Goal: Task Accomplishment & Management: Manage account settings

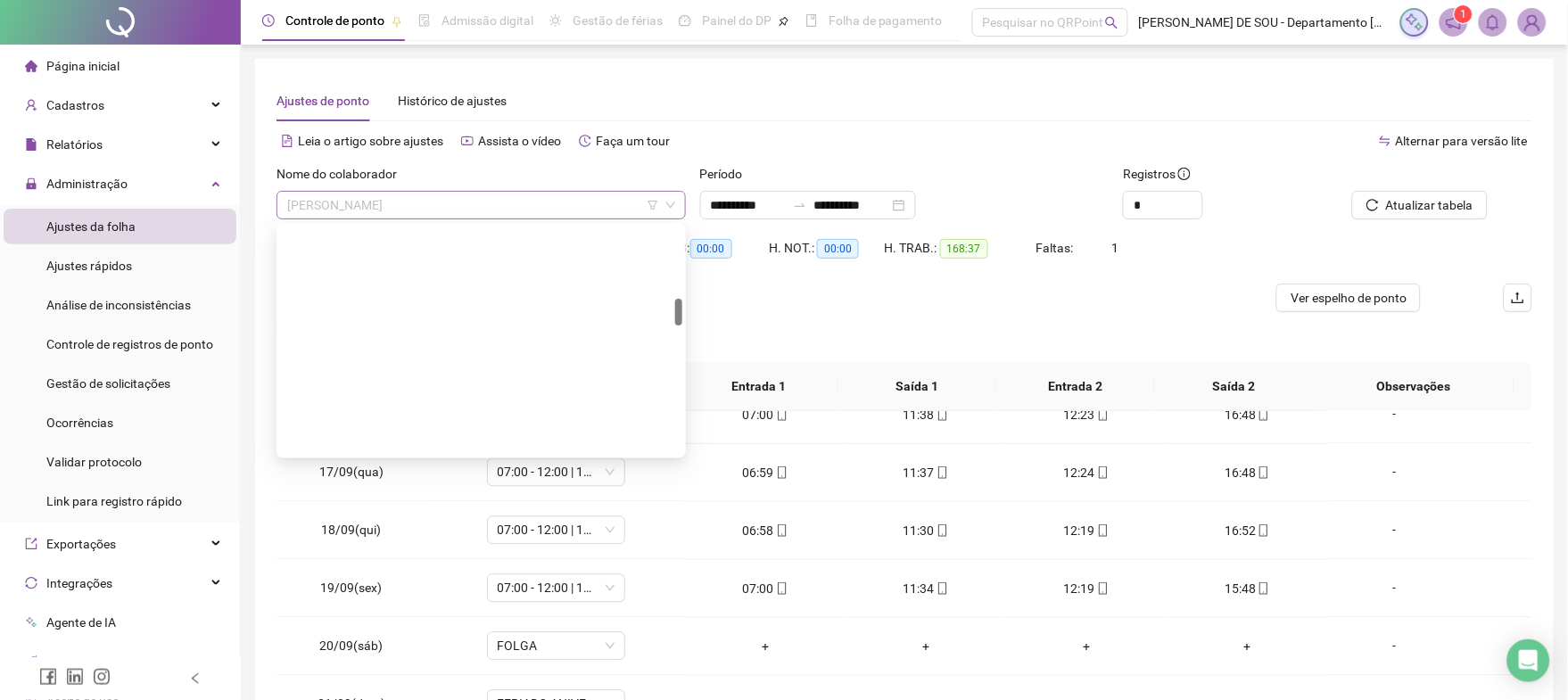
click at [476, 201] on span "[PERSON_NAME]" at bounding box center [481, 205] width 387 height 27
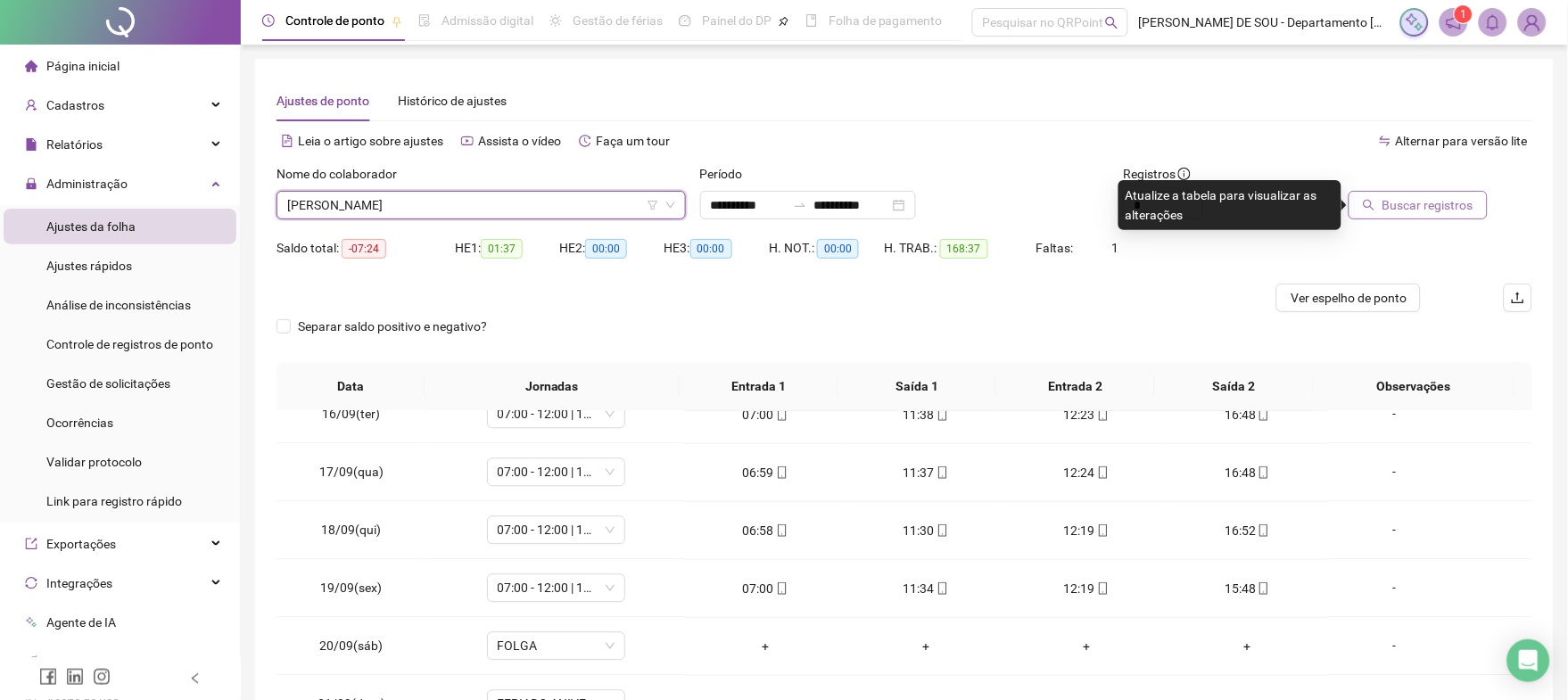
click at [1434, 212] on span "Buscar registros" at bounding box center [1427, 205] width 91 height 20
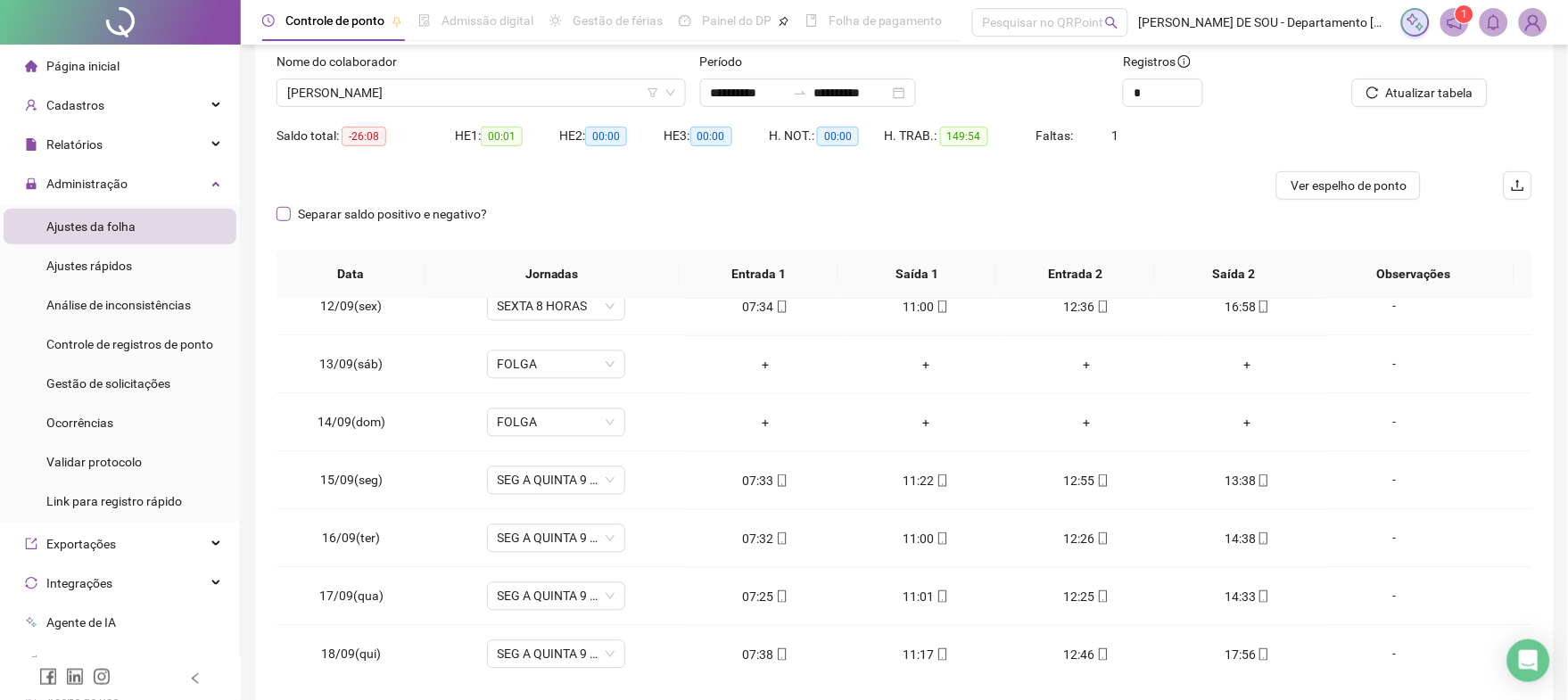
scroll to position [69, 0]
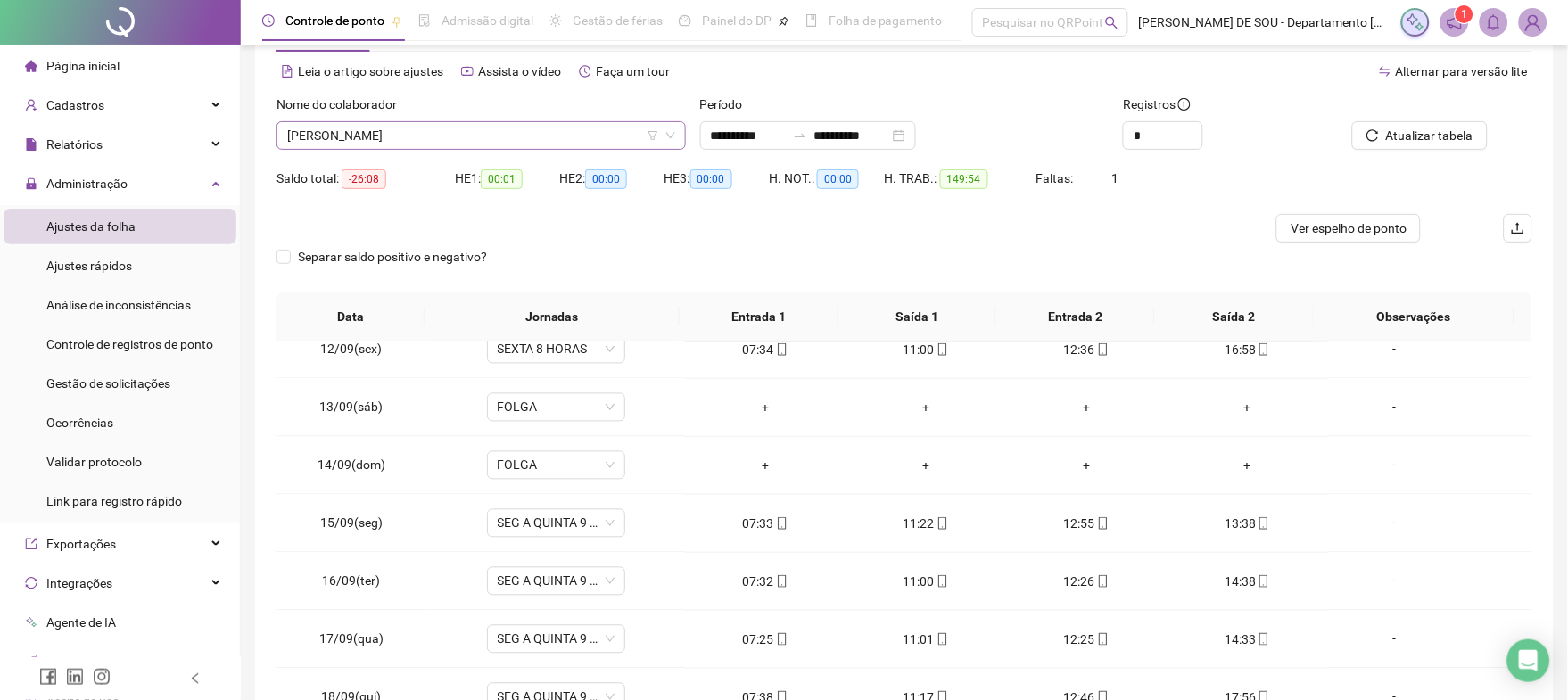
click at [495, 126] on span "[PERSON_NAME]" at bounding box center [481, 136] width 387 height 27
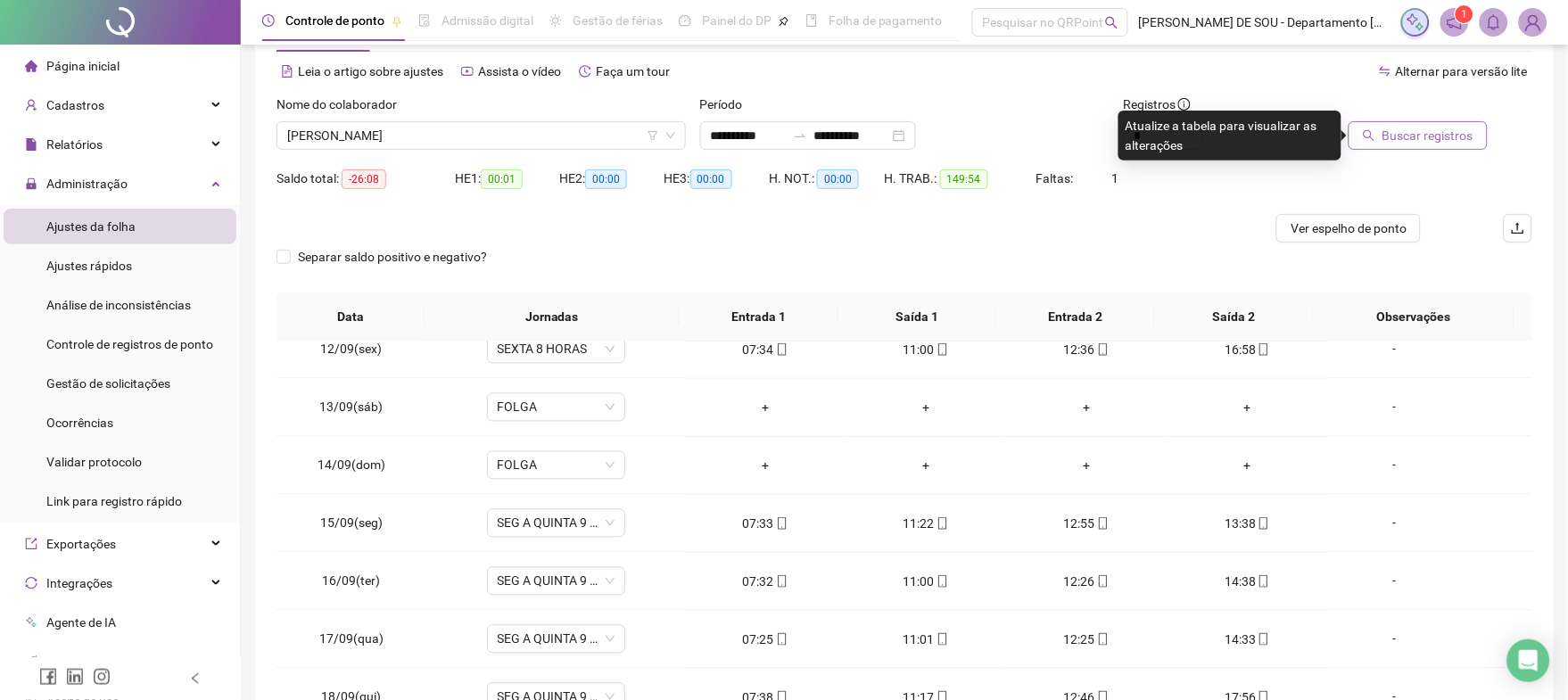
click at [1438, 129] on span "Buscar registros" at bounding box center [1427, 135] width 91 height 20
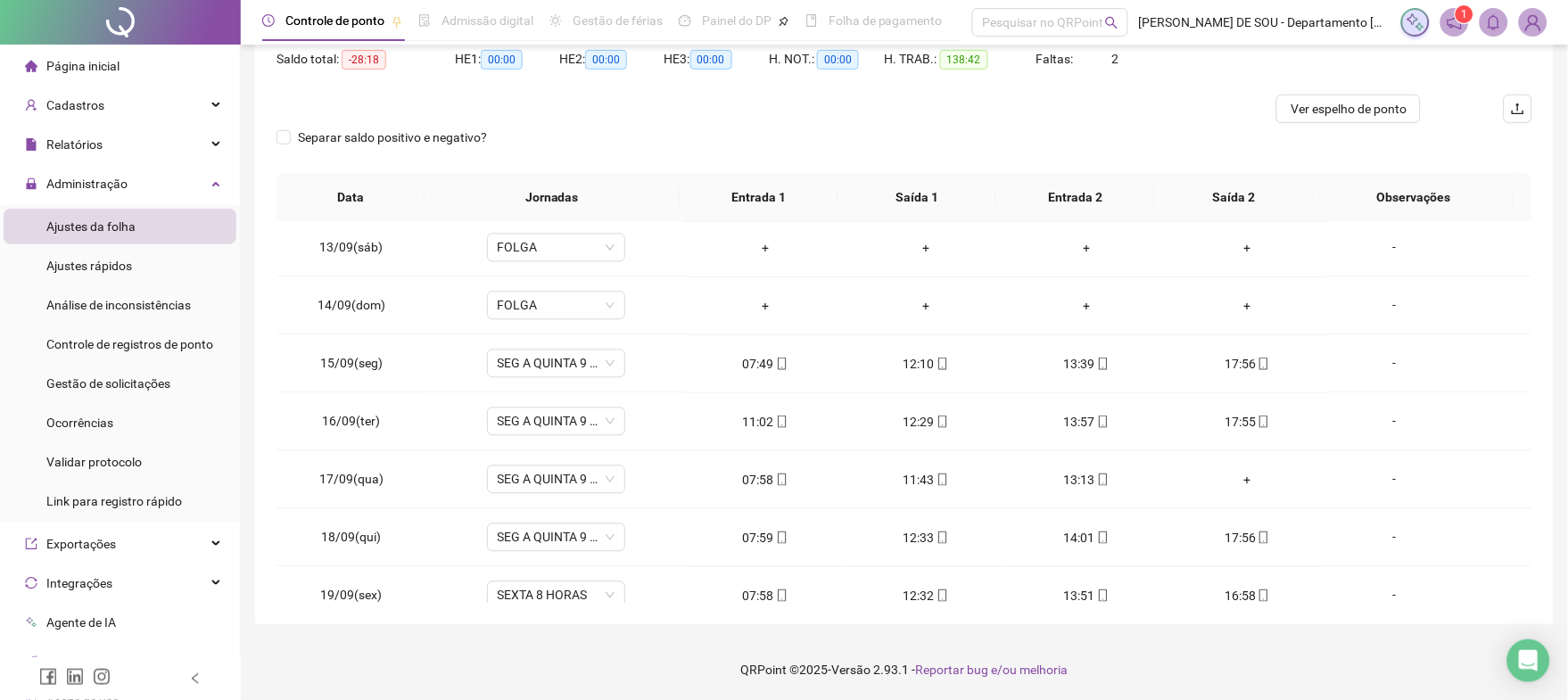
scroll to position [1093, 0]
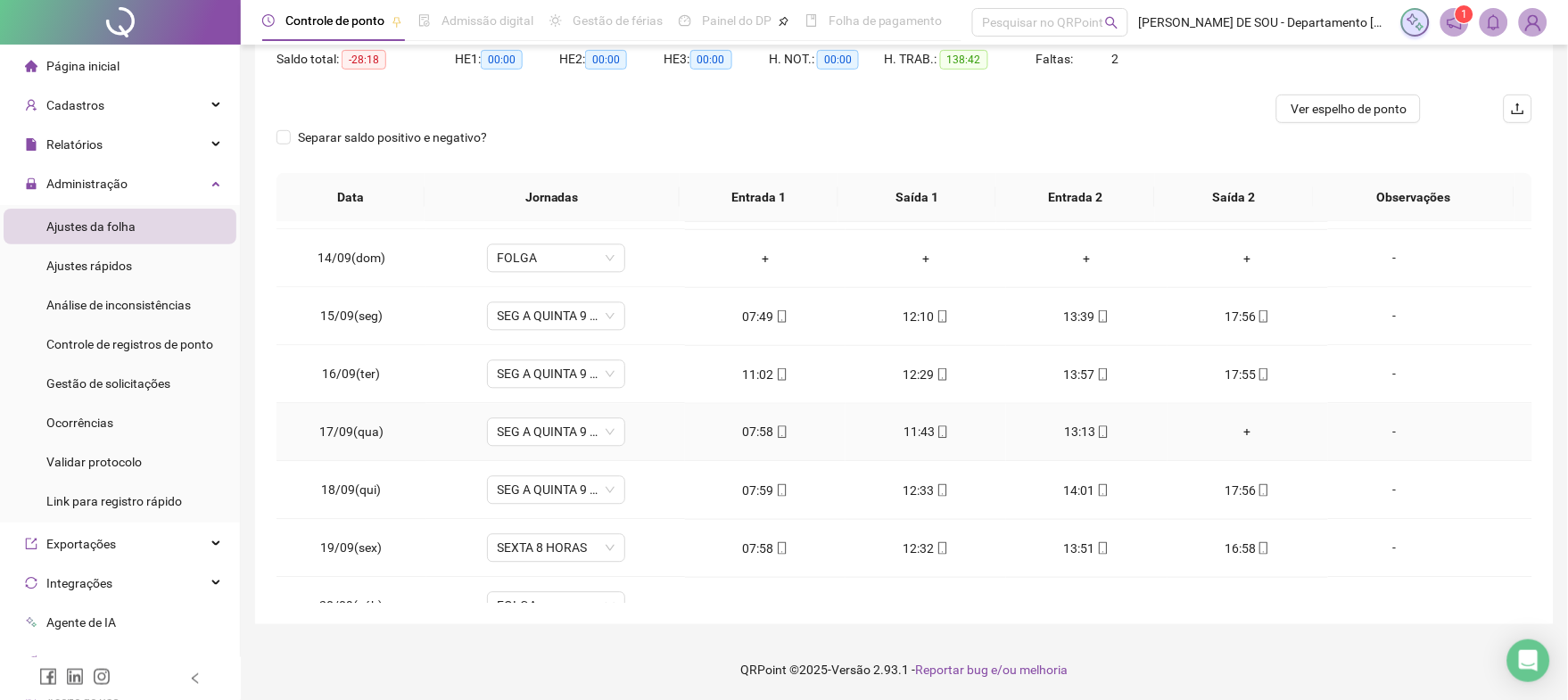
click at [1238, 428] on div "+" at bounding box center [1247, 432] width 132 height 20
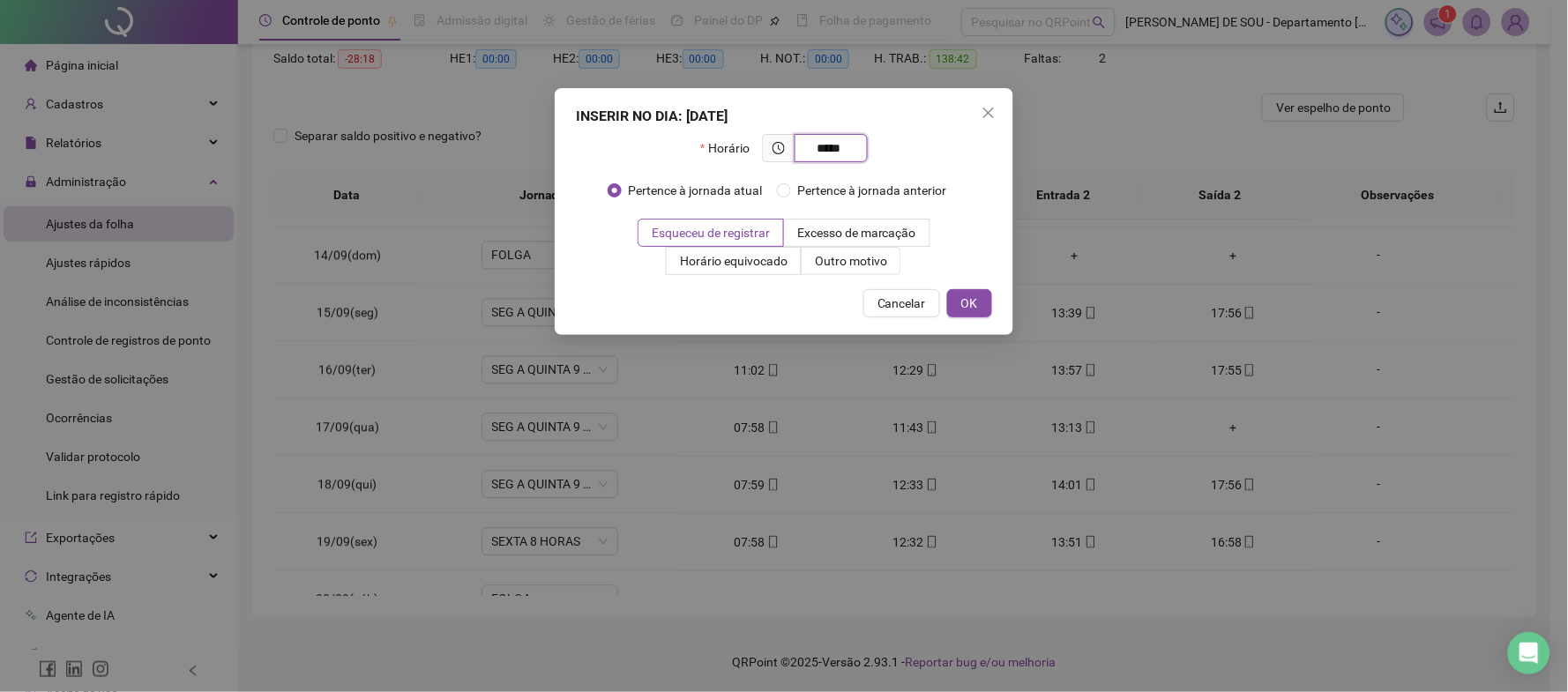
type input "*****"
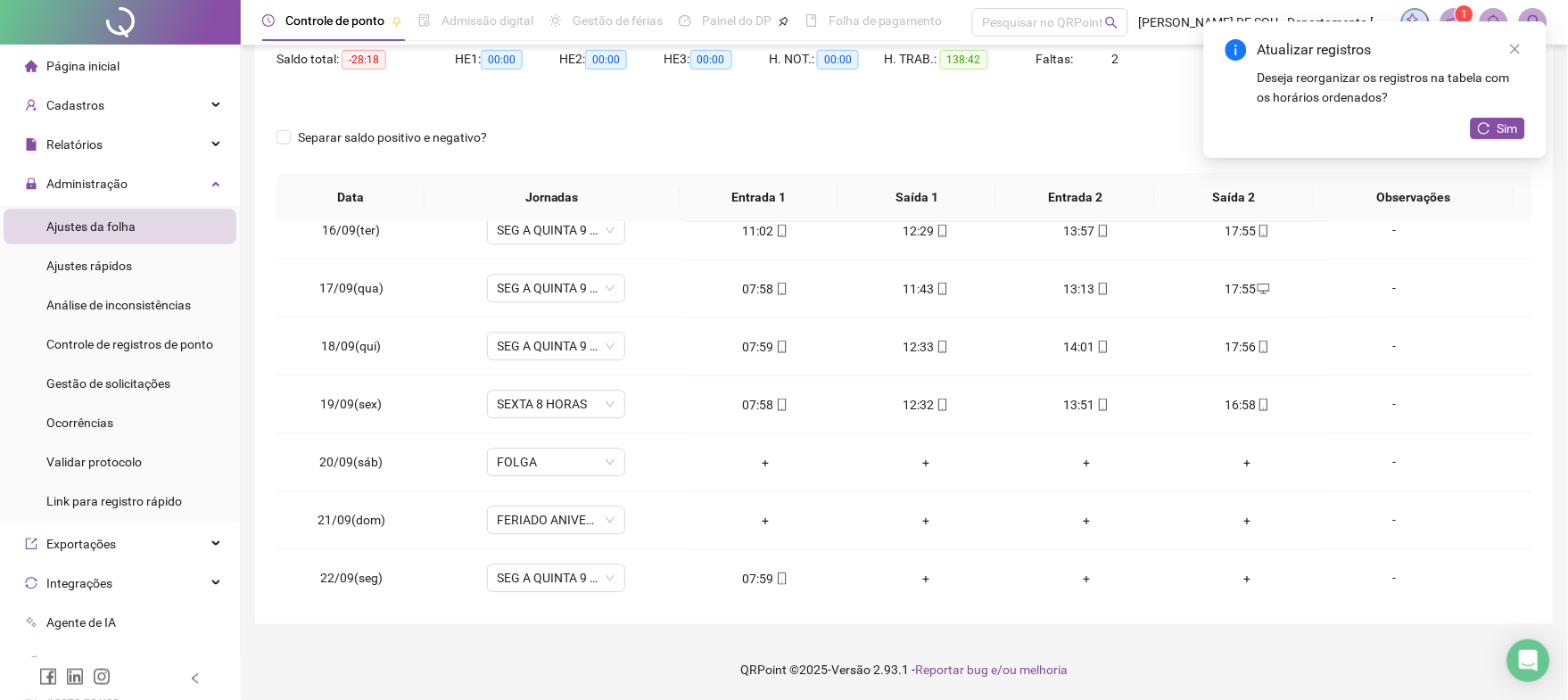
scroll to position [1244, 0]
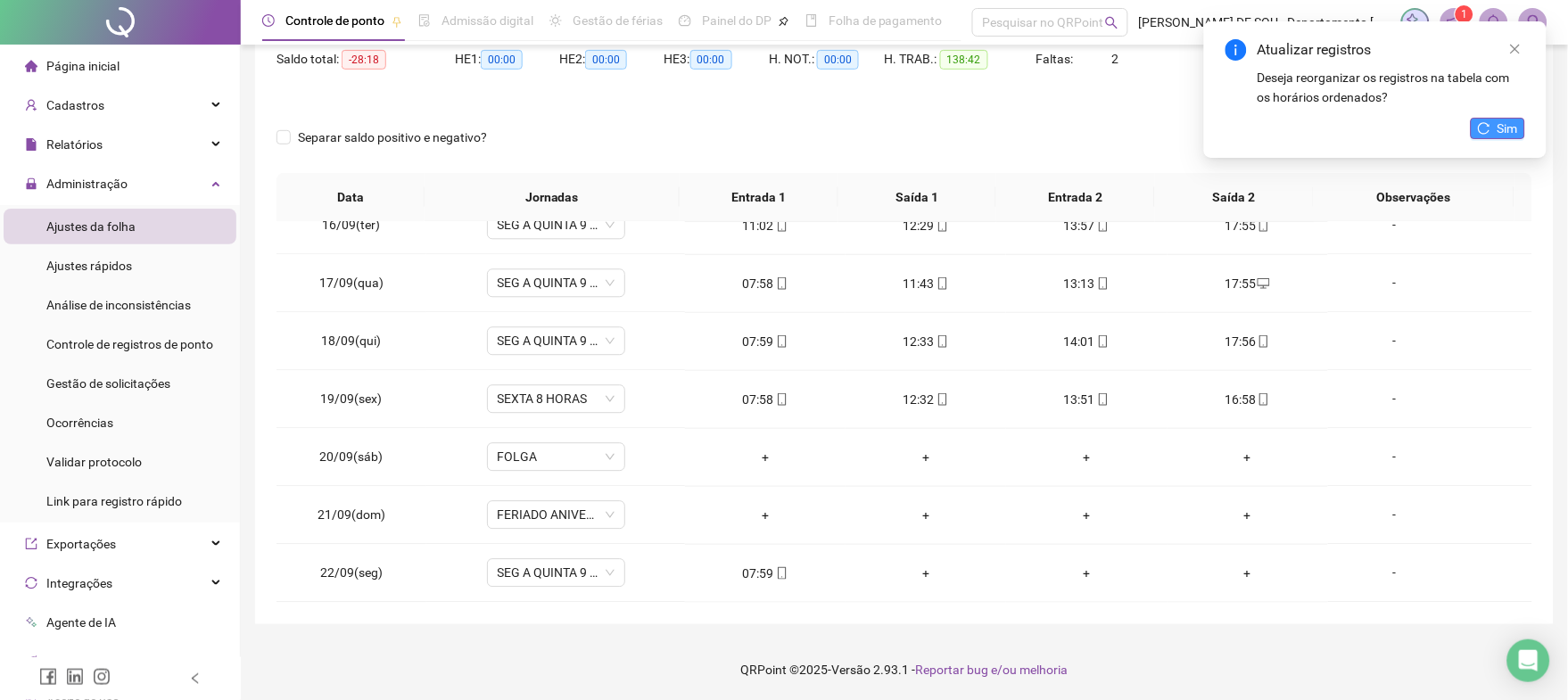
click at [1493, 128] on button "Sim" at bounding box center [1497, 128] width 54 height 22
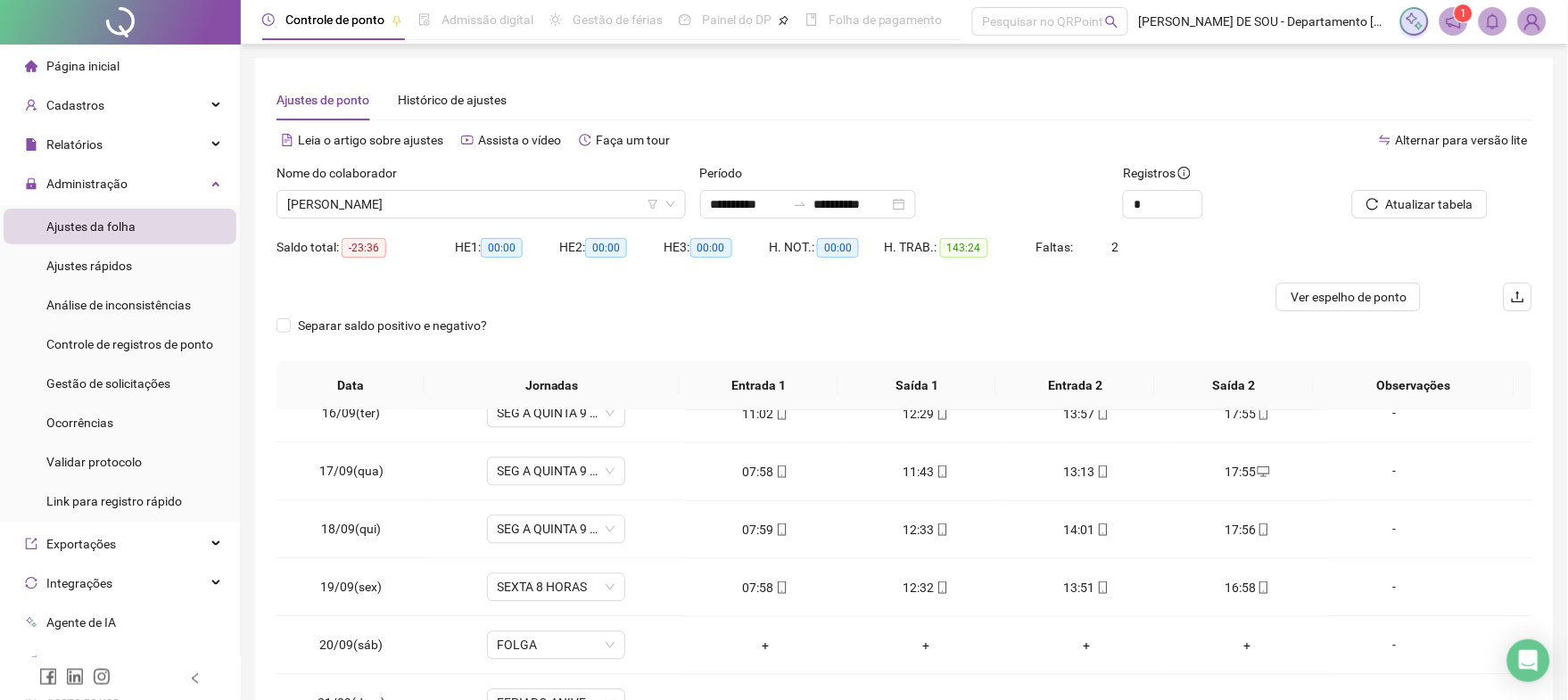
scroll to position [0, 0]
click at [559, 200] on span "[PERSON_NAME]" at bounding box center [481, 205] width 387 height 27
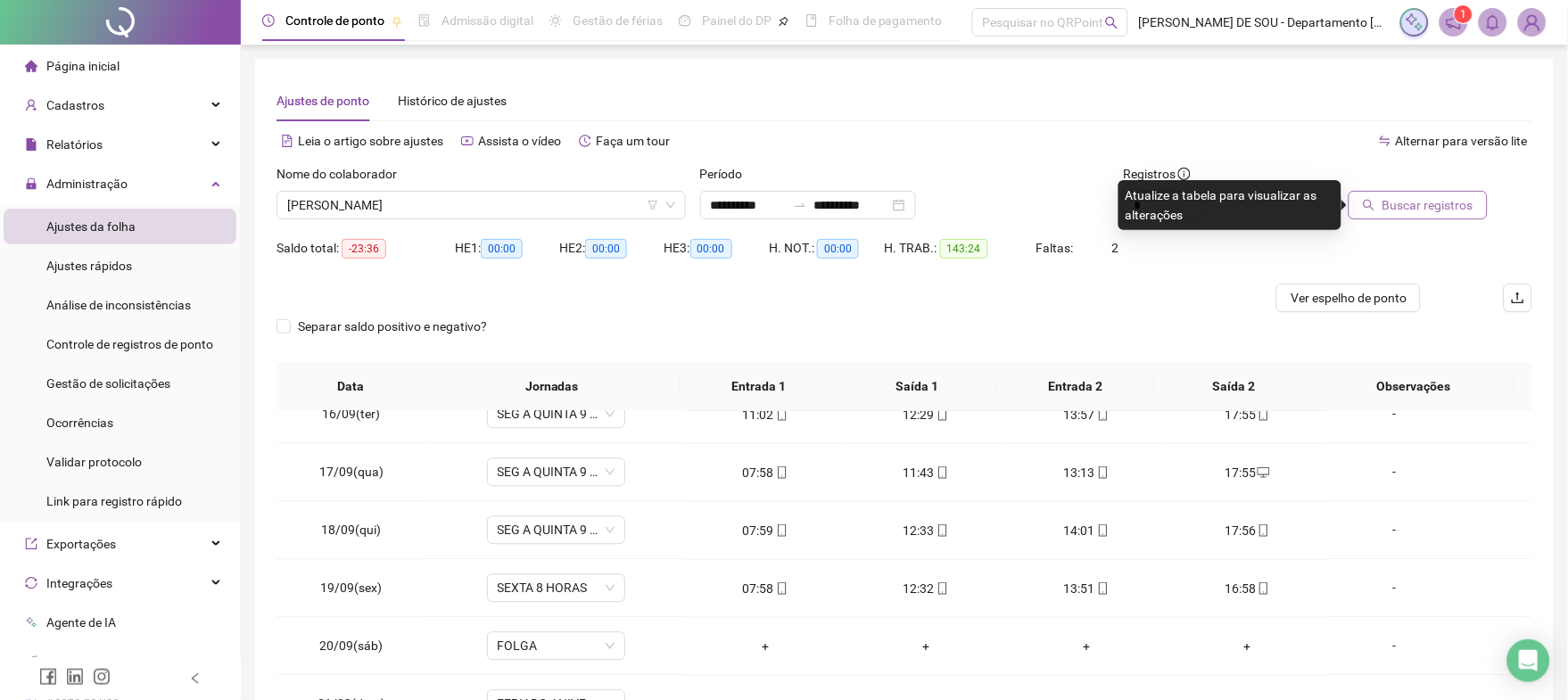
click at [1415, 206] on span "Buscar registros" at bounding box center [1427, 205] width 91 height 20
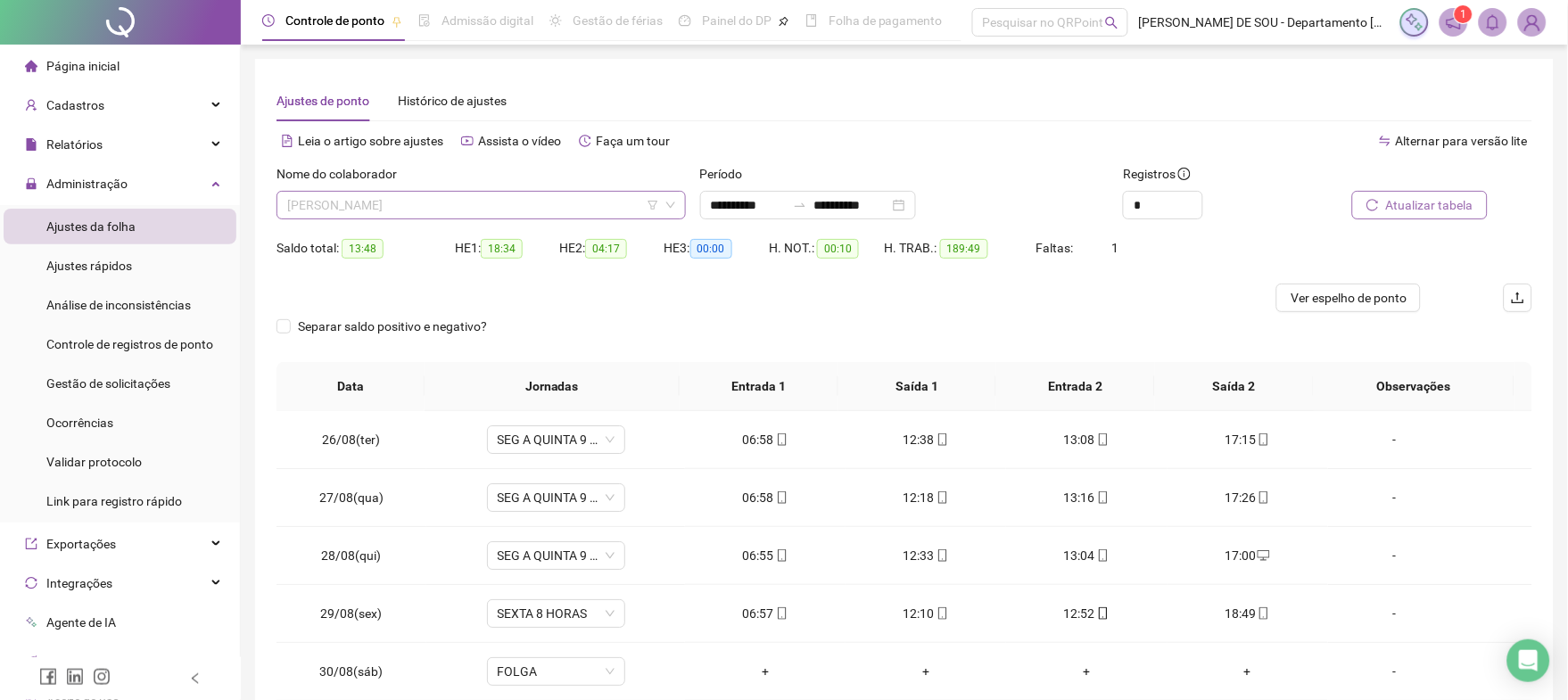
click at [557, 197] on span "[PERSON_NAME]" at bounding box center [481, 205] width 387 height 27
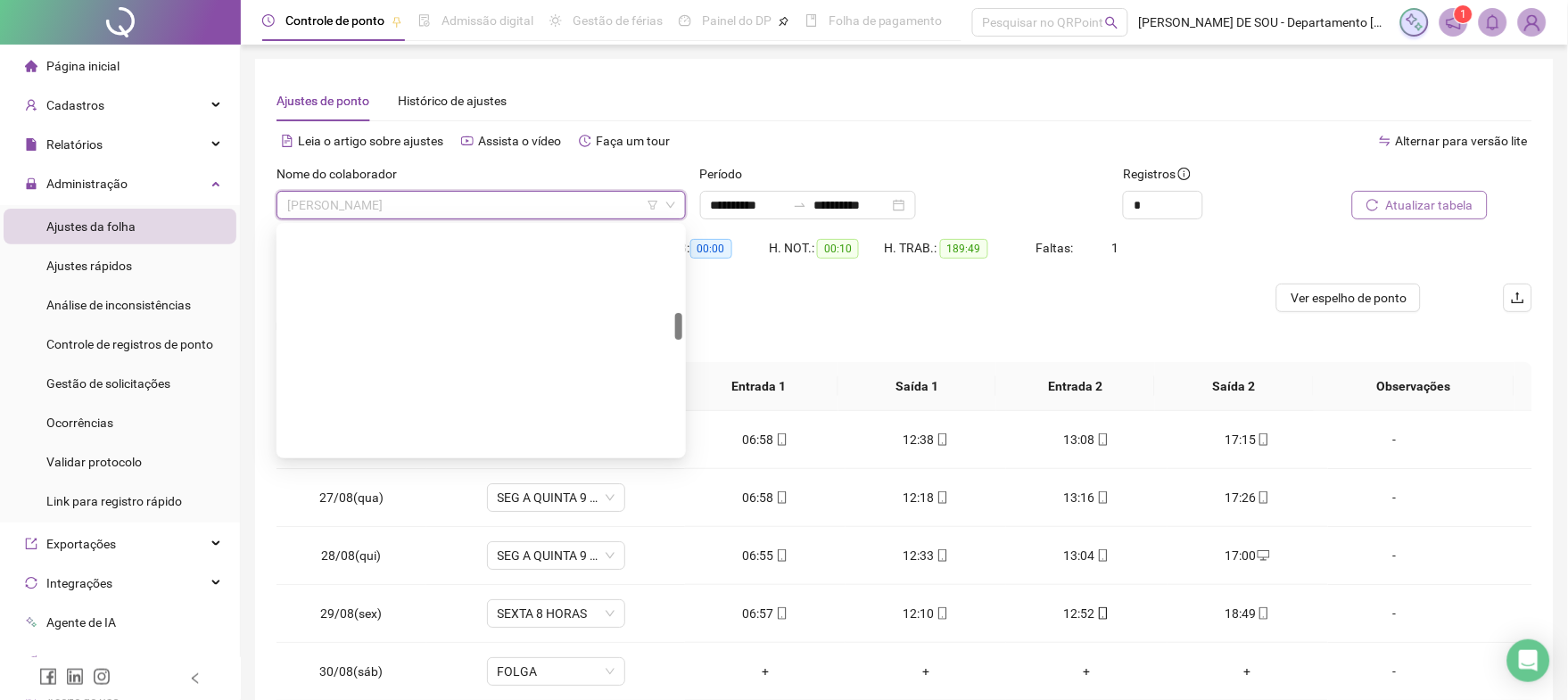
scroll to position [724, 0]
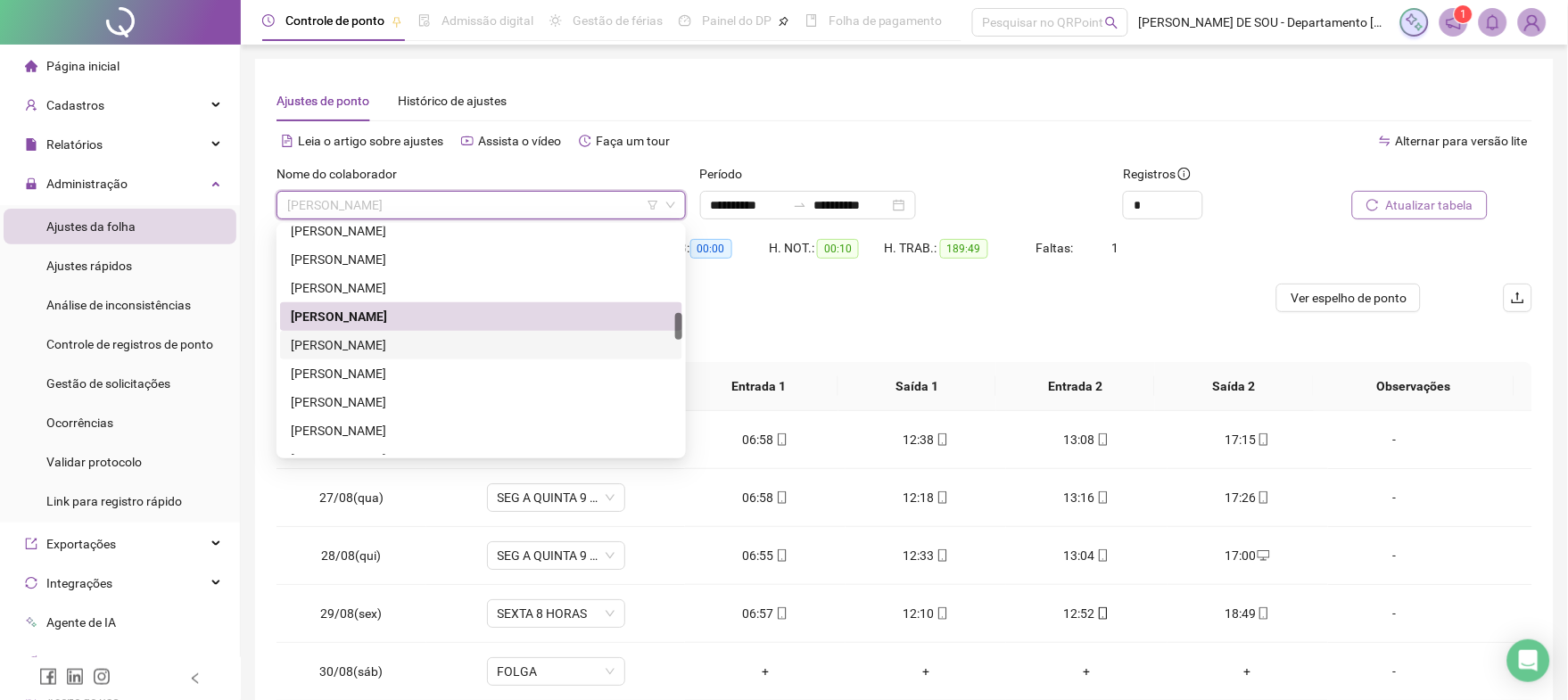
click at [397, 343] on div "[PERSON_NAME]" at bounding box center [481, 345] width 381 height 20
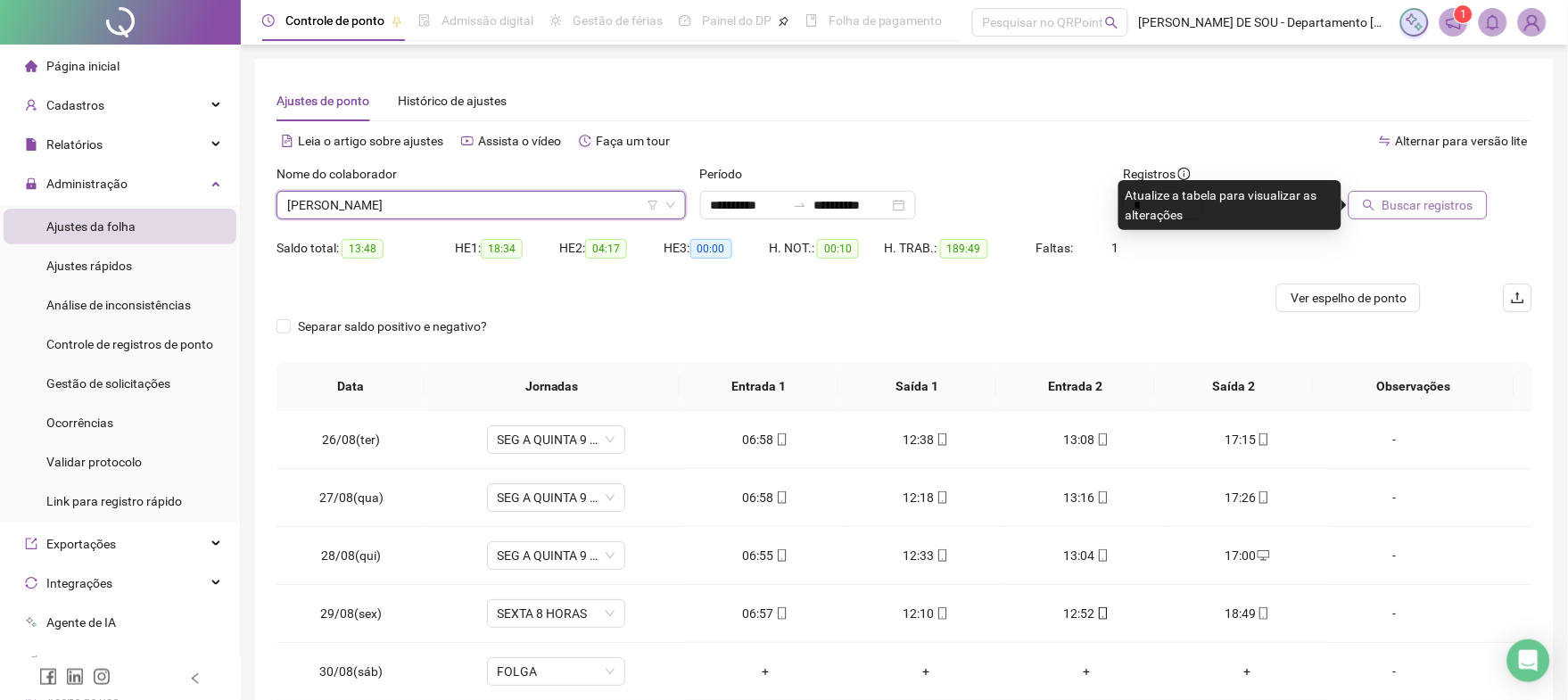
click at [1410, 206] on span "Buscar registros" at bounding box center [1427, 205] width 91 height 20
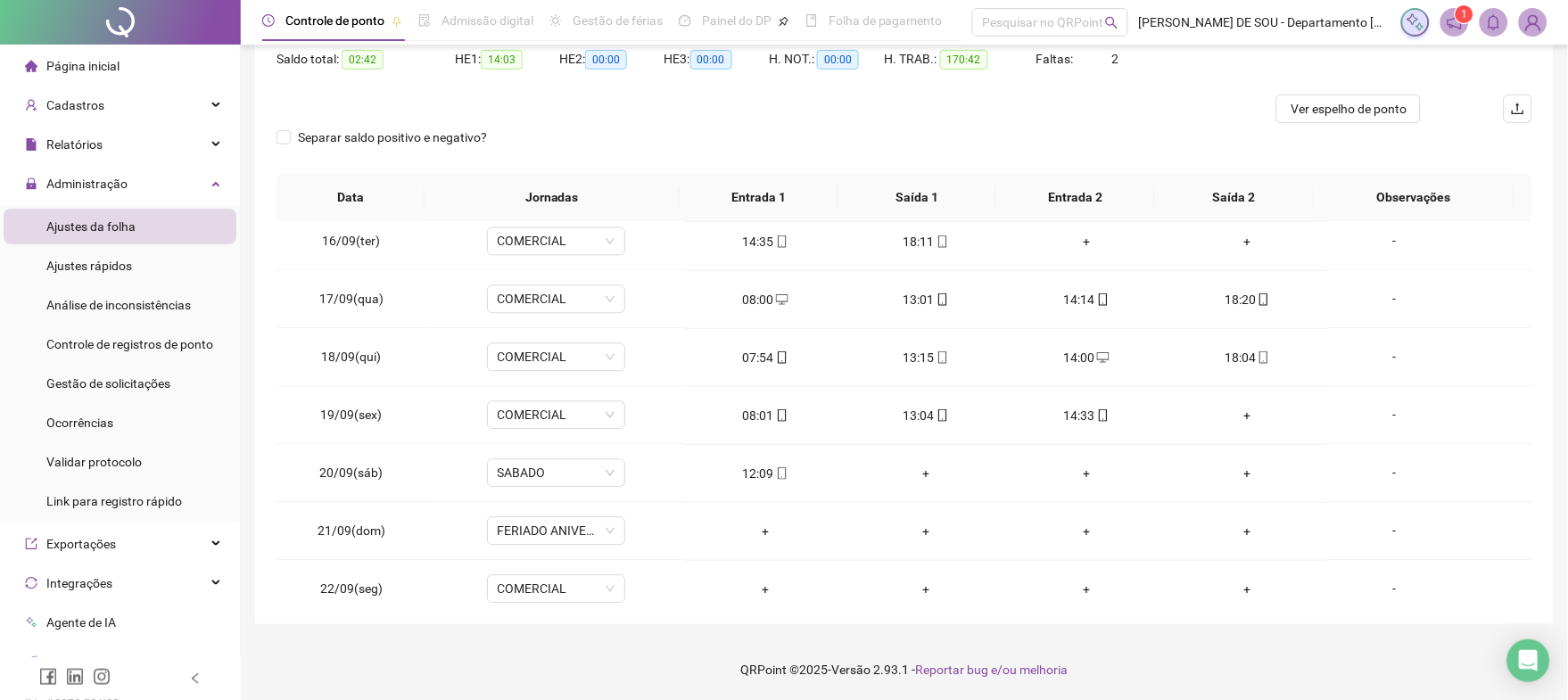
scroll to position [1244, 0]
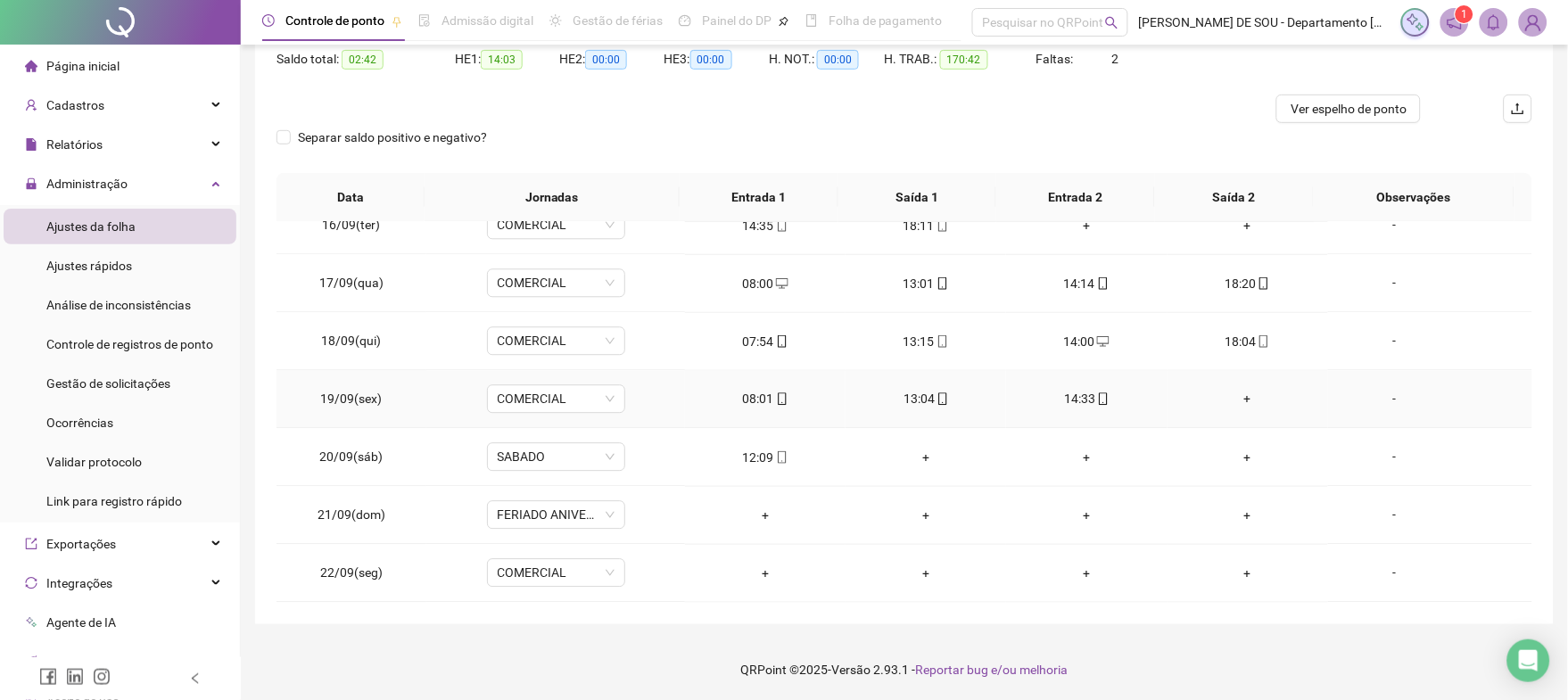
click at [1236, 401] on div "+" at bounding box center [1247, 399] width 132 height 20
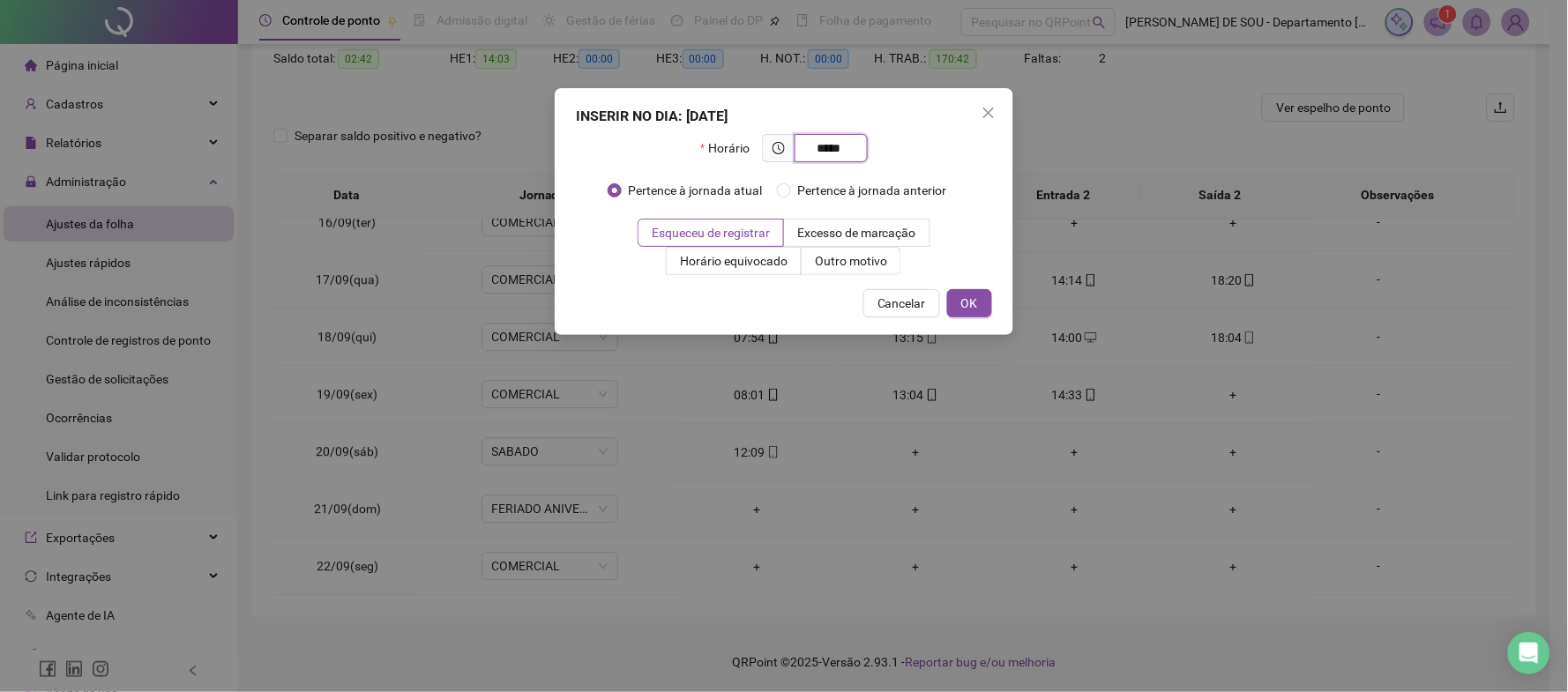
type input "*****"
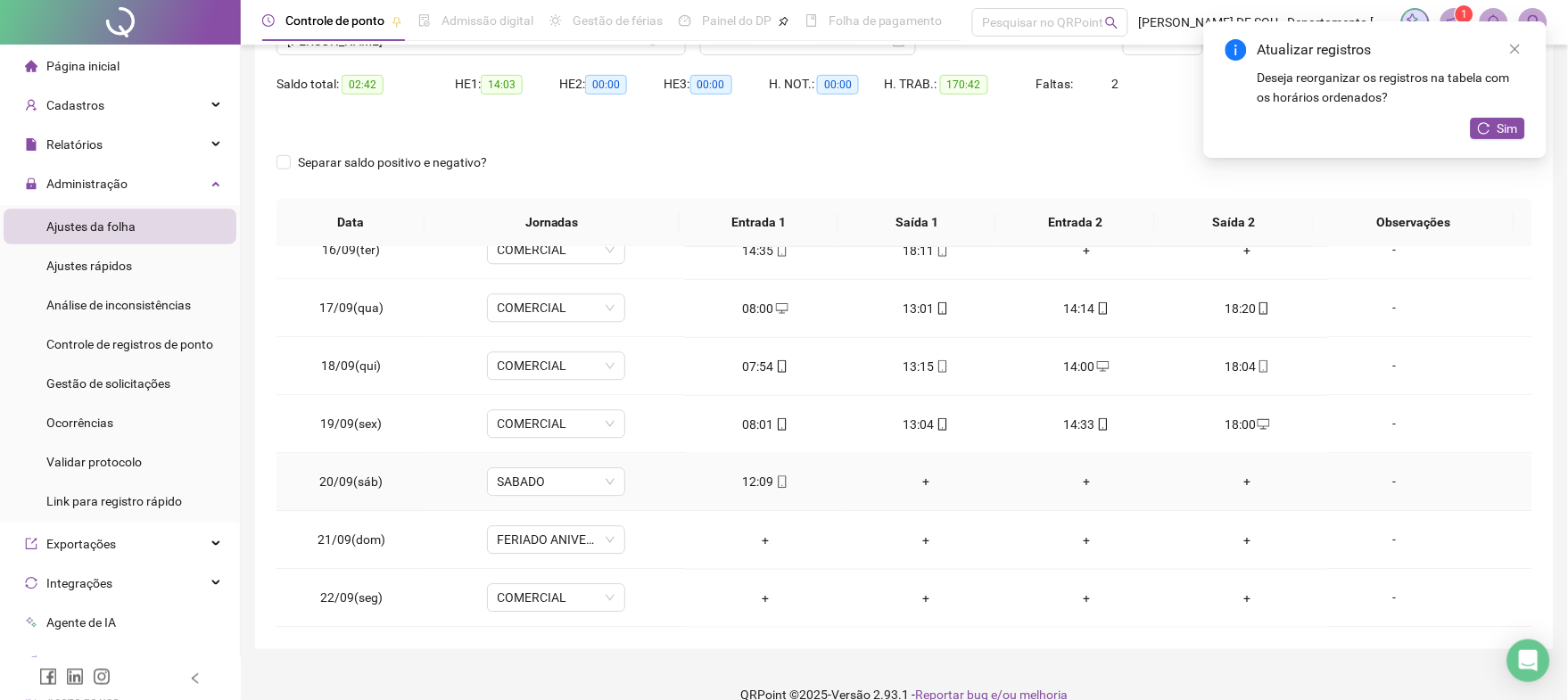
scroll to position [189, 0]
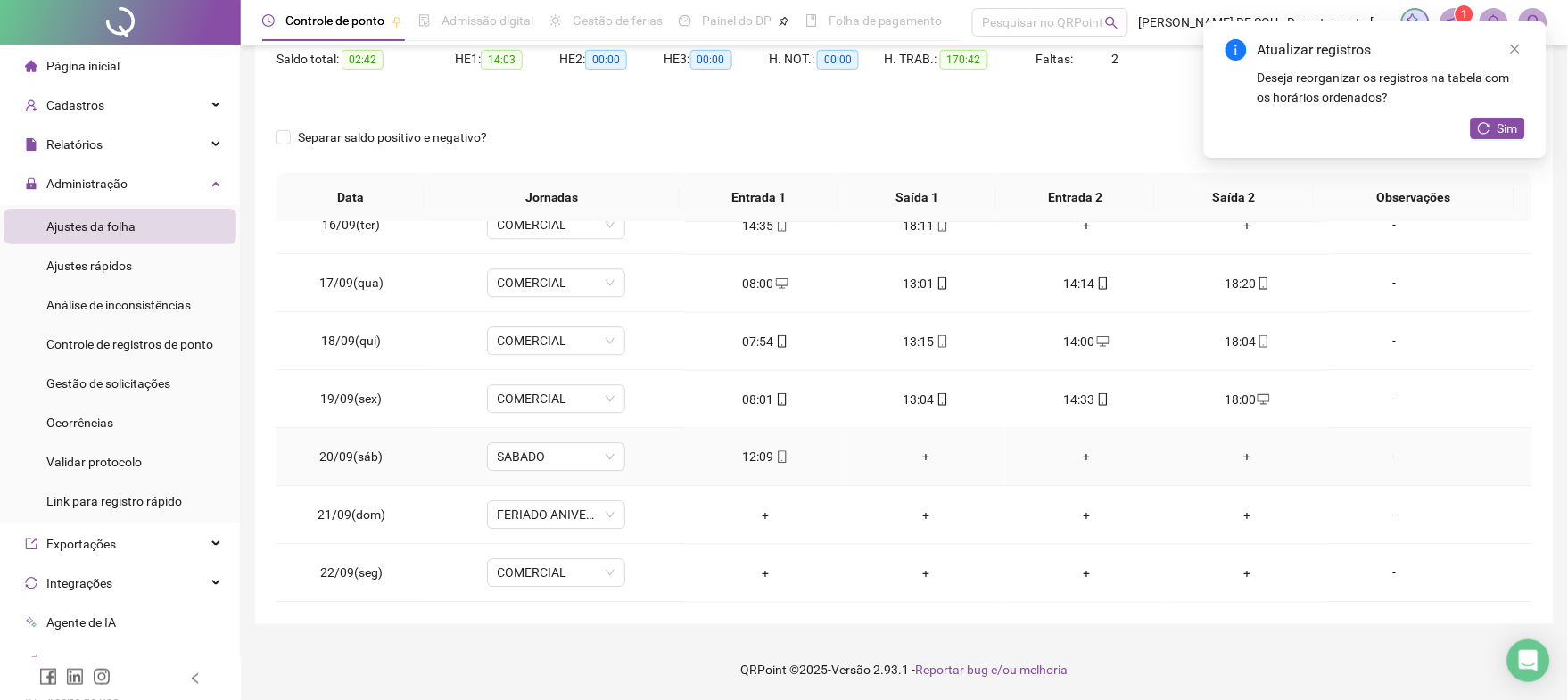
click at [913, 454] on div "+" at bounding box center [925, 457] width 132 height 20
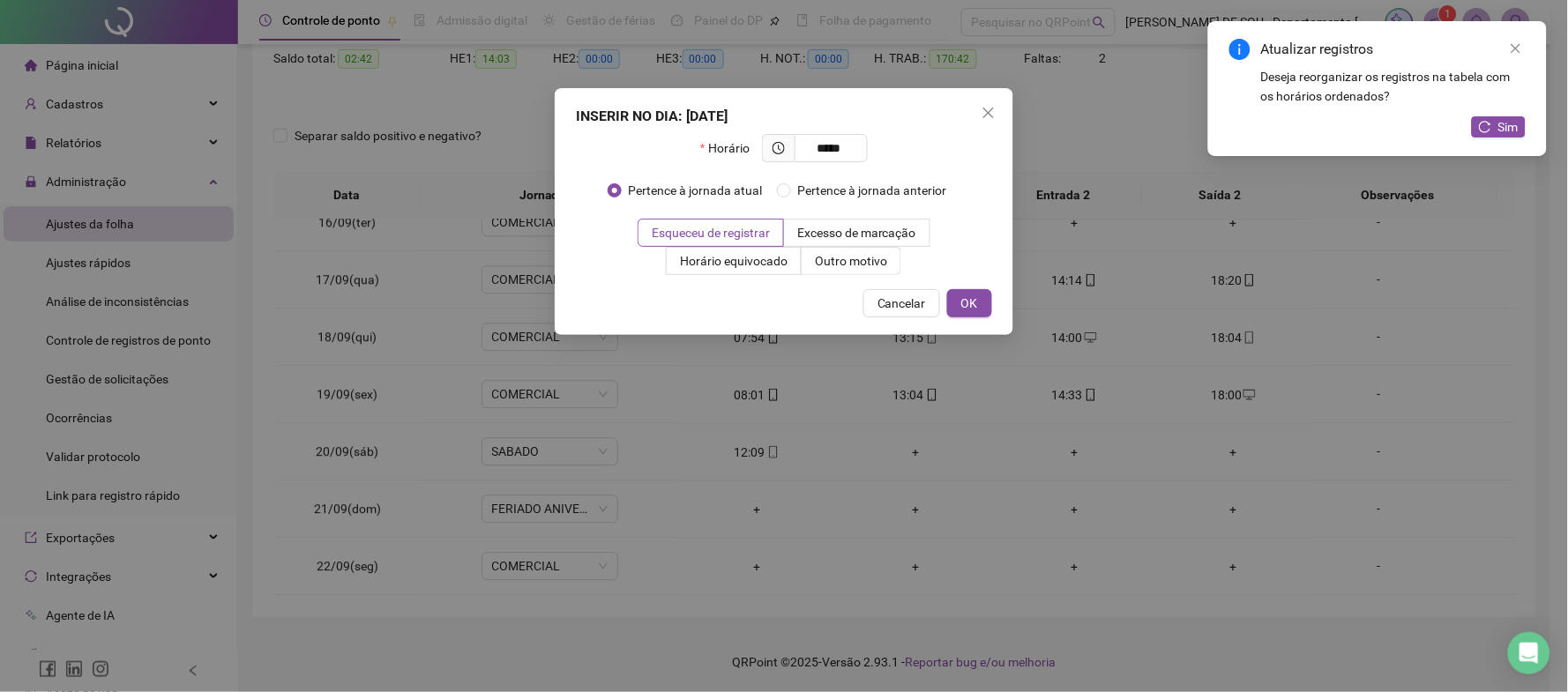
type input "*****"
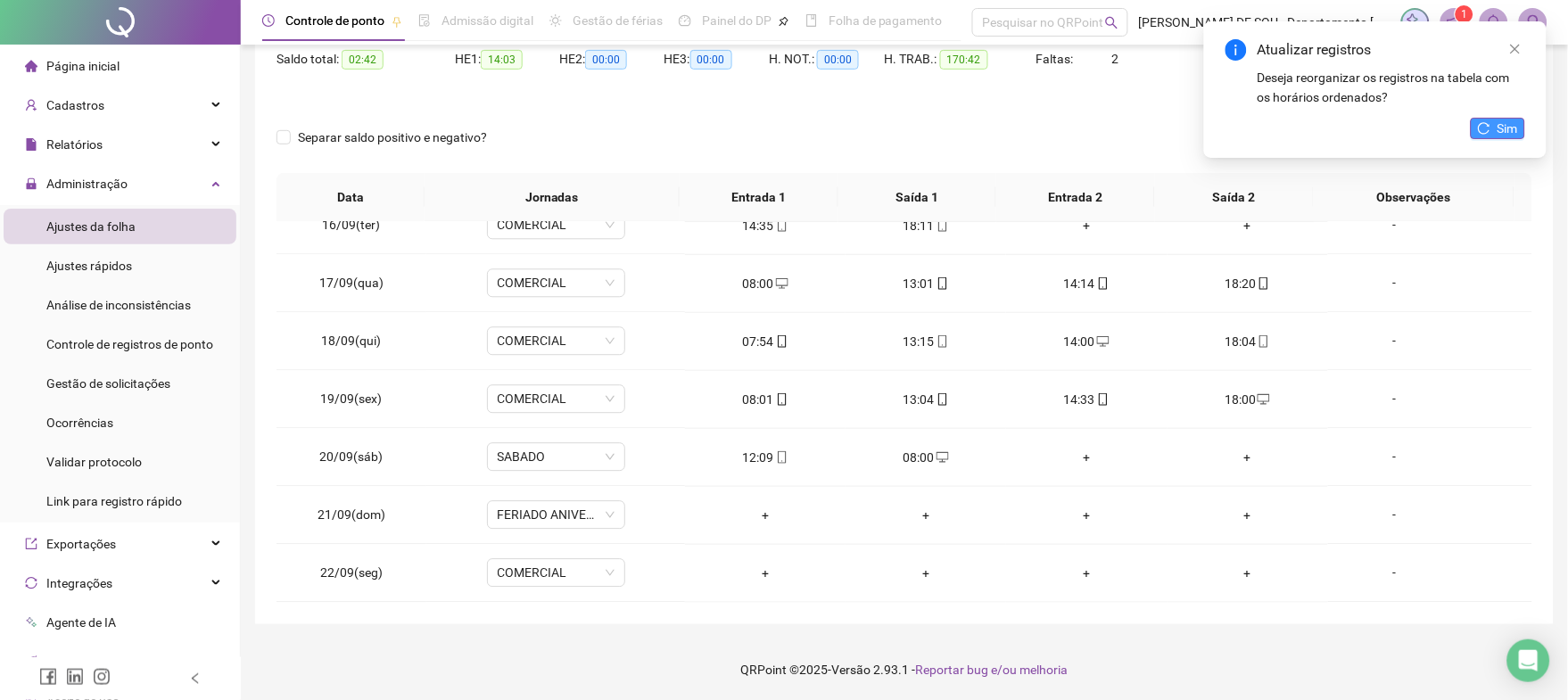
click at [1498, 122] on span "Sim" at bounding box center [1508, 128] width 21 height 20
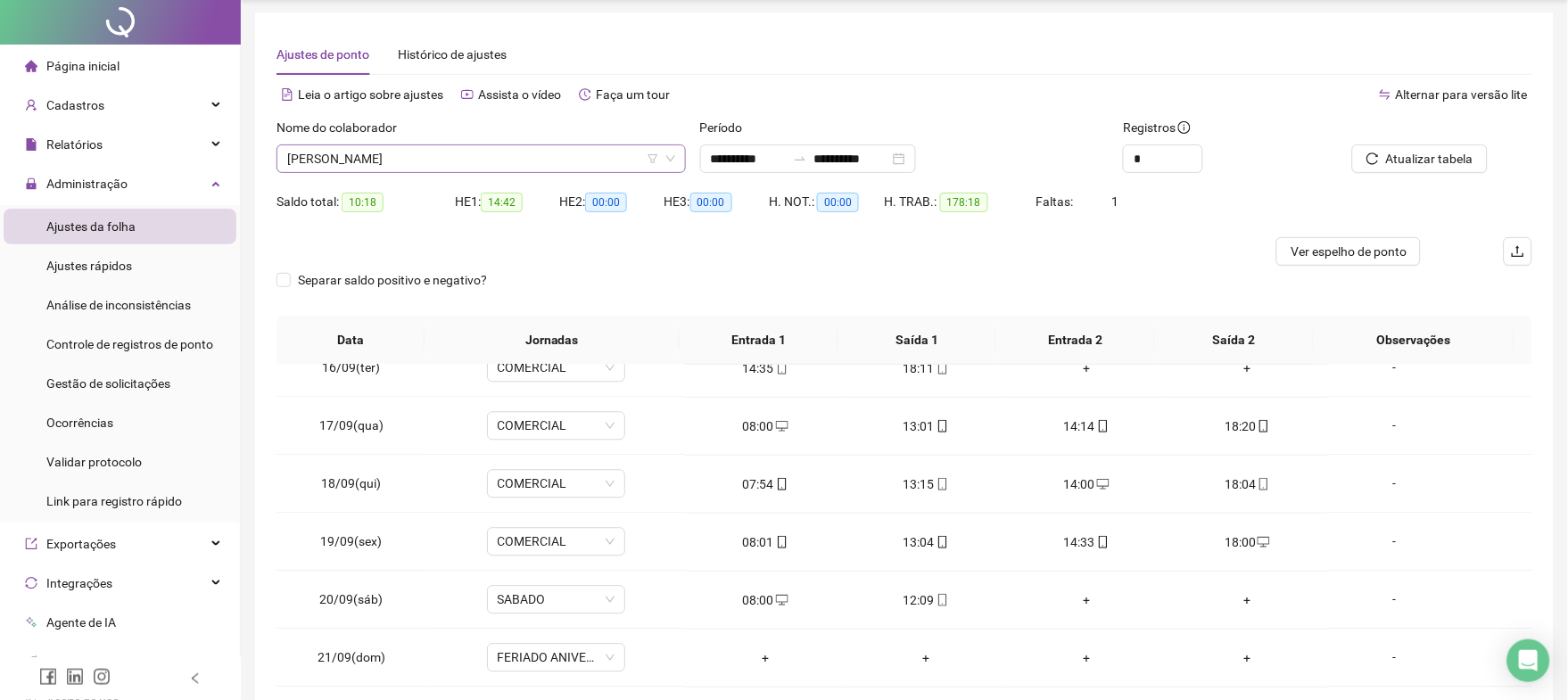
scroll to position [0, 0]
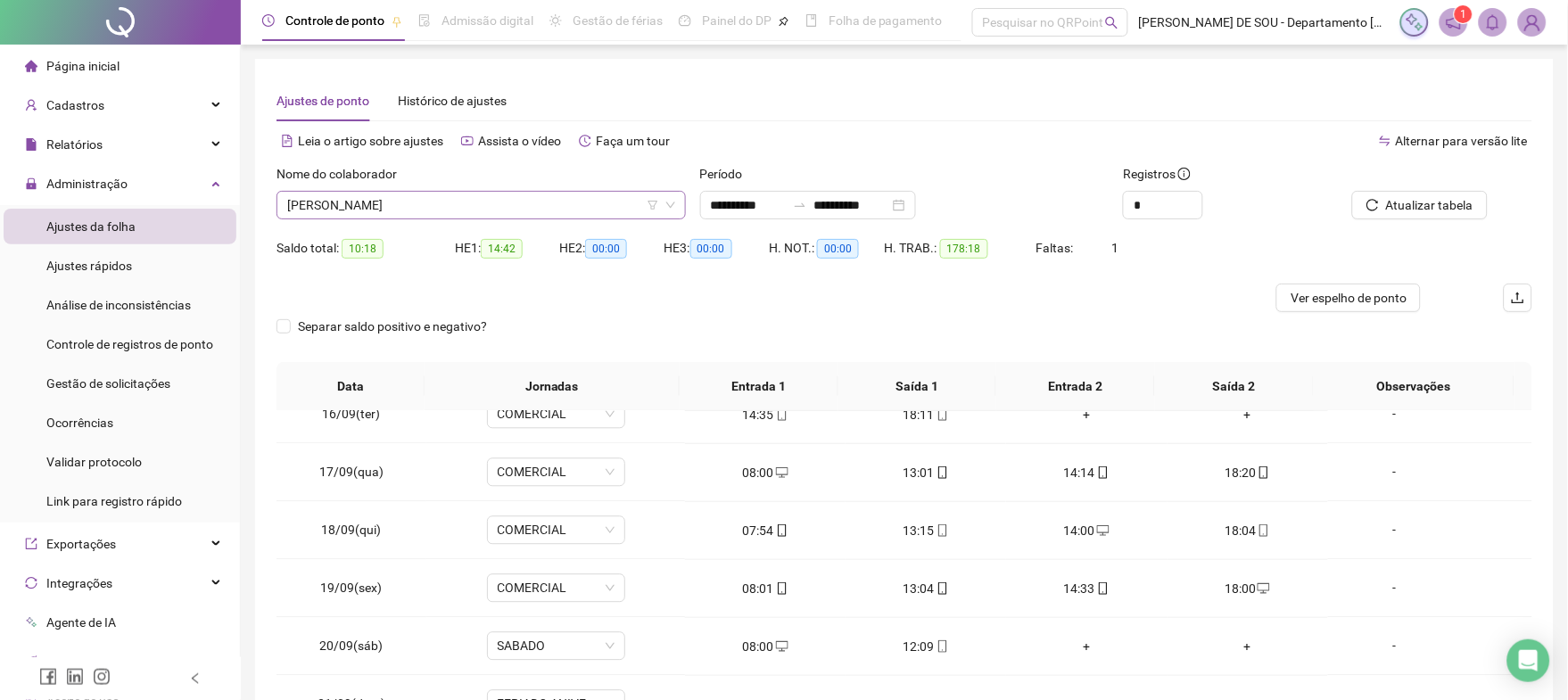
click at [523, 210] on span "[PERSON_NAME]" at bounding box center [481, 205] width 387 height 27
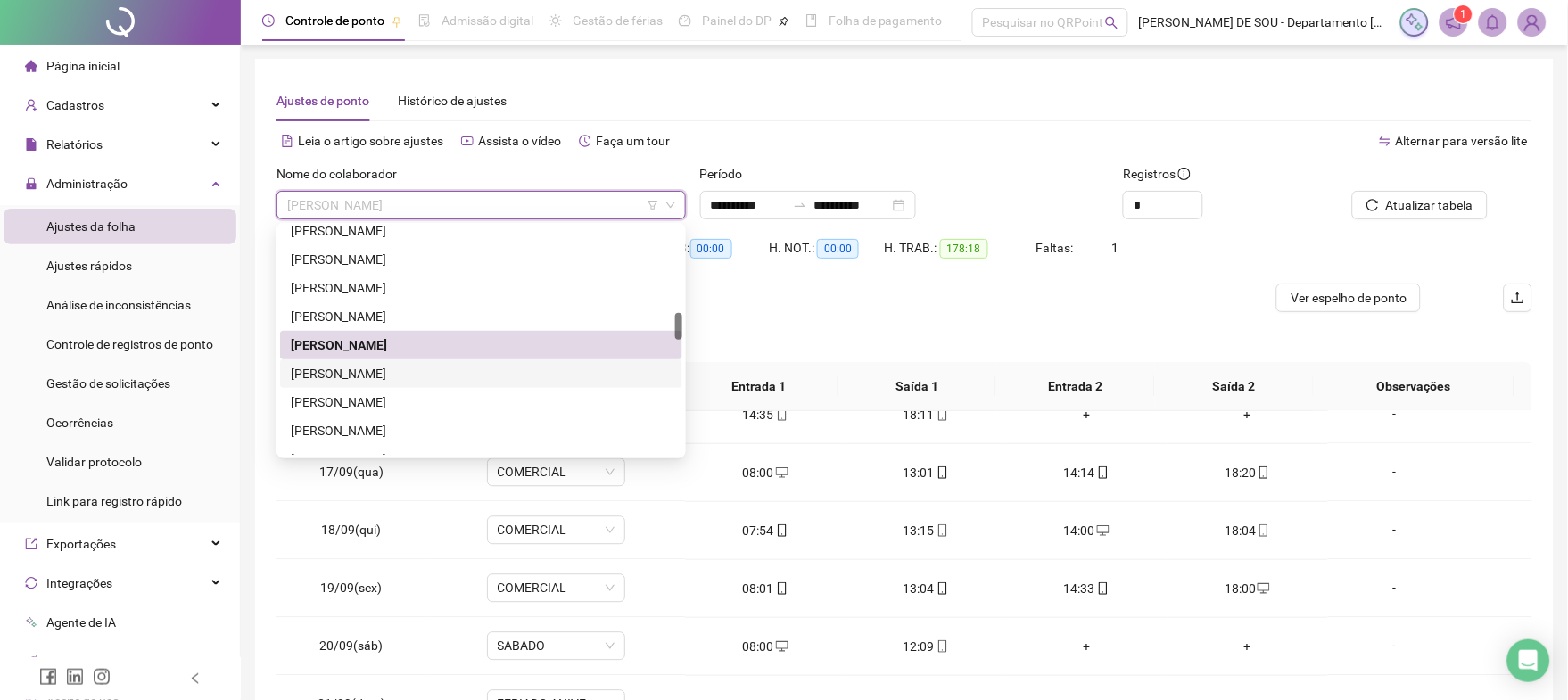
click at [417, 373] on div "[PERSON_NAME]" at bounding box center [481, 373] width 381 height 20
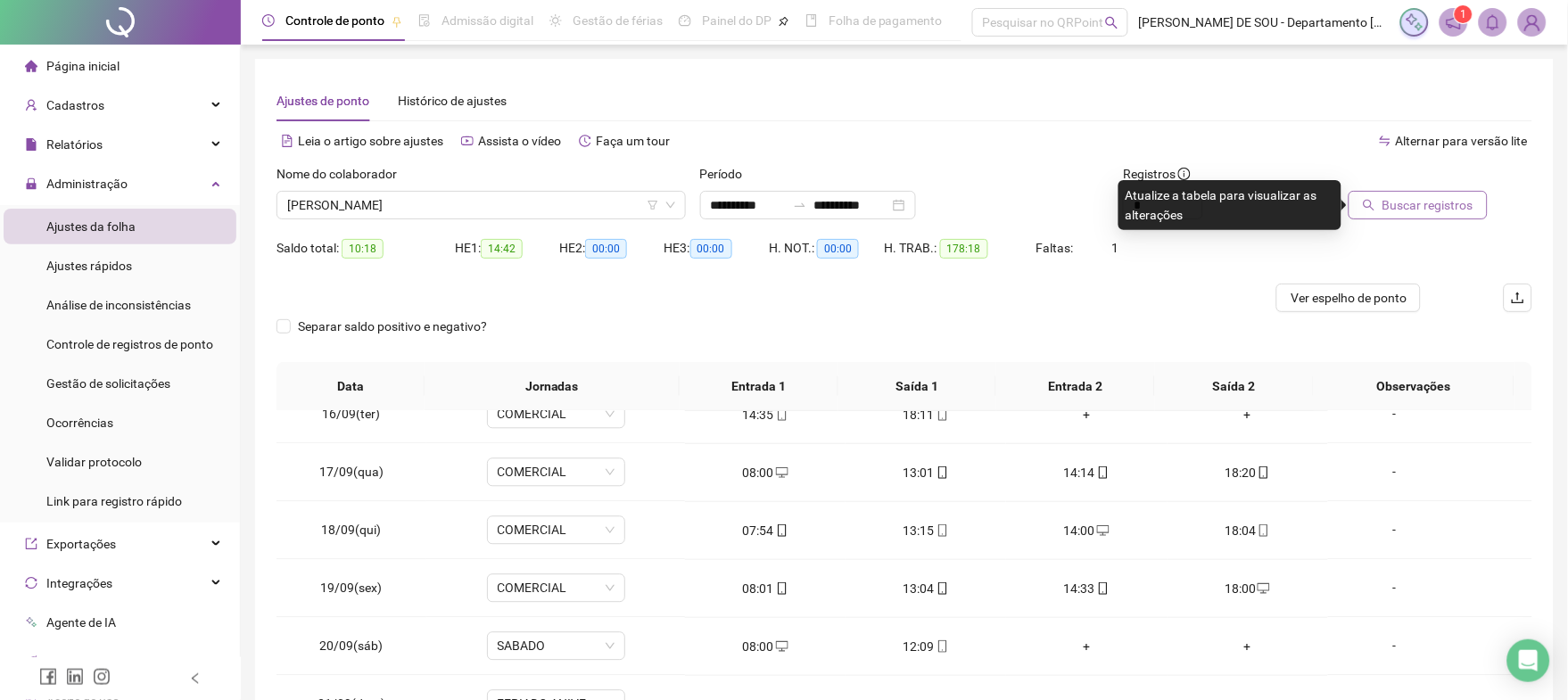
click at [1445, 199] on span "Buscar registros" at bounding box center [1427, 205] width 91 height 20
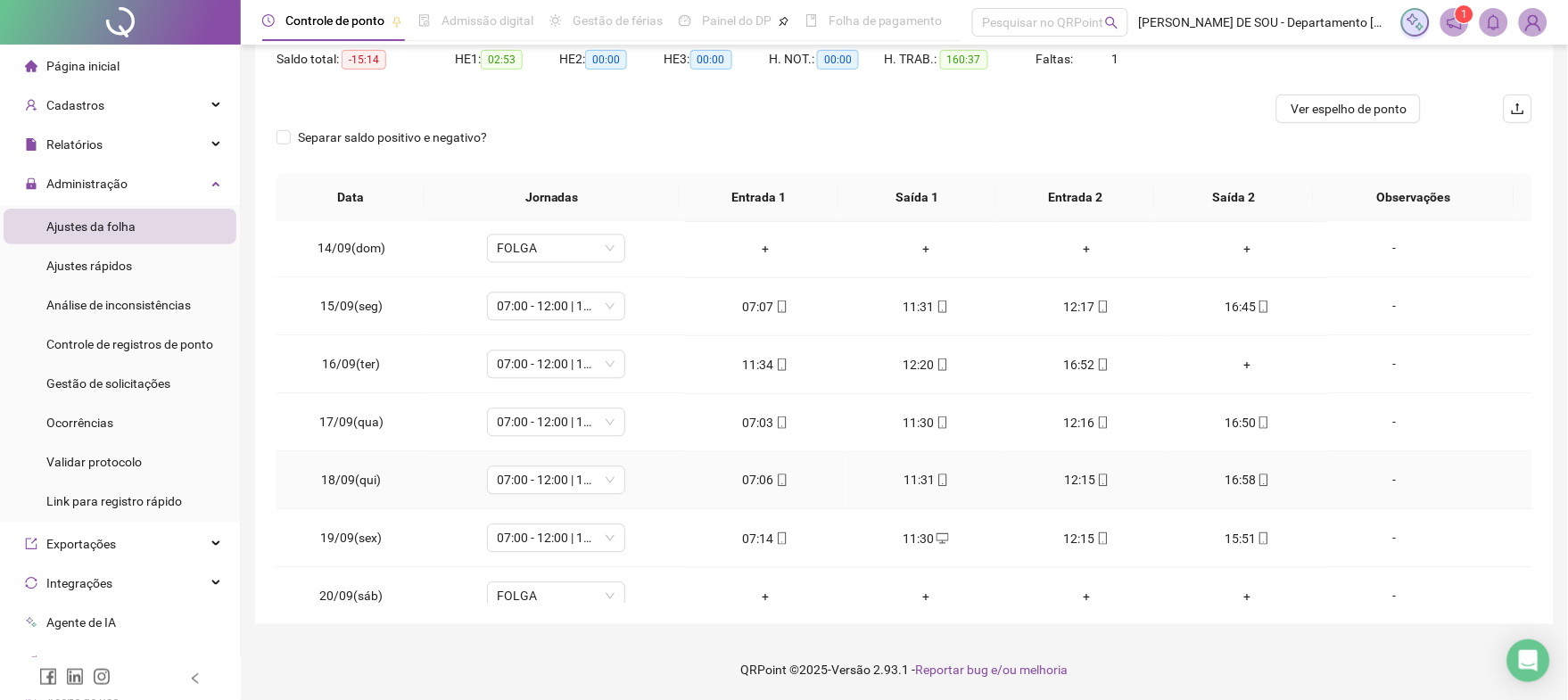
scroll to position [1118, 0]
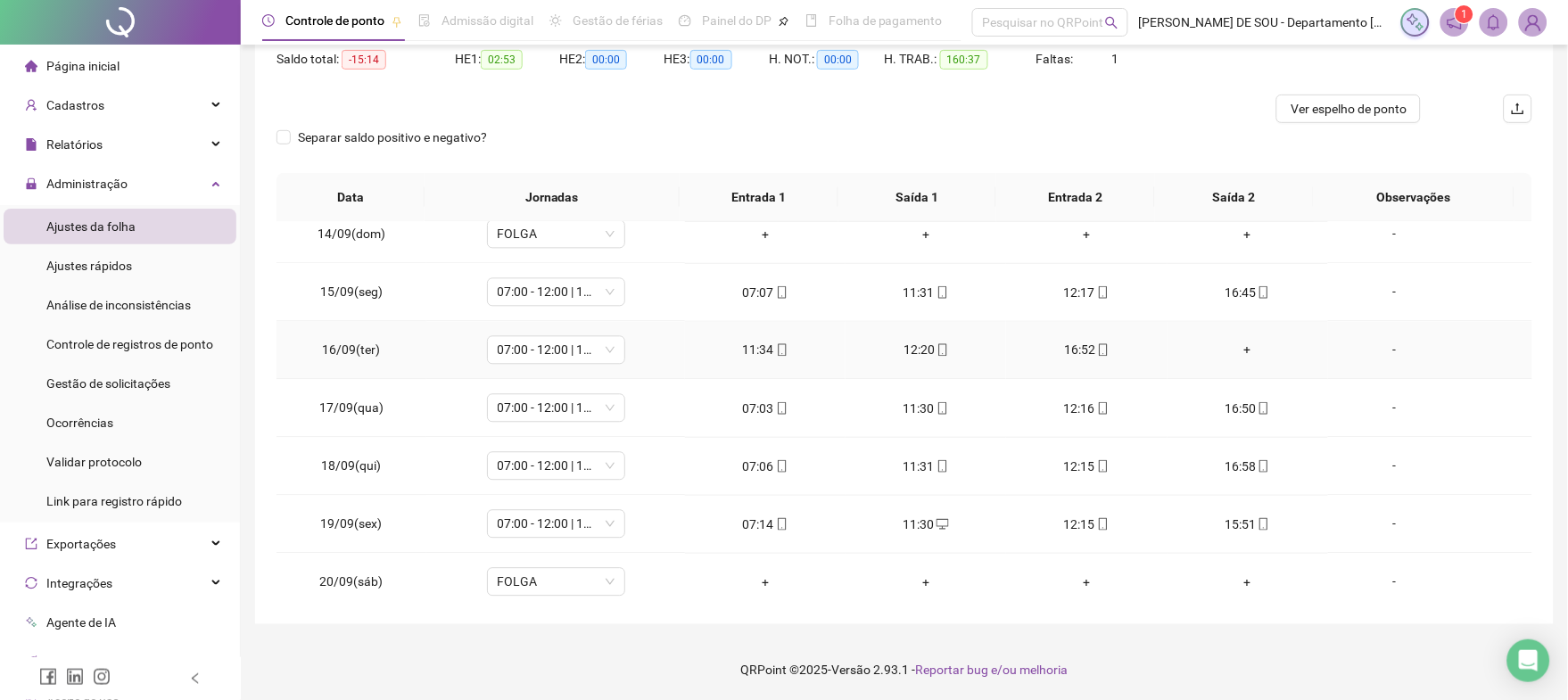
click at [1236, 352] on div "+" at bounding box center [1247, 350] width 132 height 20
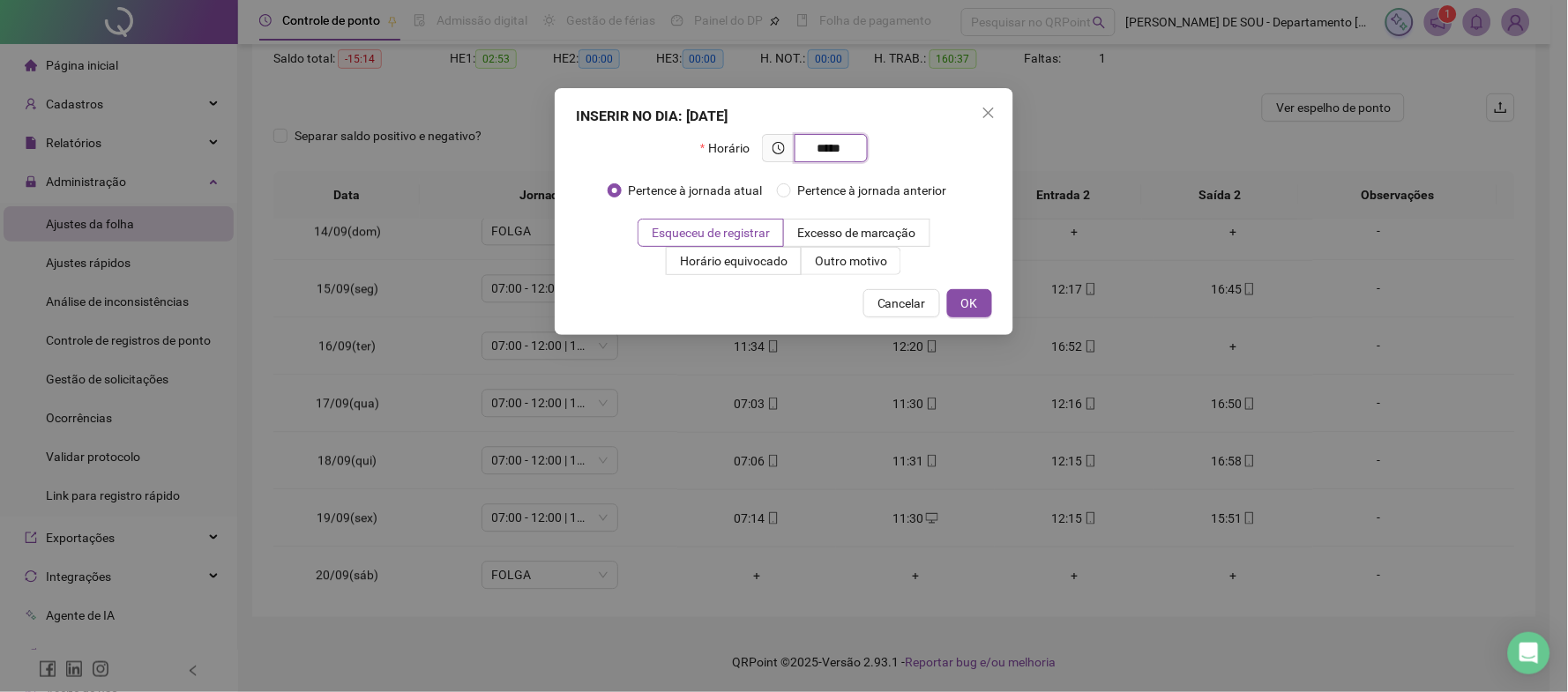
type input "*****"
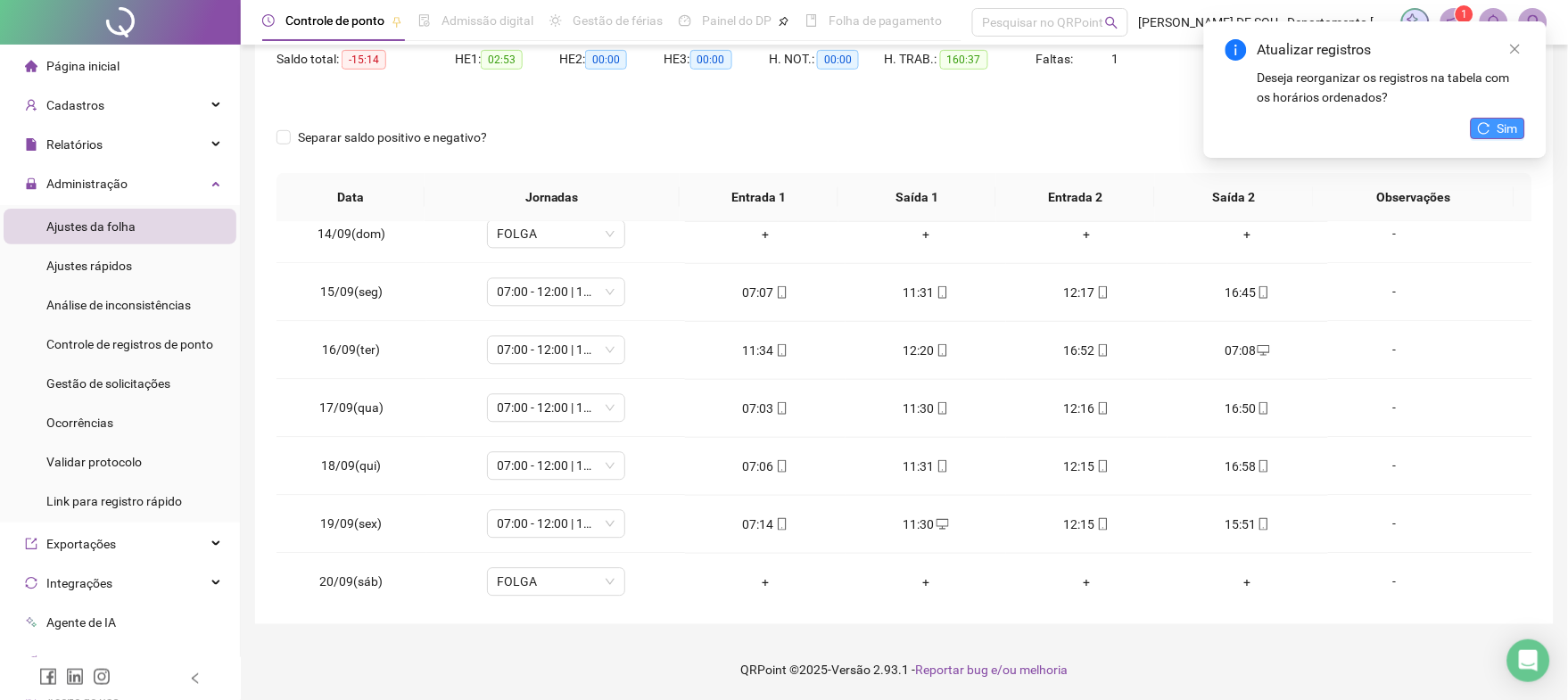
click at [1498, 124] on span "Sim" at bounding box center [1508, 128] width 21 height 20
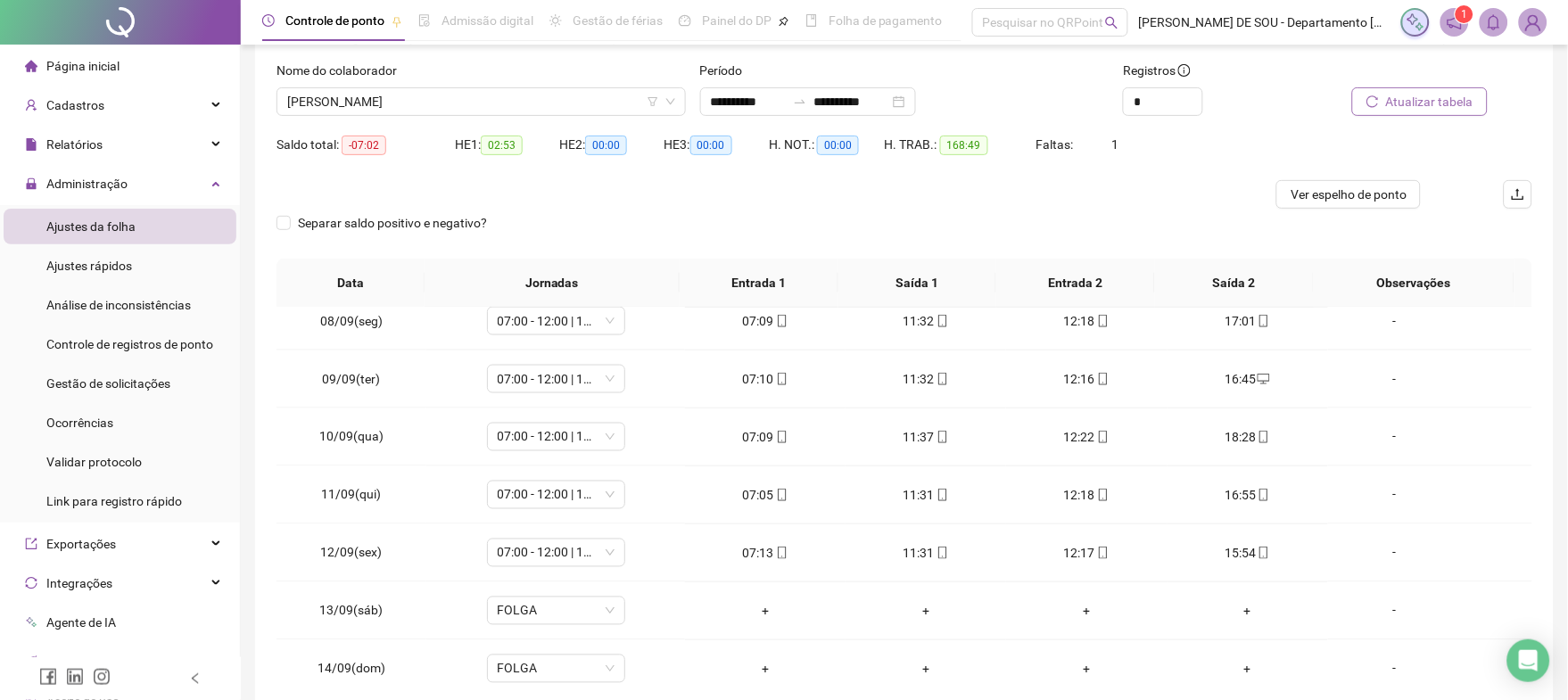
scroll to position [0, 0]
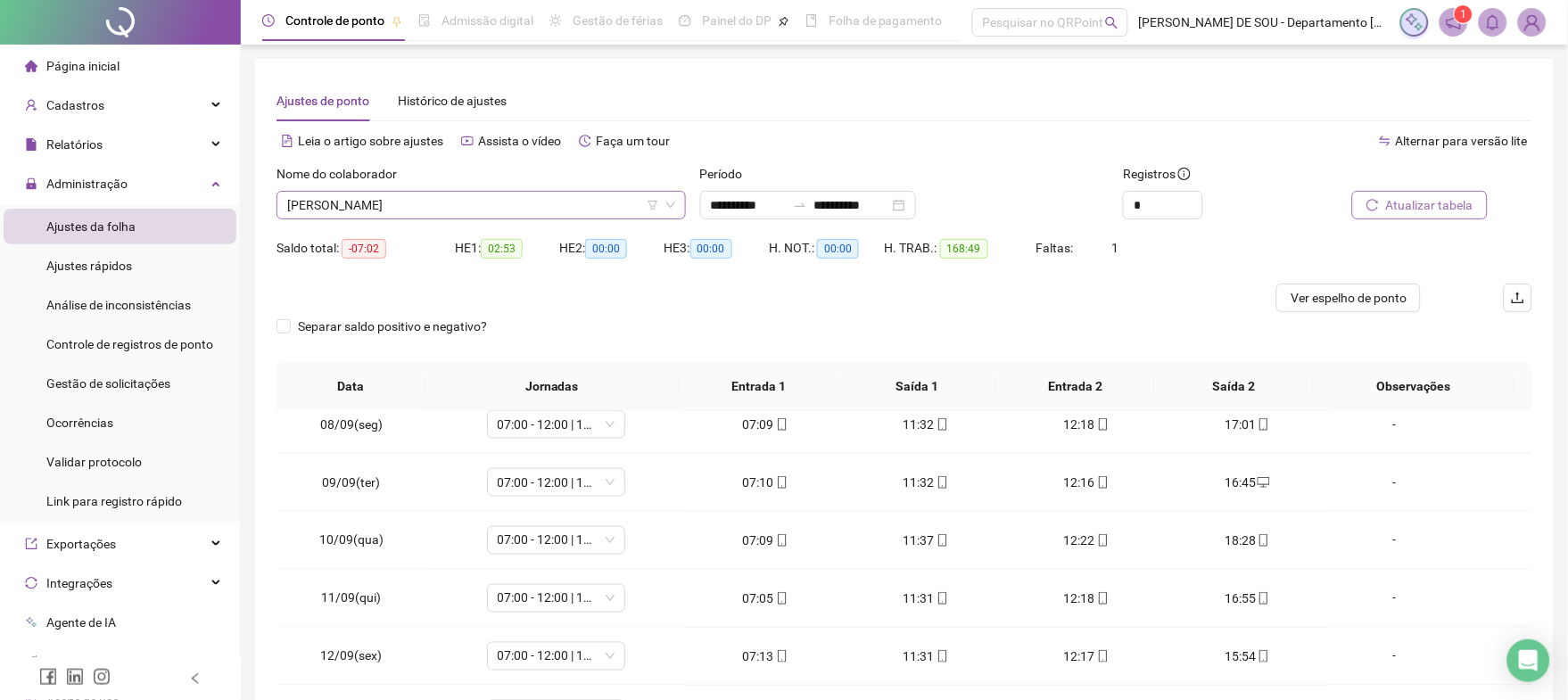
click at [531, 203] on span "[PERSON_NAME]" at bounding box center [481, 205] width 387 height 27
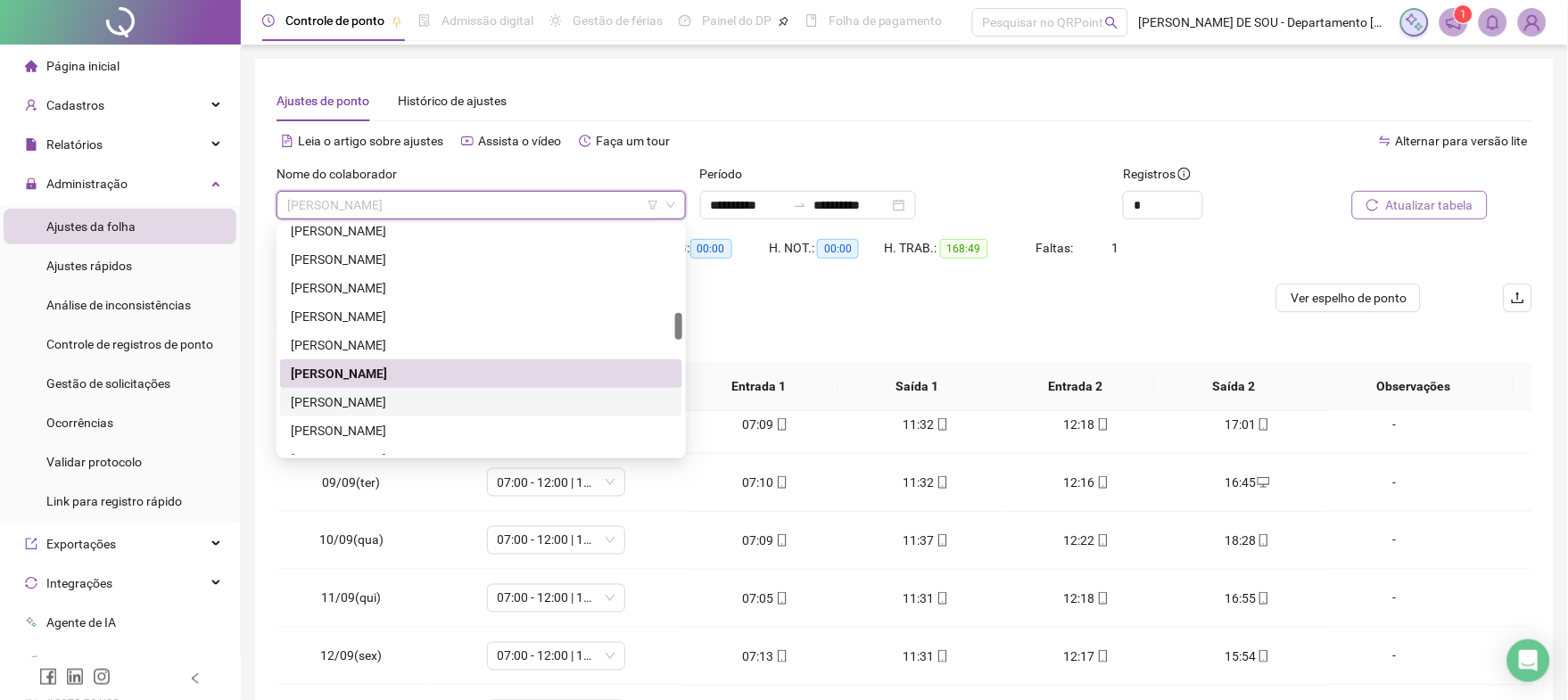
click at [443, 403] on div "[PERSON_NAME]" at bounding box center [481, 402] width 381 height 20
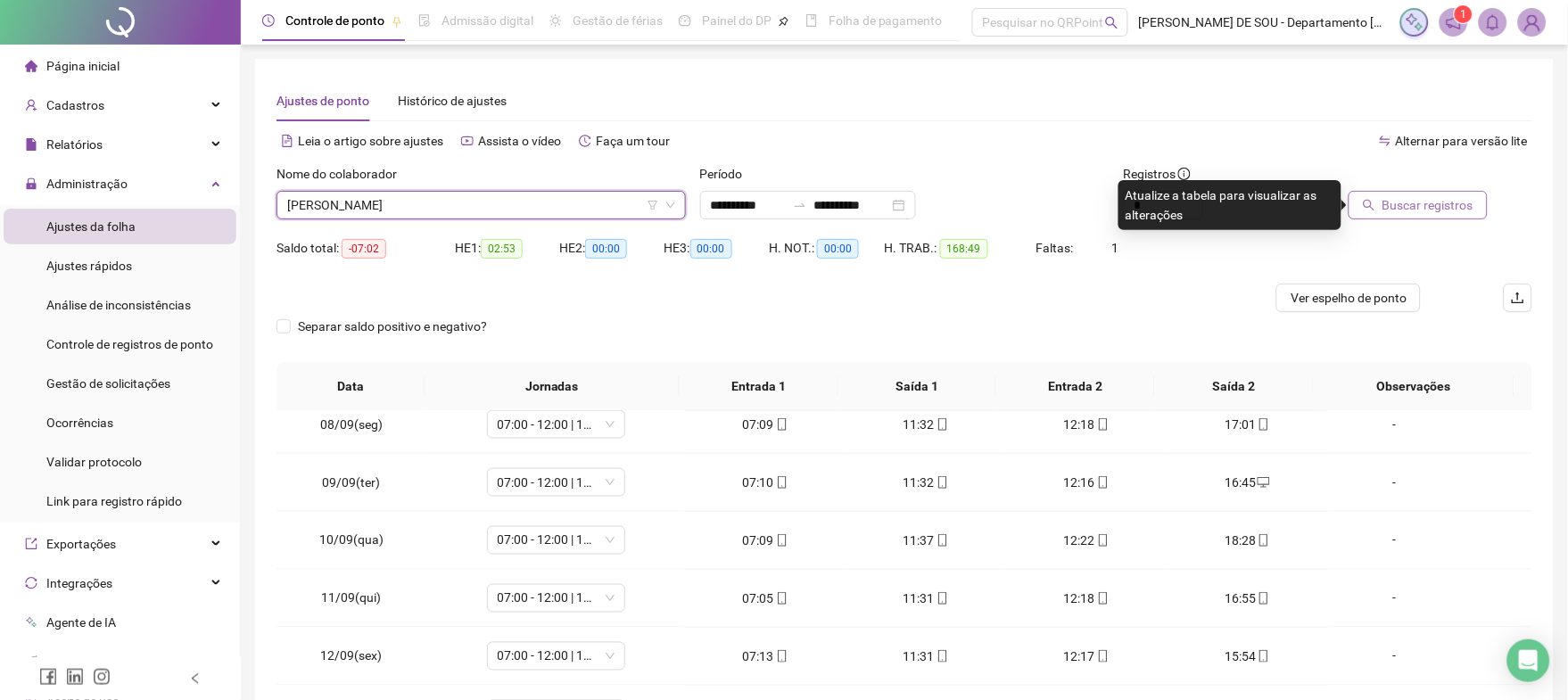
click at [1414, 206] on span "Buscar registros" at bounding box center [1427, 205] width 91 height 20
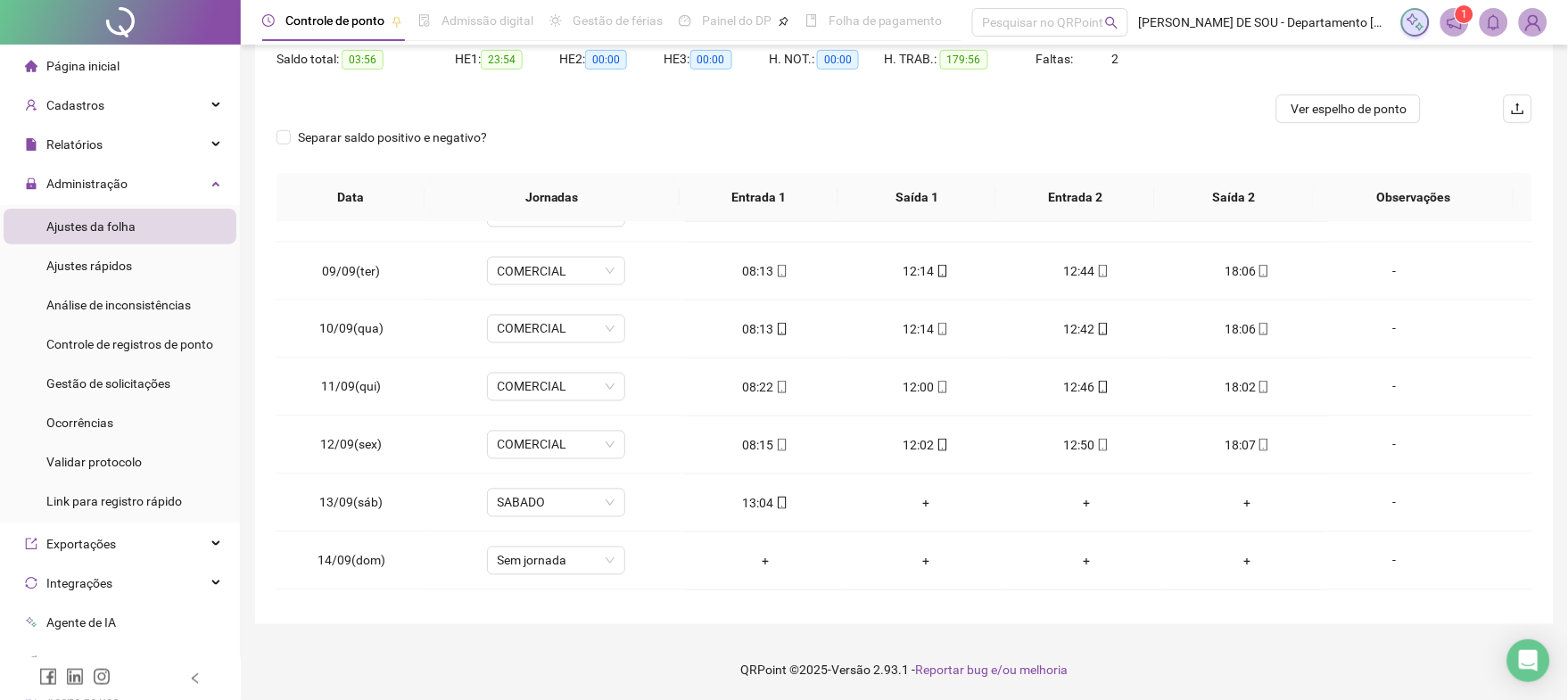
scroll to position [808, 0]
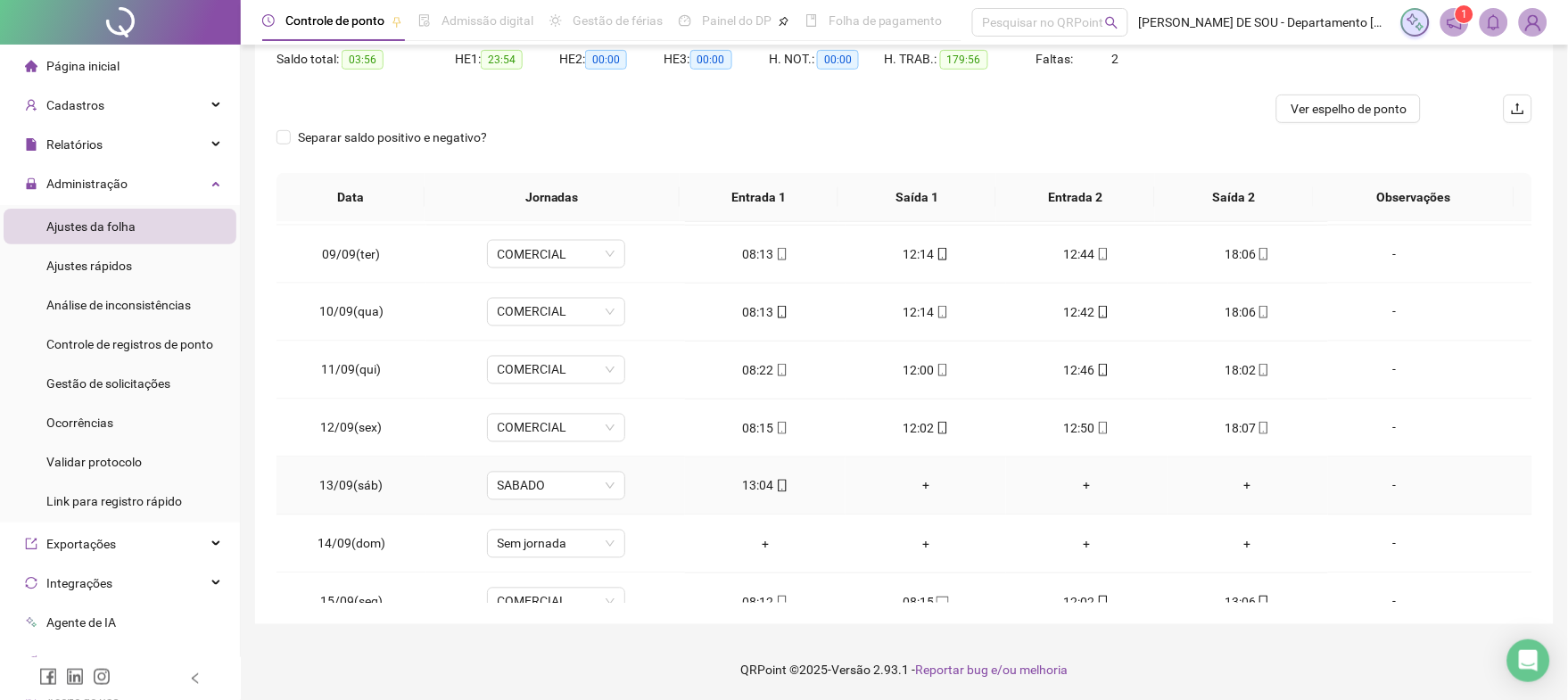
click at [918, 487] on div "+" at bounding box center [925, 485] width 132 height 20
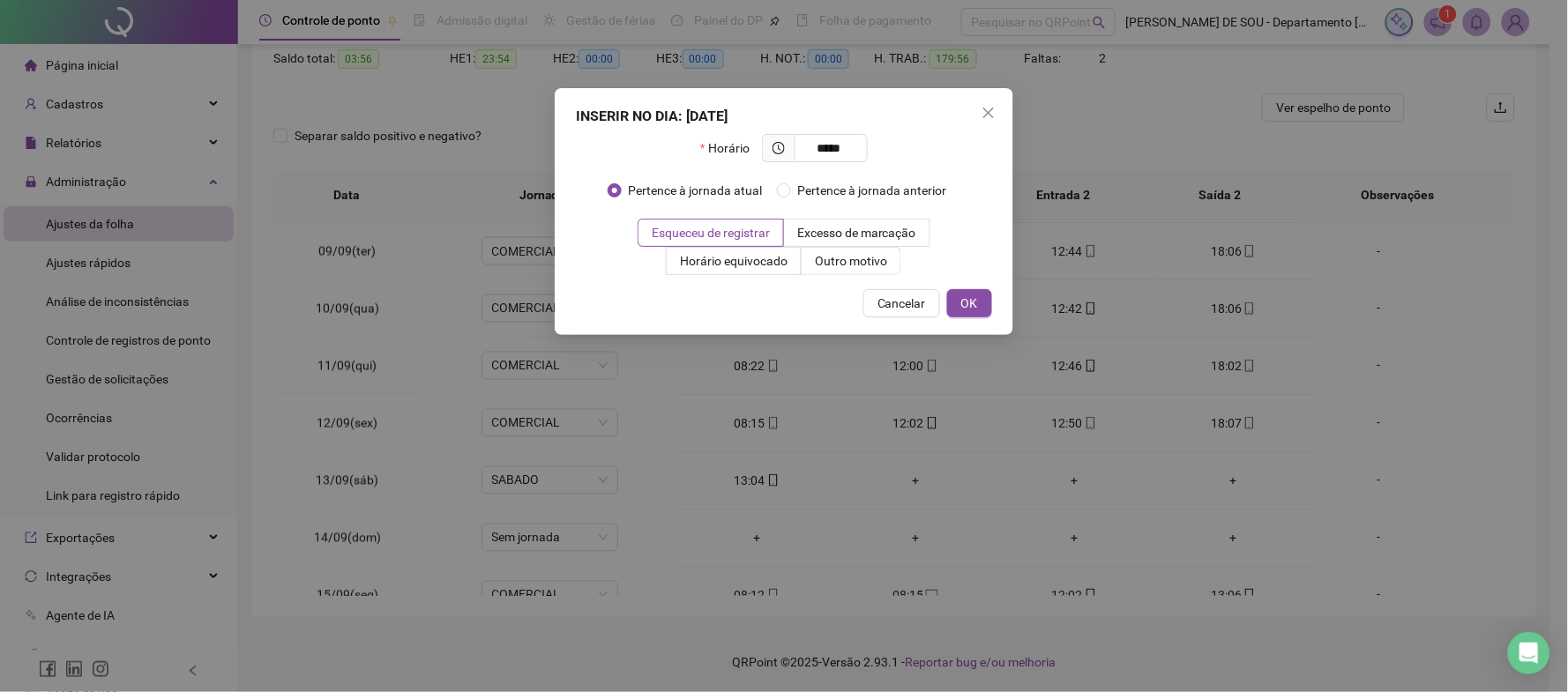
type input "*****"
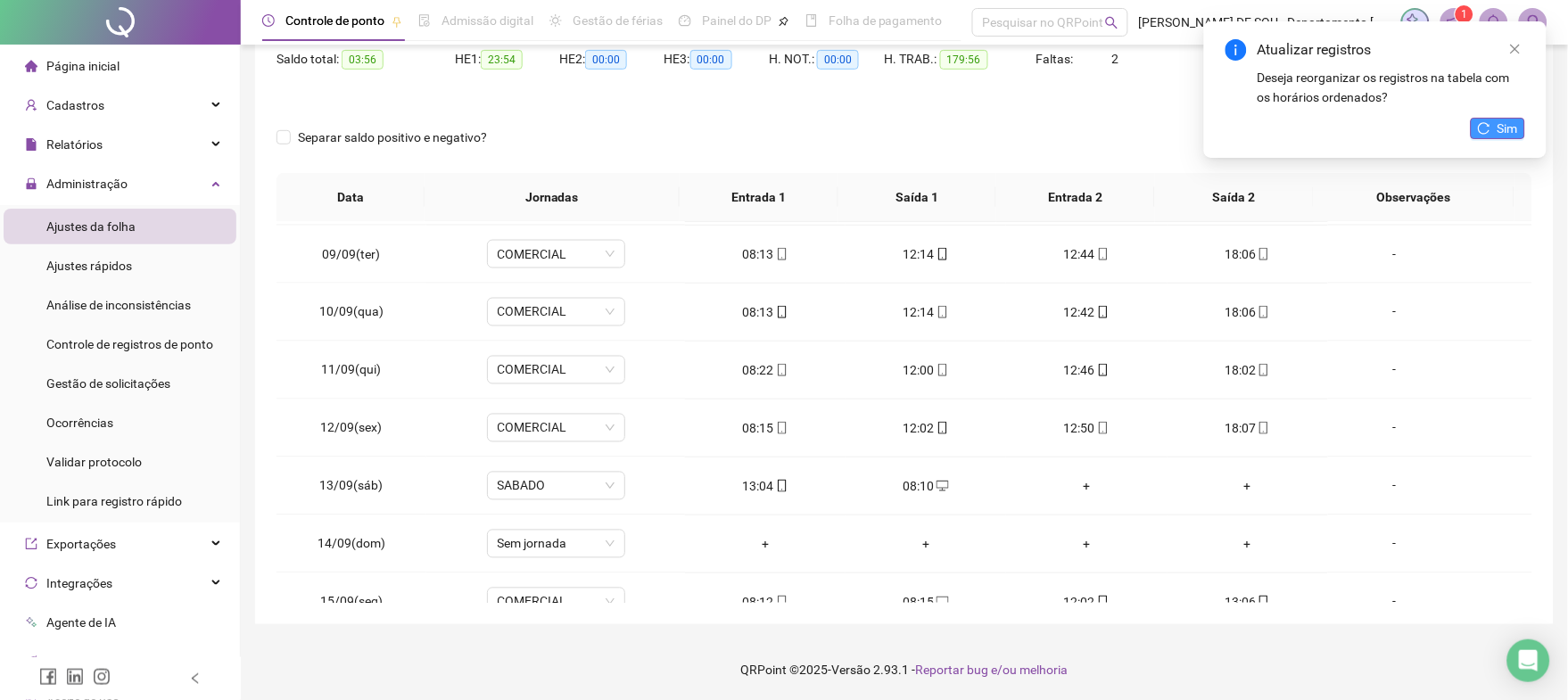
click at [1496, 129] on button "Sim" at bounding box center [1497, 128] width 54 height 22
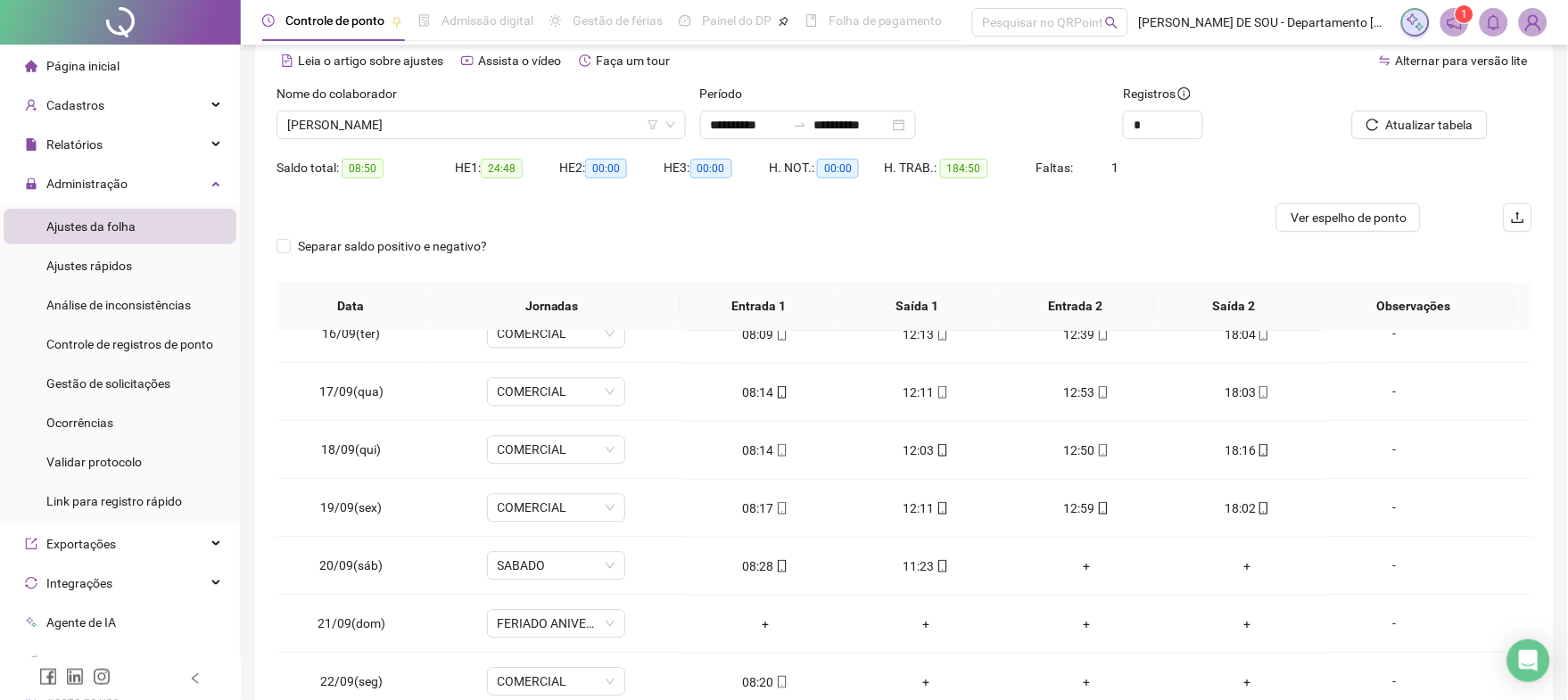
scroll to position [0, 0]
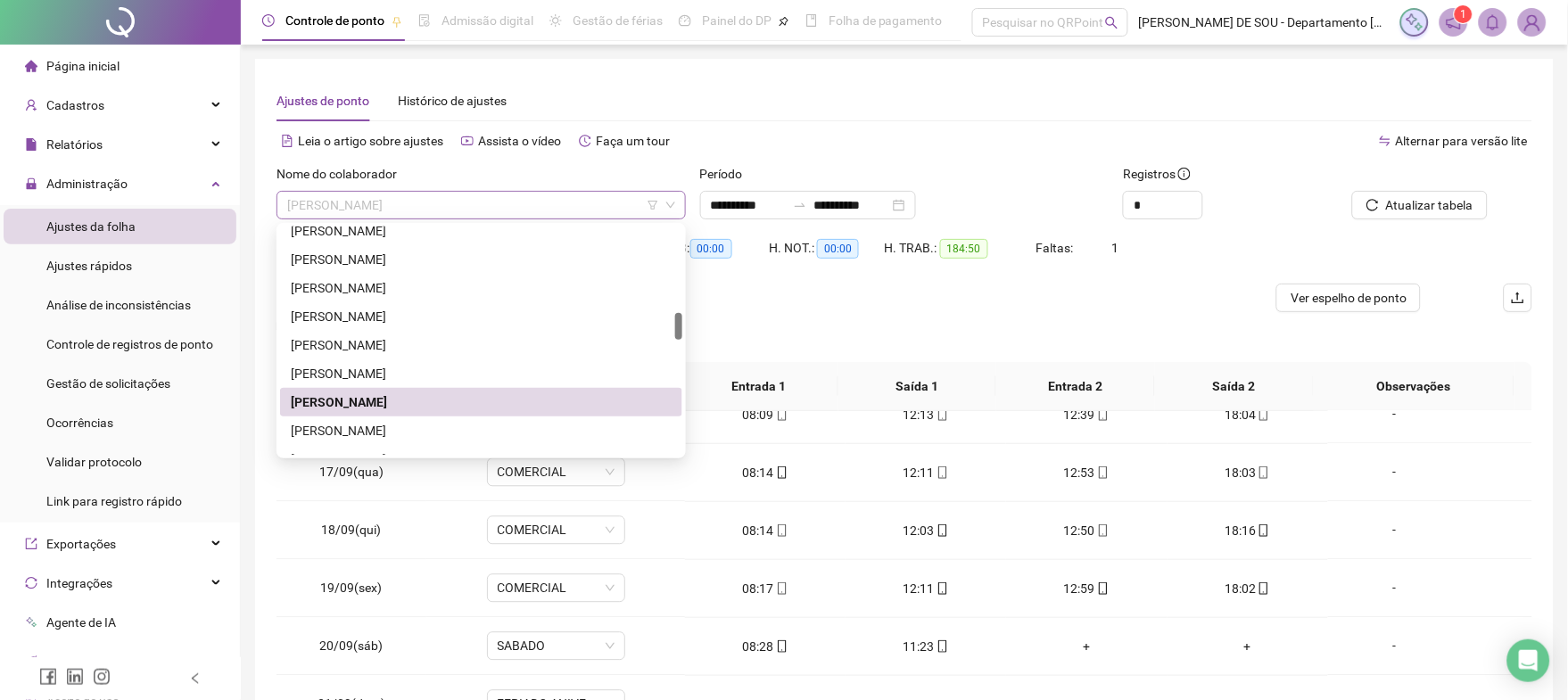
click at [496, 202] on span "[PERSON_NAME]" at bounding box center [481, 205] width 387 height 27
click at [417, 423] on div "[PERSON_NAME]" at bounding box center [481, 430] width 381 height 20
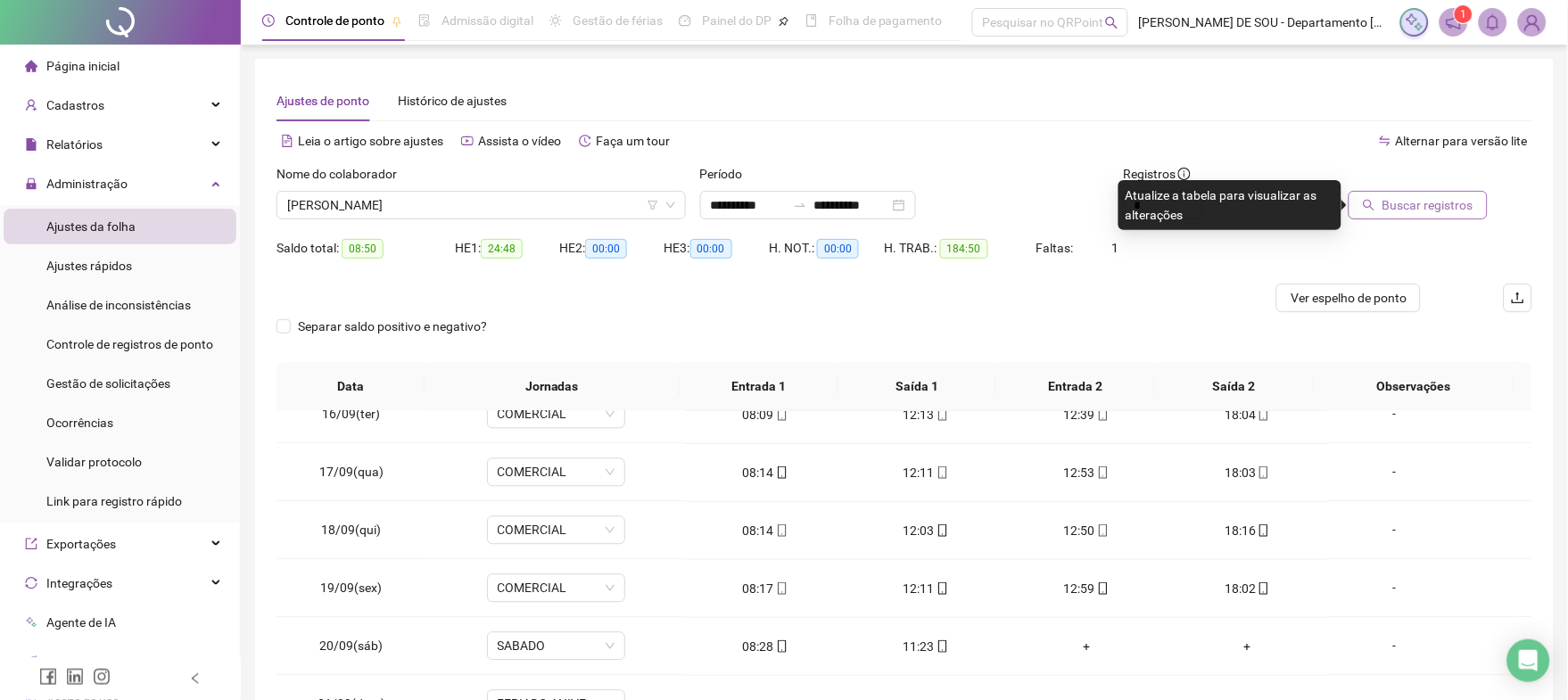
click at [1412, 206] on span "Buscar registros" at bounding box center [1427, 205] width 91 height 20
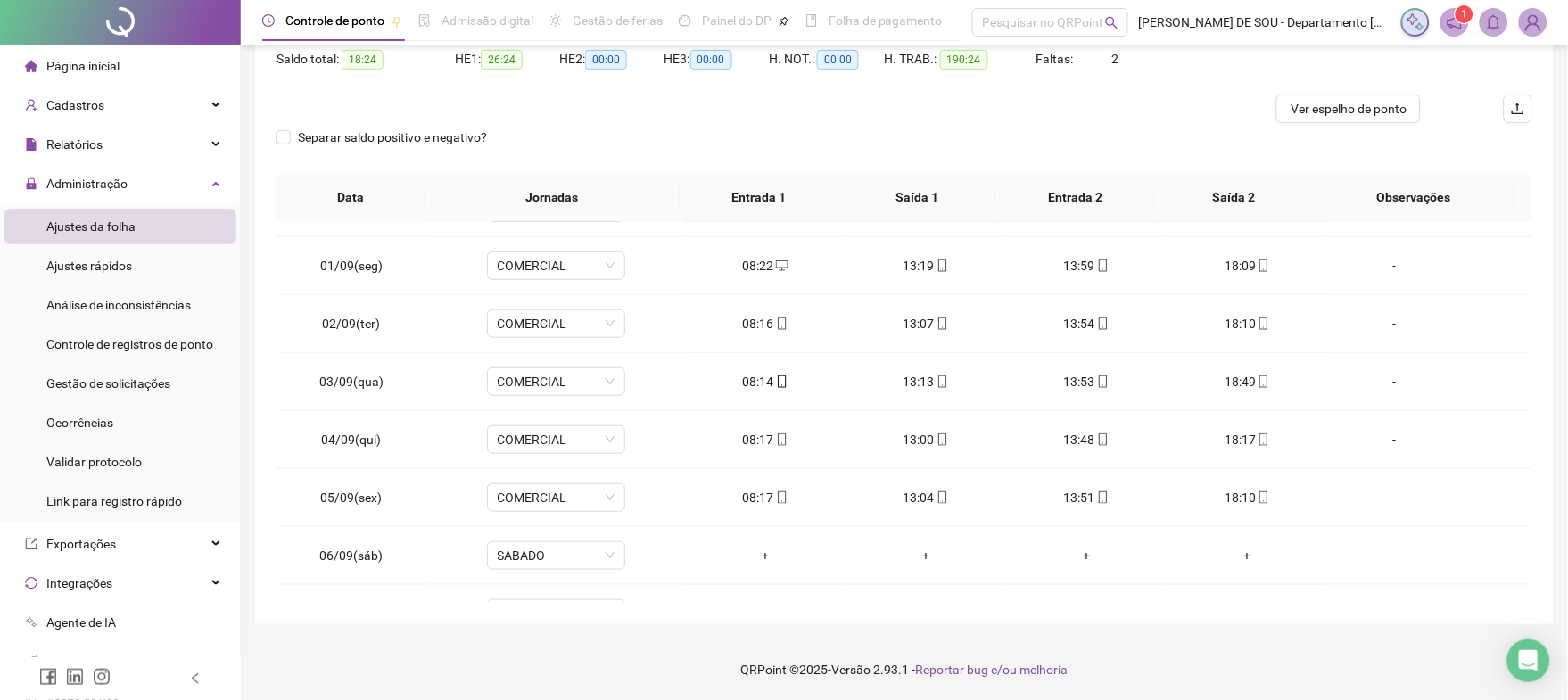
scroll to position [380, 0]
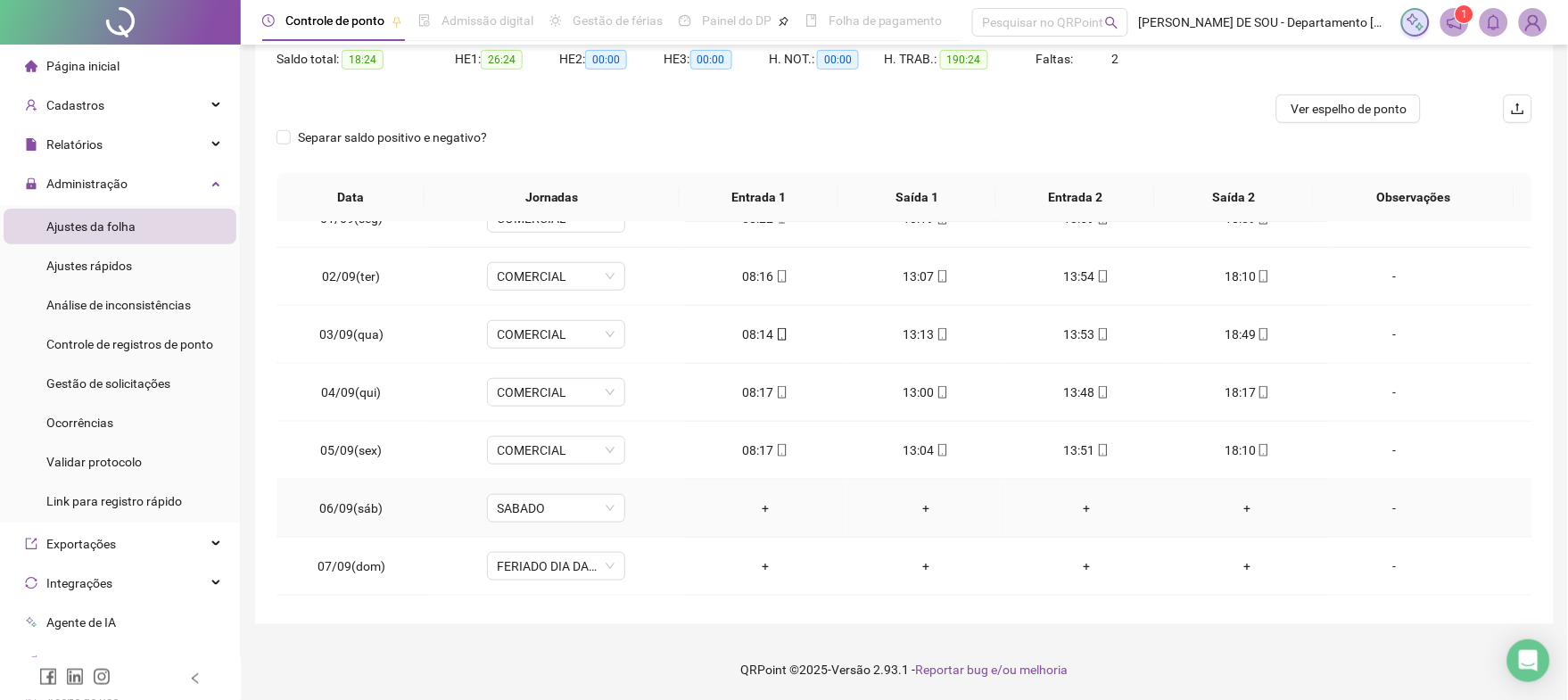
click at [1381, 505] on div "-" at bounding box center [1394, 508] width 105 height 20
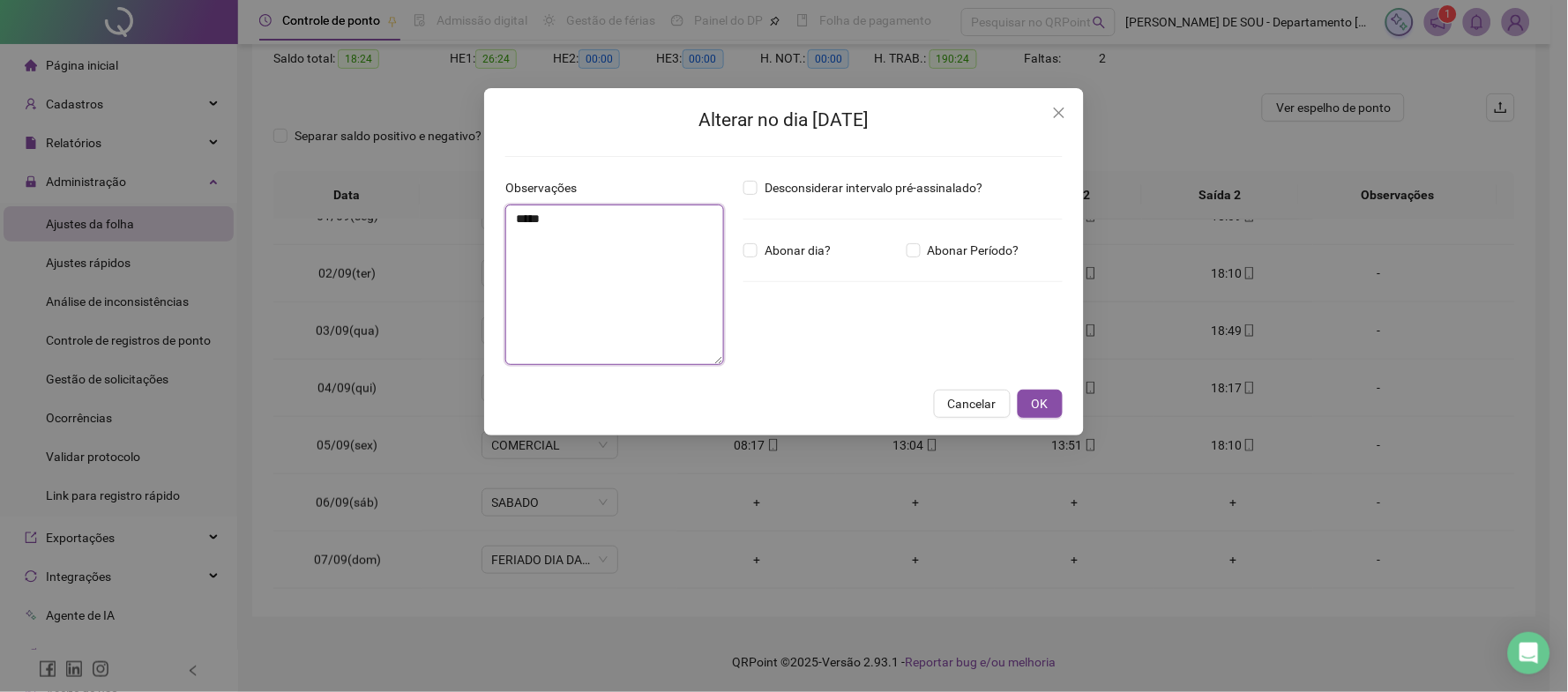
click at [518, 217] on textarea "*****" at bounding box center [614, 284] width 219 height 161
type textarea "**********"
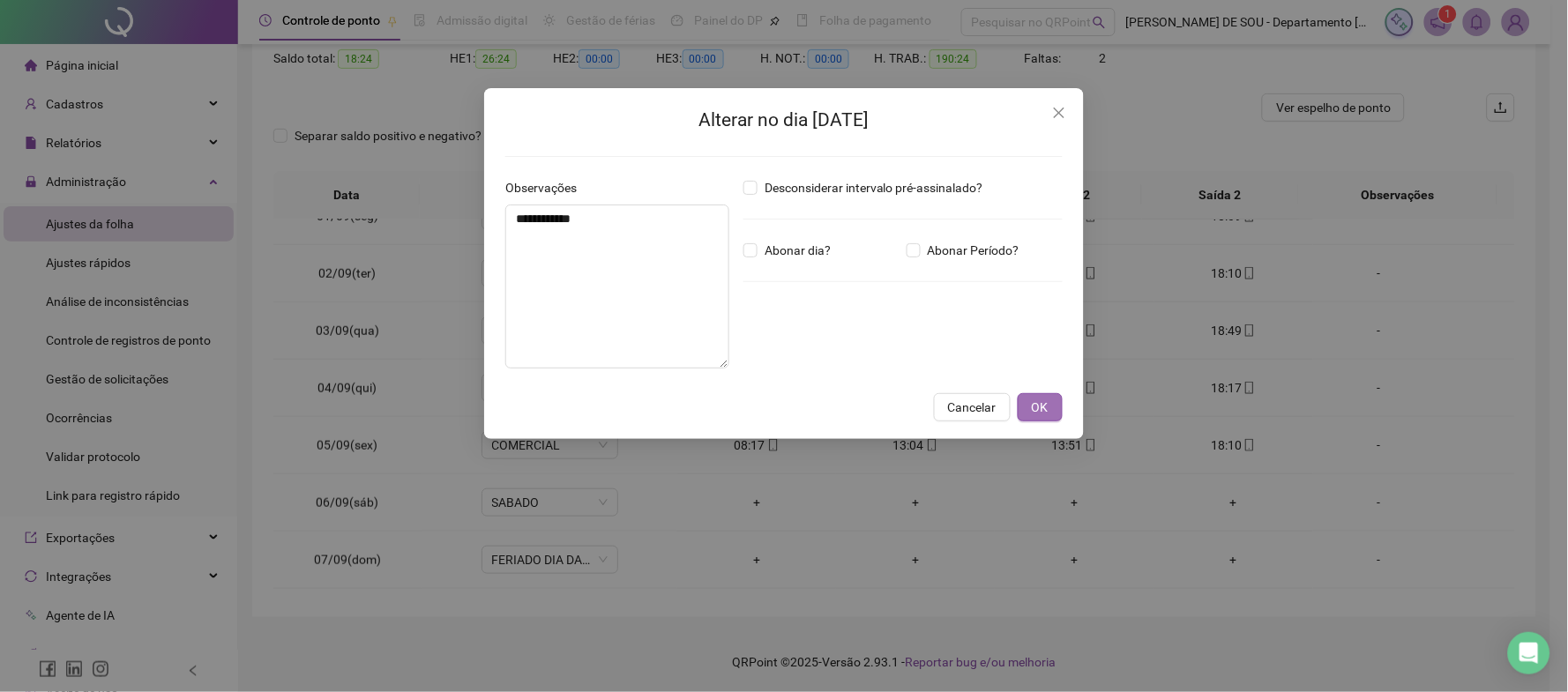
click at [1043, 406] on span "OK" at bounding box center [1040, 407] width 17 height 20
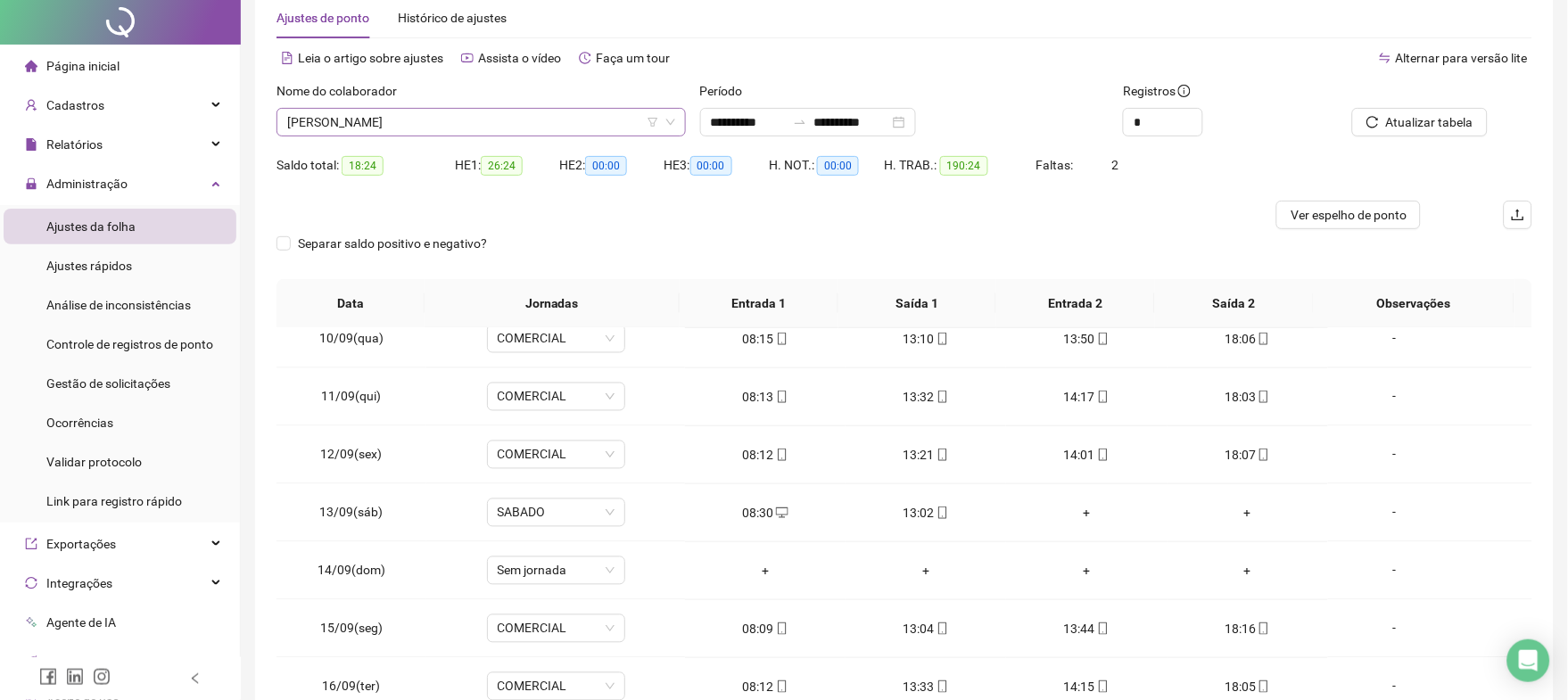
scroll to position [0, 0]
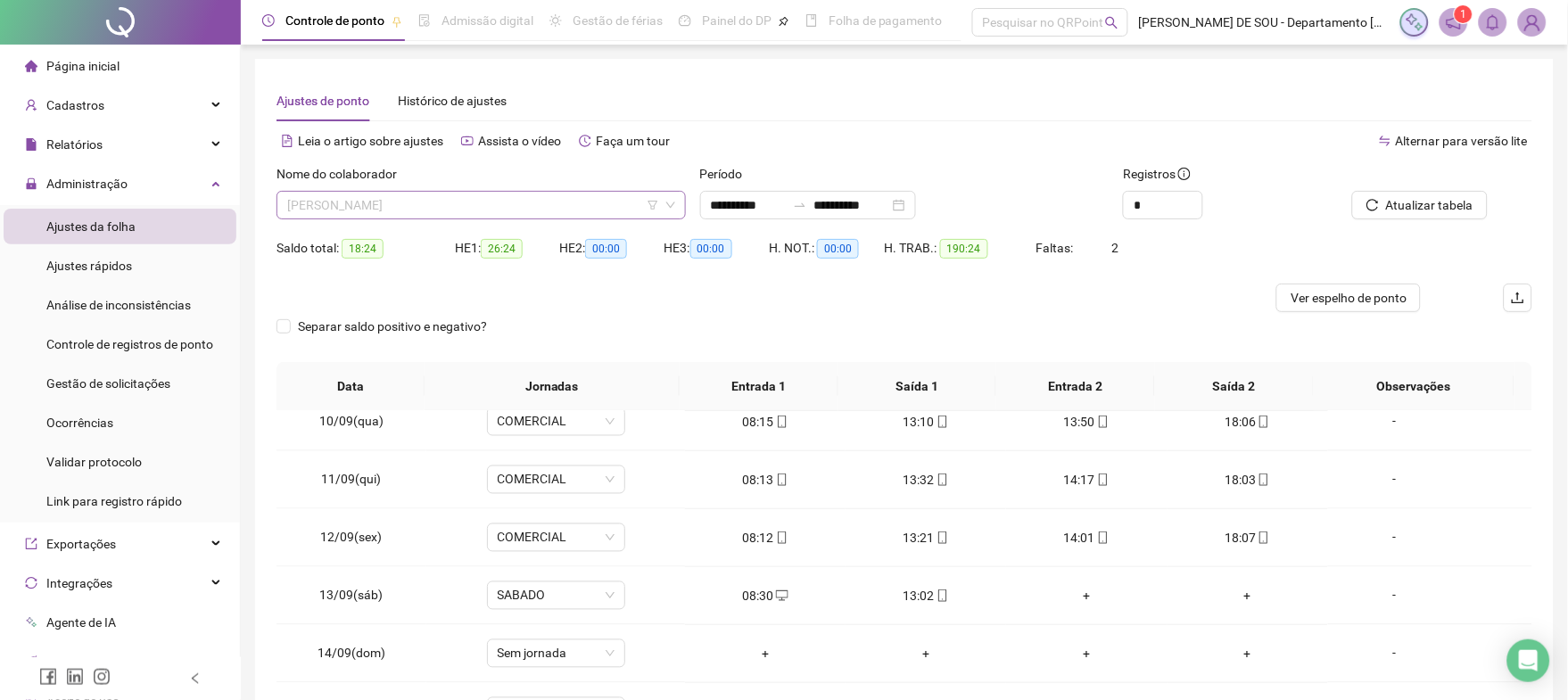
click at [576, 204] on span "[PERSON_NAME]" at bounding box center [481, 205] width 387 height 27
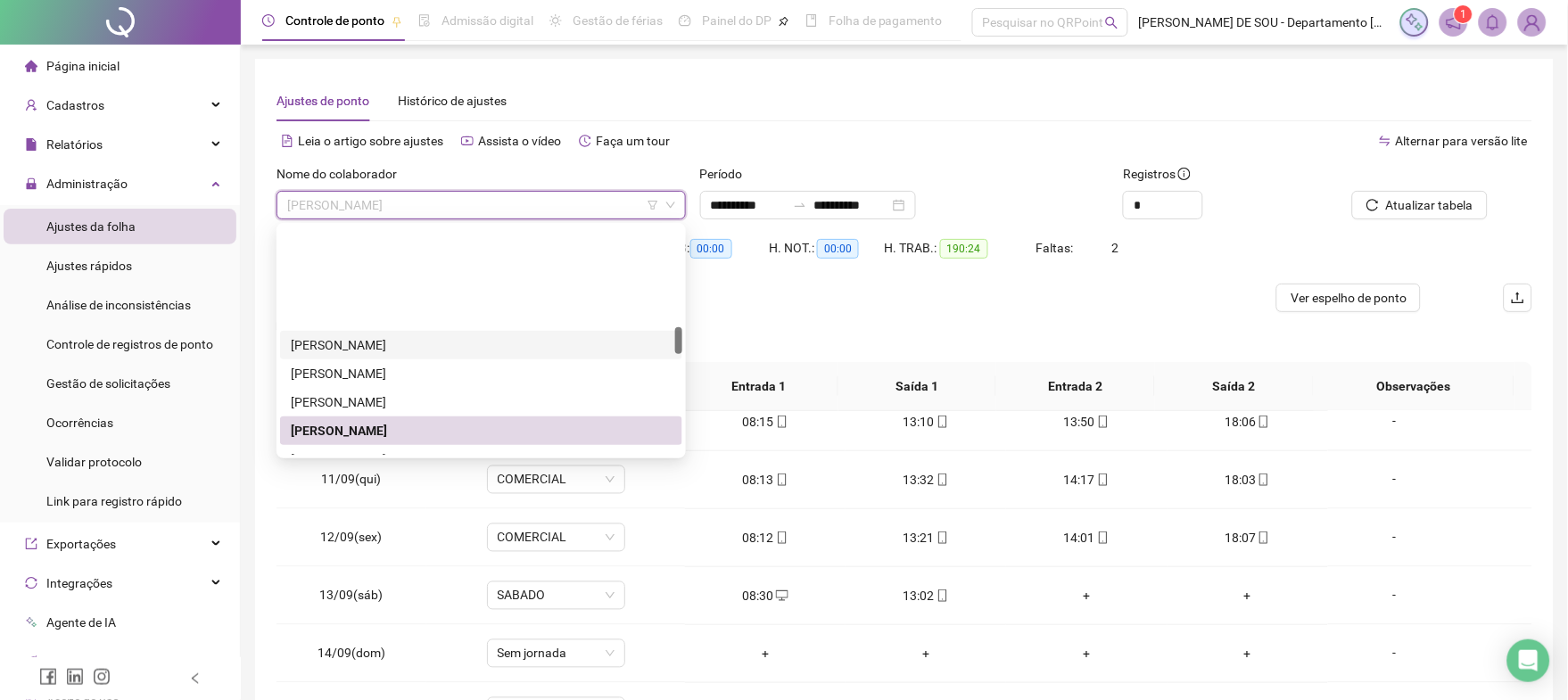
scroll to position [842, 0]
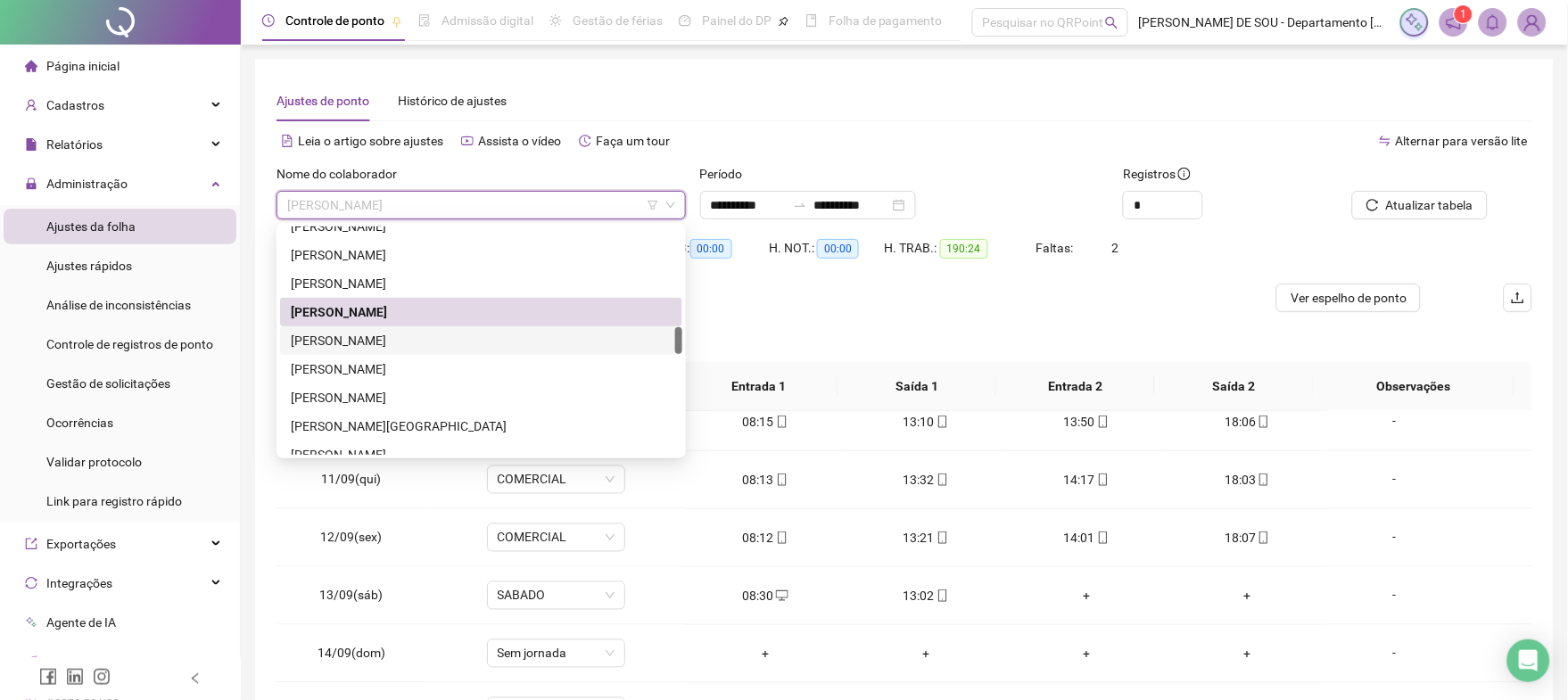
click at [354, 341] on div "[PERSON_NAME]" at bounding box center [481, 340] width 381 height 20
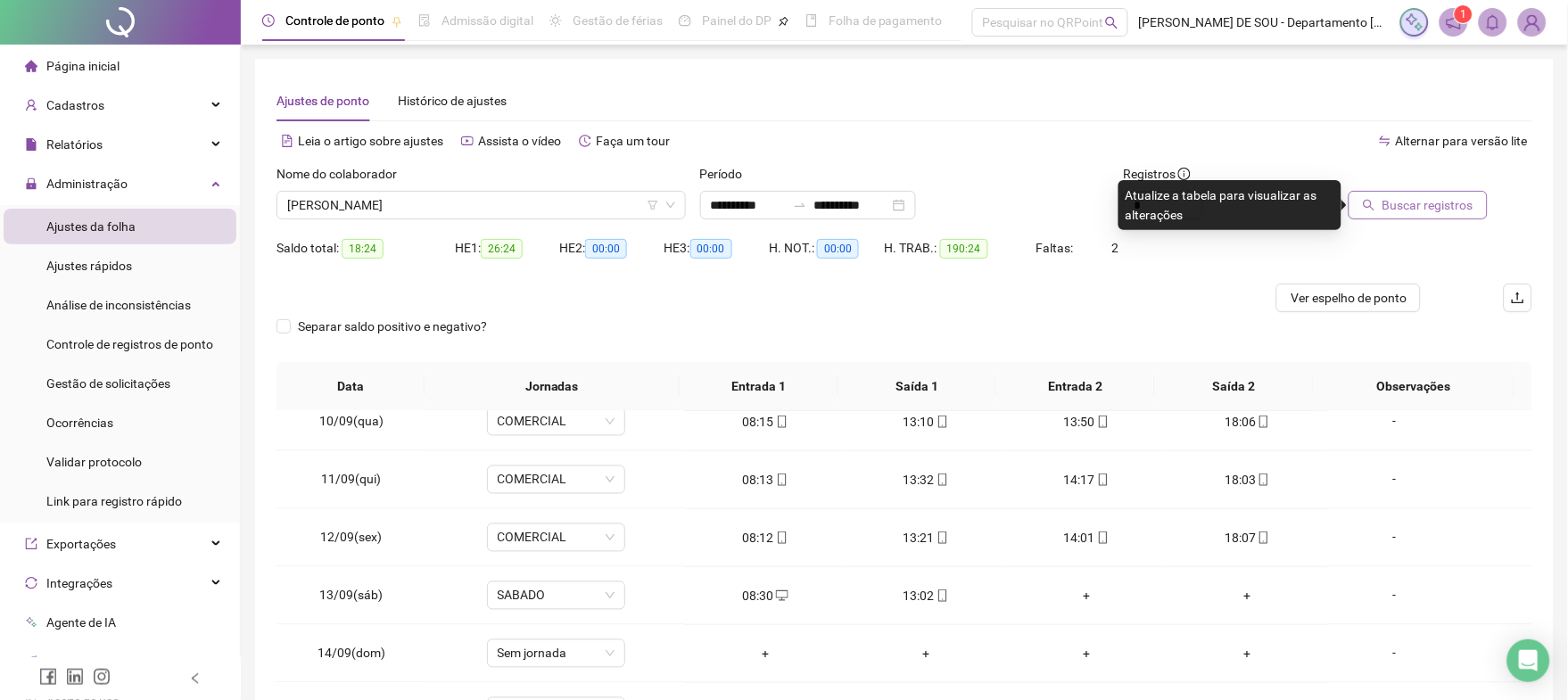
click at [1452, 206] on span "Buscar registros" at bounding box center [1427, 205] width 91 height 20
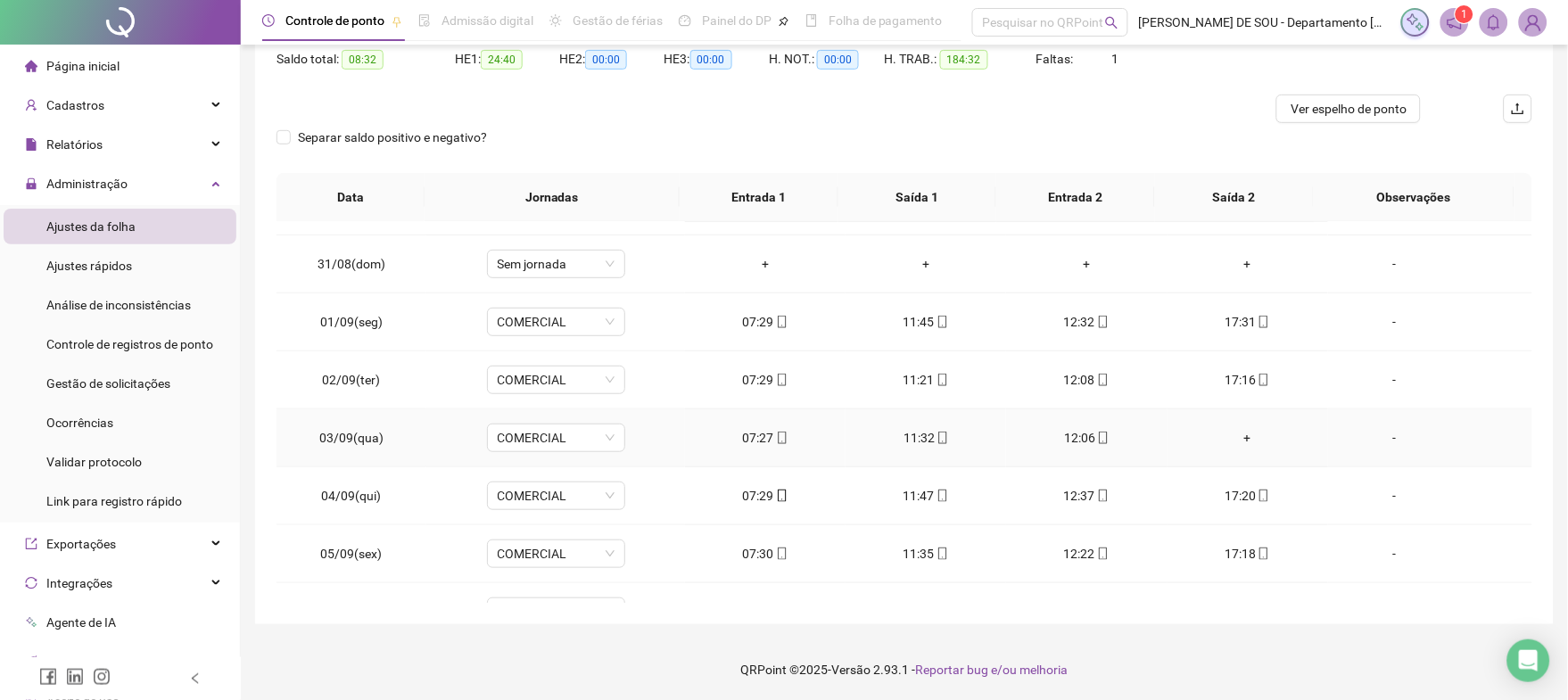
scroll to position [237, 0]
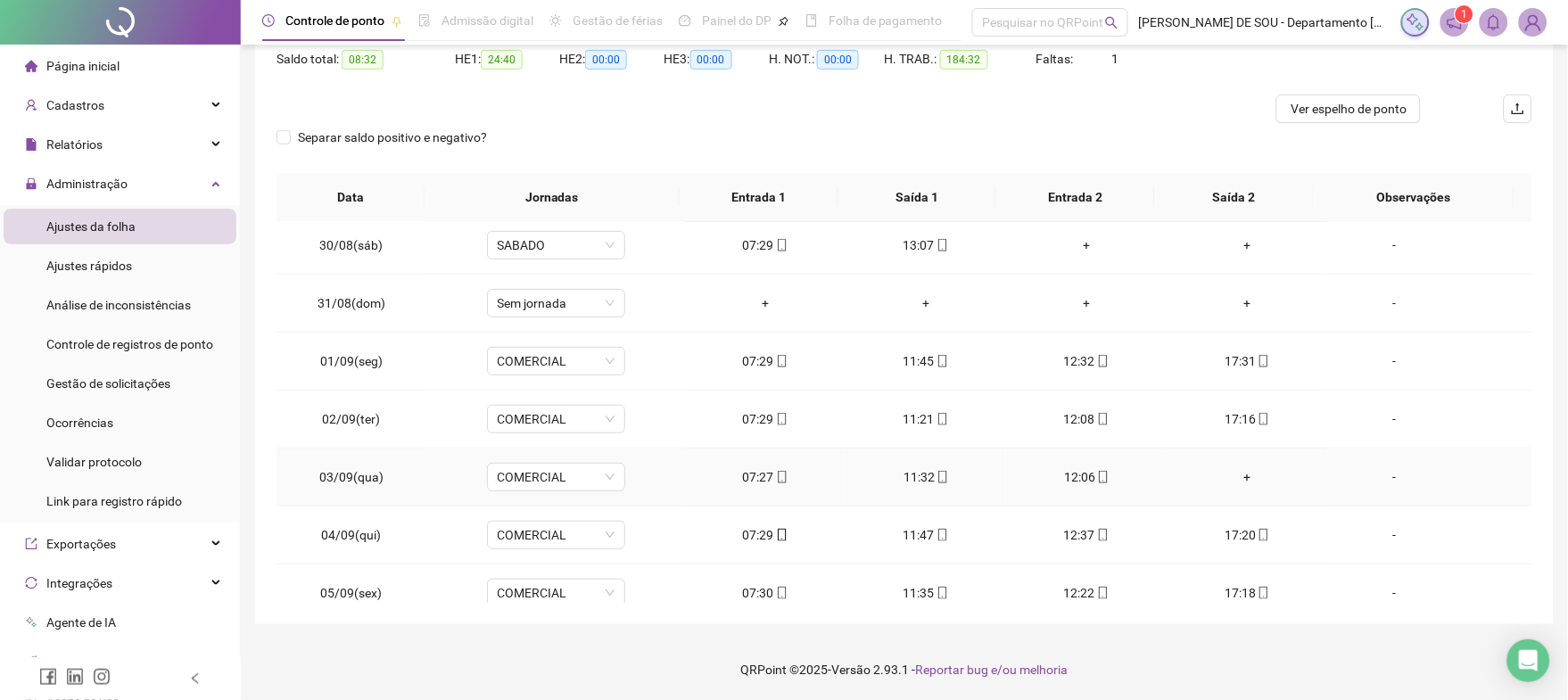
click at [1230, 475] on div "+" at bounding box center [1247, 477] width 132 height 20
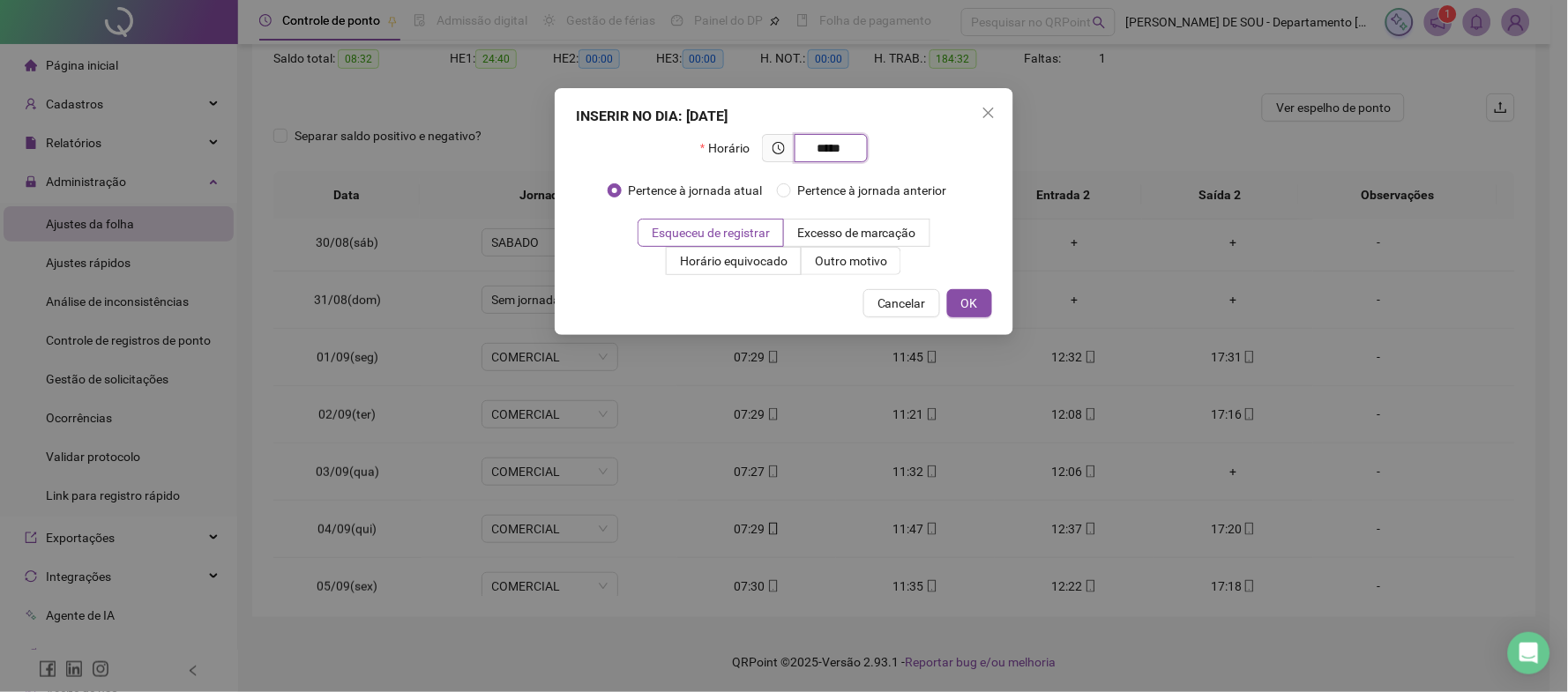
type input "*****"
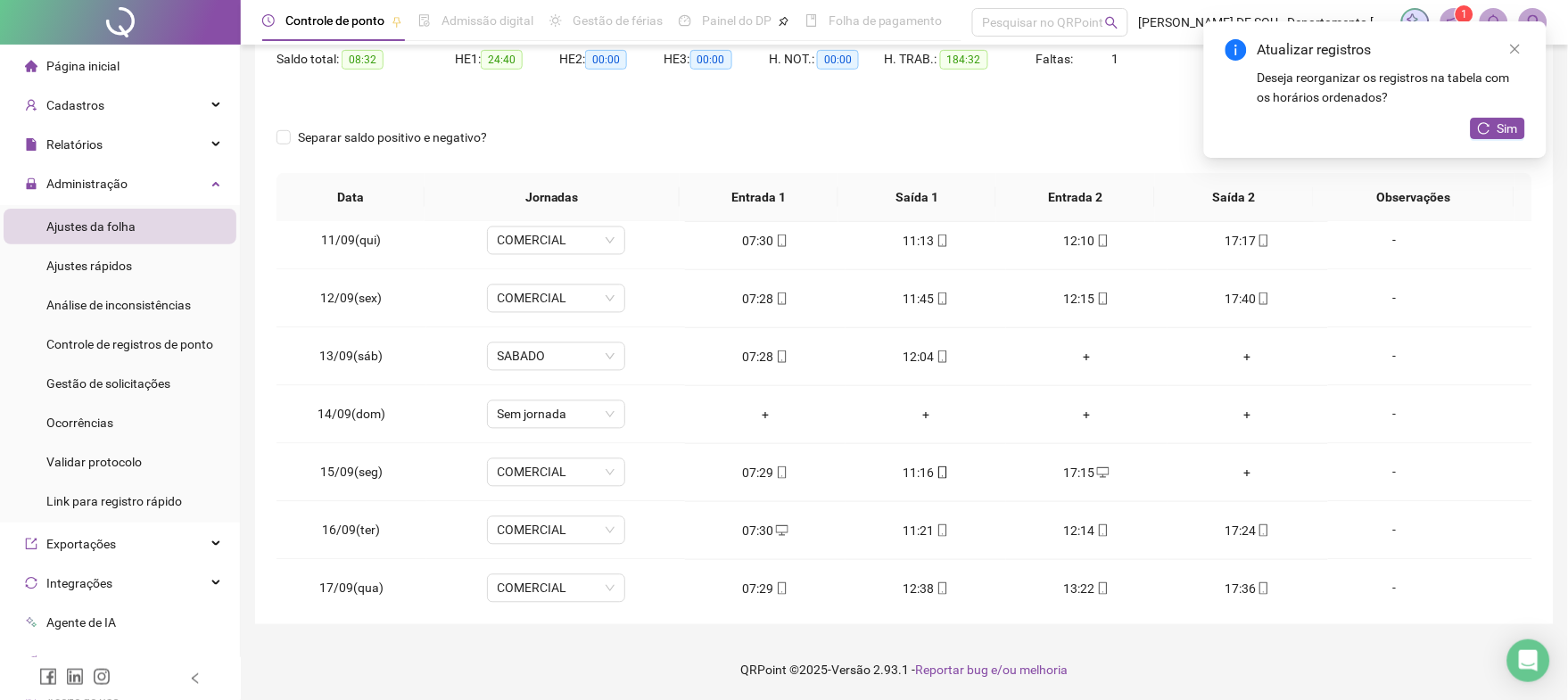
scroll to position [951, 0]
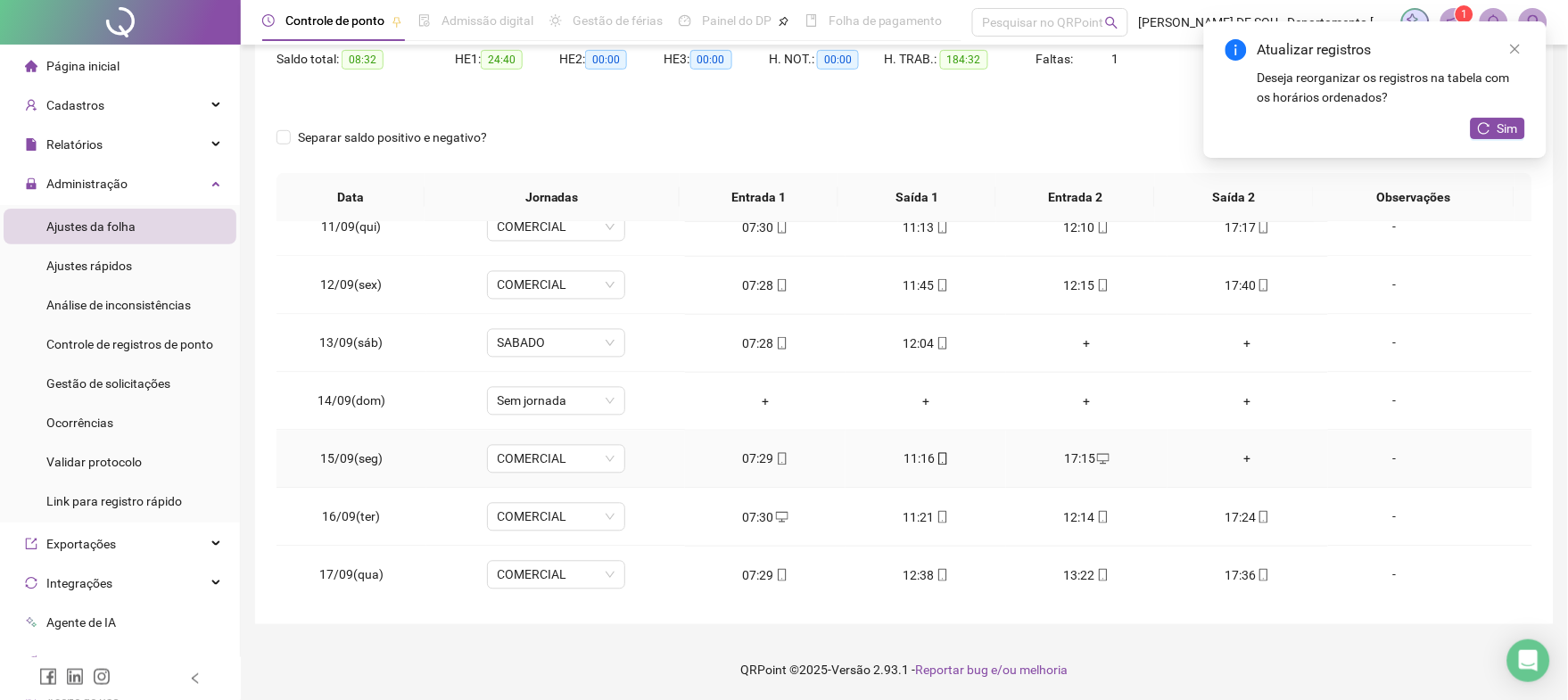
click at [1235, 461] on div "+" at bounding box center [1247, 459] width 132 height 20
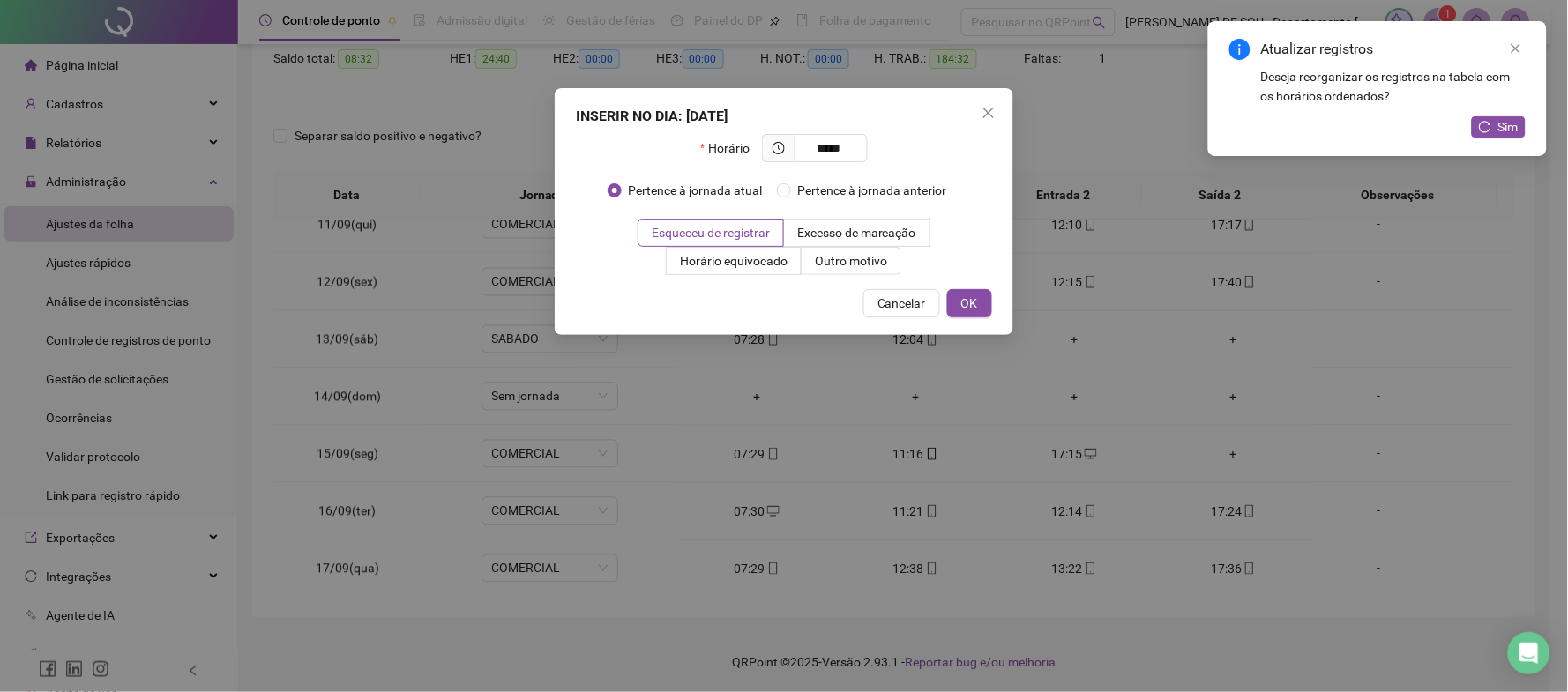
type input "*****"
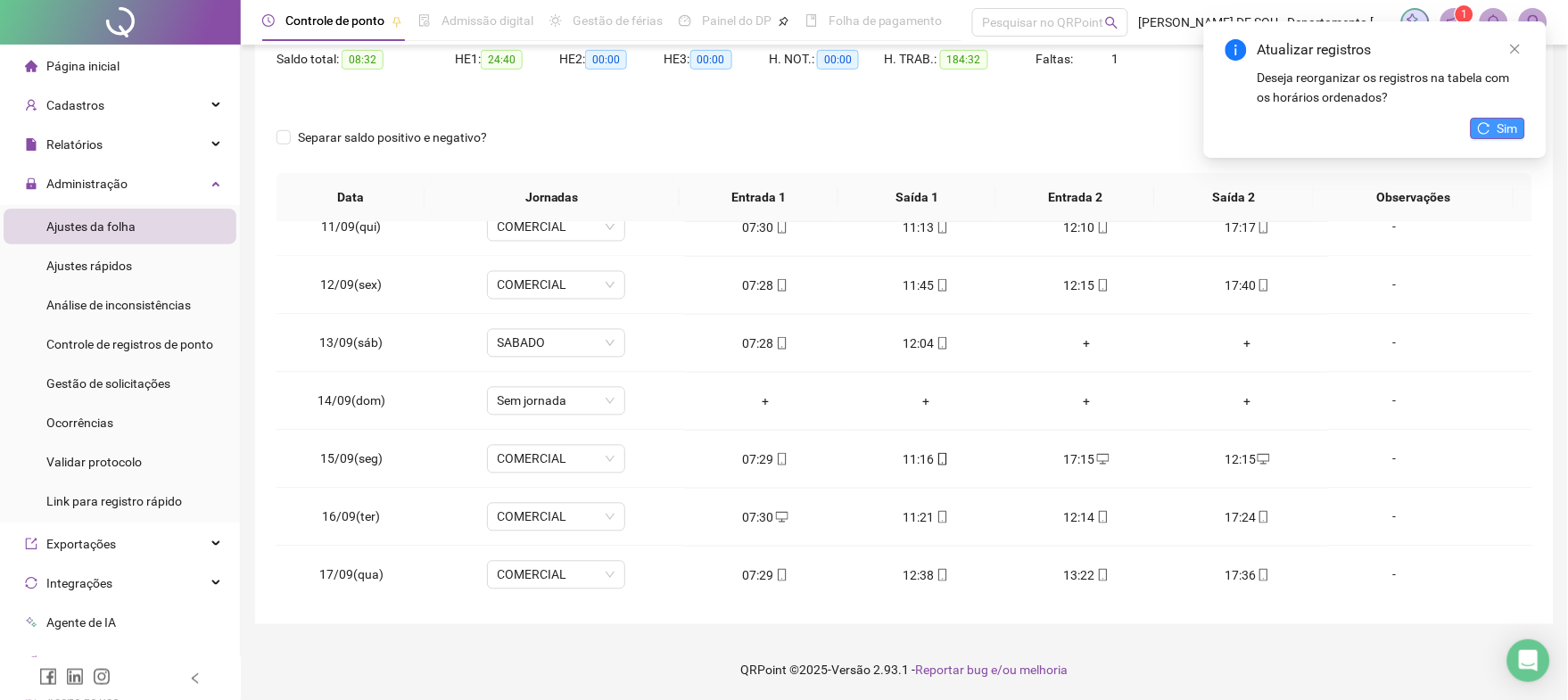
click at [1502, 124] on span "Sim" at bounding box center [1508, 128] width 21 height 20
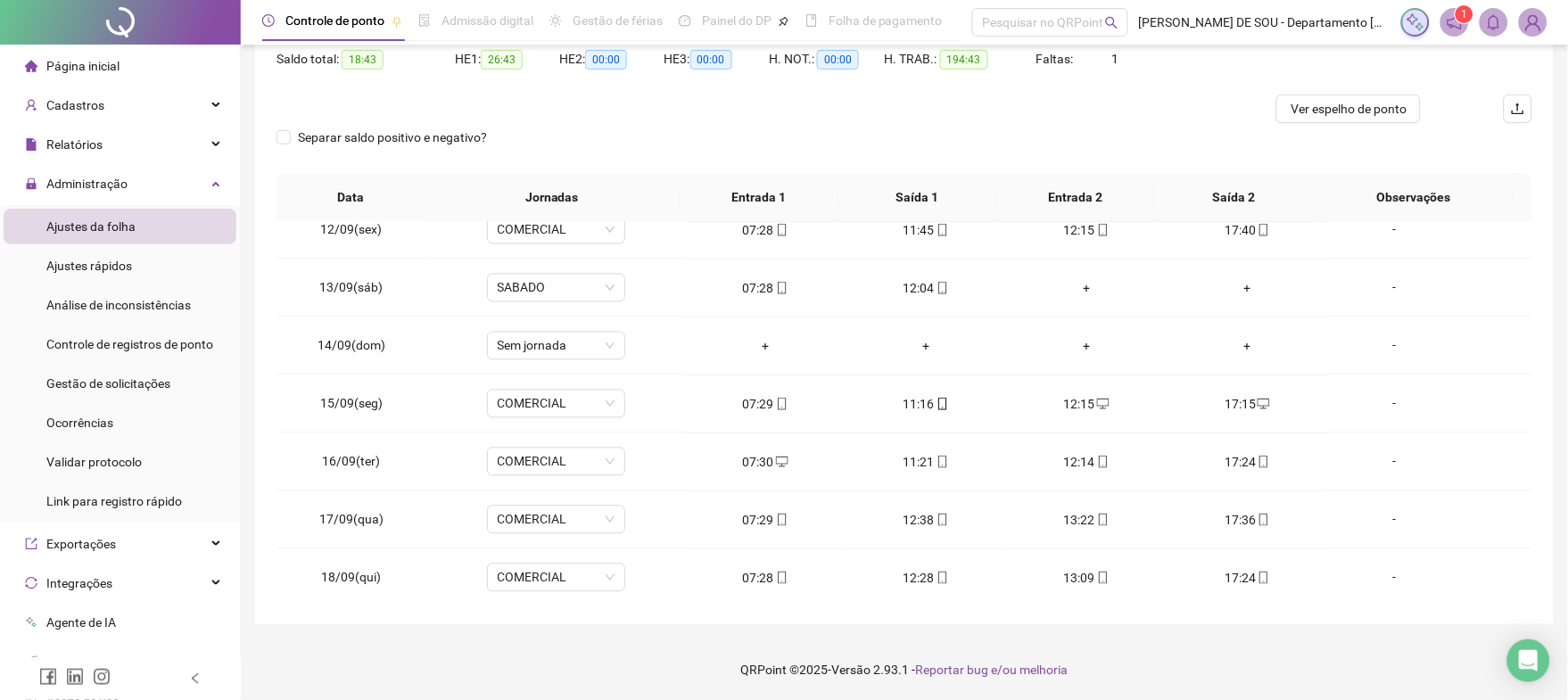
scroll to position [0, 0]
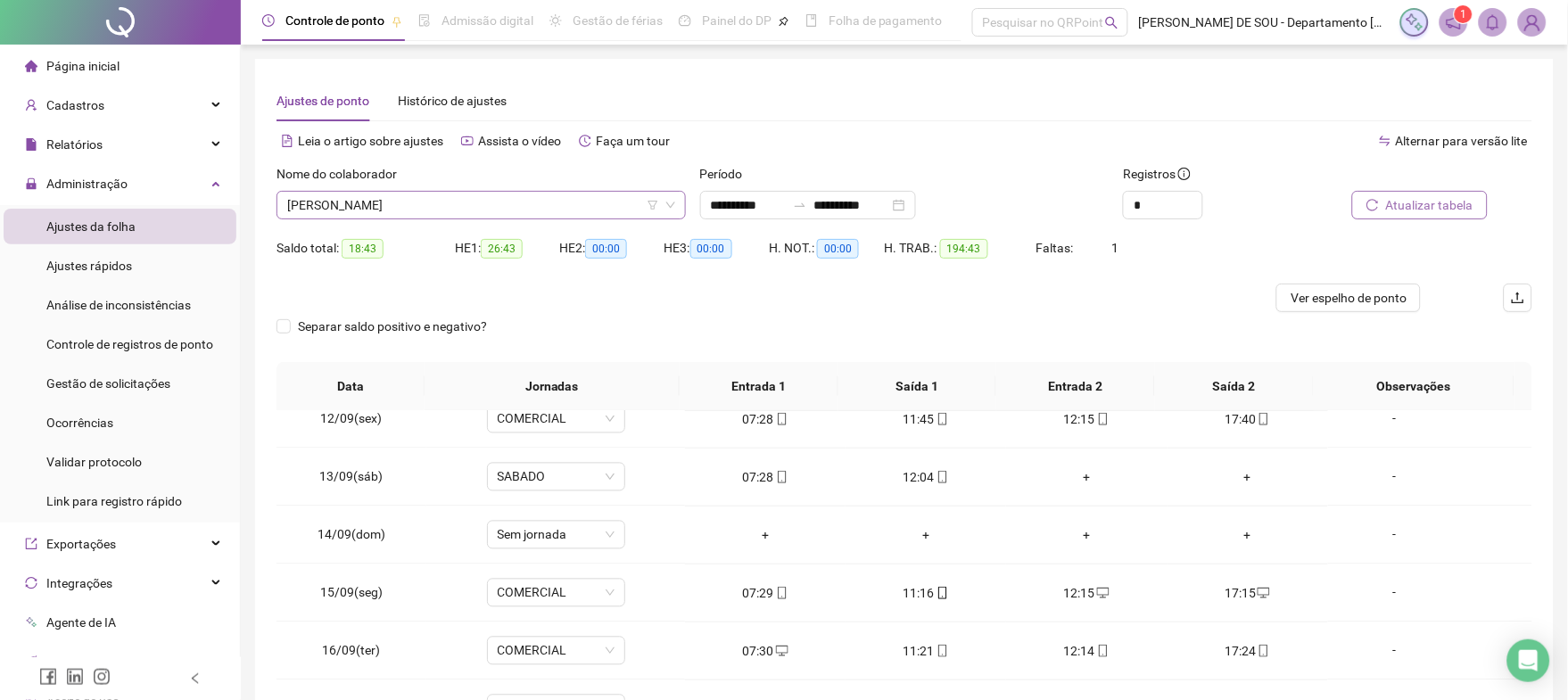
click at [461, 195] on span "[PERSON_NAME]" at bounding box center [481, 205] width 387 height 27
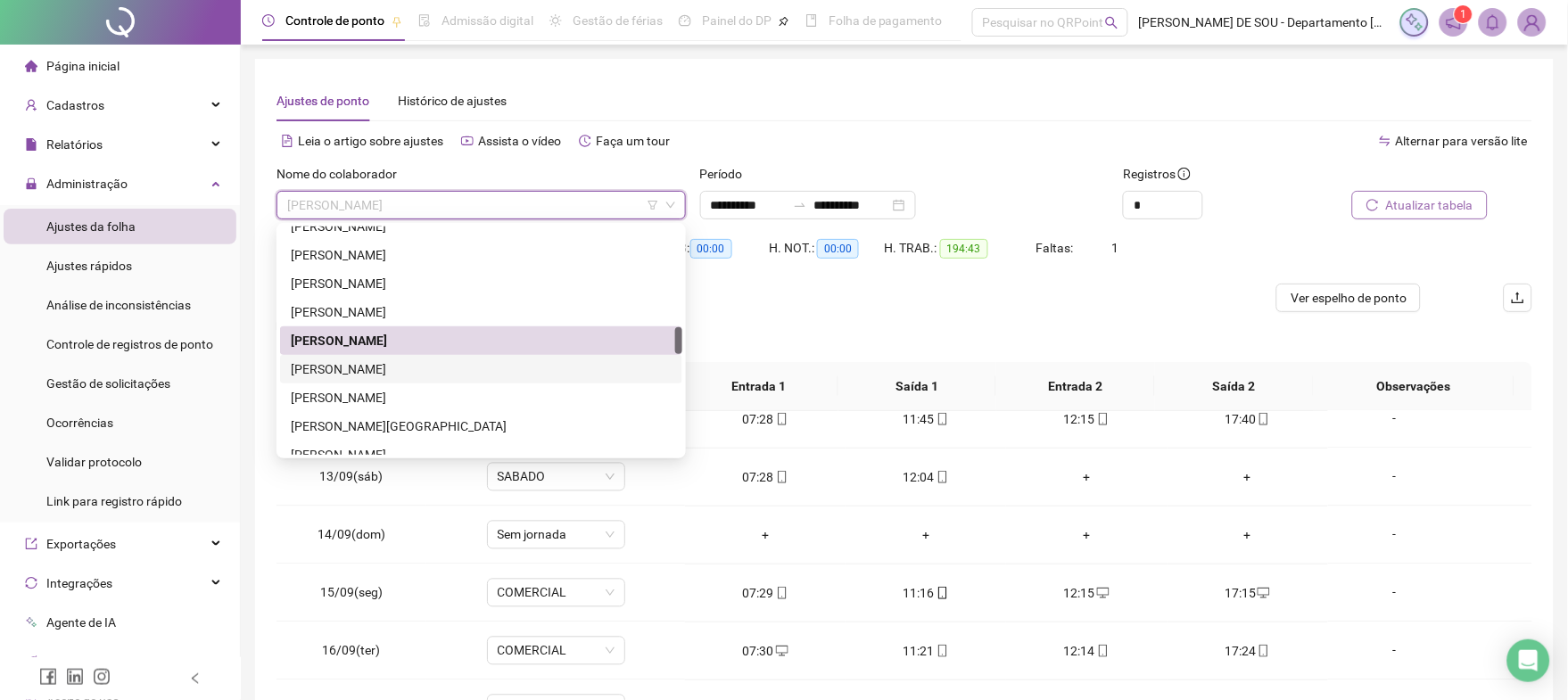
click at [399, 372] on div "[PERSON_NAME]" at bounding box center [481, 369] width 381 height 20
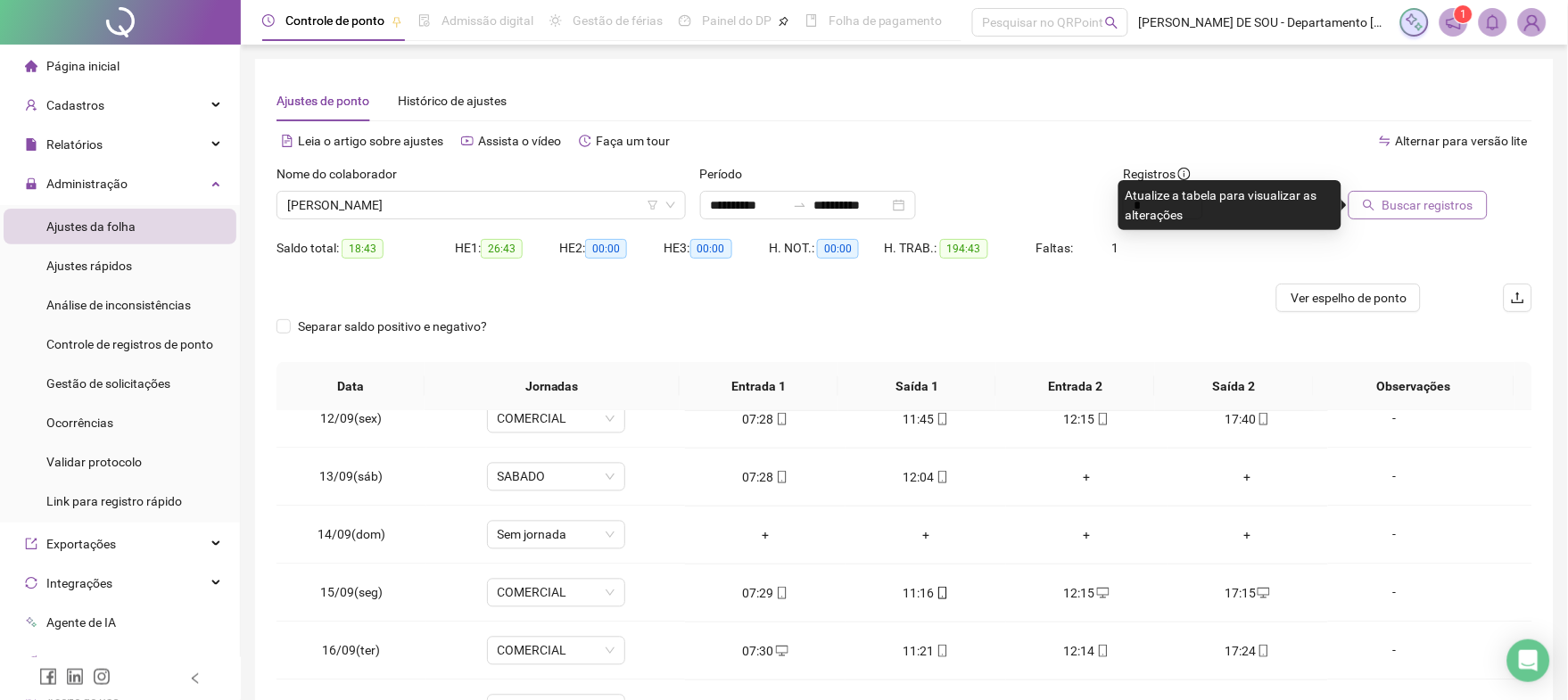
click at [1432, 204] on span "Buscar registros" at bounding box center [1427, 205] width 91 height 20
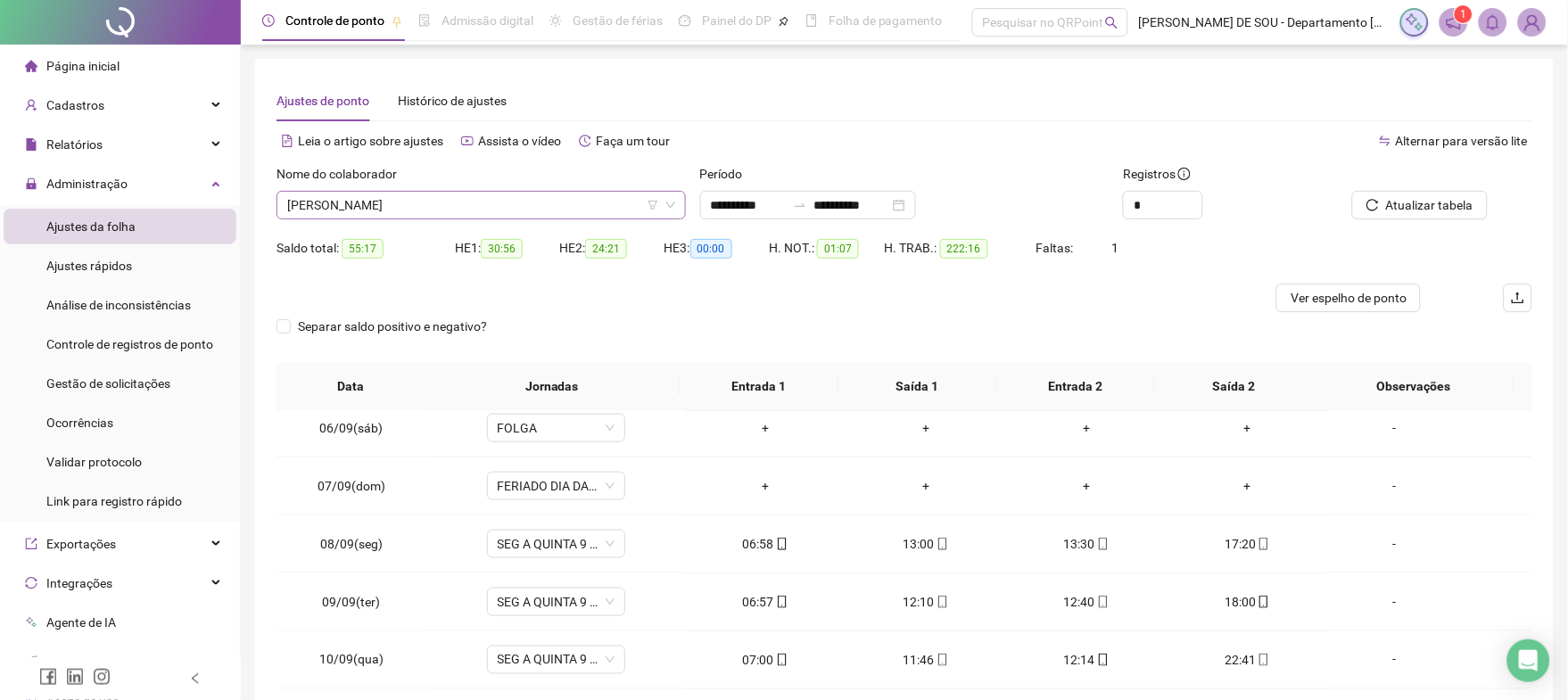
click at [478, 211] on span "[PERSON_NAME]" at bounding box center [481, 205] width 387 height 27
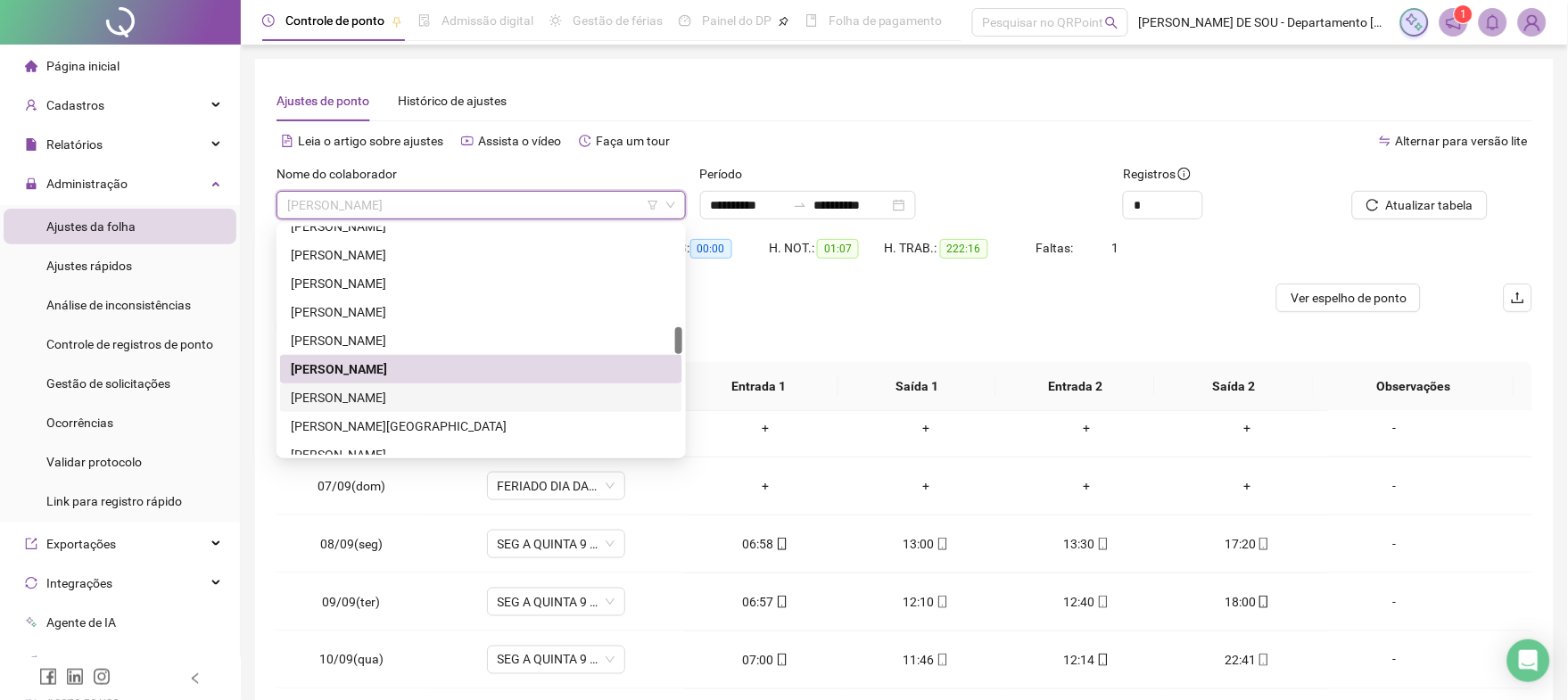
click at [406, 399] on div "[PERSON_NAME]" at bounding box center [481, 397] width 381 height 20
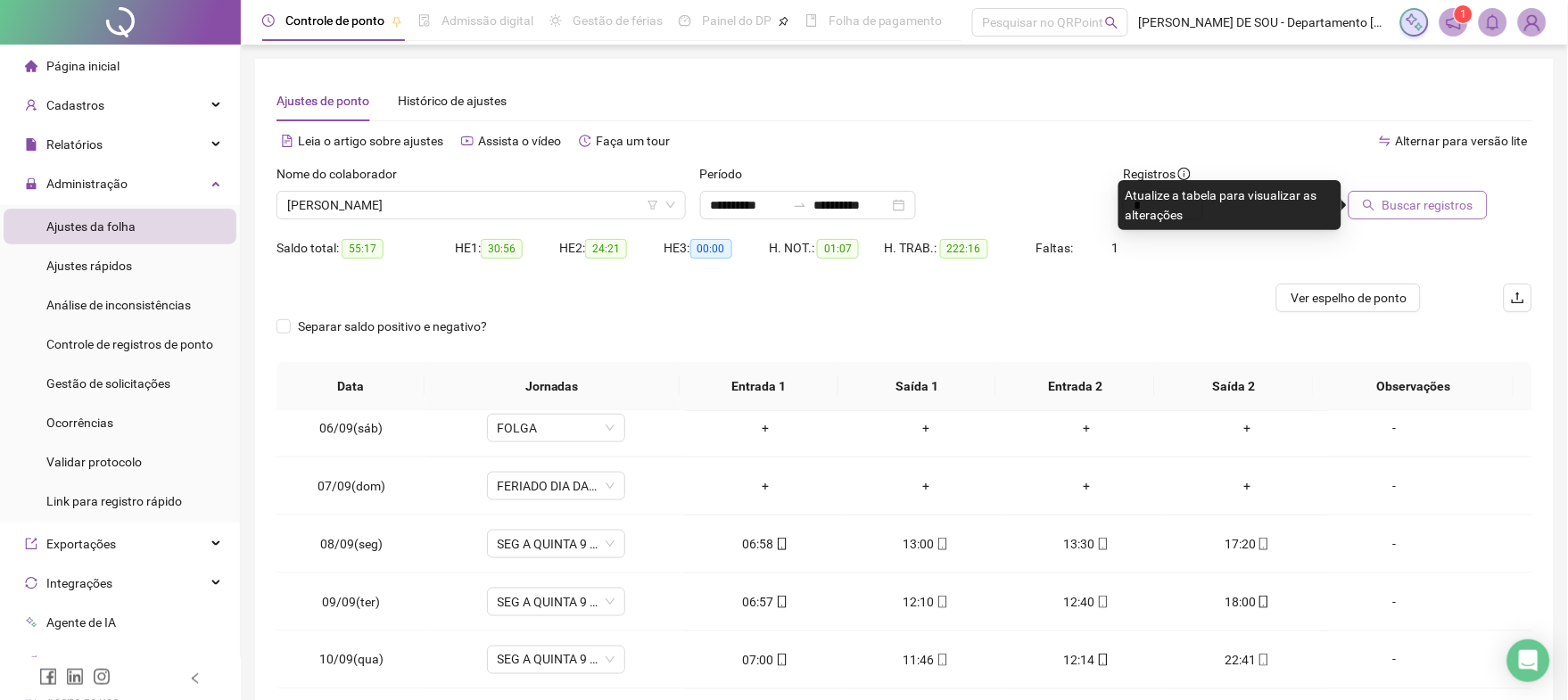
click at [1447, 202] on span "Buscar registros" at bounding box center [1427, 205] width 91 height 20
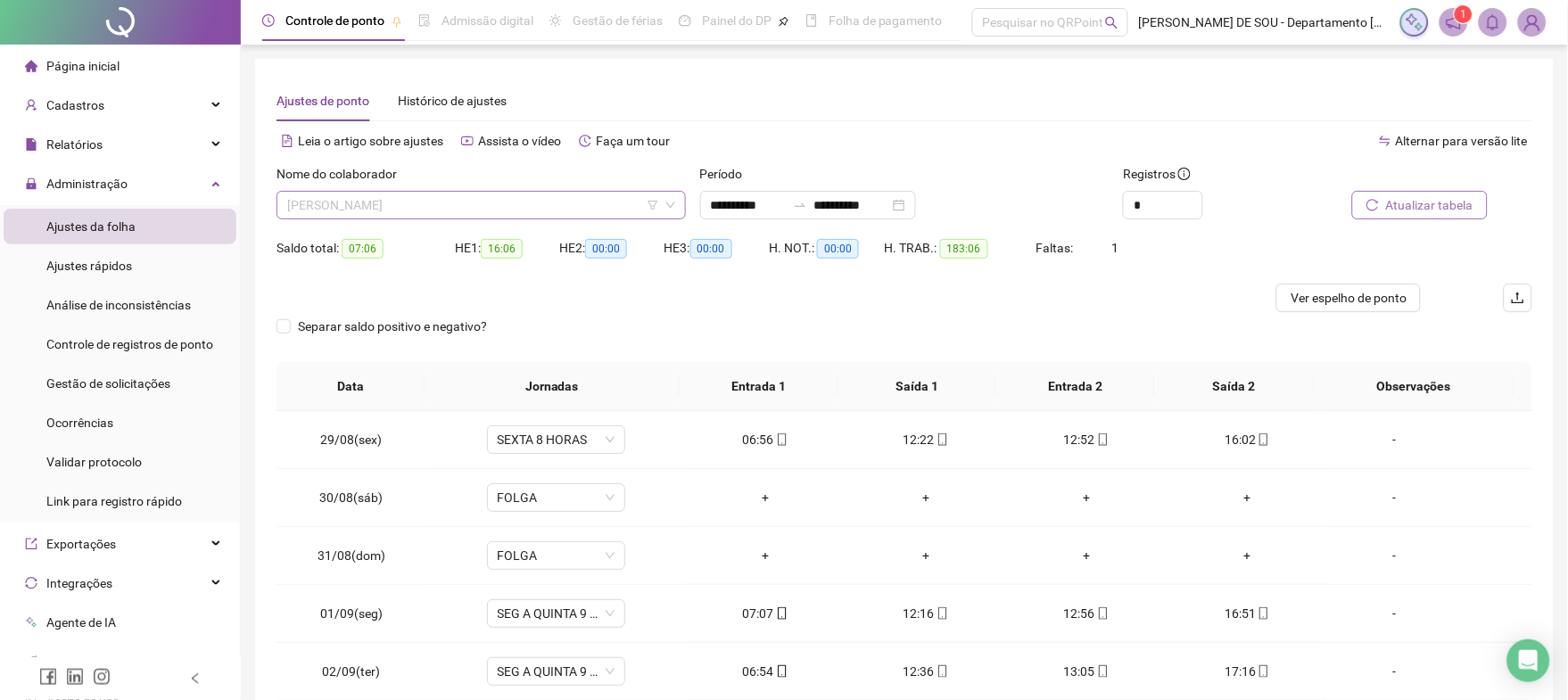
click at [501, 202] on span "[PERSON_NAME]" at bounding box center [481, 205] width 387 height 27
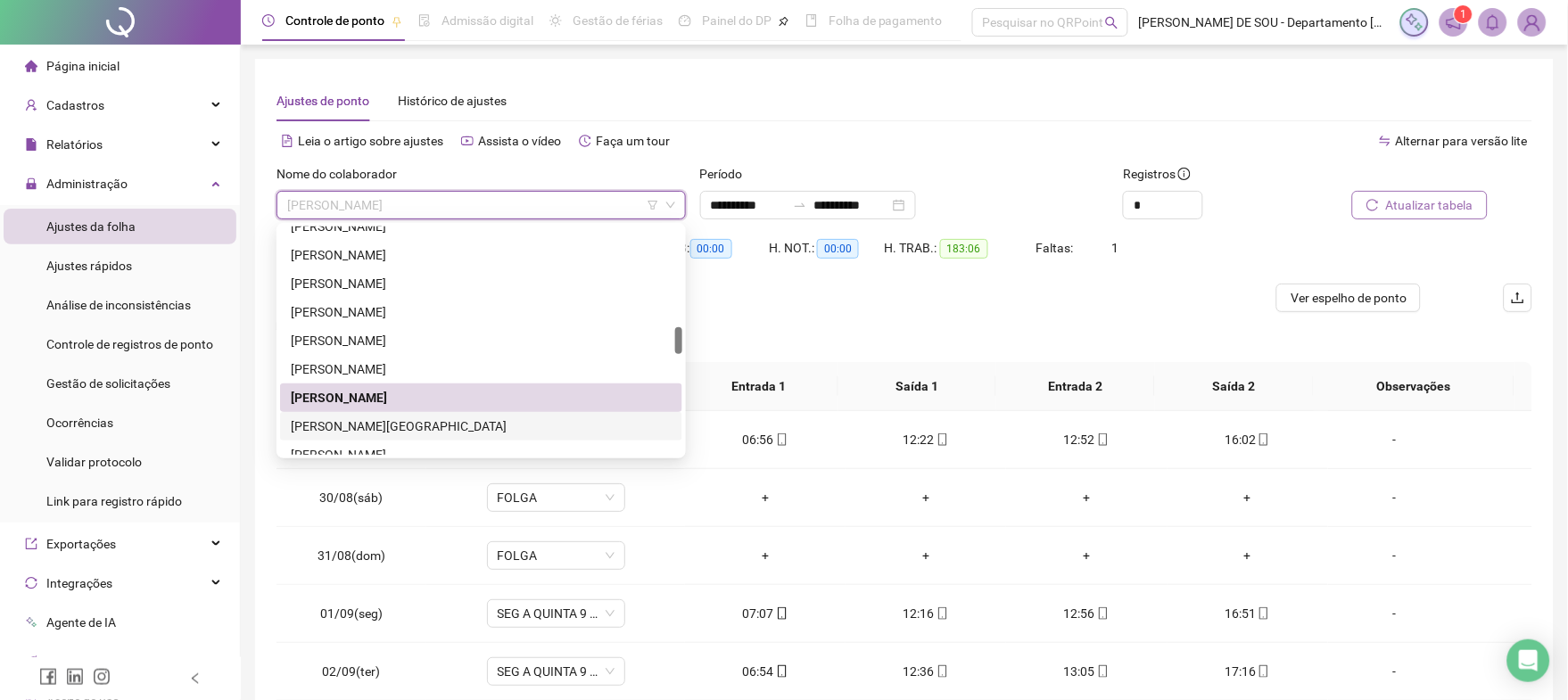
click at [392, 423] on div "[PERSON_NAME][GEOGRAPHIC_DATA]" at bounding box center [481, 426] width 381 height 20
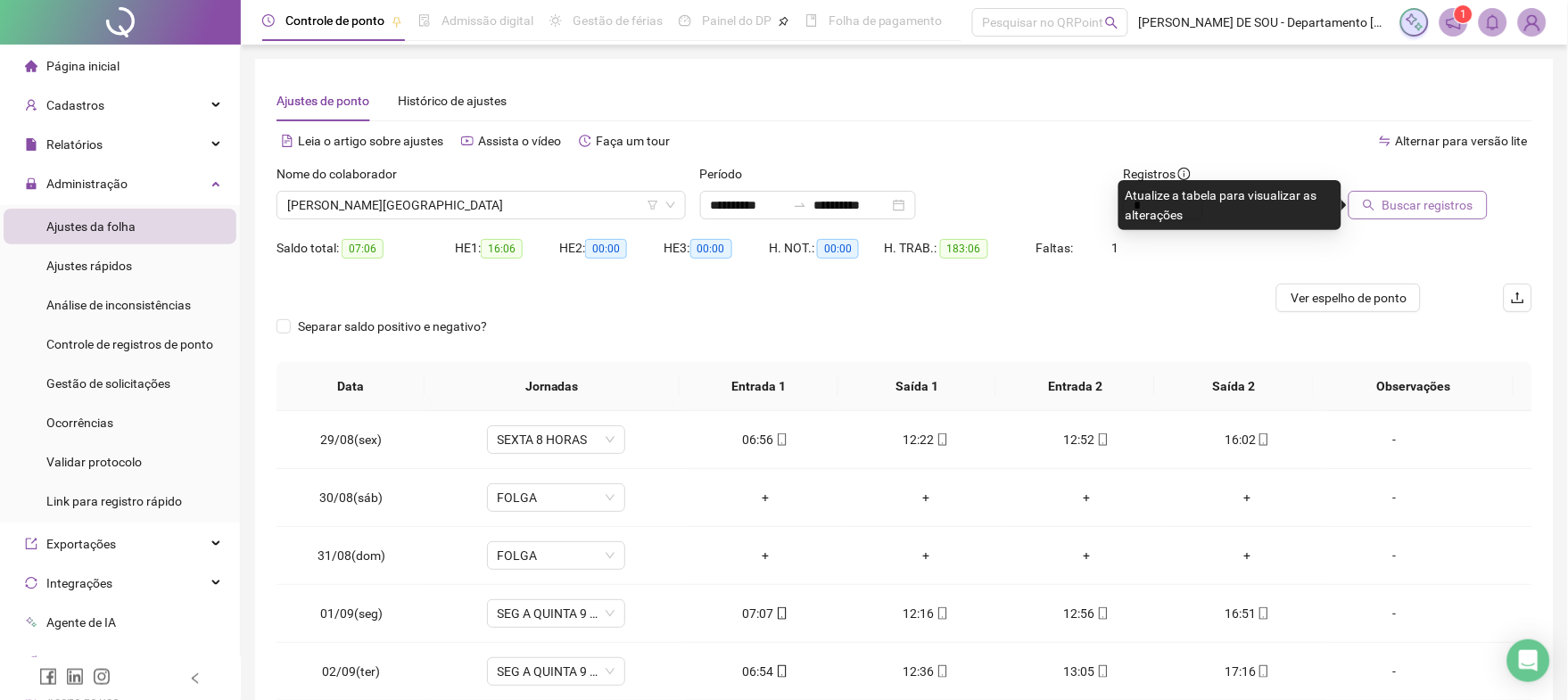
drag, startPoint x: 1434, startPoint y: 195, endPoint x: 1440, endPoint y: 212, distance: 18.0
click at [1437, 199] on span "Buscar registros" at bounding box center [1427, 205] width 91 height 20
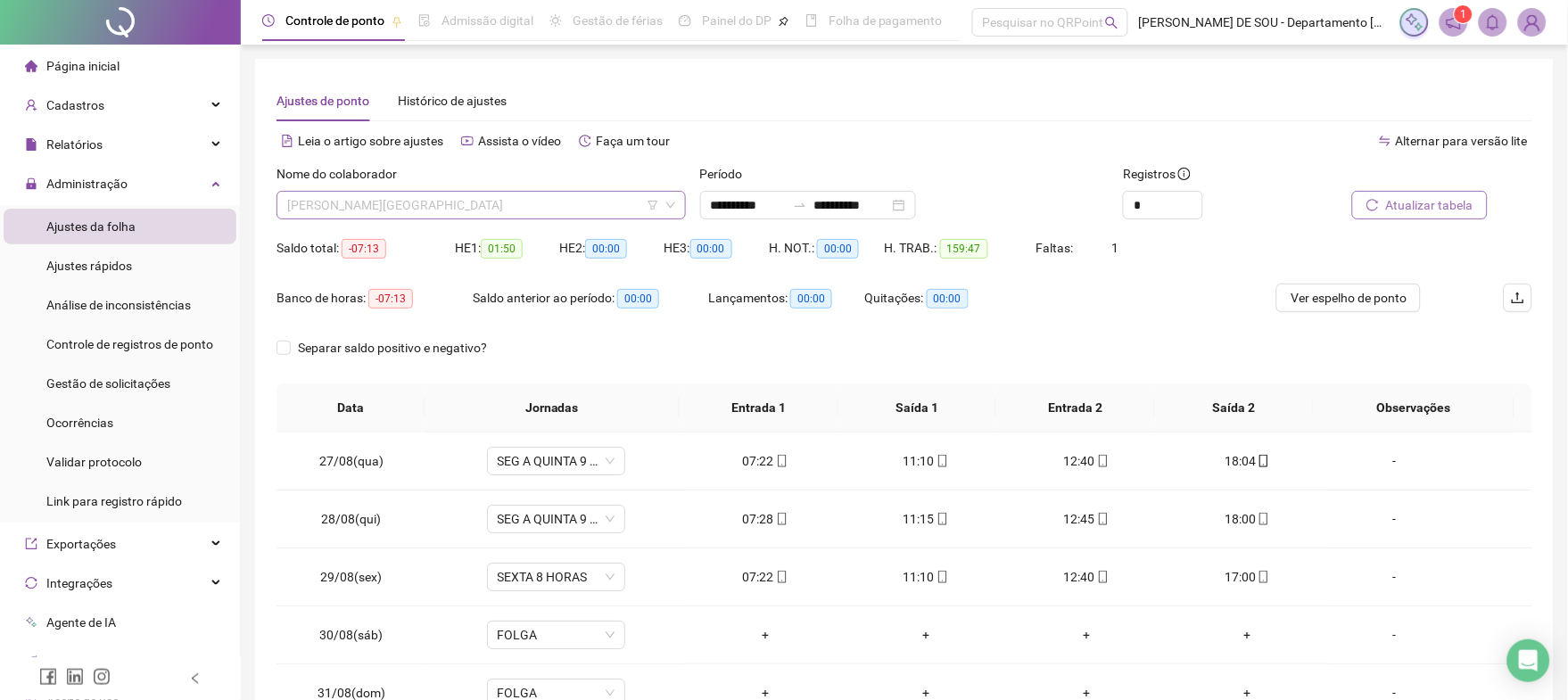
click at [584, 203] on span "[PERSON_NAME][GEOGRAPHIC_DATA]" at bounding box center [481, 205] width 387 height 27
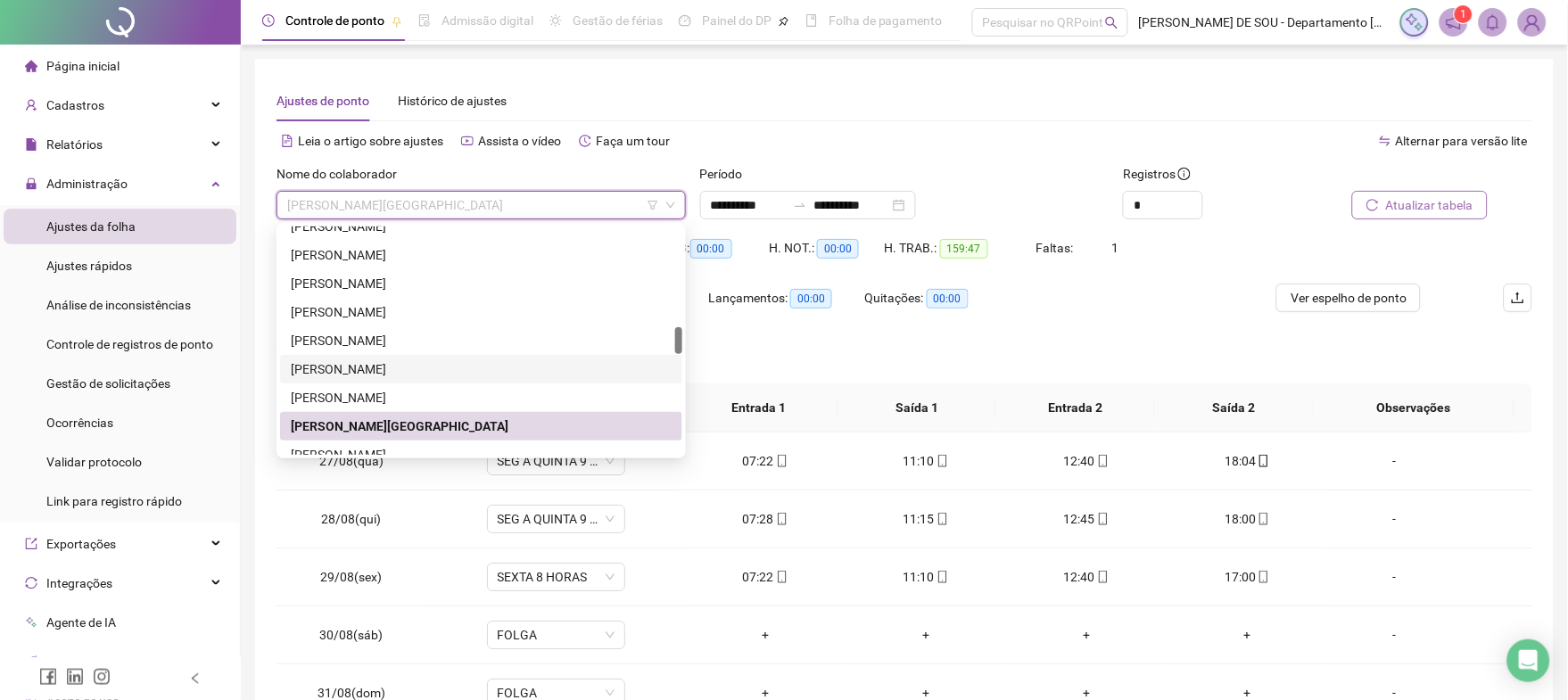
scroll to position [960, 0]
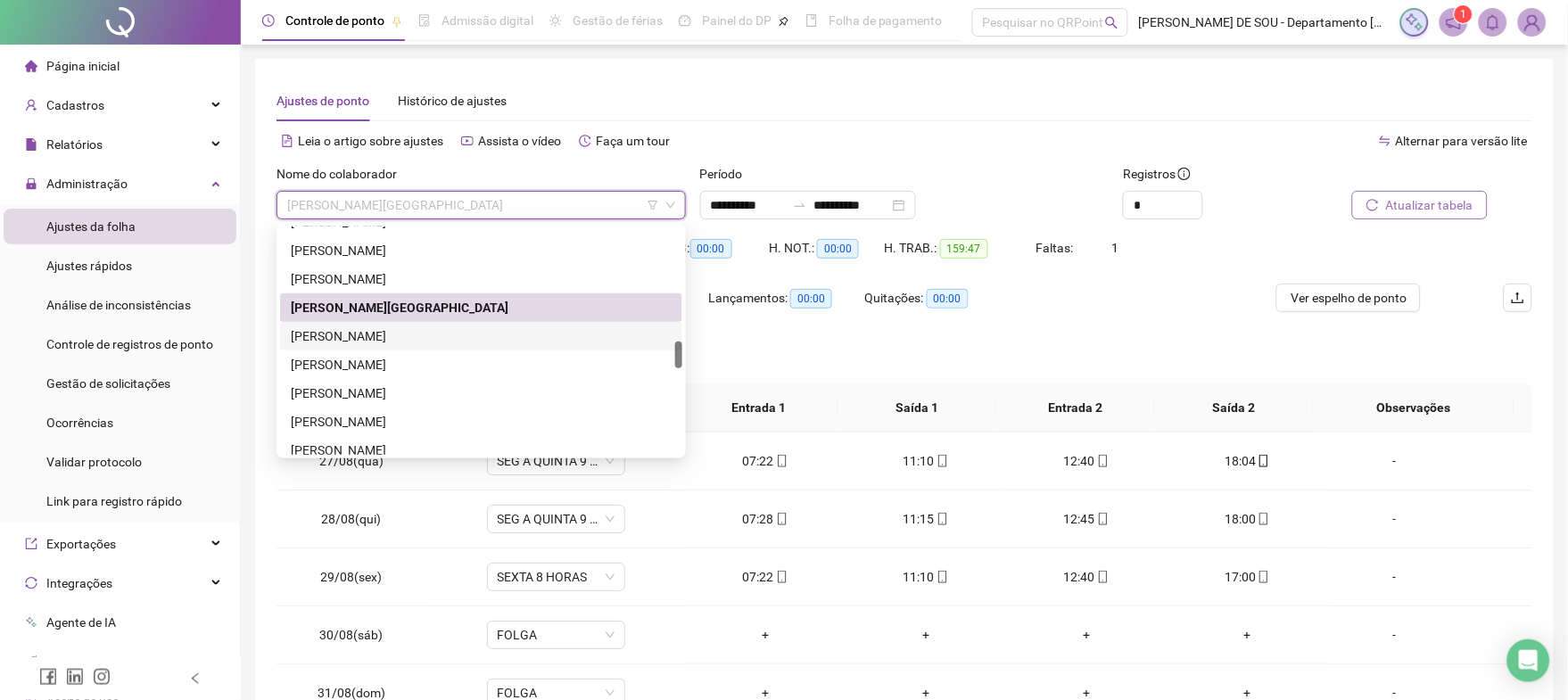
click at [389, 329] on div "[PERSON_NAME]" at bounding box center [481, 336] width 381 height 20
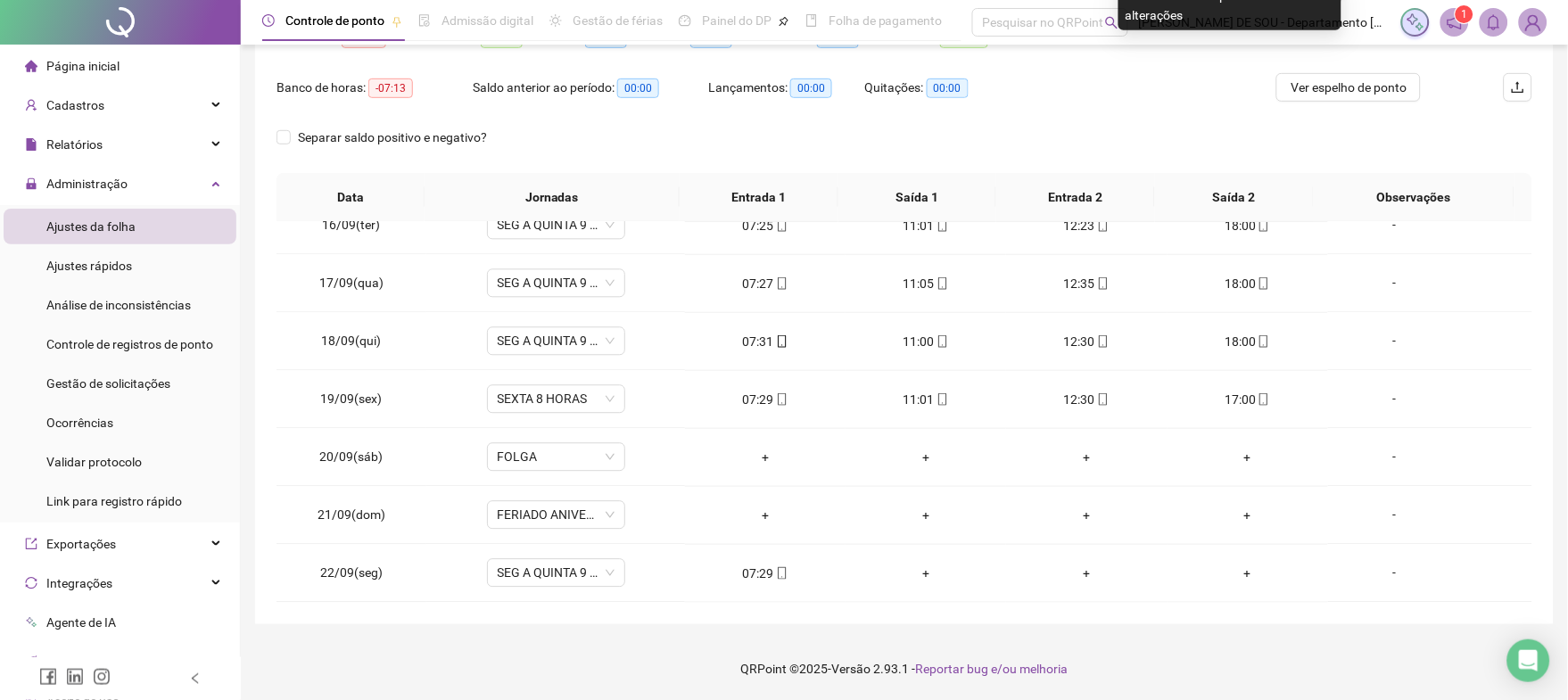
scroll to position [0, 0]
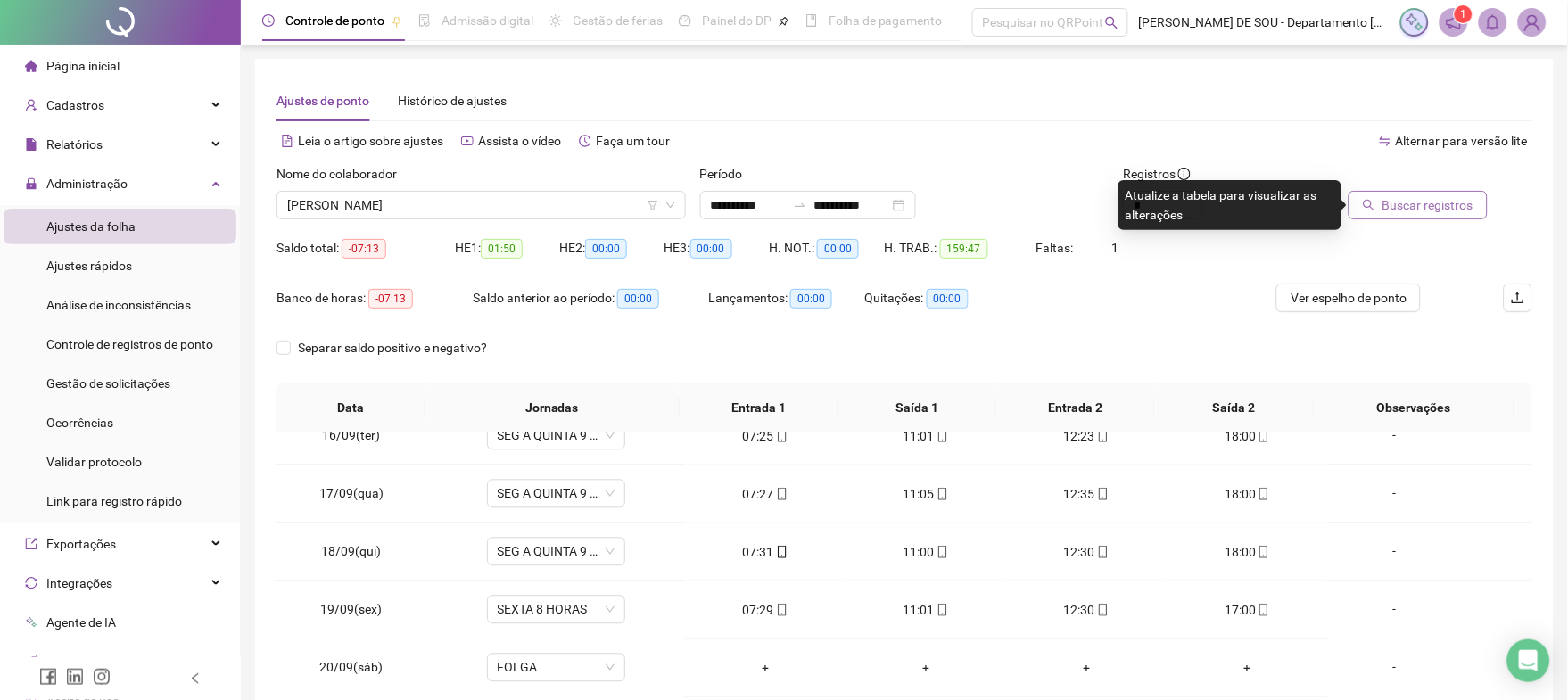
drag, startPoint x: 1437, startPoint y: 204, endPoint x: 1427, endPoint y: 208, distance: 10.8
click at [1437, 204] on span "Buscar registros" at bounding box center [1427, 205] width 91 height 20
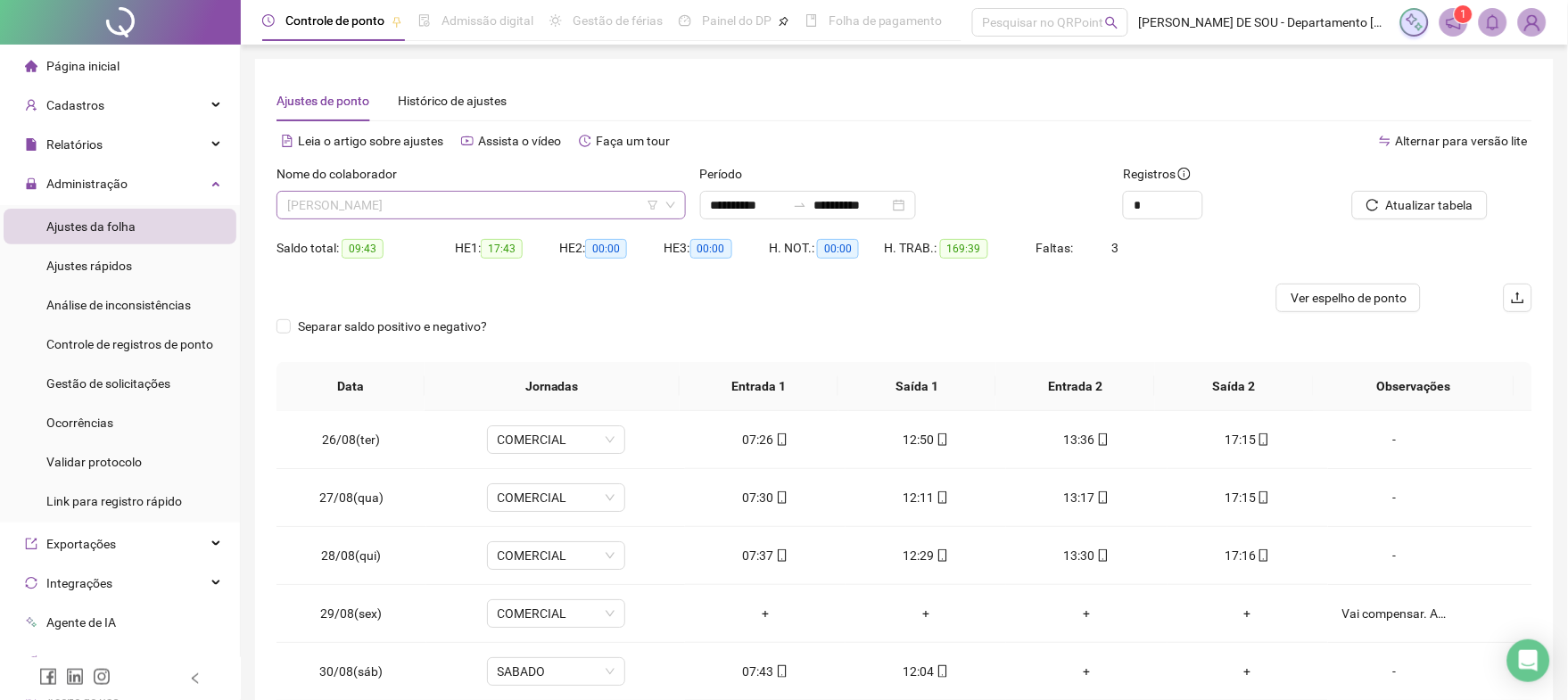
click at [522, 196] on span "[PERSON_NAME]" at bounding box center [481, 205] width 387 height 27
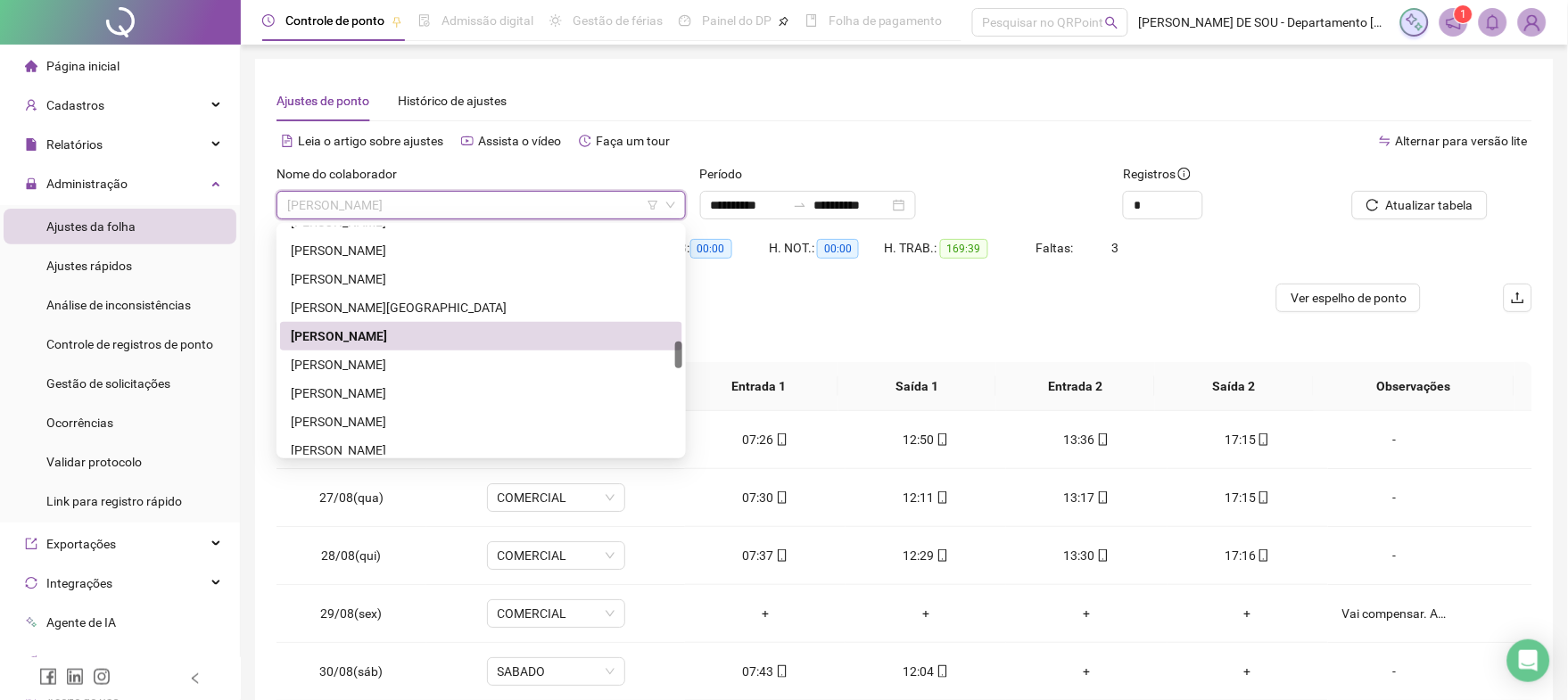
click at [457, 336] on div "[PERSON_NAME]" at bounding box center [481, 336] width 381 height 20
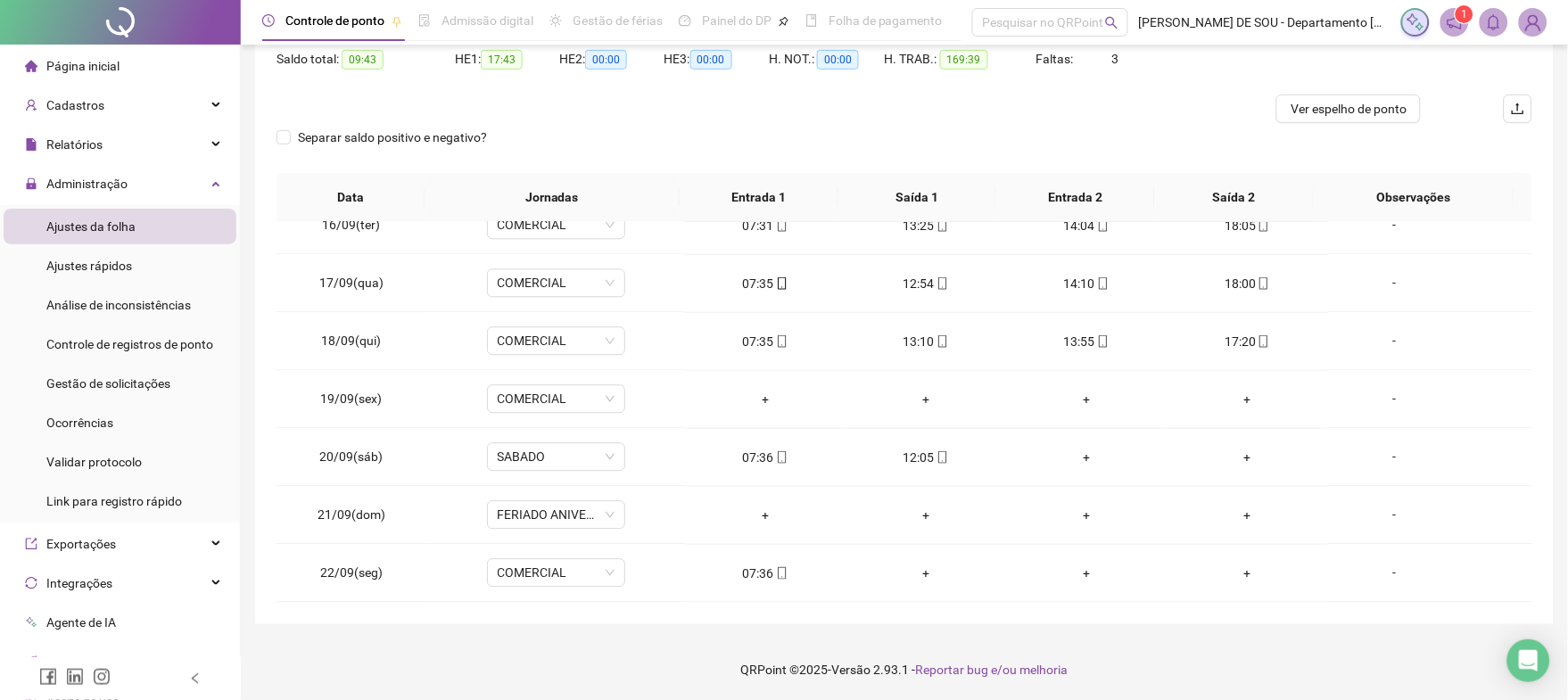
scroll to position [1244, 0]
click at [1377, 394] on div "-" at bounding box center [1394, 399] width 105 height 20
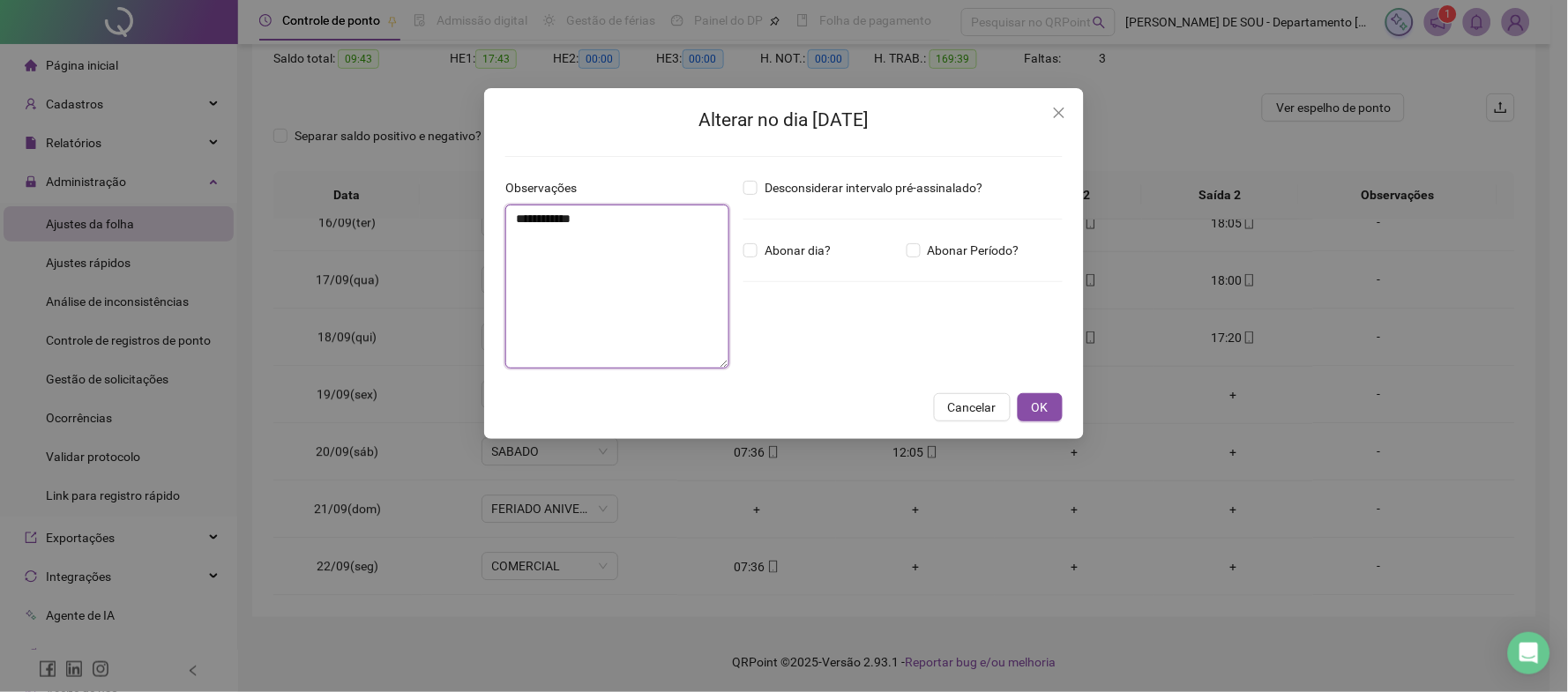
click at [534, 216] on textarea "**********" at bounding box center [617, 286] width 224 height 164
type textarea "**********"
click at [1038, 405] on span "OK" at bounding box center [1040, 407] width 17 height 20
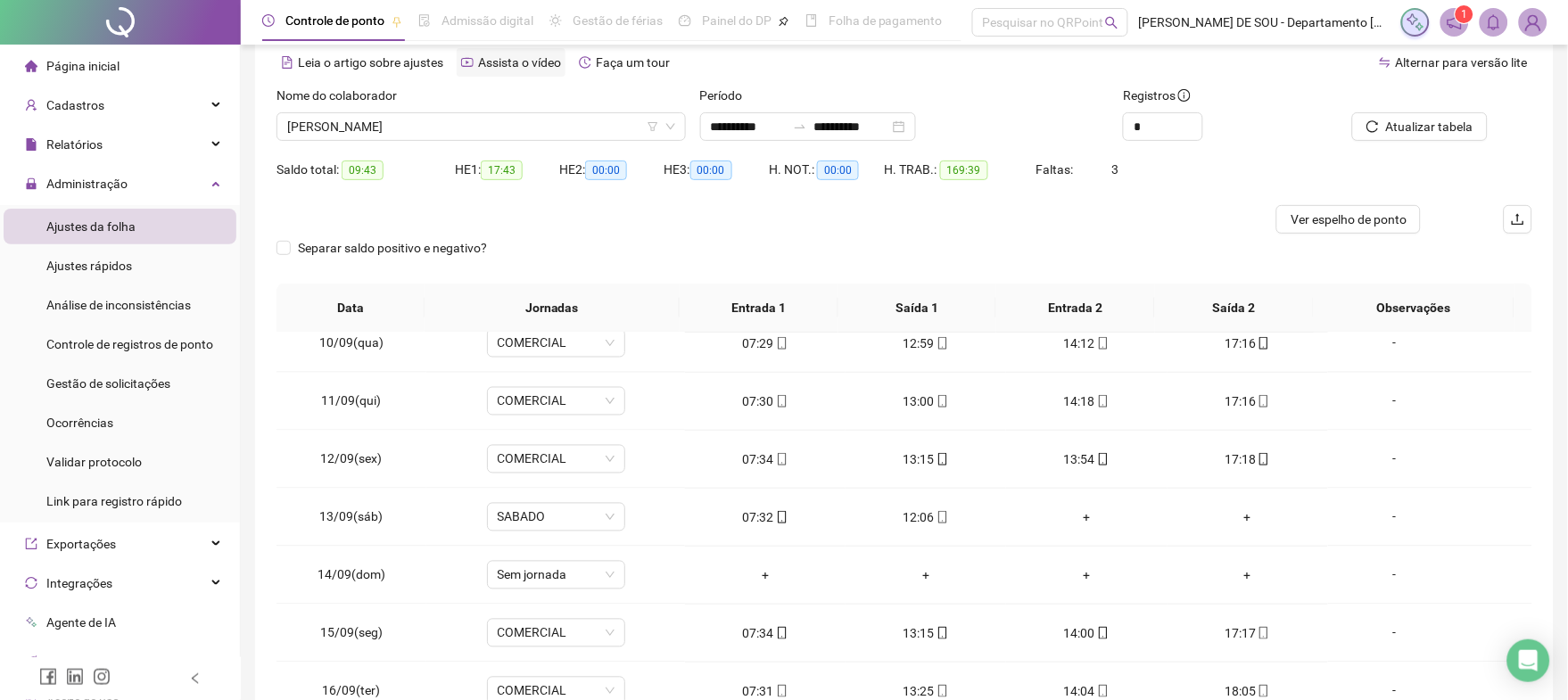
scroll to position [0, 0]
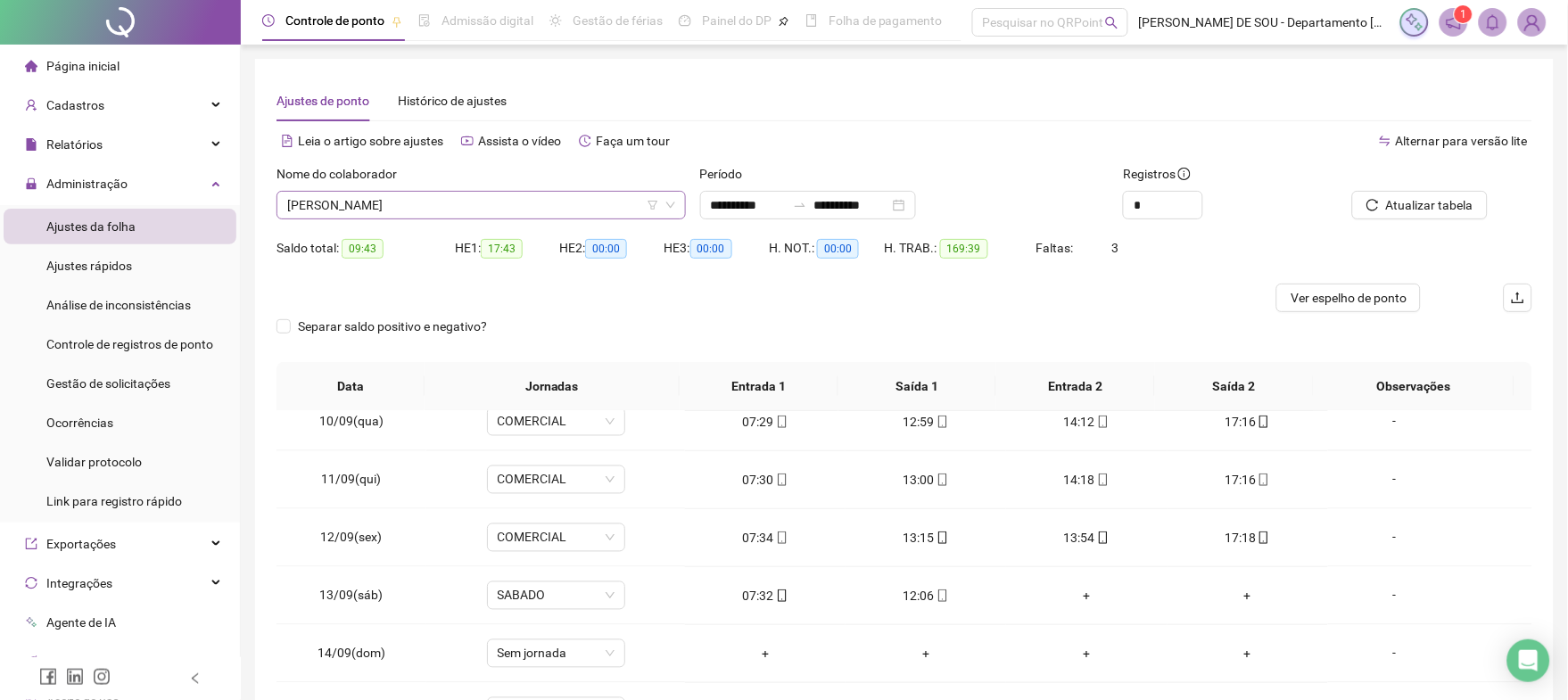
click at [486, 199] on span "[PERSON_NAME]" at bounding box center [481, 205] width 387 height 27
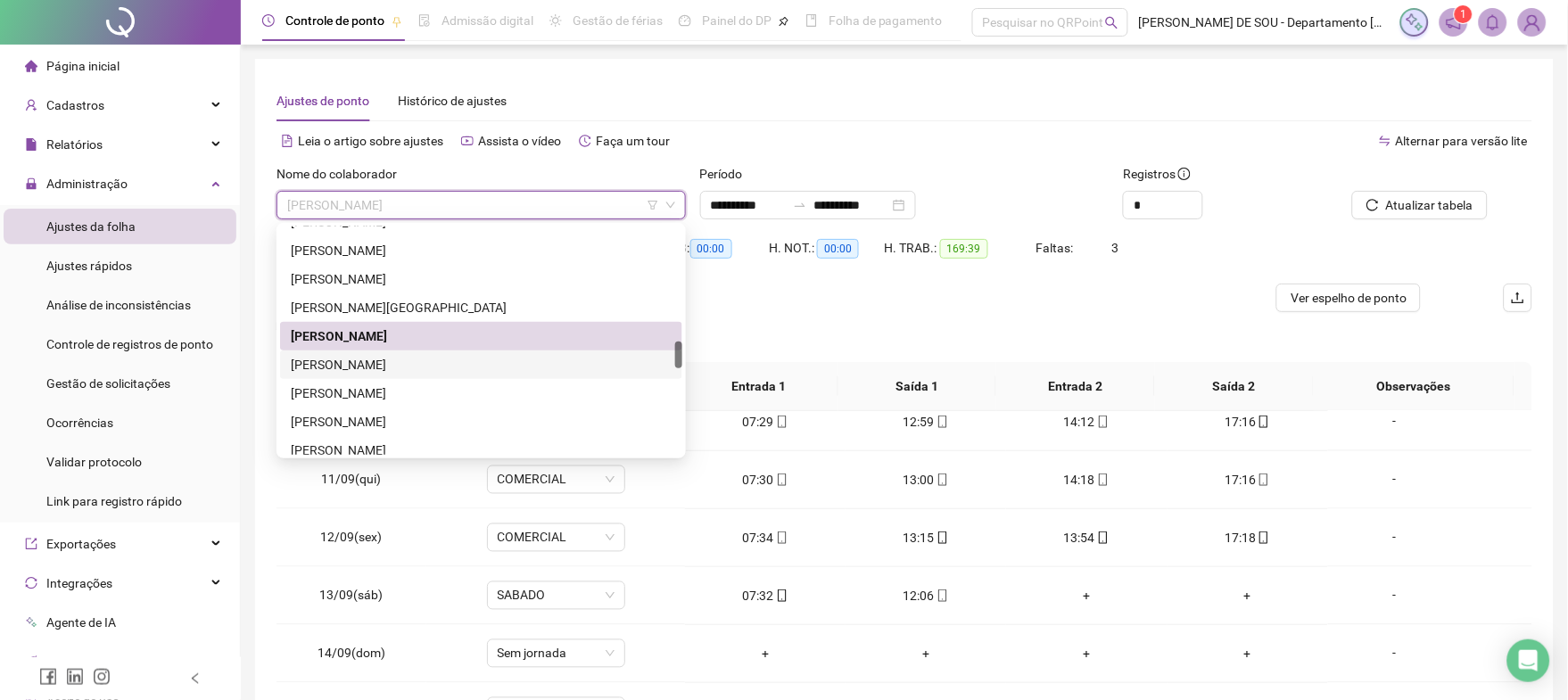
click at [332, 364] on div "[PERSON_NAME]" at bounding box center [481, 365] width 381 height 20
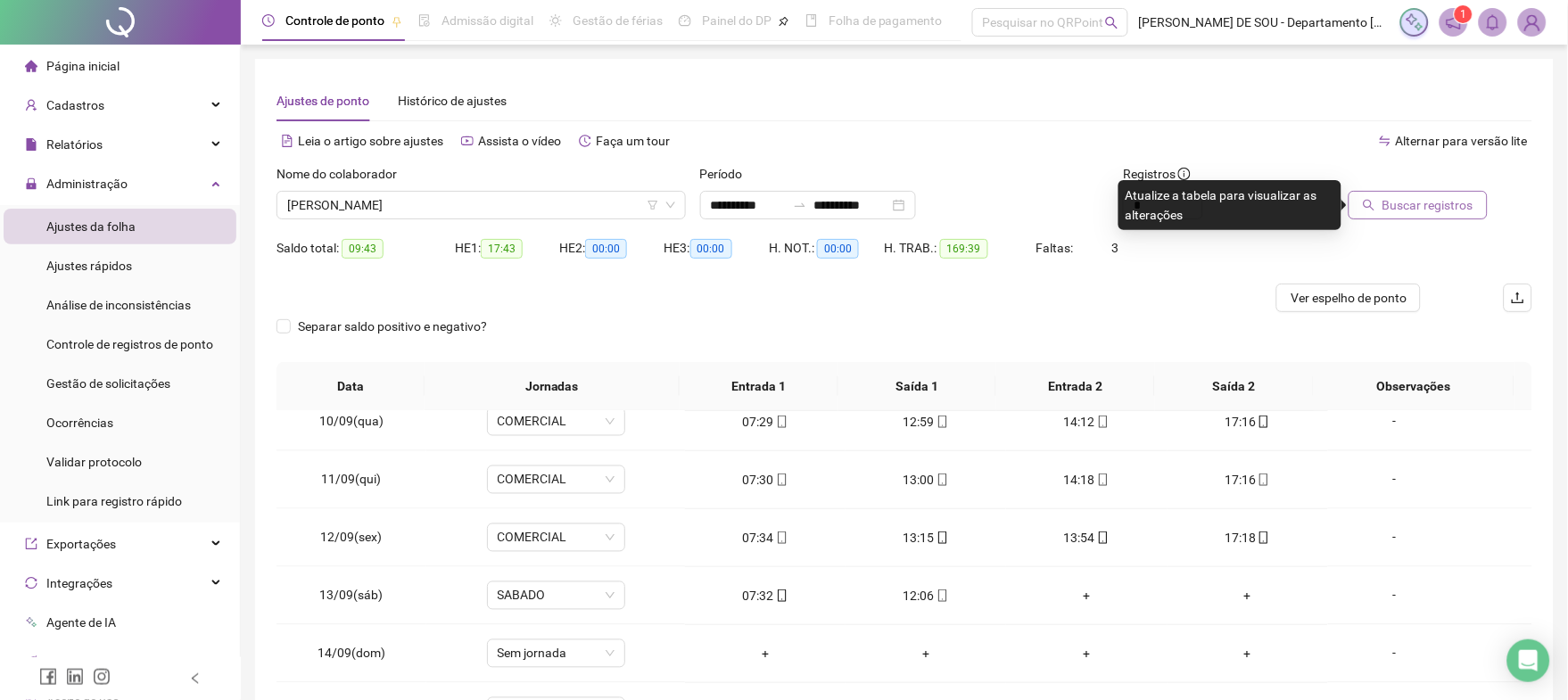
click at [1407, 200] on span "Buscar registros" at bounding box center [1427, 205] width 91 height 20
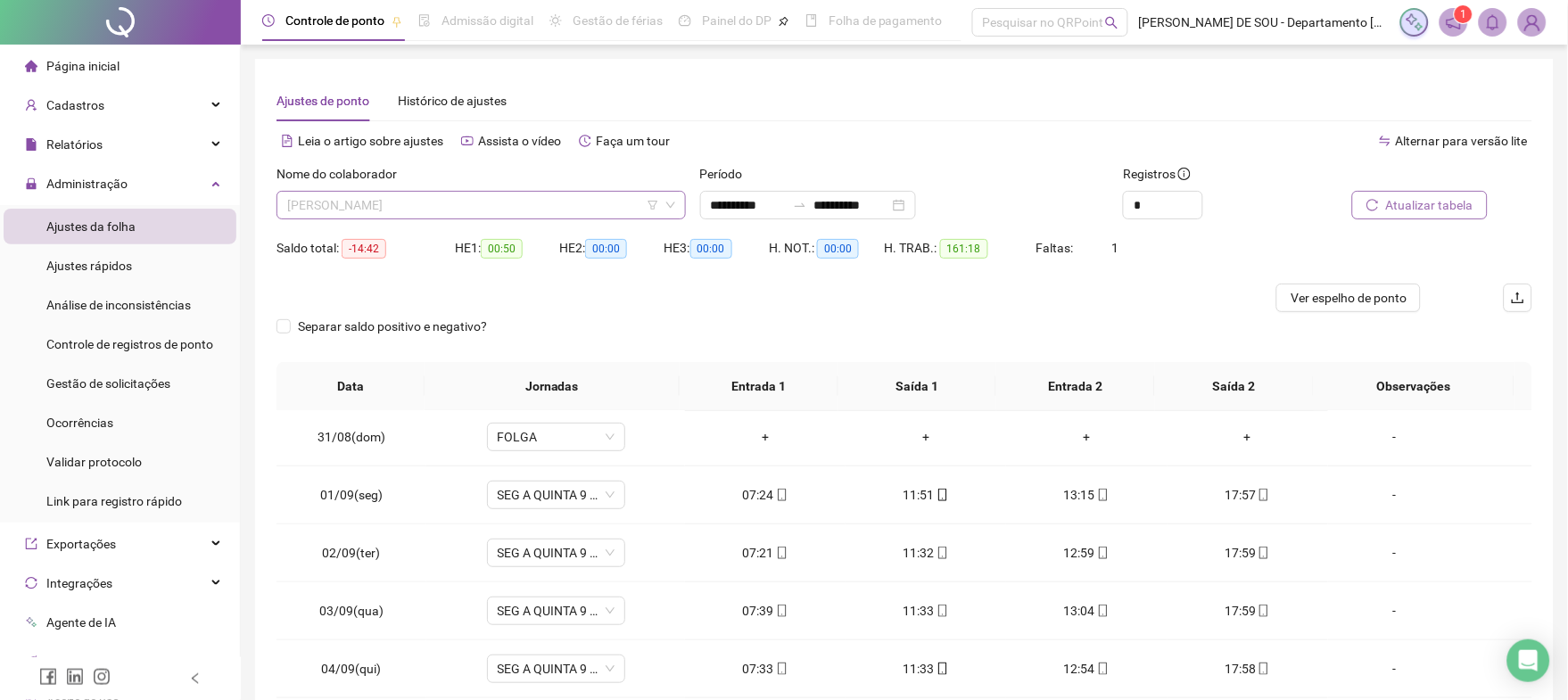
click at [463, 199] on span "[PERSON_NAME]" at bounding box center [481, 205] width 387 height 27
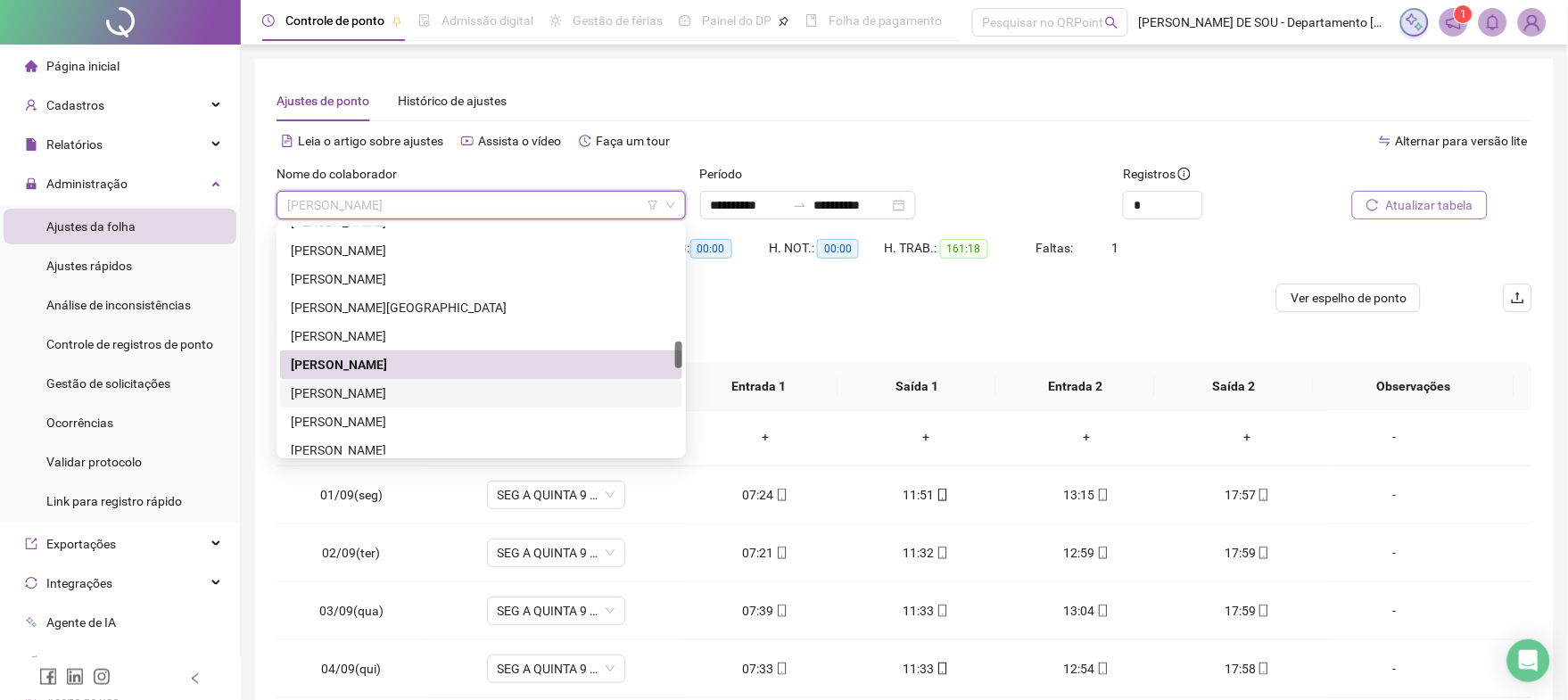
click at [367, 389] on div "[PERSON_NAME]" at bounding box center [481, 393] width 381 height 20
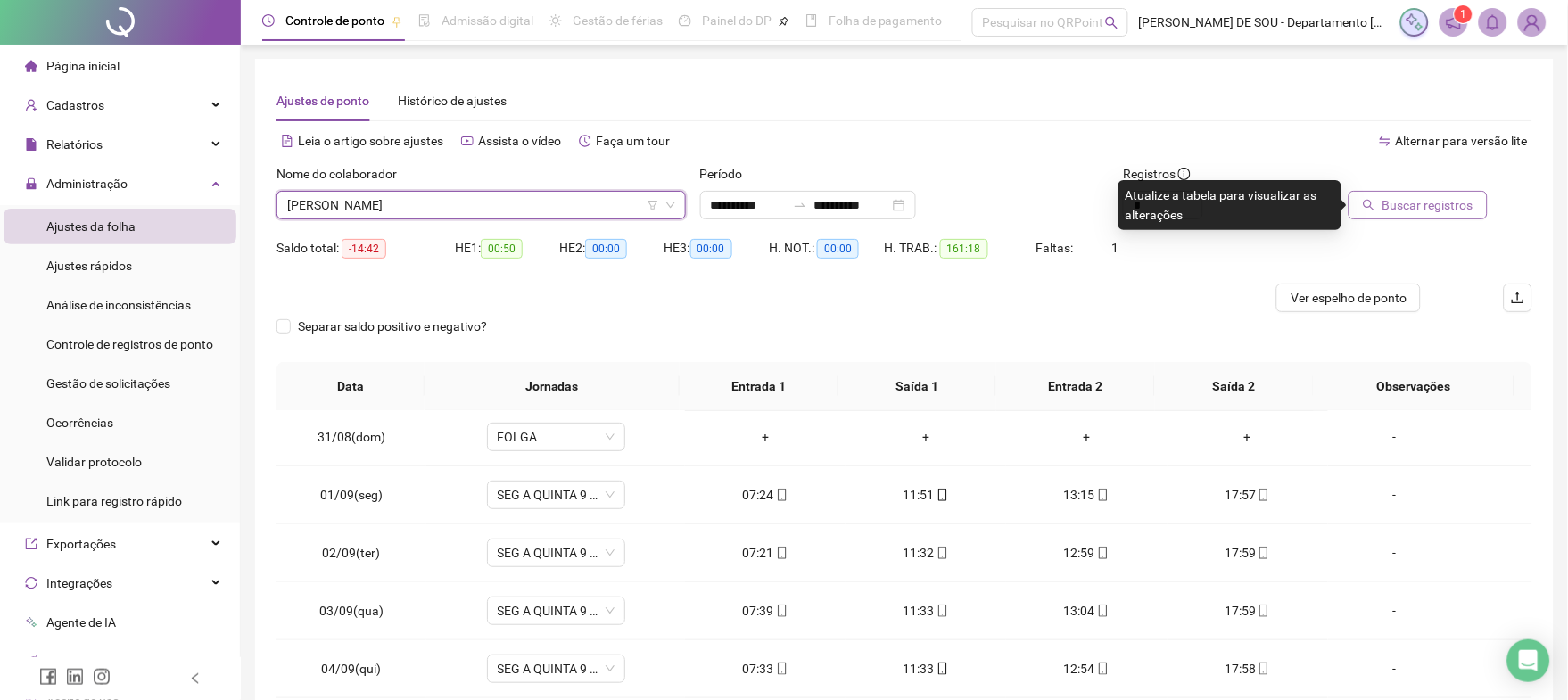
click at [1420, 206] on span "Buscar registros" at bounding box center [1427, 205] width 91 height 20
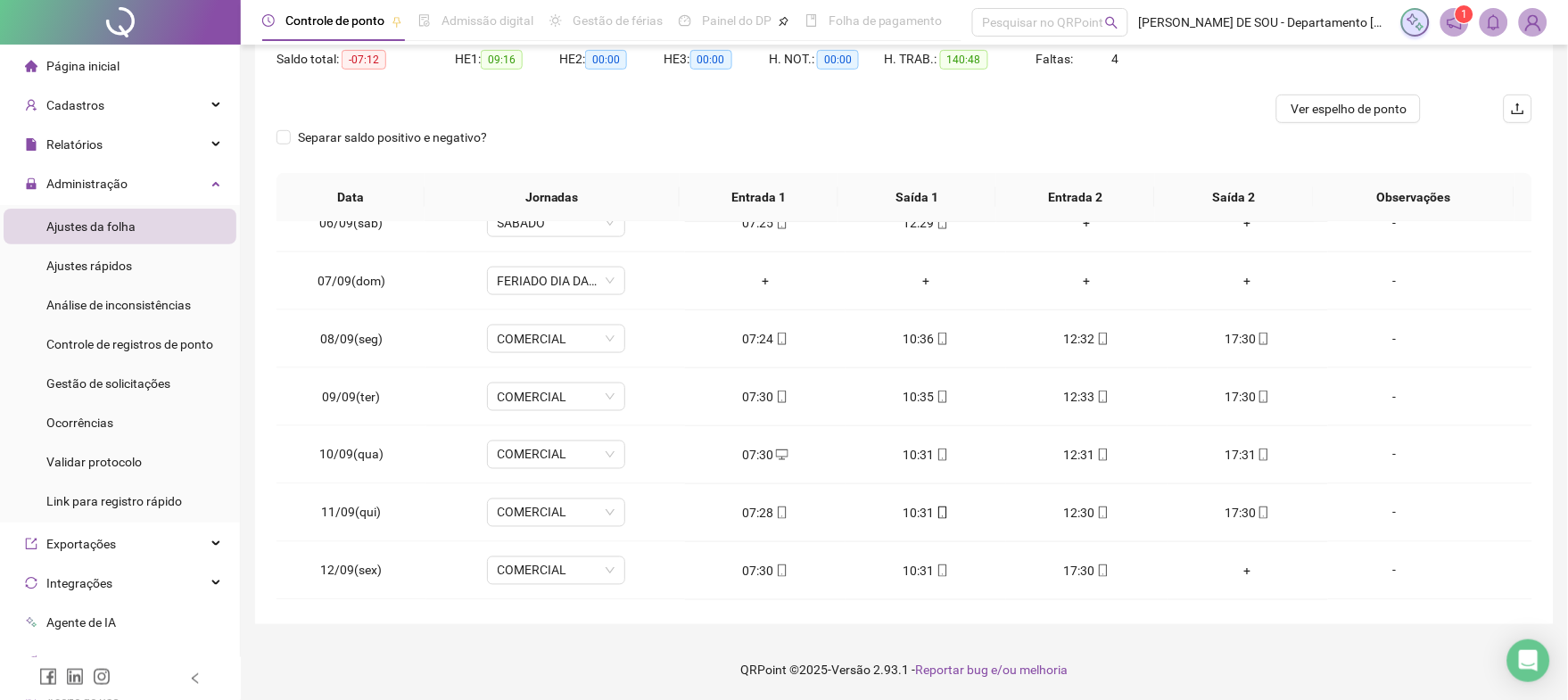
scroll to position [712, 0]
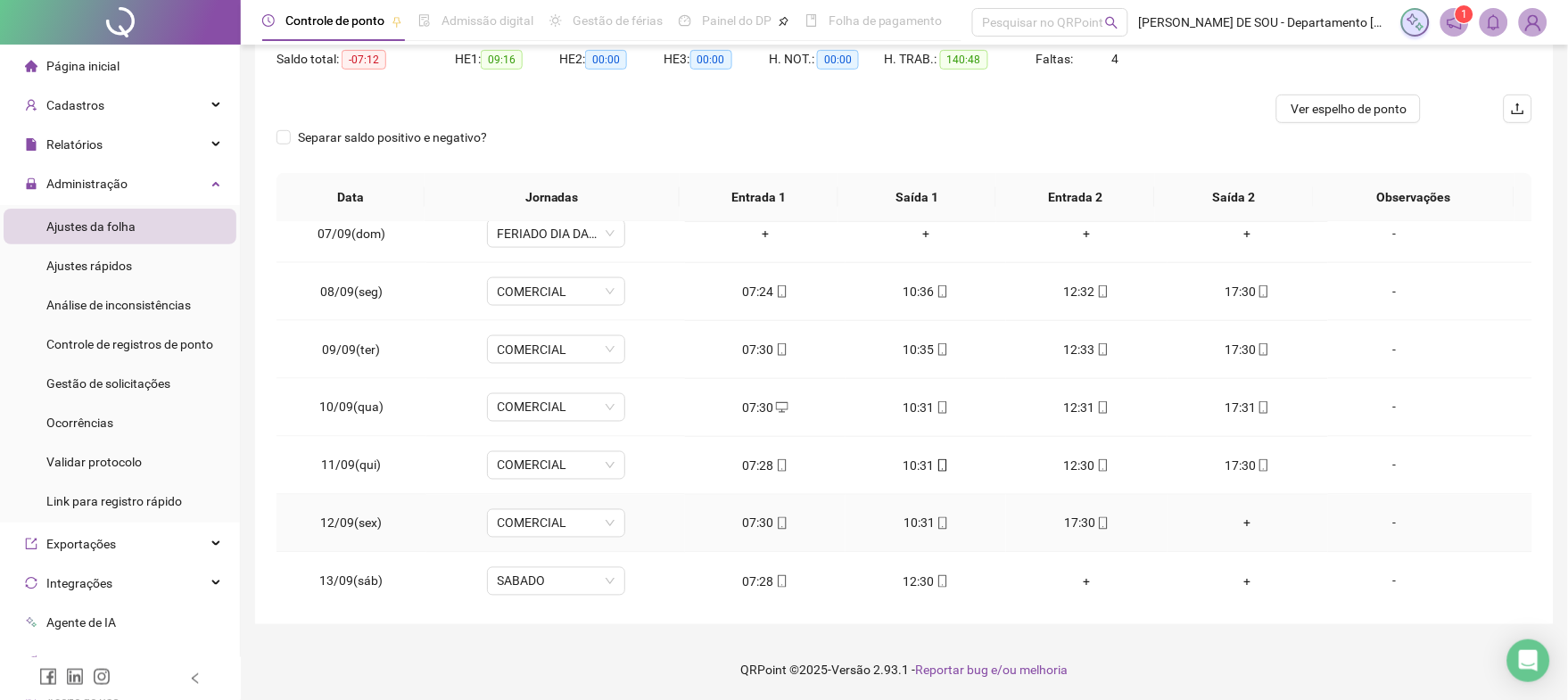
click at [1235, 523] on div "+" at bounding box center [1247, 523] width 132 height 20
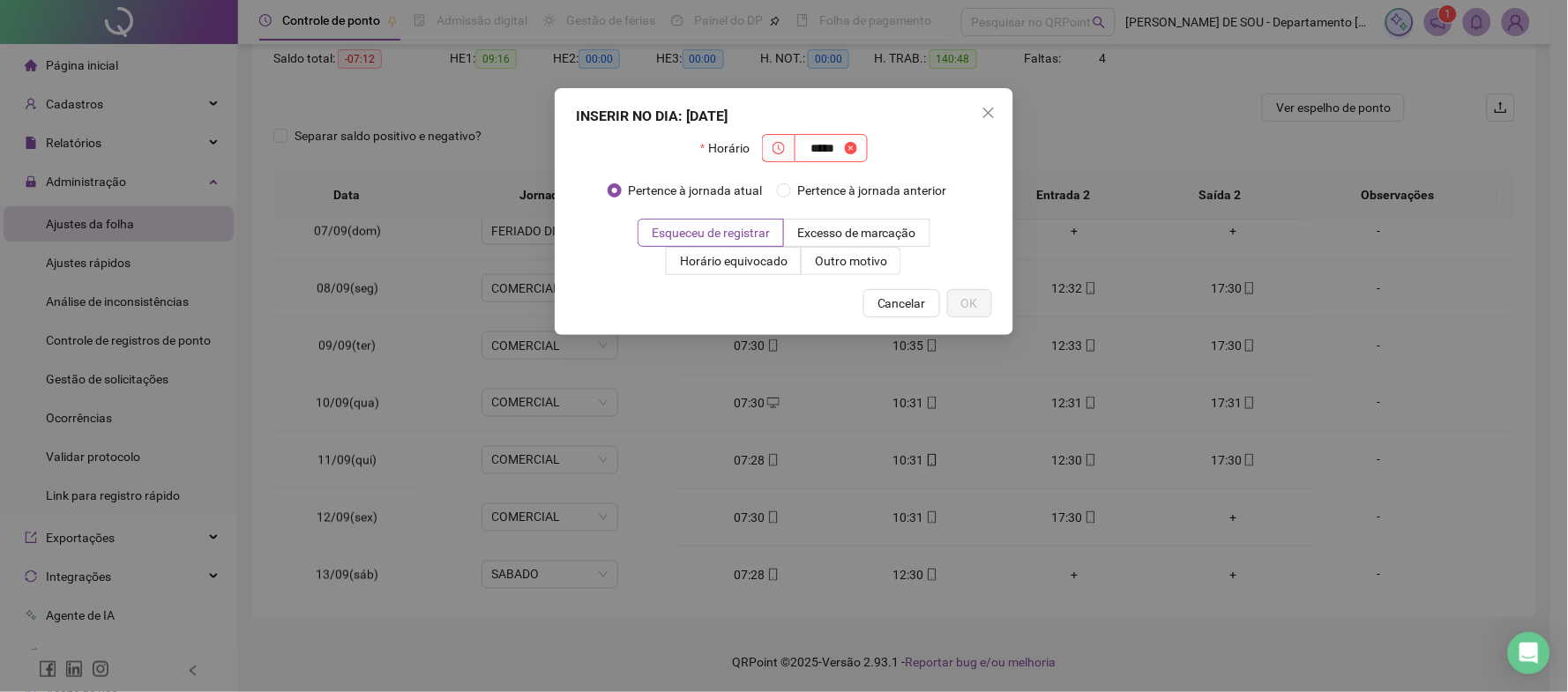
type input "*****"
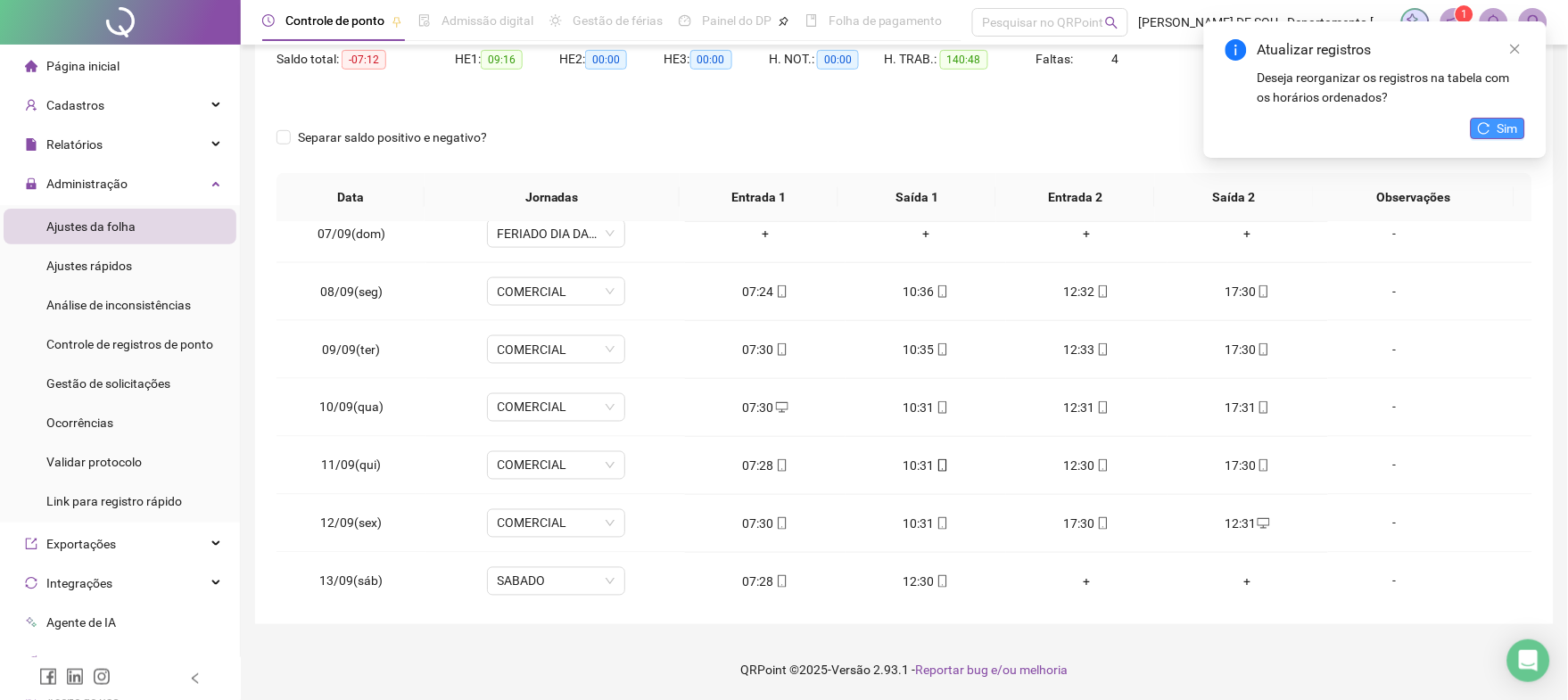
click at [1498, 129] on span "Sim" at bounding box center [1508, 128] width 21 height 20
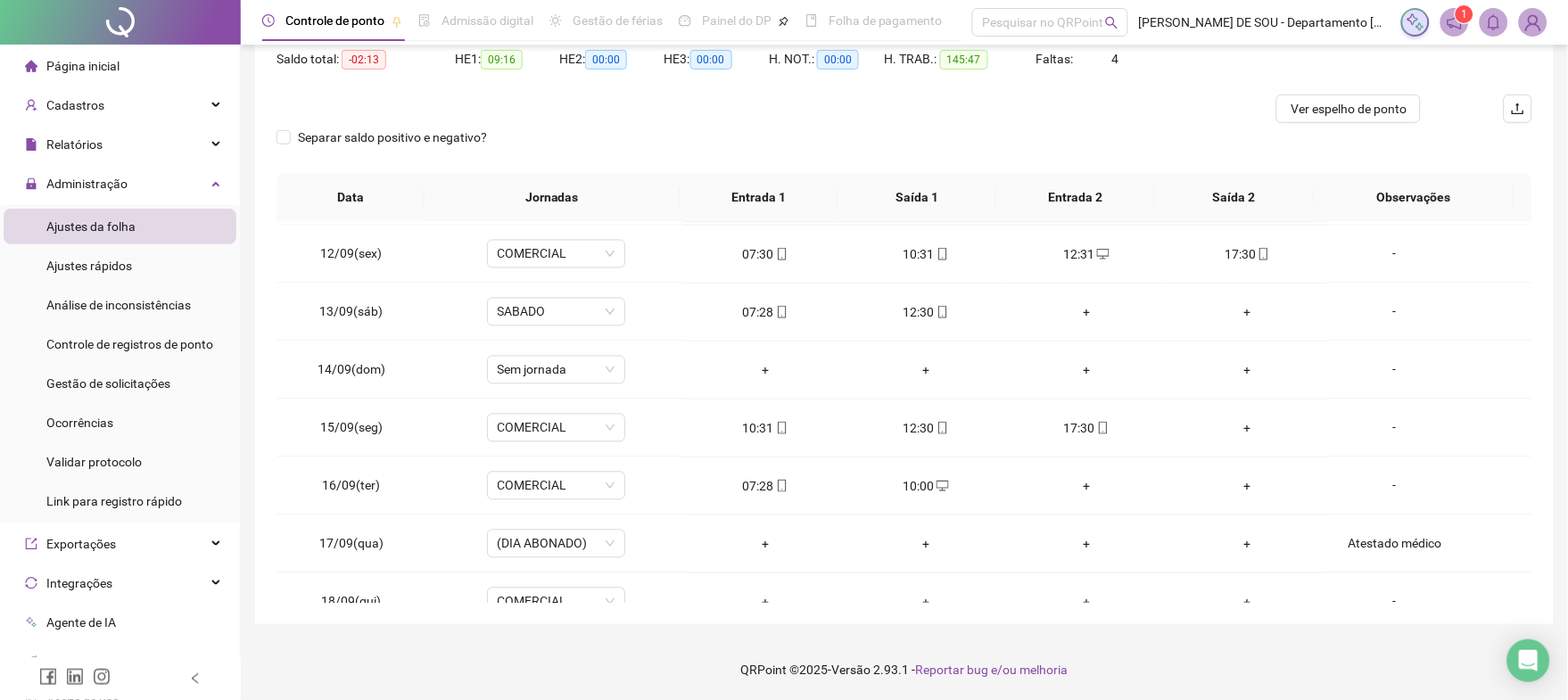
scroll to position [999, 0]
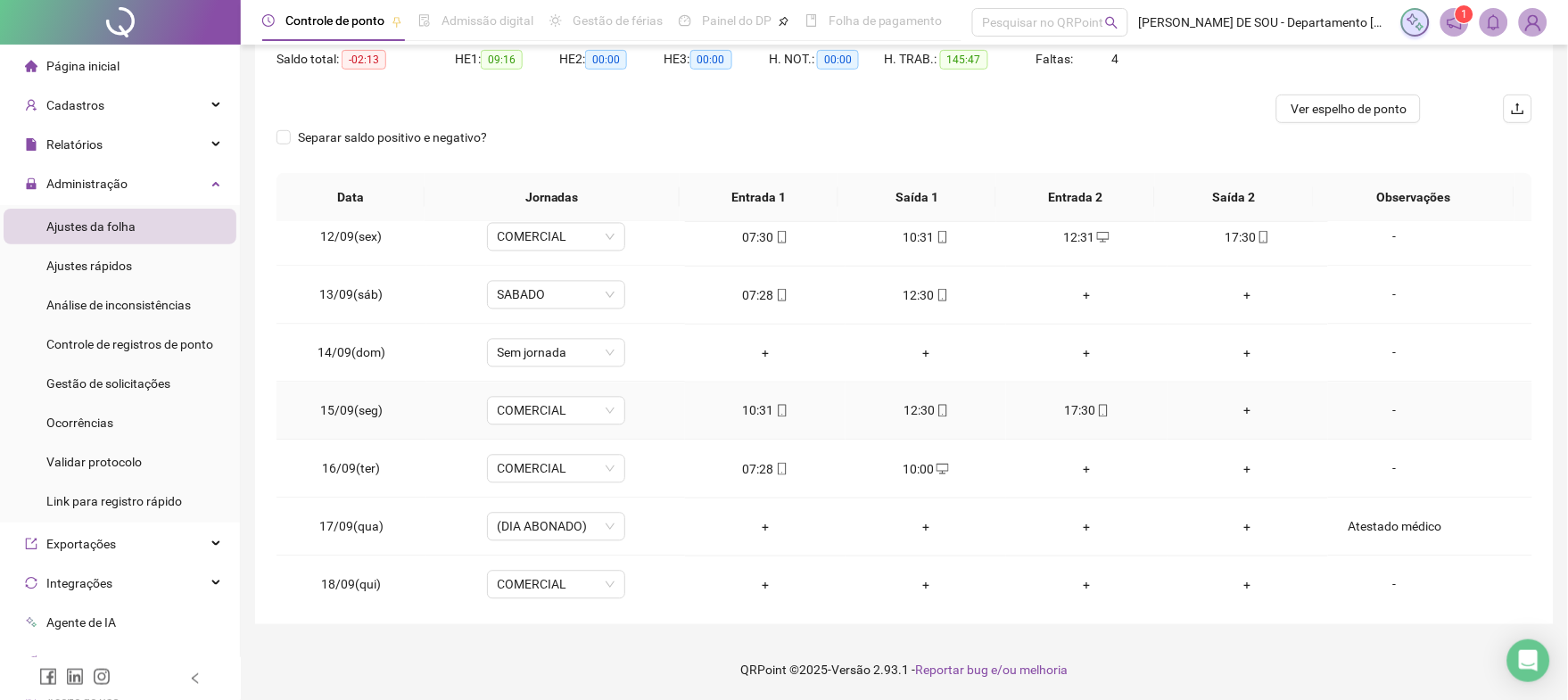
click at [1236, 413] on div "+" at bounding box center [1247, 411] width 132 height 20
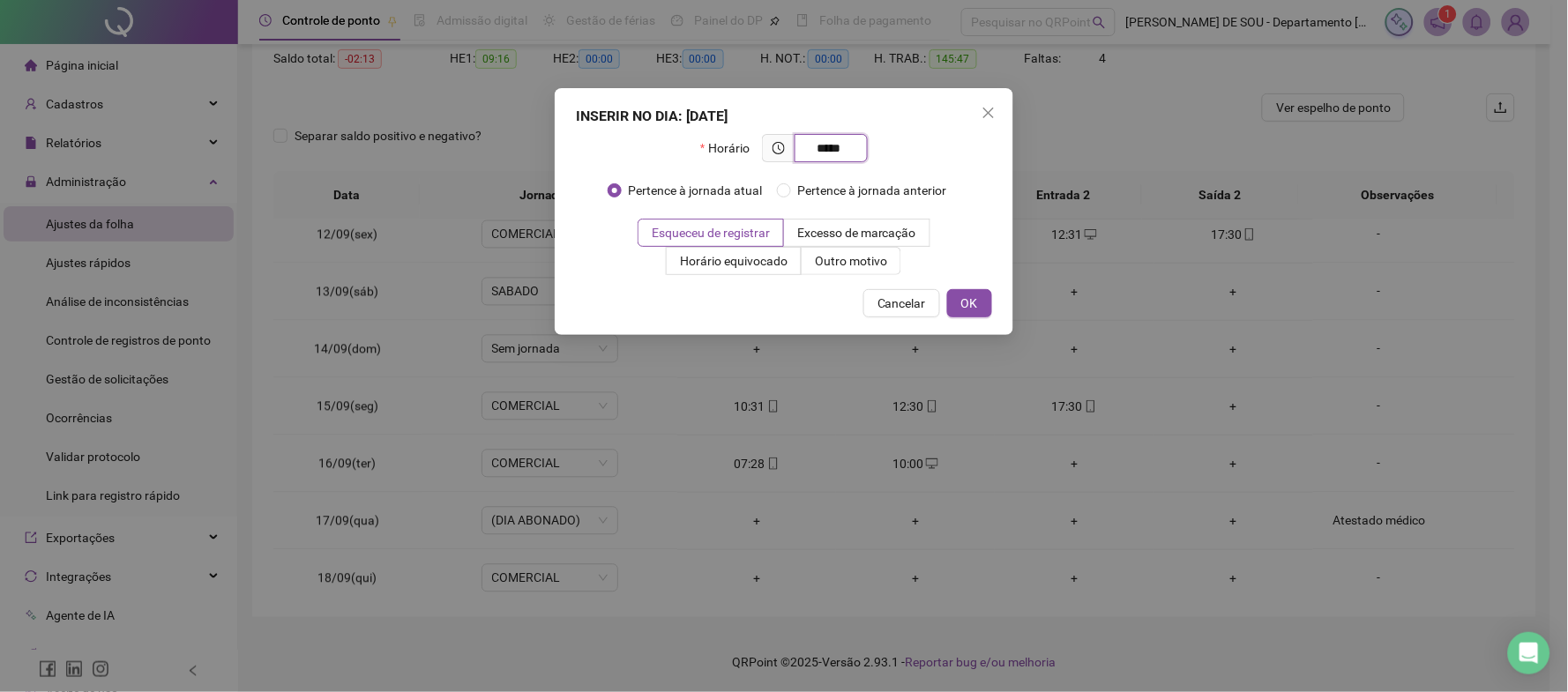
type input "*****"
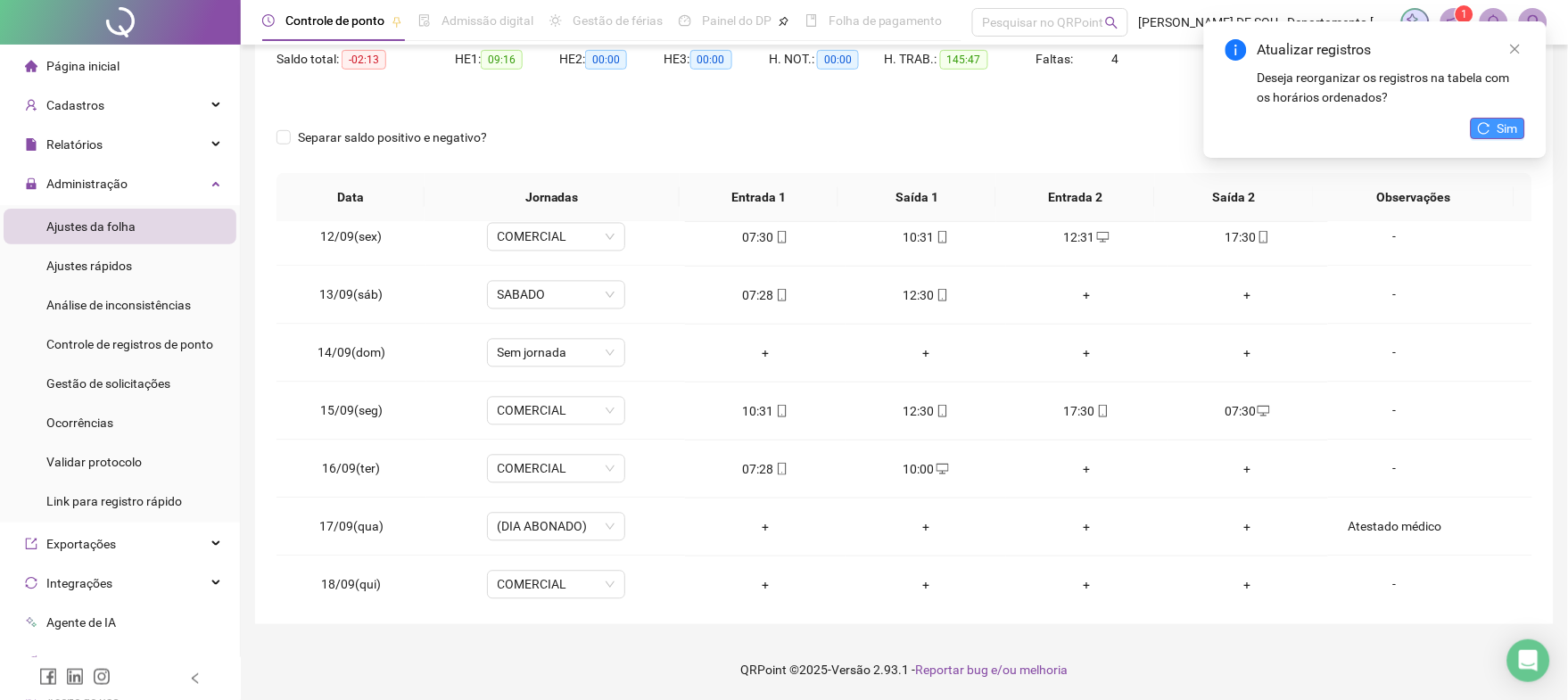
click at [1498, 129] on span "Sim" at bounding box center [1508, 128] width 21 height 20
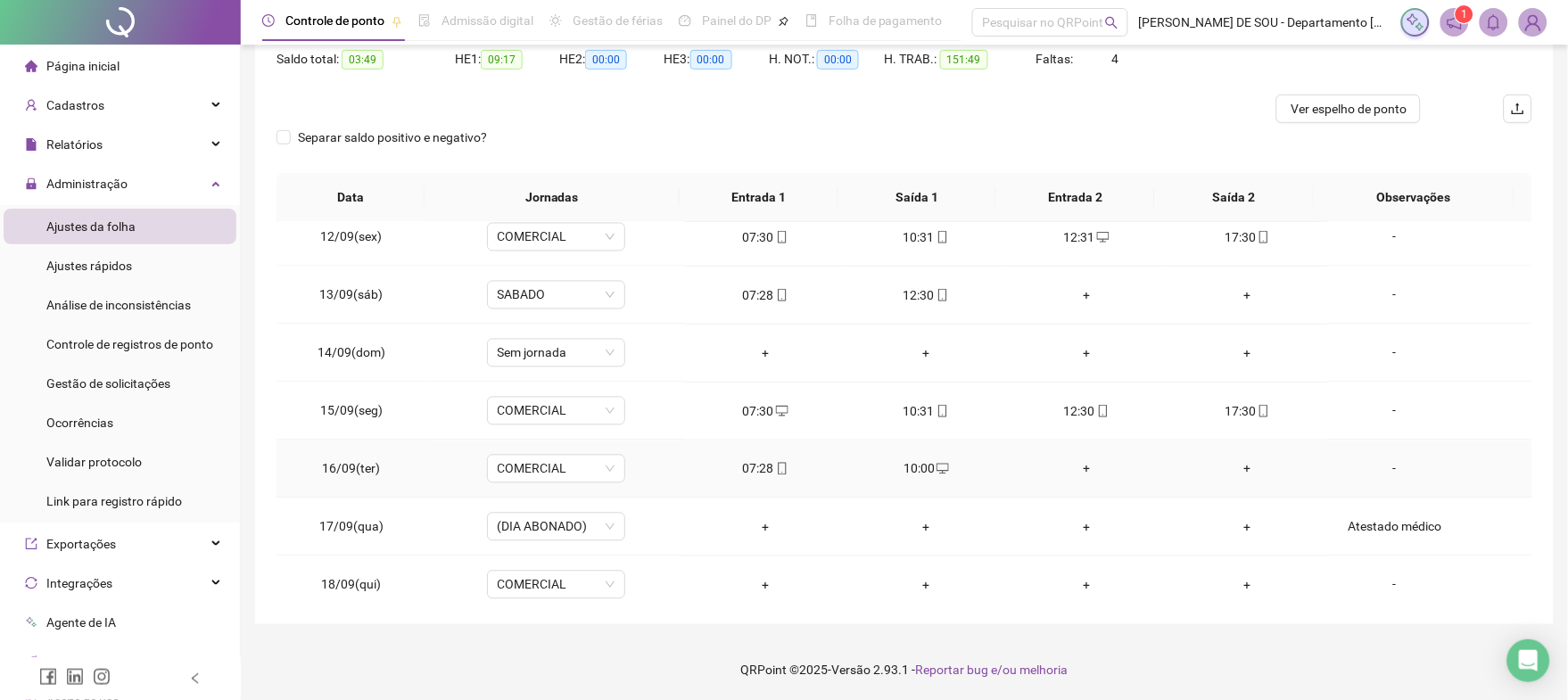
click at [1378, 468] on div "-" at bounding box center [1394, 469] width 105 height 20
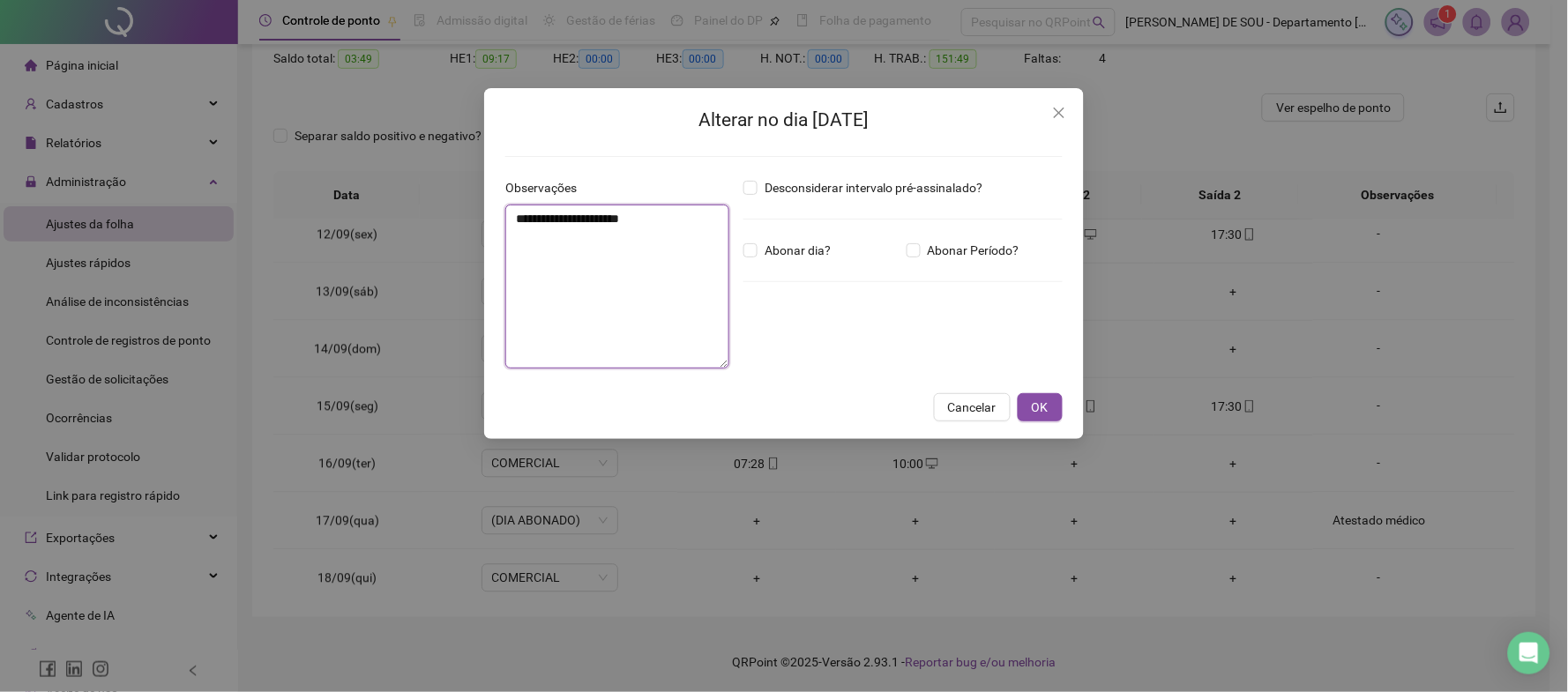
click at [526, 226] on textarea "**********" at bounding box center [617, 286] width 224 height 164
type textarea "**********"
click at [1026, 409] on button "OK" at bounding box center [1040, 408] width 45 height 28
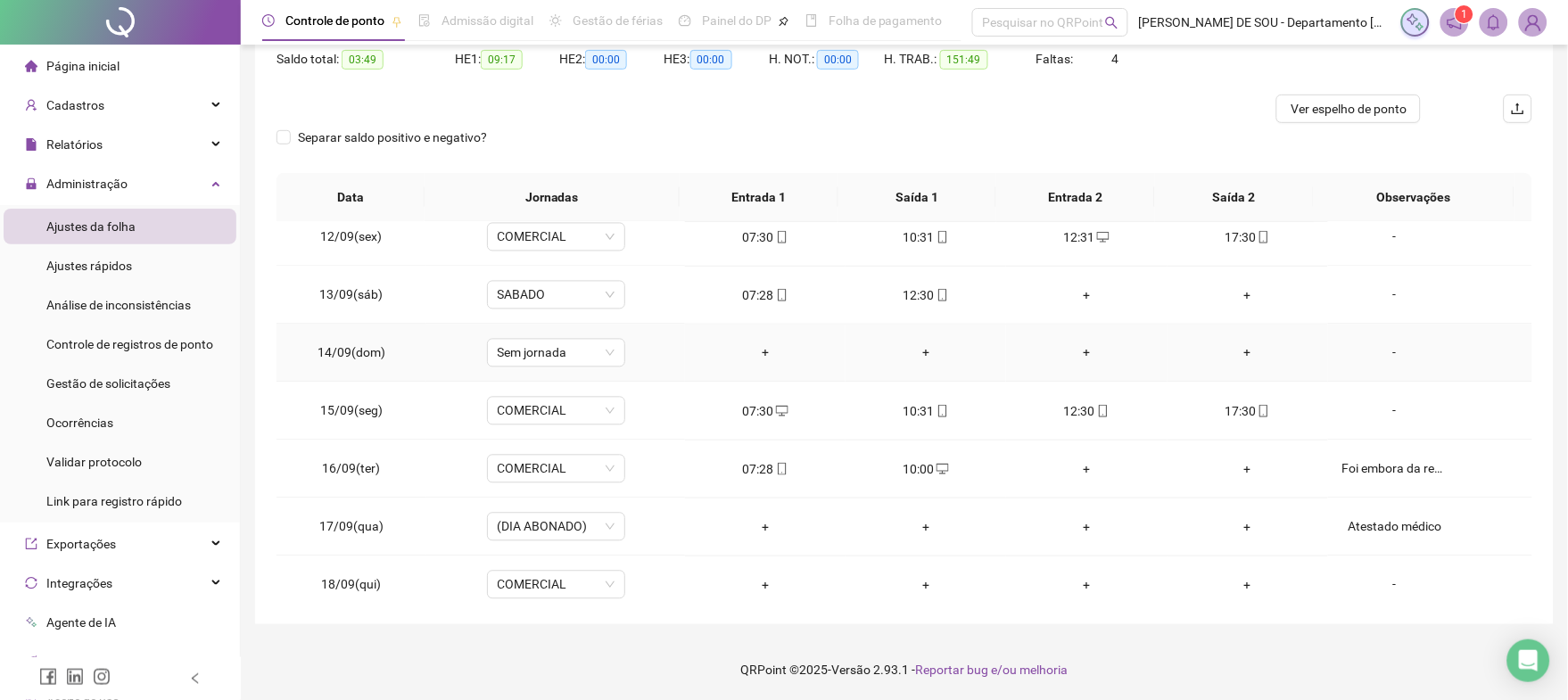
scroll to position [1236, 0]
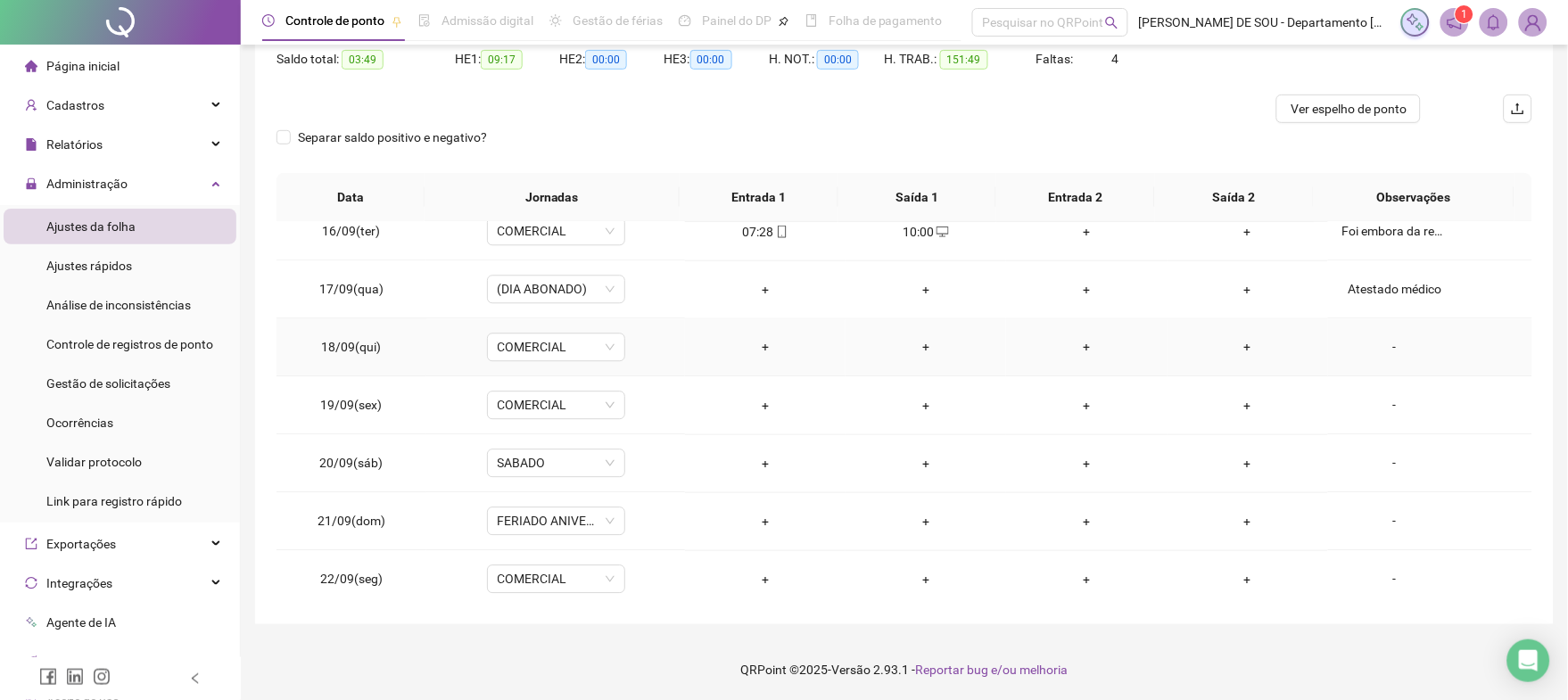
click at [1380, 347] on div "-" at bounding box center [1394, 348] width 105 height 20
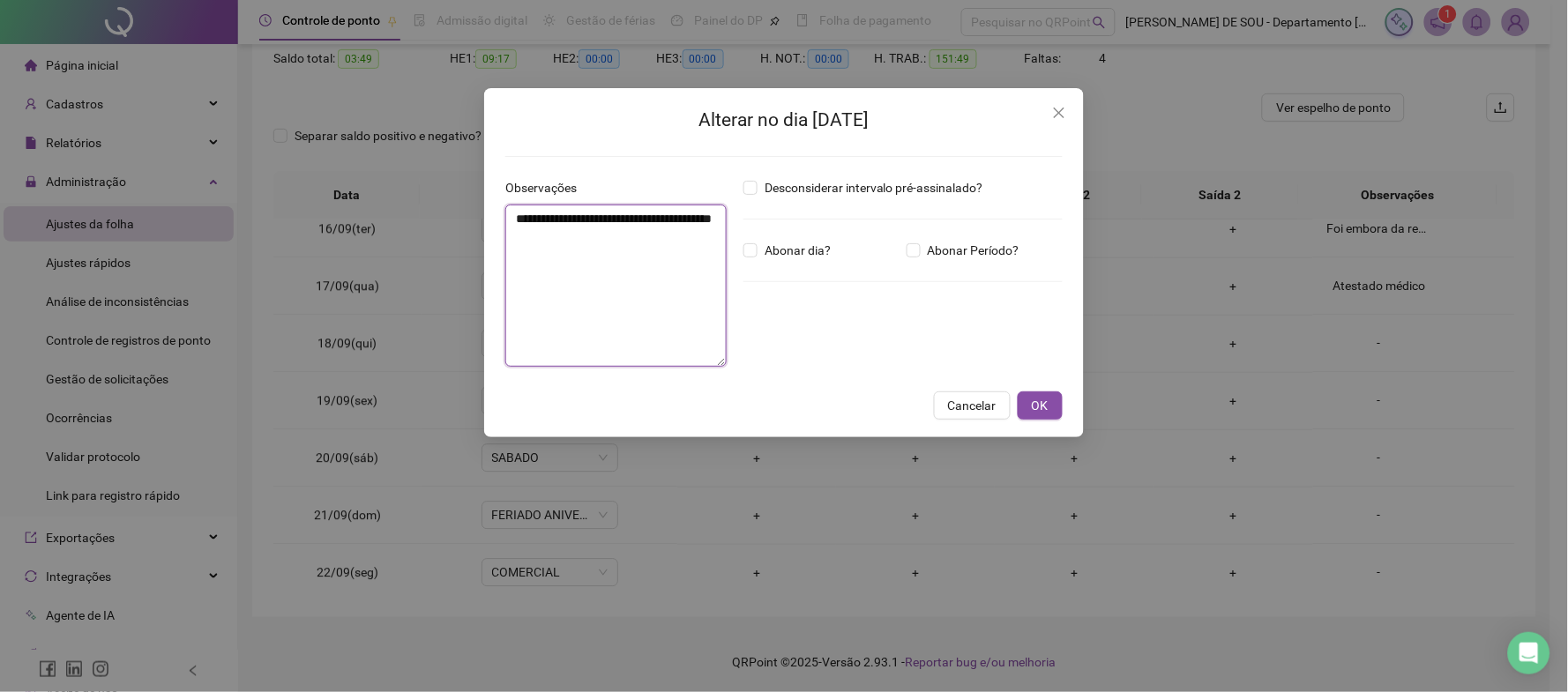
click at [530, 219] on textarea "**********" at bounding box center [616, 285] width 222 height 162
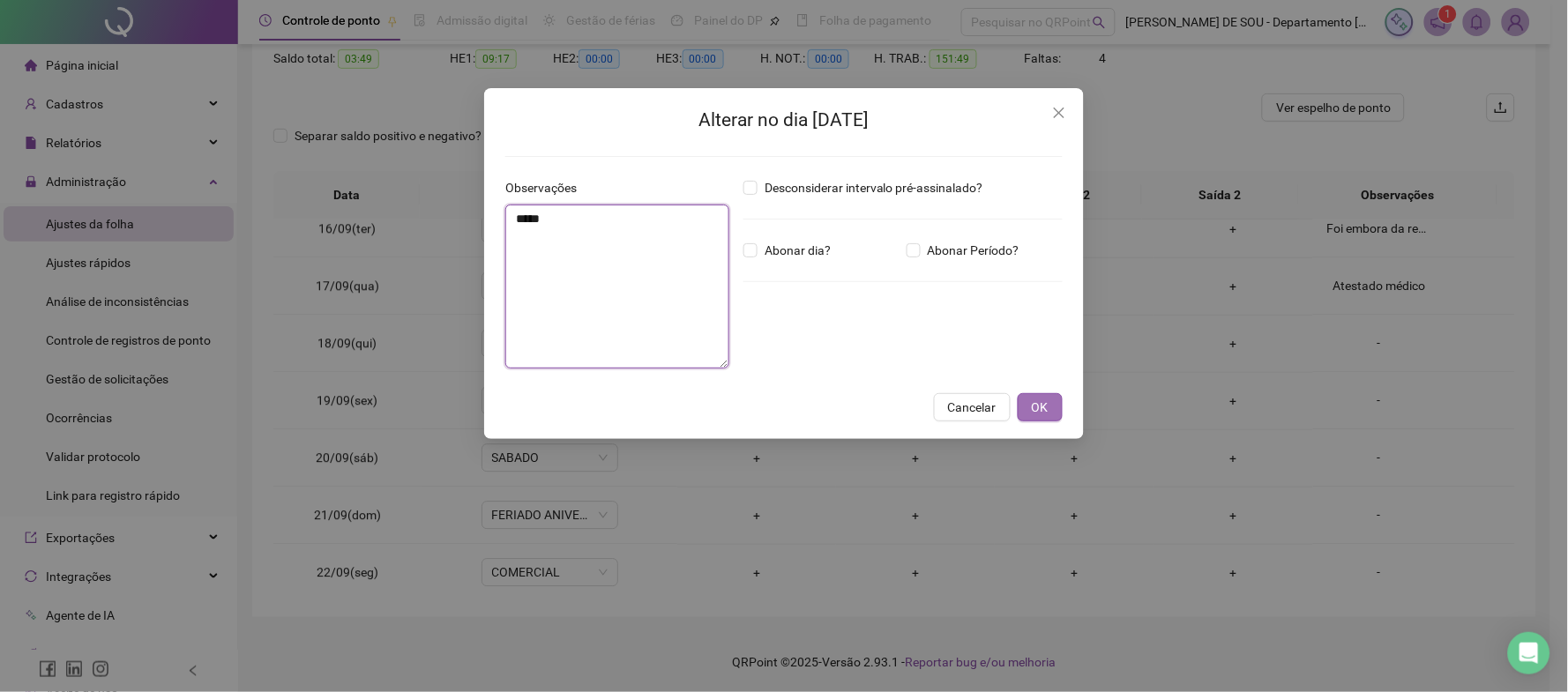
type textarea "*****"
click at [1048, 406] on span "OK" at bounding box center [1040, 407] width 17 height 20
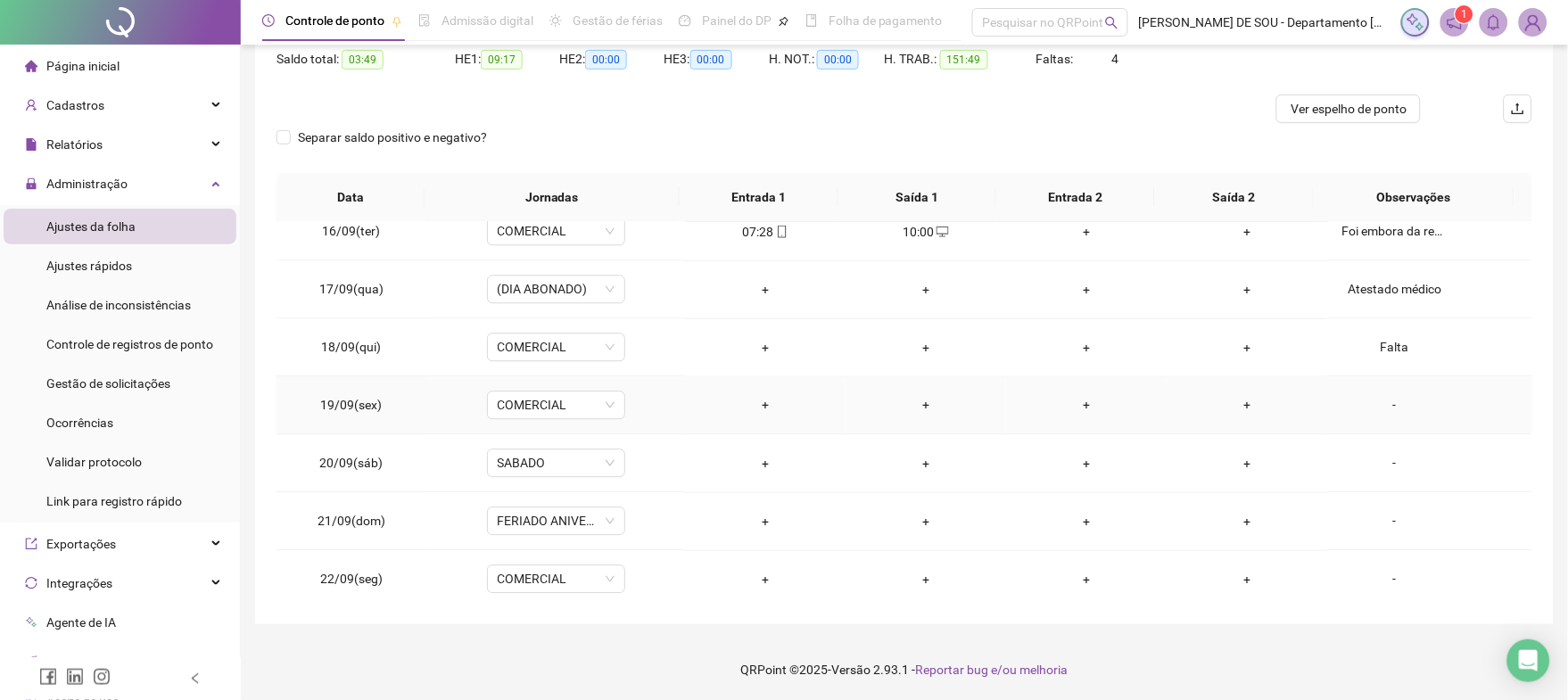
click at [1380, 403] on div "-" at bounding box center [1394, 406] width 105 height 20
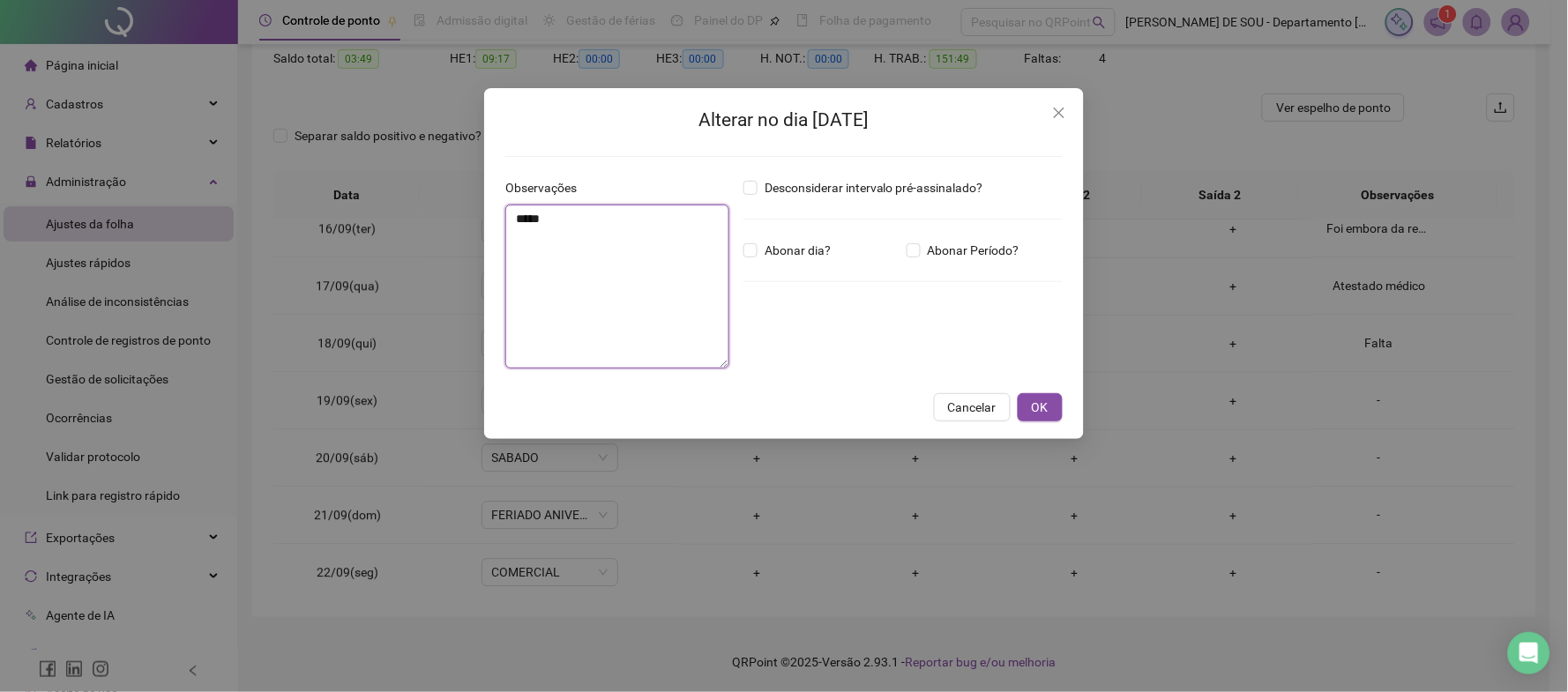
click at [530, 232] on textarea "*****" at bounding box center [617, 286] width 224 height 164
type textarea "********"
click at [1041, 408] on span "OK" at bounding box center [1040, 407] width 17 height 20
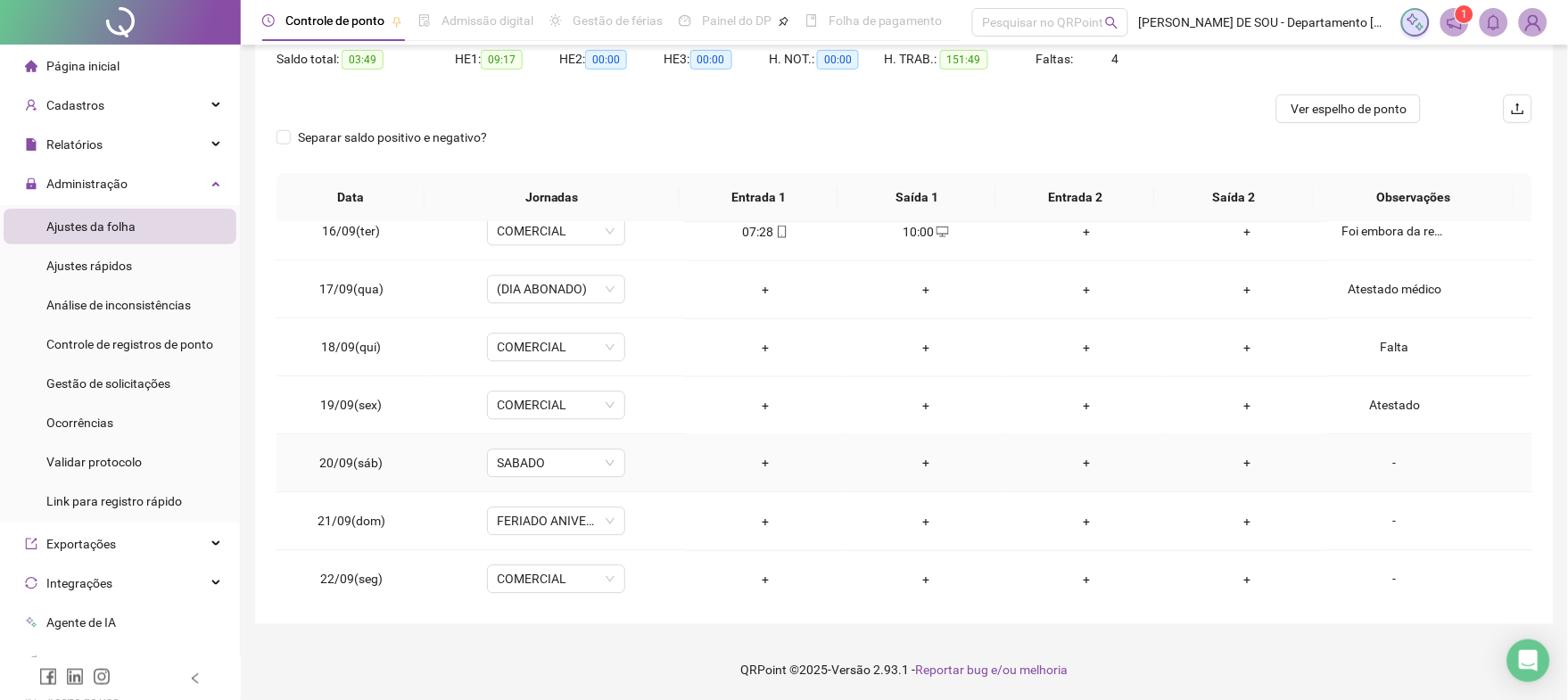
click at [1379, 462] on div "-" at bounding box center [1394, 464] width 105 height 20
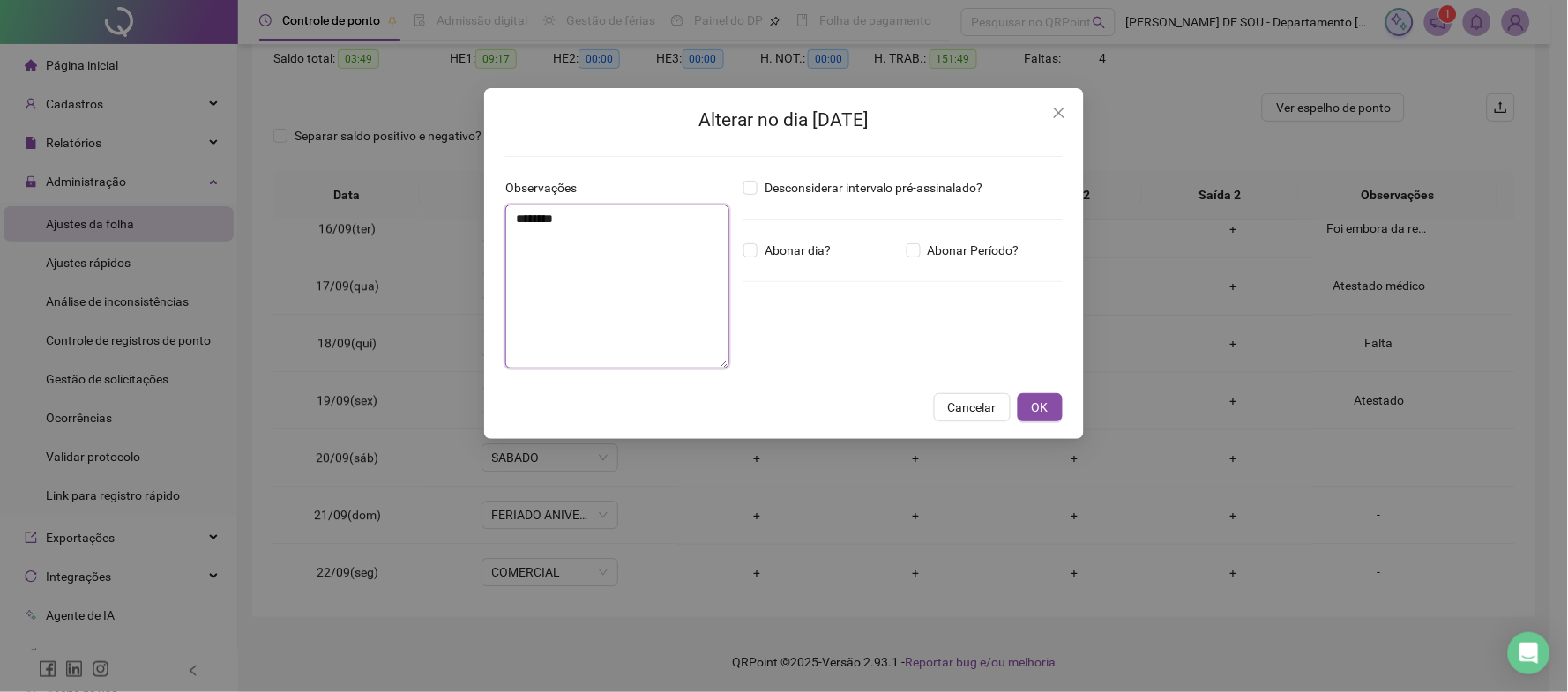
click at [524, 235] on textarea "********" at bounding box center [617, 286] width 224 height 164
type textarea "*****"
click at [1036, 408] on span "OK" at bounding box center [1040, 407] width 17 height 20
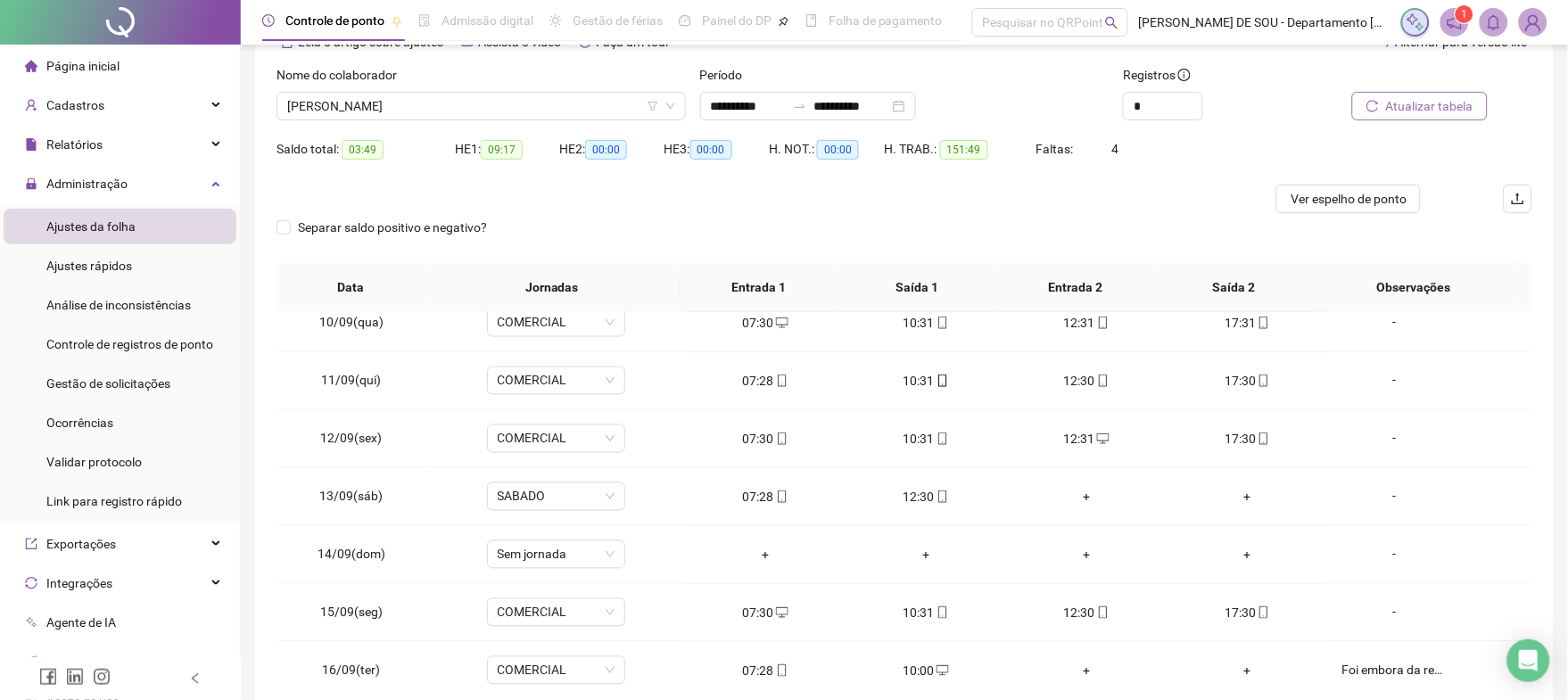
scroll to position [0, 0]
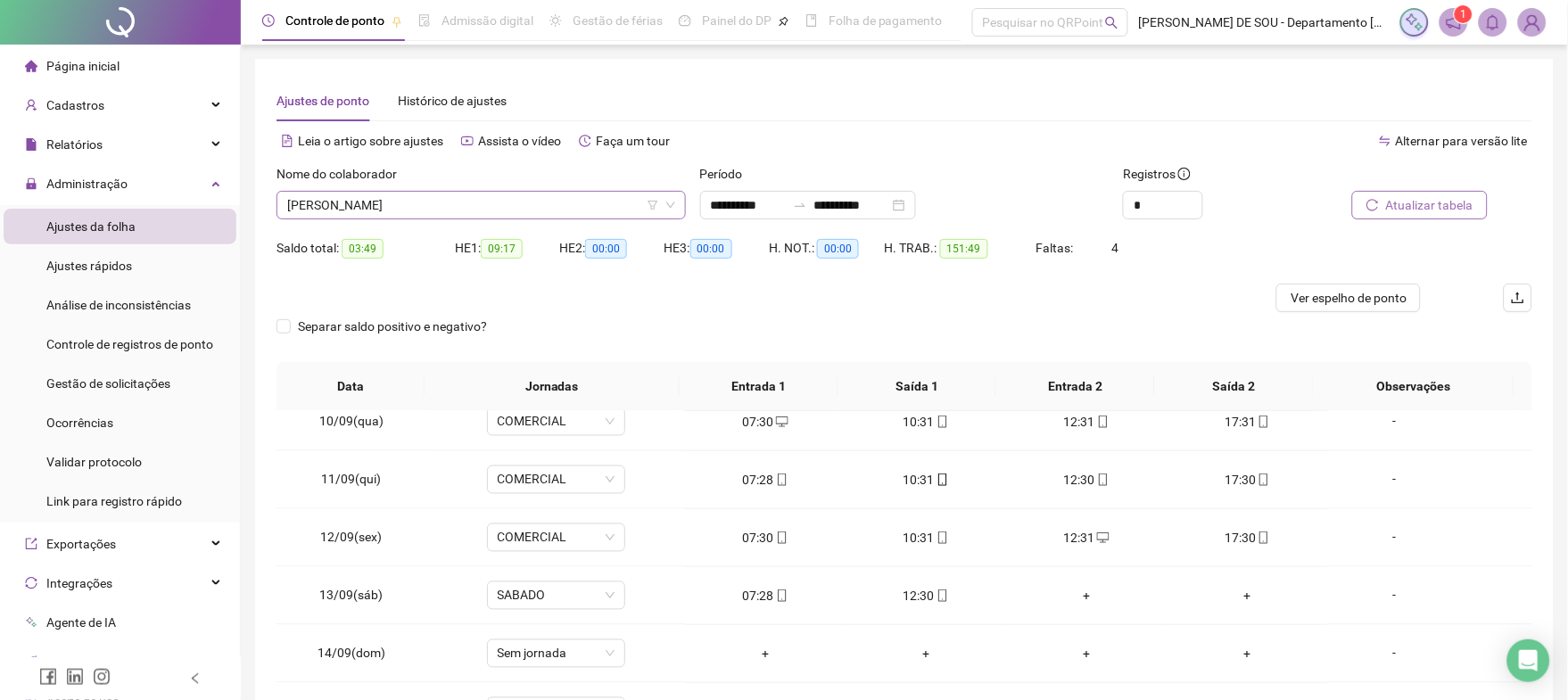
click at [404, 195] on span "[PERSON_NAME]" at bounding box center [481, 205] width 387 height 27
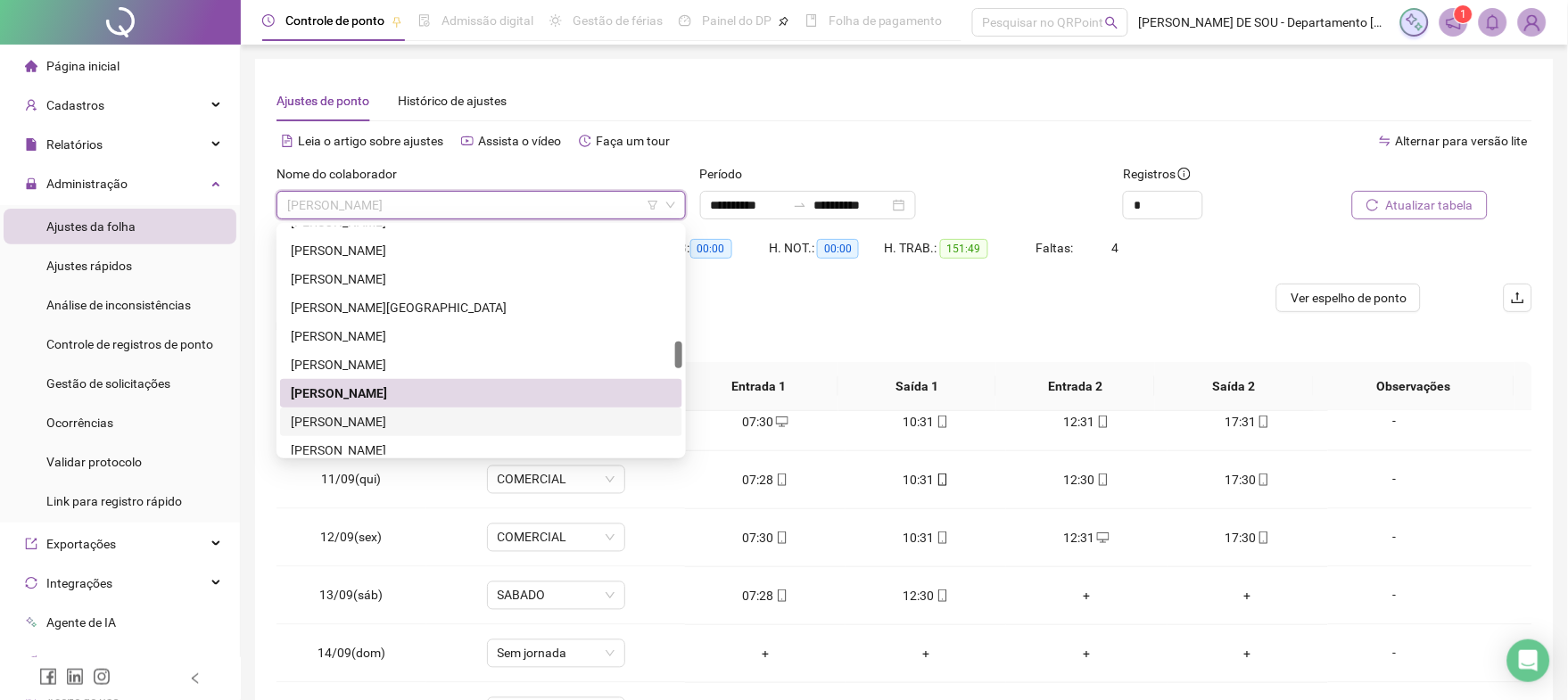
click at [344, 416] on div "[PERSON_NAME]" at bounding box center [481, 422] width 381 height 20
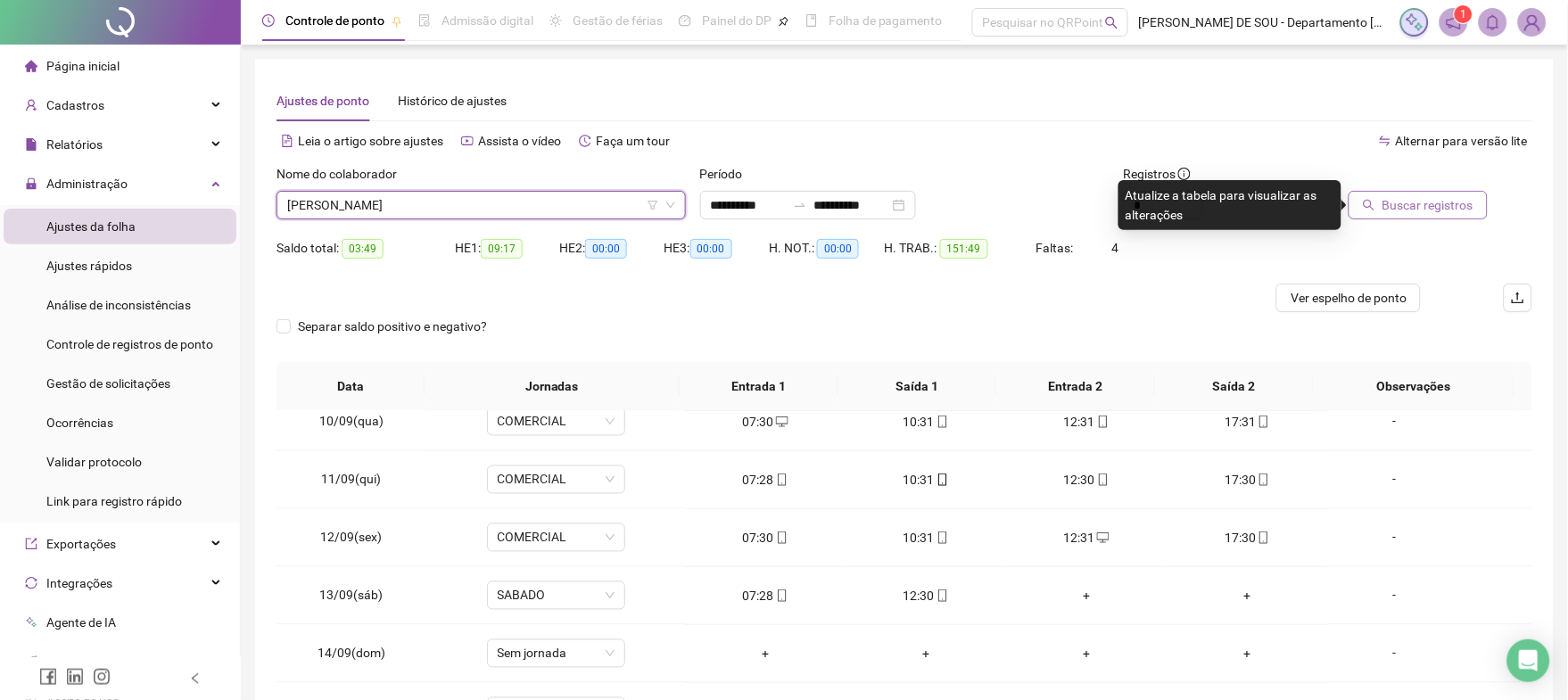
click at [1416, 204] on span "Buscar registros" at bounding box center [1427, 205] width 91 height 20
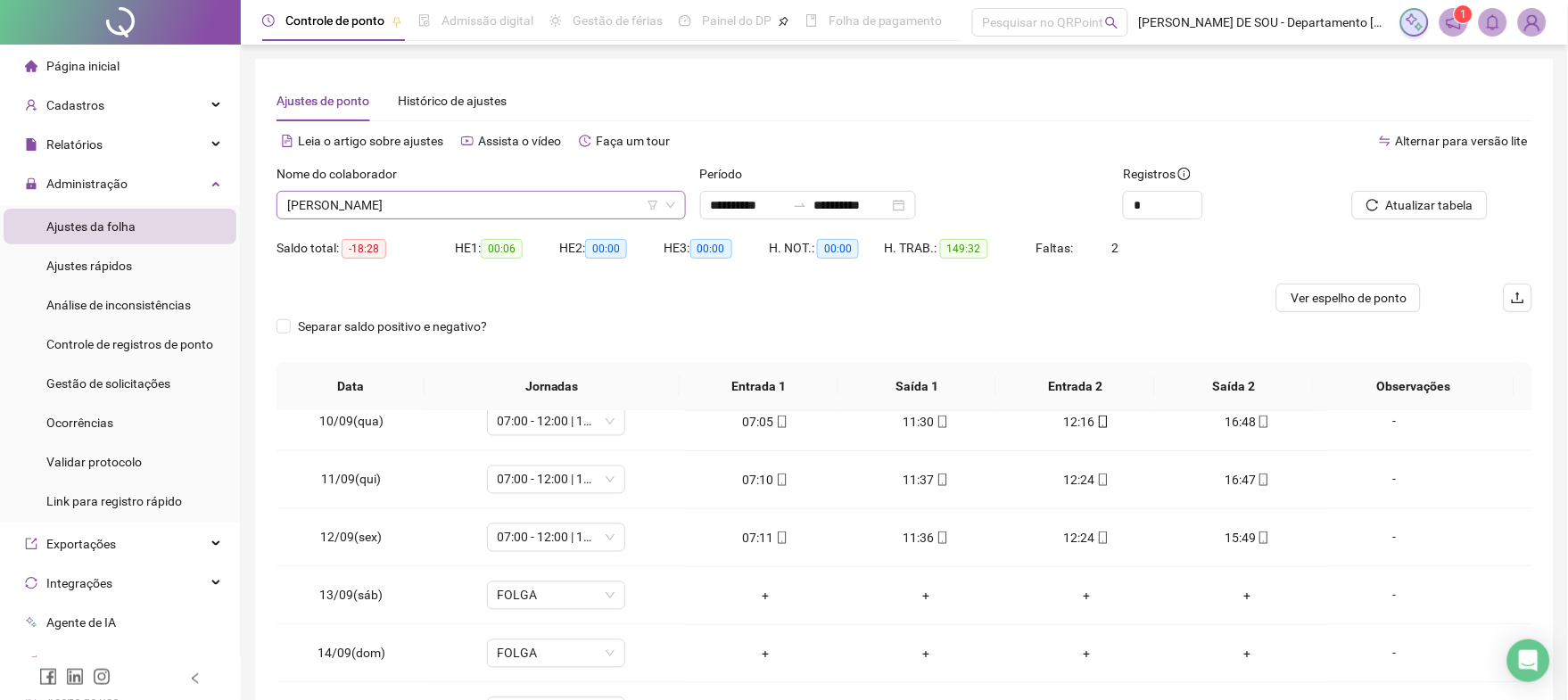
click at [493, 199] on span "[PERSON_NAME]" at bounding box center [481, 205] width 387 height 27
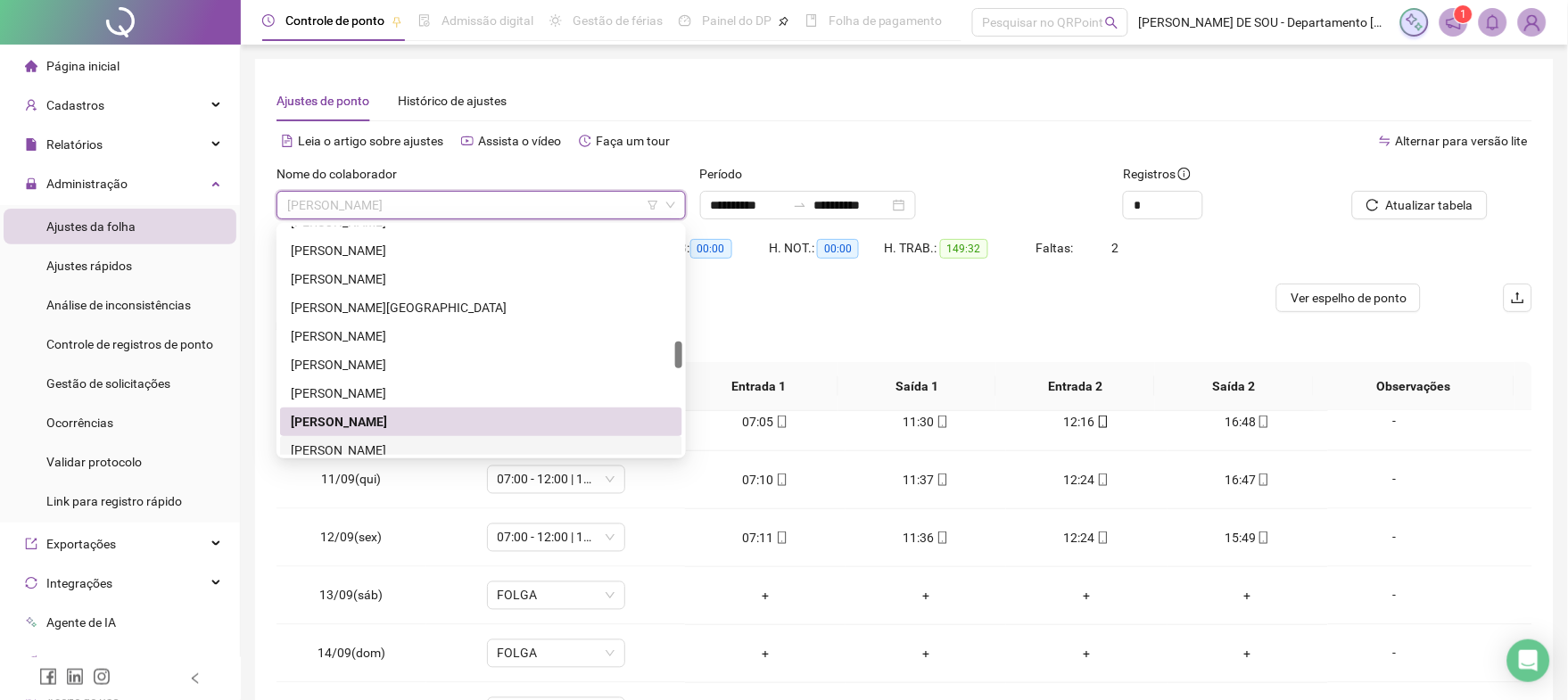
click at [406, 445] on div "[PERSON_NAME]" at bounding box center [481, 450] width 381 height 20
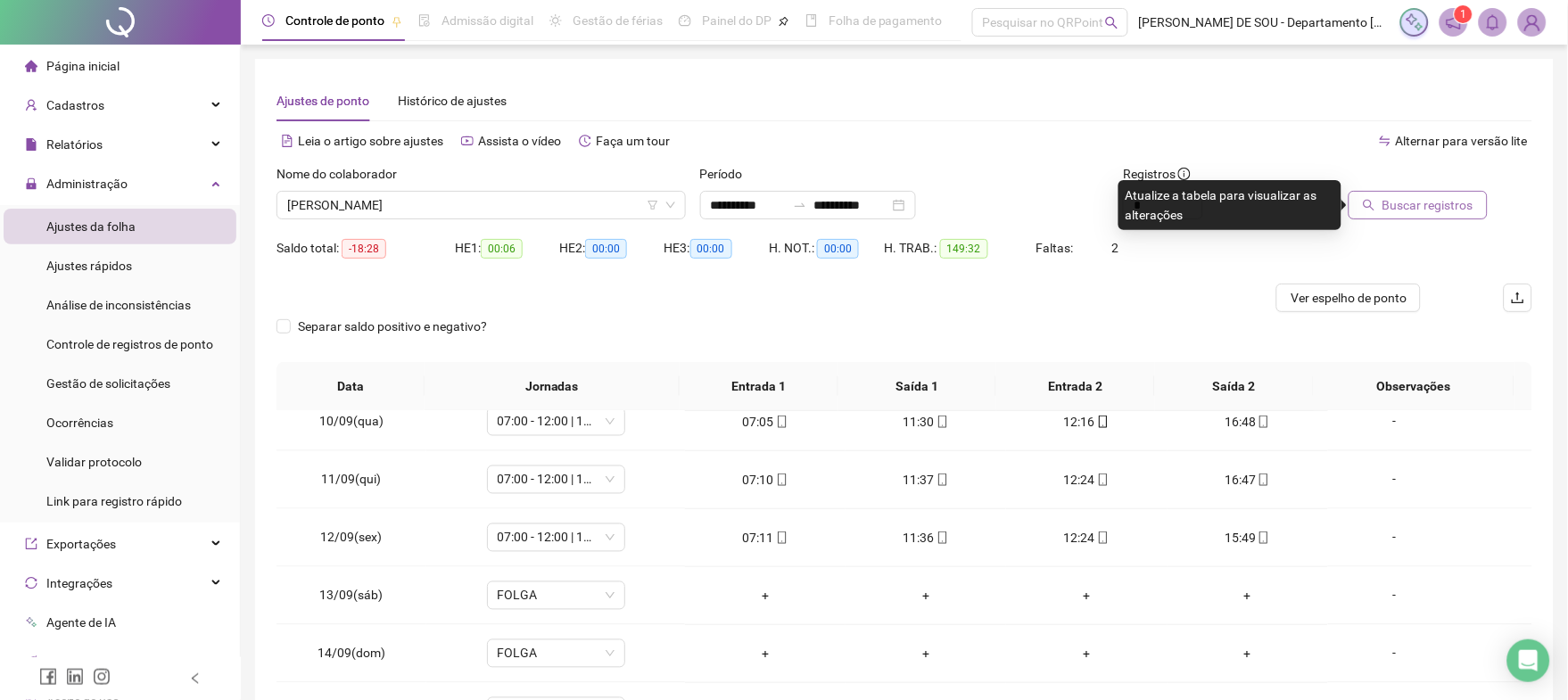
click at [1426, 205] on span "Buscar registros" at bounding box center [1427, 205] width 91 height 20
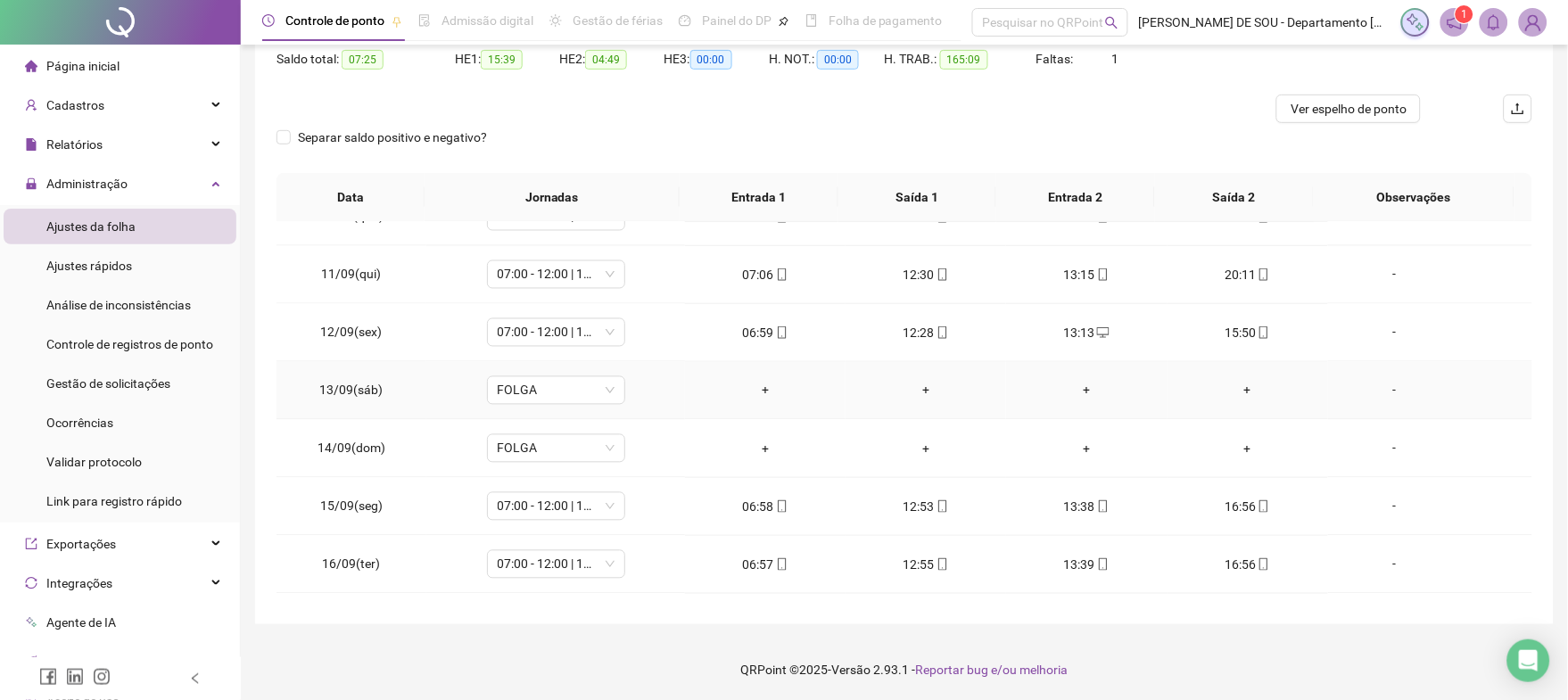
scroll to position [1142, 0]
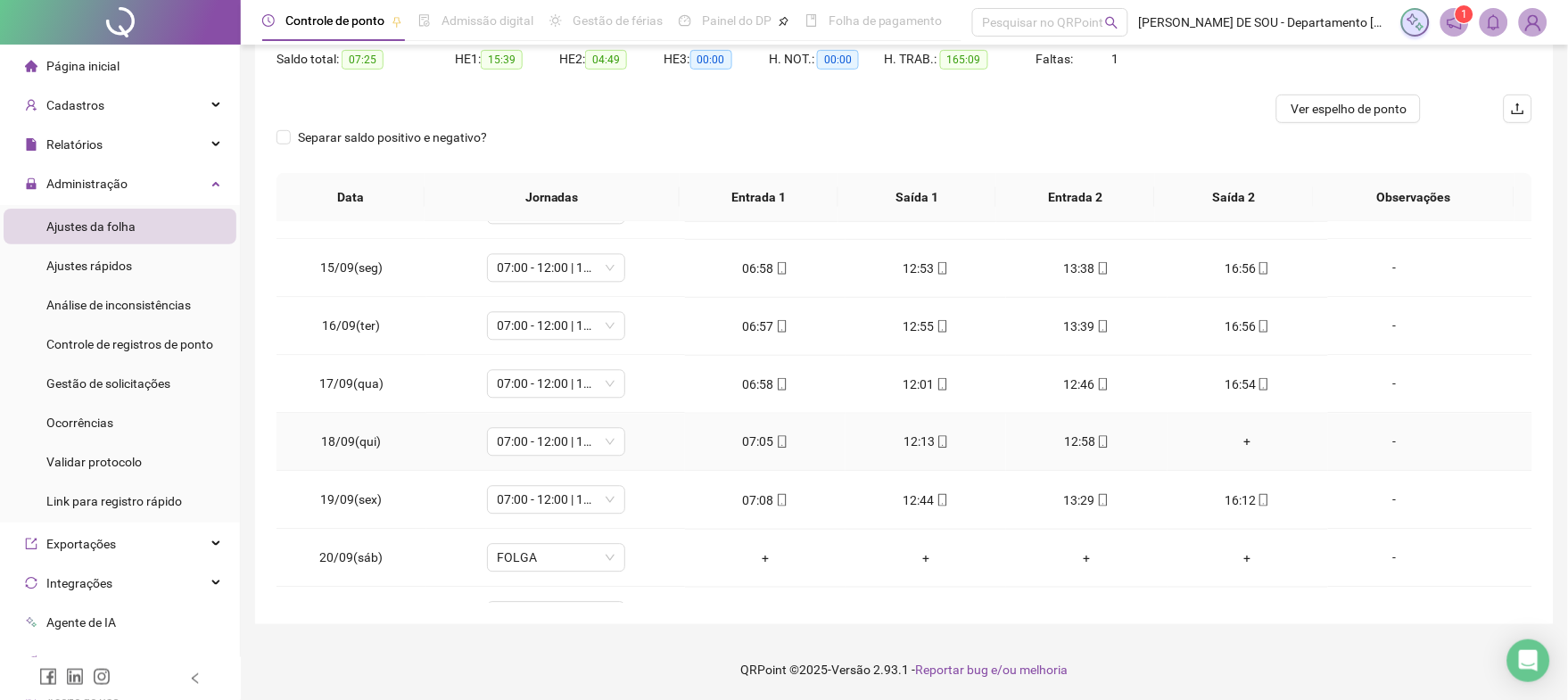
click at [1234, 444] on div "+" at bounding box center [1247, 442] width 132 height 20
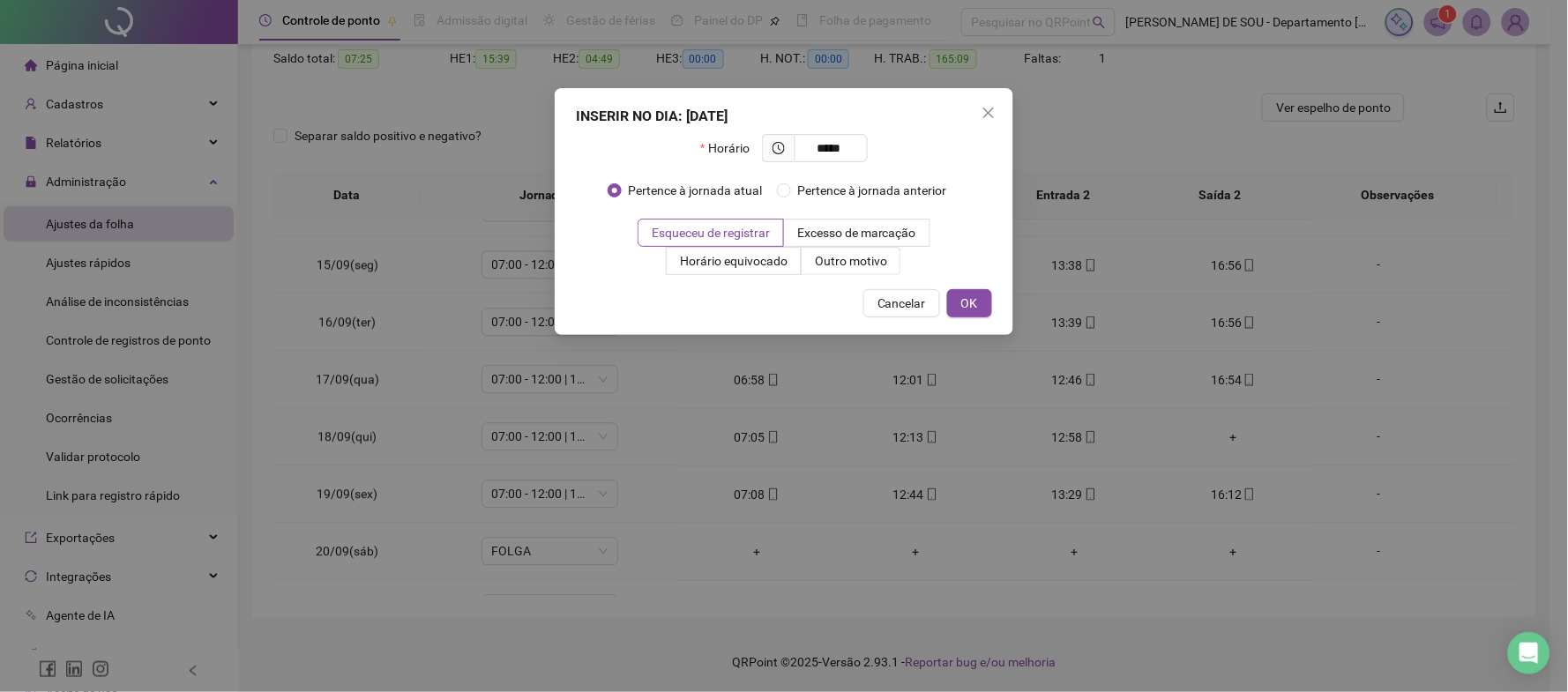
type input "*****"
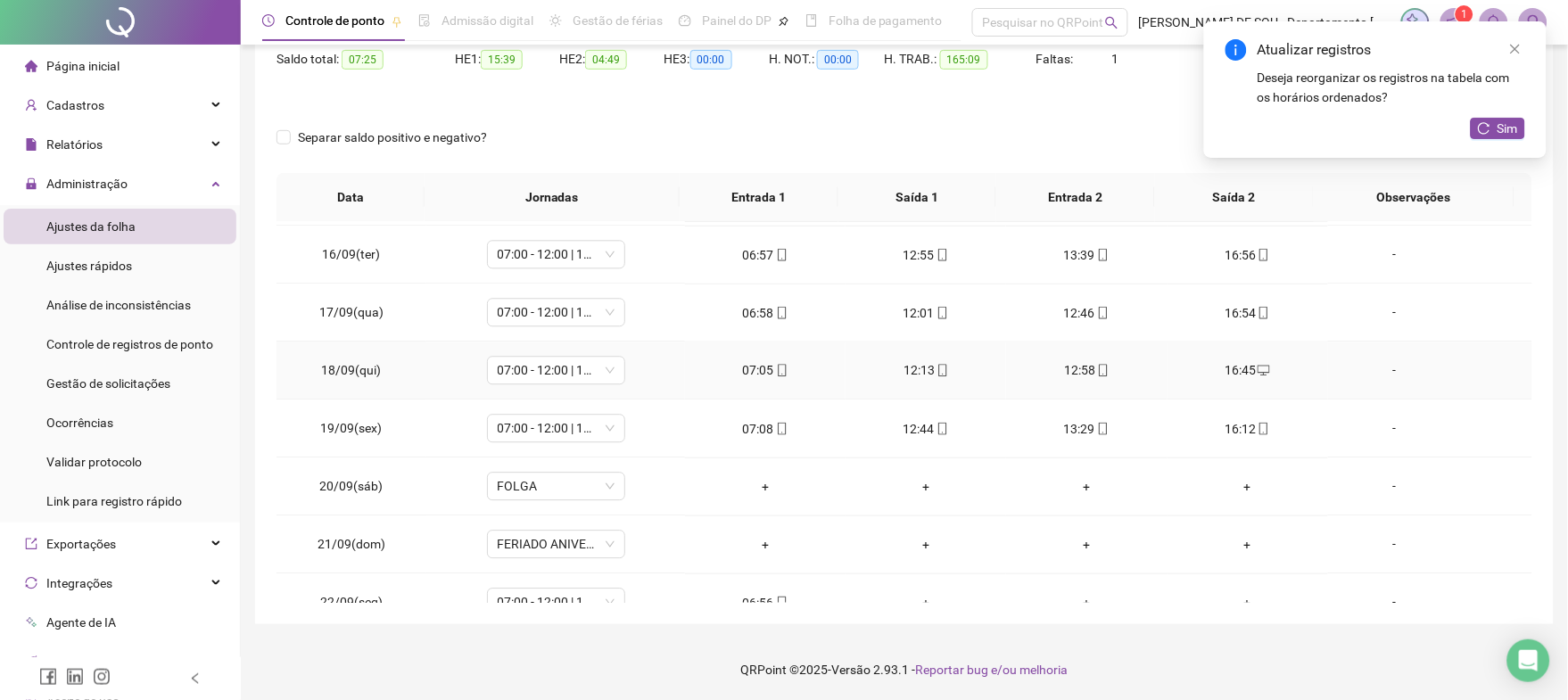
scroll to position [1244, 0]
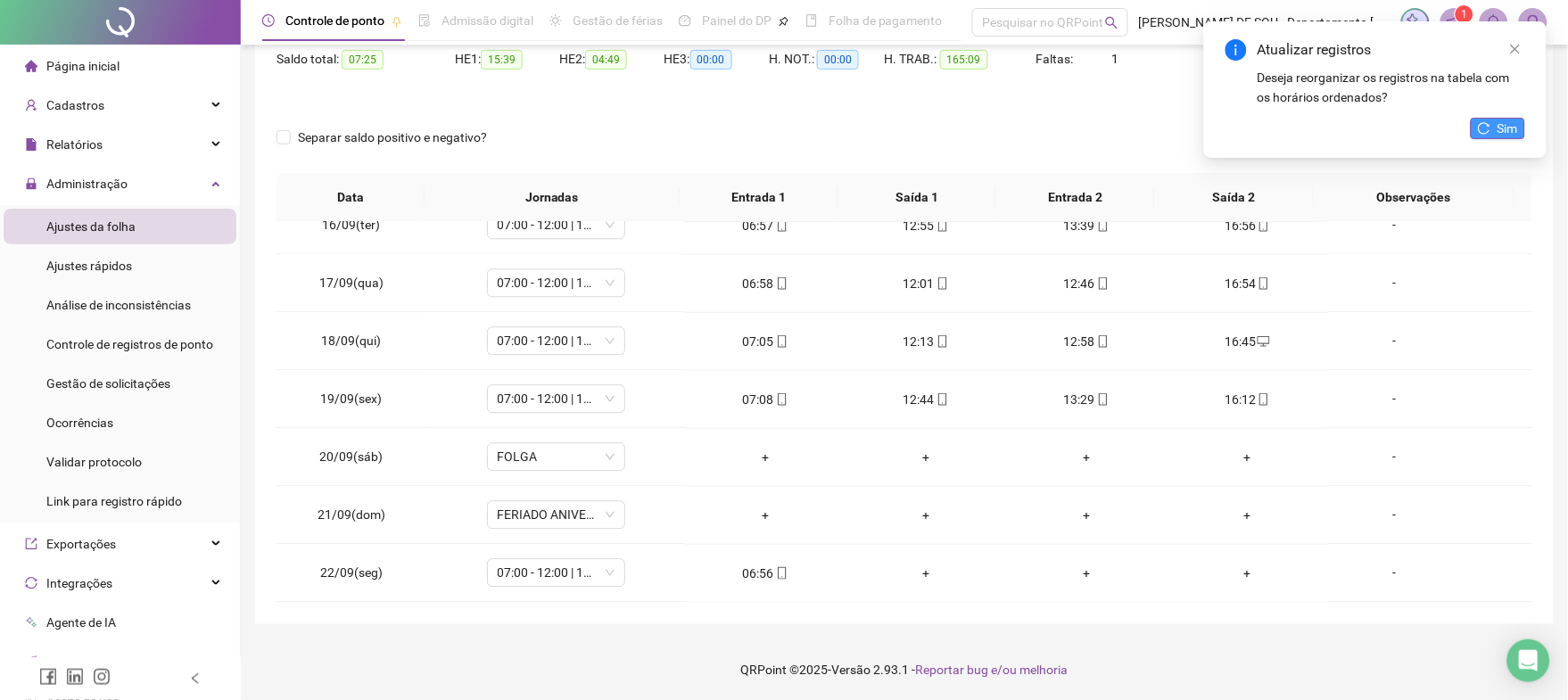
click at [1506, 129] on span "Sim" at bounding box center [1508, 128] width 21 height 20
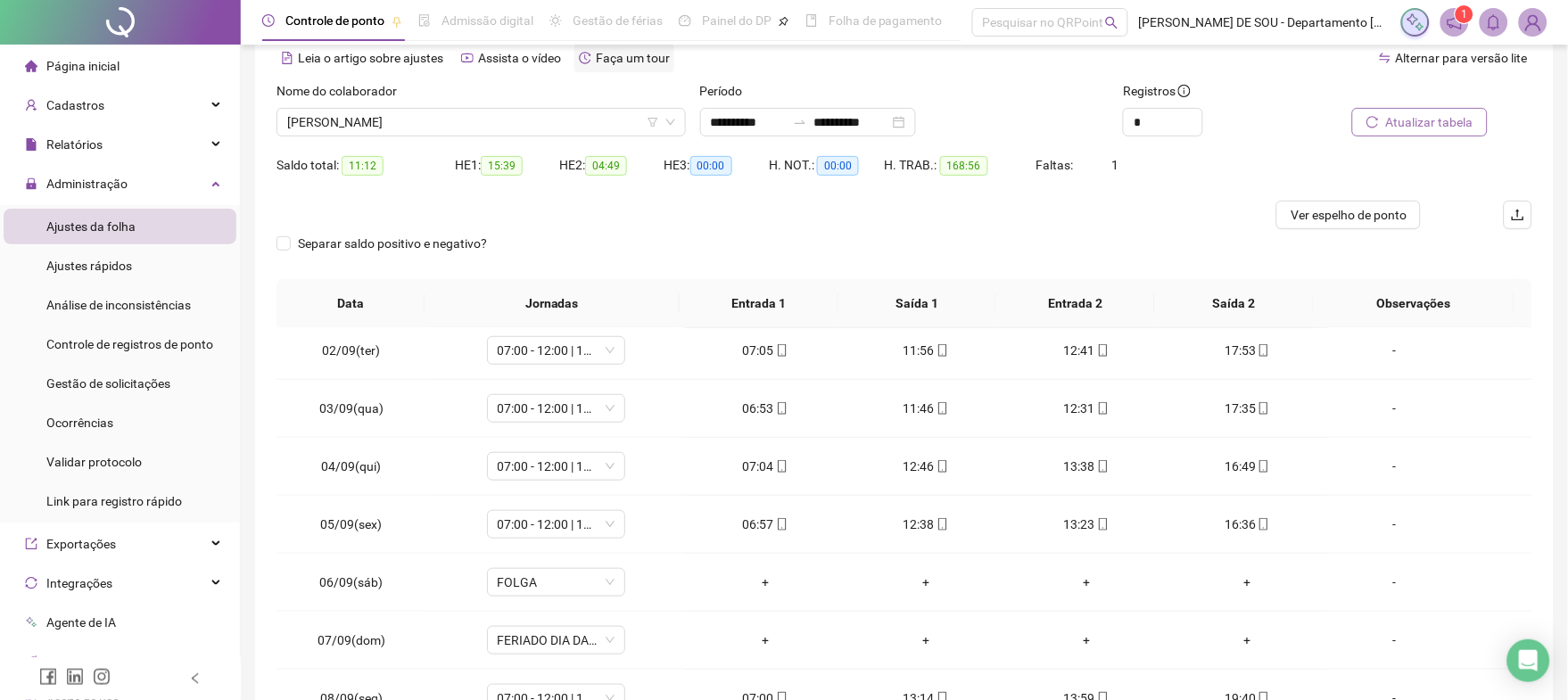
scroll to position [0, 0]
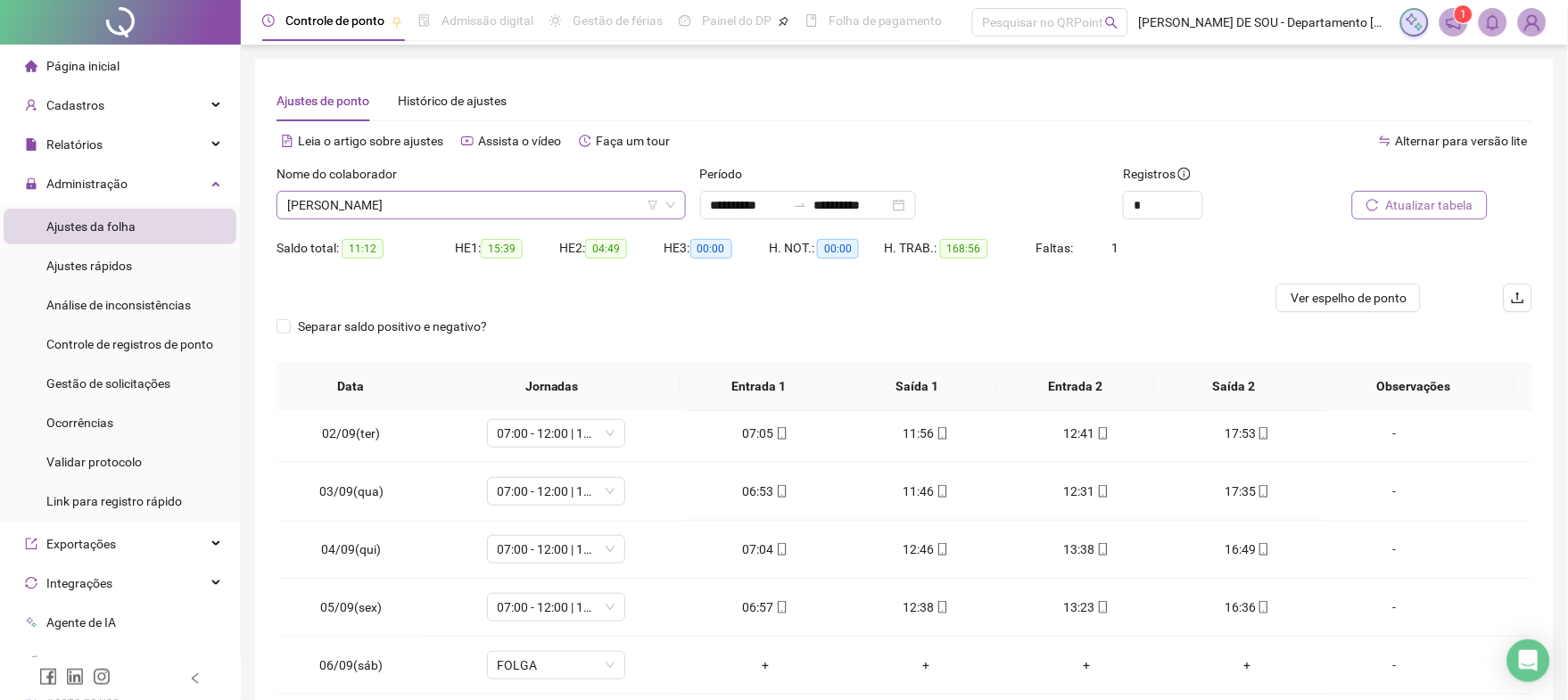
click at [519, 199] on span "[PERSON_NAME]" at bounding box center [481, 205] width 387 height 27
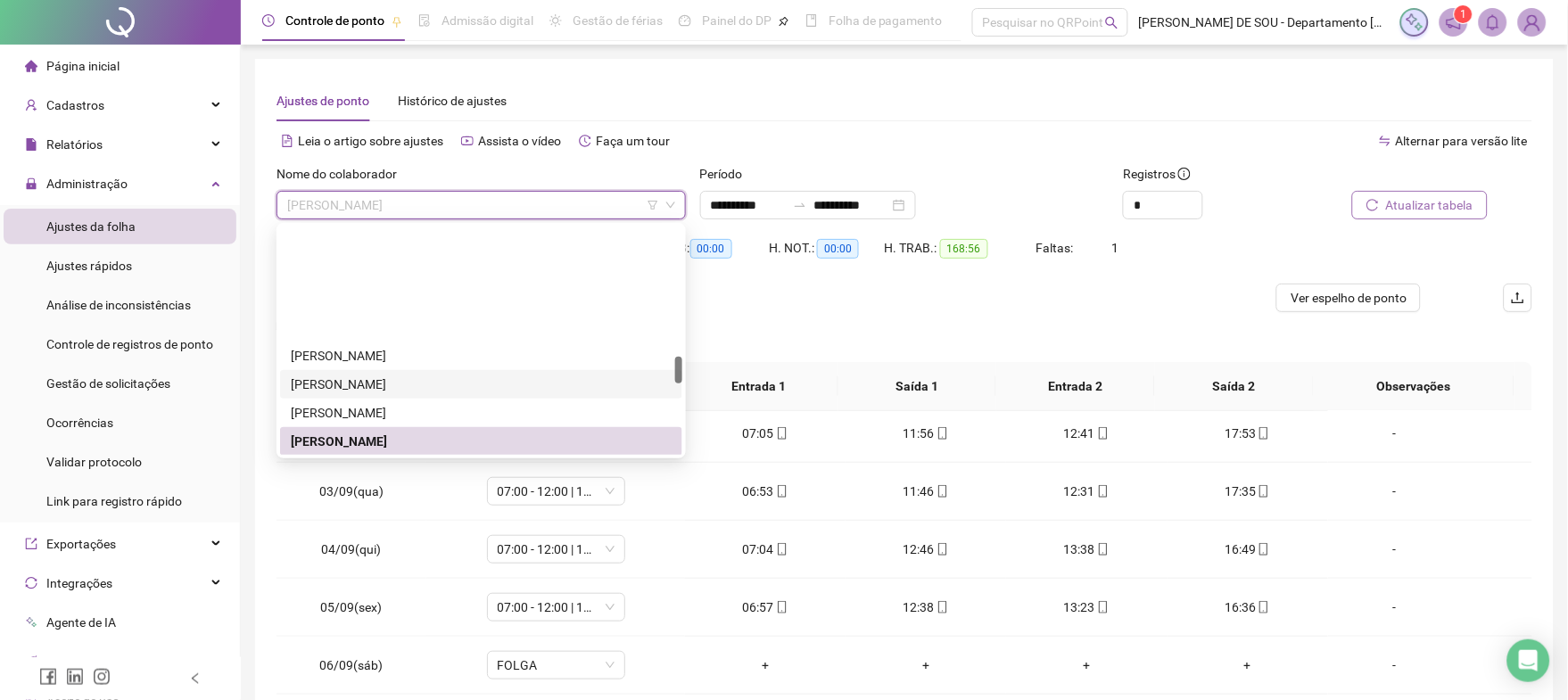
scroll to position [1089, 0]
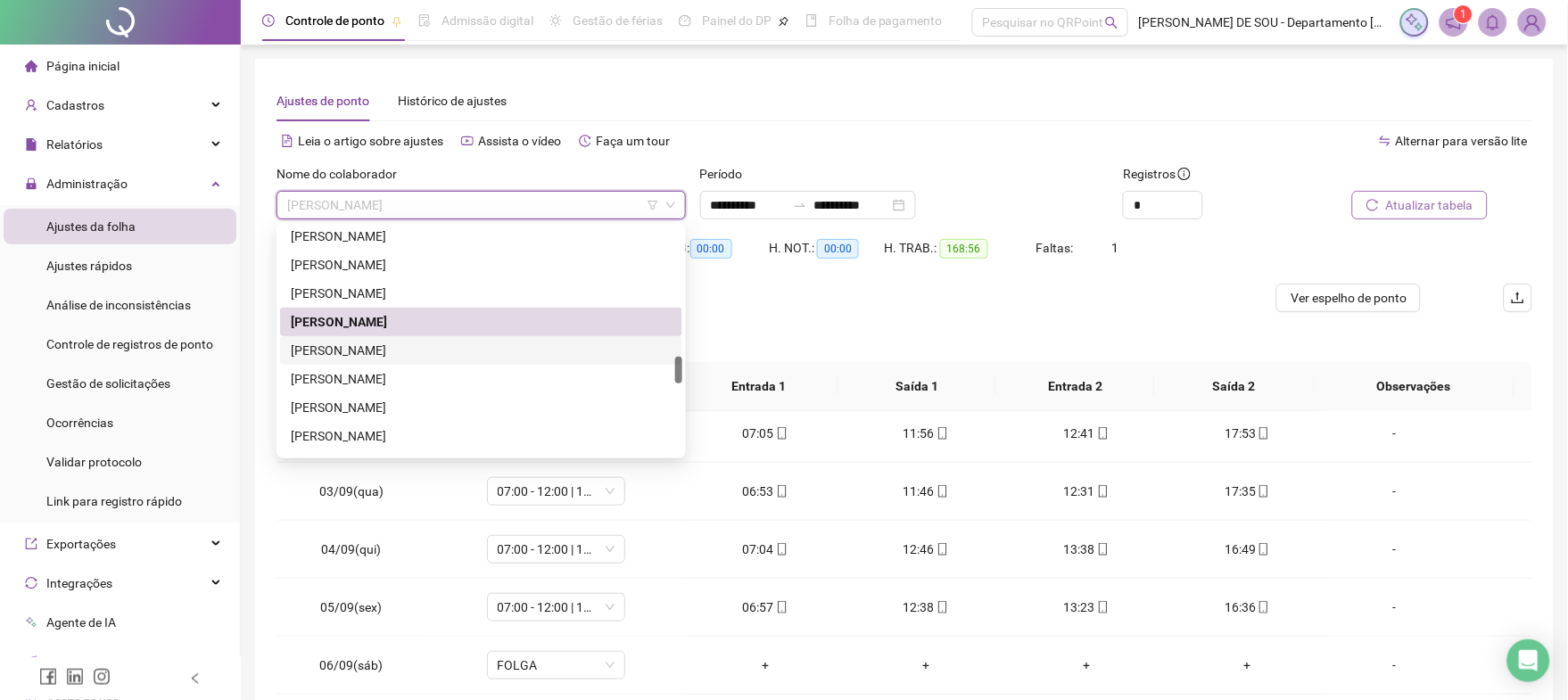
click at [364, 347] on div "[PERSON_NAME]" at bounding box center [481, 350] width 381 height 20
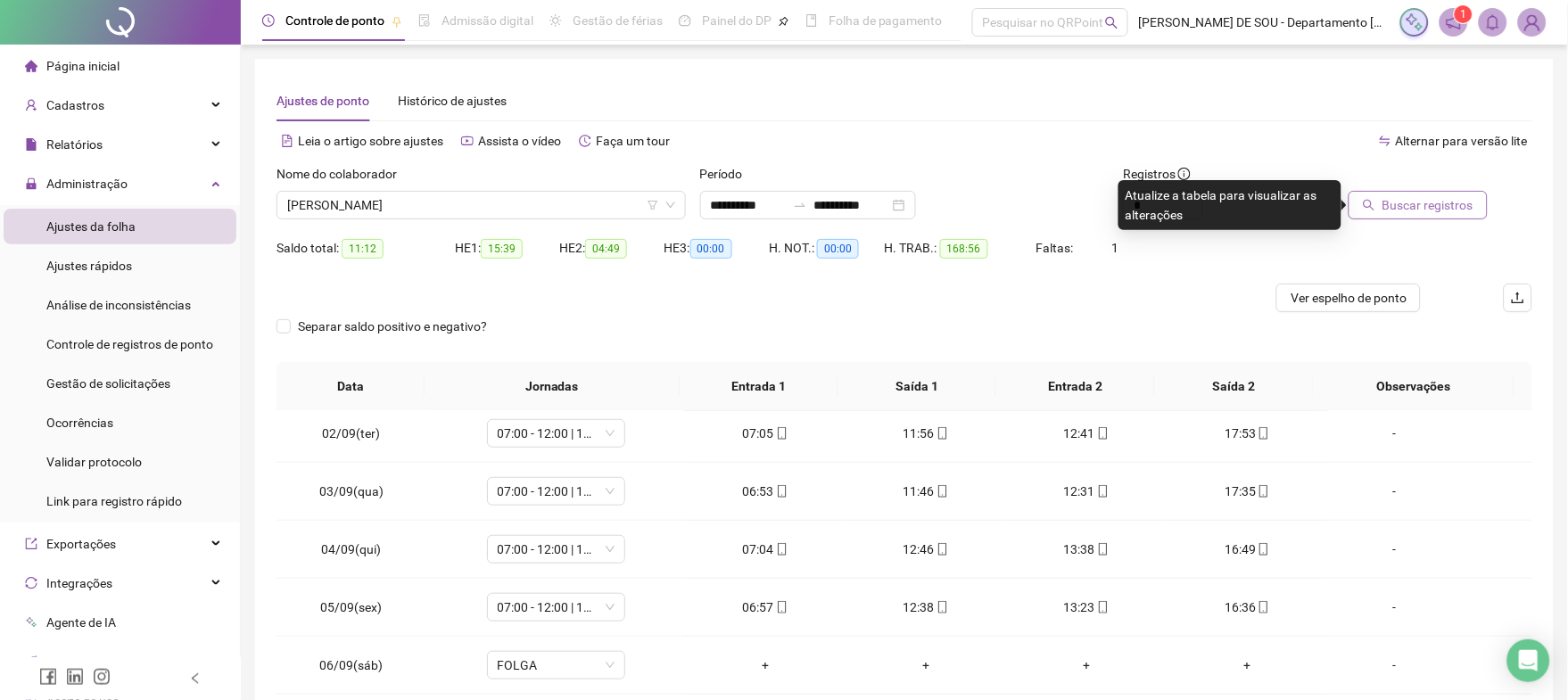
click at [1427, 197] on span "Buscar registros" at bounding box center [1427, 205] width 91 height 20
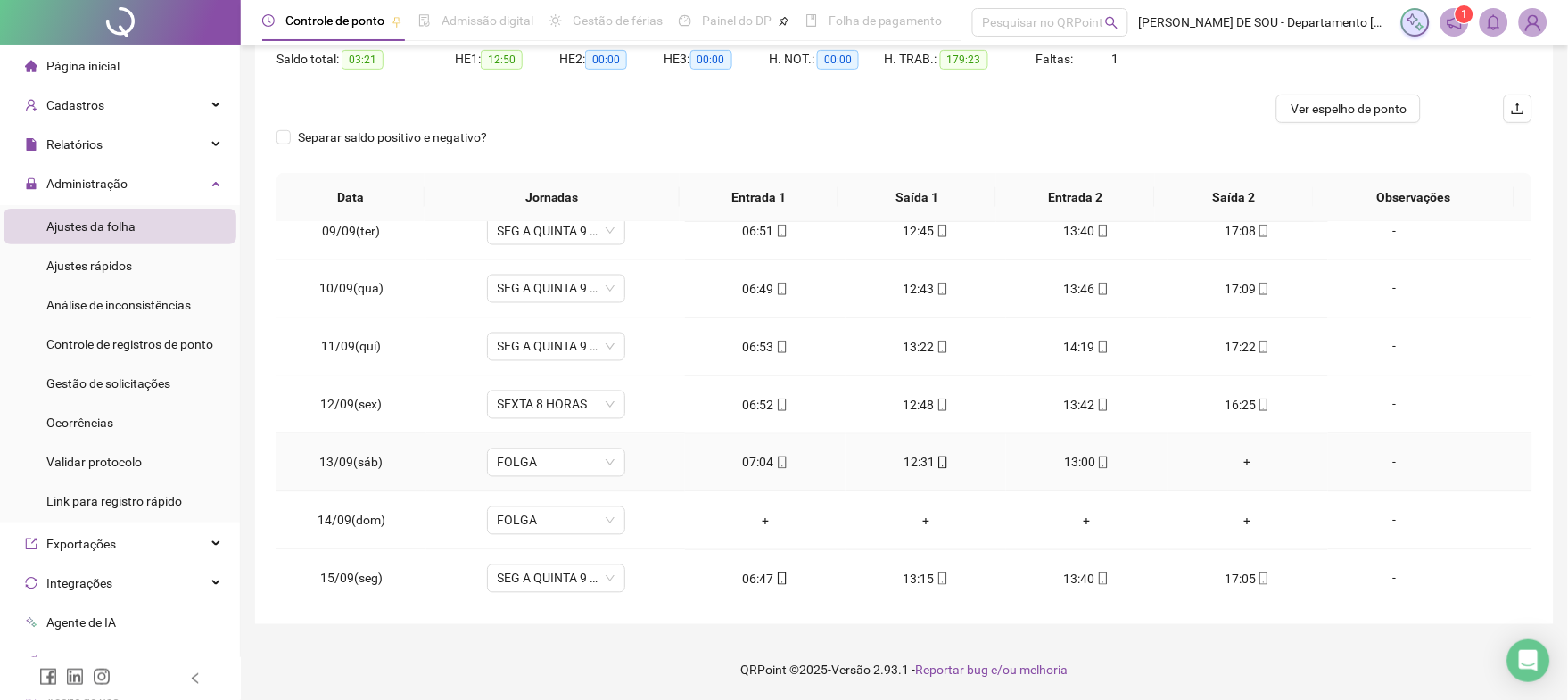
scroll to position [832, 0]
click at [1237, 460] on div "+" at bounding box center [1247, 462] width 132 height 20
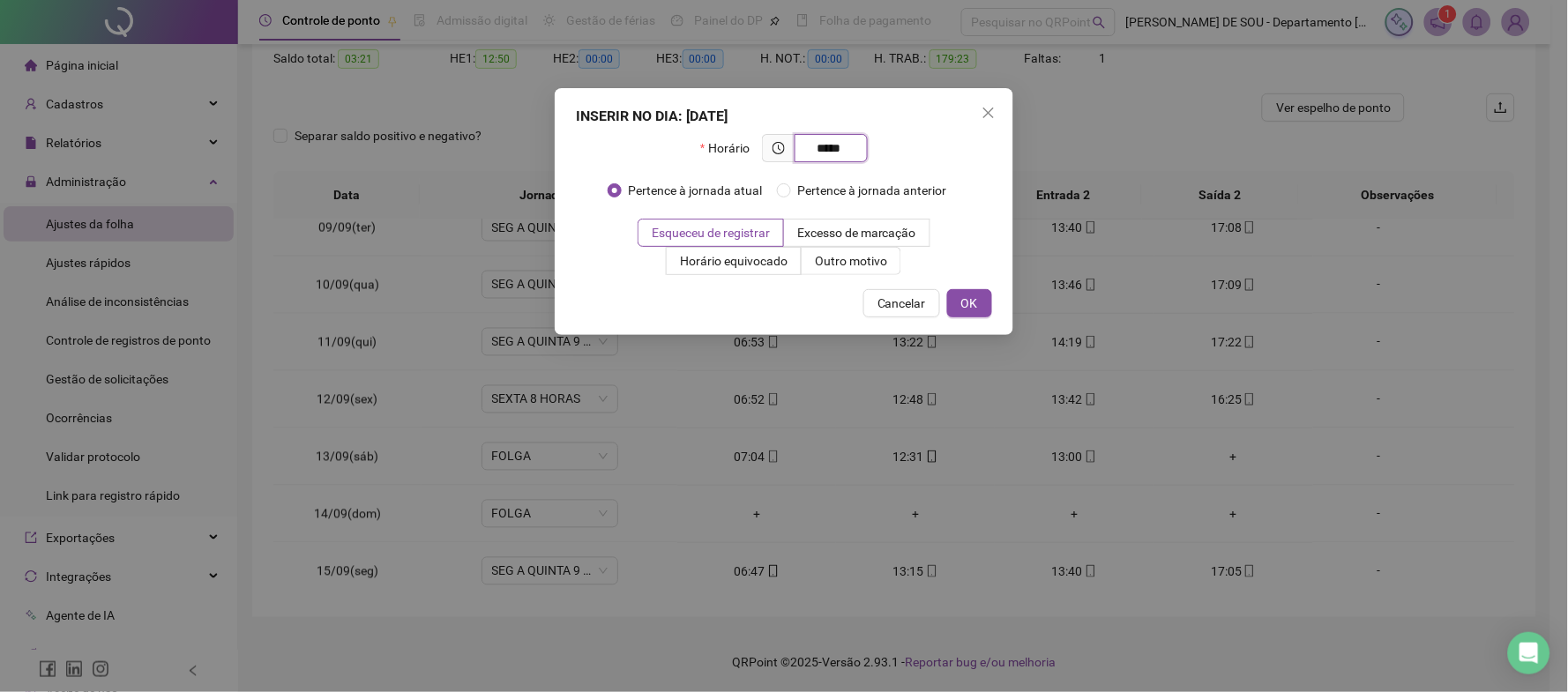
type input "*****"
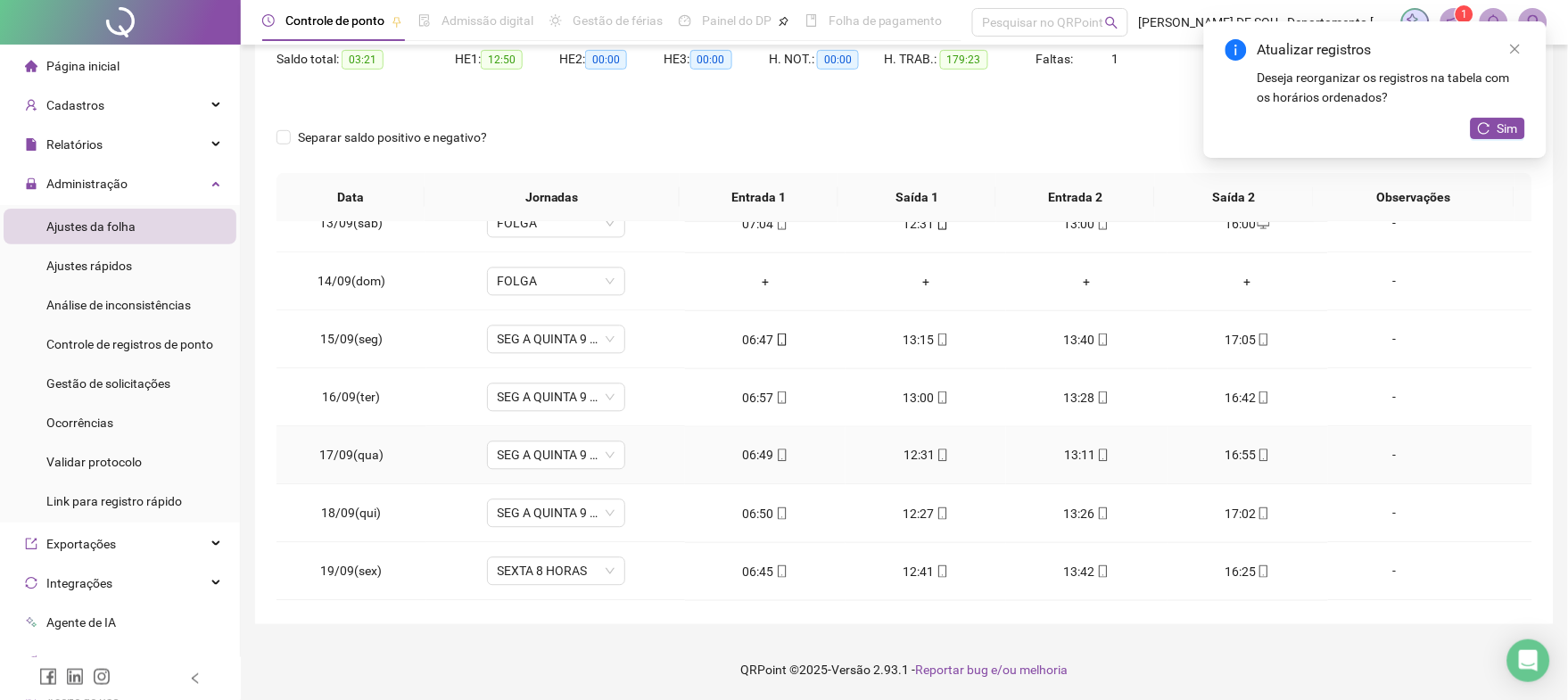
scroll to position [951, 0]
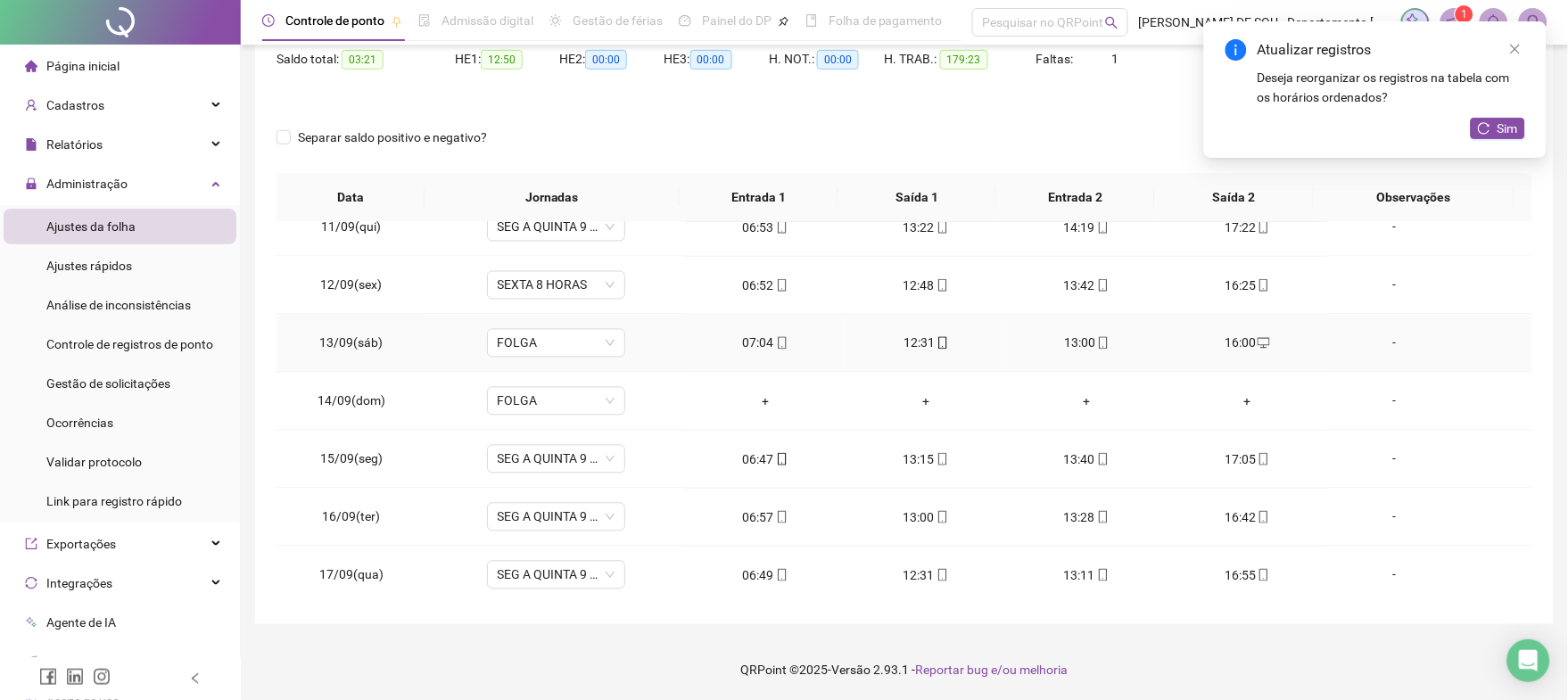
click at [1257, 342] on icon "desktop" at bounding box center [1263, 343] width 12 height 12
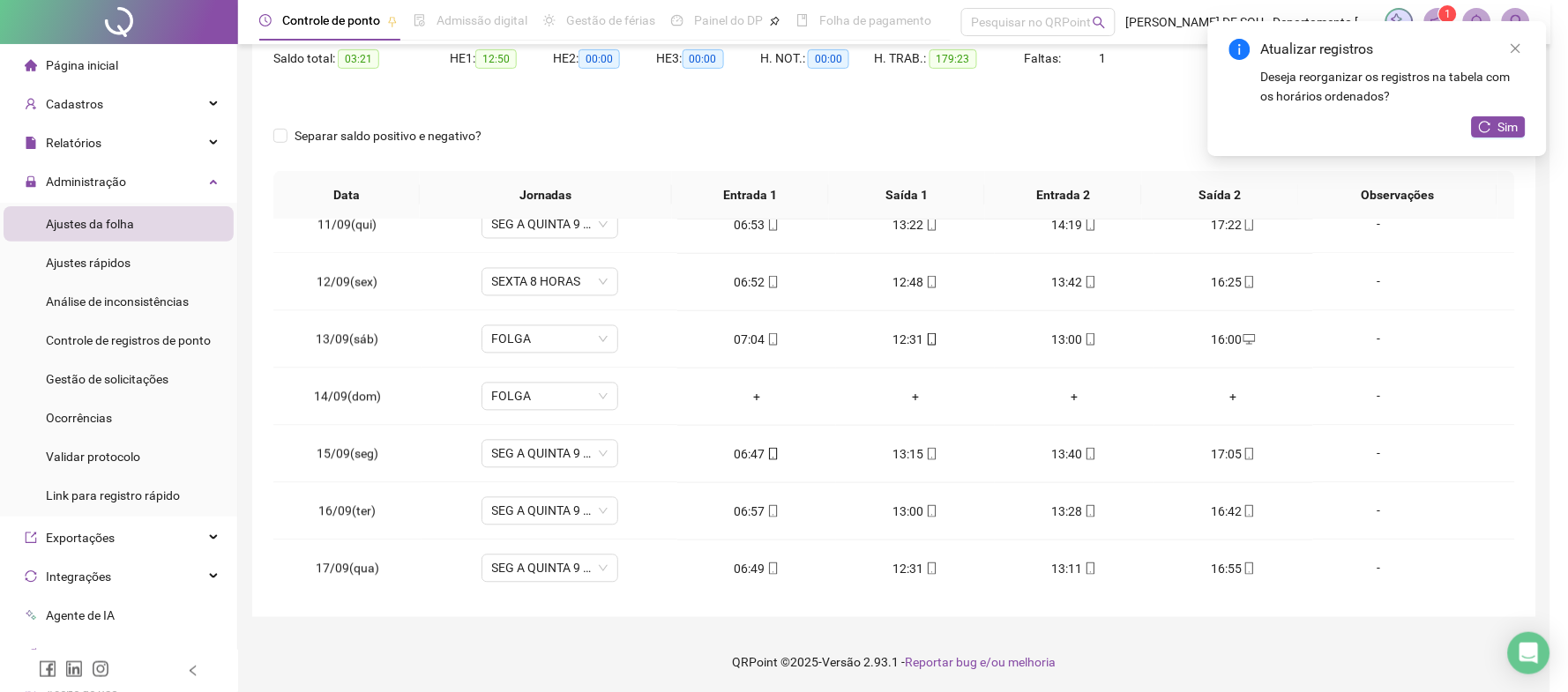
type input "**********"
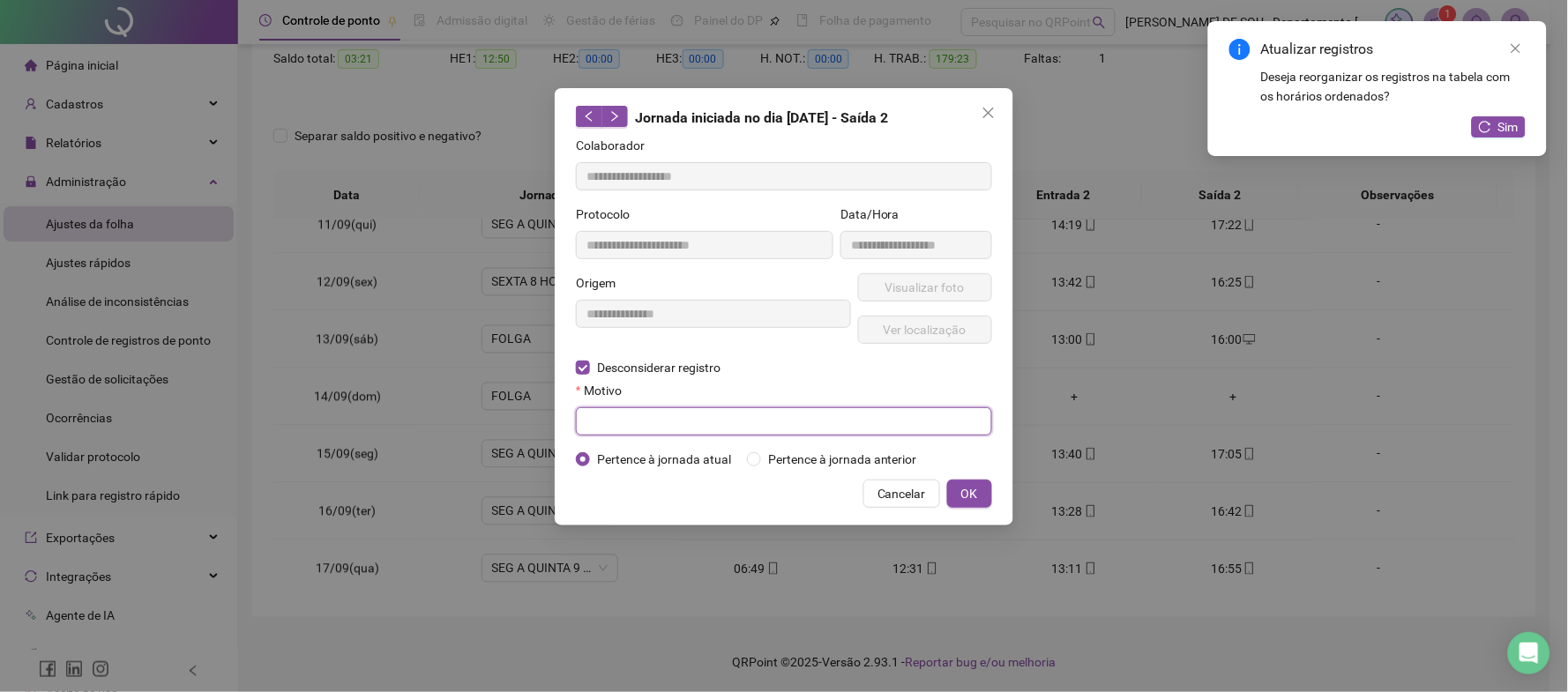
click at [589, 423] on input "text" at bounding box center [783, 422] width 416 height 28
type input "**********"
click at [968, 500] on span "OK" at bounding box center [970, 494] width 17 height 20
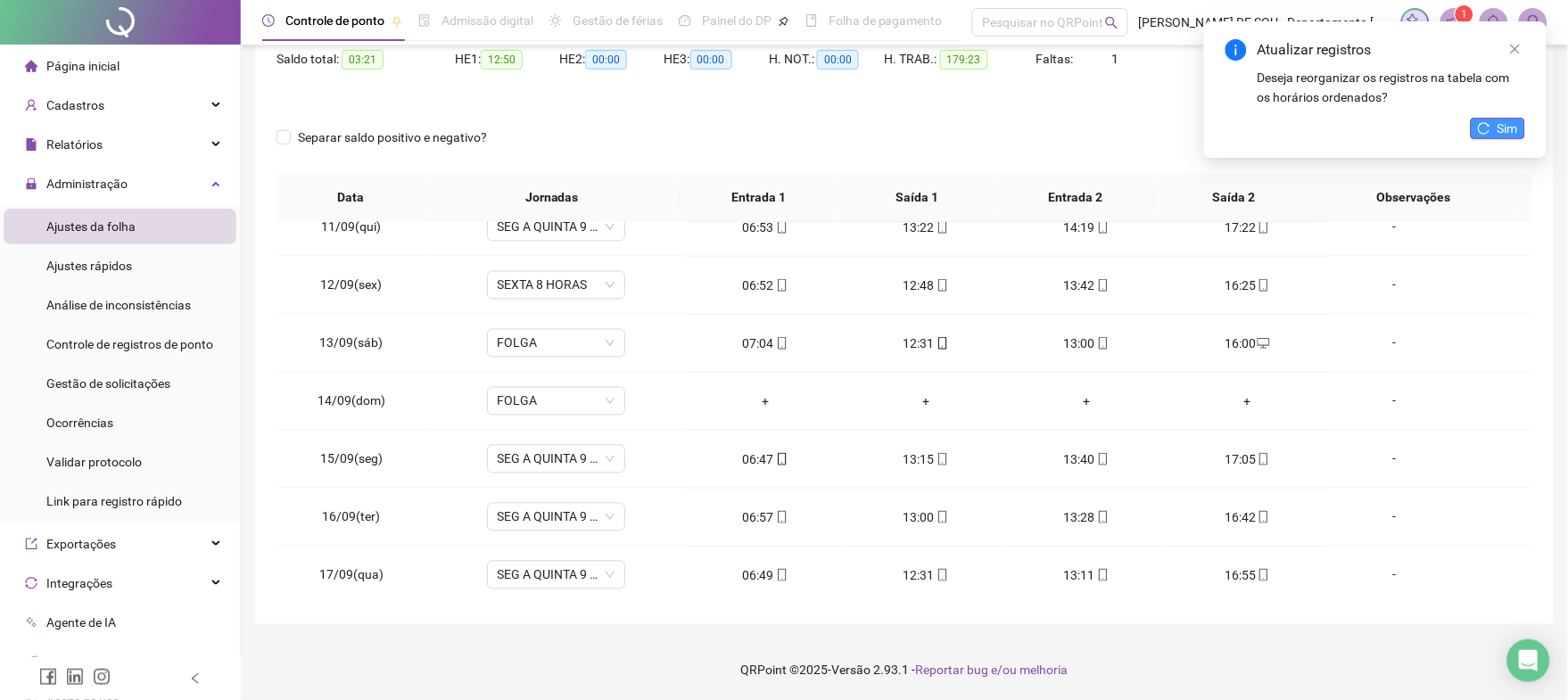
click at [1502, 128] on span "Sim" at bounding box center [1508, 128] width 21 height 20
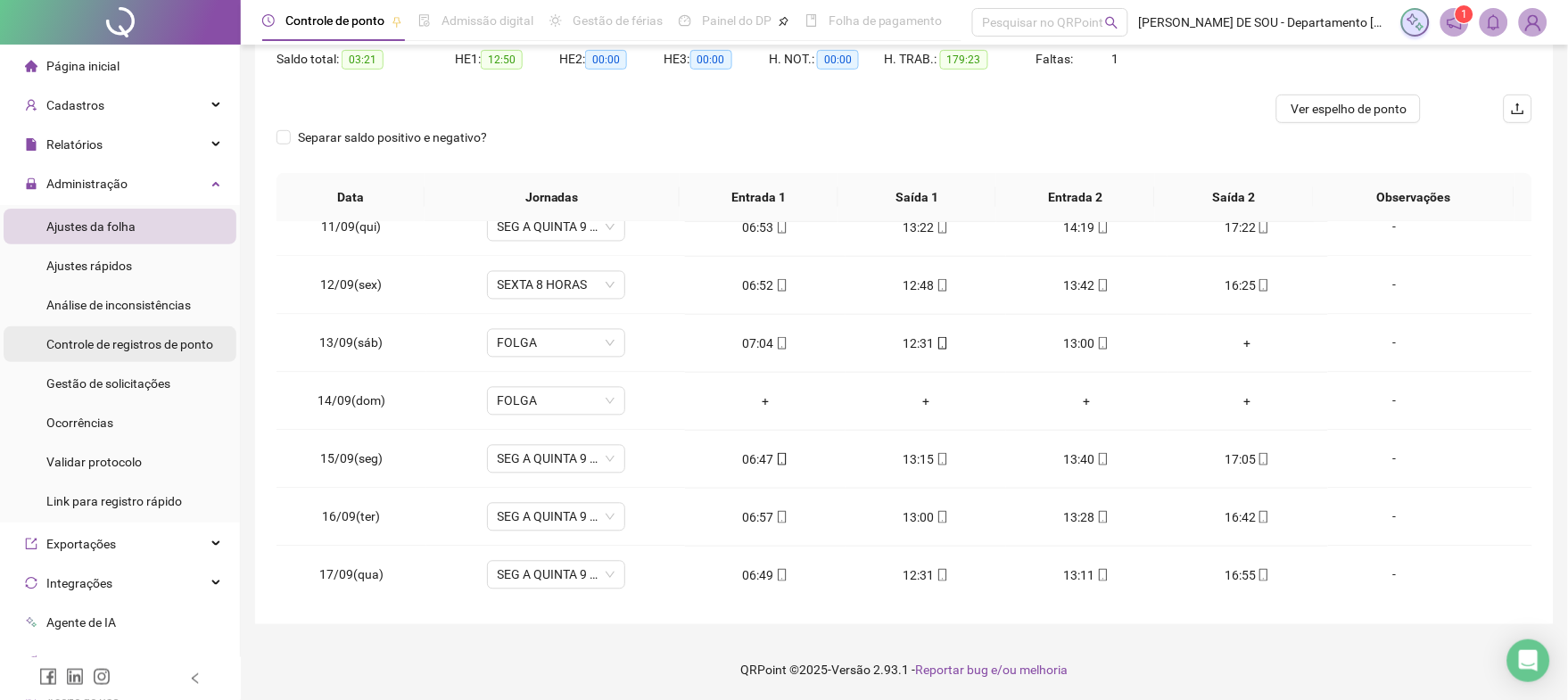
click at [101, 344] on span "Controle de registros de ponto" at bounding box center [130, 344] width 167 height 14
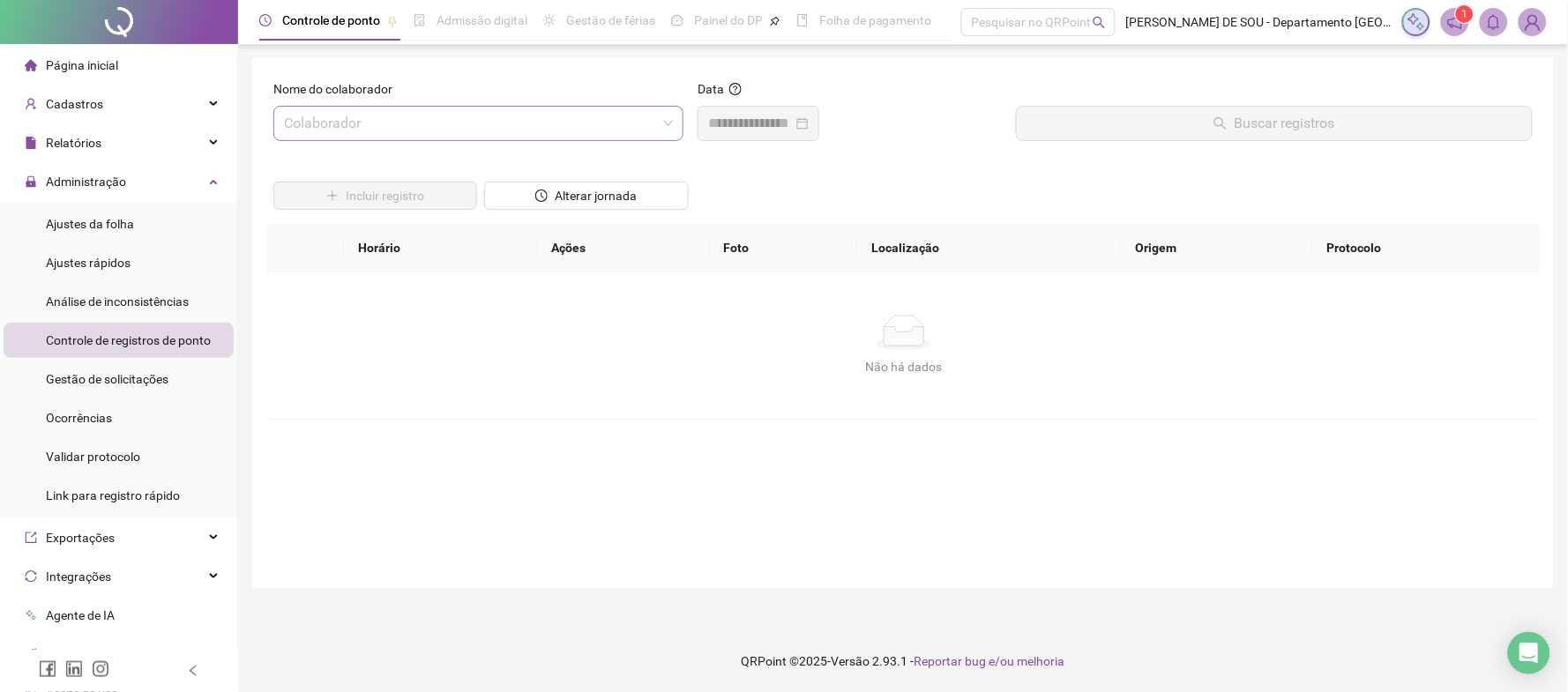
click at [292, 121] on input "search" at bounding box center [469, 124] width 373 height 34
type input "*"
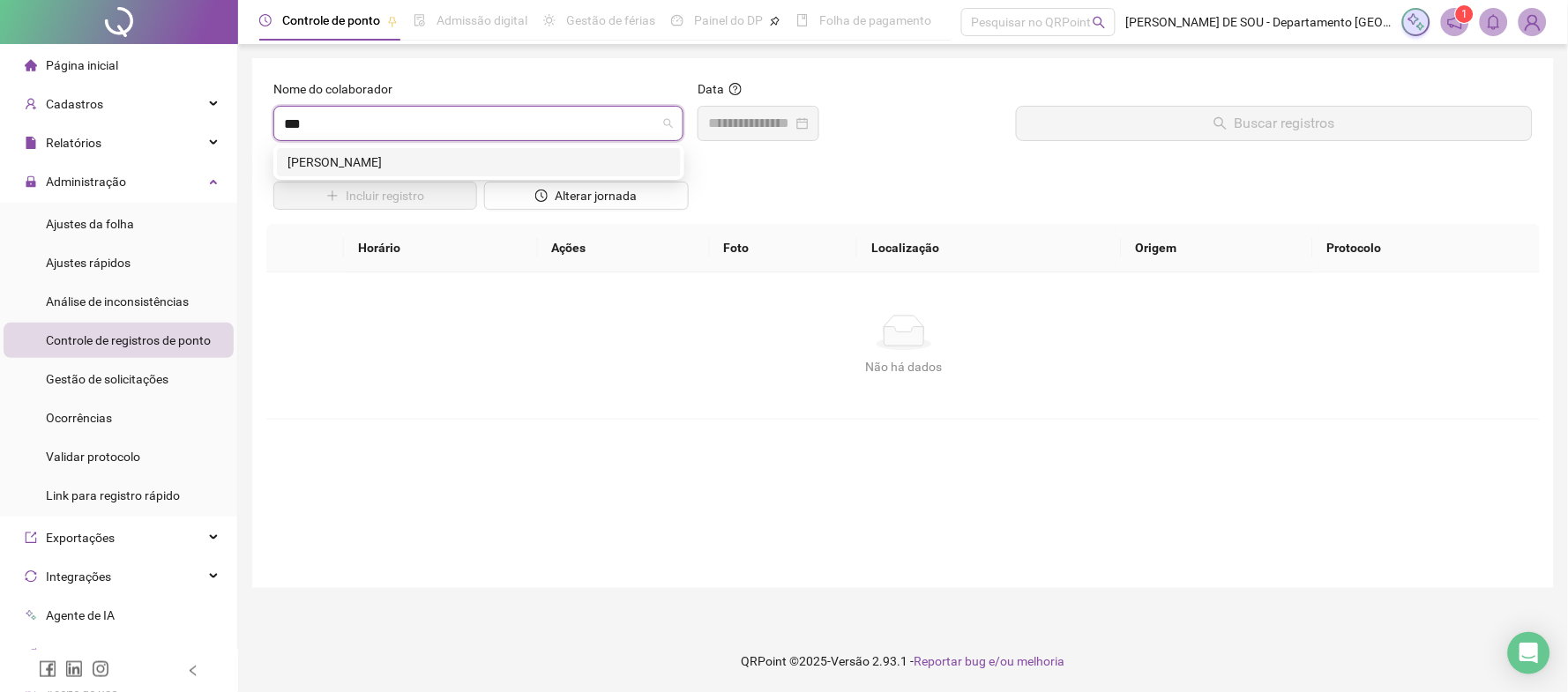
type input "****"
click at [392, 157] on div "[PERSON_NAME]" at bounding box center [479, 161] width 383 height 20
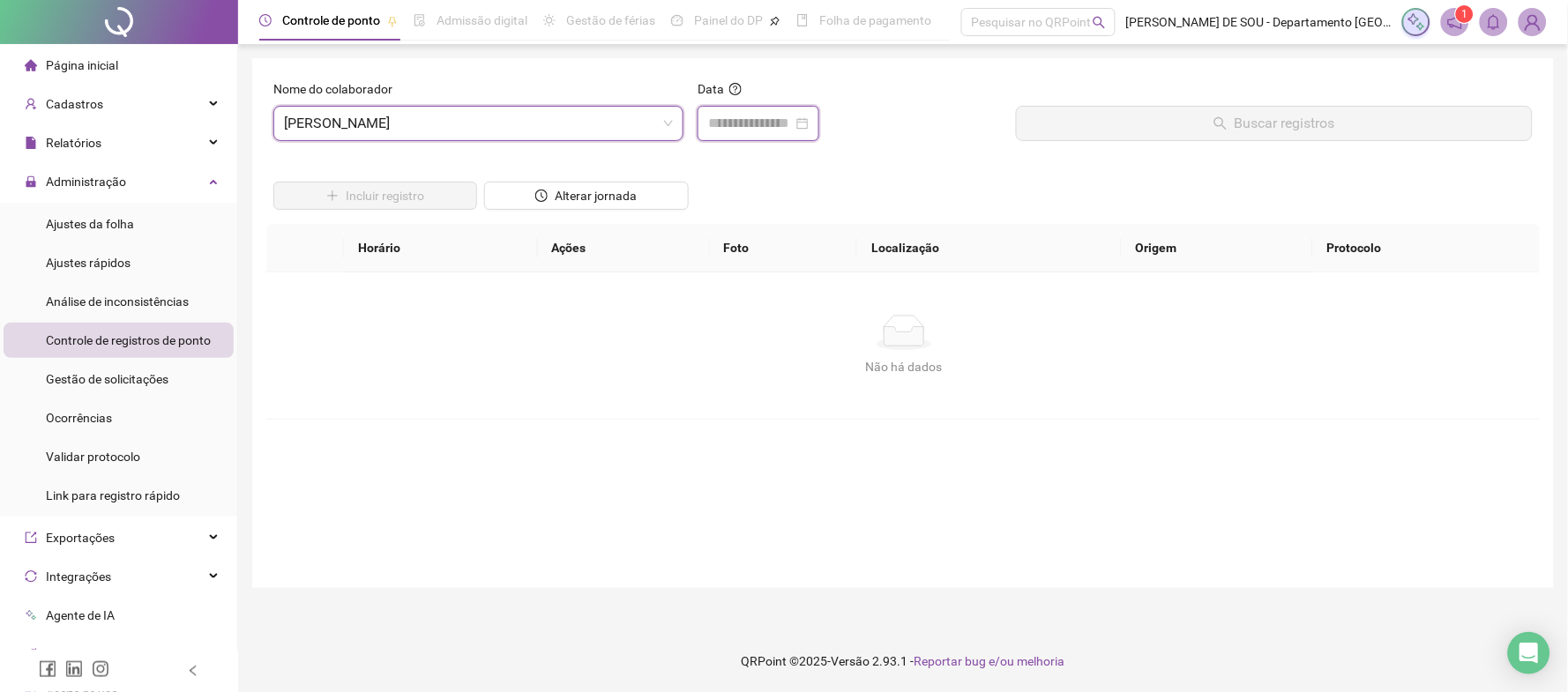
drag, startPoint x: 735, startPoint y: 115, endPoint x: 745, endPoint y: 121, distance: 11.7
click at [735, 118] on input at bounding box center [750, 123] width 85 height 22
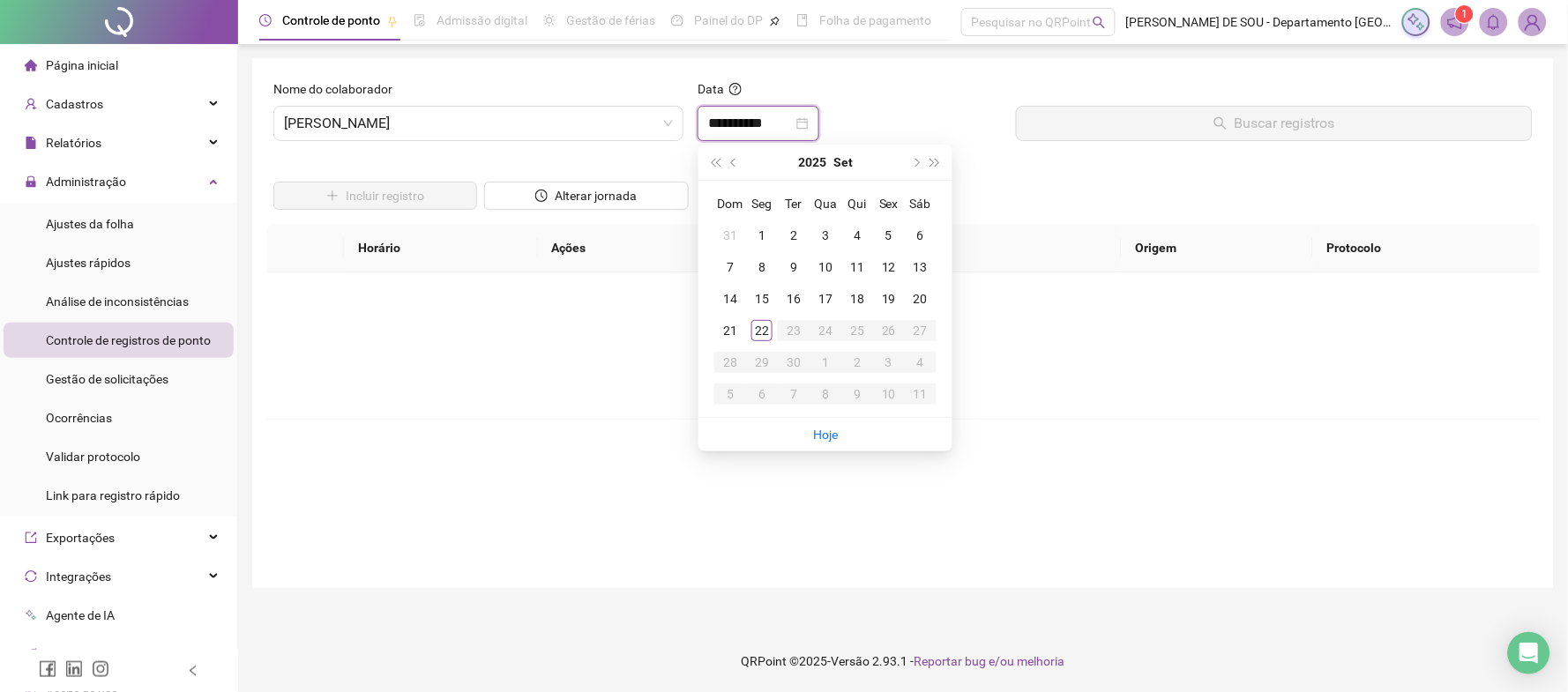
type input "**********"
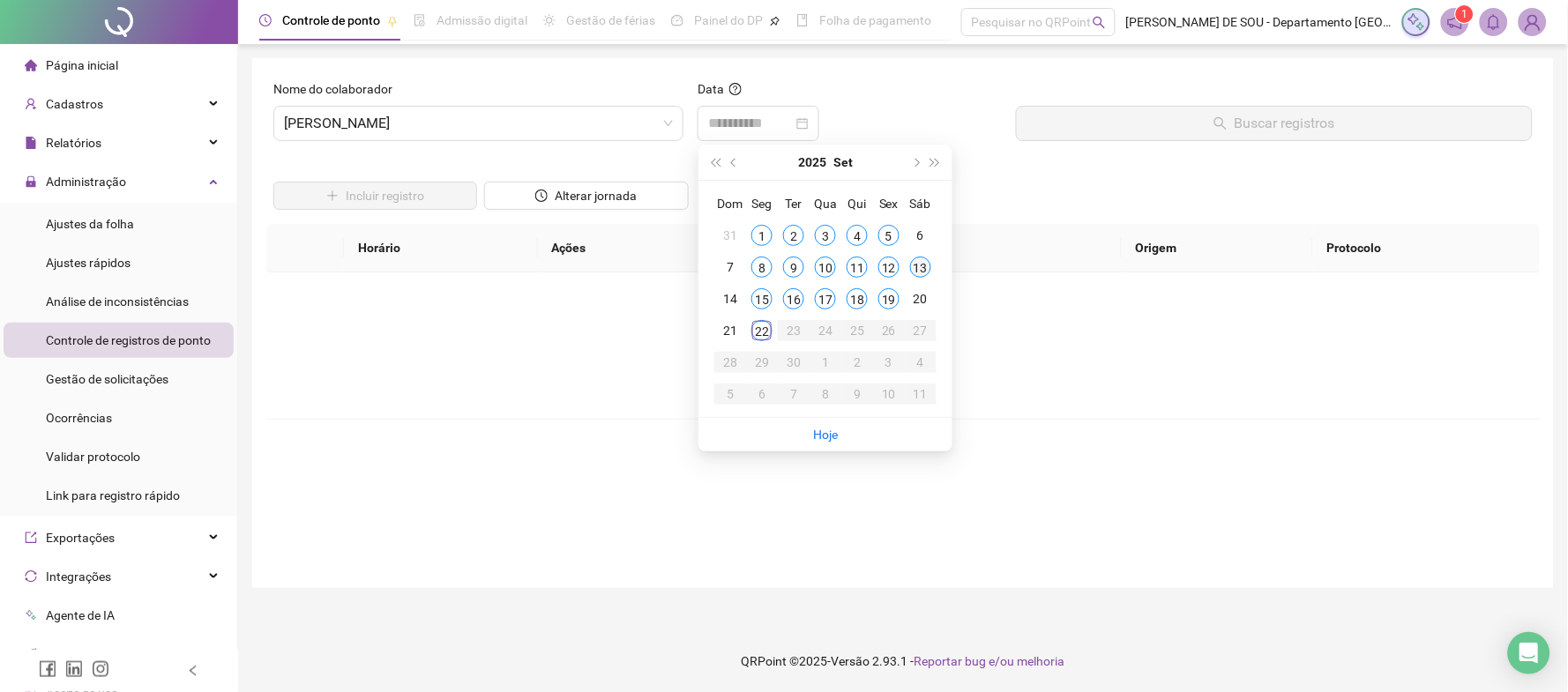
click at [913, 267] on div "13" at bounding box center [920, 267] width 22 height 22
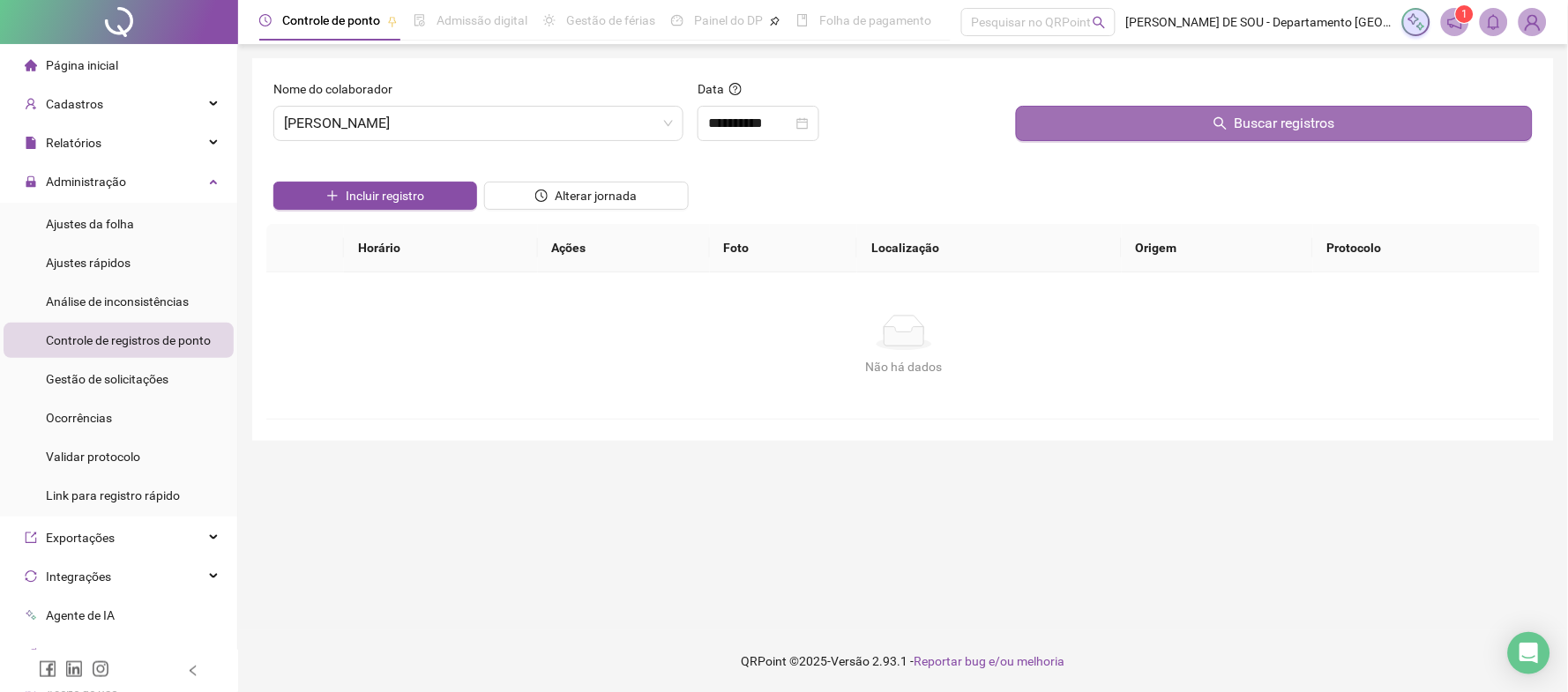
click at [1257, 115] on span "Buscar registros" at bounding box center [1284, 123] width 100 height 22
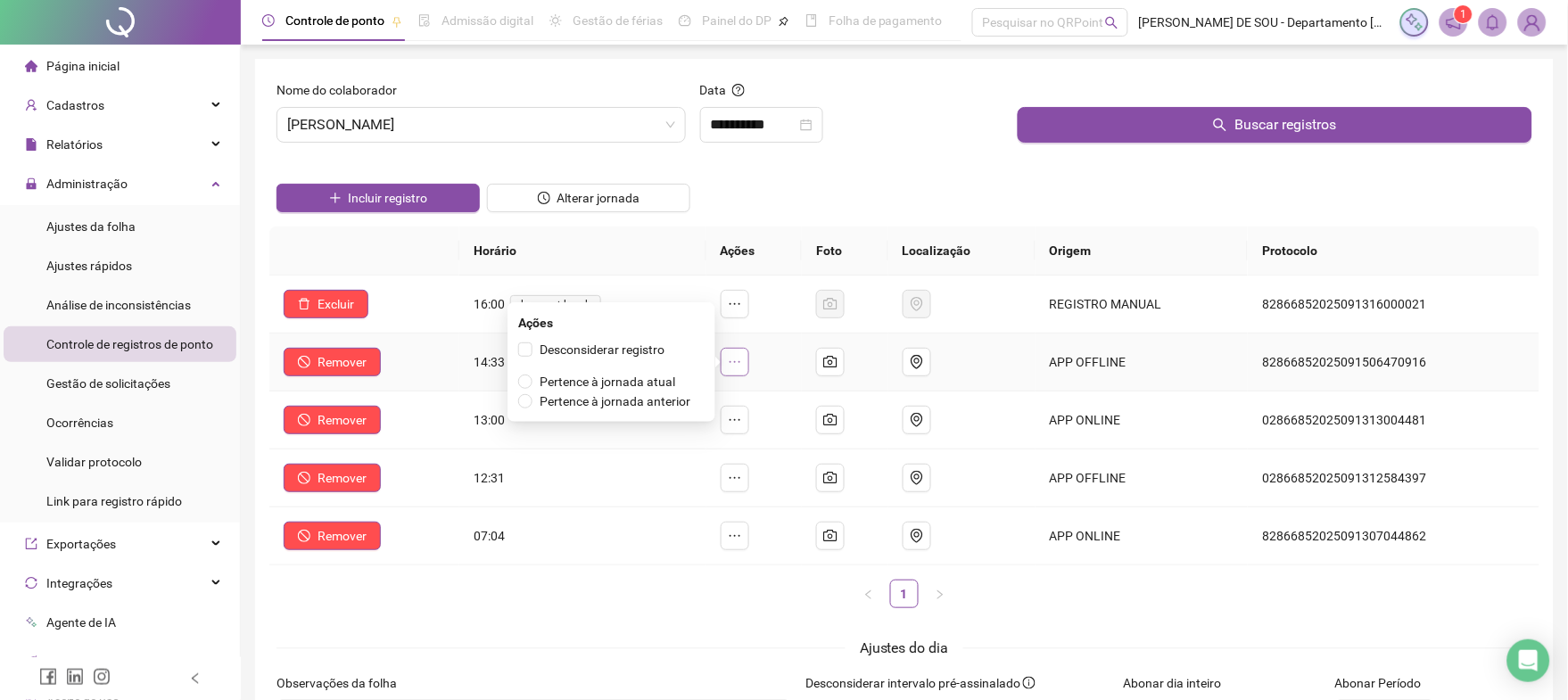
click at [742, 359] on icon "ellipsis" at bounding box center [734, 362] width 14 height 14
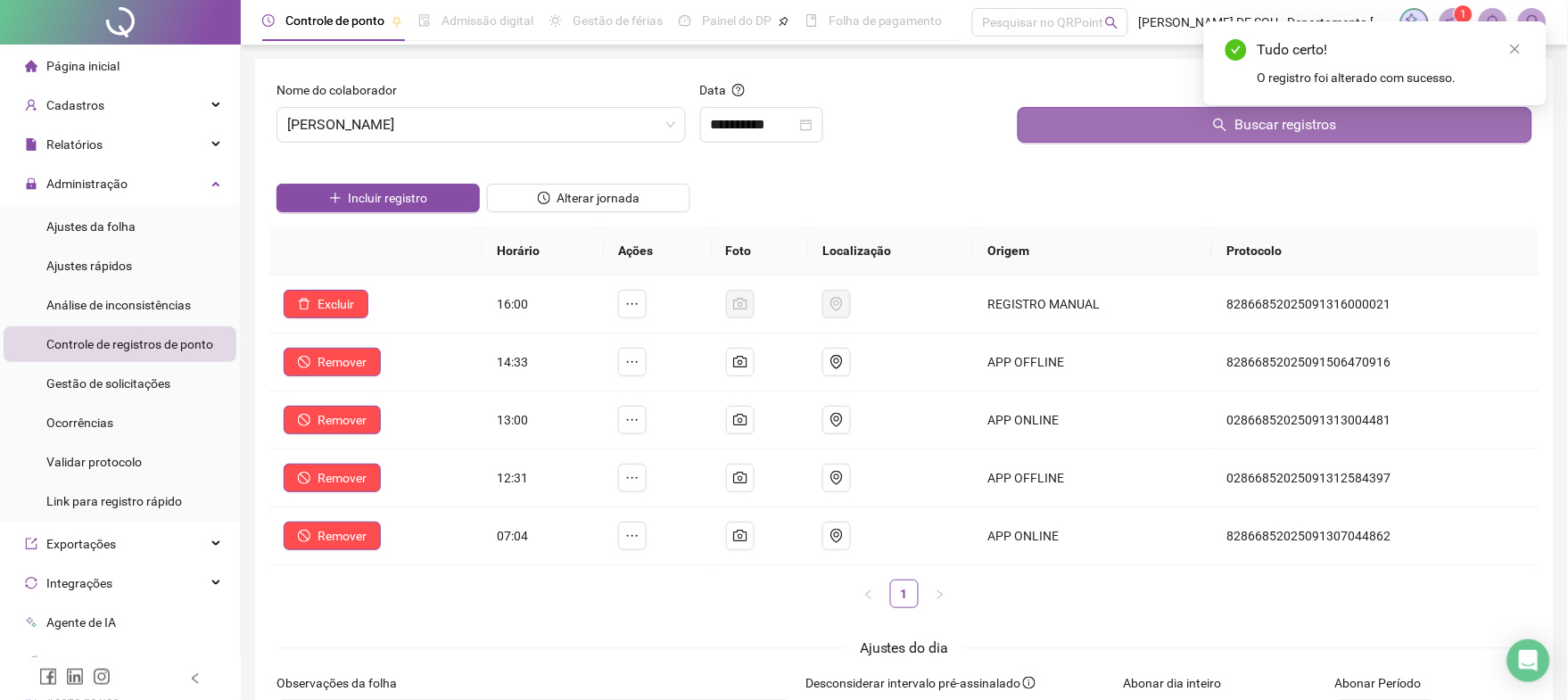
click at [1276, 122] on span "Buscar registros" at bounding box center [1285, 124] width 102 height 22
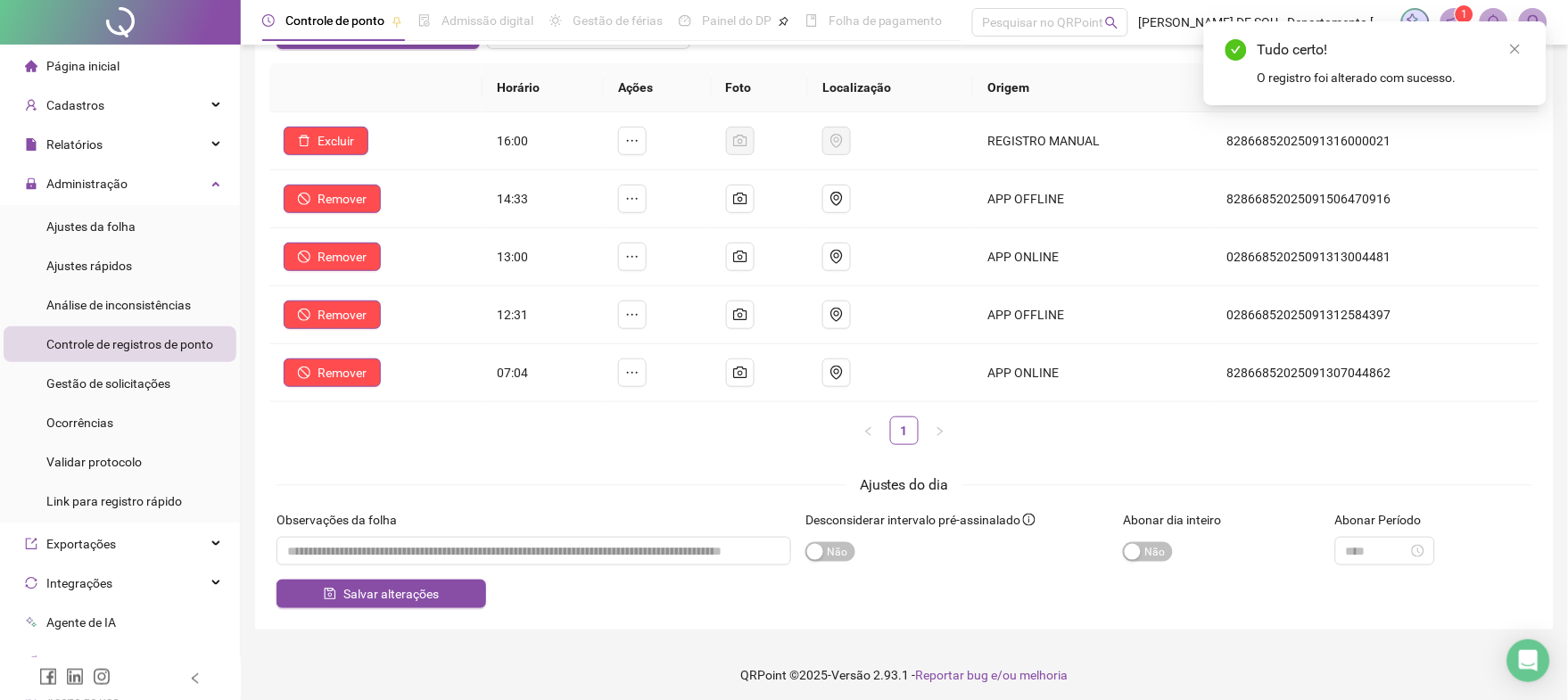
scroll to position [169, 0]
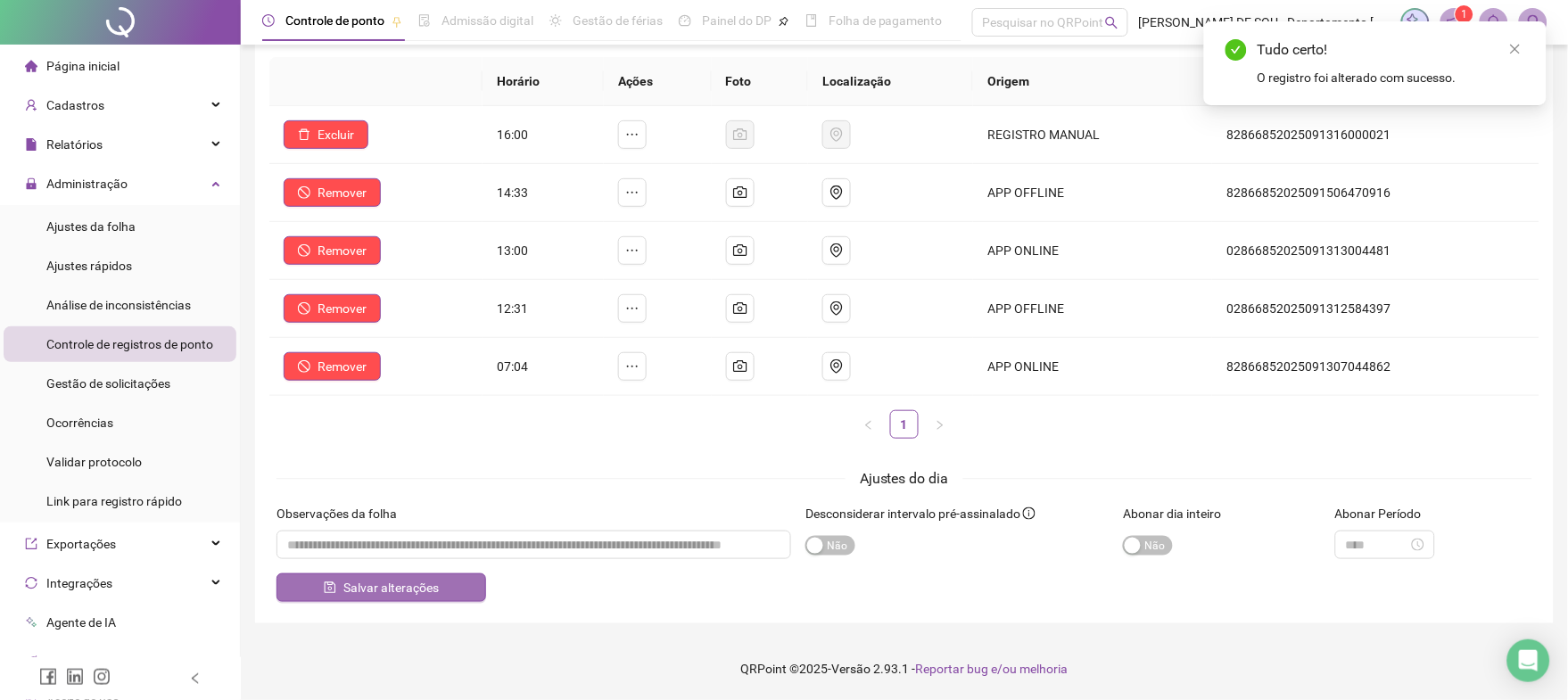
click at [394, 588] on span "Salvar alterações" at bounding box center [391, 587] width 95 height 20
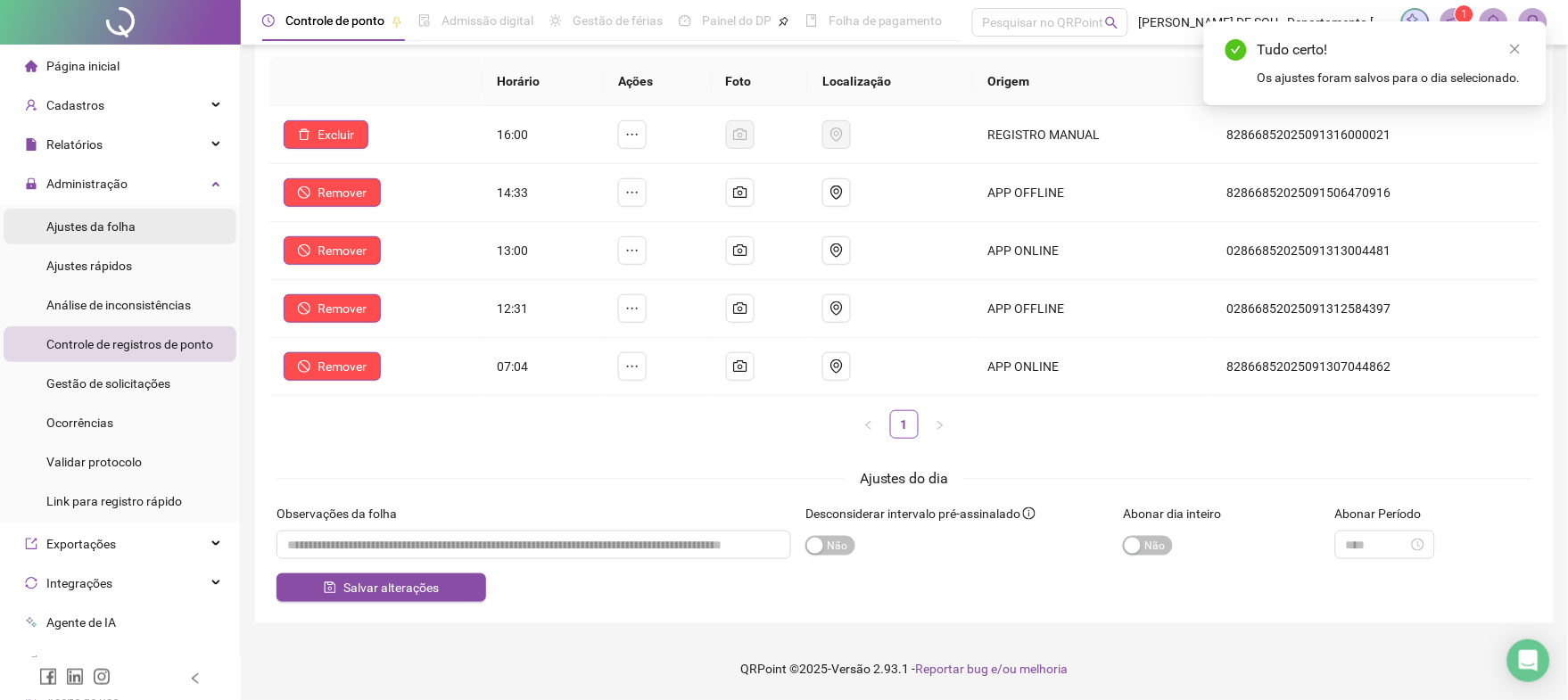
click at [93, 222] on span "Ajustes da folha" at bounding box center [91, 226] width 89 height 14
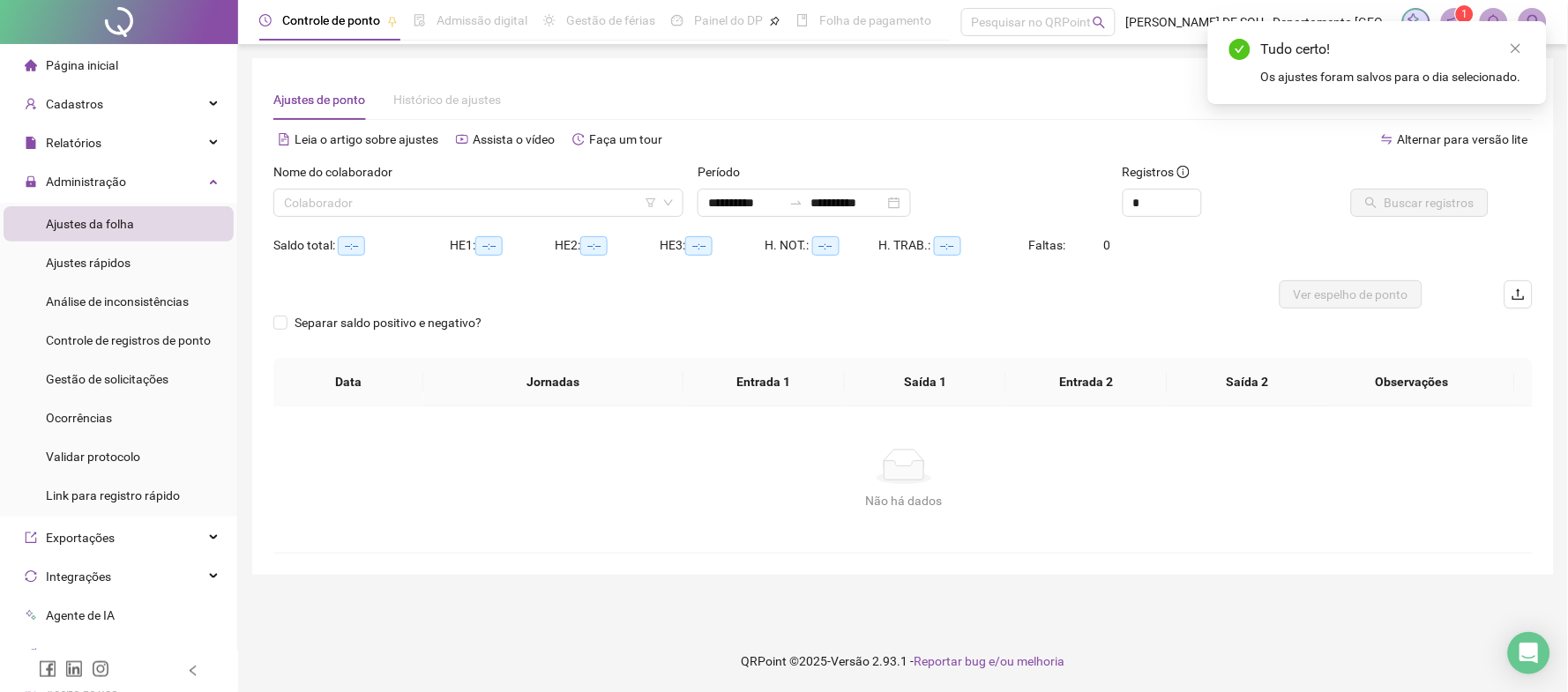
type input "**********"
click at [313, 201] on input "search" at bounding box center [469, 203] width 373 height 26
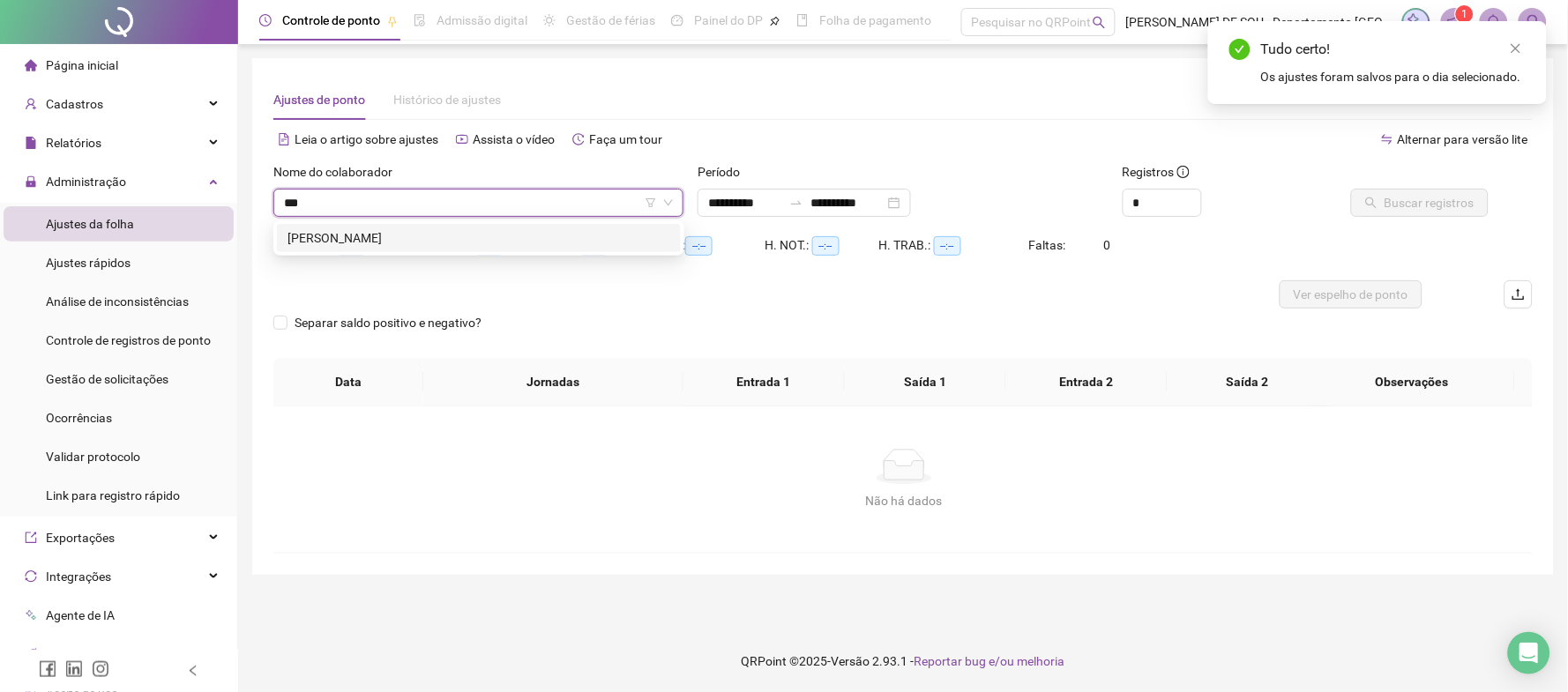
type input "****"
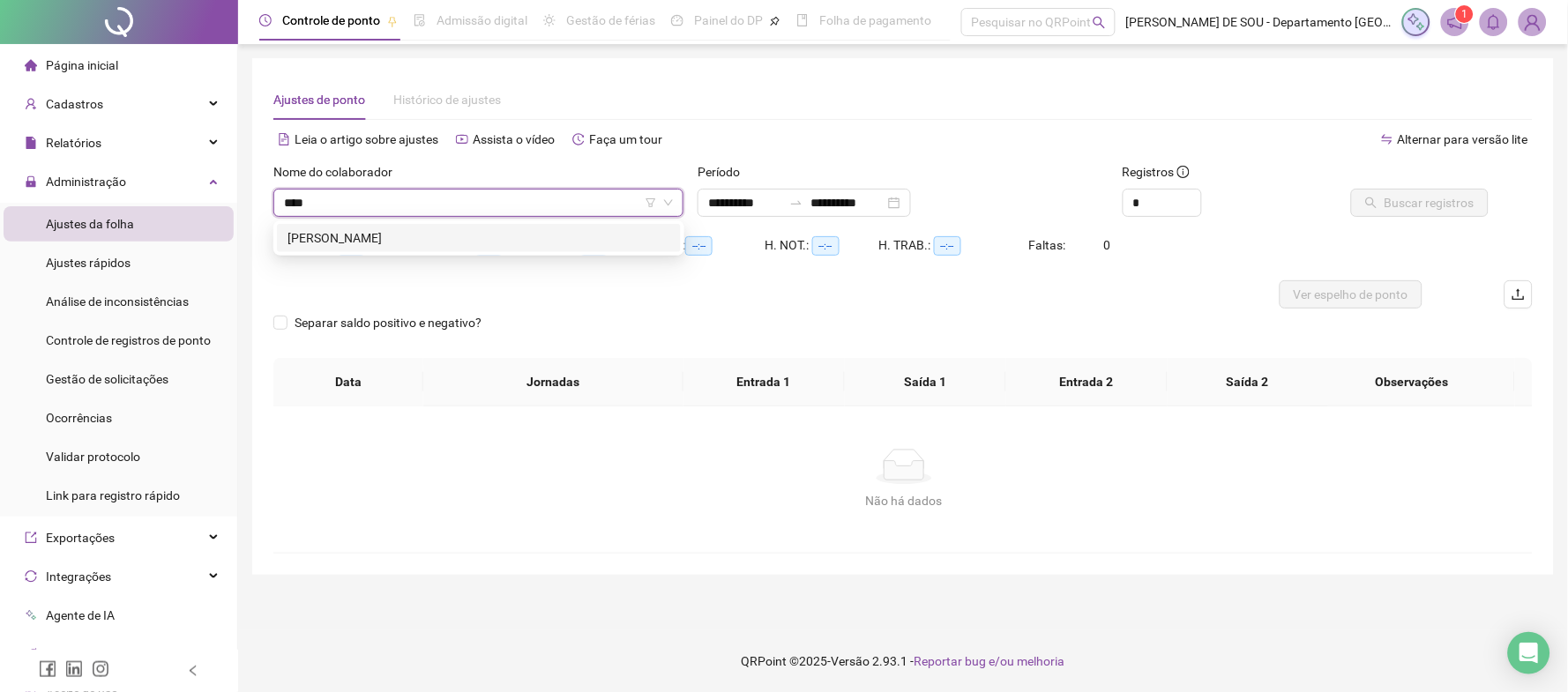
click at [327, 243] on div "[PERSON_NAME]" at bounding box center [479, 238] width 383 height 20
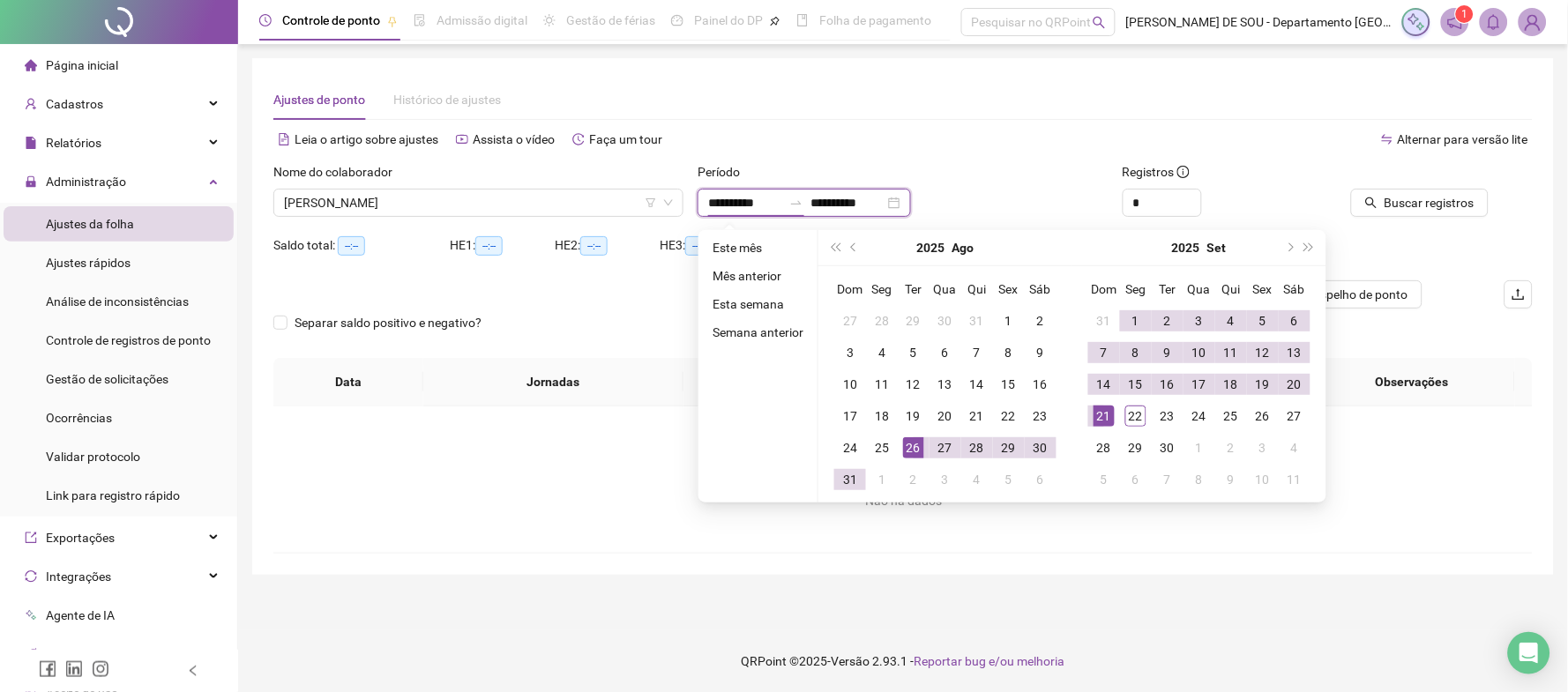
type input "**********"
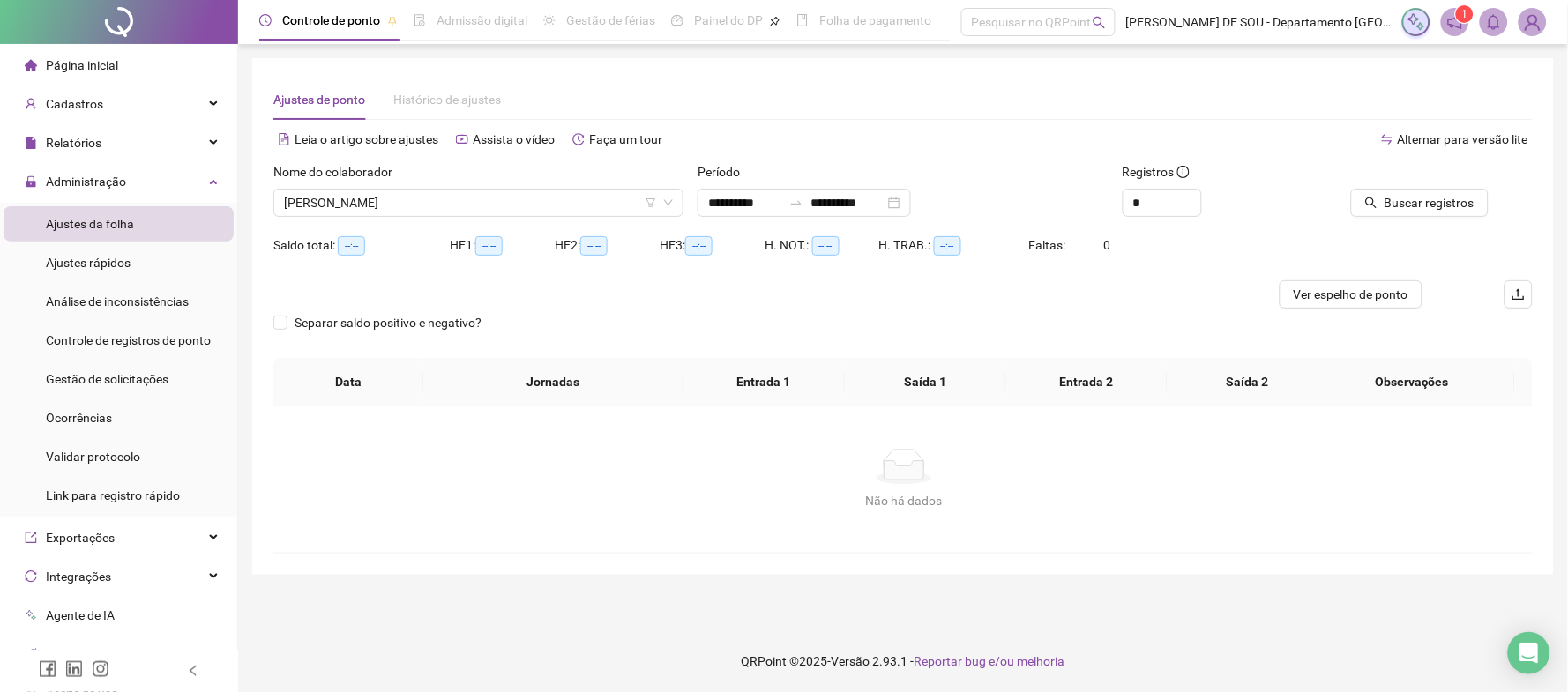
click at [1351, 189] on button "Buscar registros" at bounding box center [1420, 203] width 137 height 28
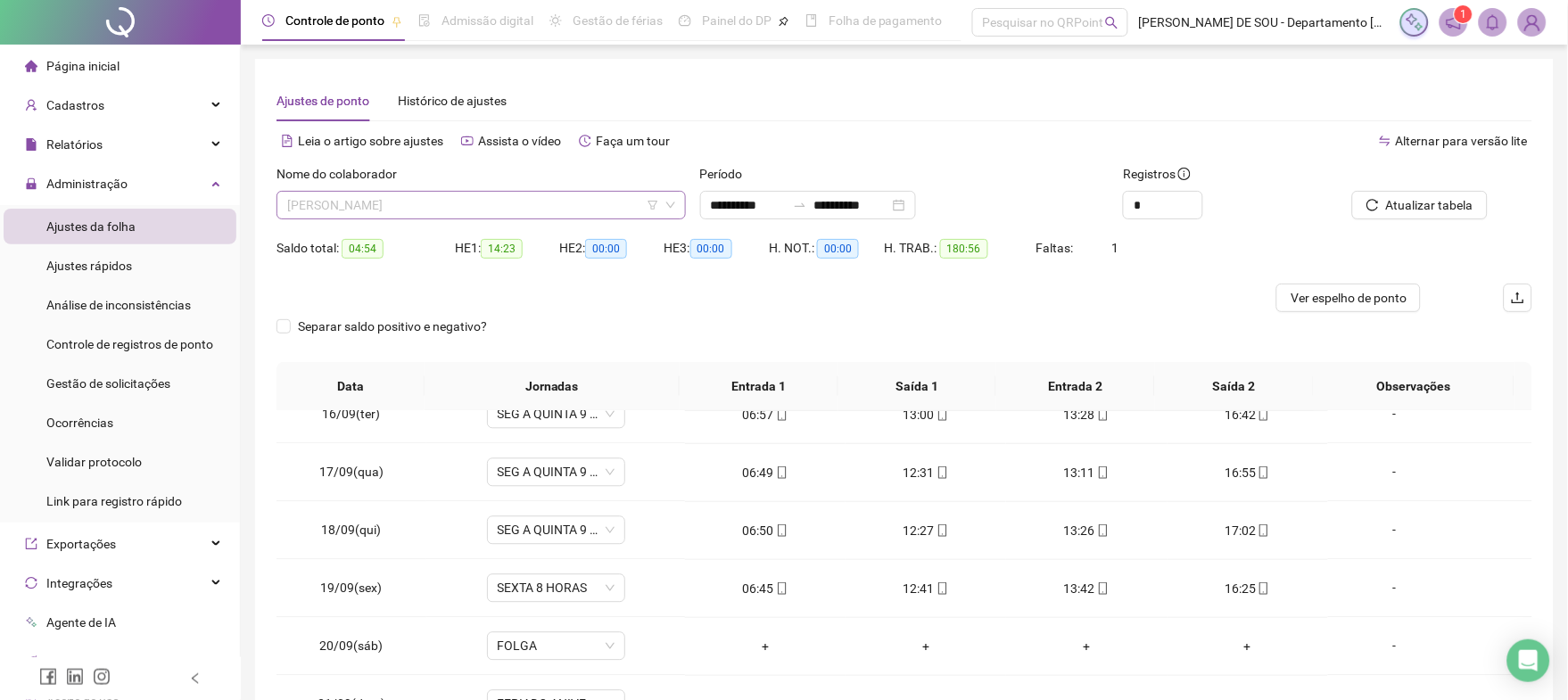
click at [520, 203] on span "[PERSON_NAME]" at bounding box center [481, 205] width 387 height 27
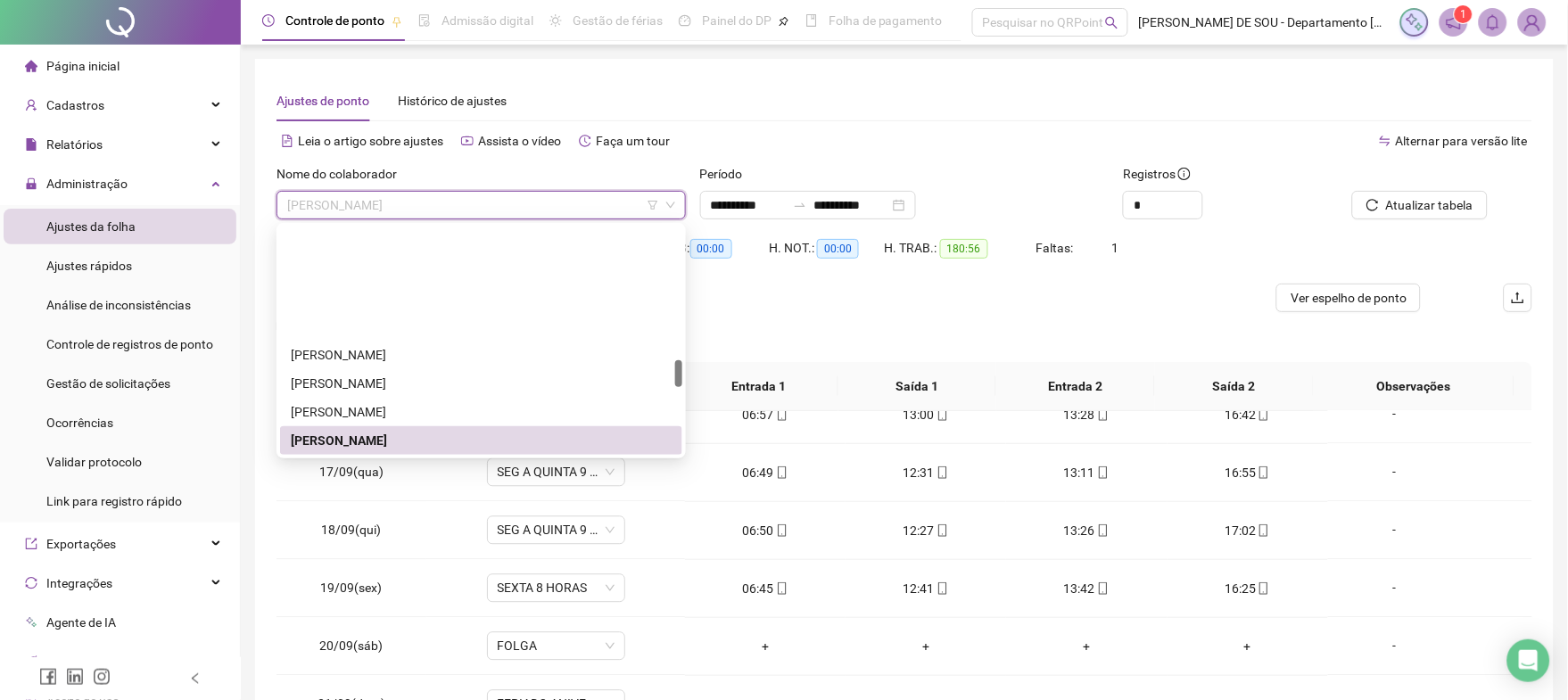
scroll to position [1118, 0]
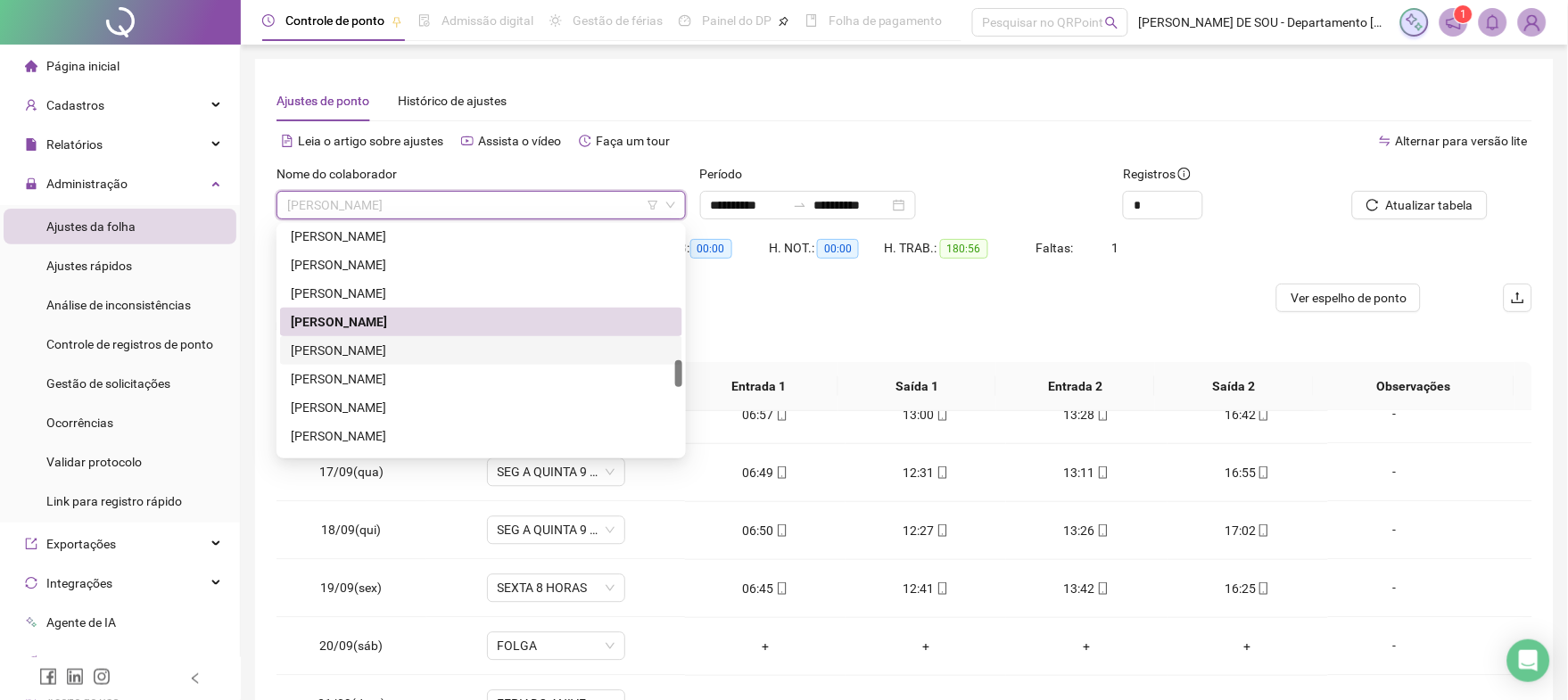
click at [373, 348] on div "[PERSON_NAME]" at bounding box center [481, 350] width 381 height 20
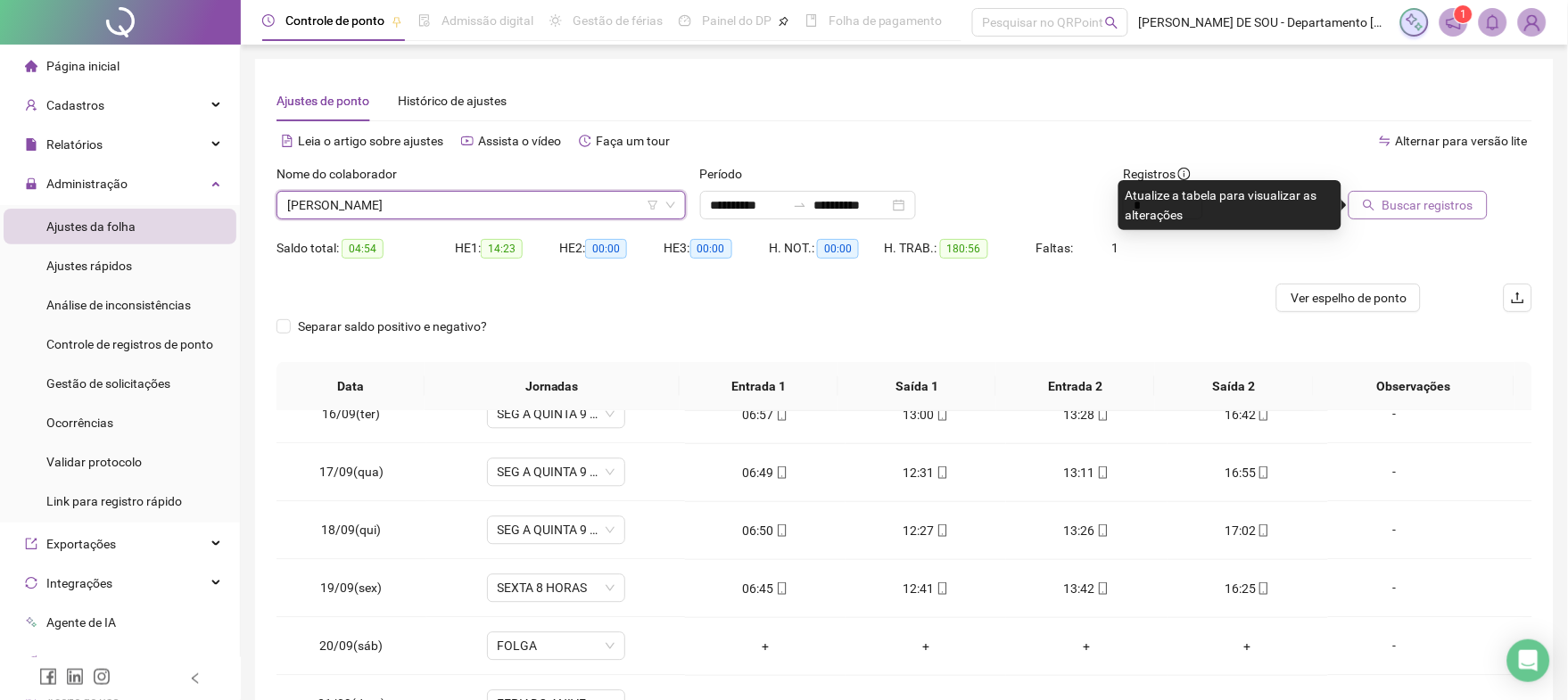
click at [1432, 199] on span "Buscar registros" at bounding box center [1427, 205] width 91 height 20
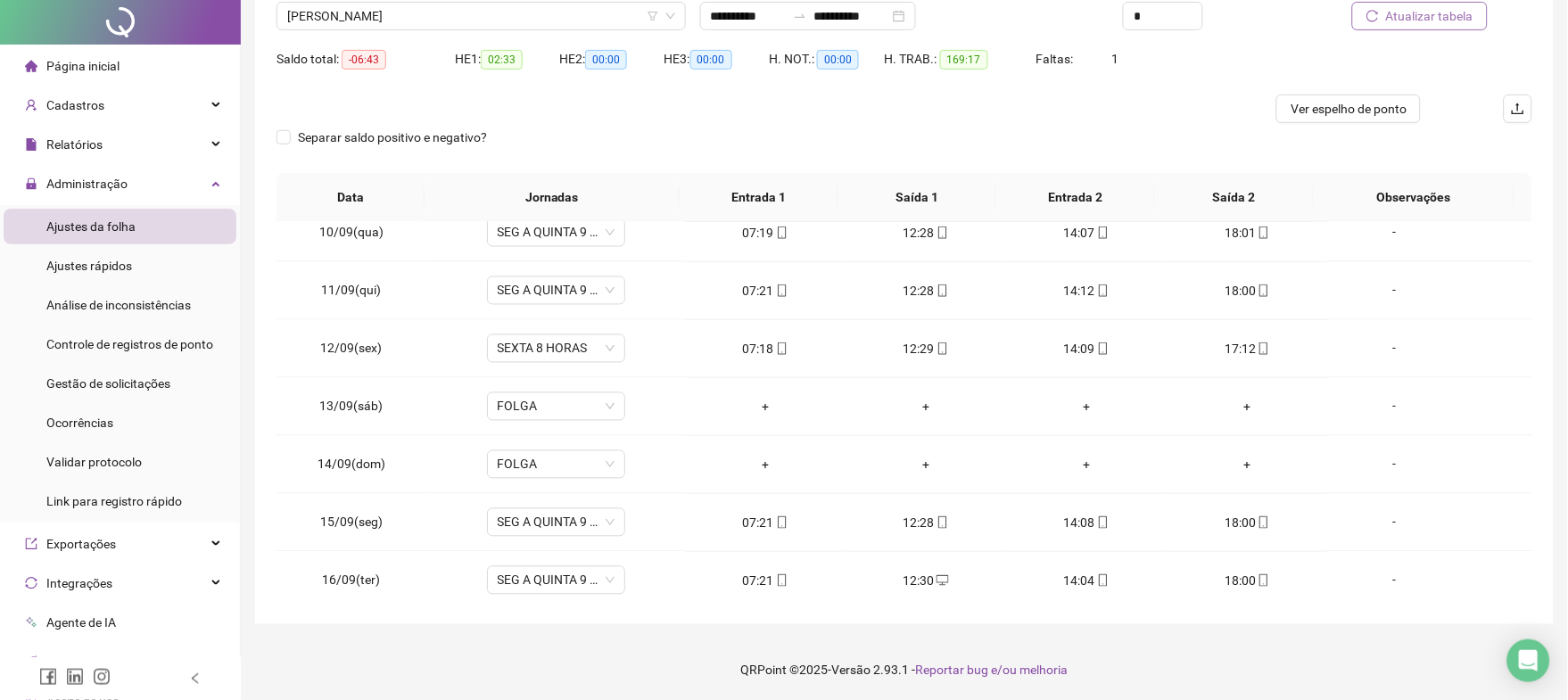
scroll to position [0, 0]
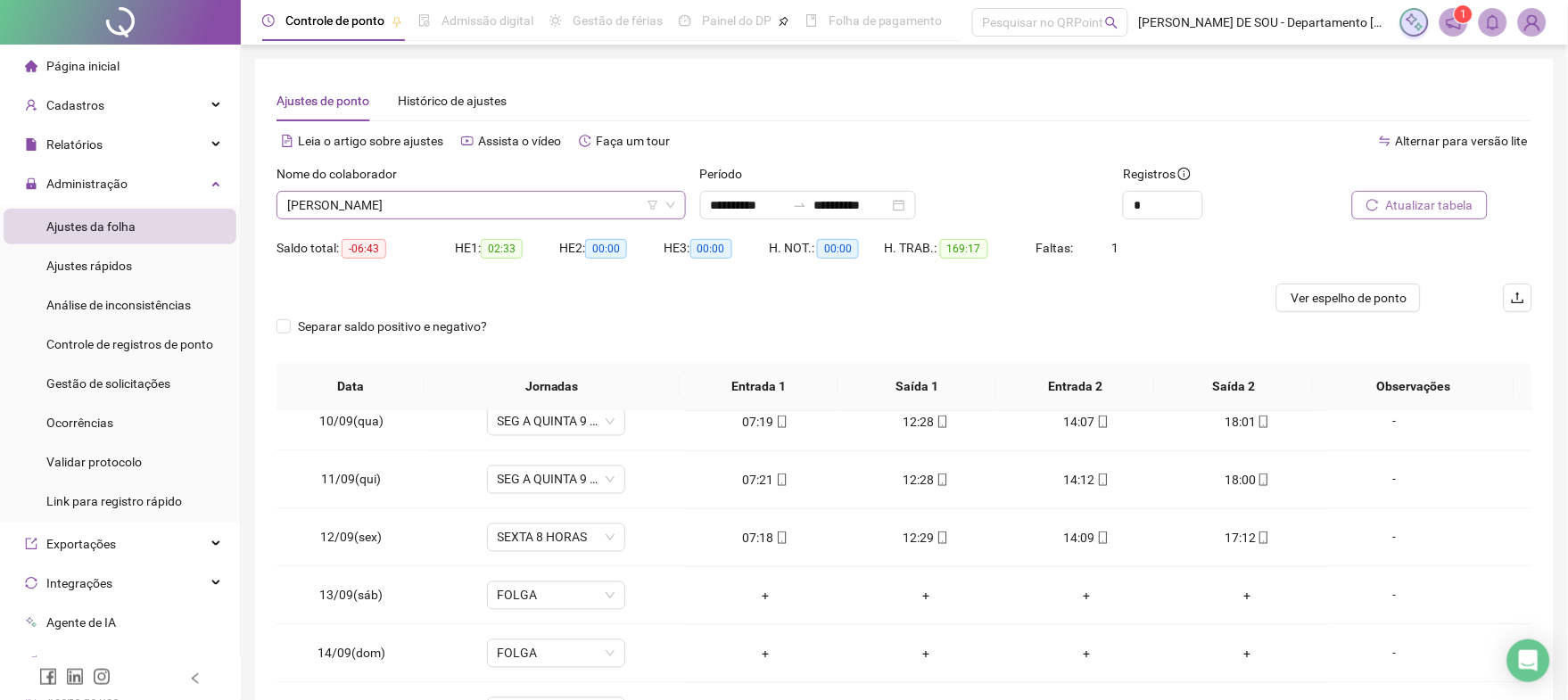
click at [467, 197] on span "[PERSON_NAME]" at bounding box center [481, 205] width 387 height 27
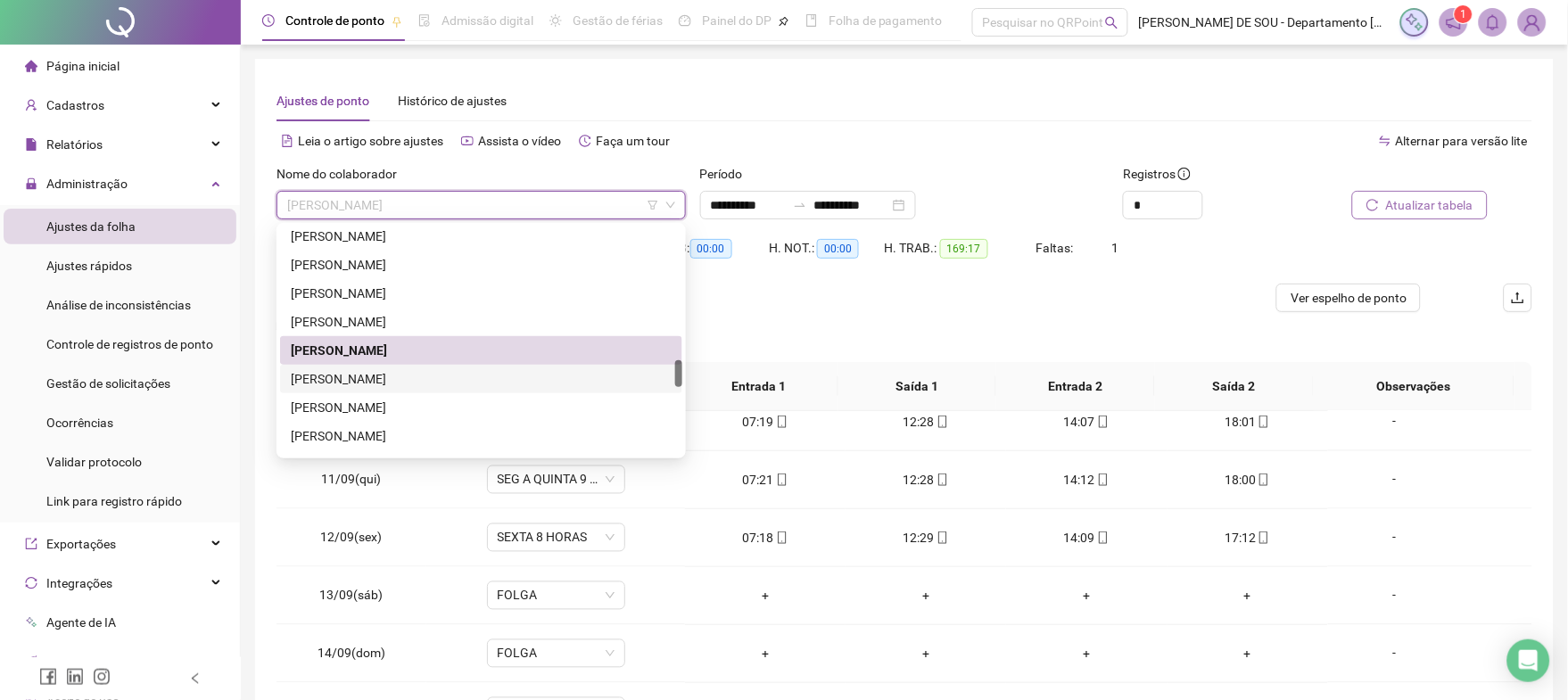
click at [378, 381] on div "[PERSON_NAME]" at bounding box center [481, 379] width 381 height 20
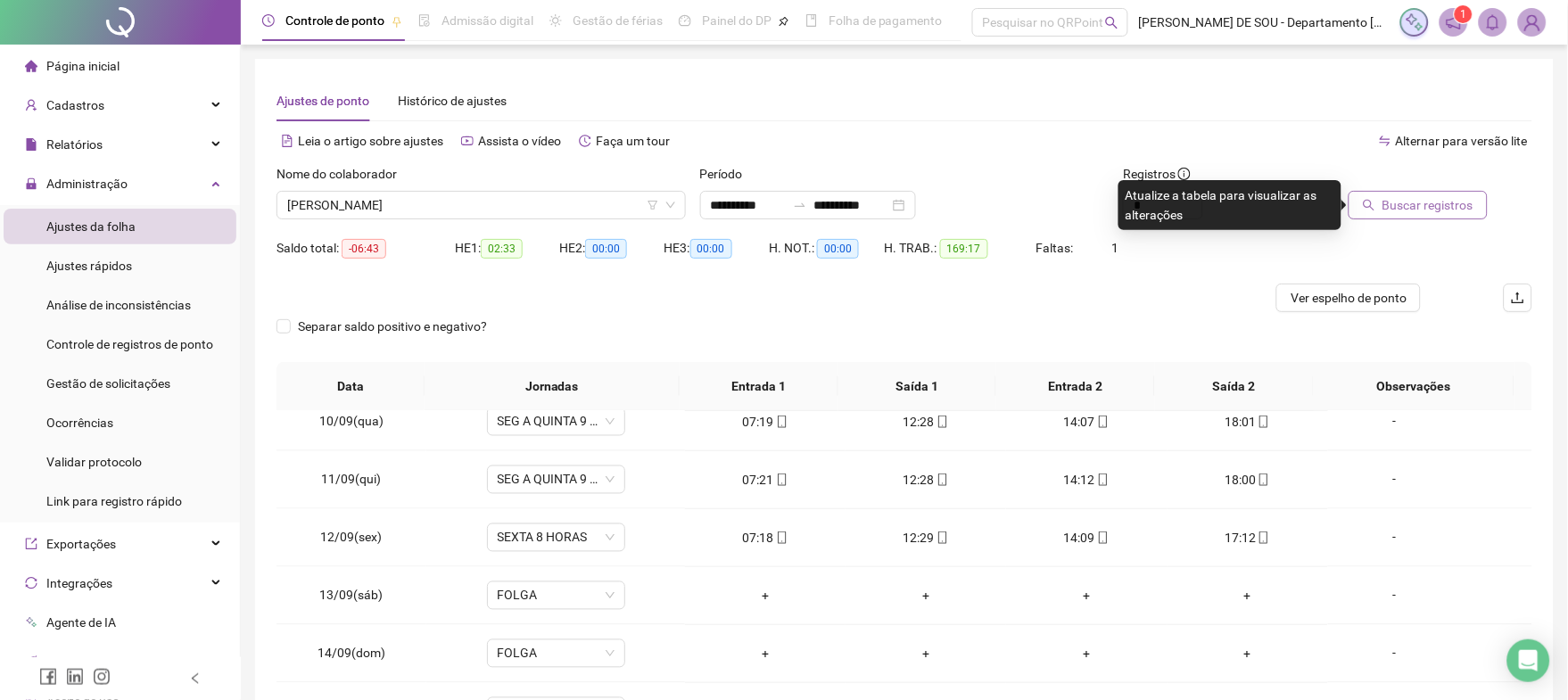
click at [1415, 204] on span "Buscar registros" at bounding box center [1427, 205] width 91 height 20
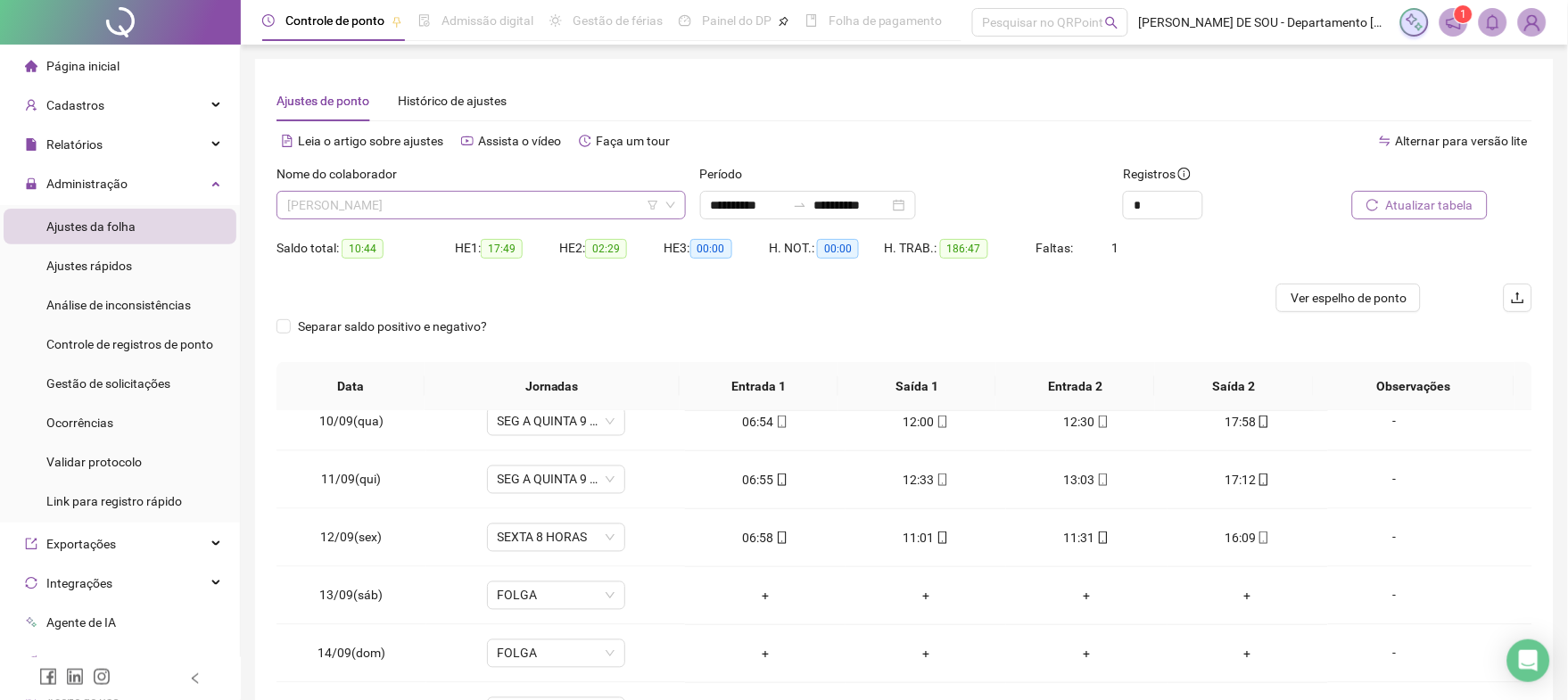
click at [510, 202] on span "[PERSON_NAME]" at bounding box center [481, 205] width 387 height 27
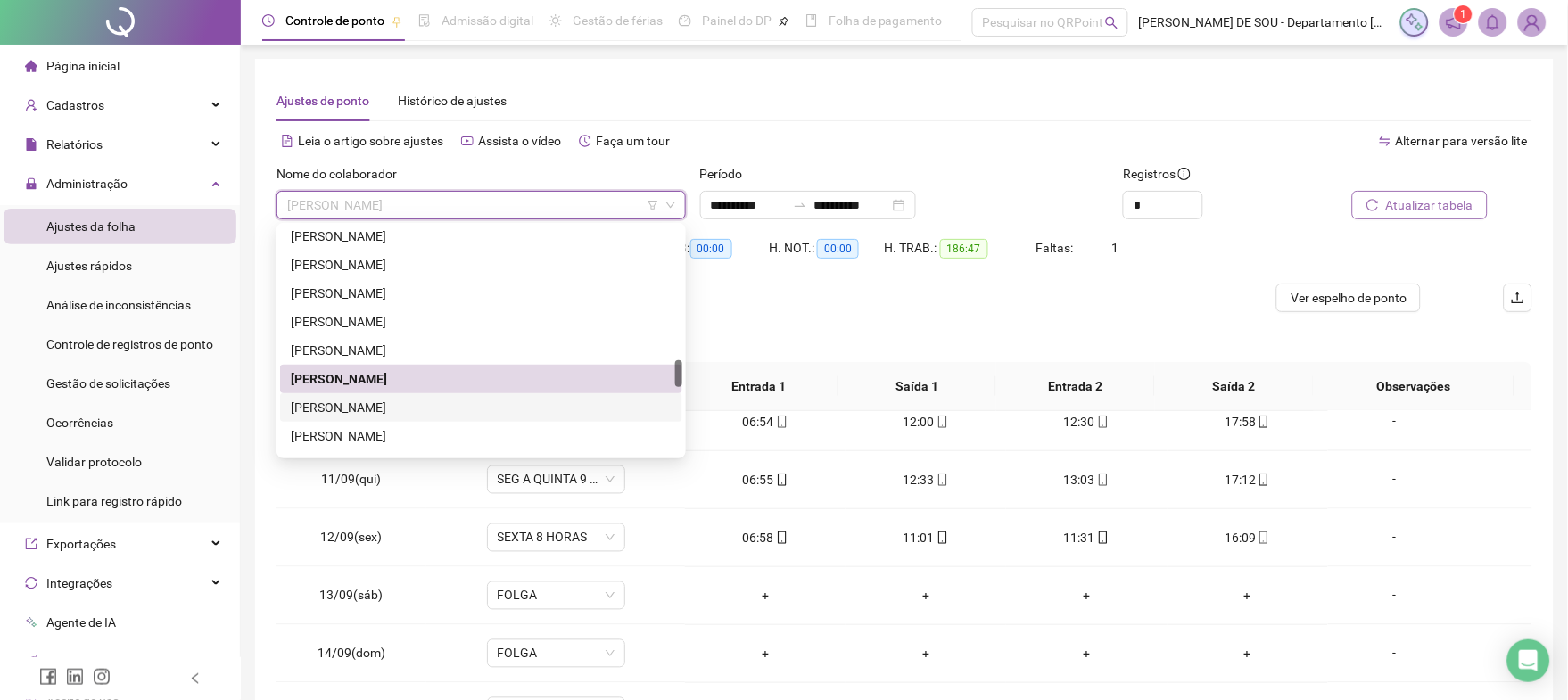
click at [450, 405] on div "[PERSON_NAME]" at bounding box center [481, 407] width 381 height 20
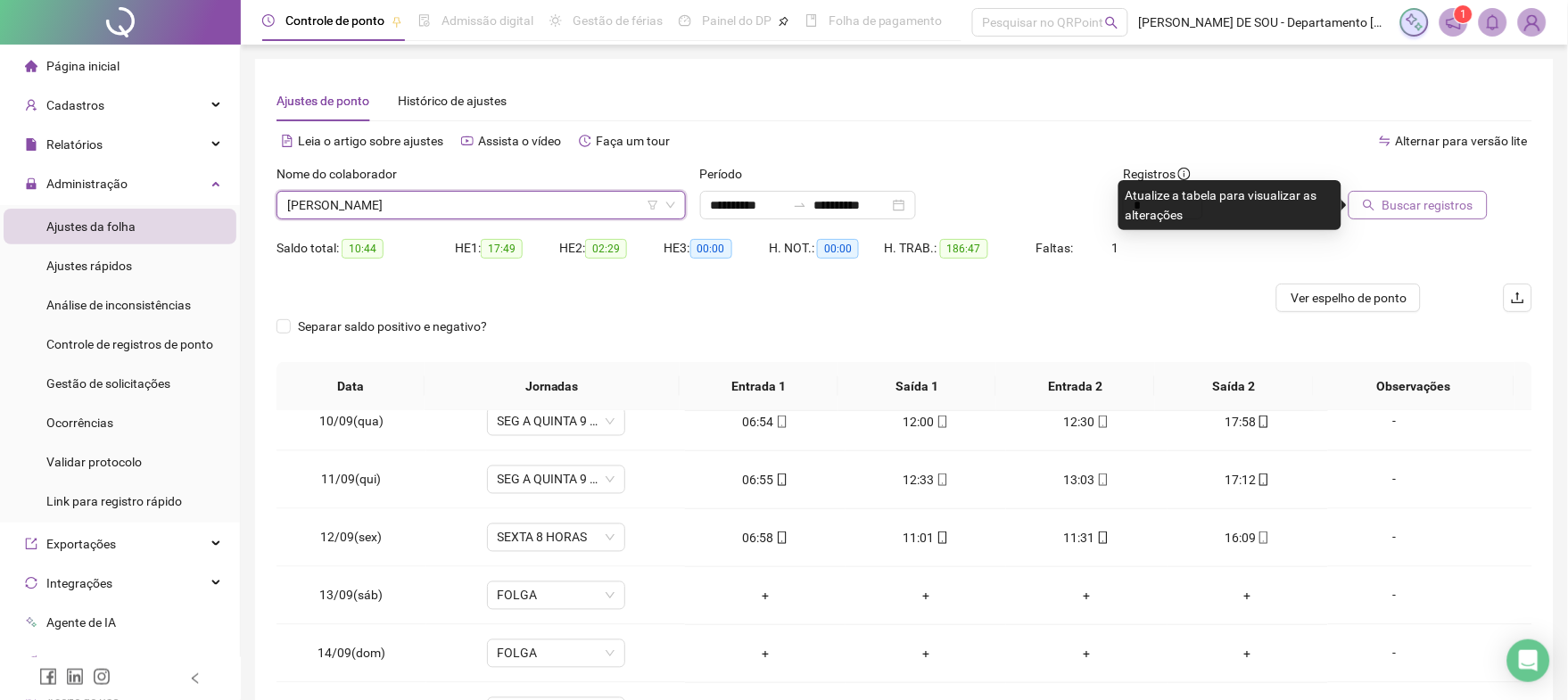
click at [1430, 210] on span "Buscar registros" at bounding box center [1427, 205] width 91 height 20
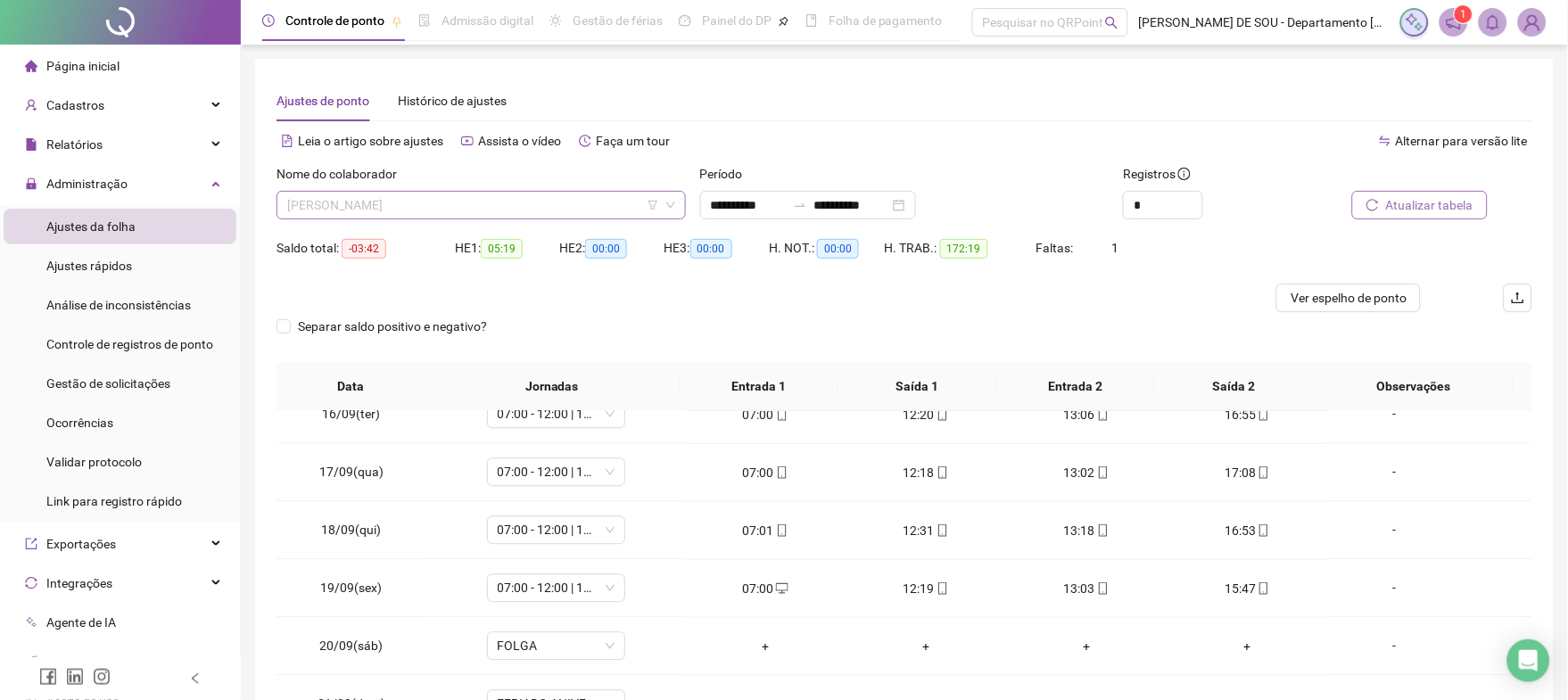
click at [530, 200] on span "[PERSON_NAME]" at bounding box center [481, 205] width 387 height 27
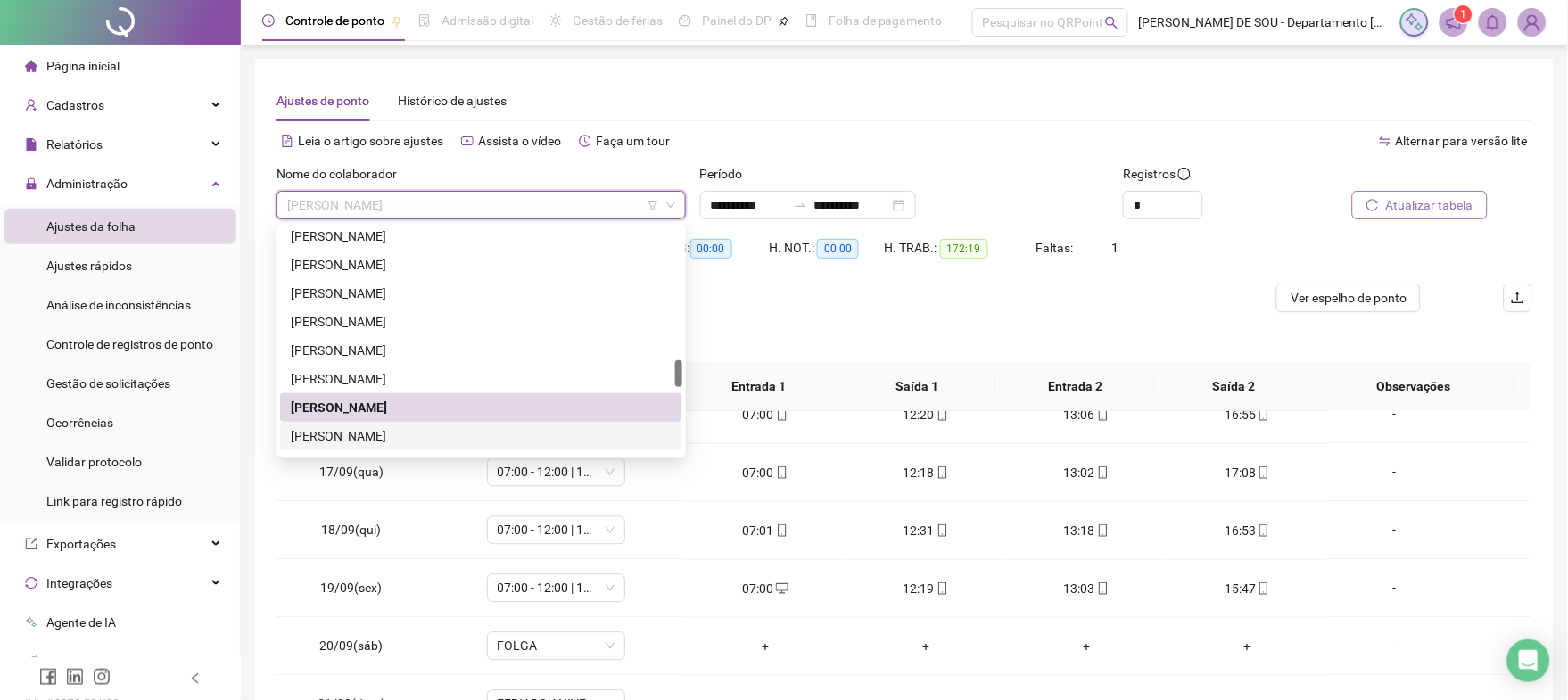
drag, startPoint x: 405, startPoint y: 433, endPoint x: 414, endPoint y: 432, distance: 9.1
click at [406, 433] on div "[PERSON_NAME]" at bounding box center [481, 436] width 381 height 20
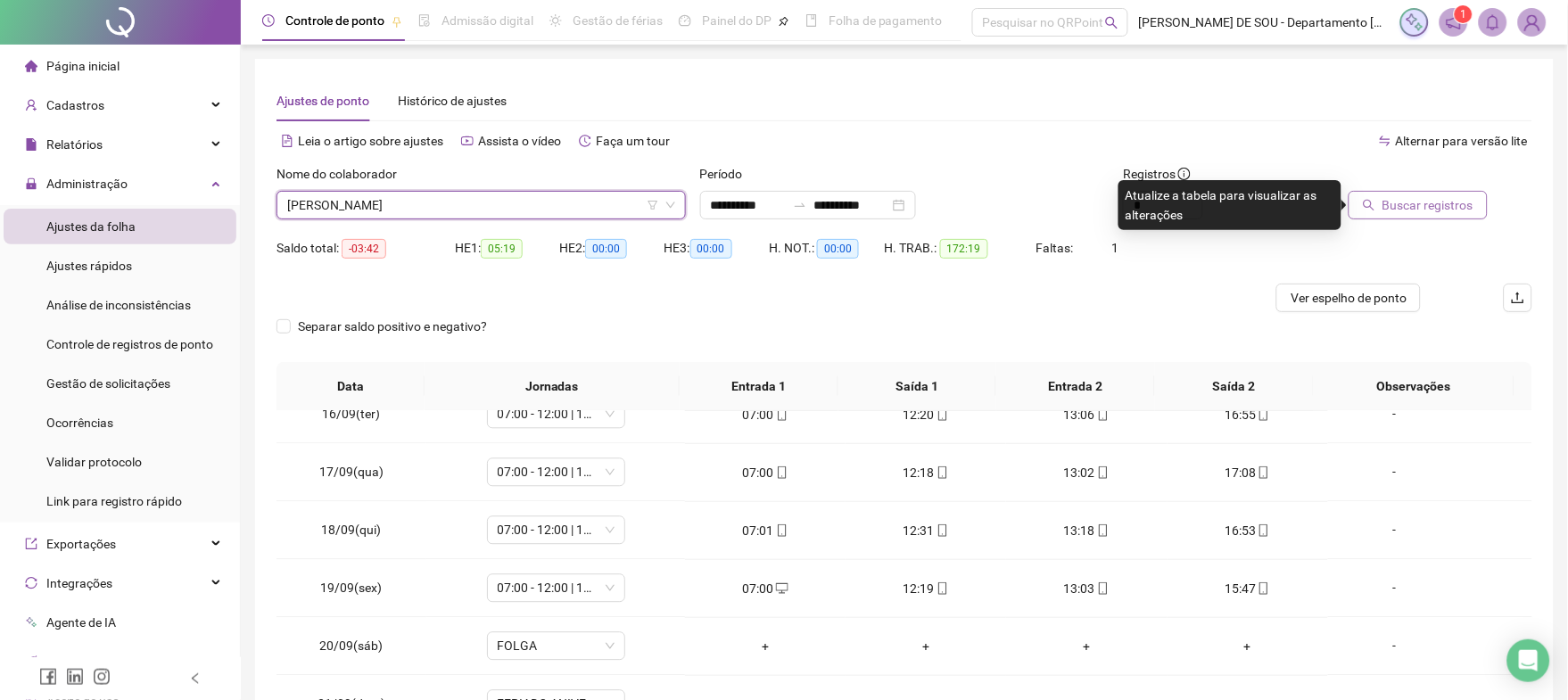
click at [1439, 205] on span "Buscar registros" at bounding box center [1427, 205] width 91 height 20
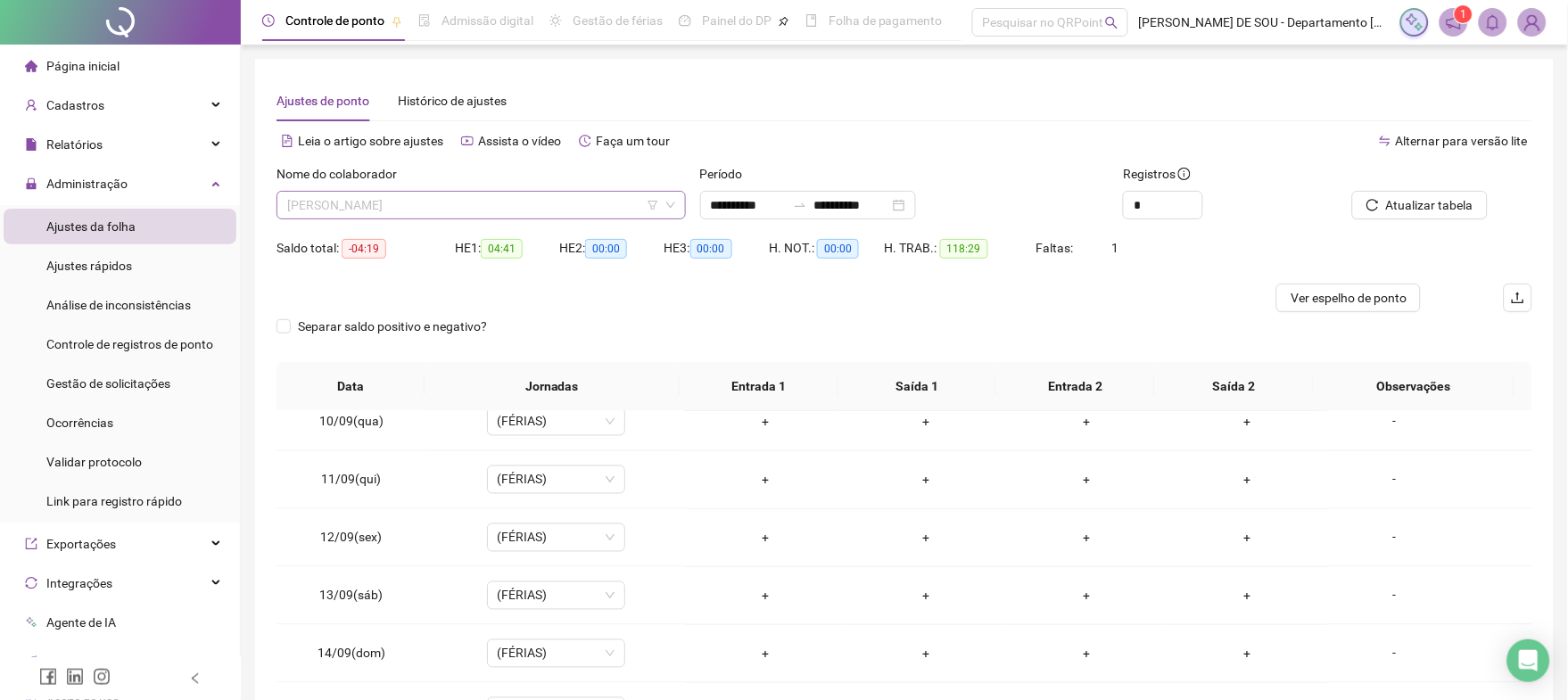
click at [446, 205] on span "[PERSON_NAME]" at bounding box center [481, 205] width 387 height 27
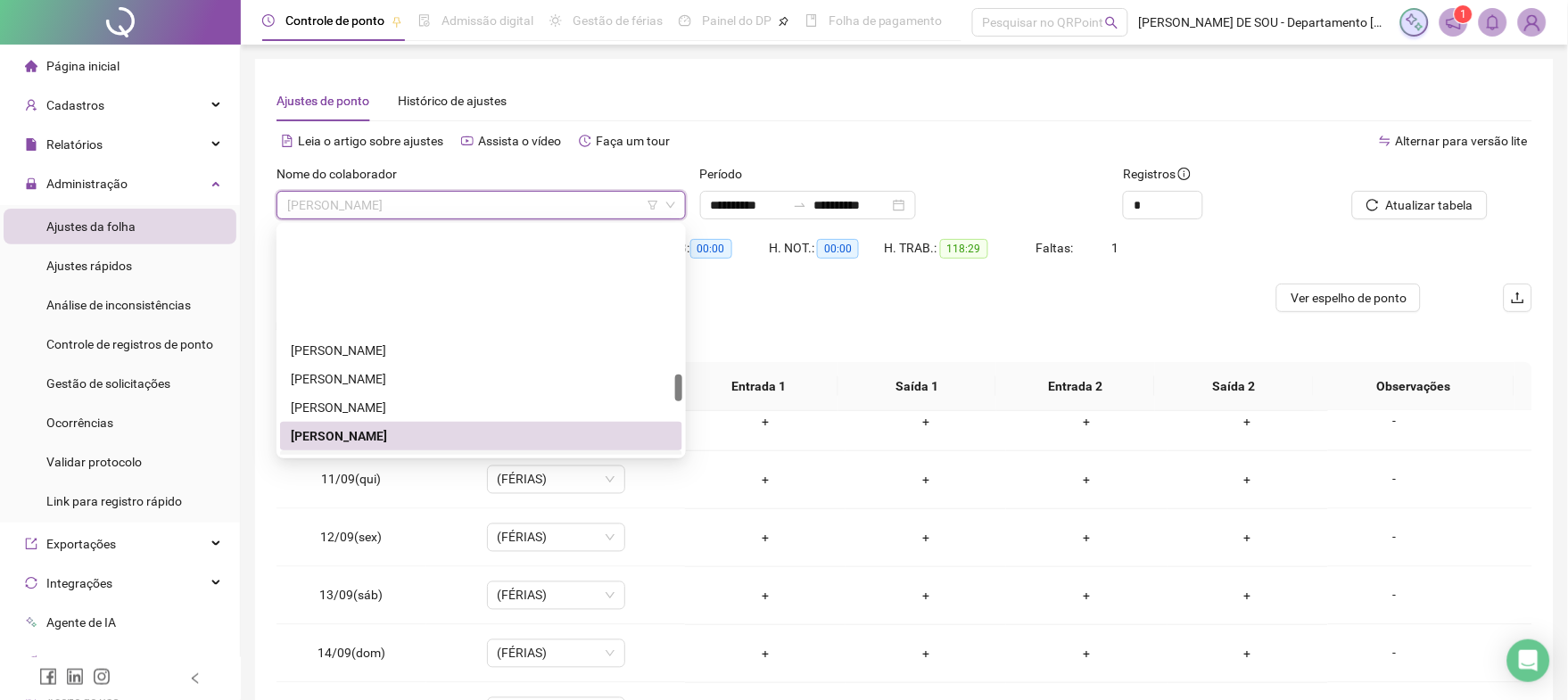
scroll to position [1236, 0]
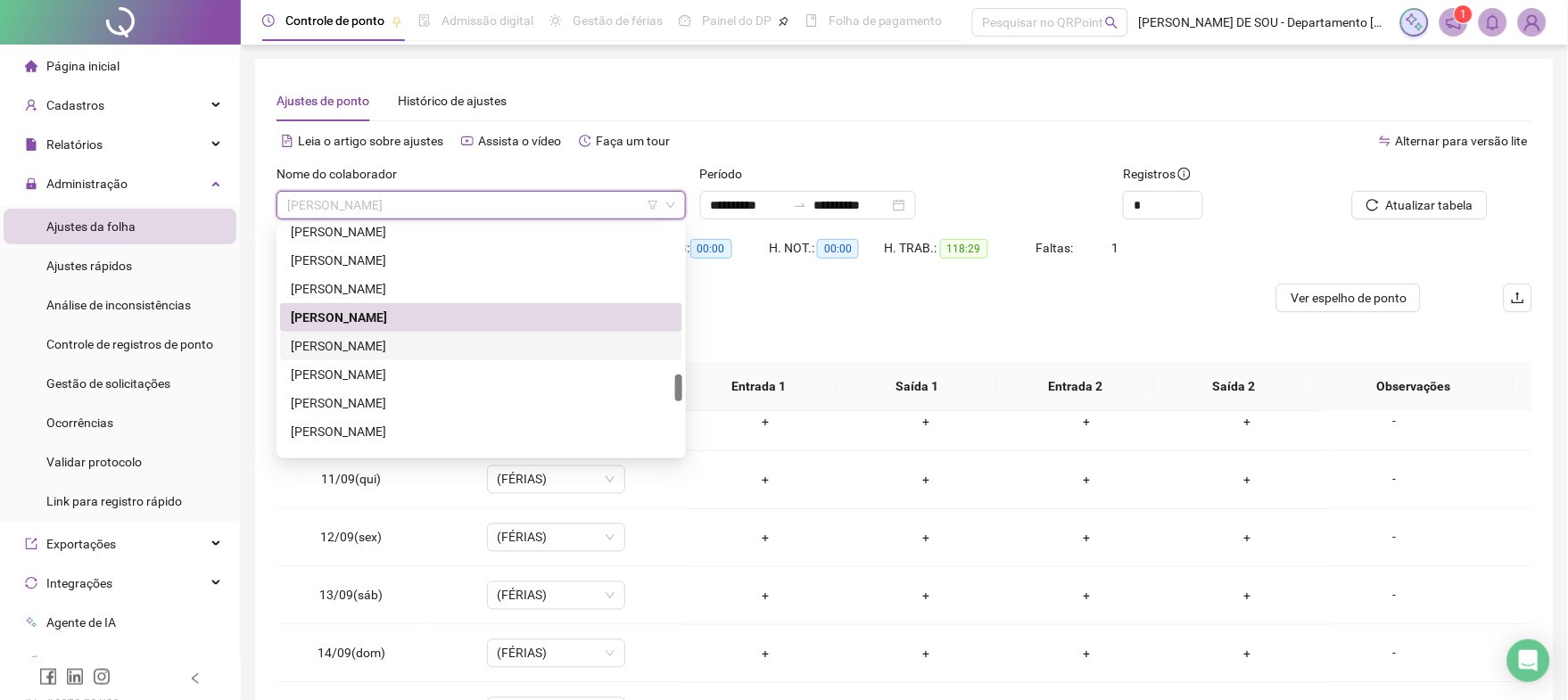
click at [426, 344] on div "[PERSON_NAME]" at bounding box center [481, 346] width 381 height 20
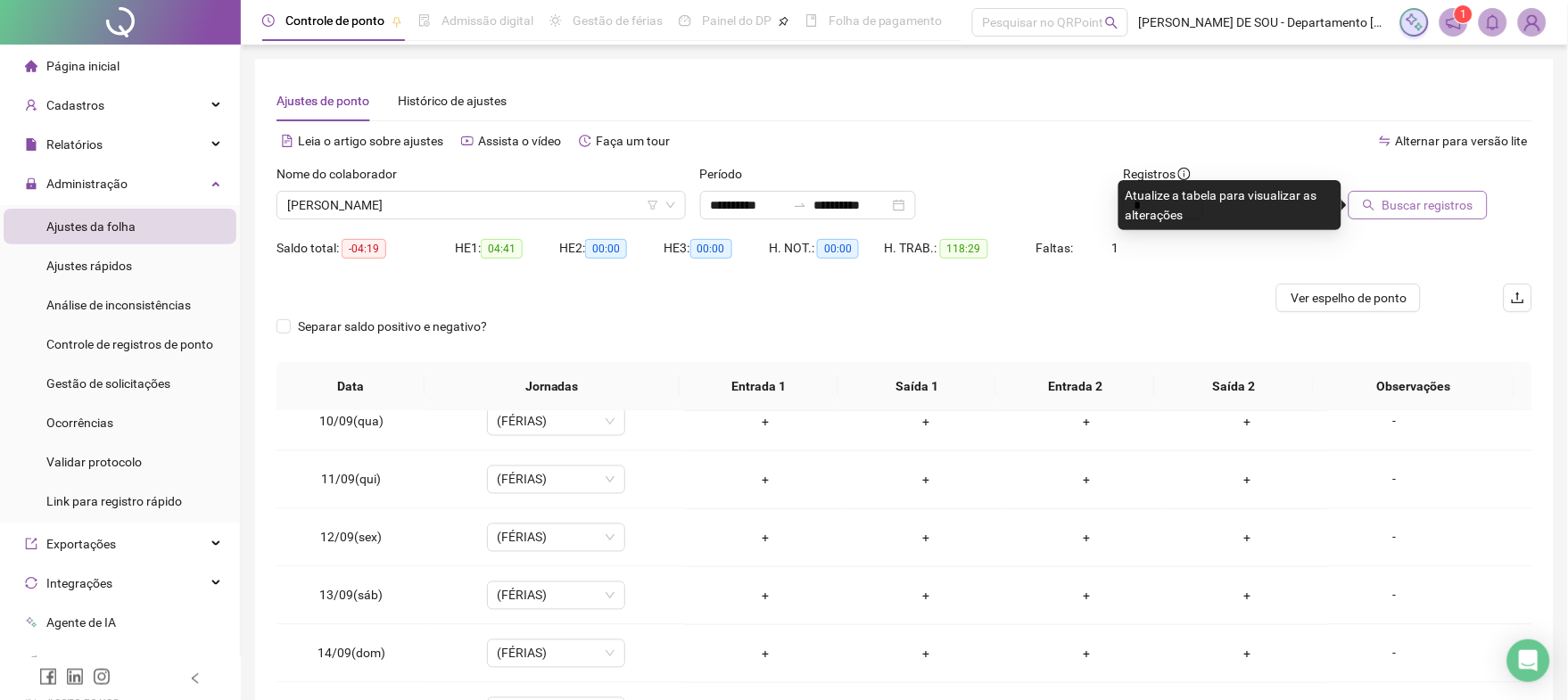
click at [1398, 198] on span "Buscar registros" at bounding box center [1427, 205] width 91 height 20
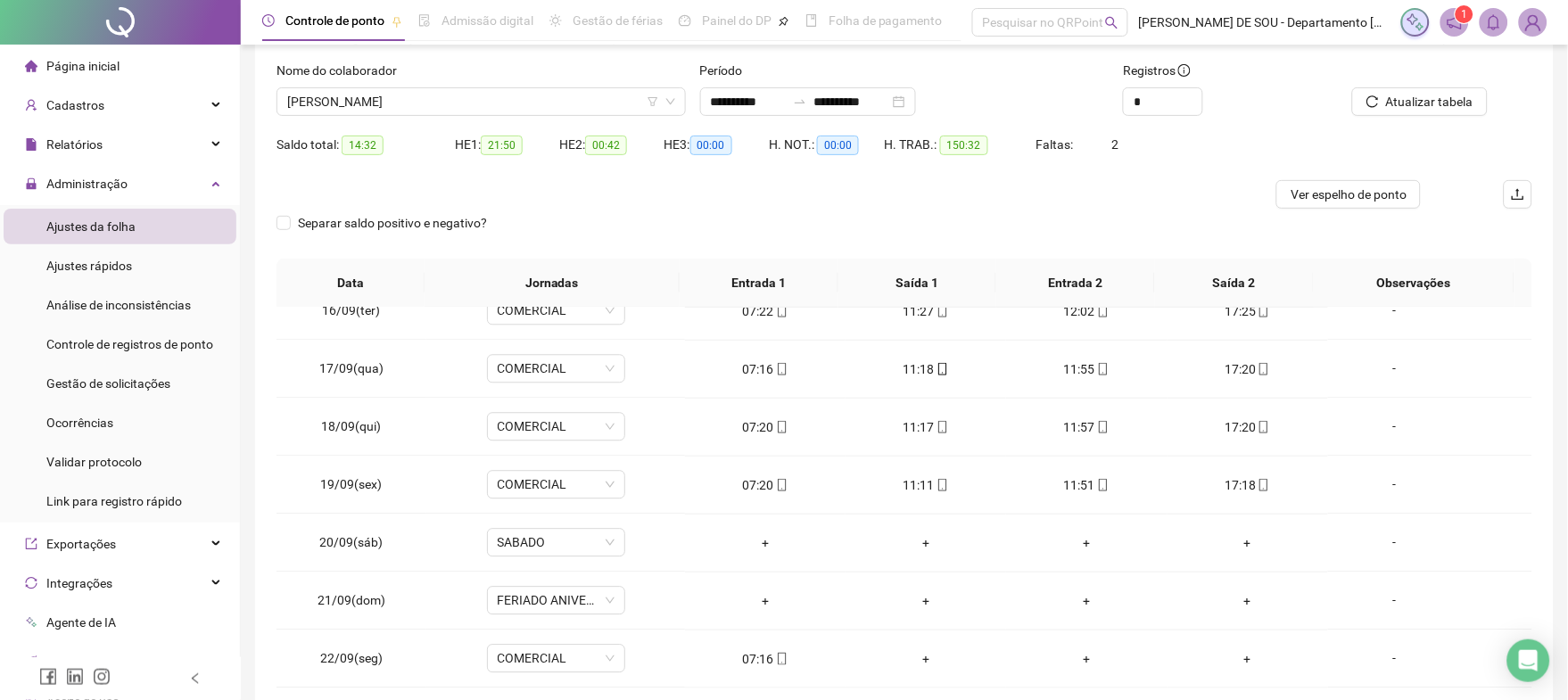
scroll to position [0, 0]
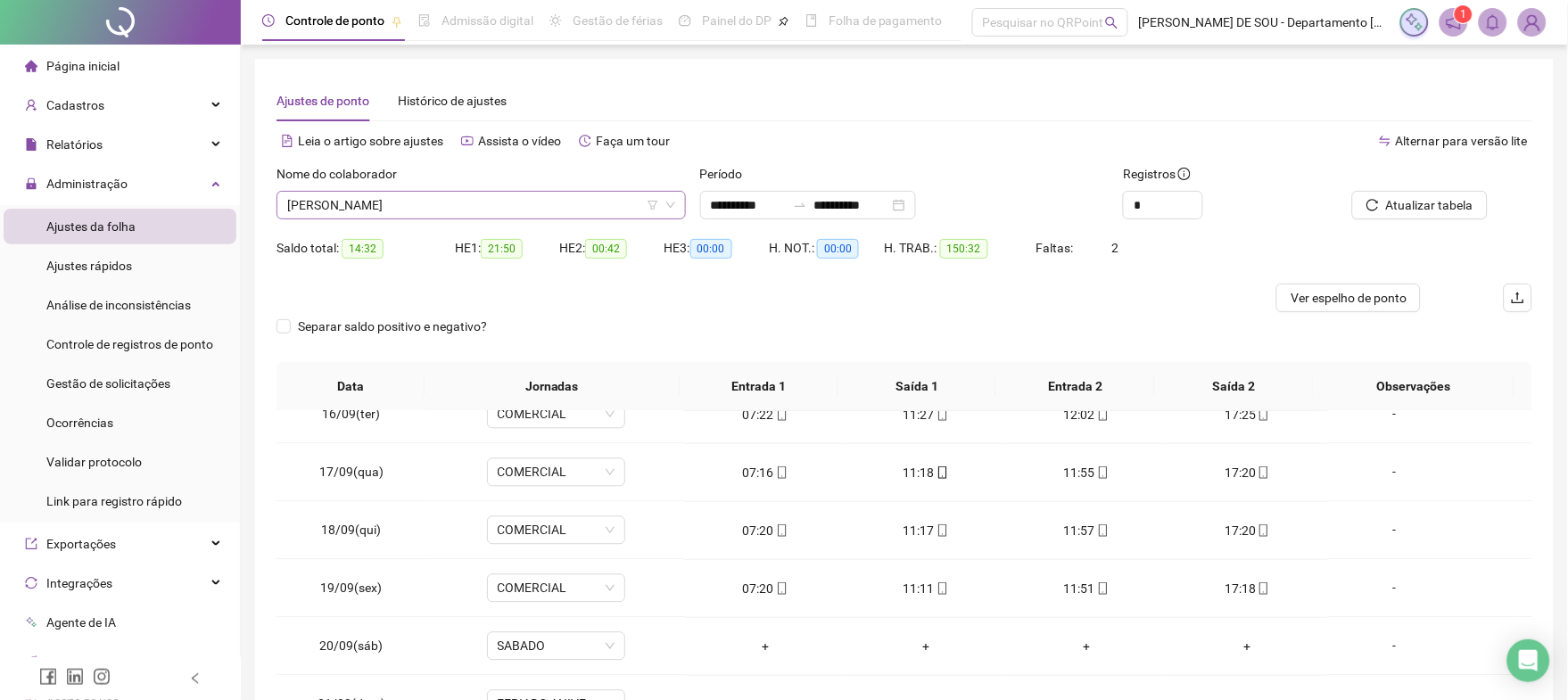
click at [504, 202] on span "[PERSON_NAME]" at bounding box center [481, 205] width 387 height 27
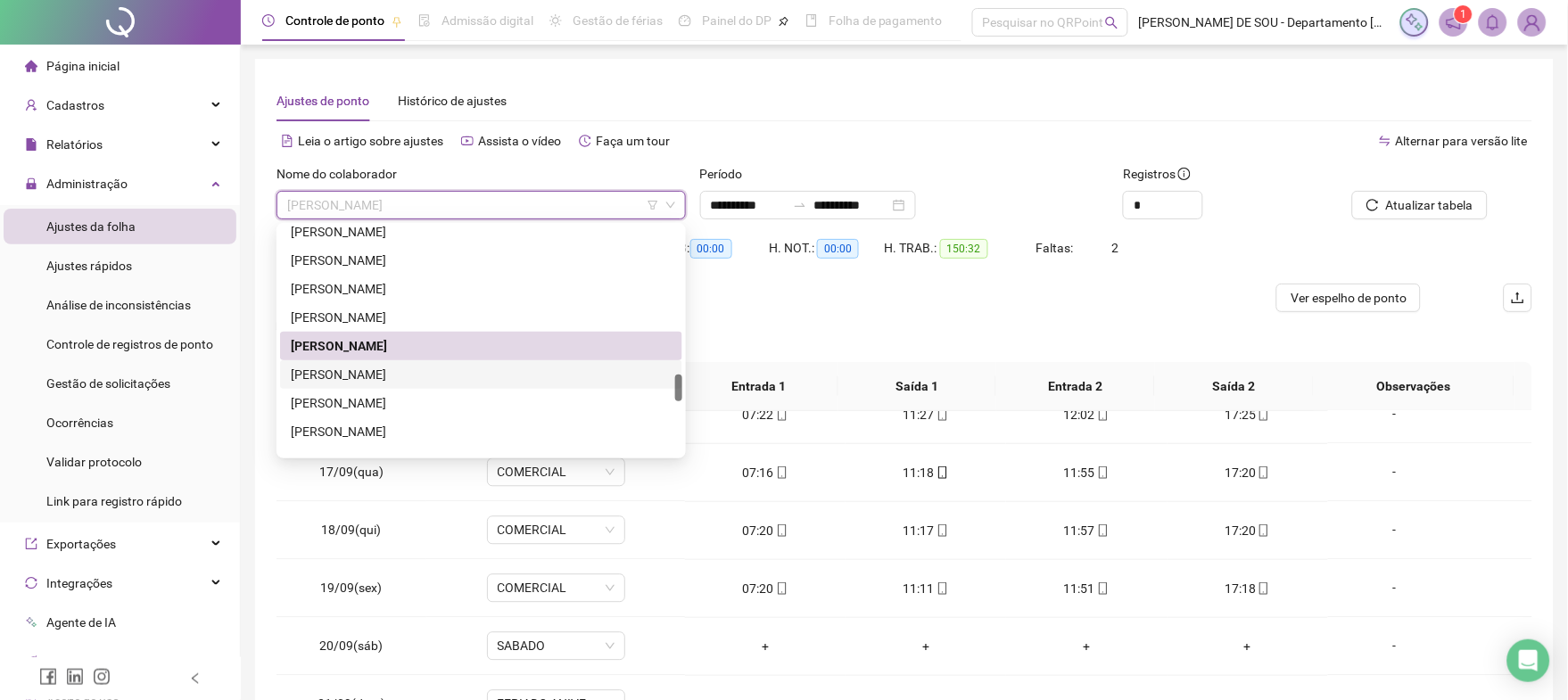
drag, startPoint x: 350, startPoint y: 372, endPoint x: 416, endPoint y: 373, distance: 66.0
click at [352, 373] on div "[PERSON_NAME]" at bounding box center [481, 374] width 381 height 20
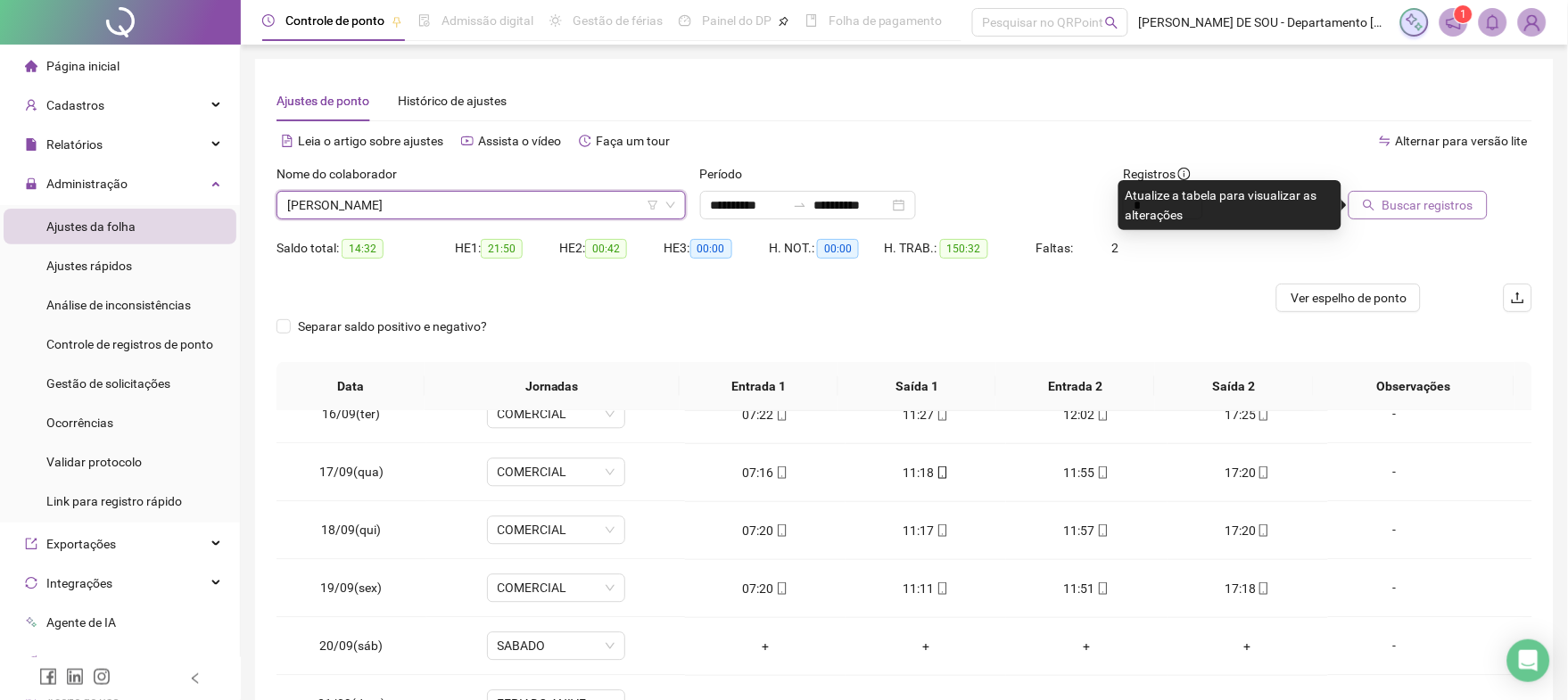
click at [1453, 205] on span "Buscar registros" at bounding box center [1427, 205] width 91 height 20
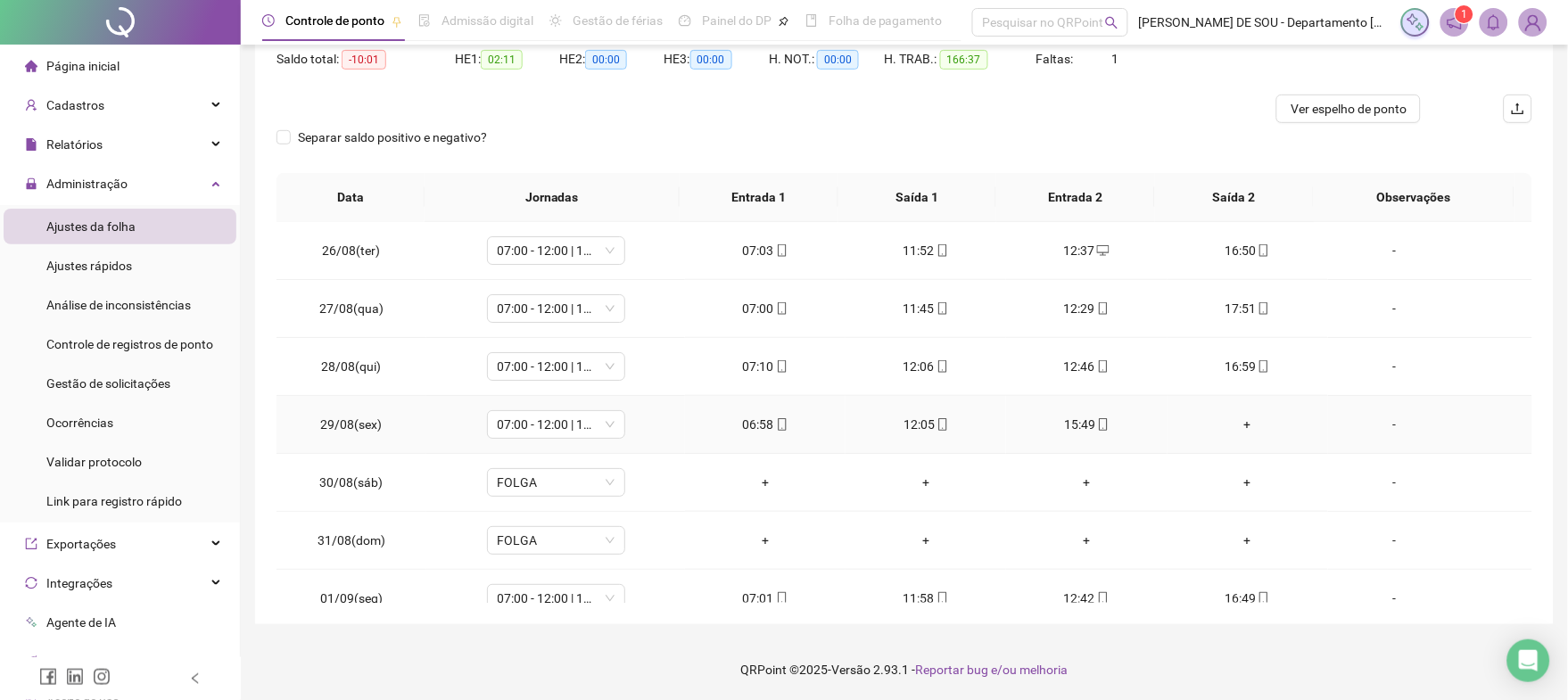
click at [1236, 422] on div "+" at bounding box center [1247, 425] width 132 height 20
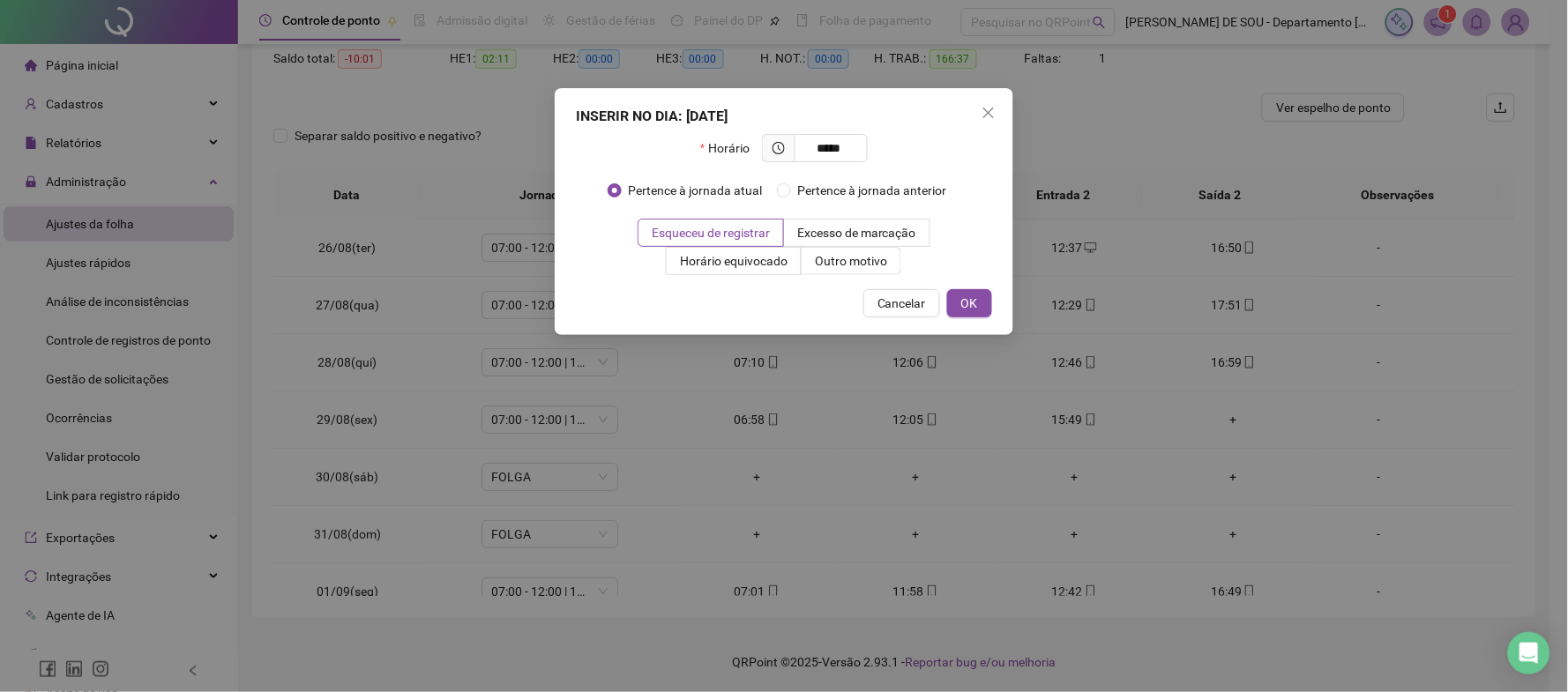
type input "*****"
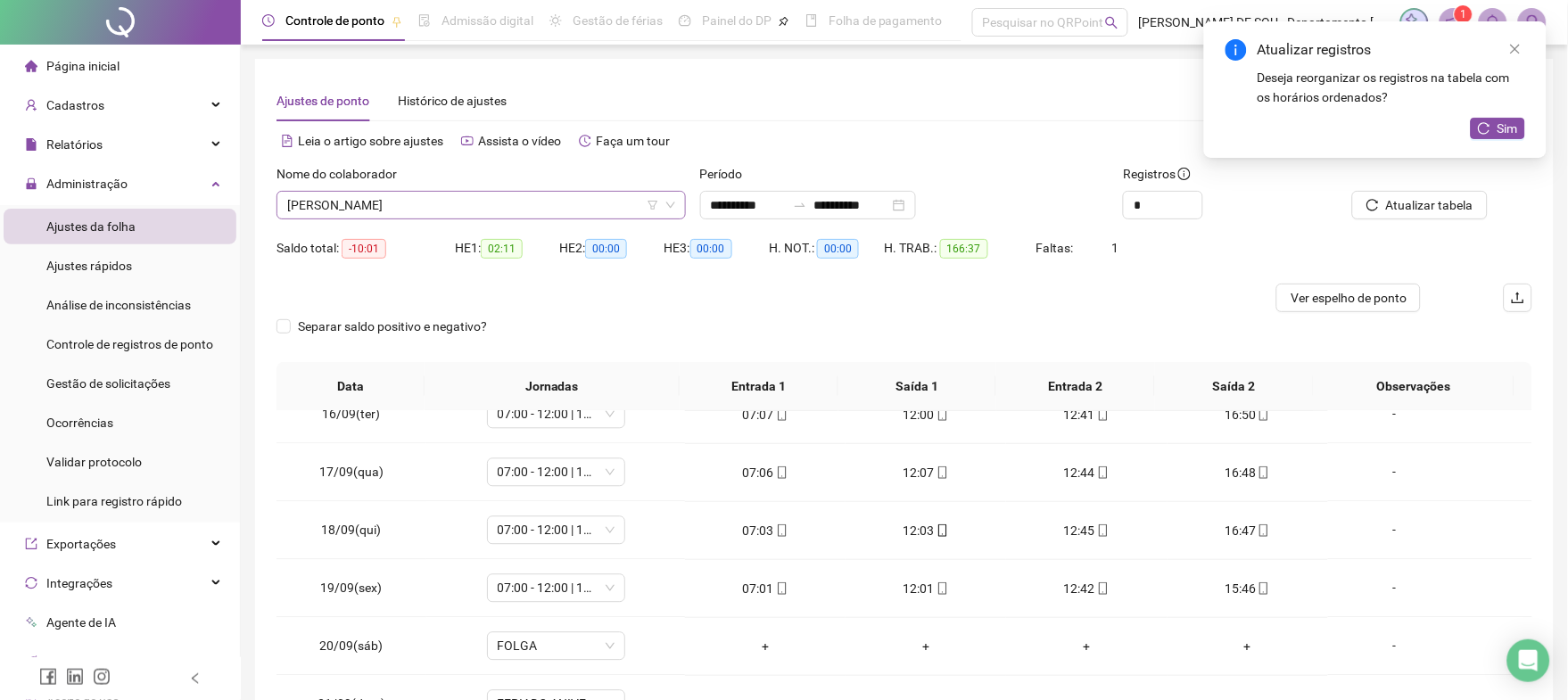
click at [489, 204] on span "[PERSON_NAME]" at bounding box center [481, 205] width 387 height 27
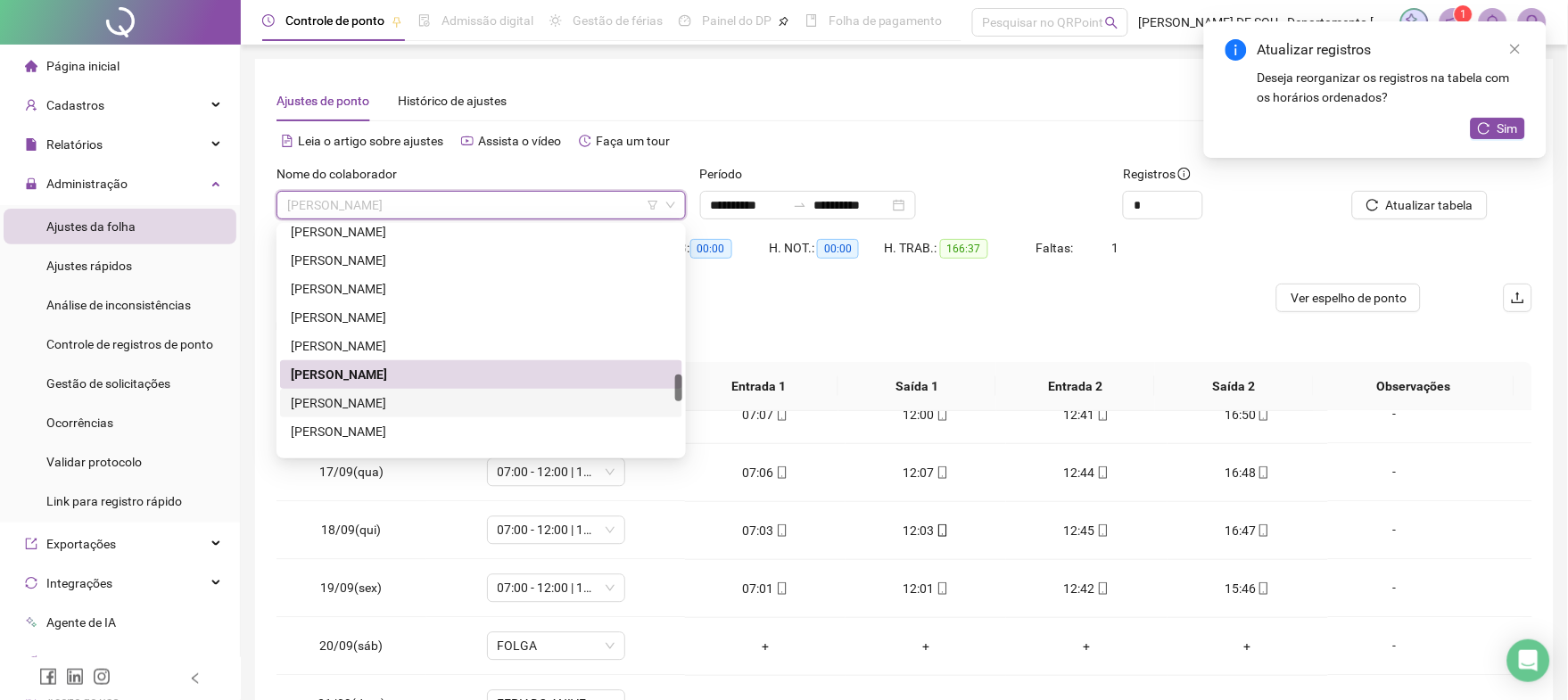
click at [415, 401] on div "[PERSON_NAME]" at bounding box center [481, 403] width 381 height 20
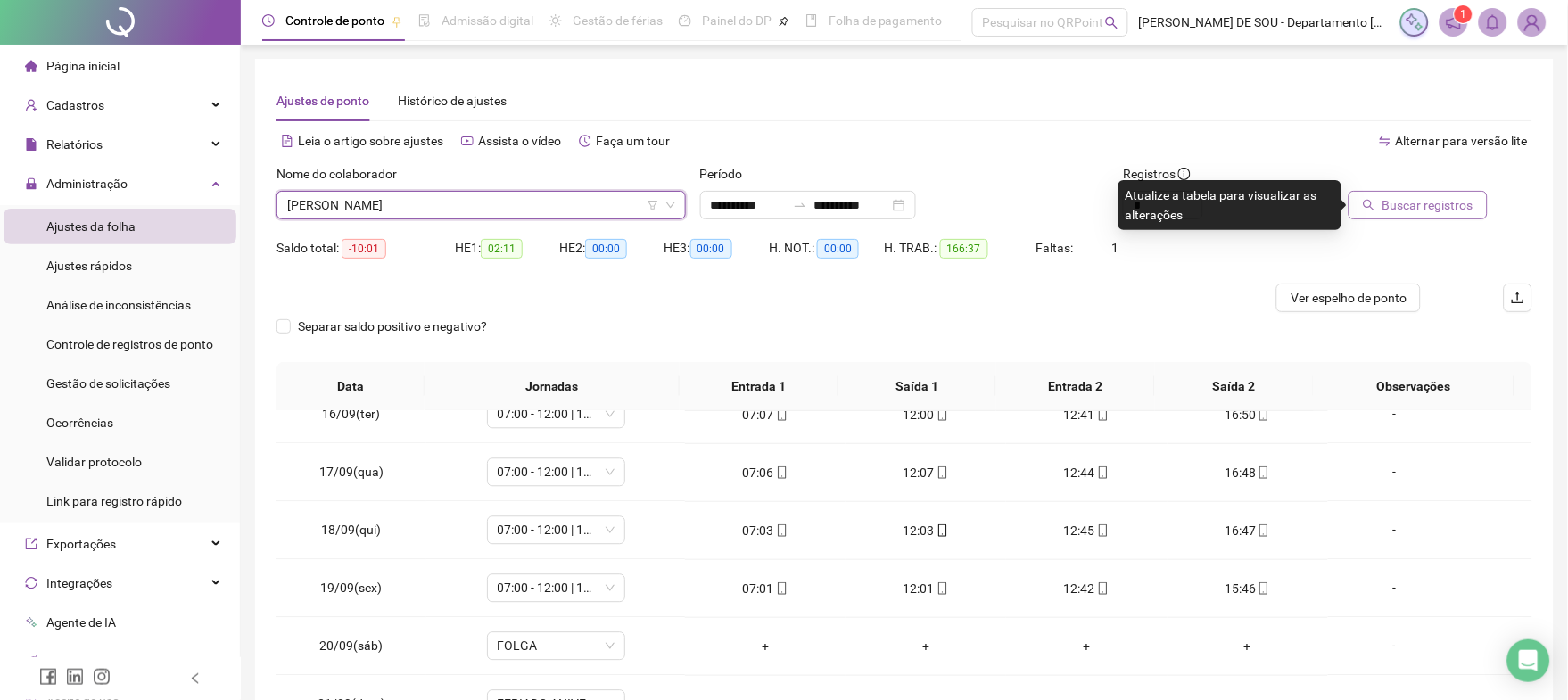
click at [1421, 212] on span "Buscar registros" at bounding box center [1427, 205] width 91 height 20
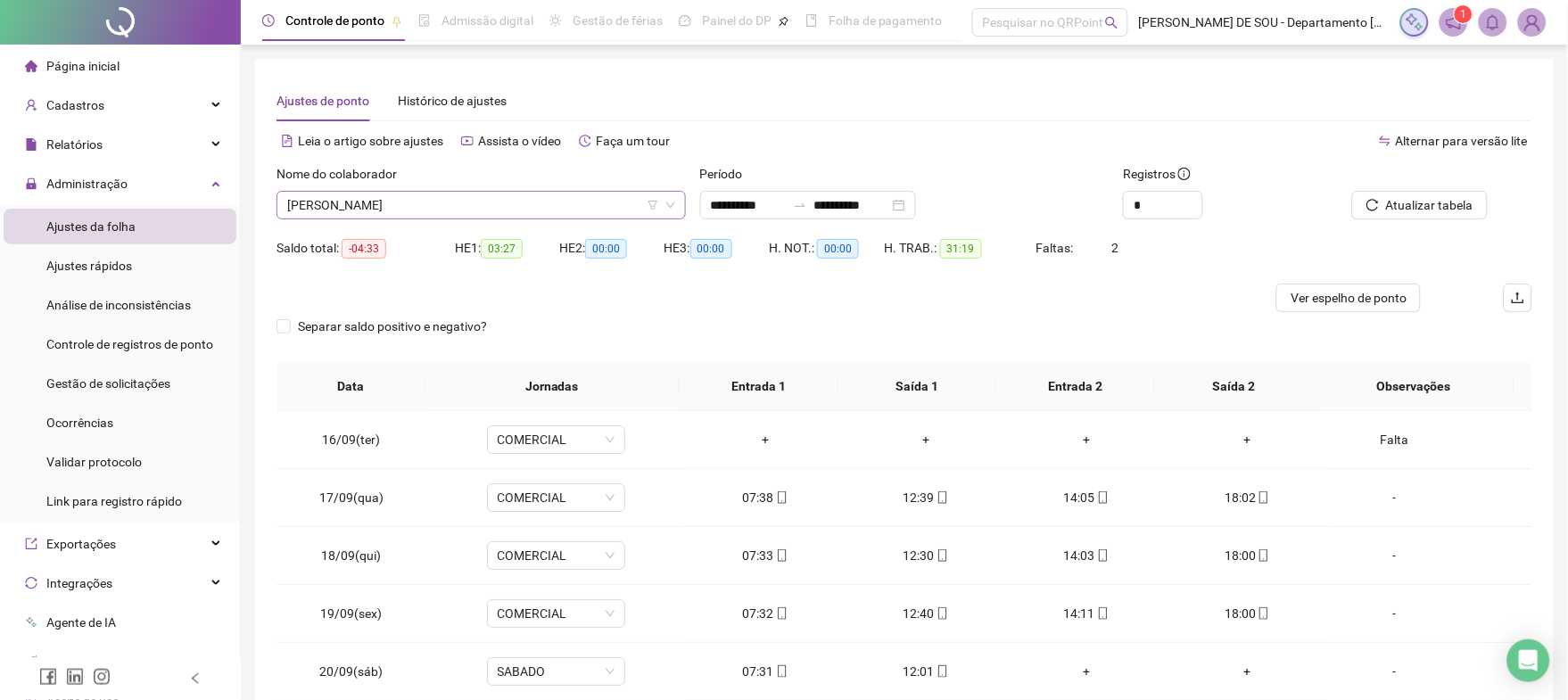
click at [435, 203] on span "[PERSON_NAME]" at bounding box center [481, 205] width 387 height 27
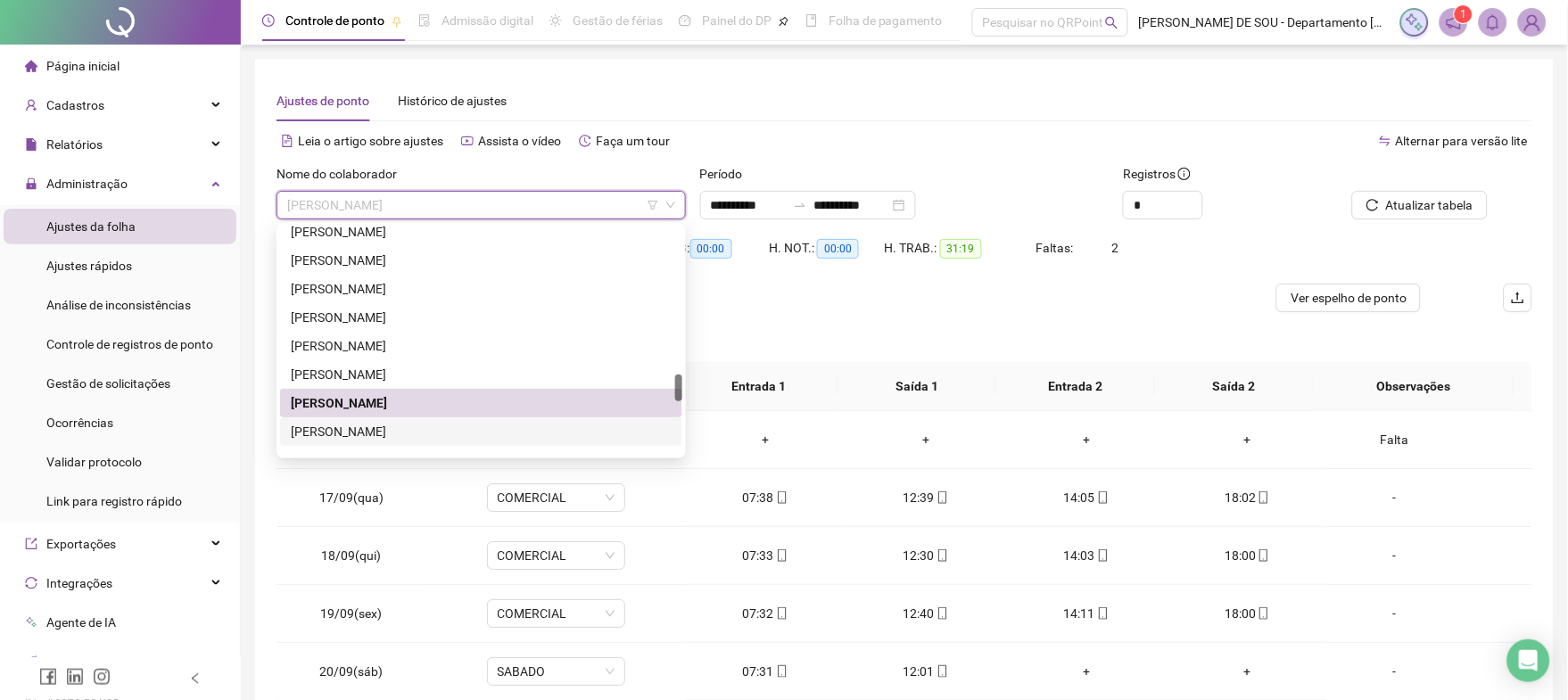
click at [394, 427] on div "[PERSON_NAME]" at bounding box center [481, 431] width 381 height 20
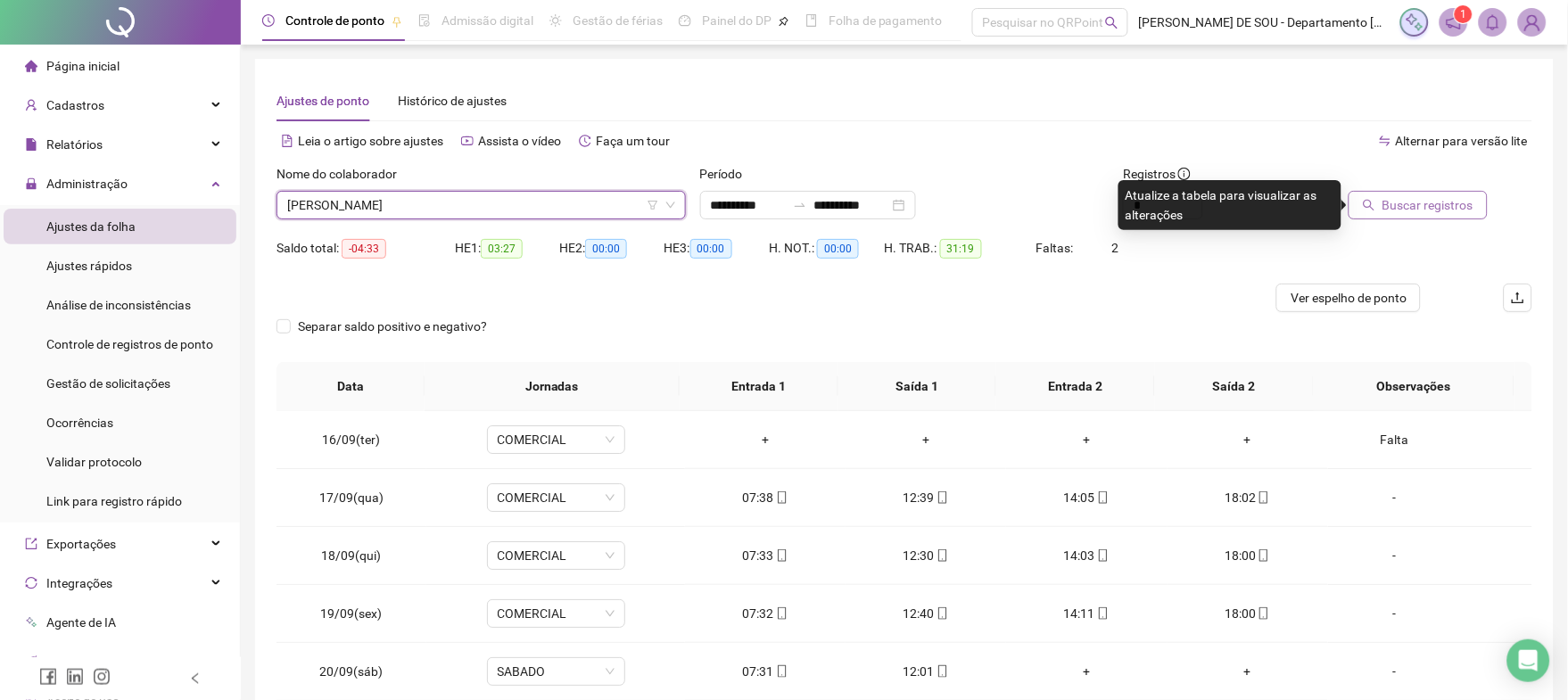
click at [1407, 201] on span "Buscar registros" at bounding box center [1427, 205] width 91 height 20
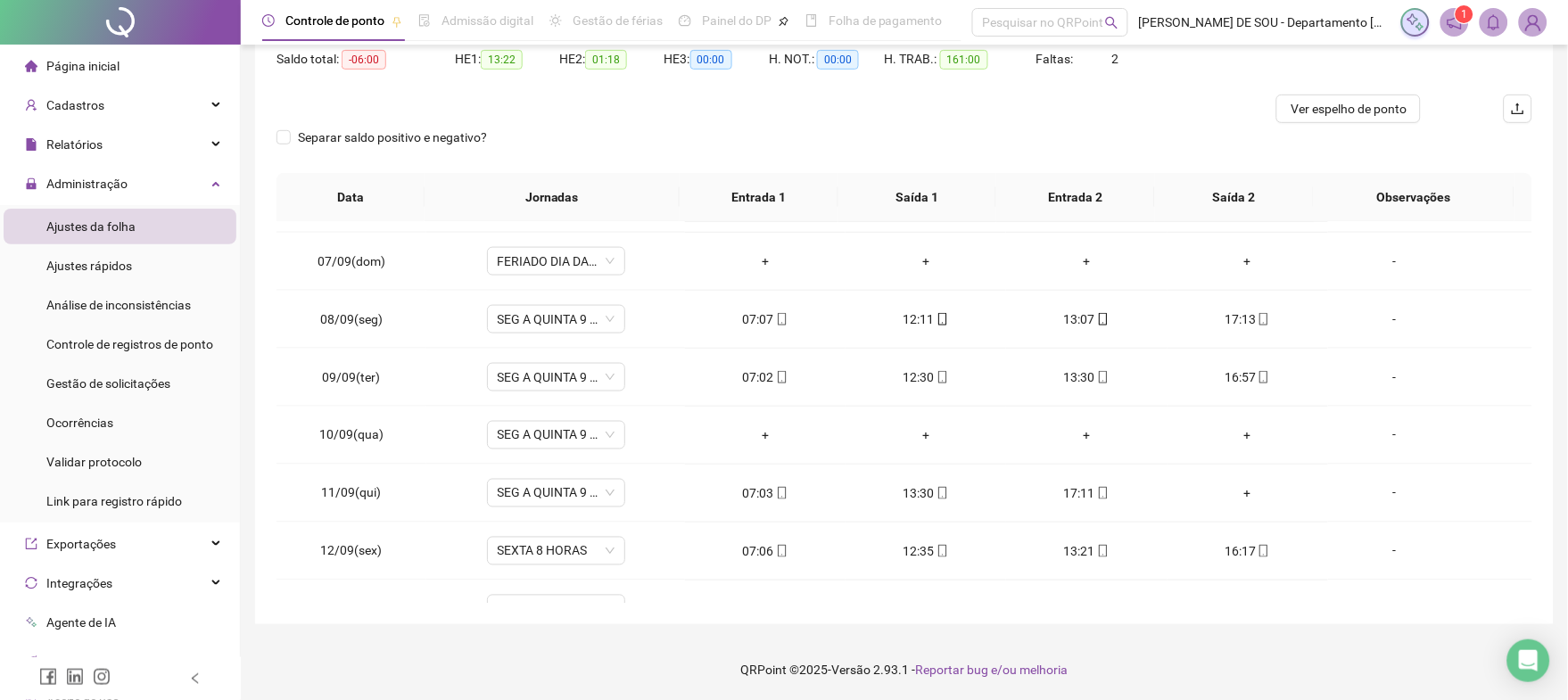
scroll to position [675, 0]
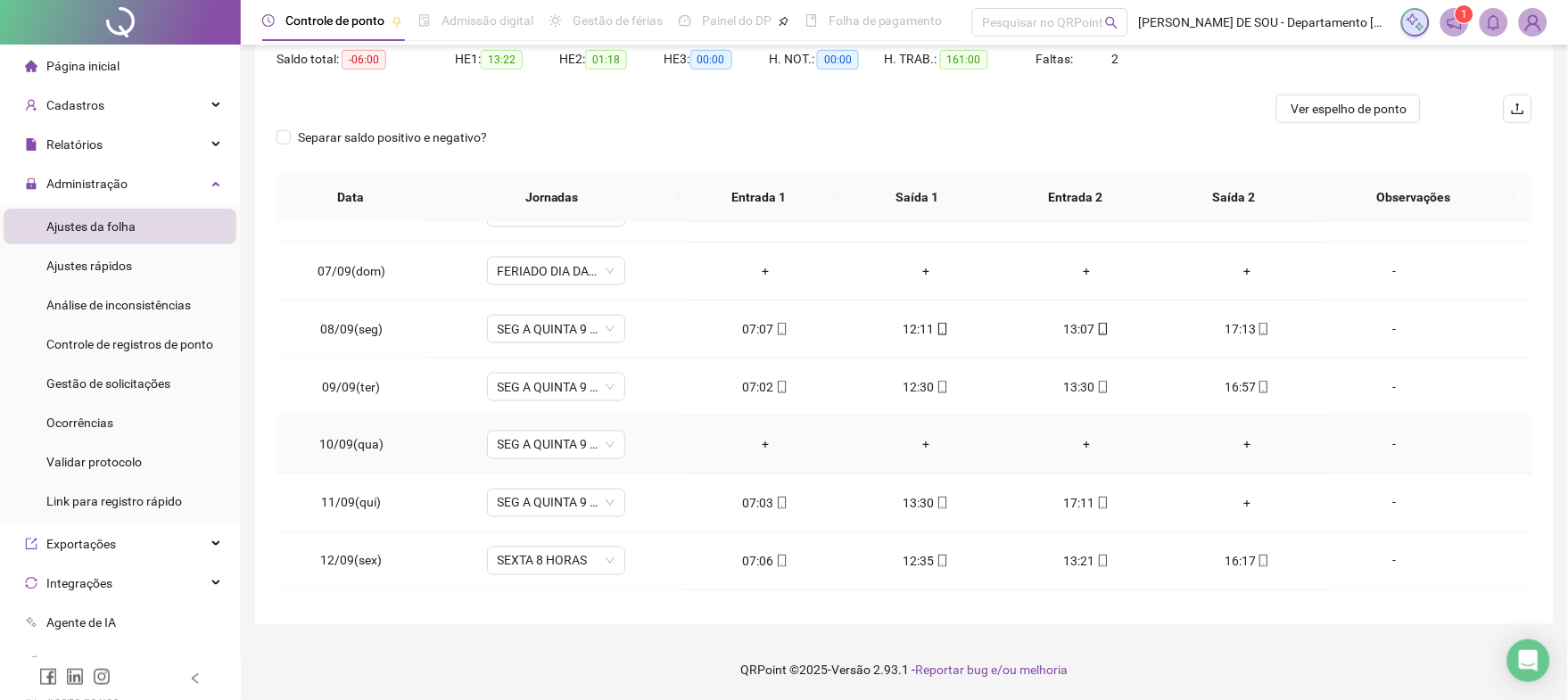
click at [1379, 446] on div "-" at bounding box center [1394, 445] width 105 height 20
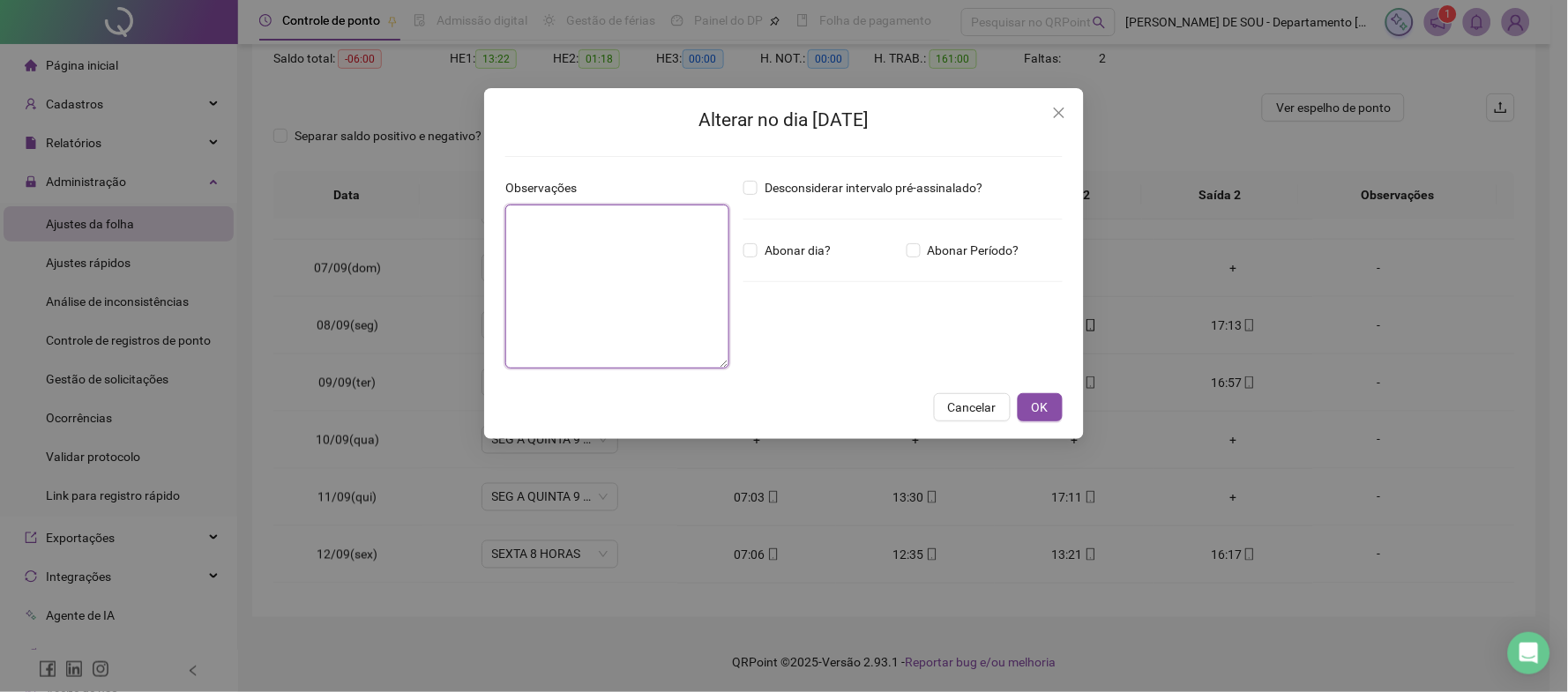
click at [532, 224] on textarea at bounding box center [617, 286] width 224 height 164
type textarea "*****"
click at [1038, 406] on span "OK" at bounding box center [1040, 407] width 17 height 20
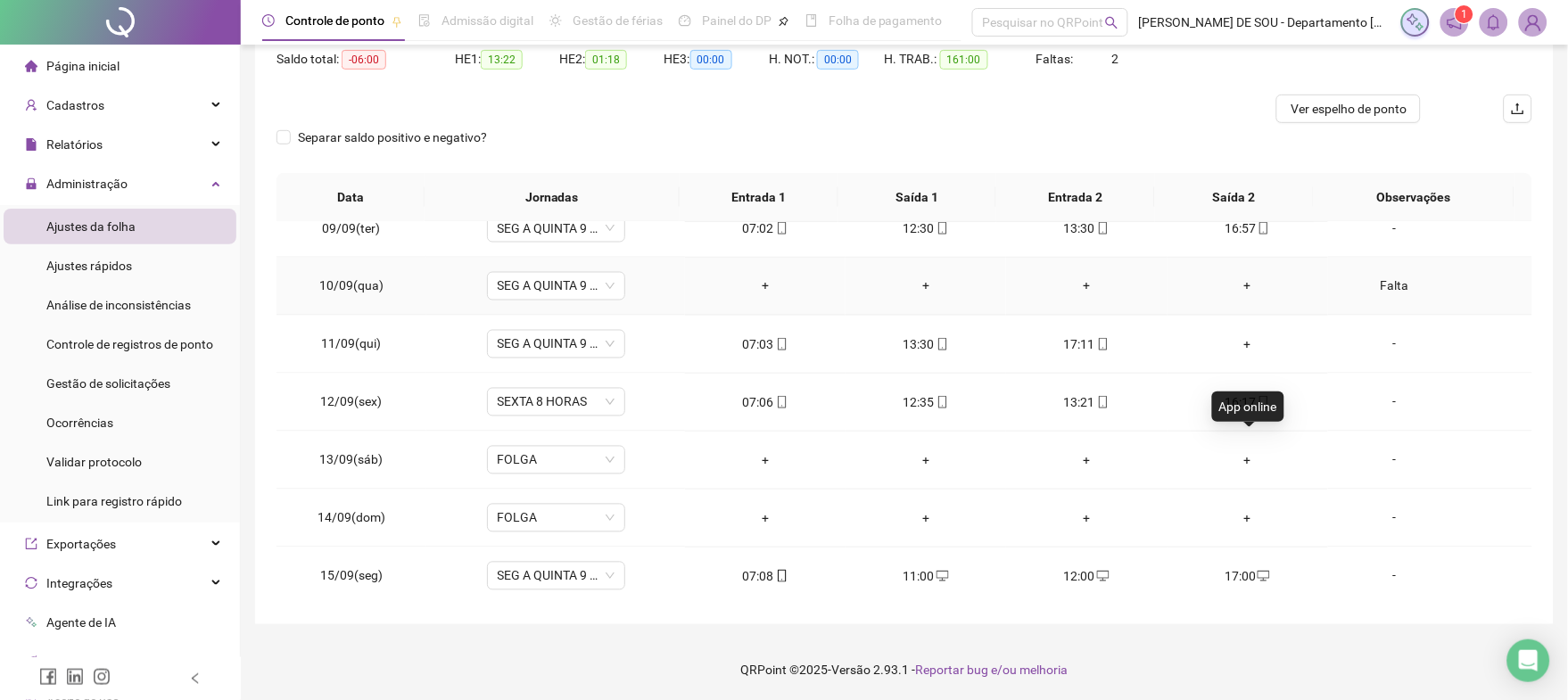
scroll to position [795, 0]
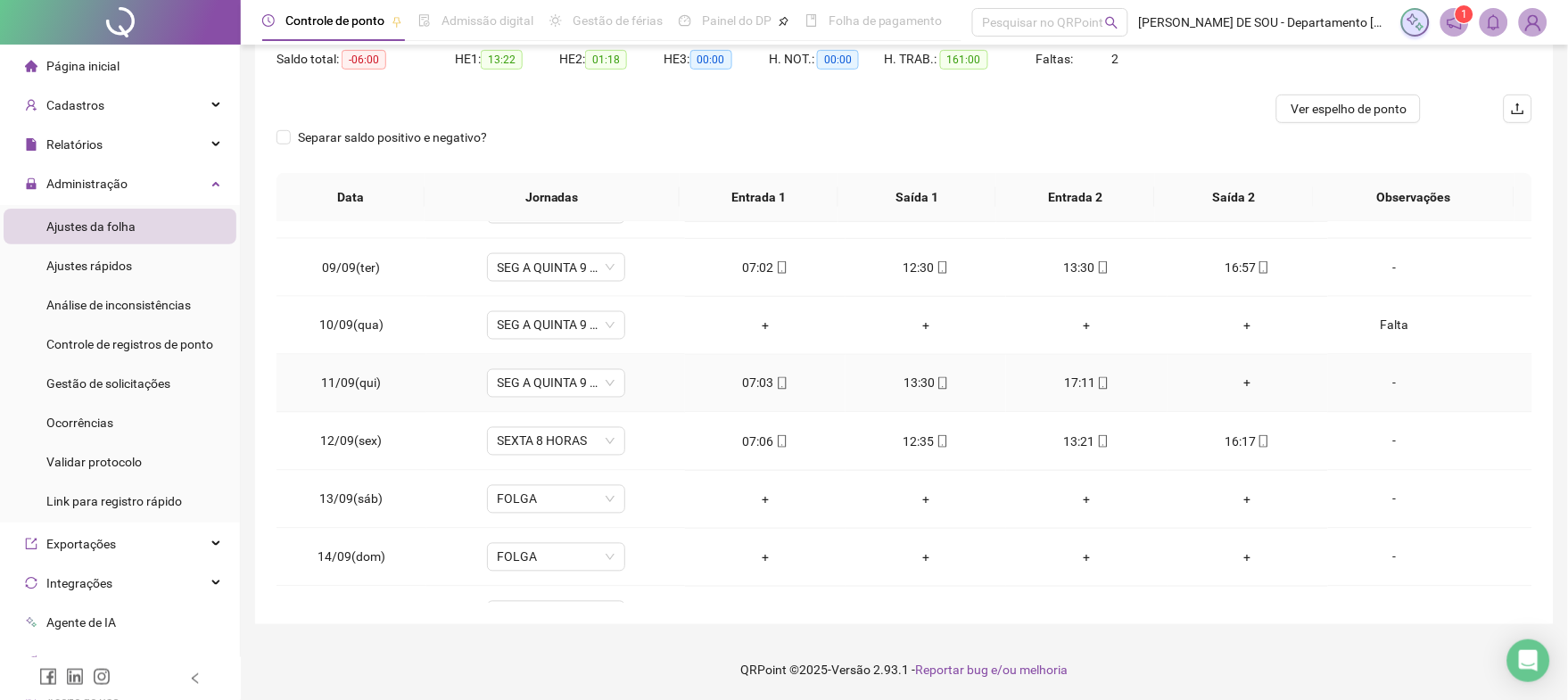
click at [1235, 386] on div "+" at bounding box center [1247, 383] width 132 height 20
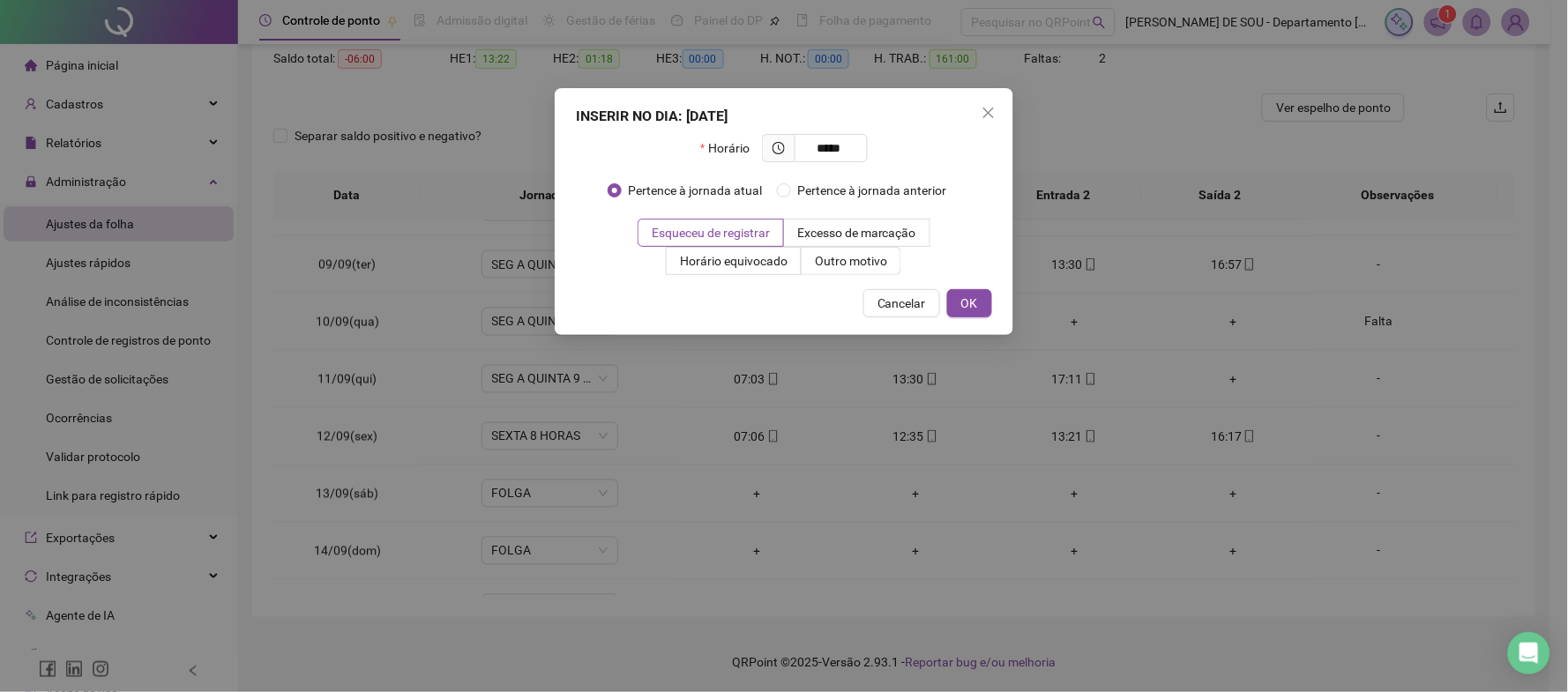
type input "*****"
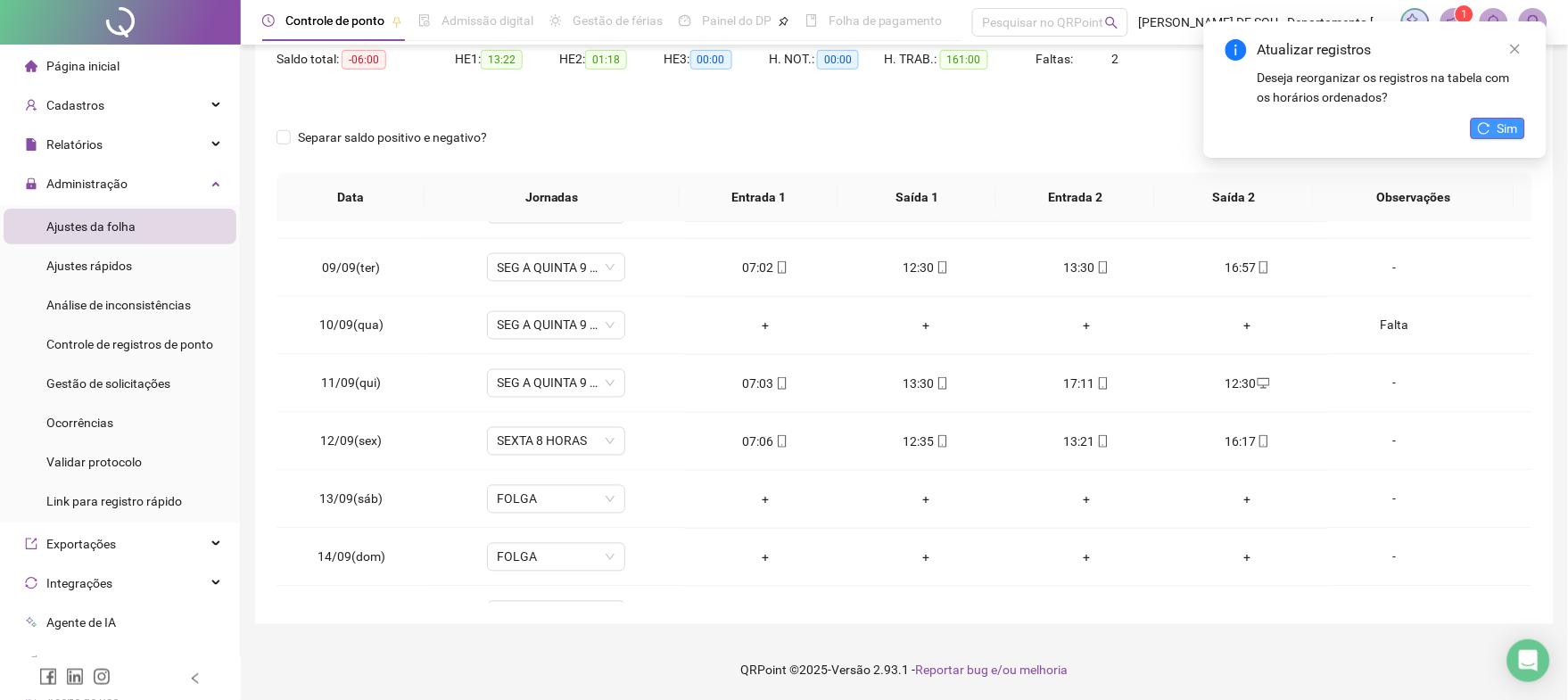
click at [1488, 126] on icon "reload" at bounding box center [1483, 128] width 12 height 12
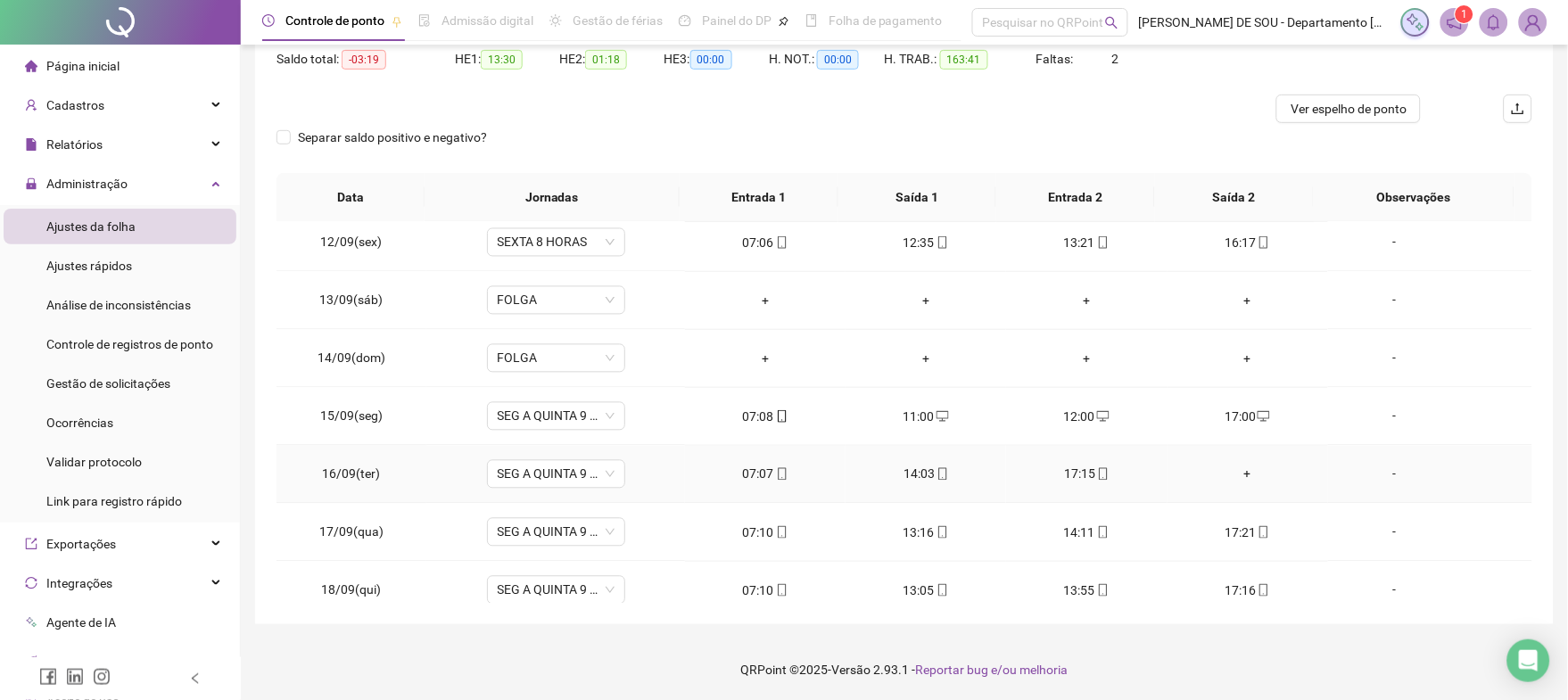
scroll to position [1031, 0]
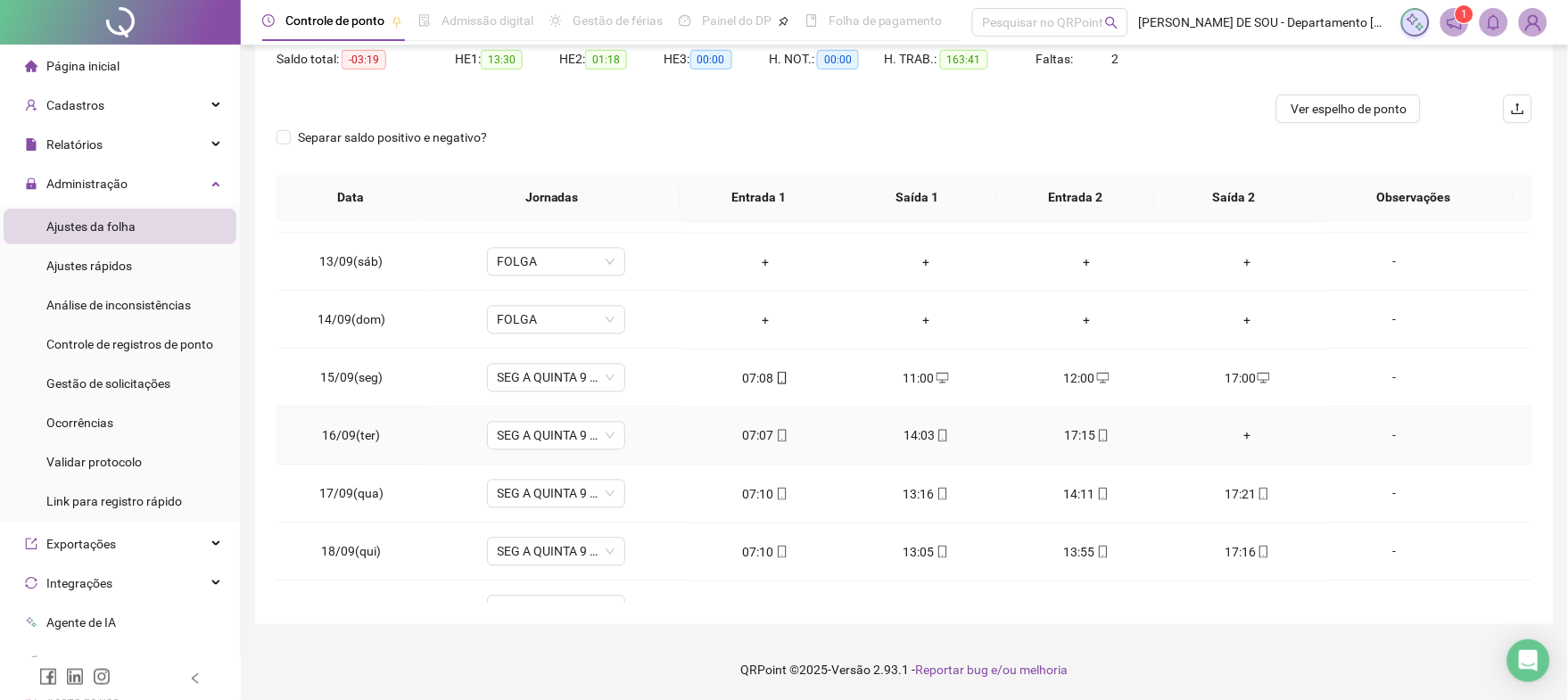
click at [1236, 437] on div "+" at bounding box center [1247, 436] width 132 height 20
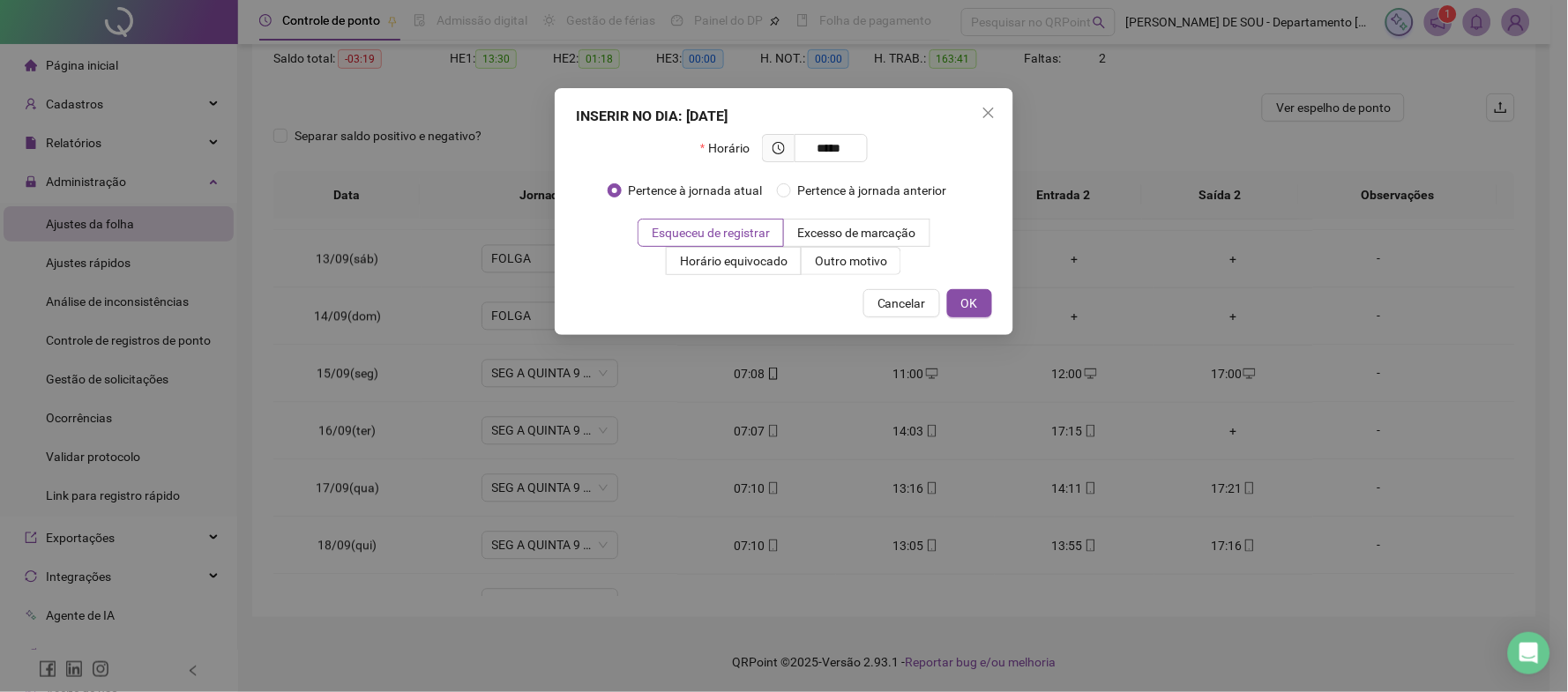
type input "*****"
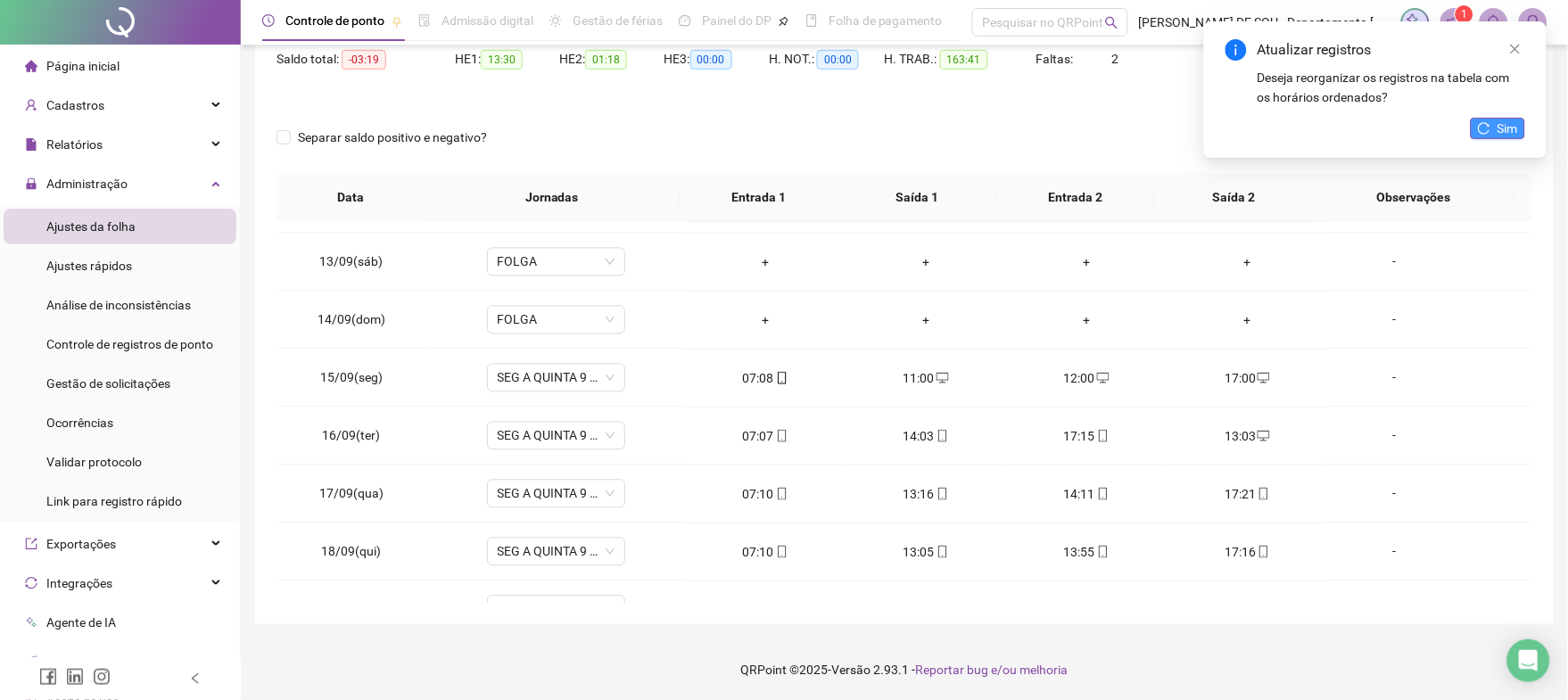
click at [1506, 121] on span "Sim" at bounding box center [1508, 128] width 21 height 20
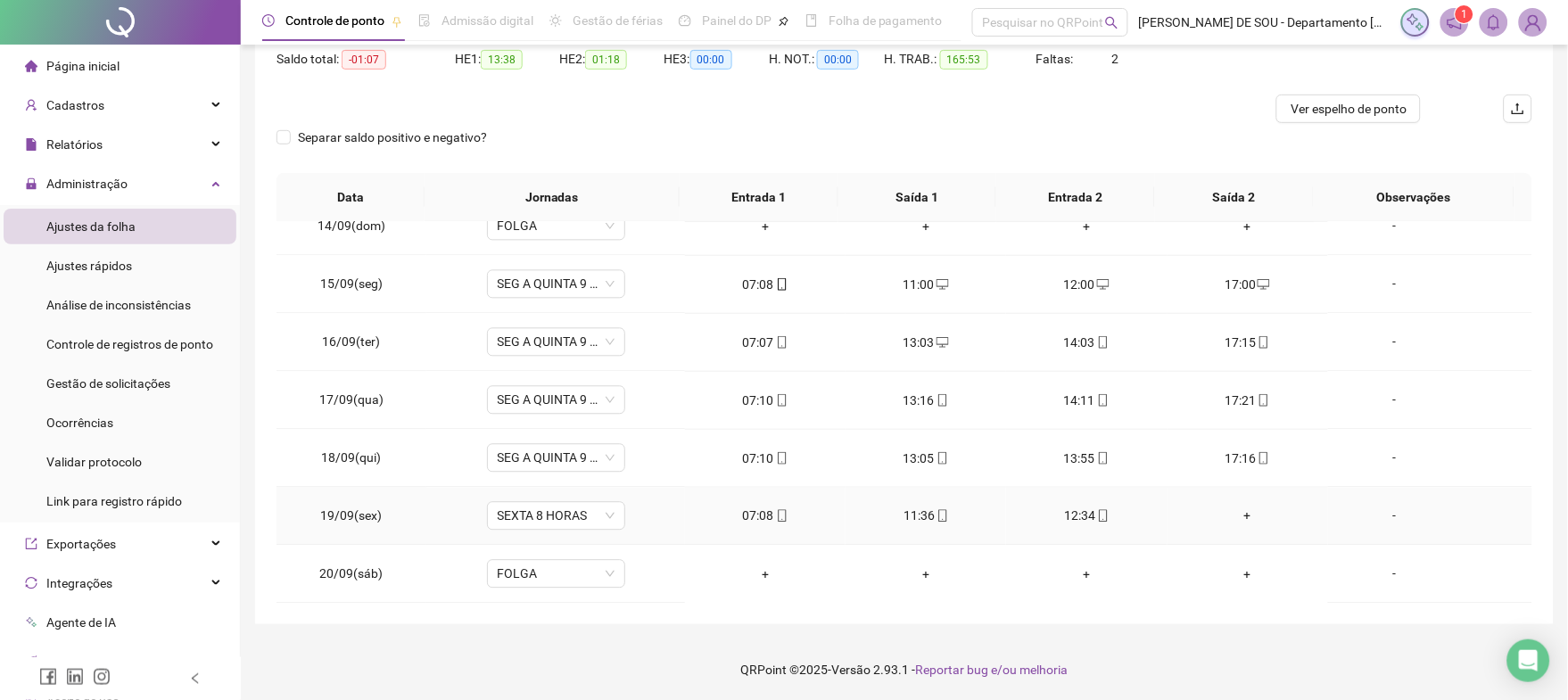
scroll to position [1244, 0]
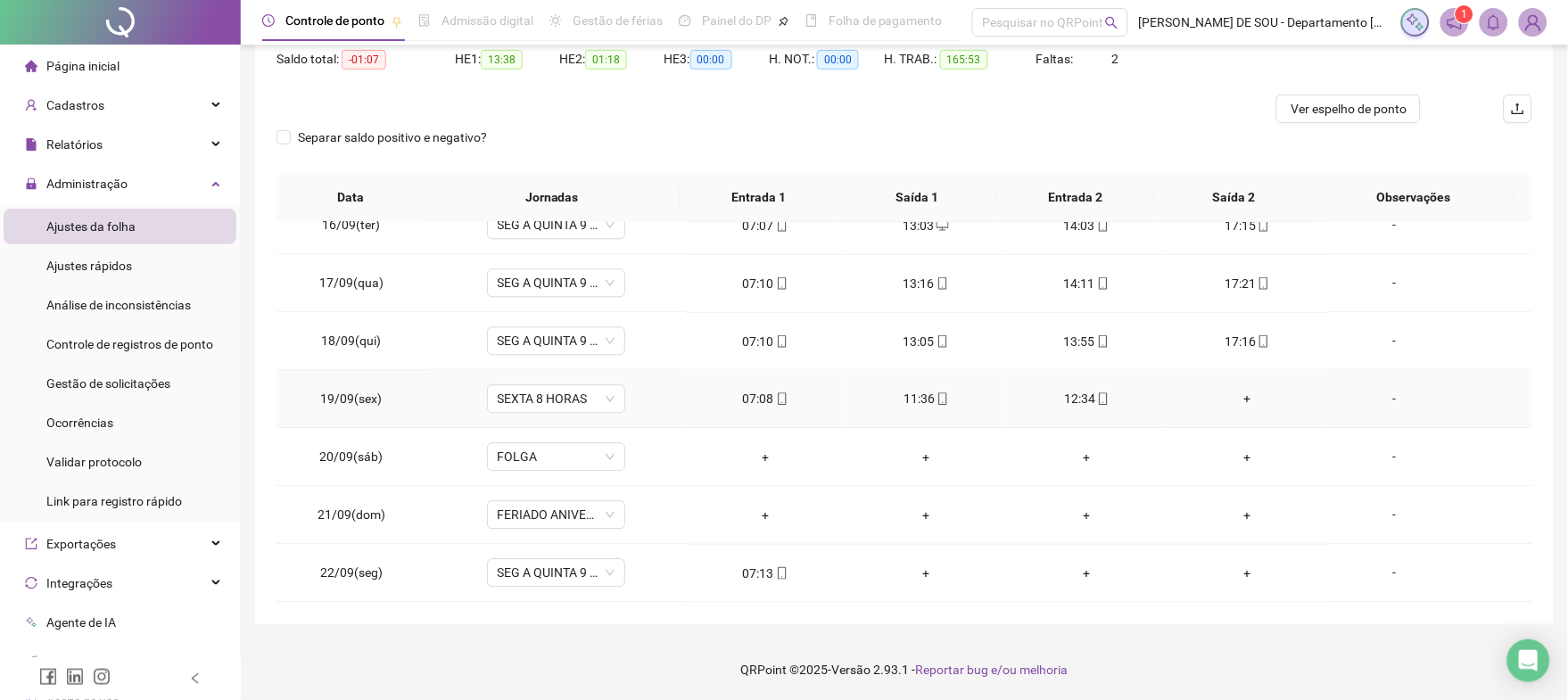
click at [1234, 401] on div "+" at bounding box center [1247, 399] width 132 height 20
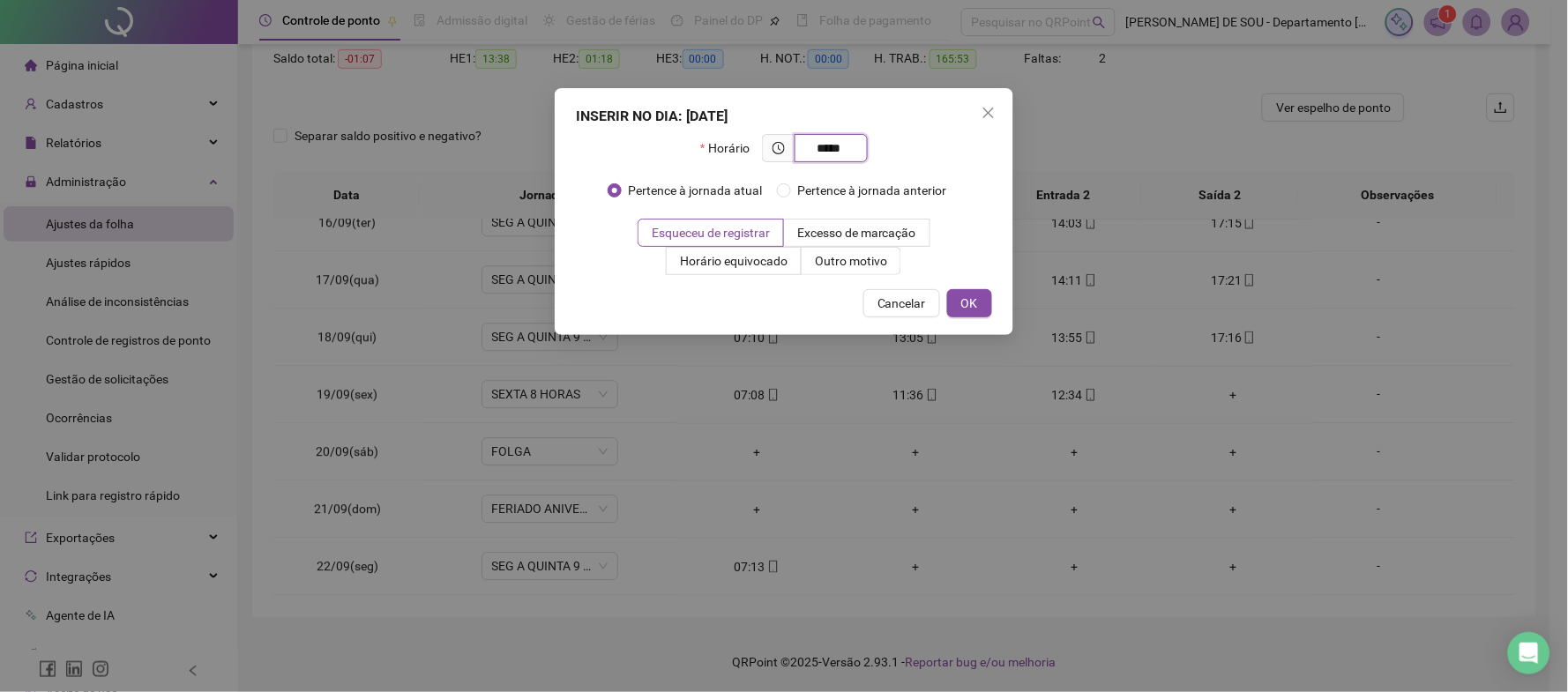
type input "*****"
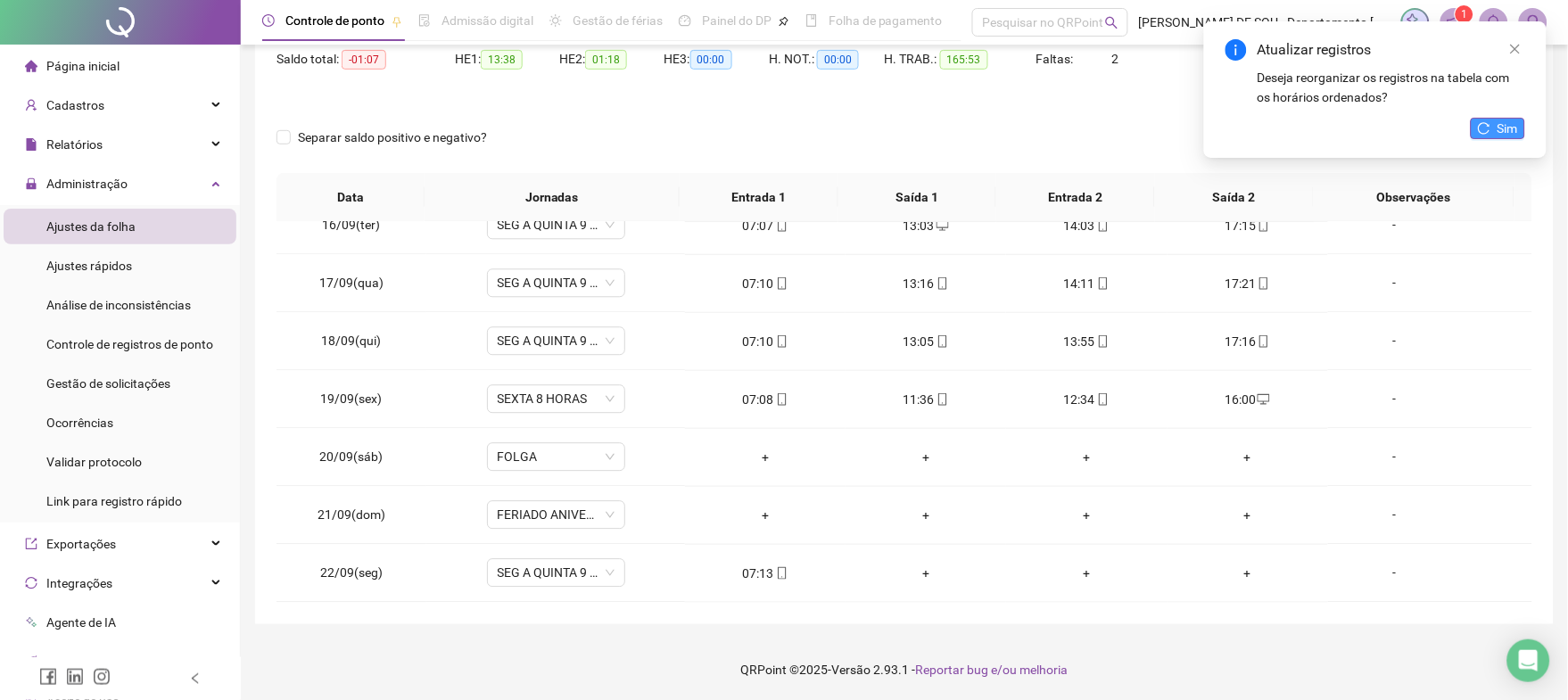
click at [1508, 131] on span "Sim" at bounding box center [1508, 128] width 21 height 20
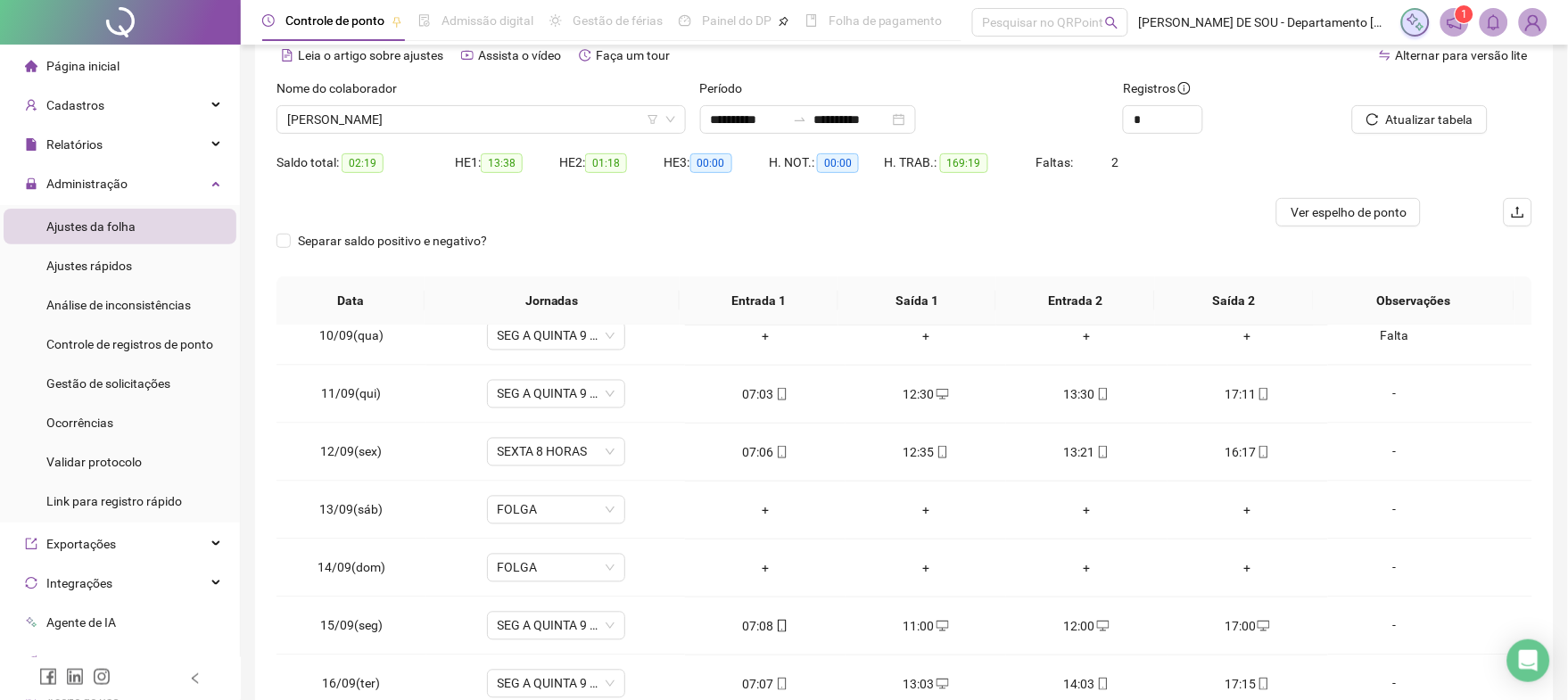
scroll to position [0, 0]
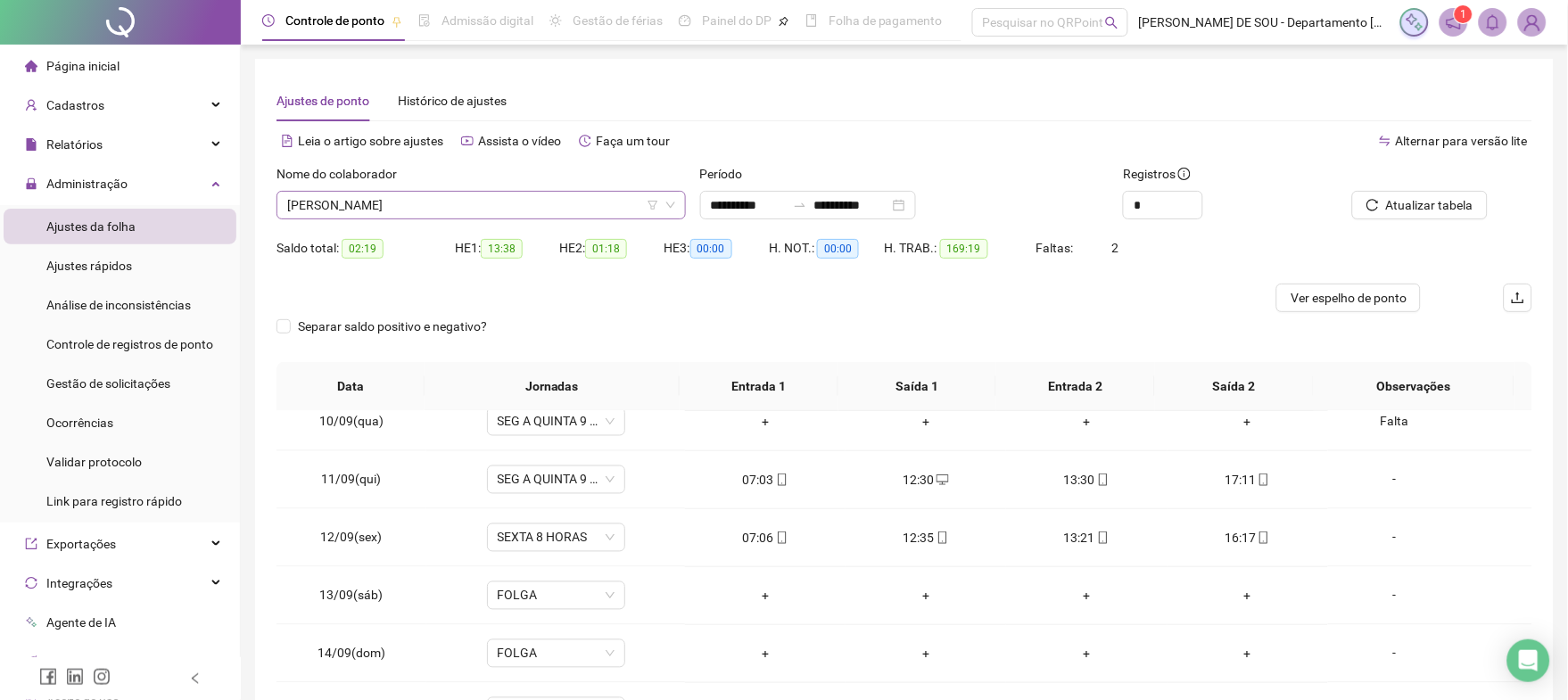
click at [519, 202] on span "[PERSON_NAME]" at bounding box center [481, 205] width 387 height 27
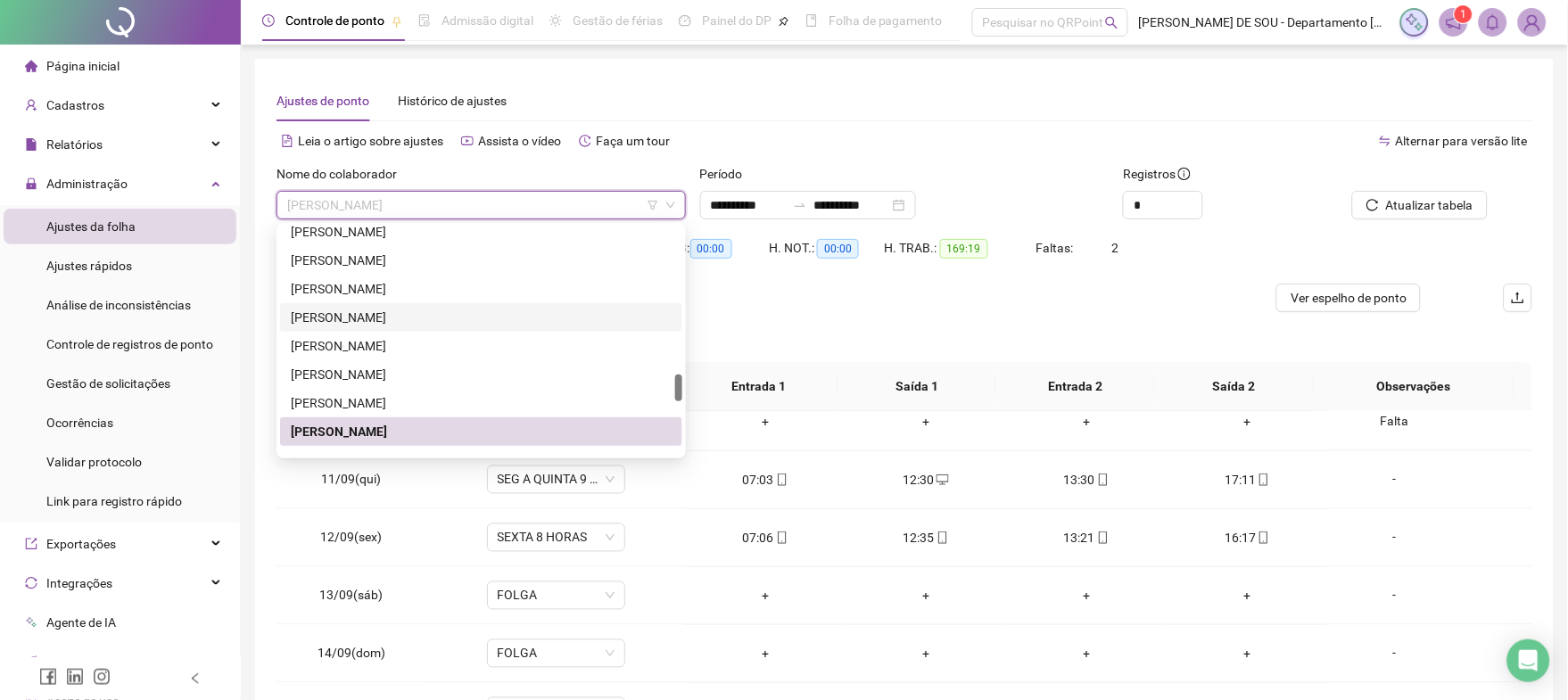
scroll to position [1355, 0]
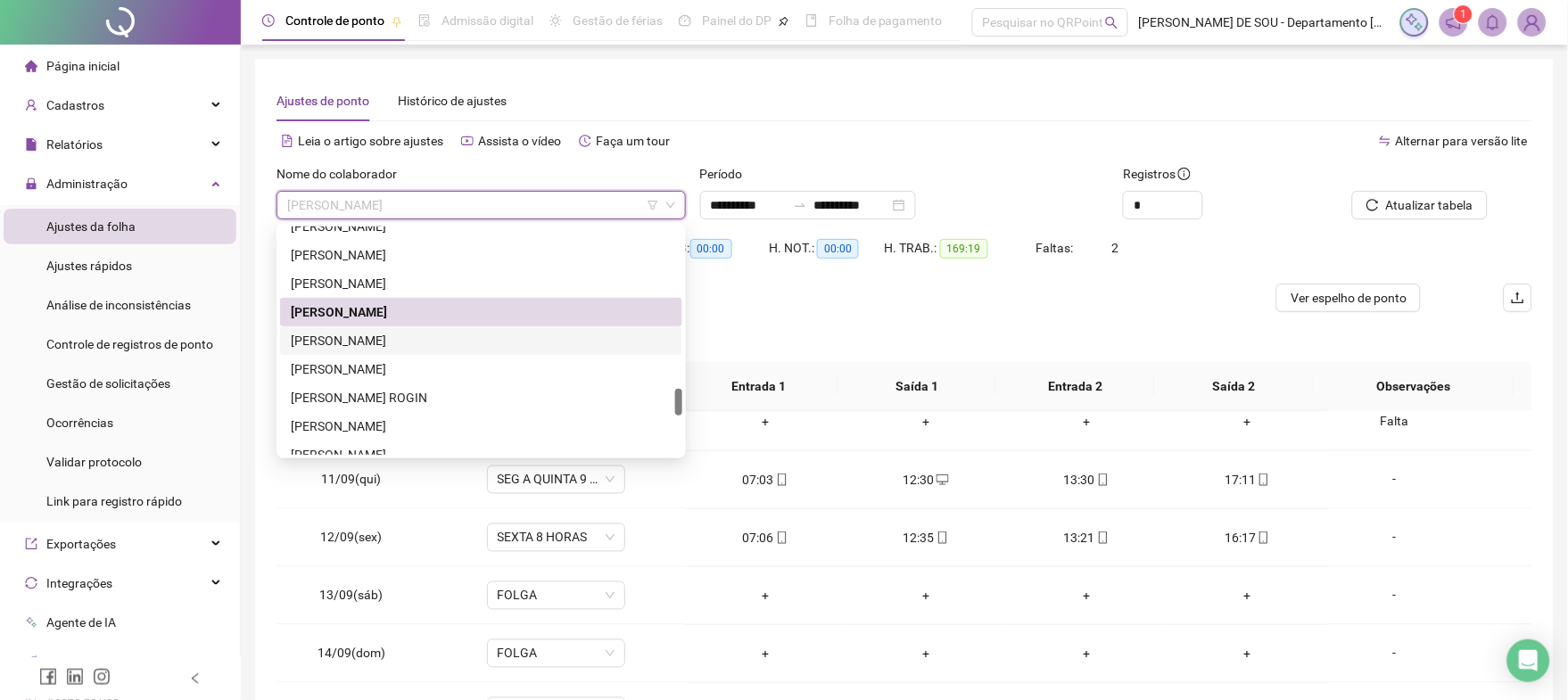
click at [417, 341] on div "[PERSON_NAME]" at bounding box center [481, 340] width 381 height 20
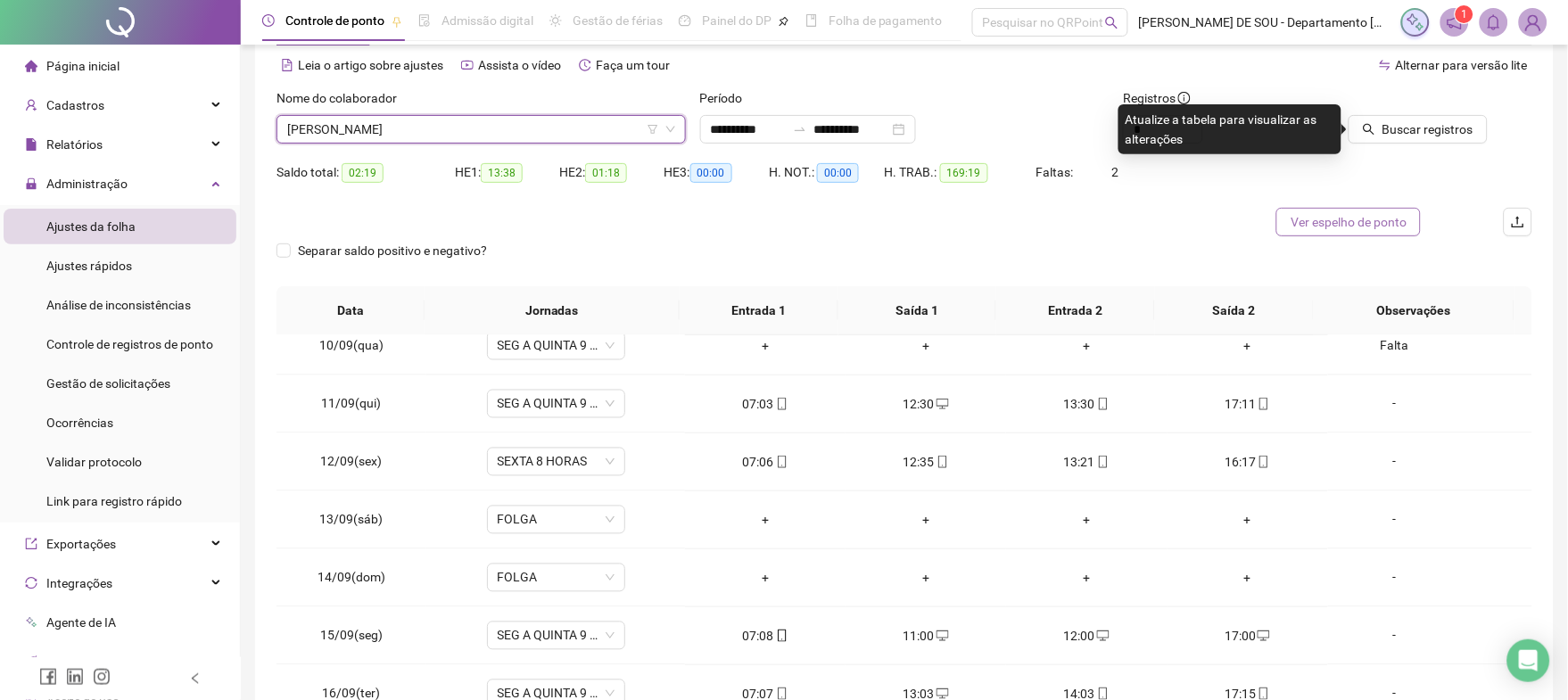
scroll to position [119, 0]
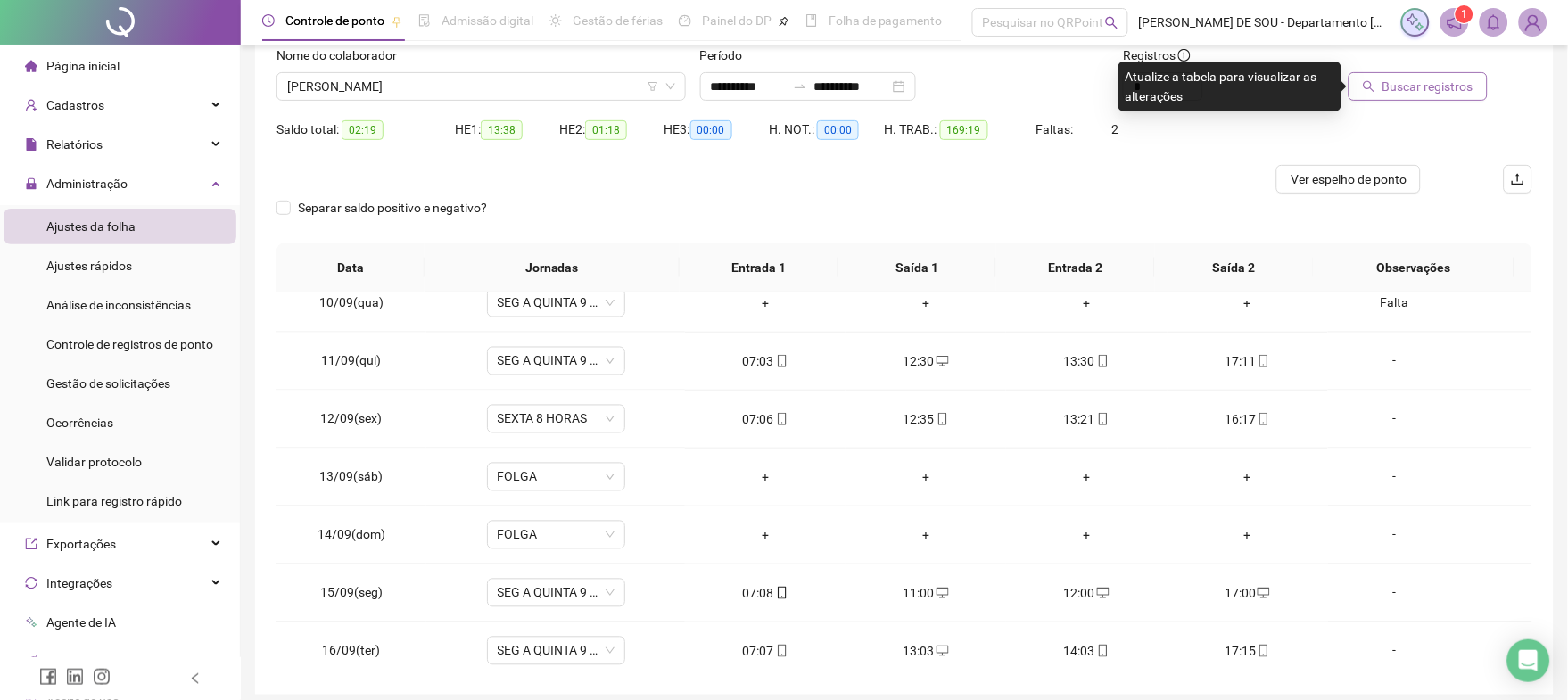
click at [1415, 85] on span "Buscar registros" at bounding box center [1427, 86] width 91 height 20
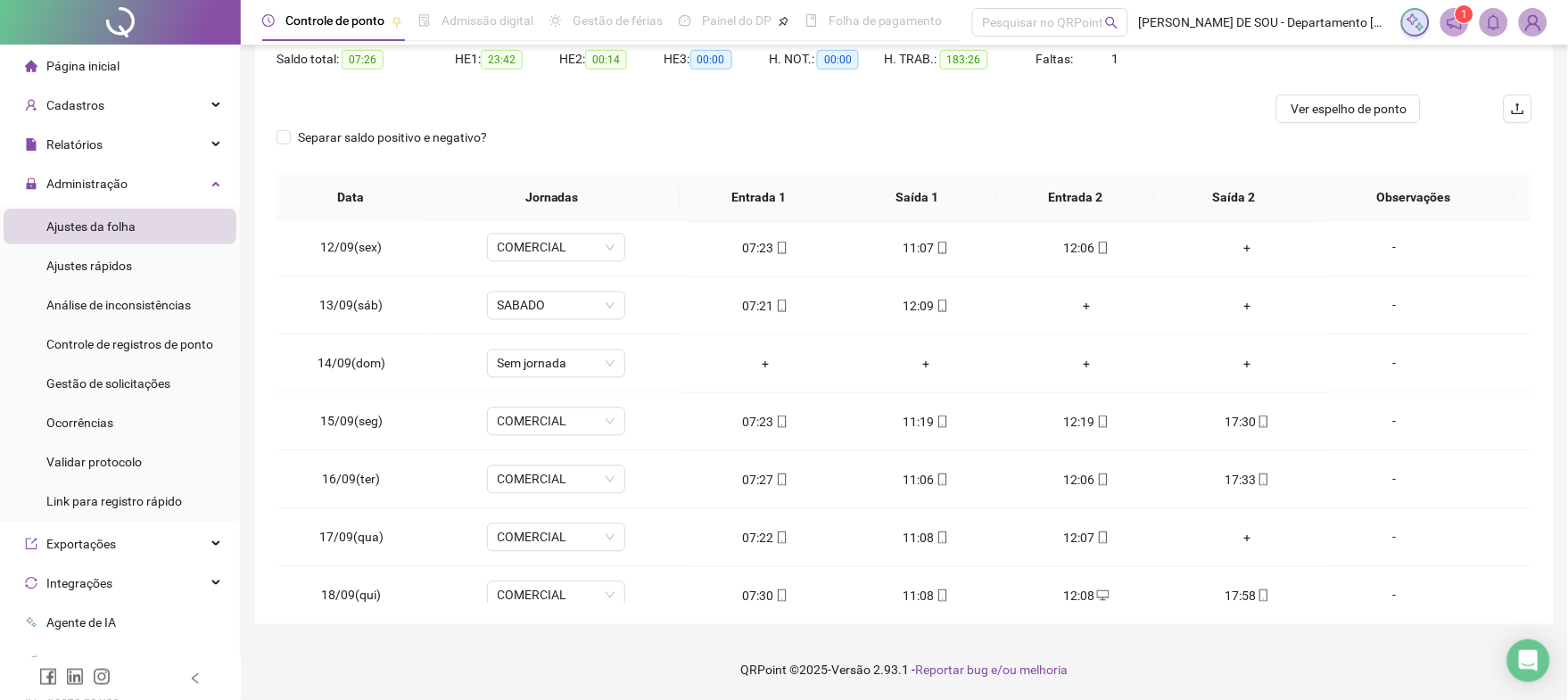
scroll to position [887, 0]
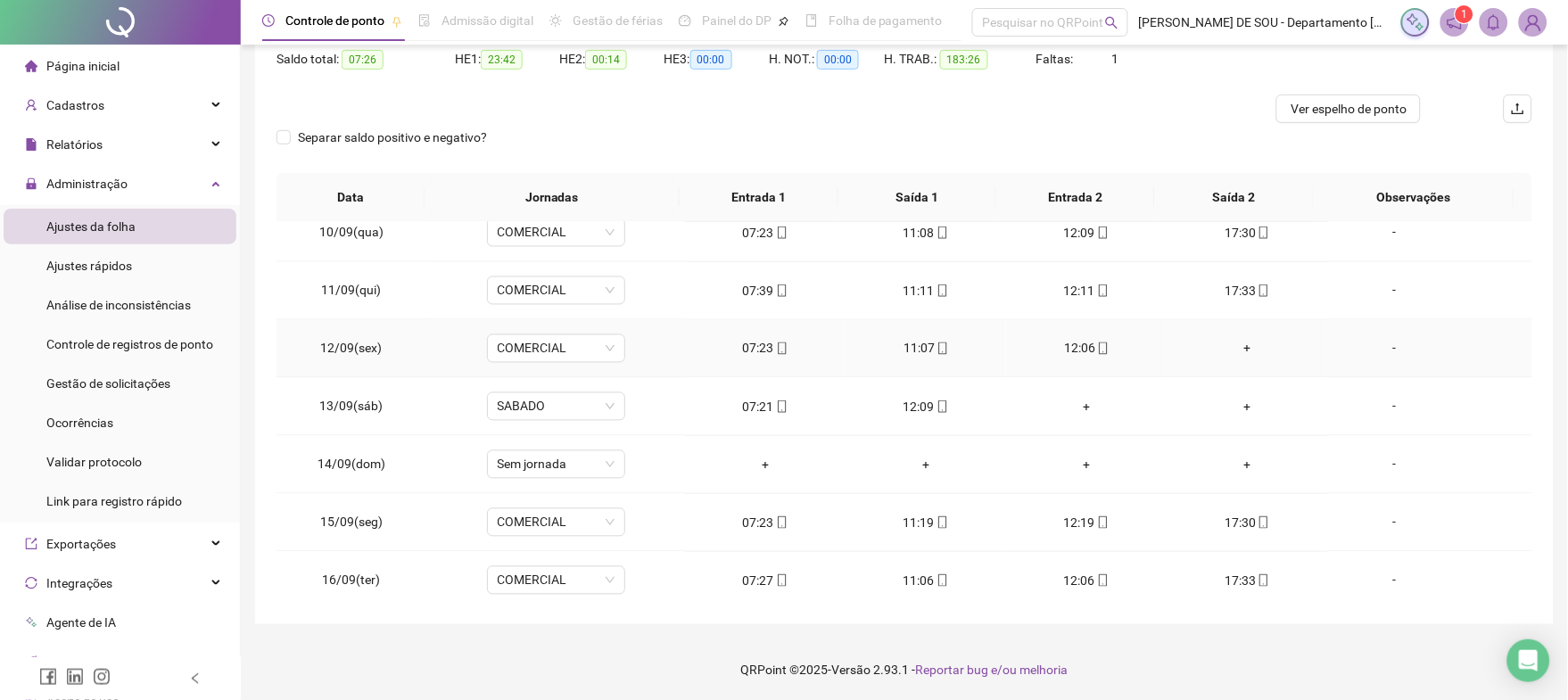
click at [1236, 350] on div "+" at bounding box center [1247, 349] width 132 height 20
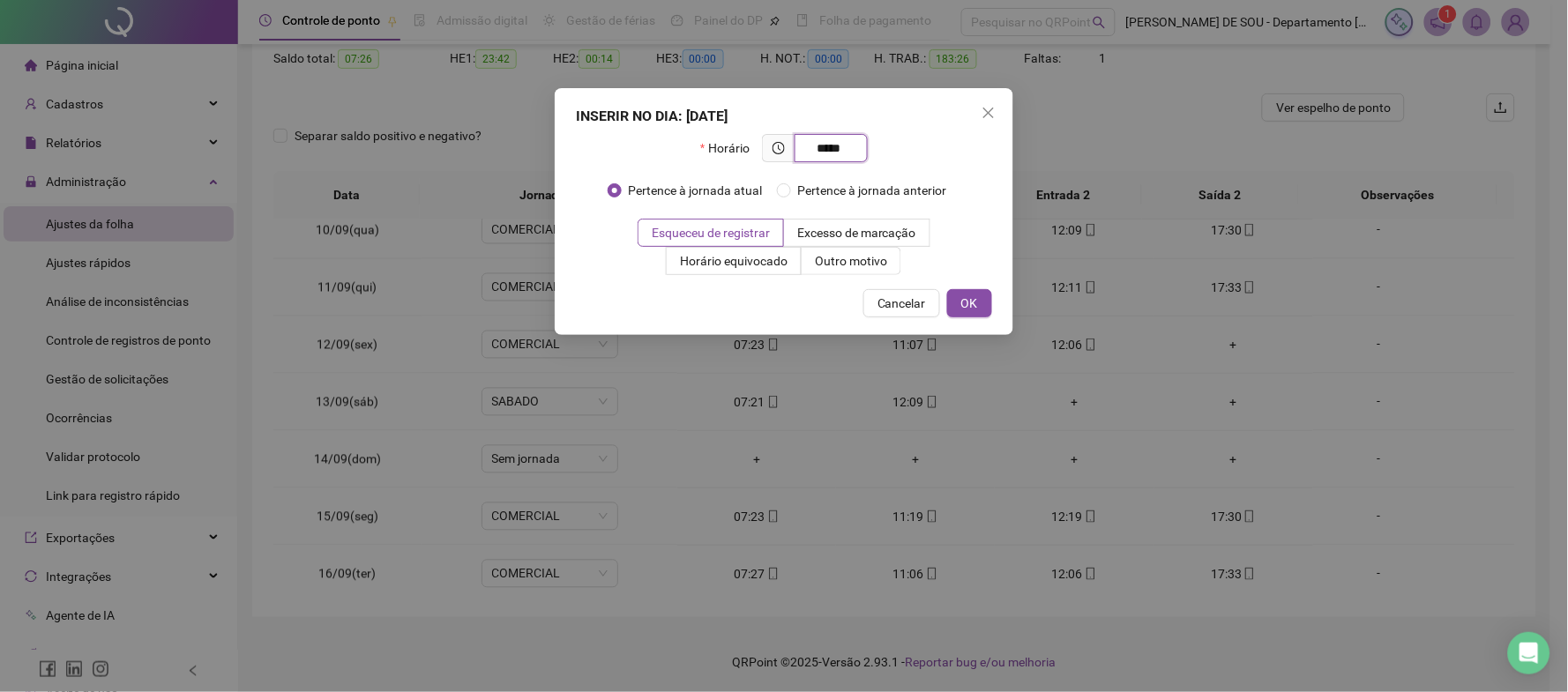
type input "*****"
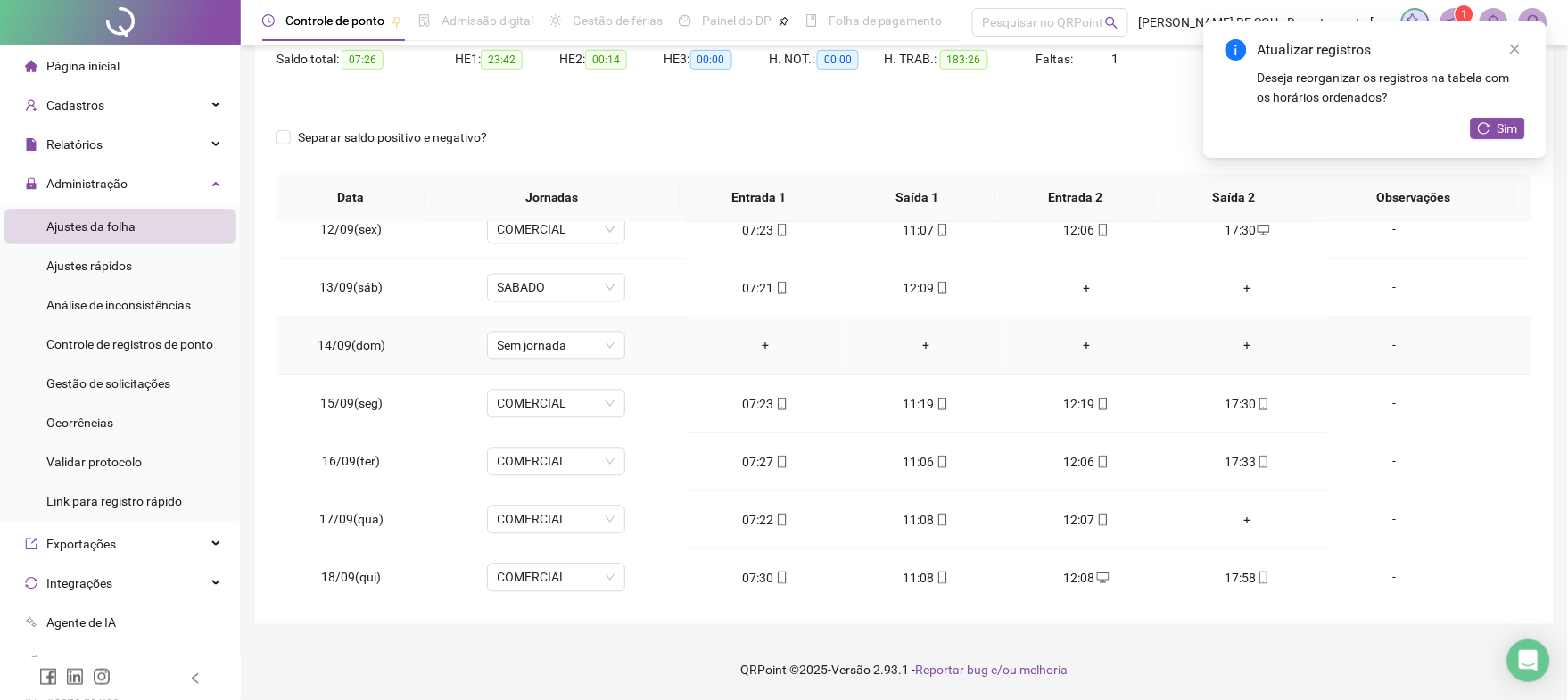
scroll to position [1126, 0]
click at [1233, 400] on div "+" at bounding box center [1247, 400] width 132 height 20
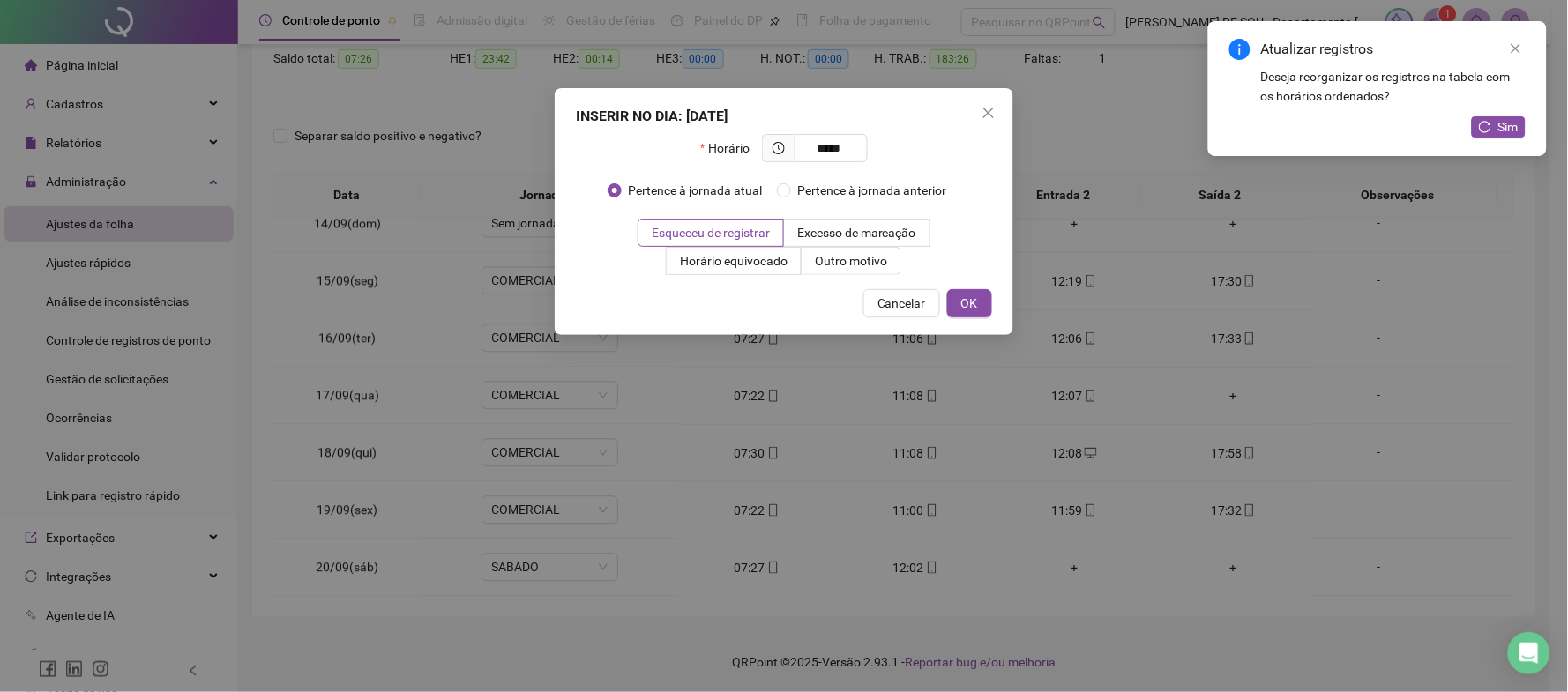
type input "*****"
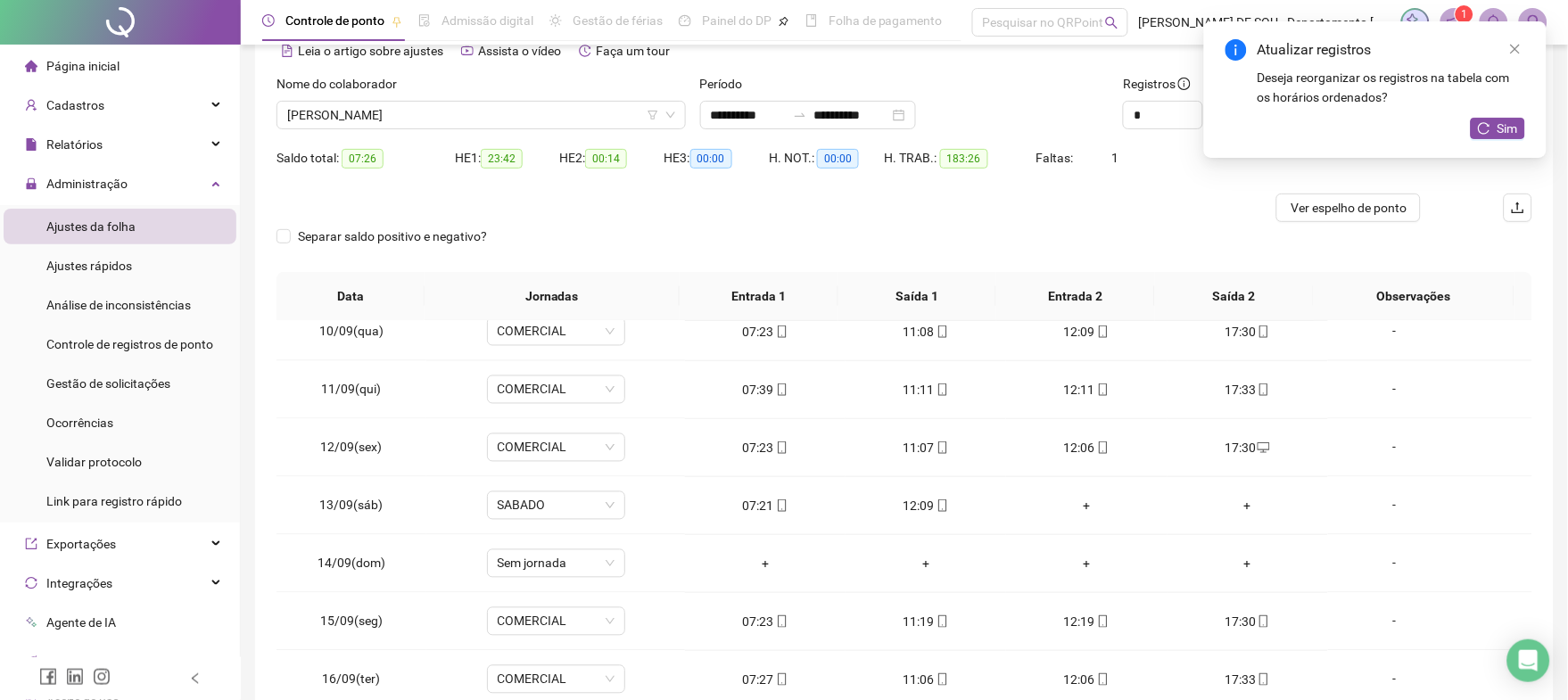
scroll to position [0, 0]
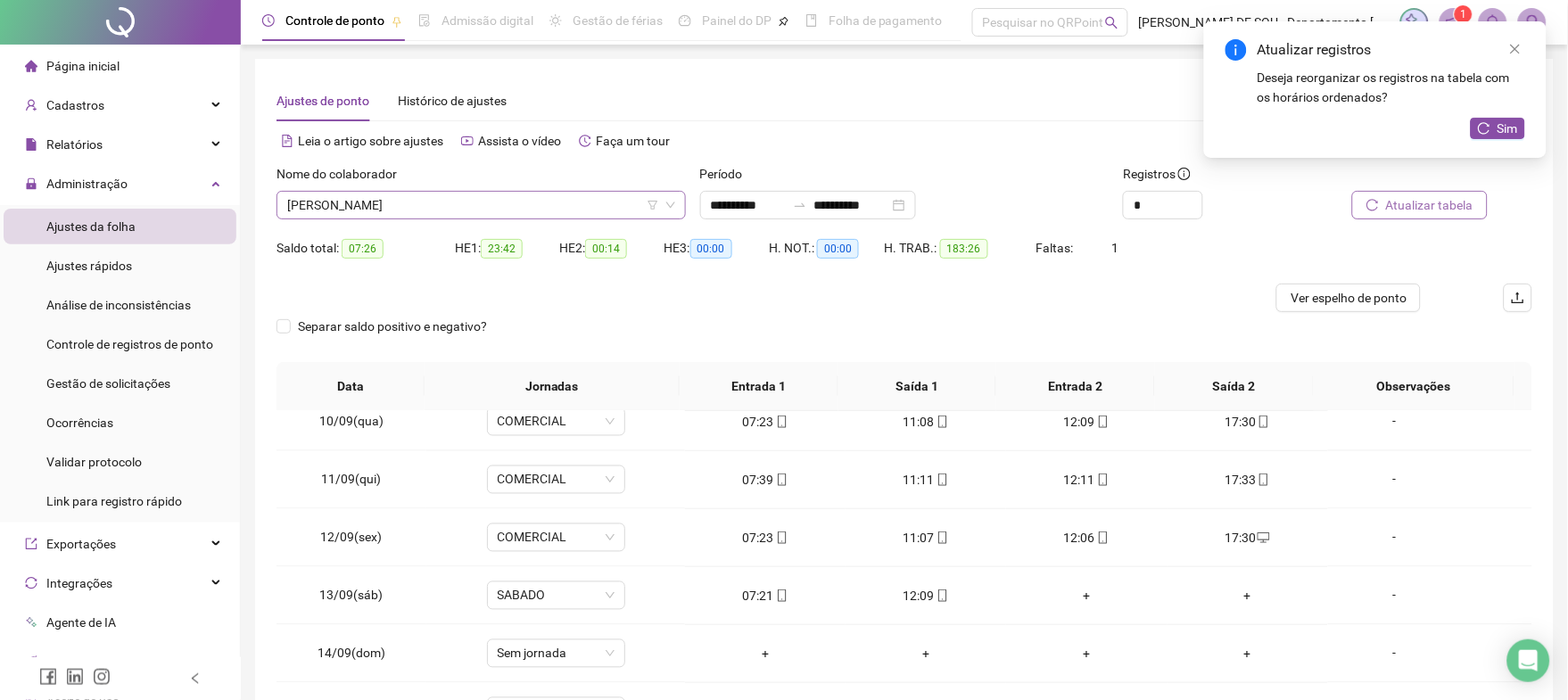
click at [533, 211] on span "[PERSON_NAME]" at bounding box center [481, 205] width 387 height 27
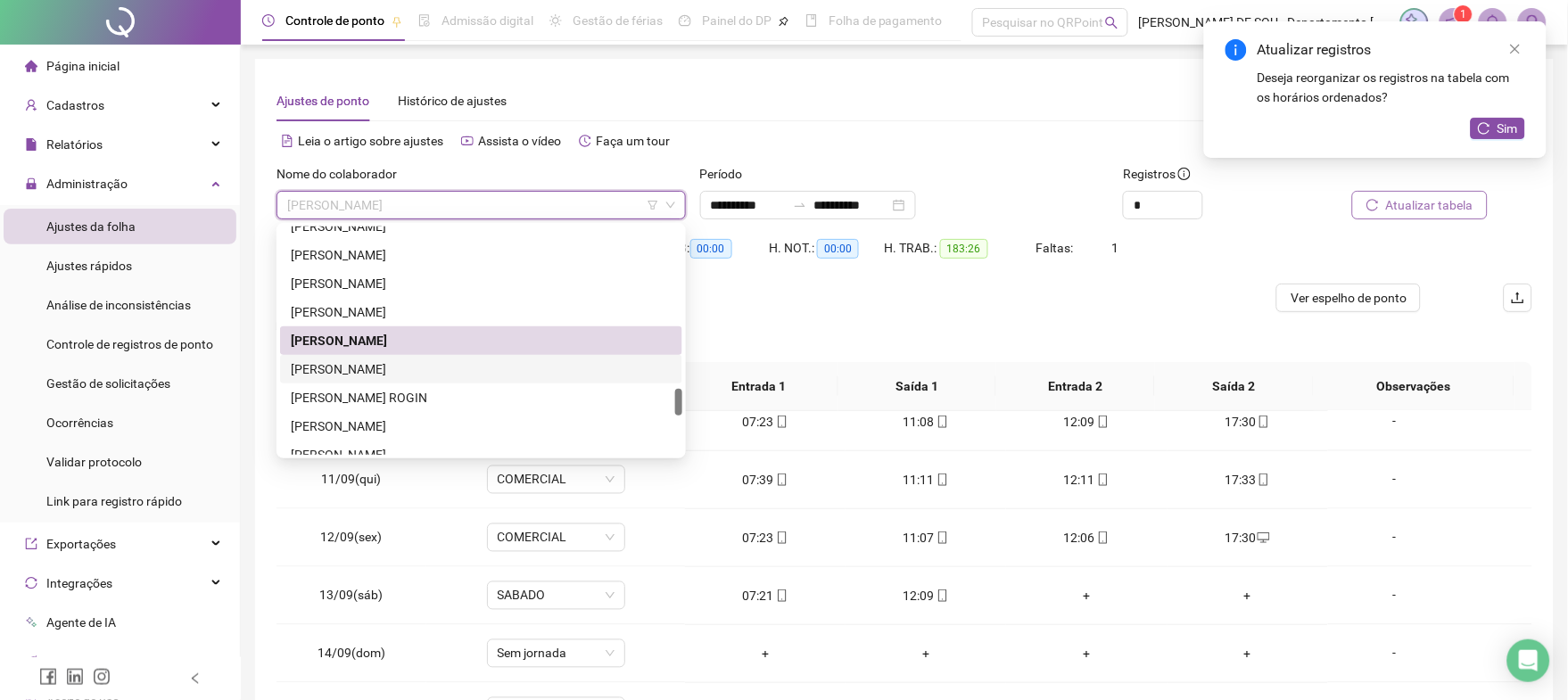
click at [394, 372] on div "[PERSON_NAME]" at bounding box center [481, 369] width 381 height 20
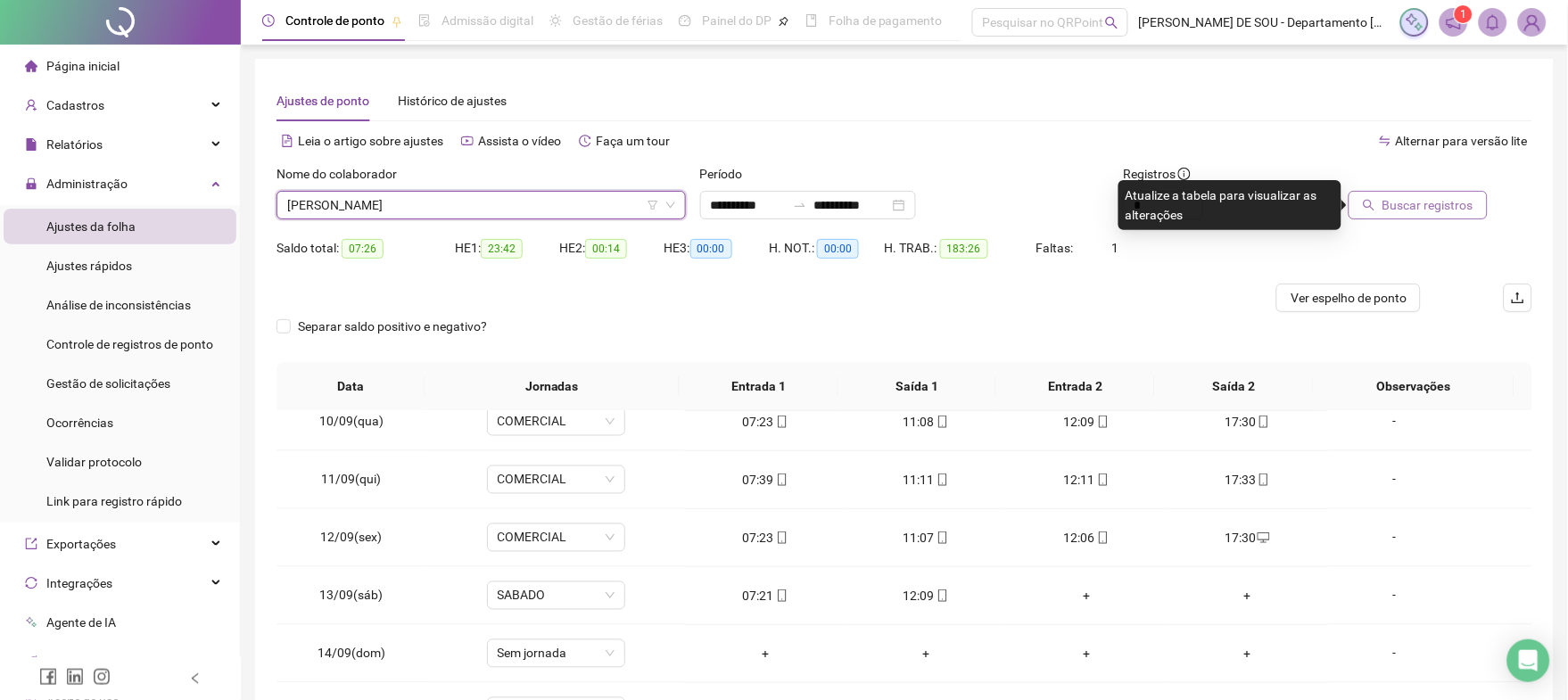
click at [1431, 208] on span "Buscar registros" at bounding box center [1427, 205] width 91 height 20
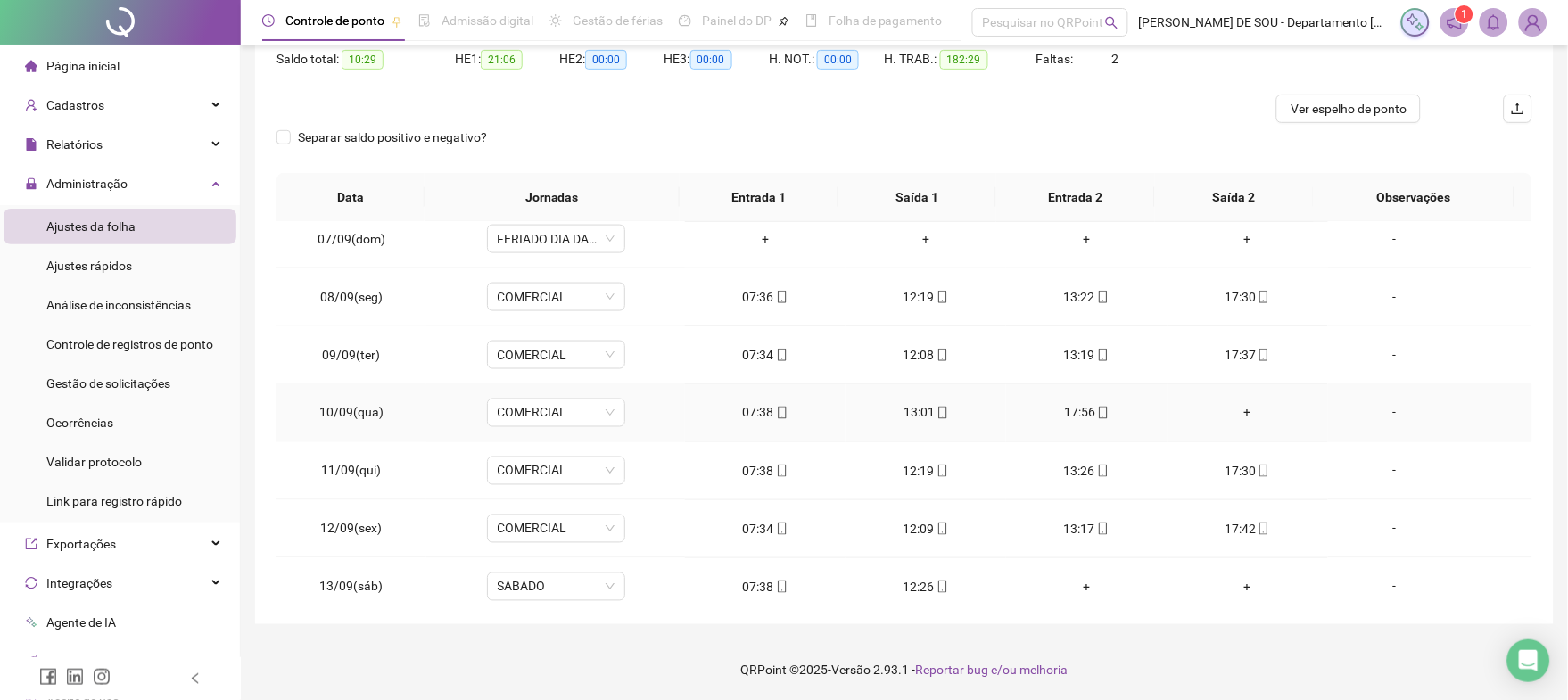
scroll to position [712, 0]
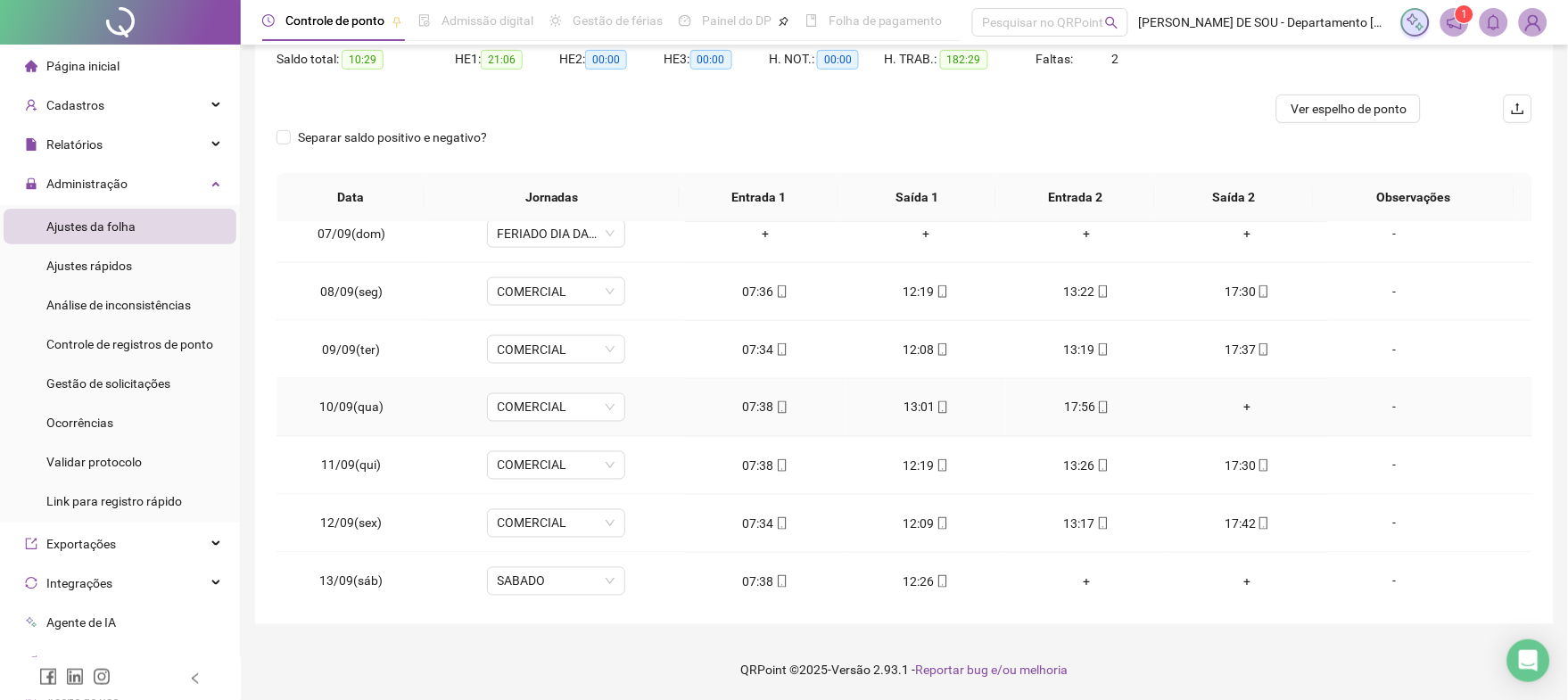
click at [1236, 408] on div "+" at bounding box center [1247, 407] width 132 height 20
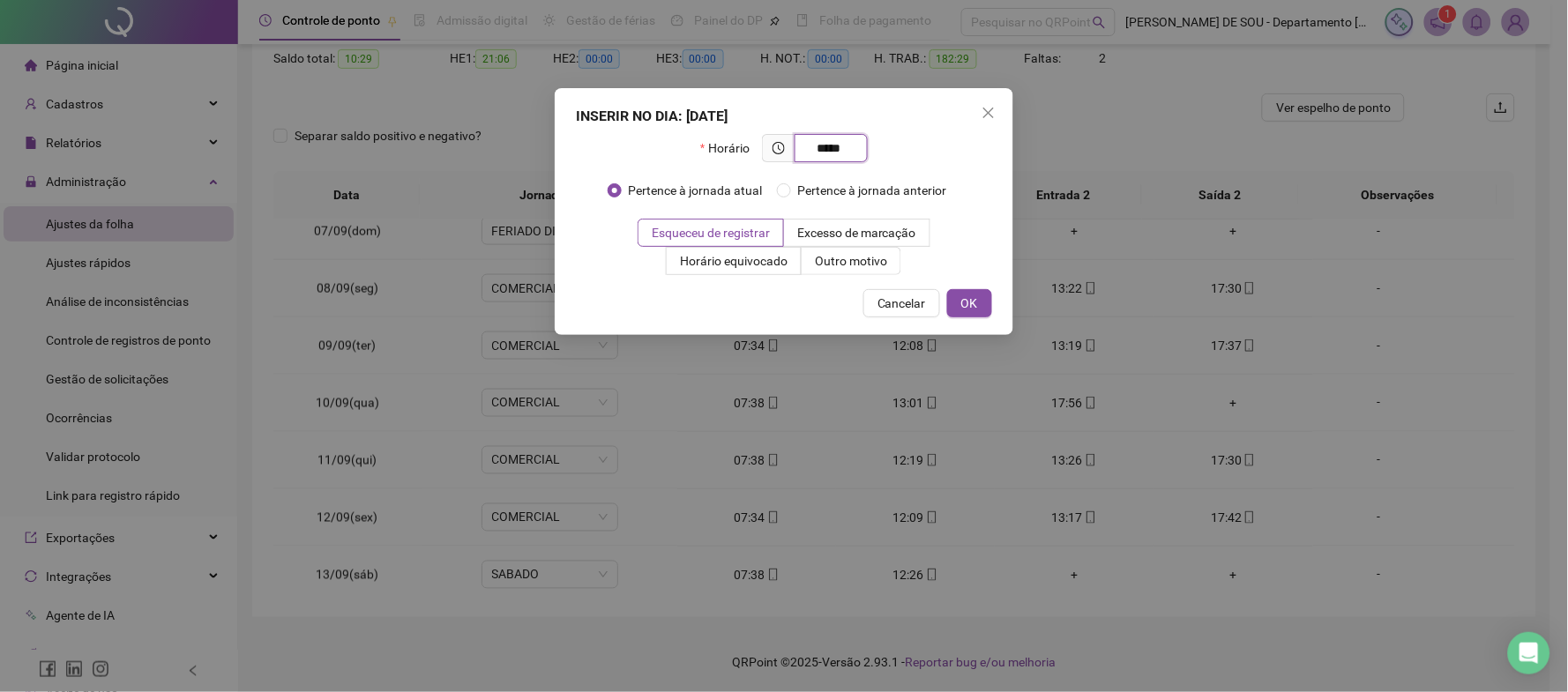
type input "*****"
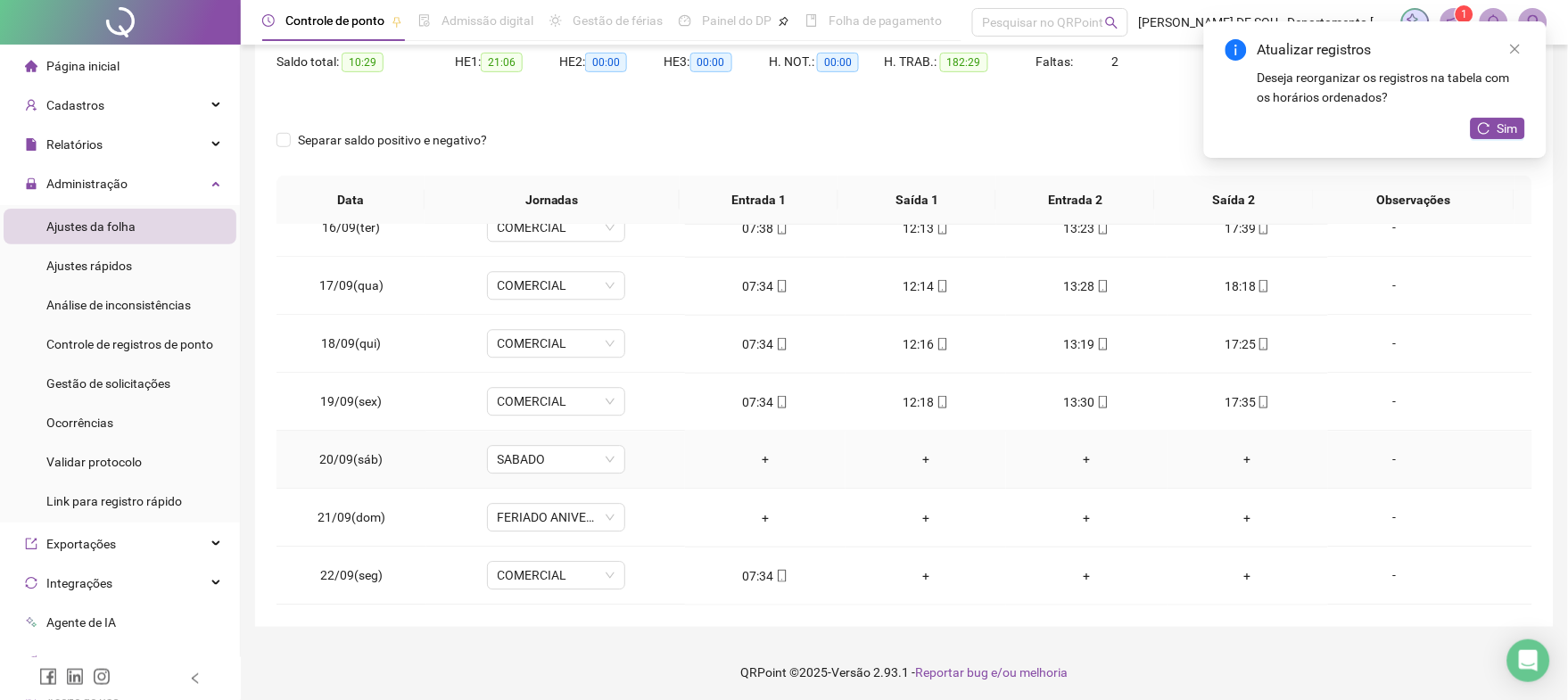
scroll to position [189, 0]
click at [1505, 127] on span "Sim" at bounding box center [1508, 128] width 21 height 20
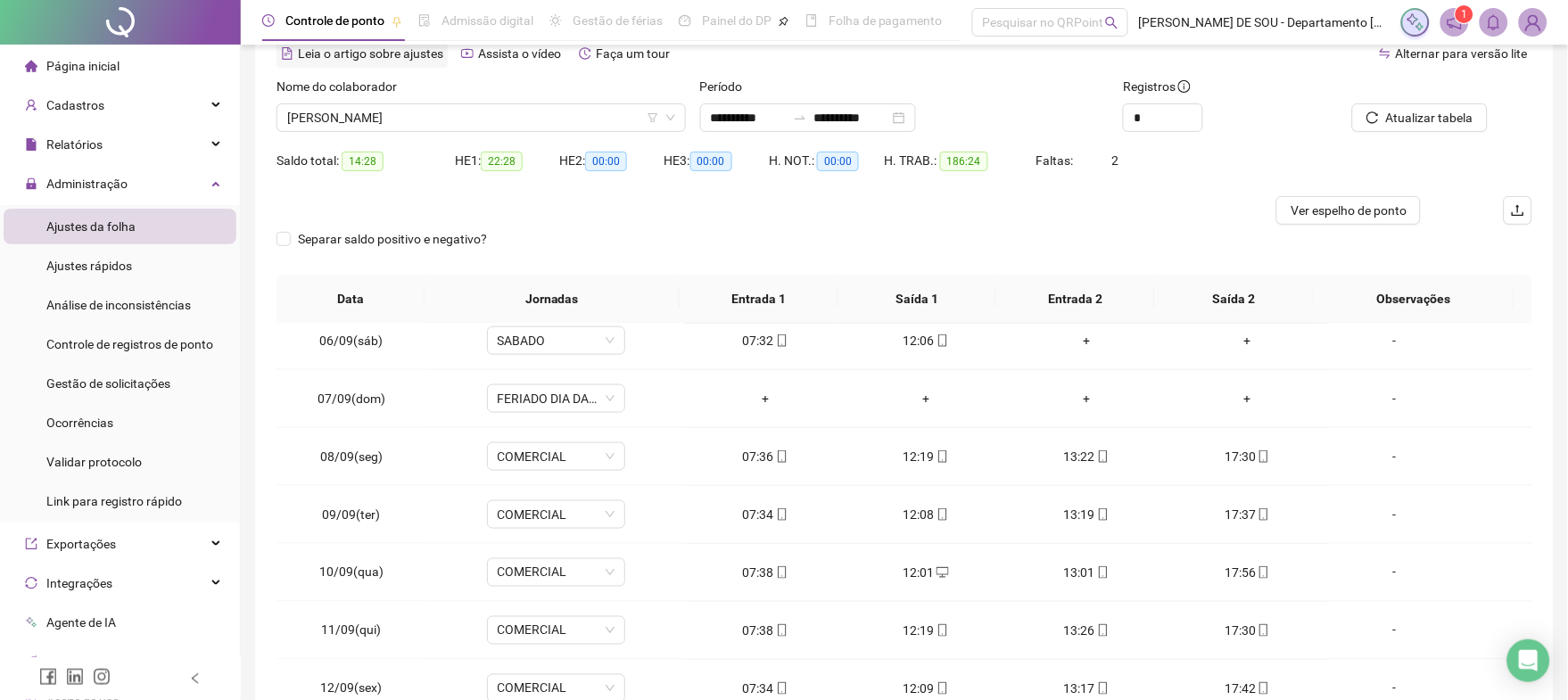
scroll to position [0, 0]
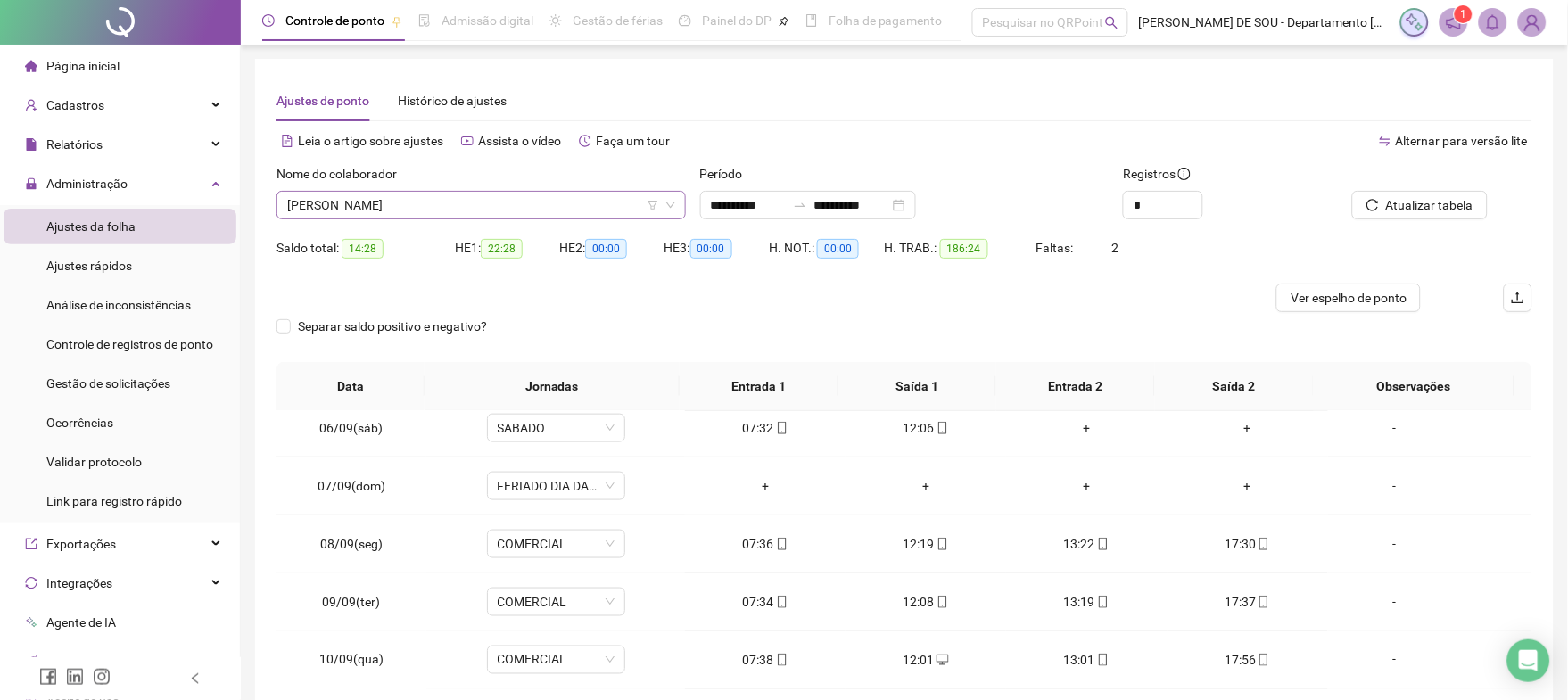
click at [461, 197] on span "[PERSON_NAME]" at bounding box center [481, 205] width 387 height 27
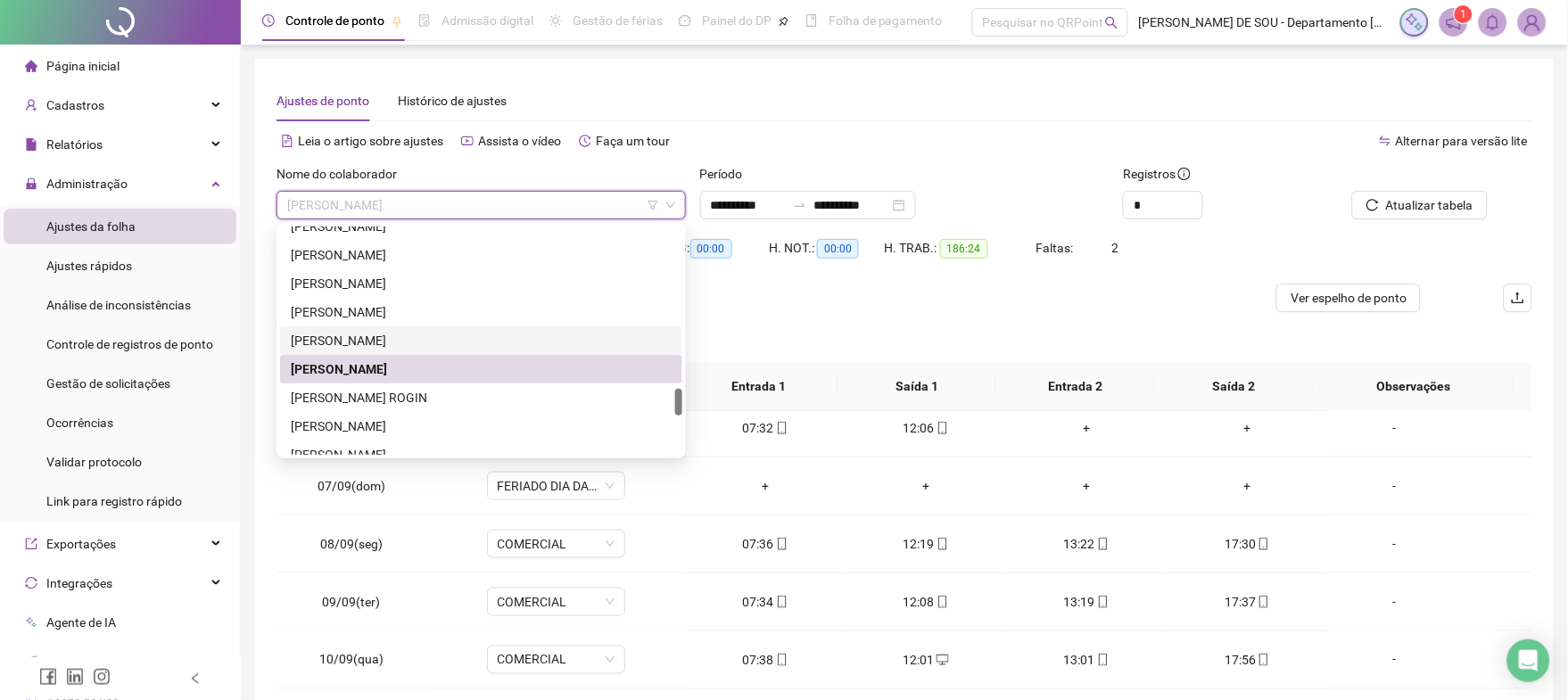
drag, startPoint x: 392, startPoint y: 343, endPoint x: 404, endPoint y: 341, distance: 12.2
click at [394, 343] on div "[PERSON_NAME]" at bounding box center [481, 340] width 381 height 20
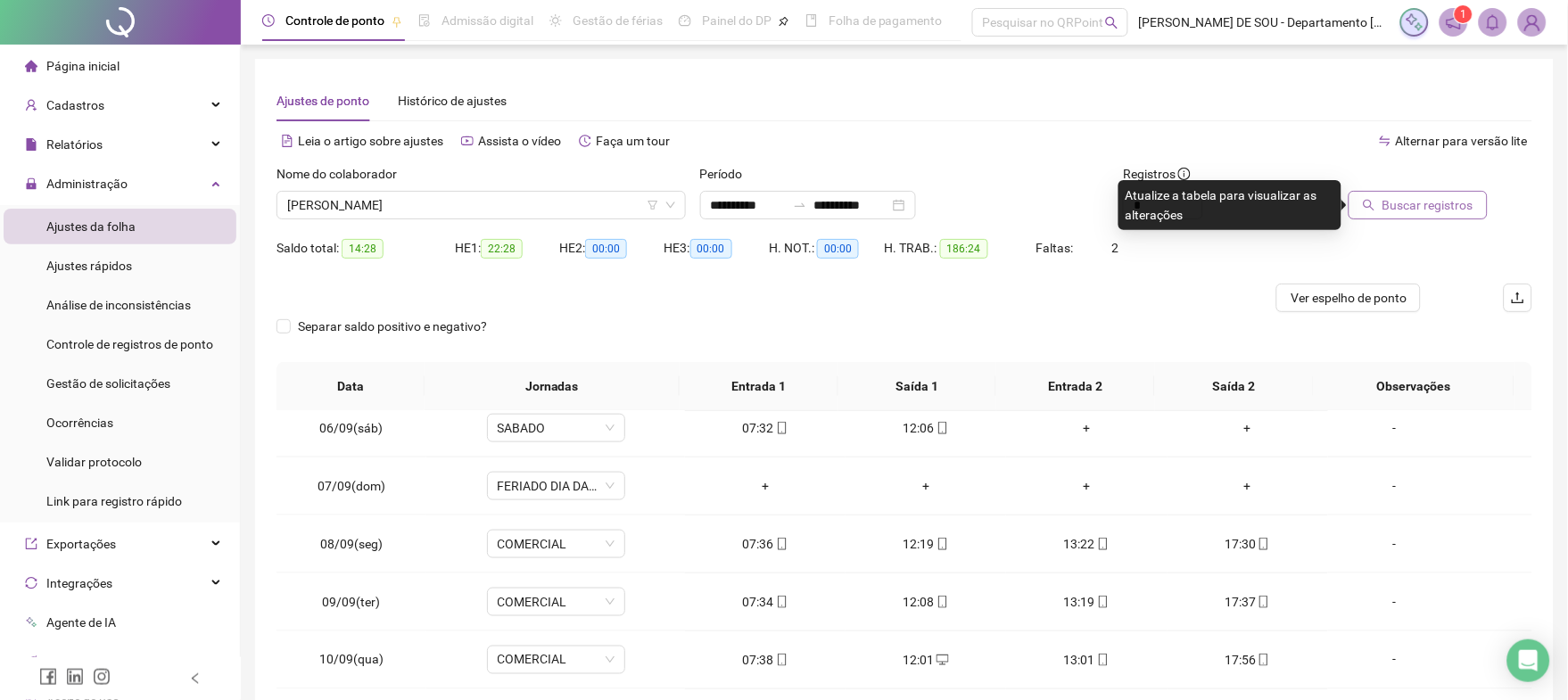
click at [1433, 205] on span "Buscar registros" at bounding box center [1427, 205] width 91 height 20
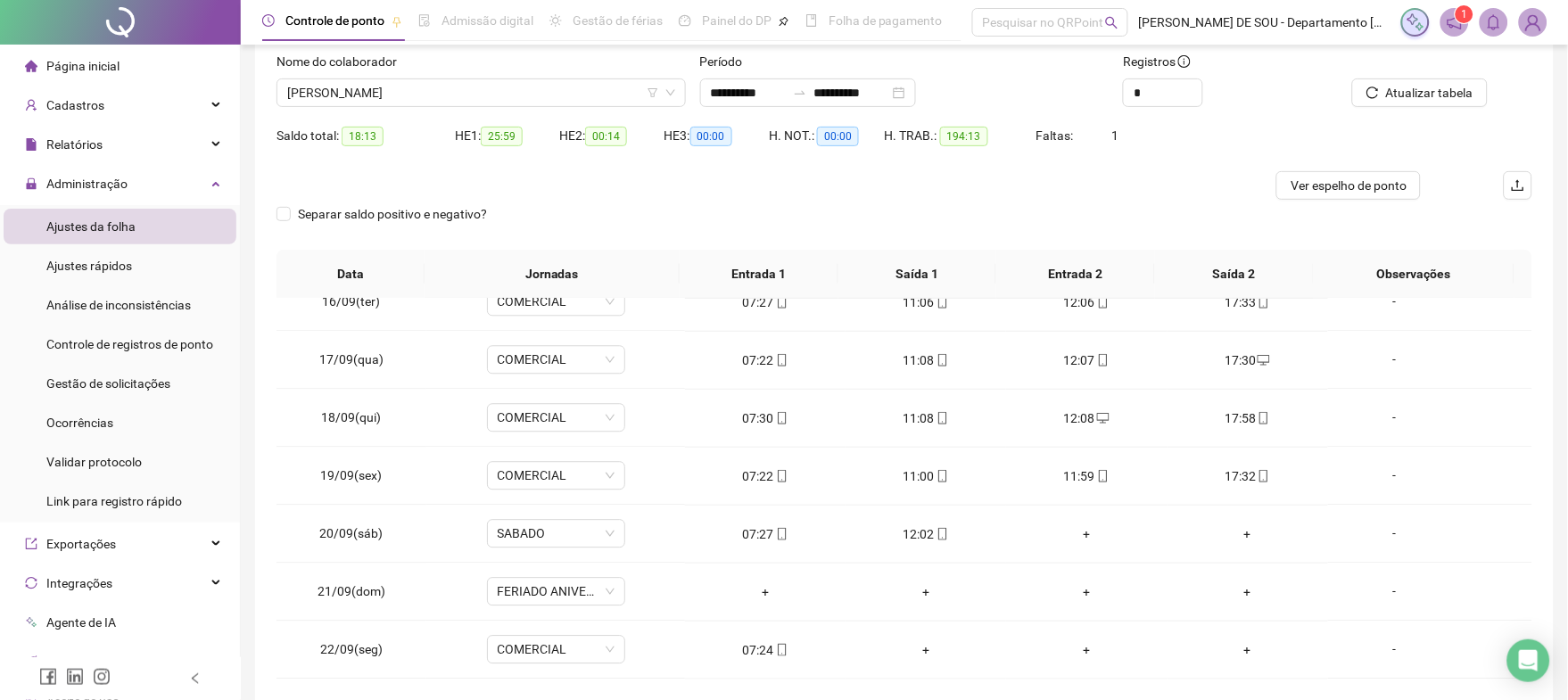
scroll to position [69, 0]
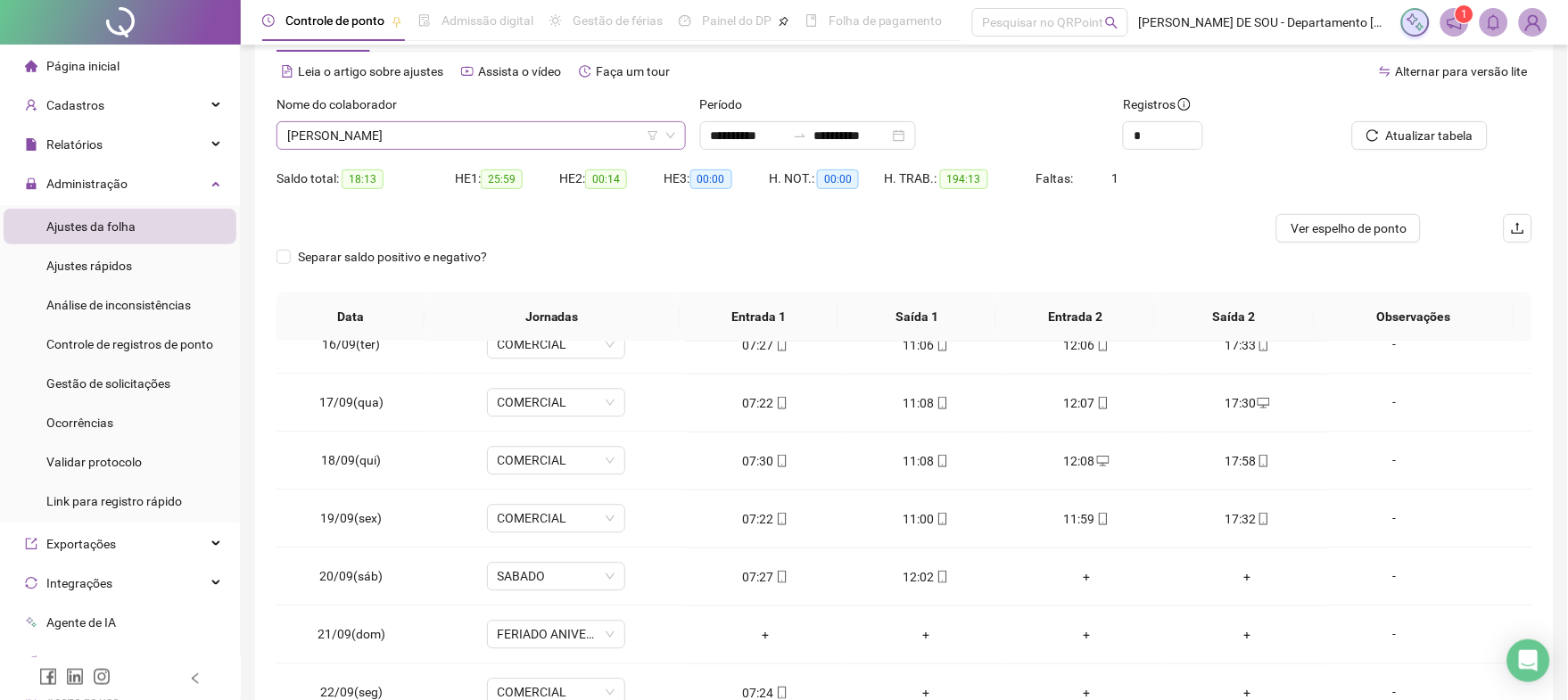
click at [513, 127] on span "[PERSON_NAME]" at bounding box center [481, 136] width 387 height 27
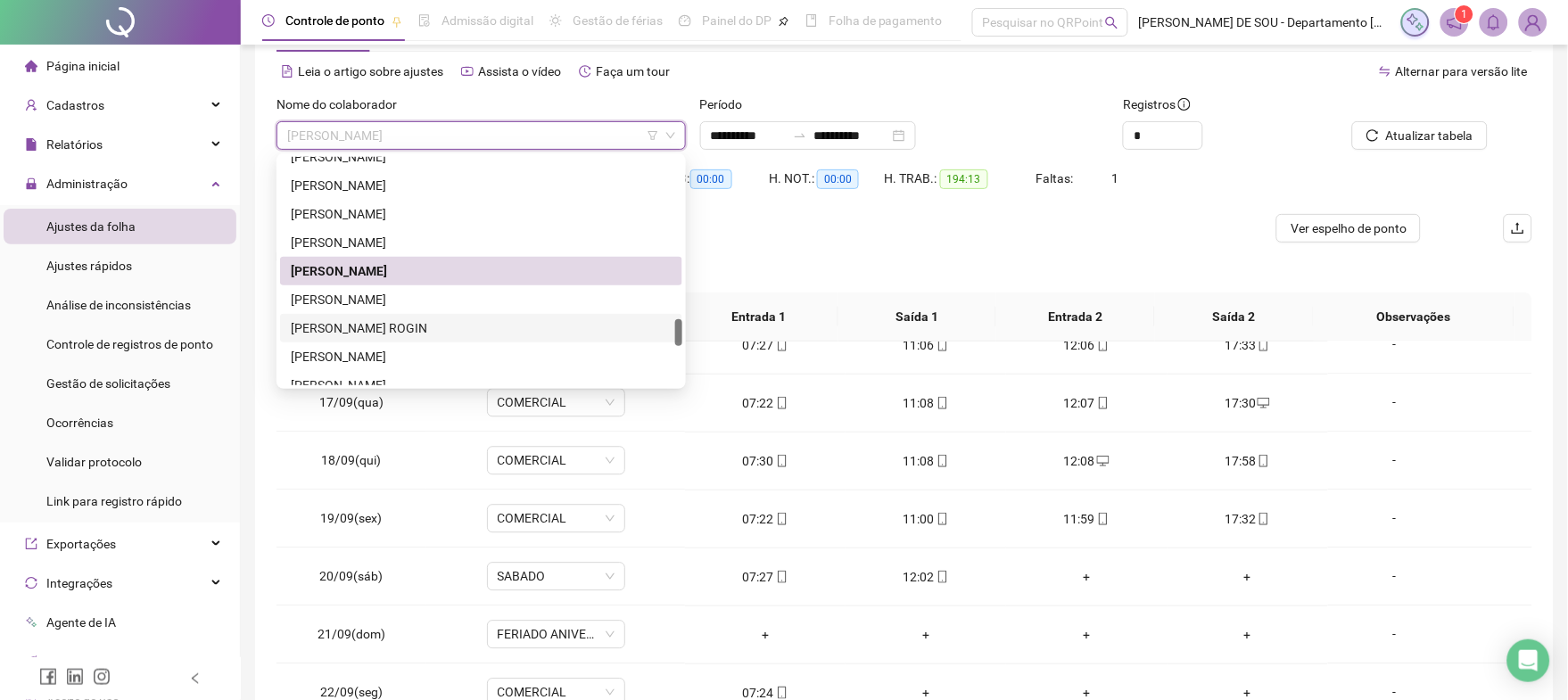
click at [387, 324] on div "[PERSON_NAME] ROGIN" at bounding box center [481, 328] width 381 height 20
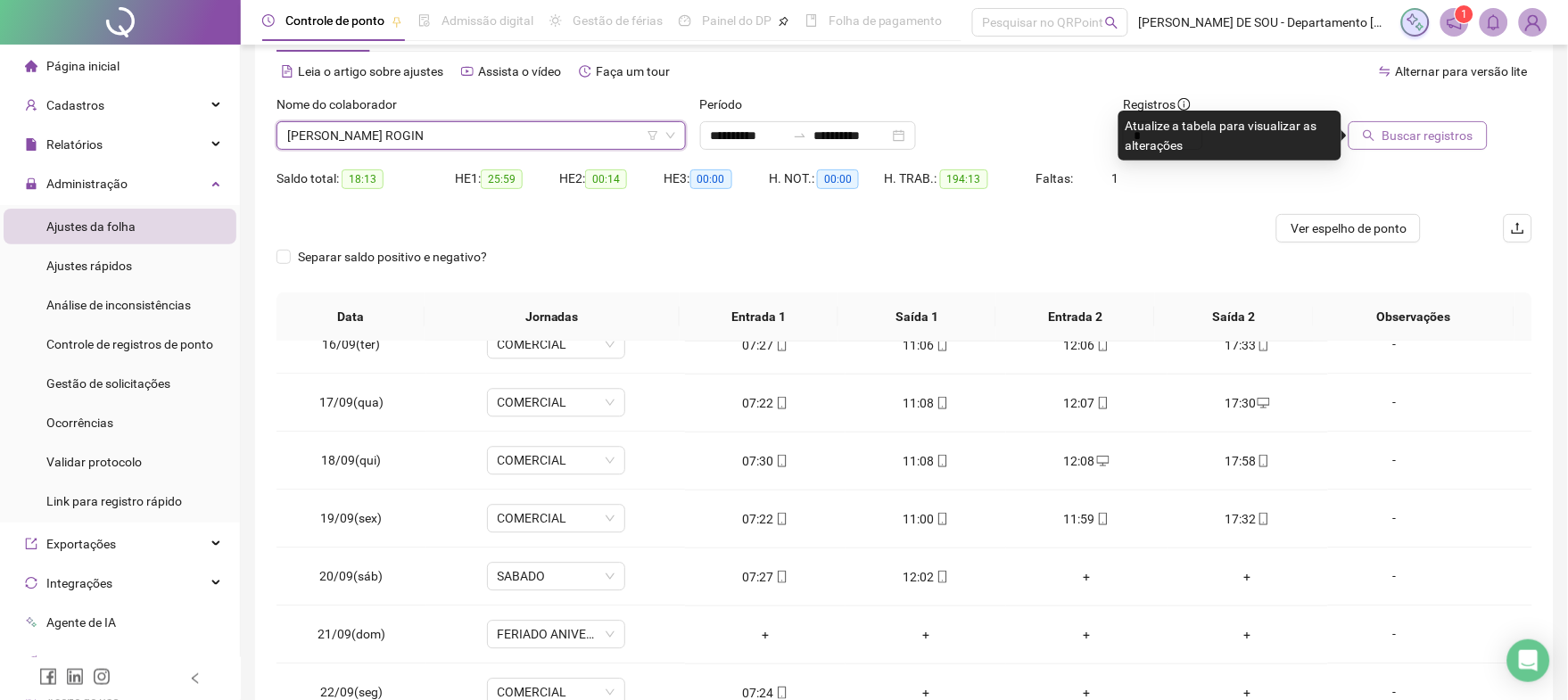
click at [1397, 137] on span "Buscar registros" at bounding box center [1427, 135] width 91 height 20
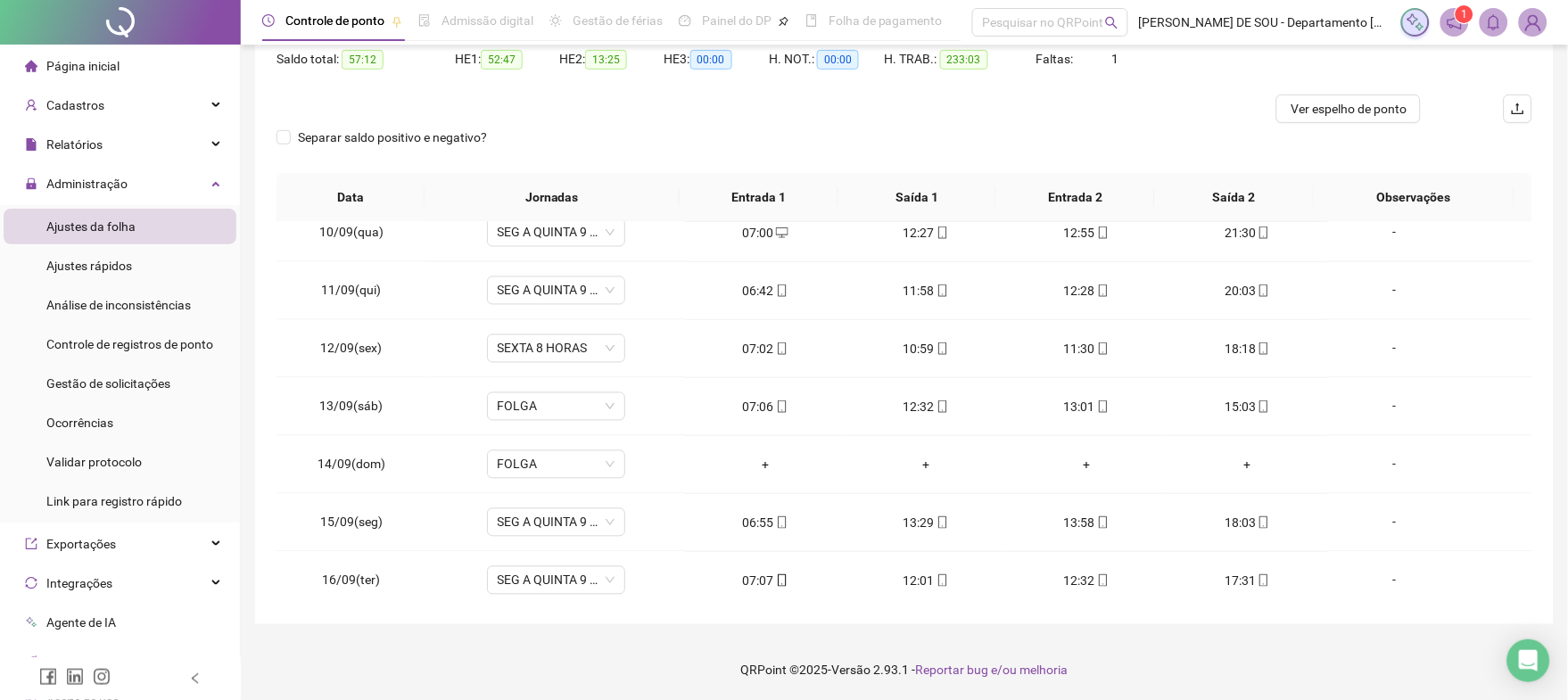
scroll to position [0, 0]
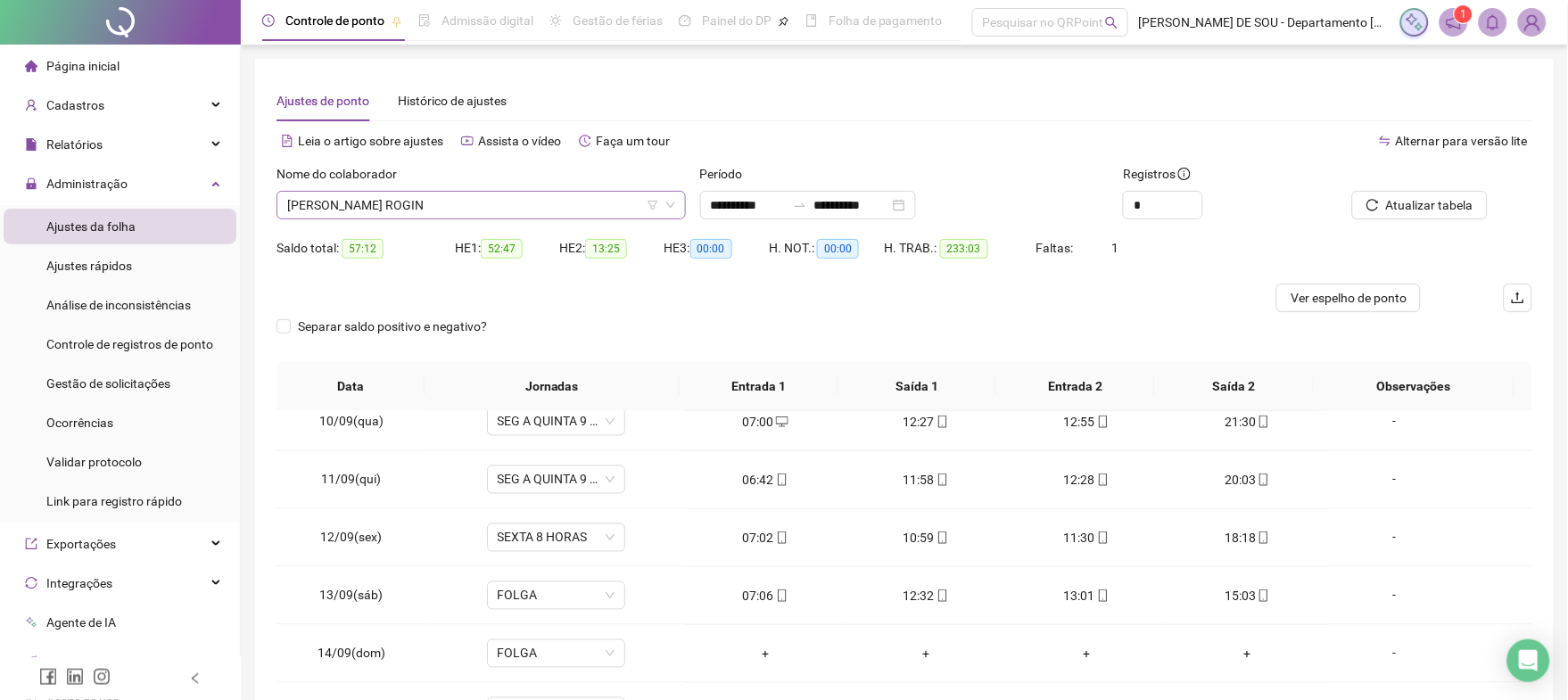
click at [487, 198] on span "[PERSON_NAME] ROGIN" at bounding box center [481, 205] width 387 height 27
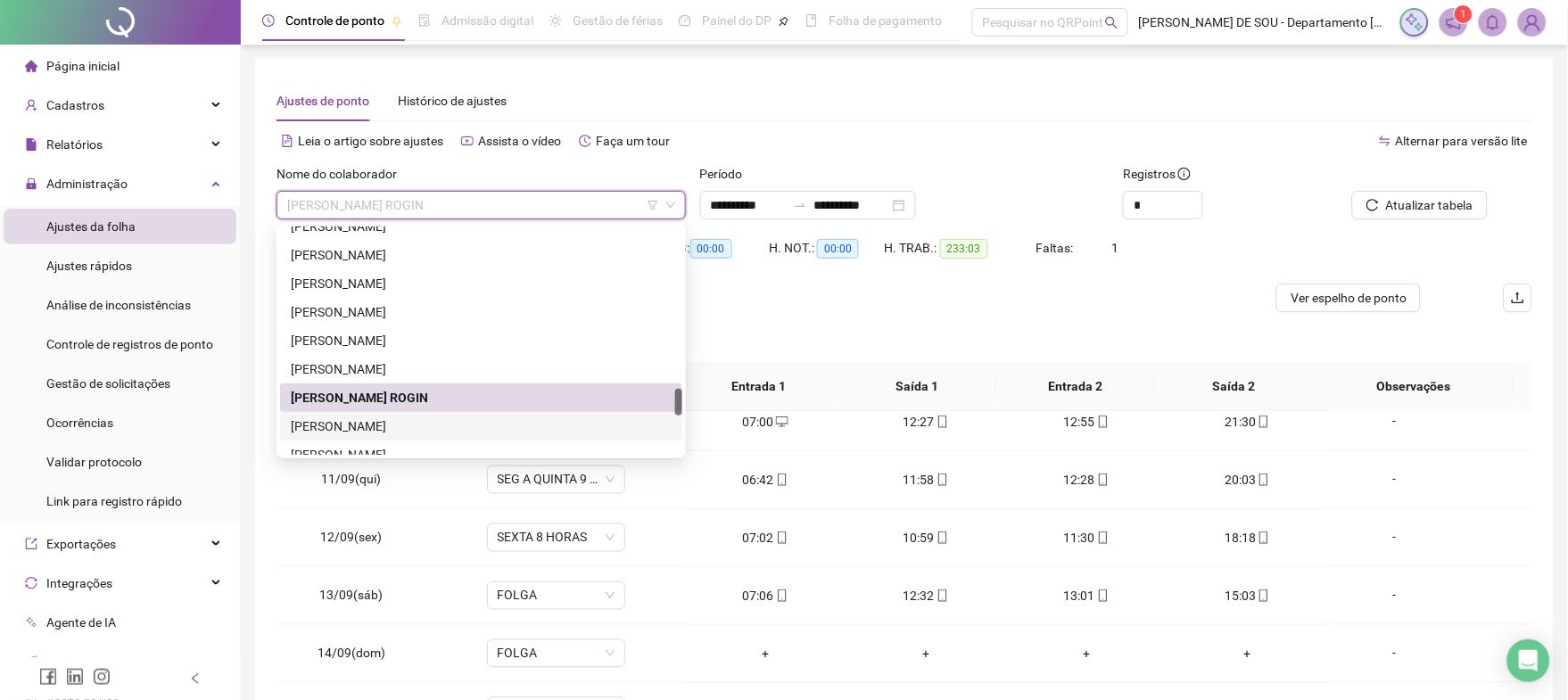
click at [396, 422] on div "[PERSON_NAME]" at bounding box center [481, 426] width 381 height 20
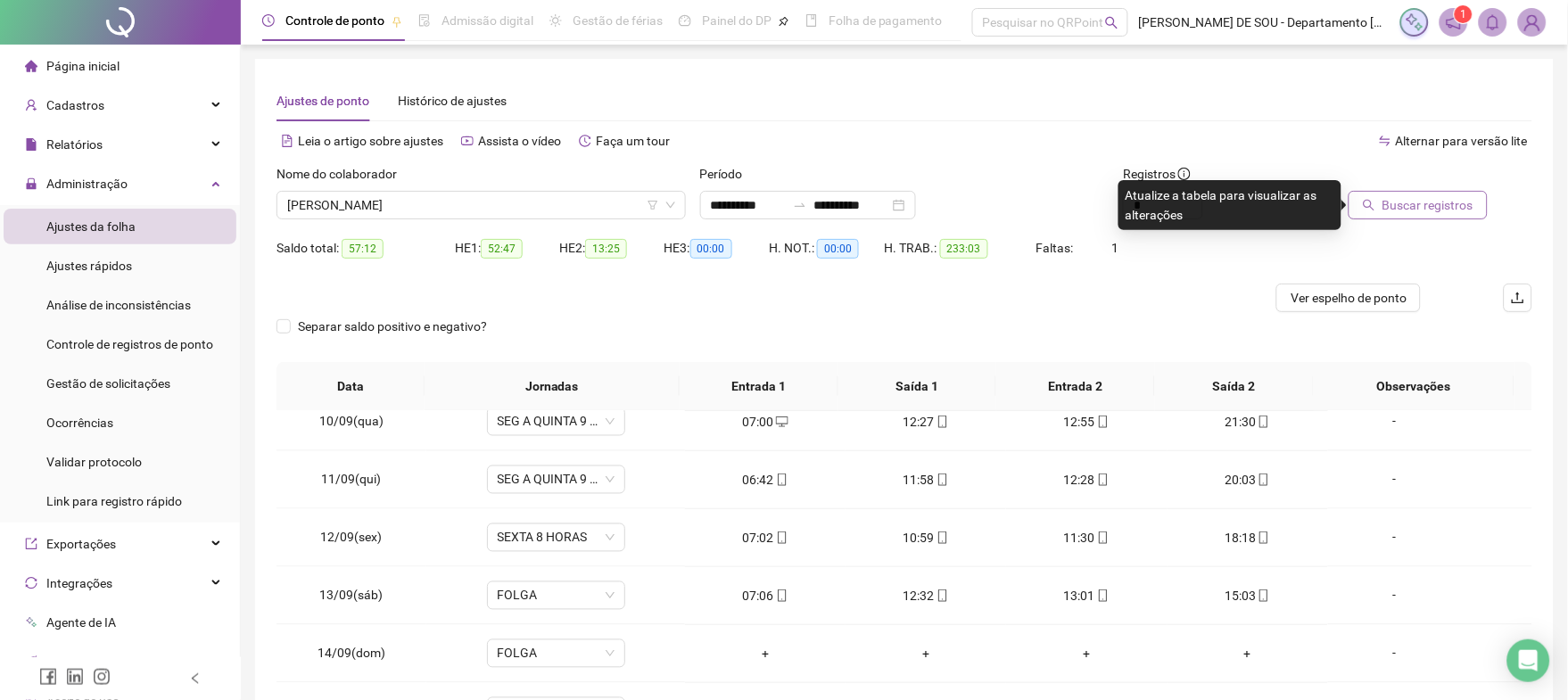
click at [1437, 206] on span "Buscar registros" at bounding box center [1427, 205] width 91 height 20
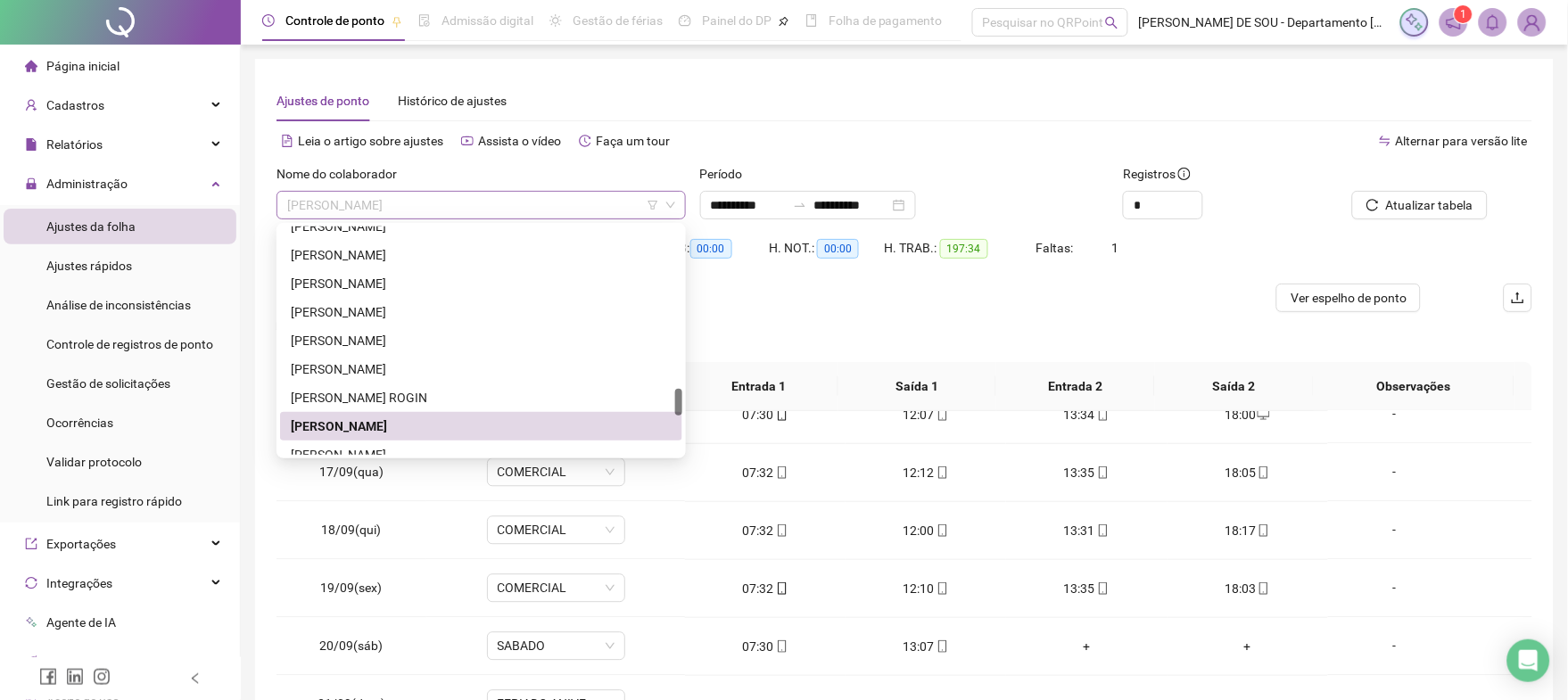
click at [448, 203] on span "[PERSON_NAME]" at bounding box center [481, 205] width 387 height 27
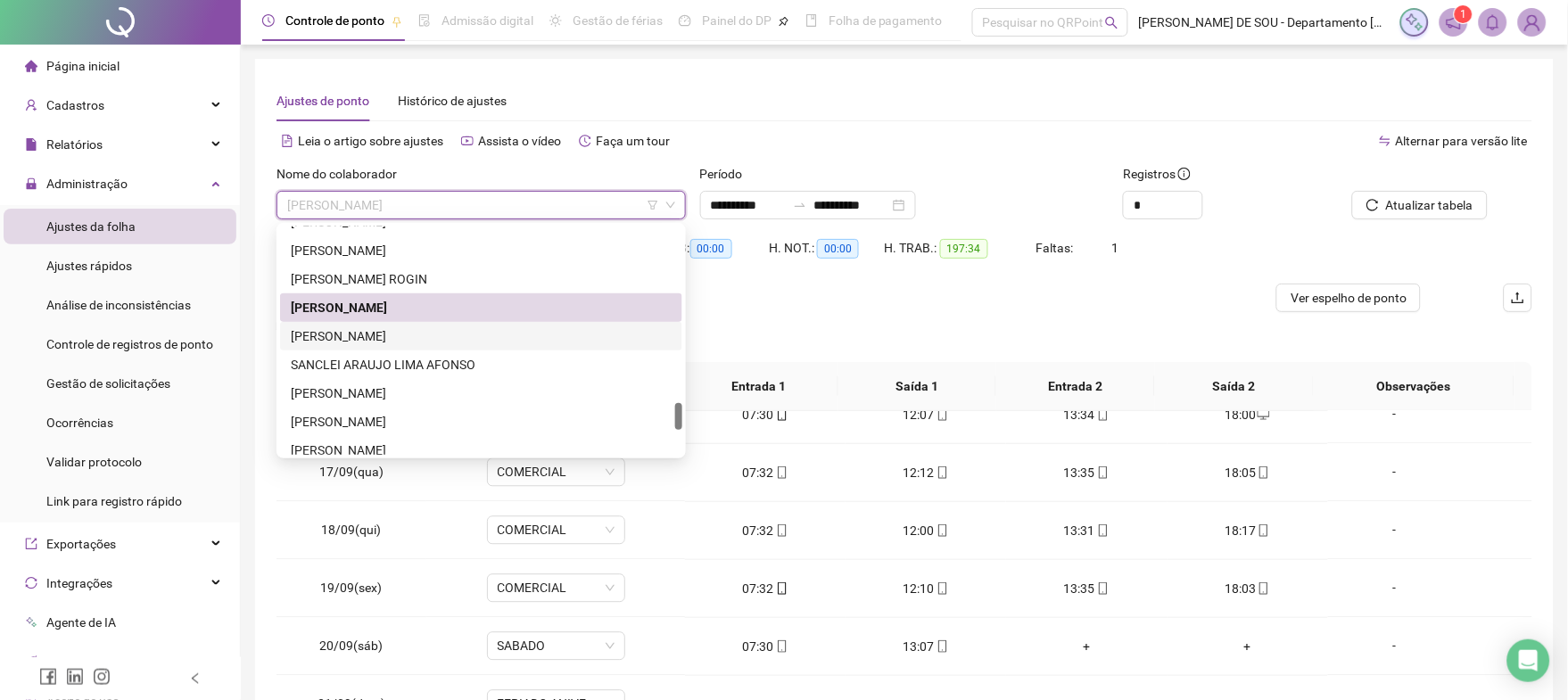
click at [372, 329] on div "[PERSON_NAME]" at bounding box center [481, 336] width 381 height 20
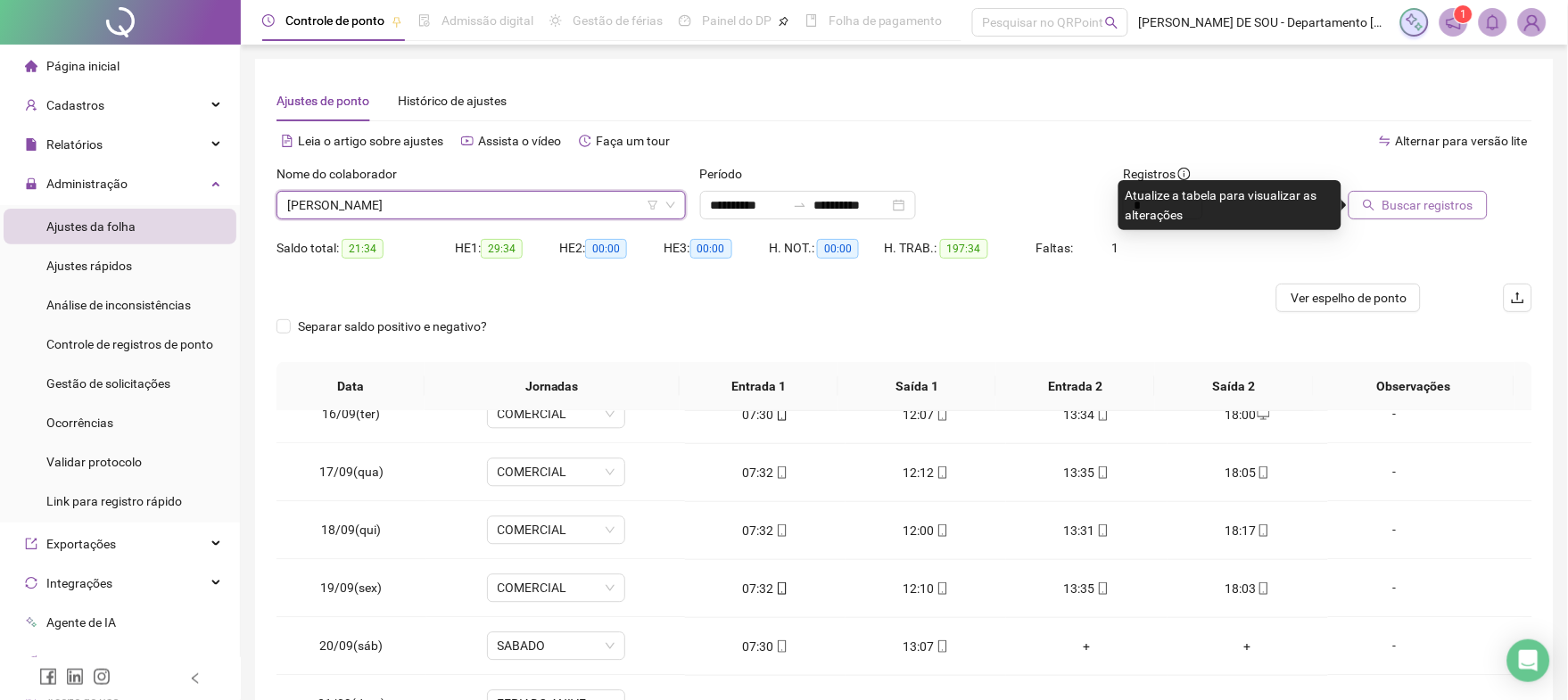
click at [1428, 205] on span "Buscar registros" at bounding box center [1427, 205] width 91 height 20
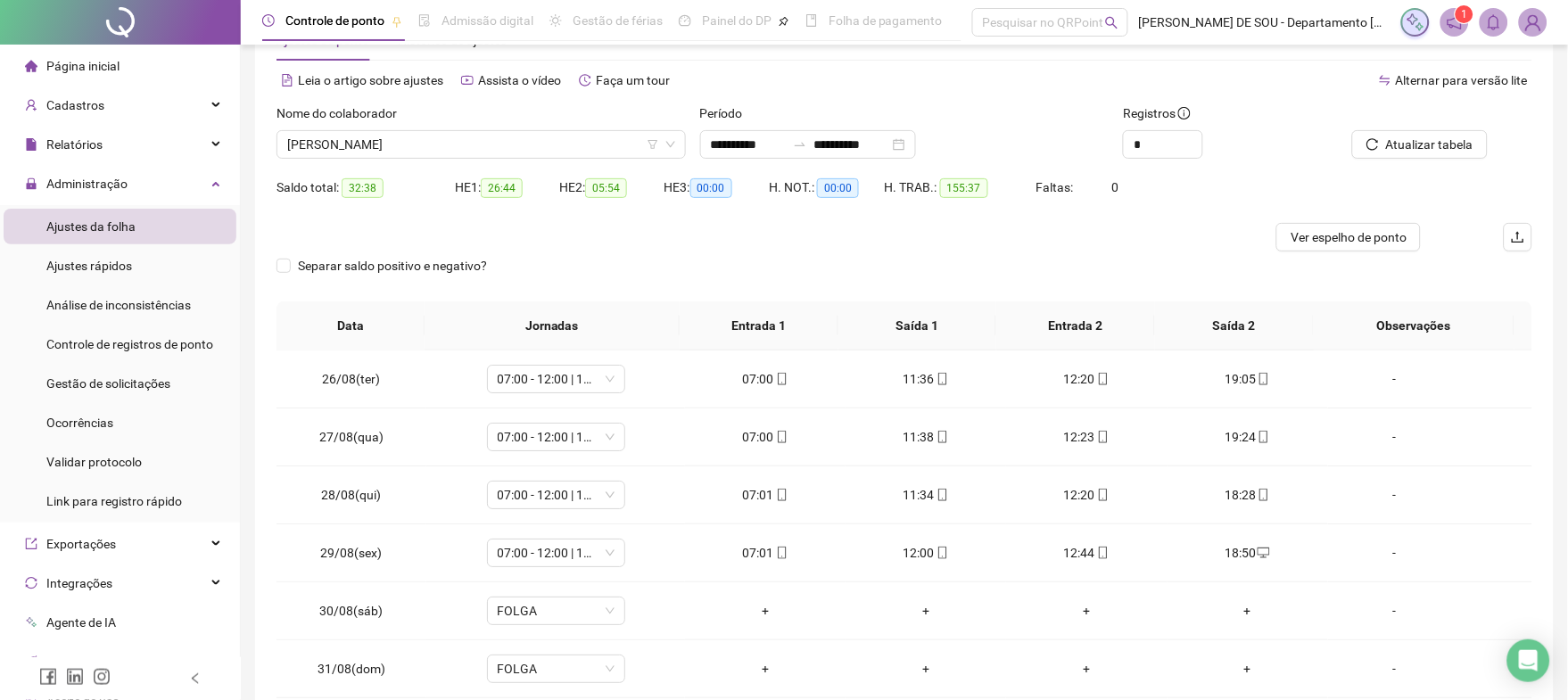
scroll to position [0, 0]
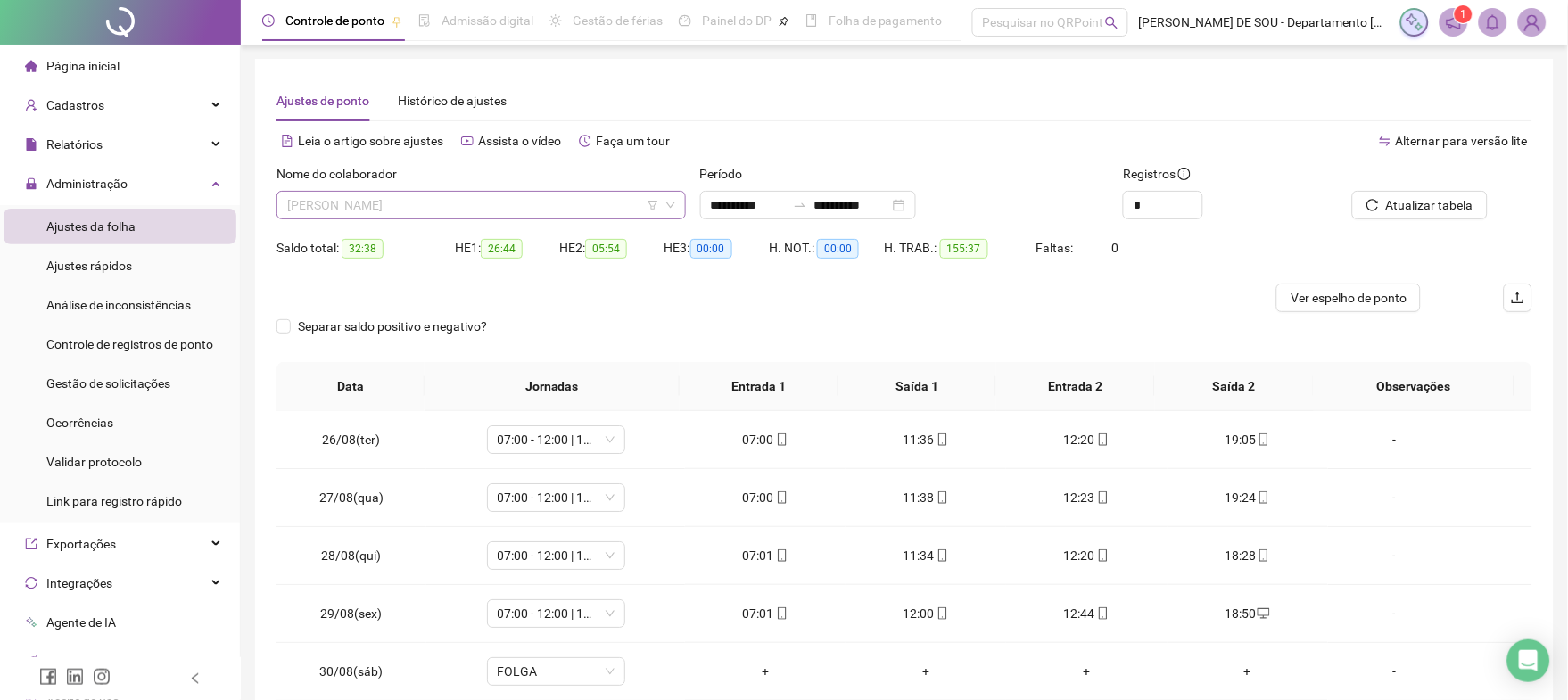
click at [488, 200] on span "[PERSON_NAME]" at bounding box center [481, 205] width 387 height 27
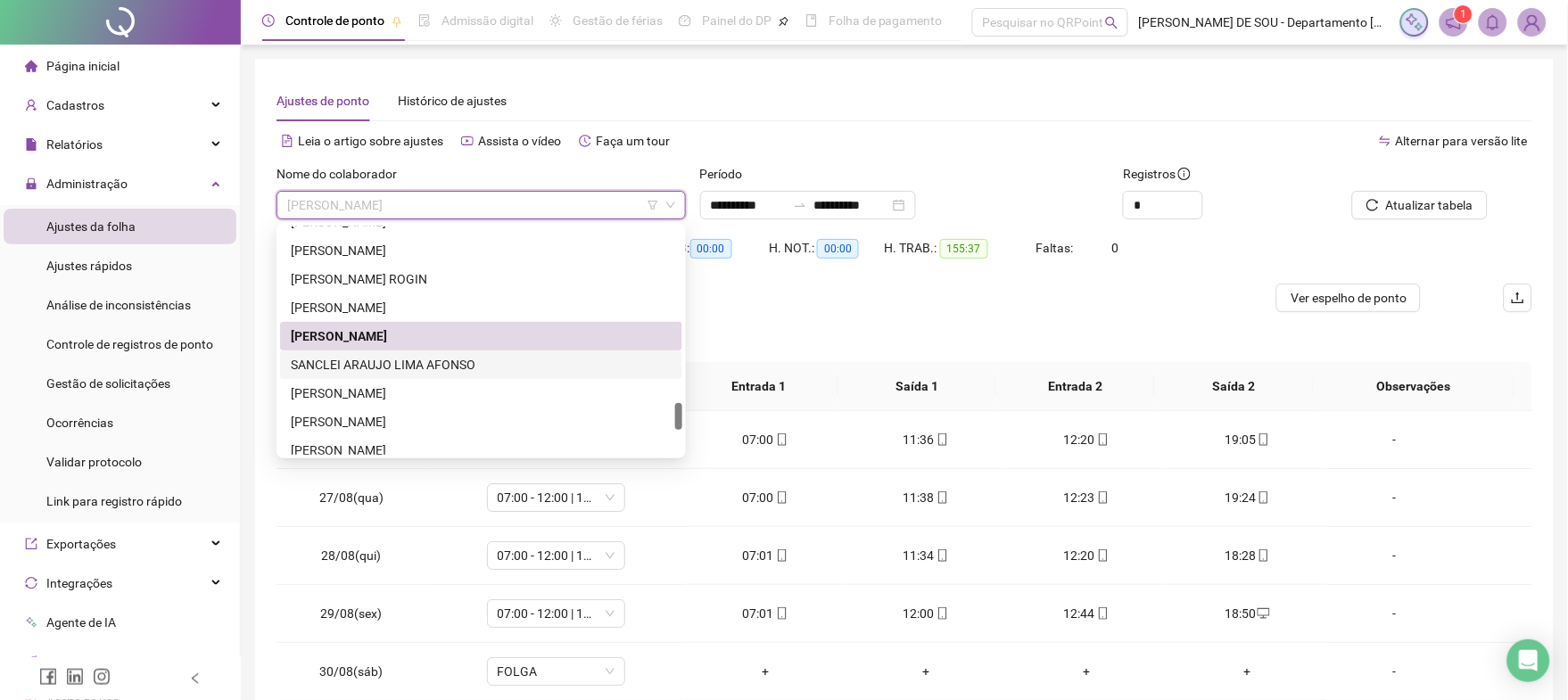
click at [370, 364] on div "SANCLEI ARAUJO LIMA AFONSO" at bounding box center [481, 365] width 381 height 20
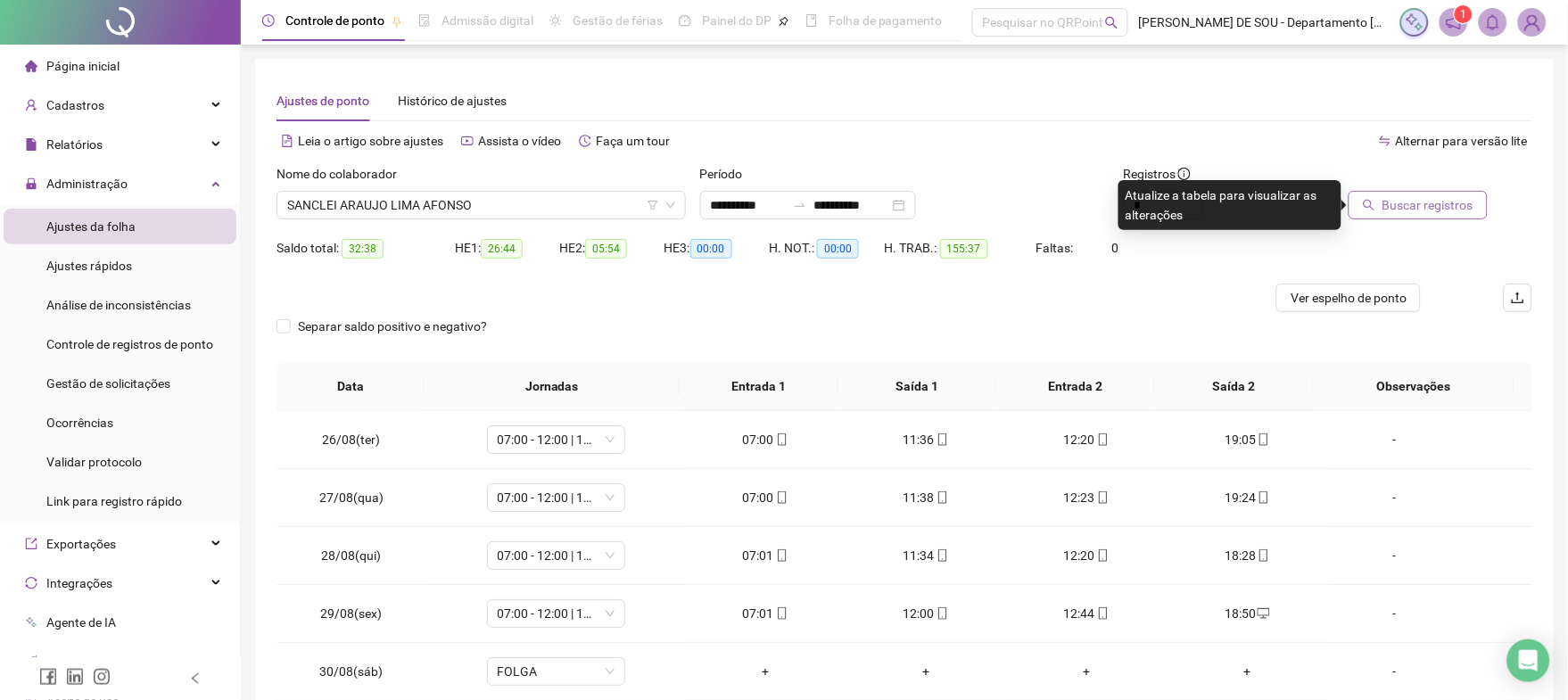
click at [1426, 205] on span "Buscar registros" at bounding box center [1427, 205] width 91 height 20
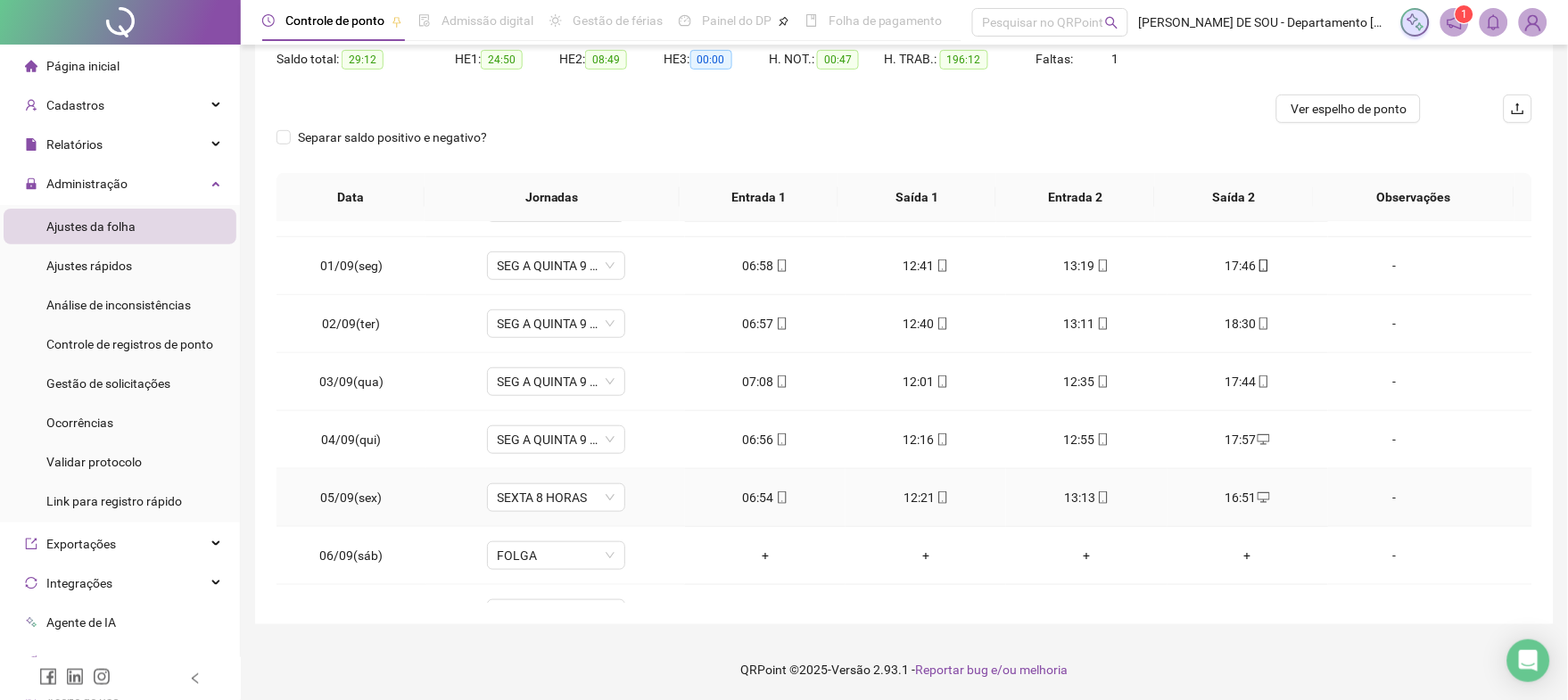
scroll to position [451, 0]
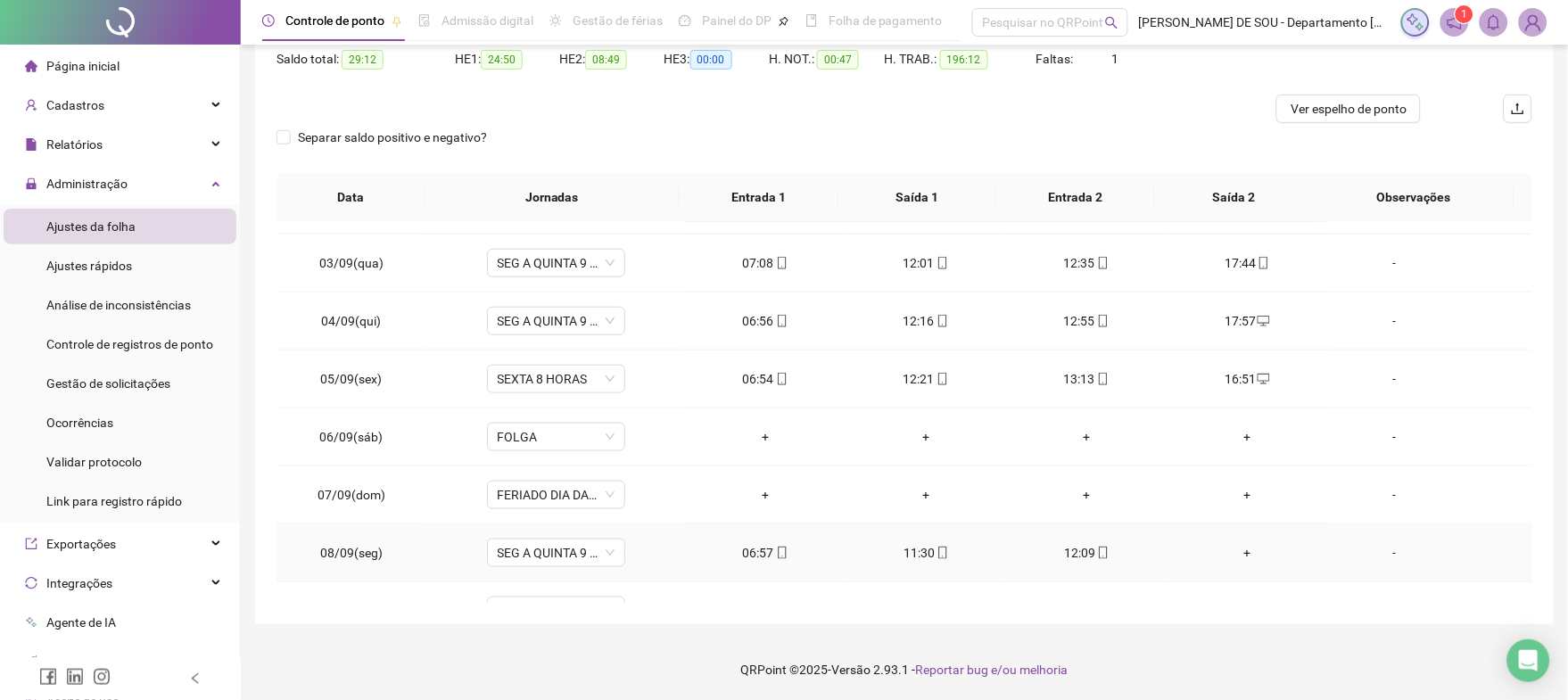
click at [1236, 551] on div "+" at bounding box center [1247, 553] width 132 height 20
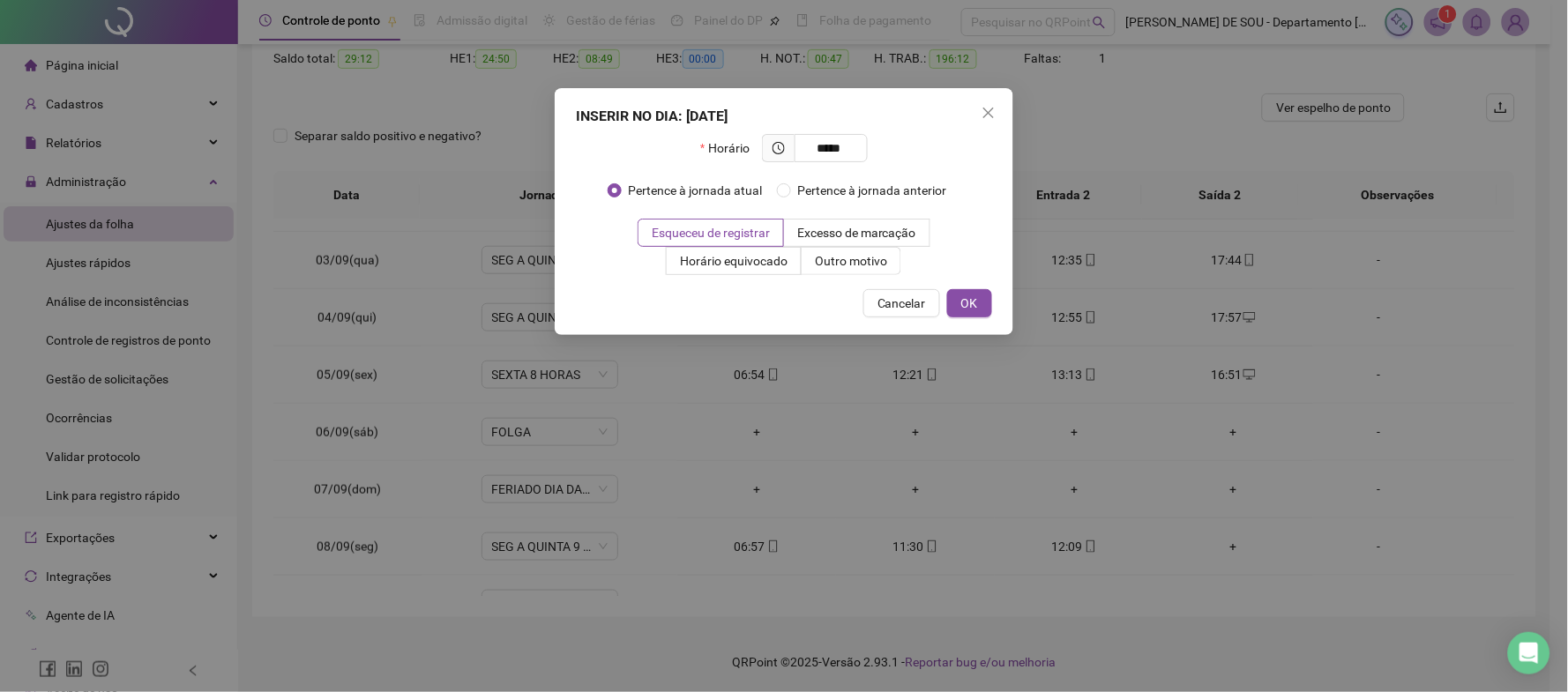
type input "*****"
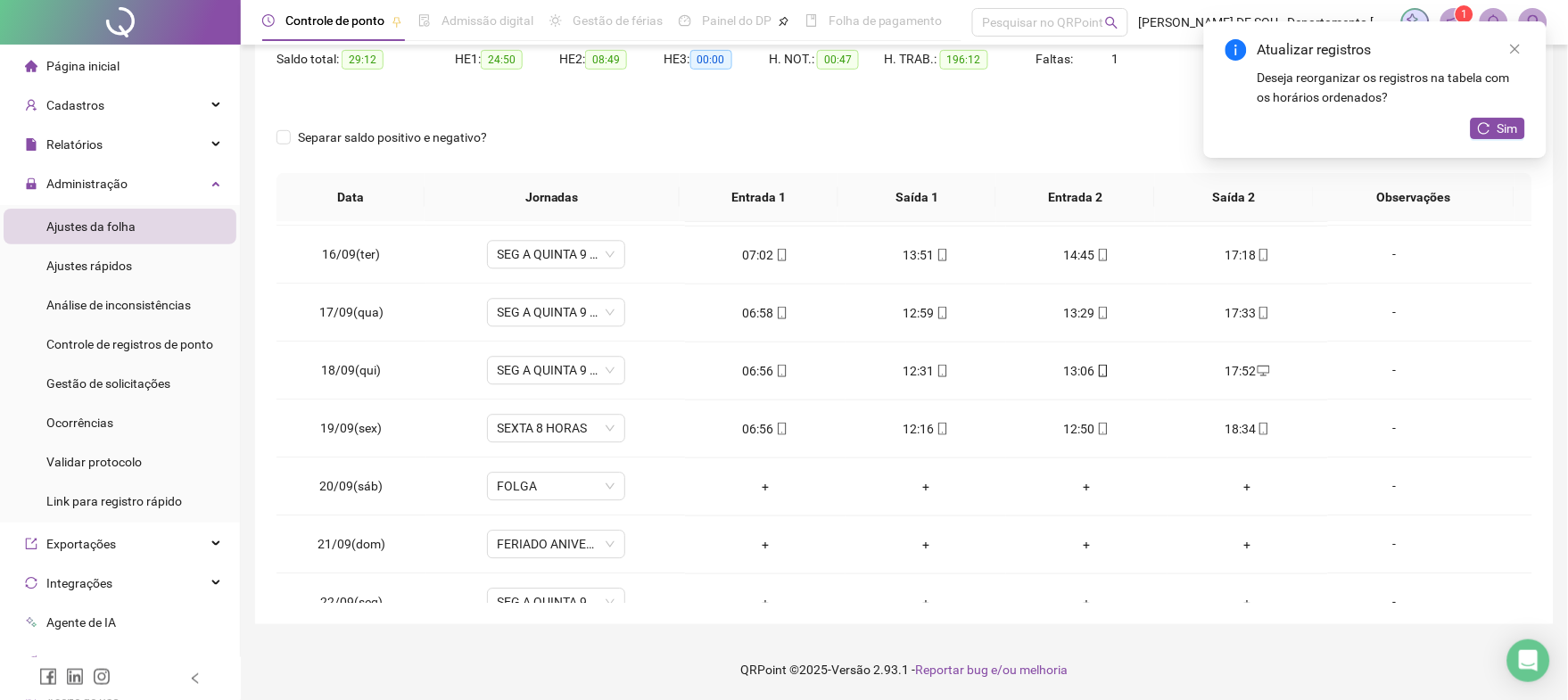
scroll to position [1244, 0]
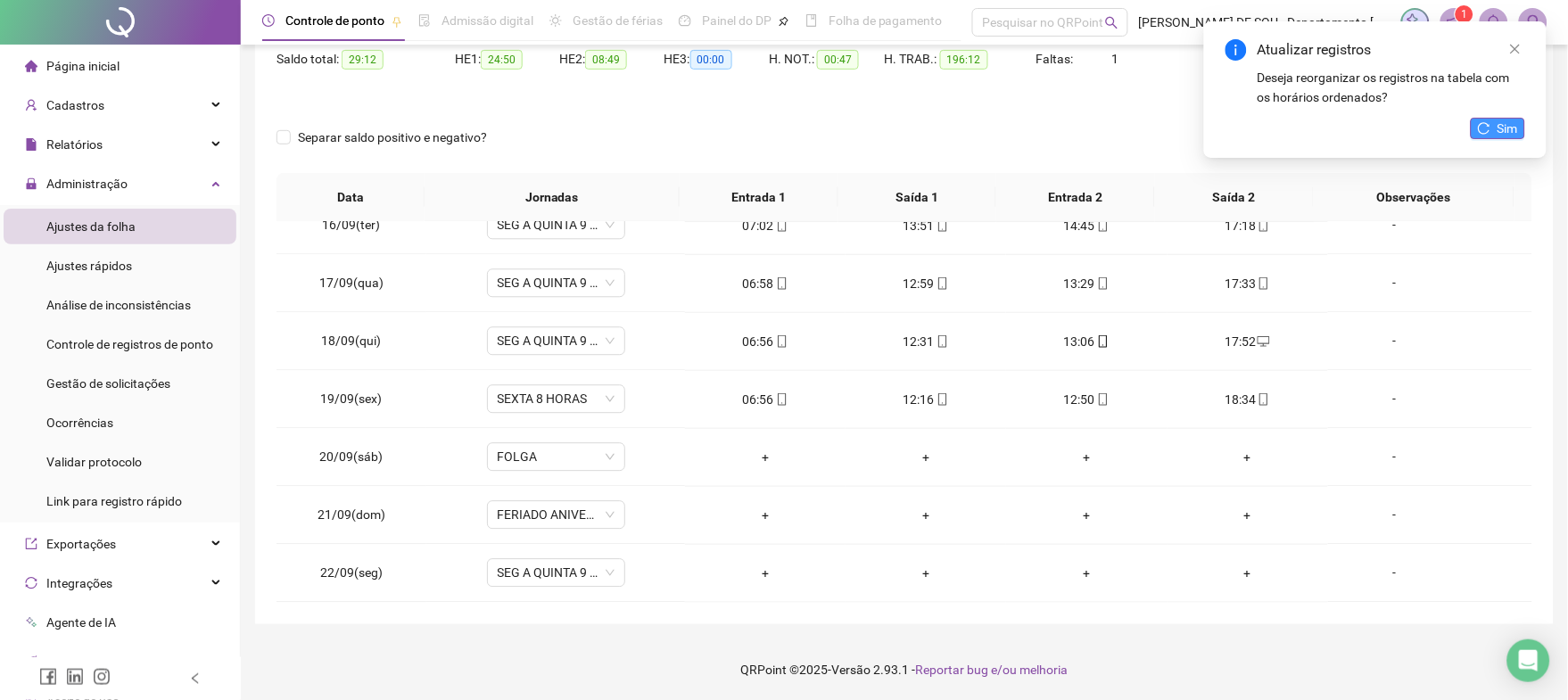
click at [1513, 134] on span "Sim" at bounding box center [1508, 128] width 21 height 20
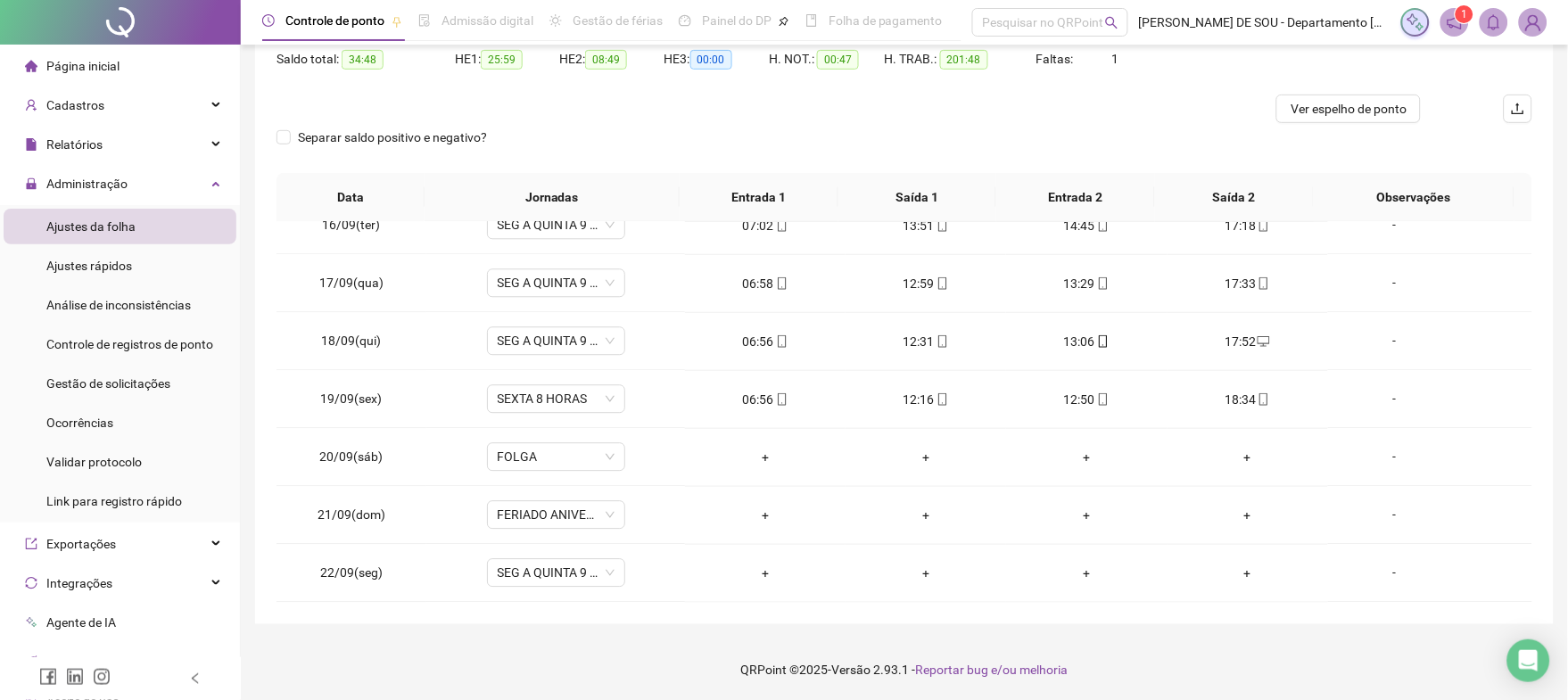
scroll to position [0, 0]
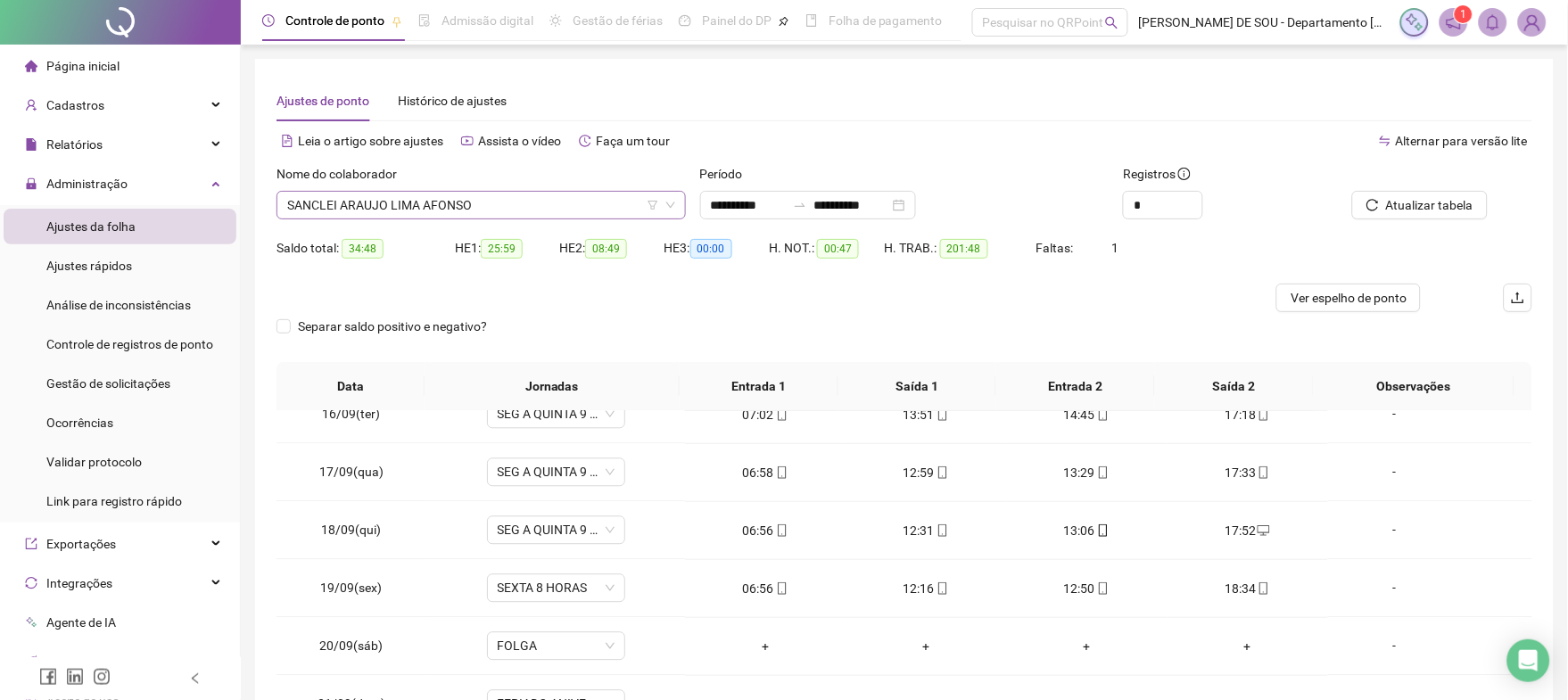
click at [489, 208] on span "SANCLEI ARAUJO LIMA AFONSO" at bounding box center [481, 205] width 387 height 27
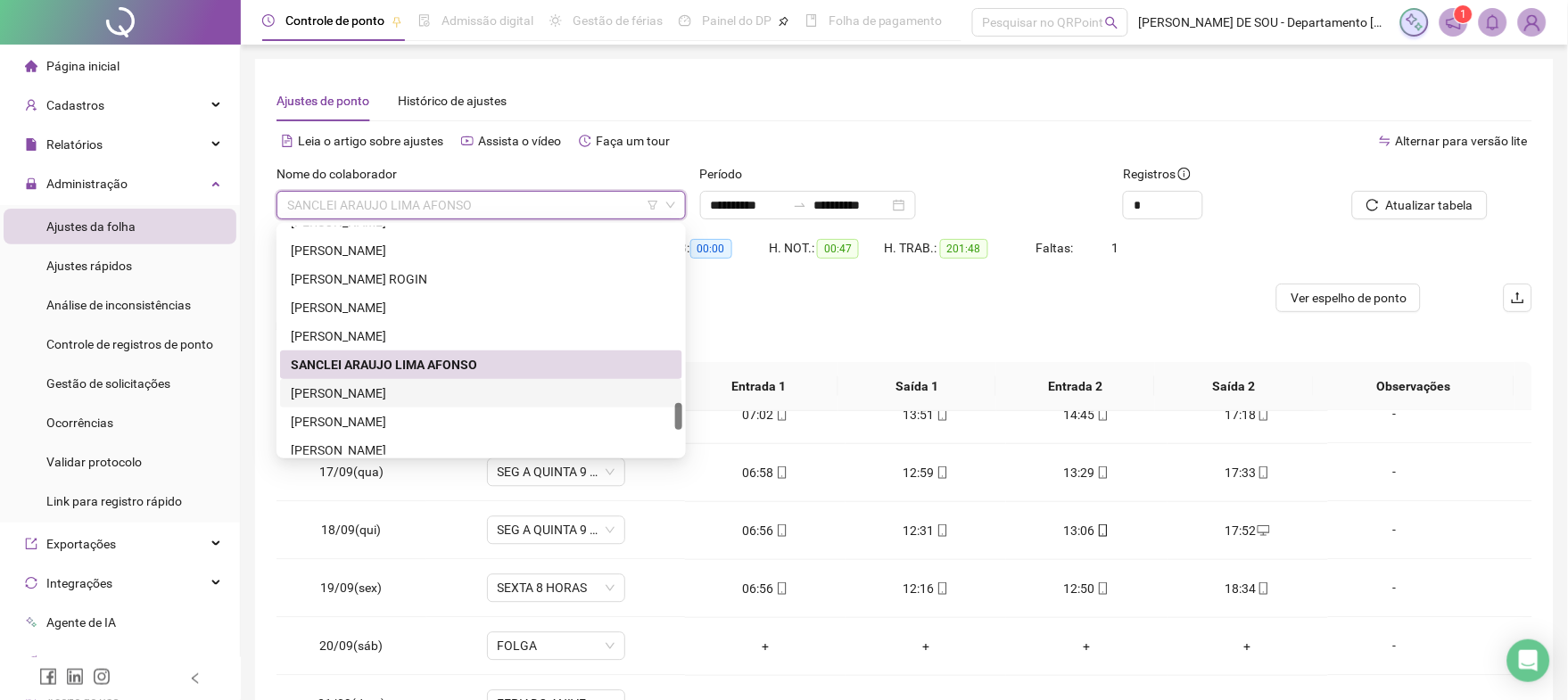
click at [410, 398] on div "[PERSON_NAME]" at bounding box center [481, 393] width 381 height 20
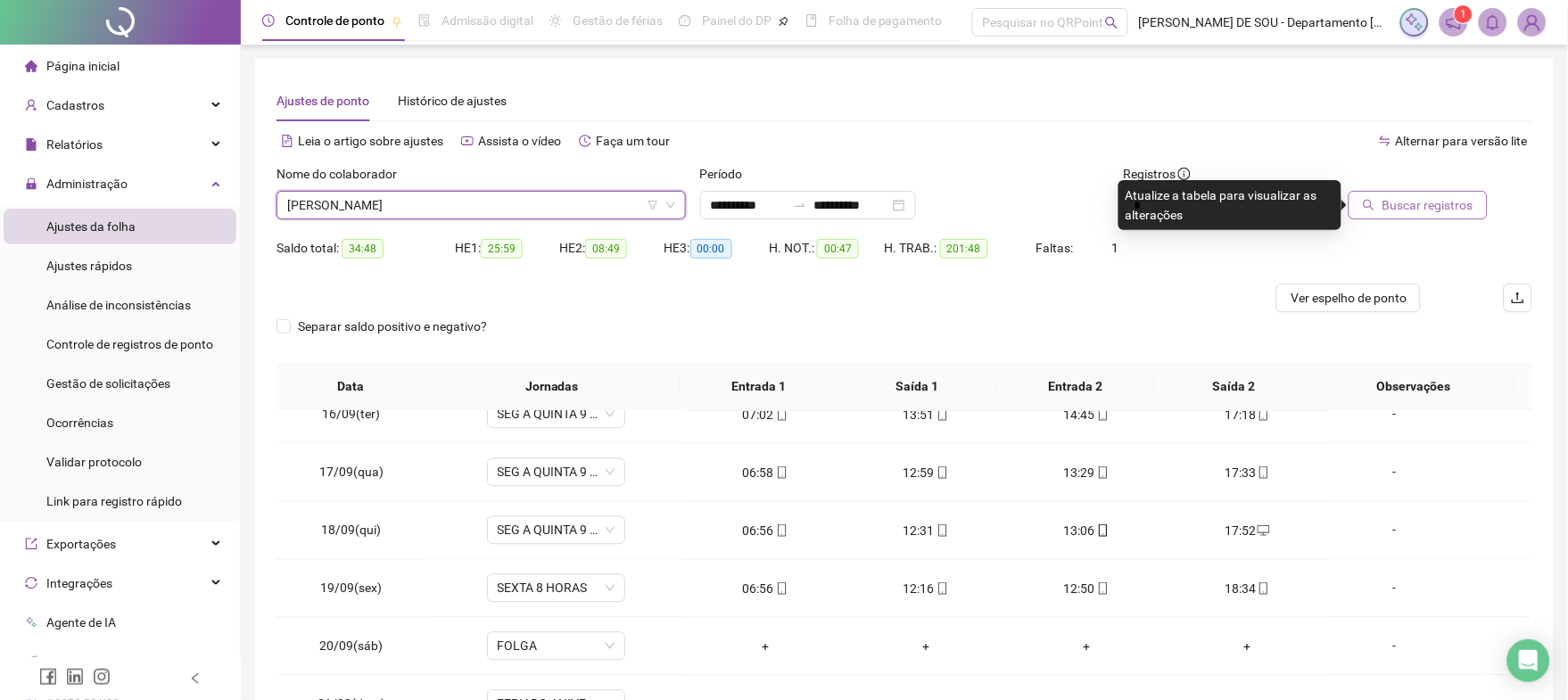
click at [1403, 209] on span "Buscar registros" at bounding box center [1427, 205] width 91 height 20
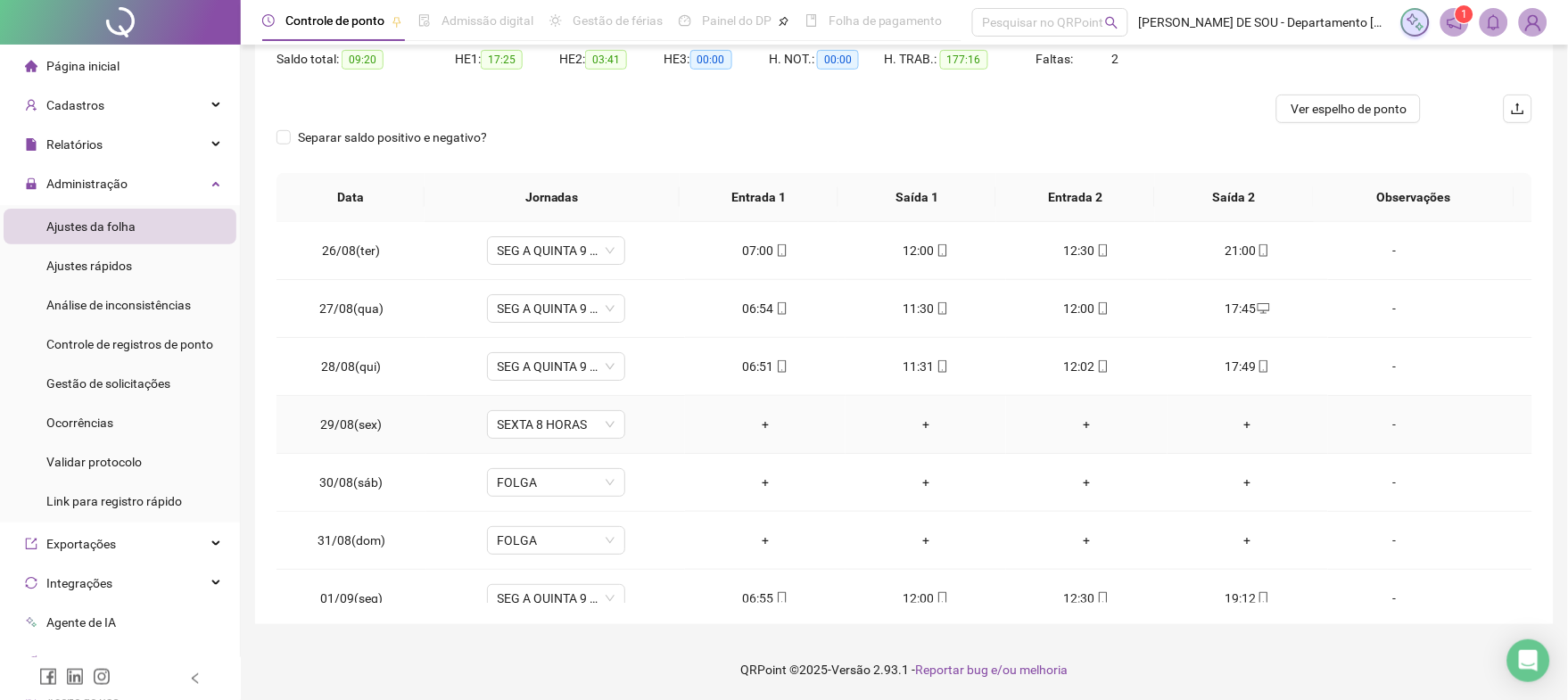
click at [1379, 425] on div "-" at bounding box center [1394, 425] width 105 height 20
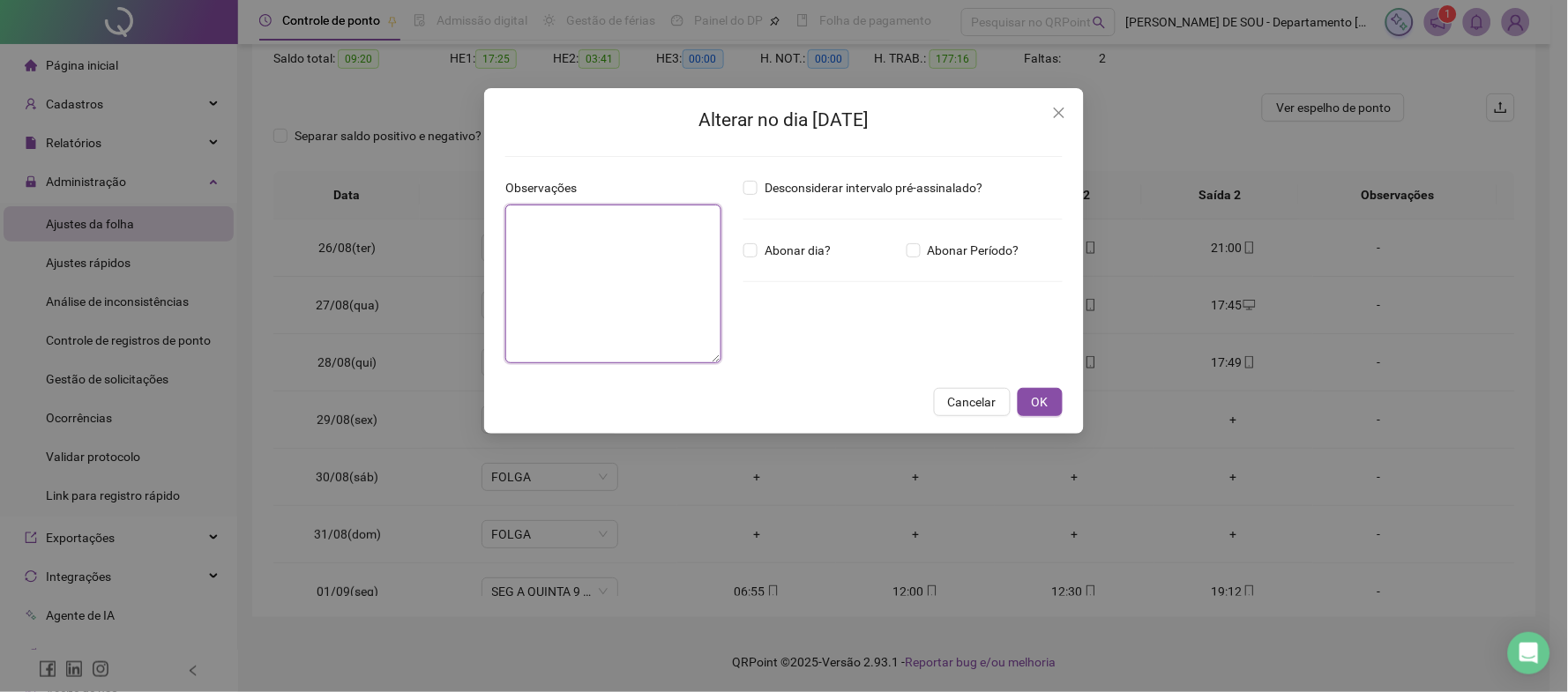
click at [536, 222] on textarea at bounding box center [613, 284] width 216 height 159
type textarea "*****"
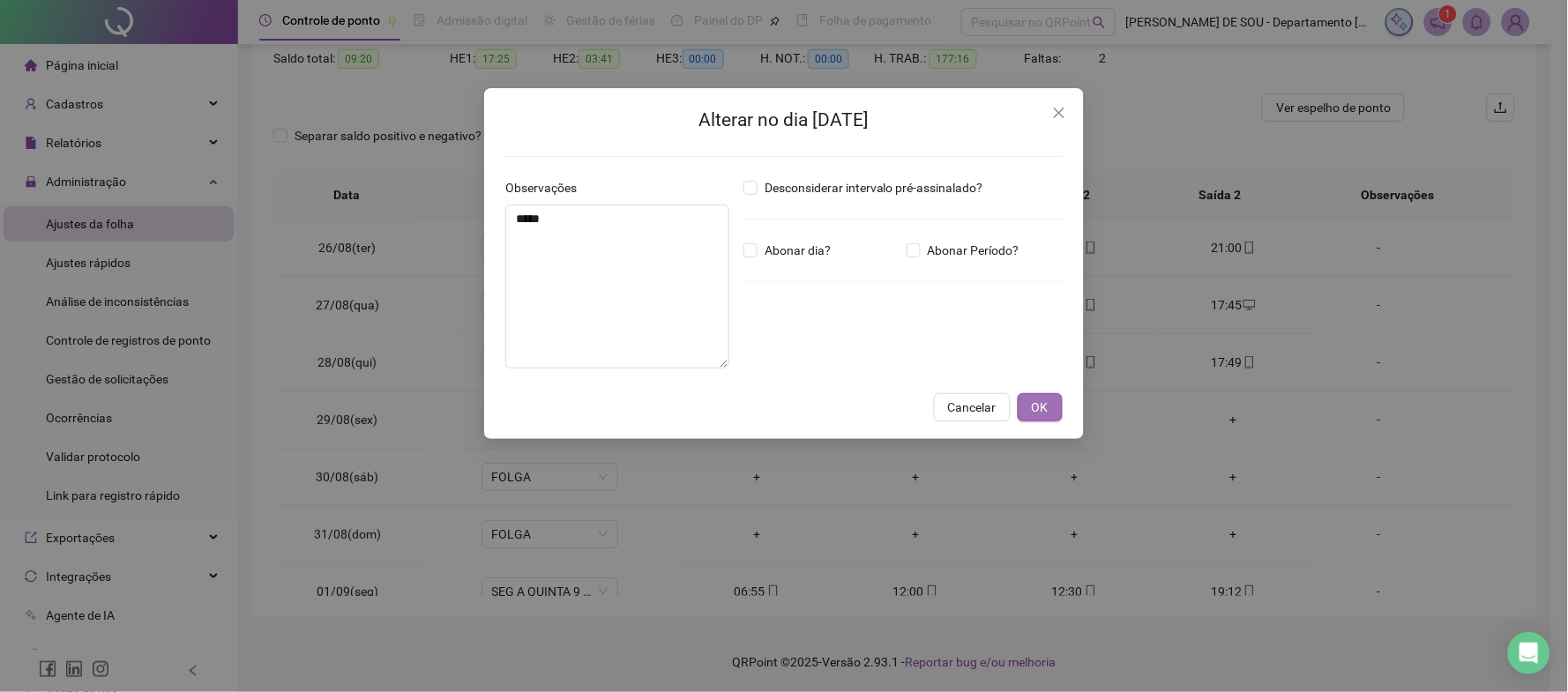
click at [1038, 402] on span "OK" at bounding box center [1040, 407] width 17 height 20
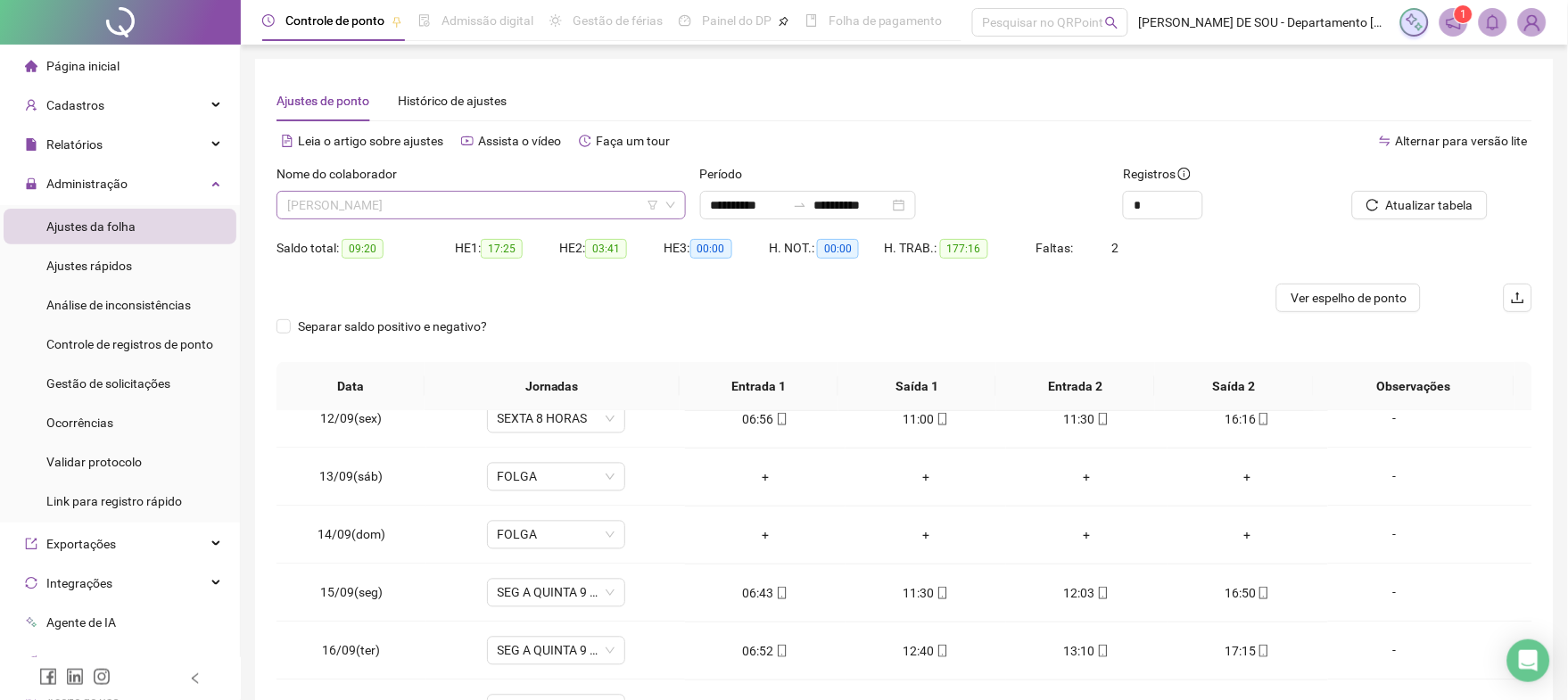
click at [451, 199] on span "[PERSON_NAME]" at bounding box center [481, 205] width 387 height 27
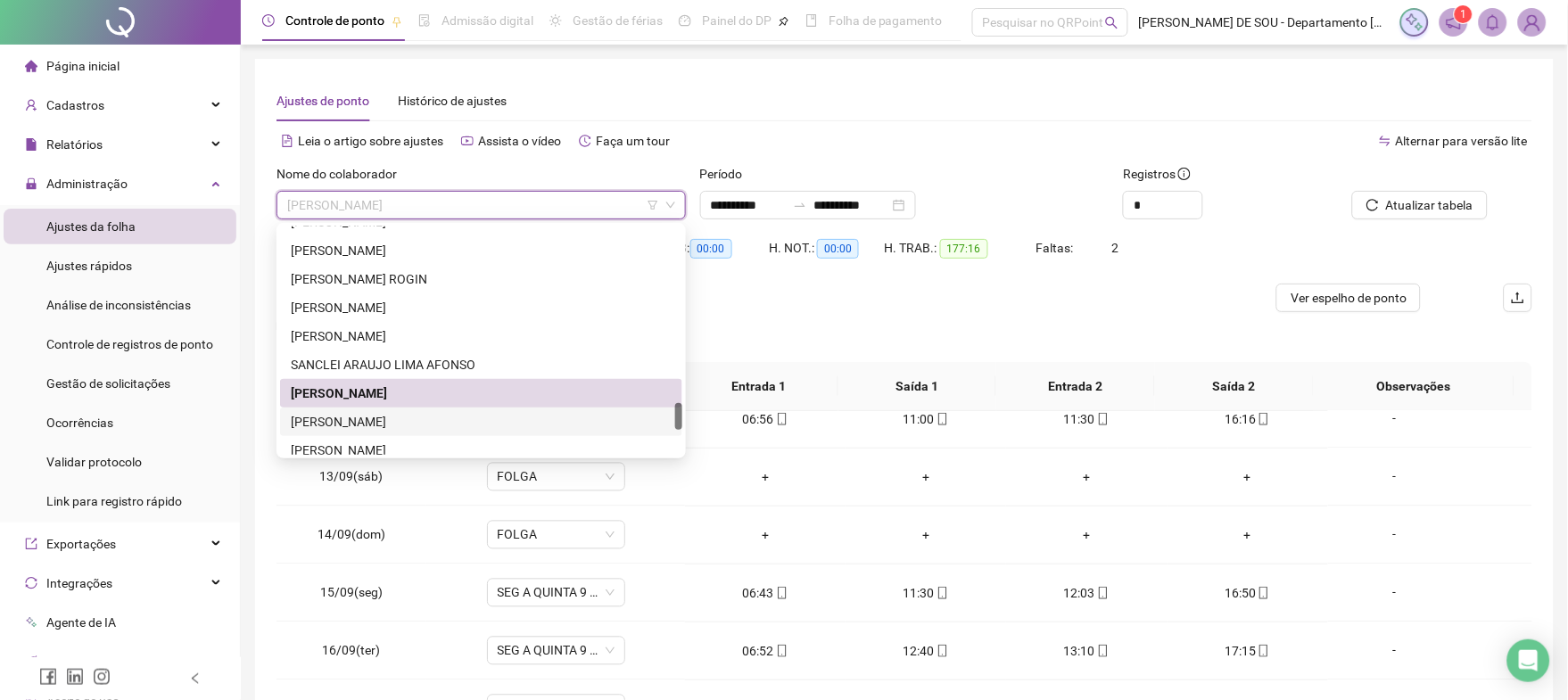
click at [340, 416] on div "[PERSON_NAME]" at bounding box center [481, 422] width 381 height 20
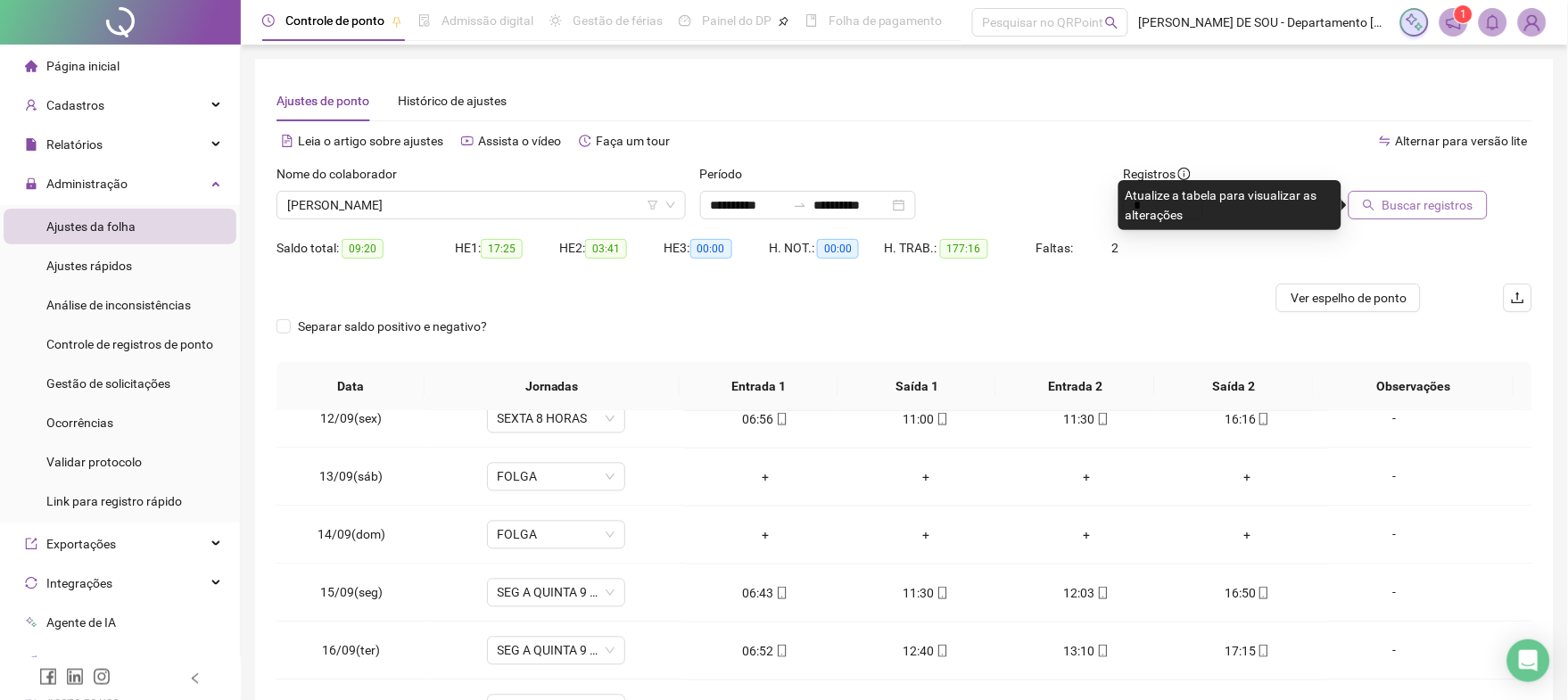
click at [1407, 209] on span "Buscar registros" at bounding box center [1427, 205] width 91 height 20
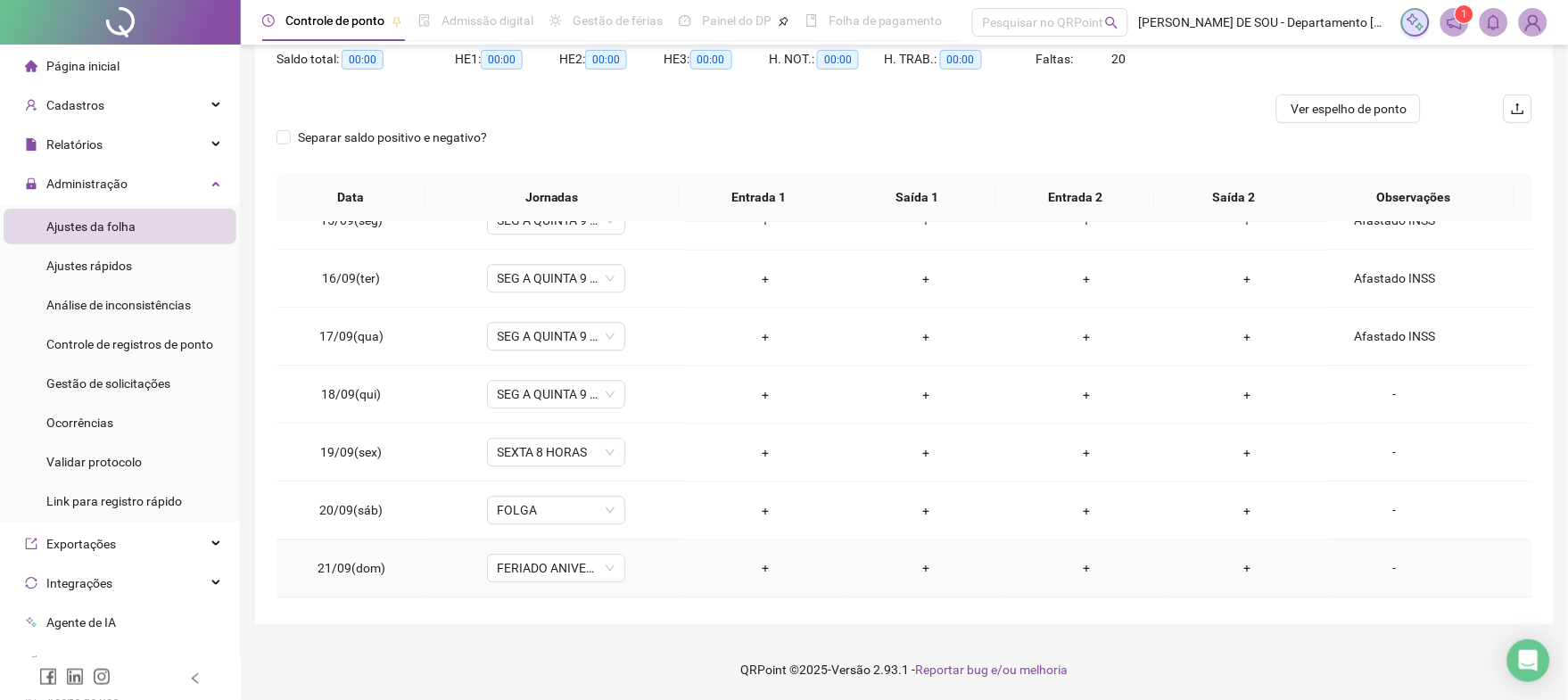
scroll to position [1244, 0]
click at [1383, 280] on div "Afastado INSS" at bounding box center [1394, 283] width 105 height 20
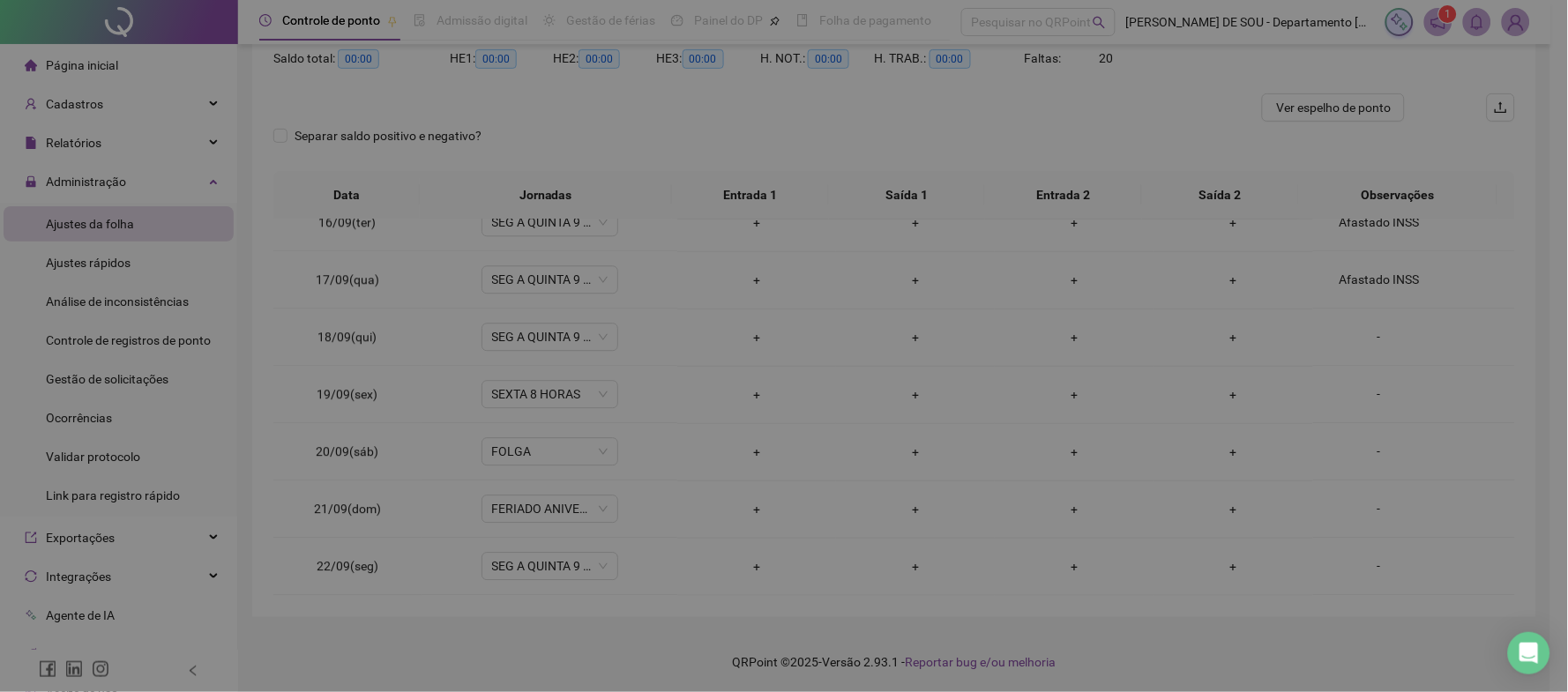
type textarea "**********"
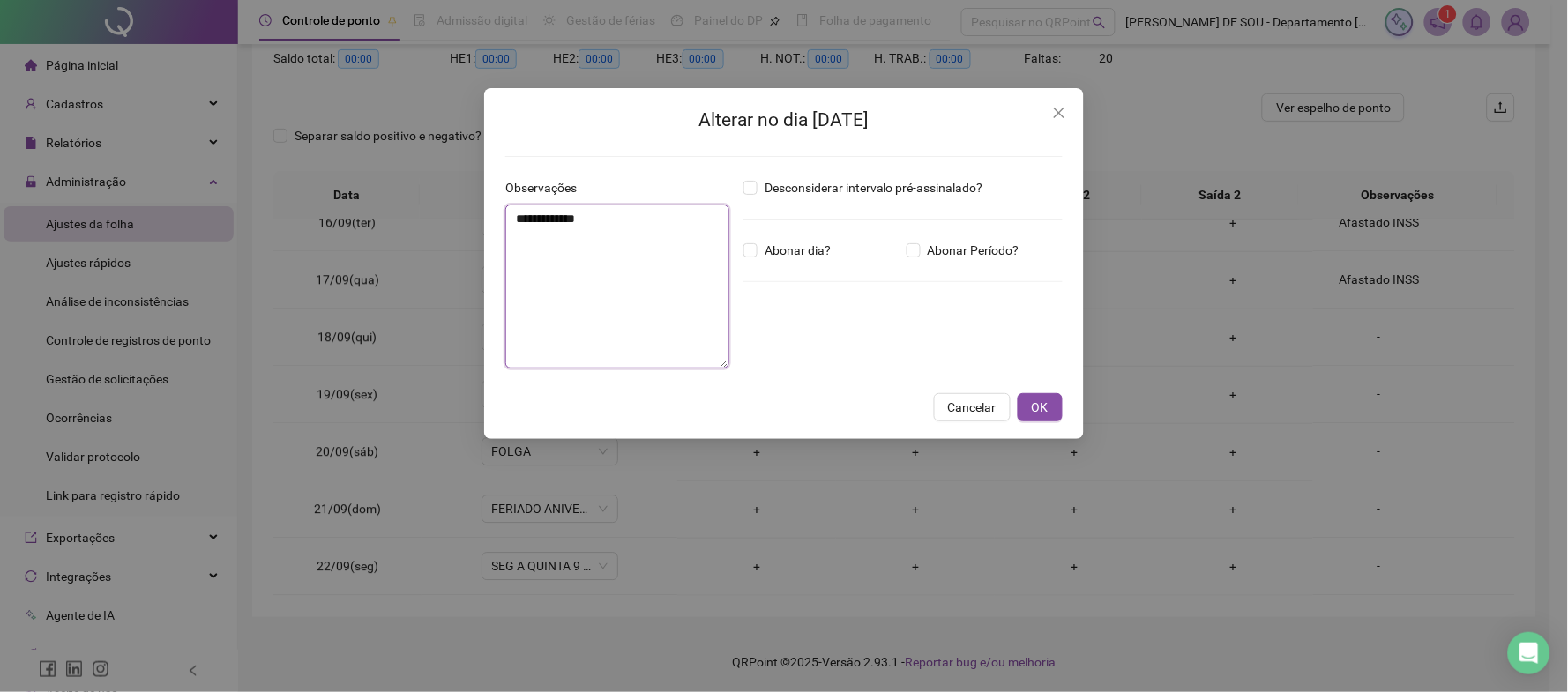
drag, startPoint x: 606, startPoint y: 218, endPoint x: 337, endPoint y: 218, distance: 269.0
click at [337, 218] on div "**********" at bounding box center [784, 346] width 1568 height 692
click at [1055, 108] on icon "close" at bounding box center [1058, 113] width 14 height 14
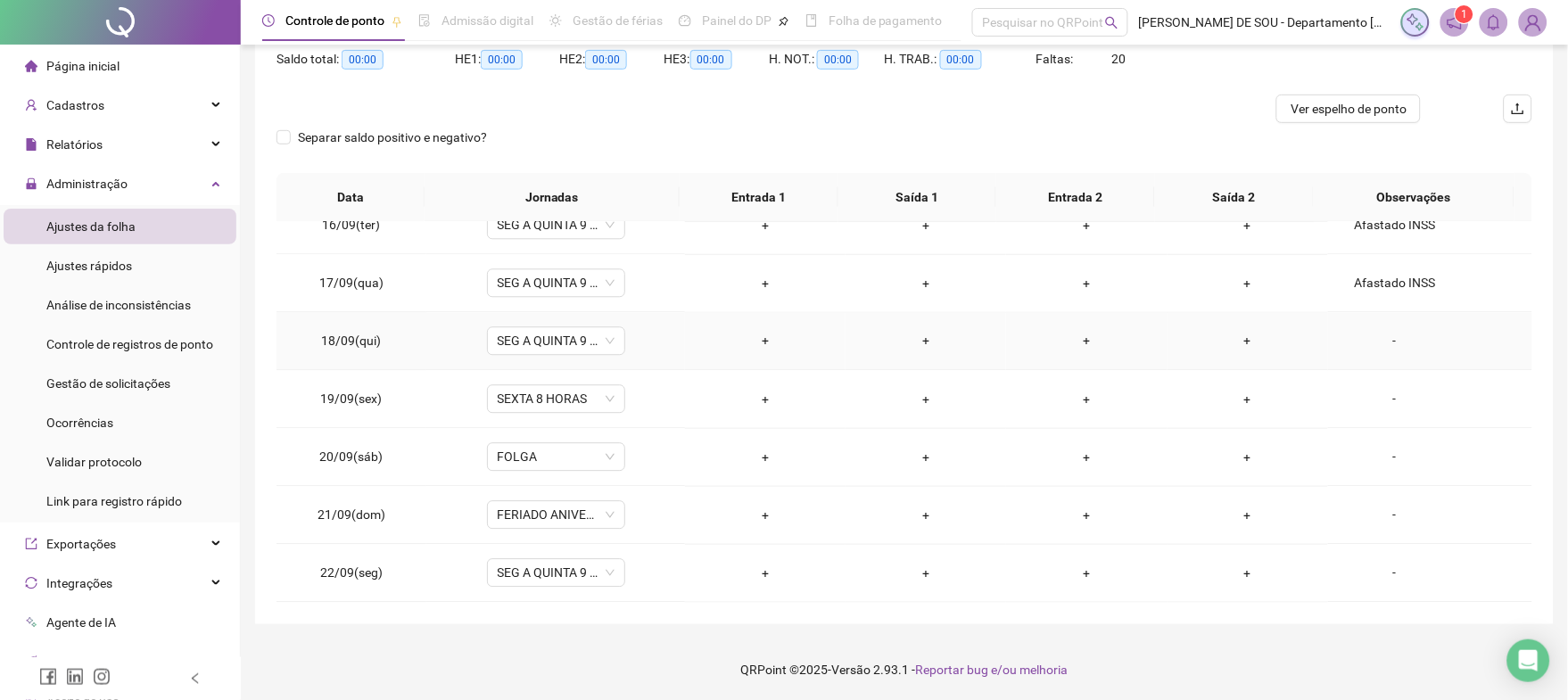
click at [1381, 336] on div "-" at bounding box center [1394, 341] width 105 height 20
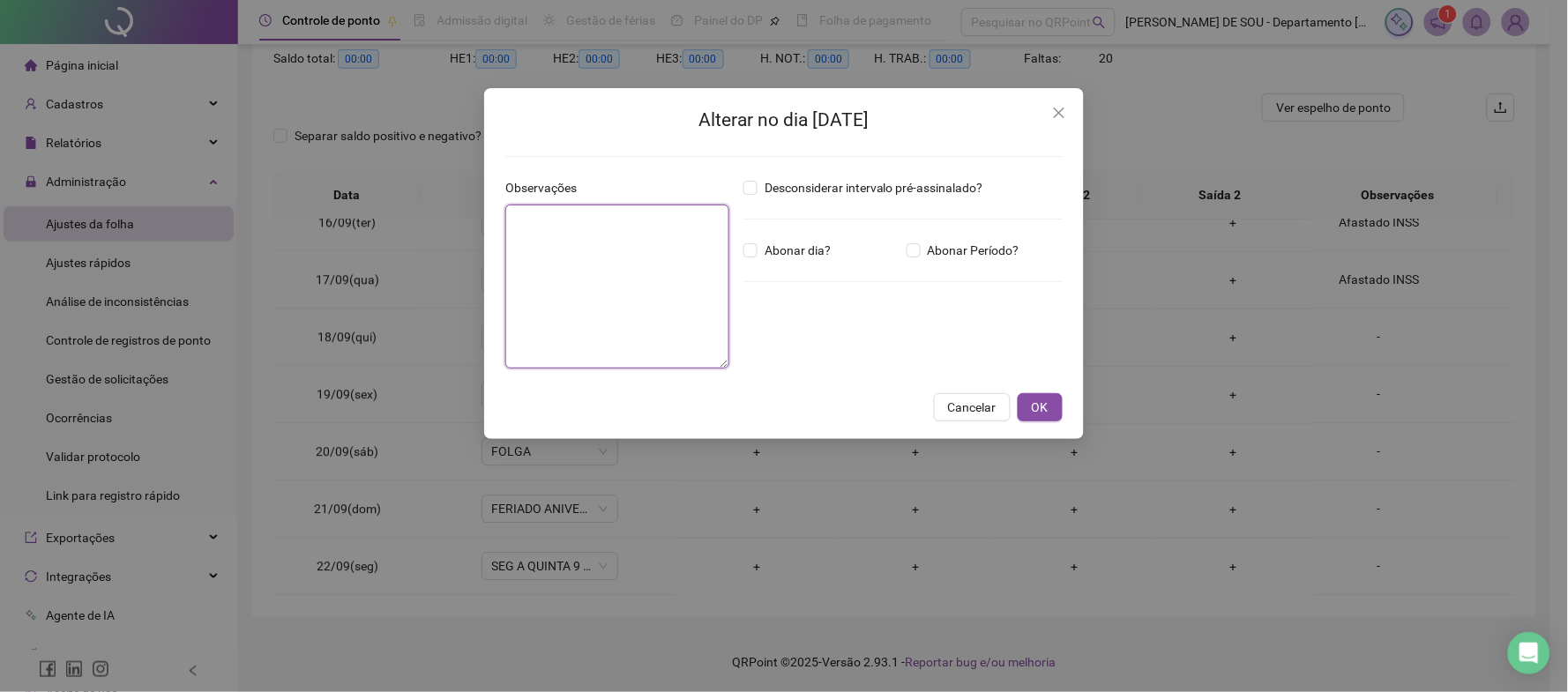
click at [532, 226] on textarea at bounding box center [617, 286] width 224 height 164
paste textarea "**********"
type textarea "**********"
click at [1037, 412] on span "OK" at bounding box center [1040, 407] width 17 height 20
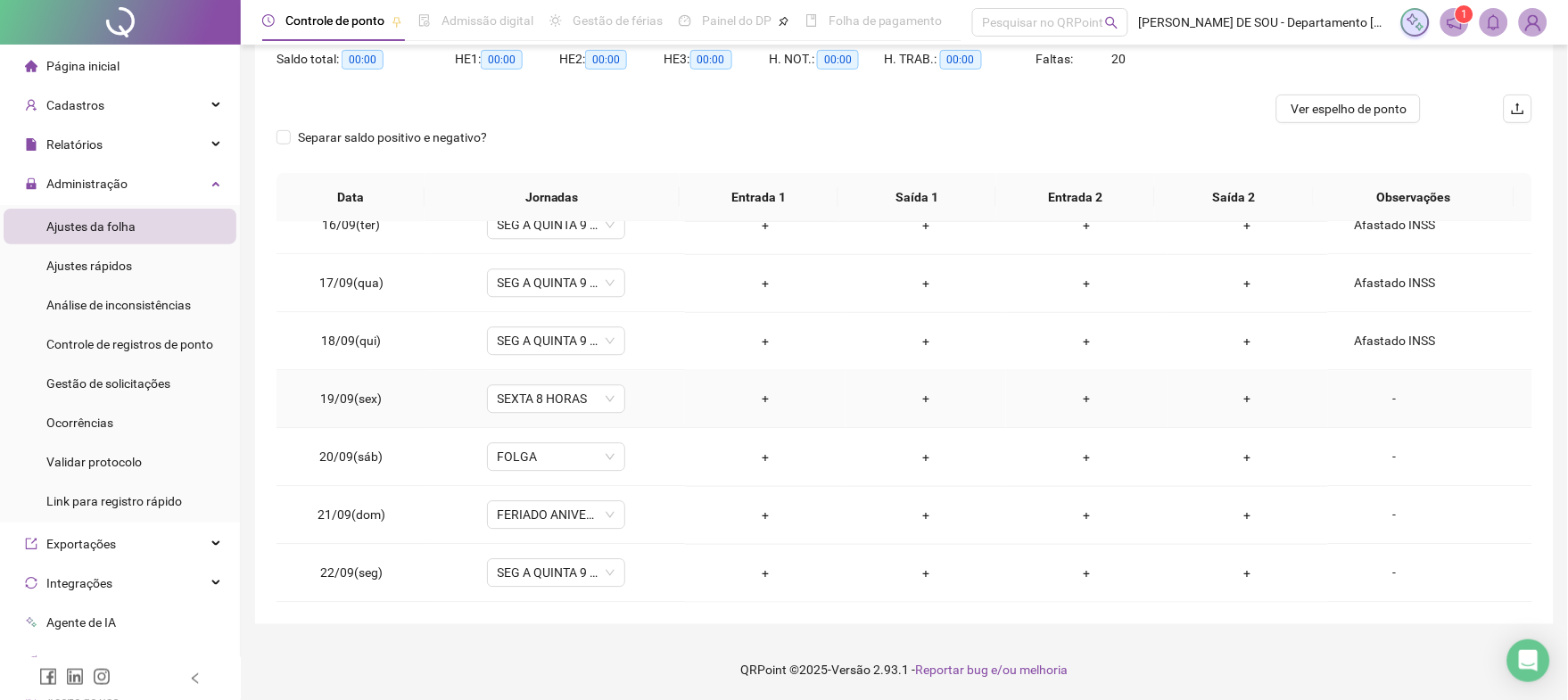
click at [1384, 400] on div "-" at bounding box center [1394, 399] width 105 height 20
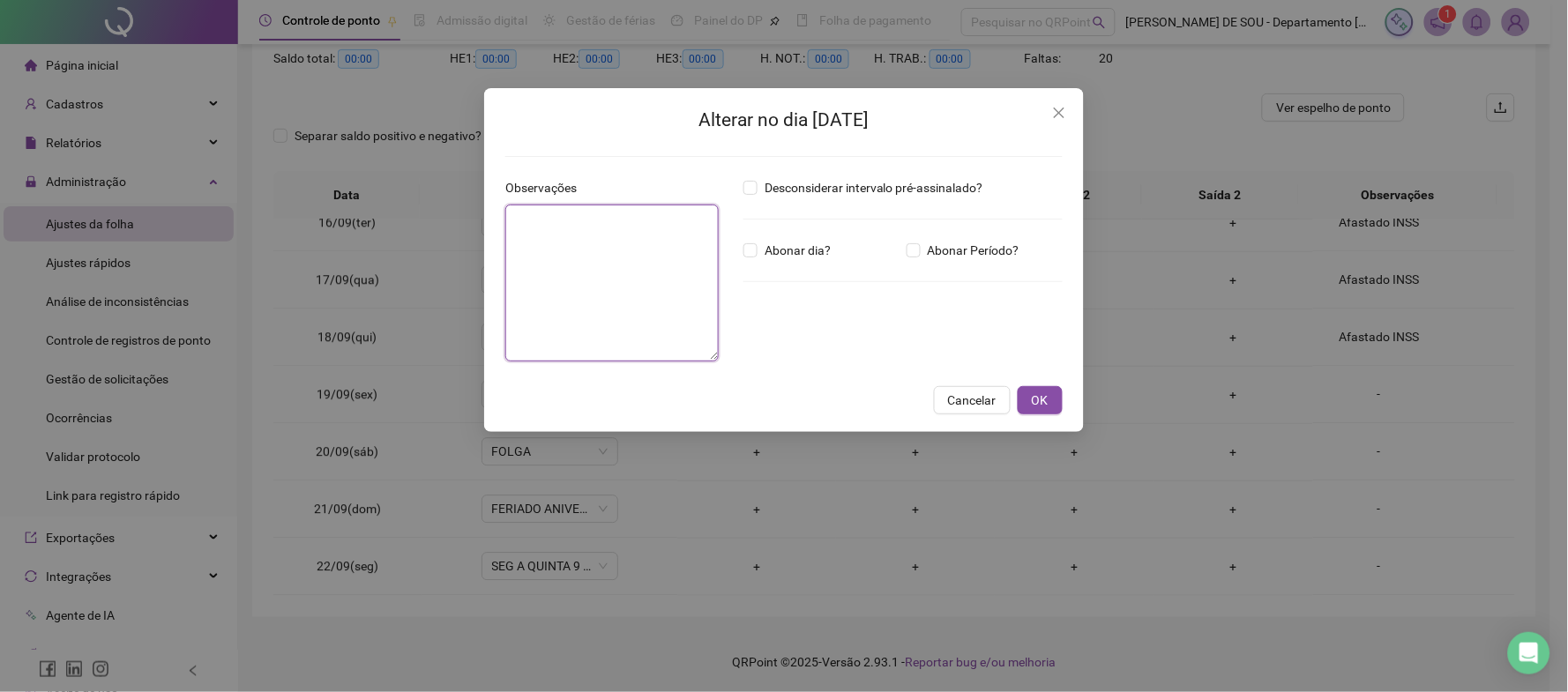
click at [531, 226] on textarea at bounding box center [611, 283] width 213 height 157
paste textarea "**********"
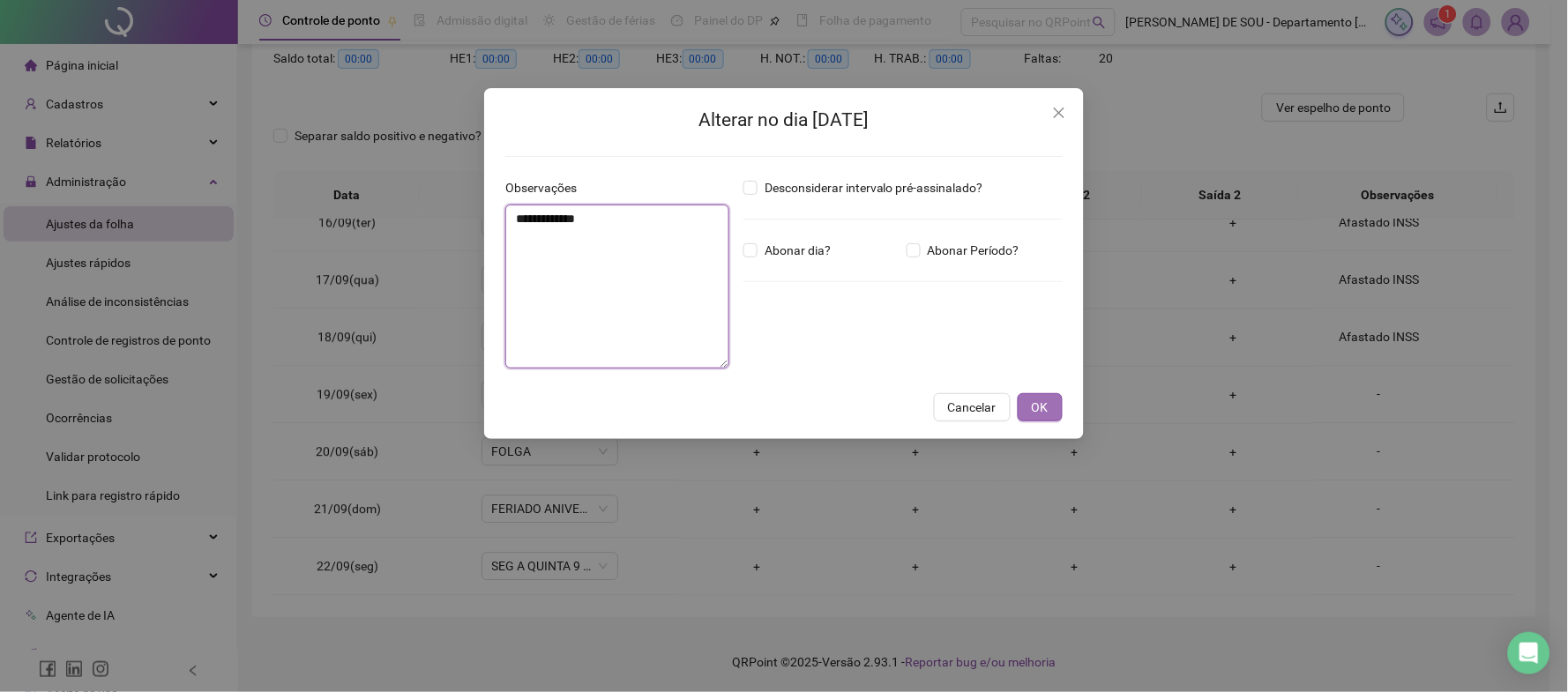
type textarea "**********"
click at [1038, 405] on span "OK" at bounding box center [1040, 407] width 17 height 20
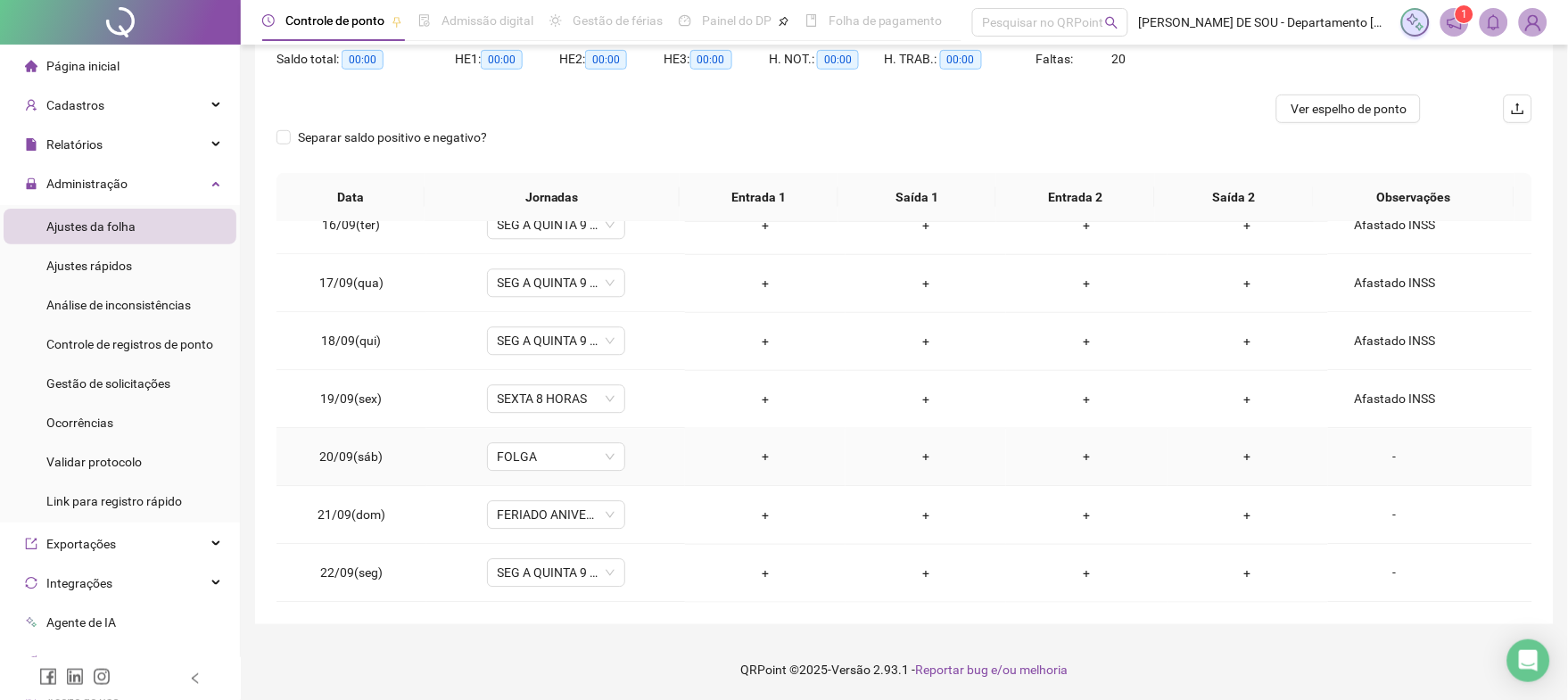
click at [1382, 454] on div "-" at bounding box center [1394, 457] width 105 height 20
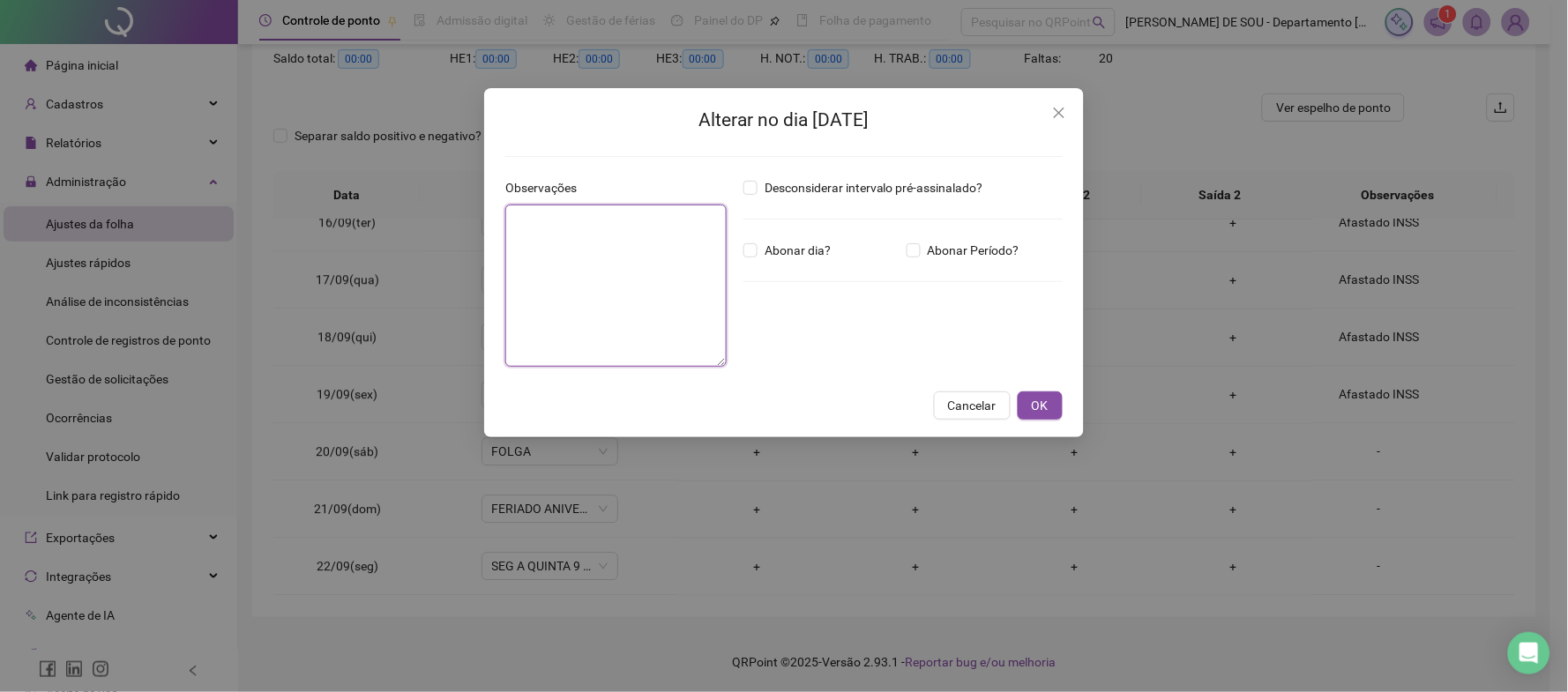
click at [569, 245] on textarea at bounding box center [616, 285] width 222 height 162
paste textarea "**********"
type textarea "**********"
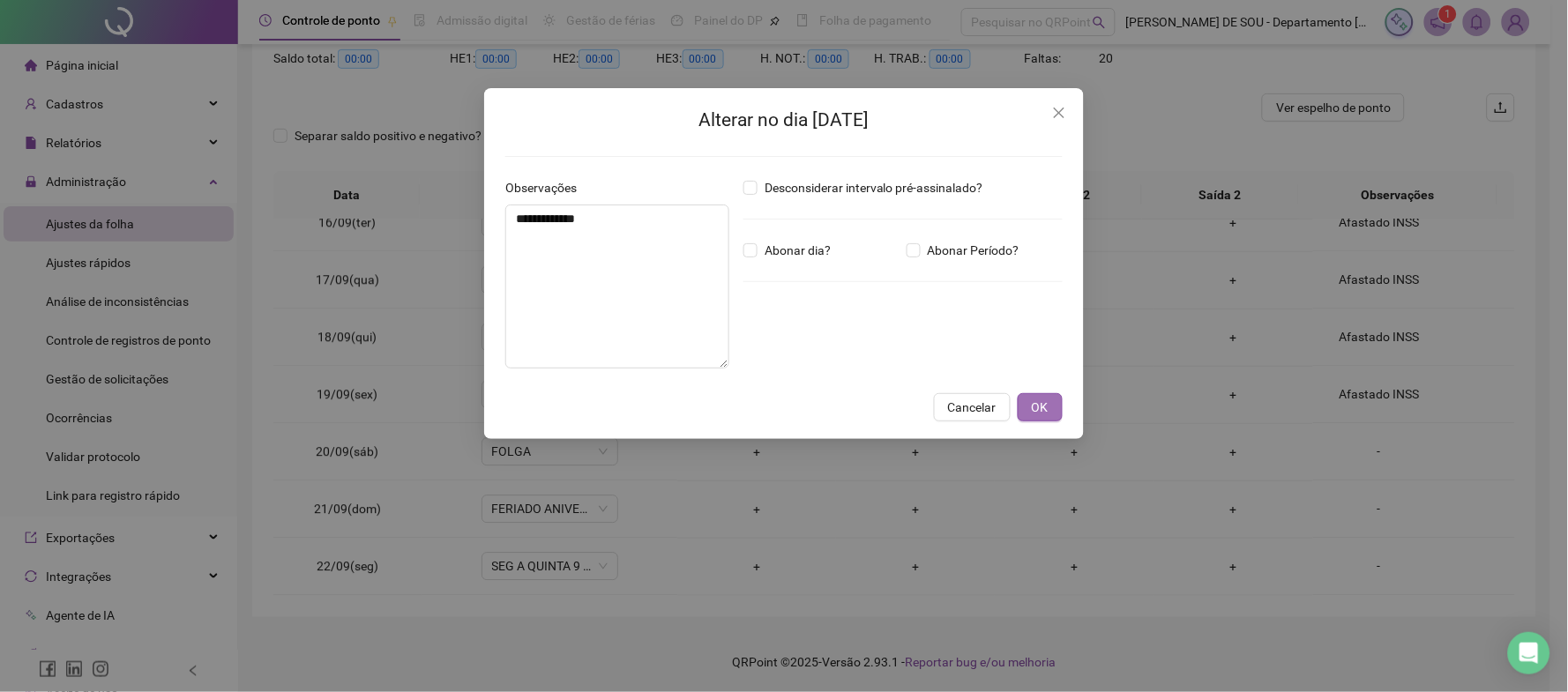
click at [1045, 409] on span "OK" at bounding box center [1040, 407] width 17 height 20
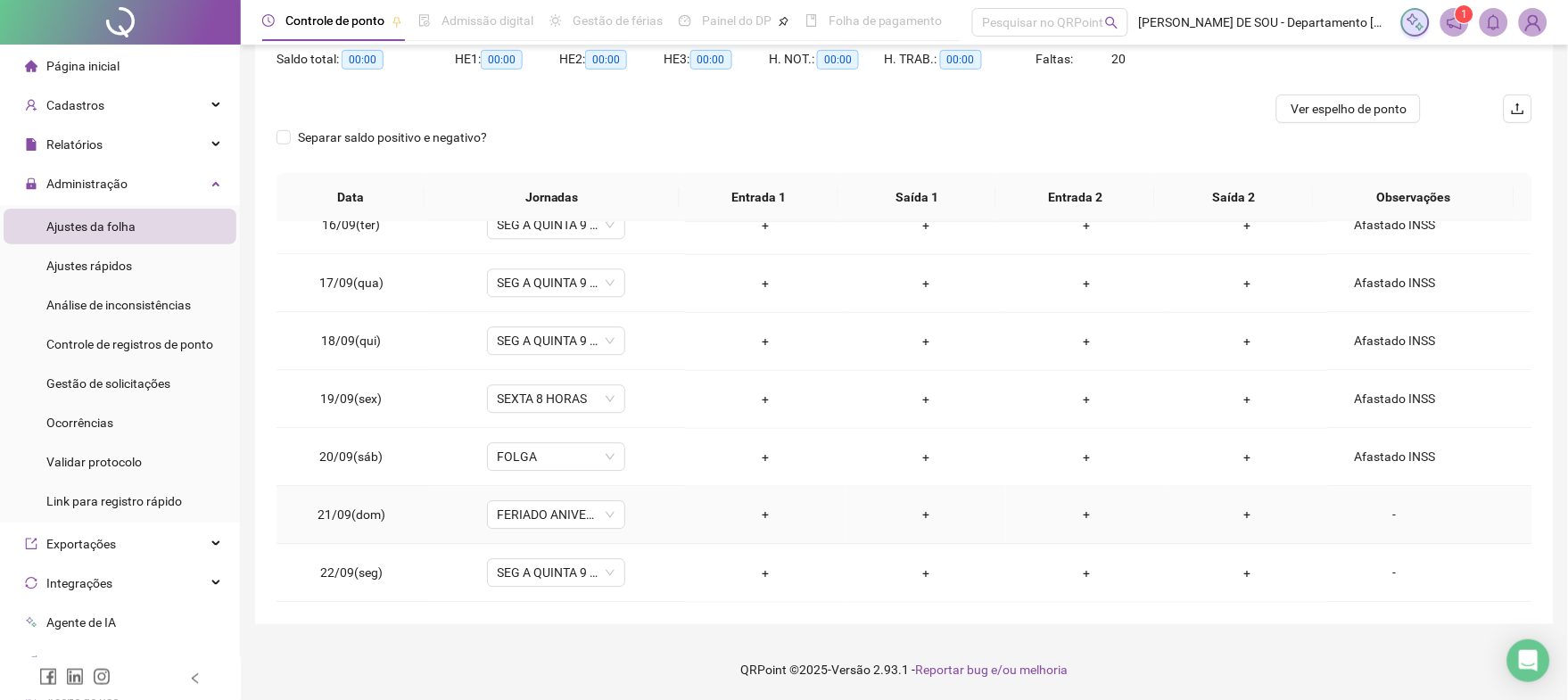
click at [1383, 514] on div "-" at bounding box center [1394, 515] width 105 height 20
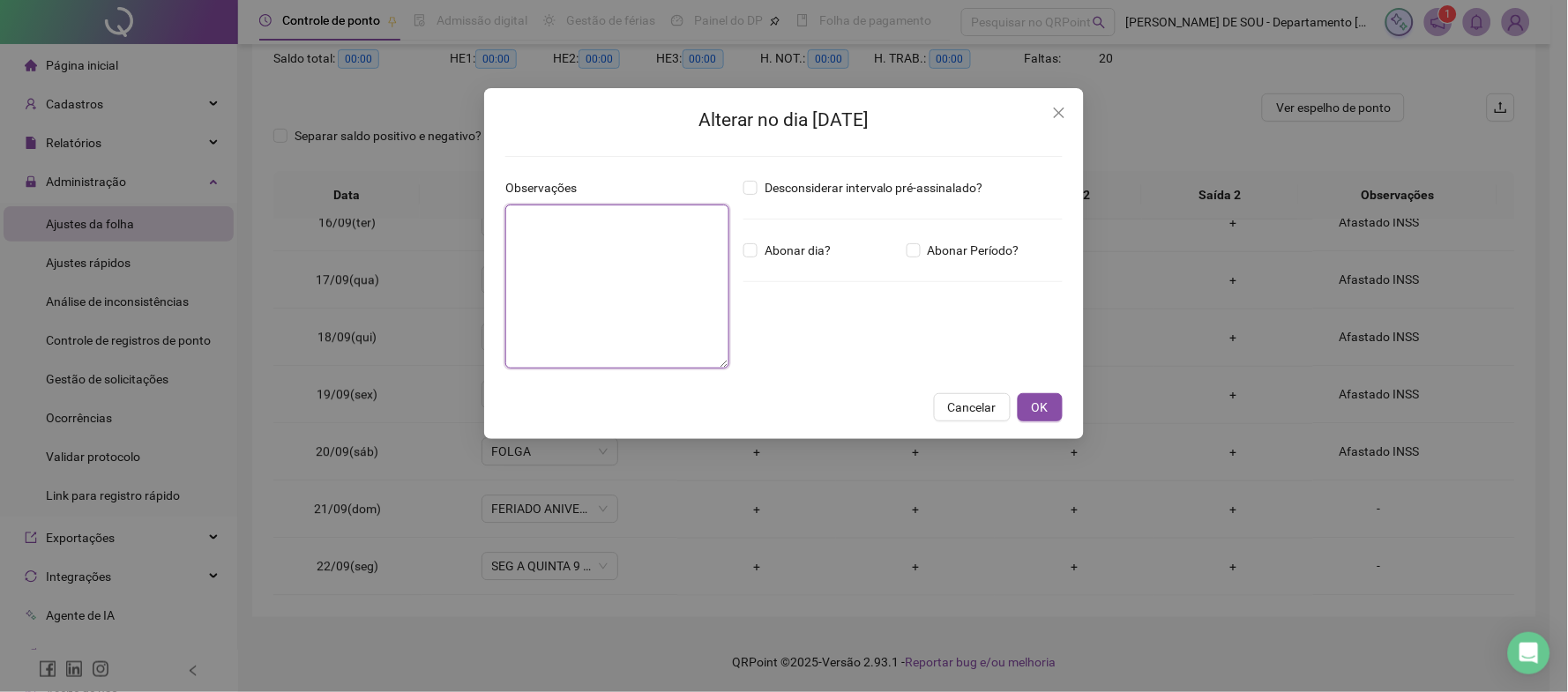
click at [530, 231] on textarea at bounding box center [617, 286] width 224 height 164
paste textarea "**********"
type textarea "**********"
click at [1034, 406] on span "OK" at bounding box center [1040, 407] width 17 height 20
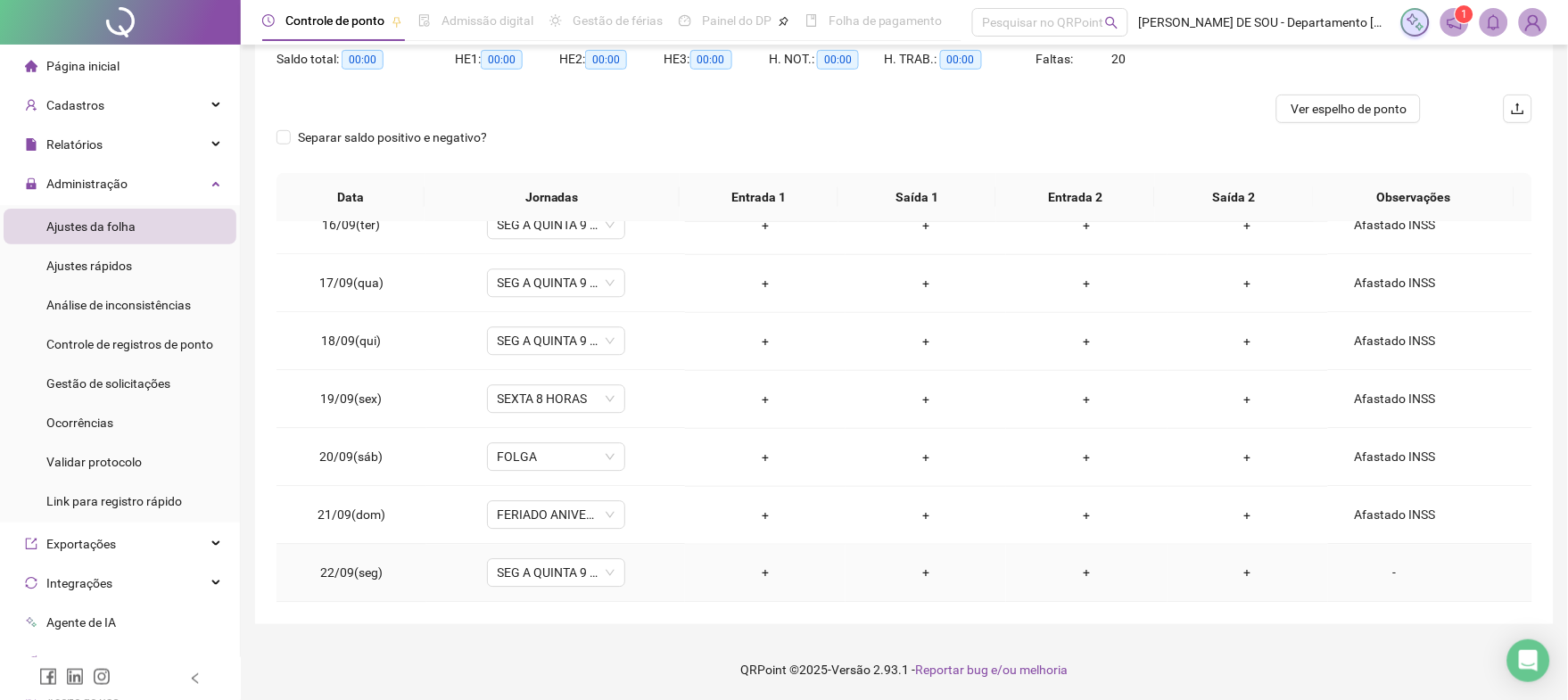
click at [1380, 571] on div "-" at bounding box center [1394, 573] width 105 height 20
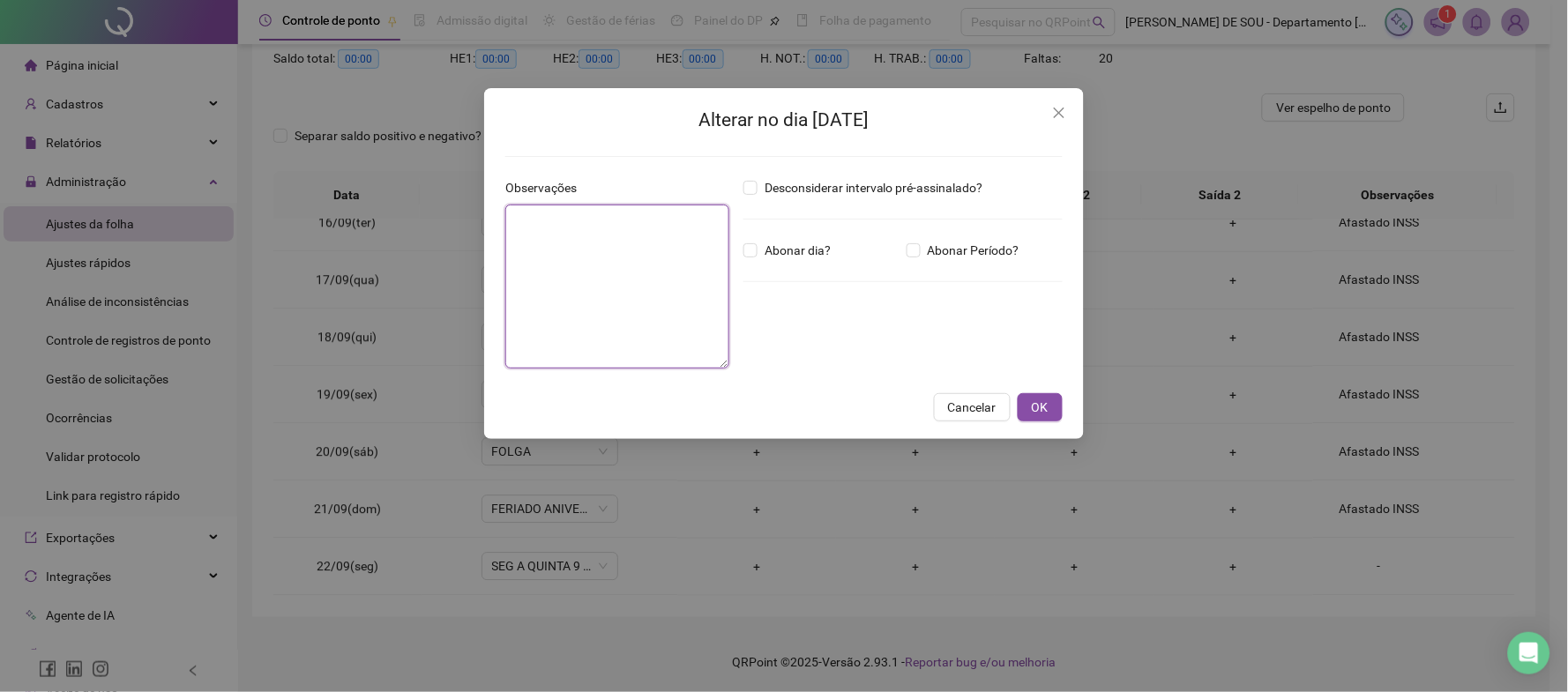
click at [541, 224] on textarea at bounding box center [617, 286] width 224 height 164
paste textarea "**********"
type textarea "**********"
click at [1023, 401] on button "OK" at bounding box center [1040, 408] width 45 height 28
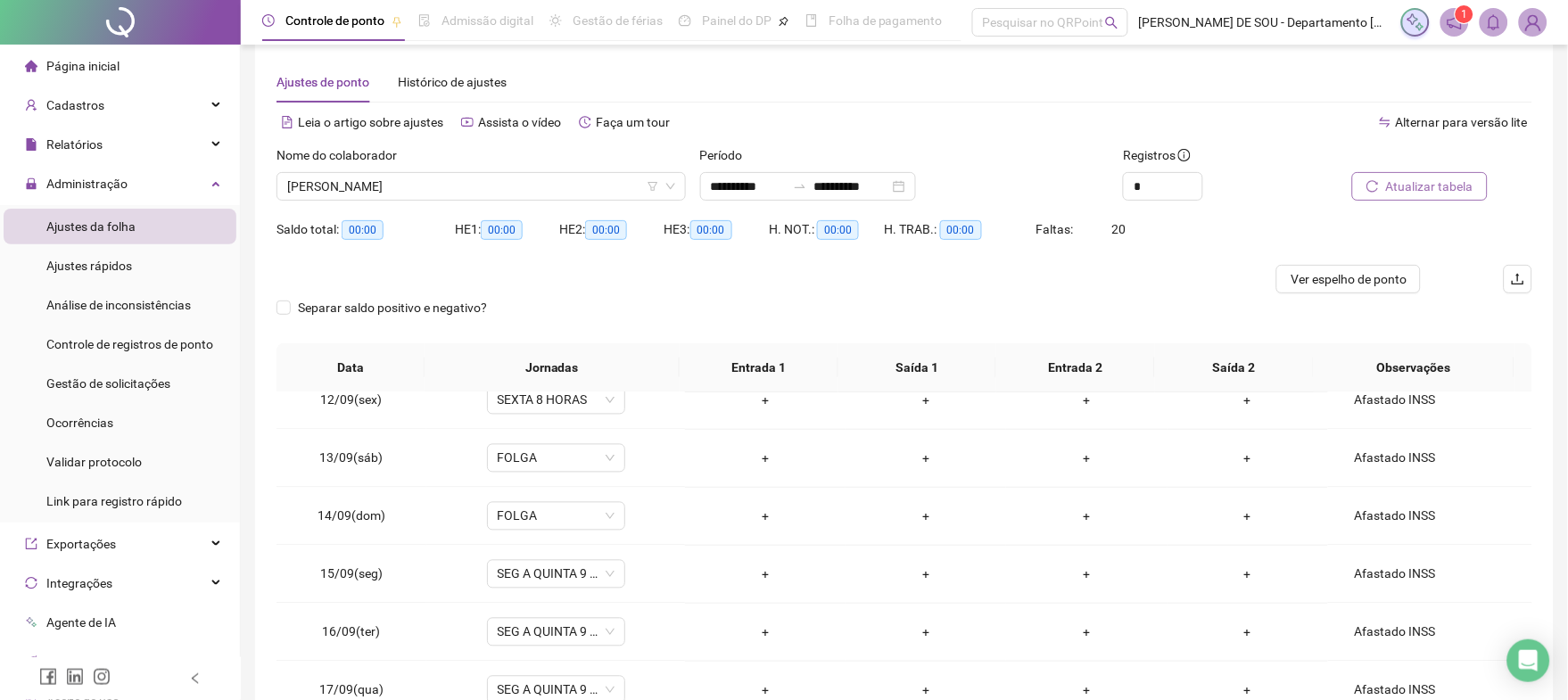
scroll to position [0, 0]
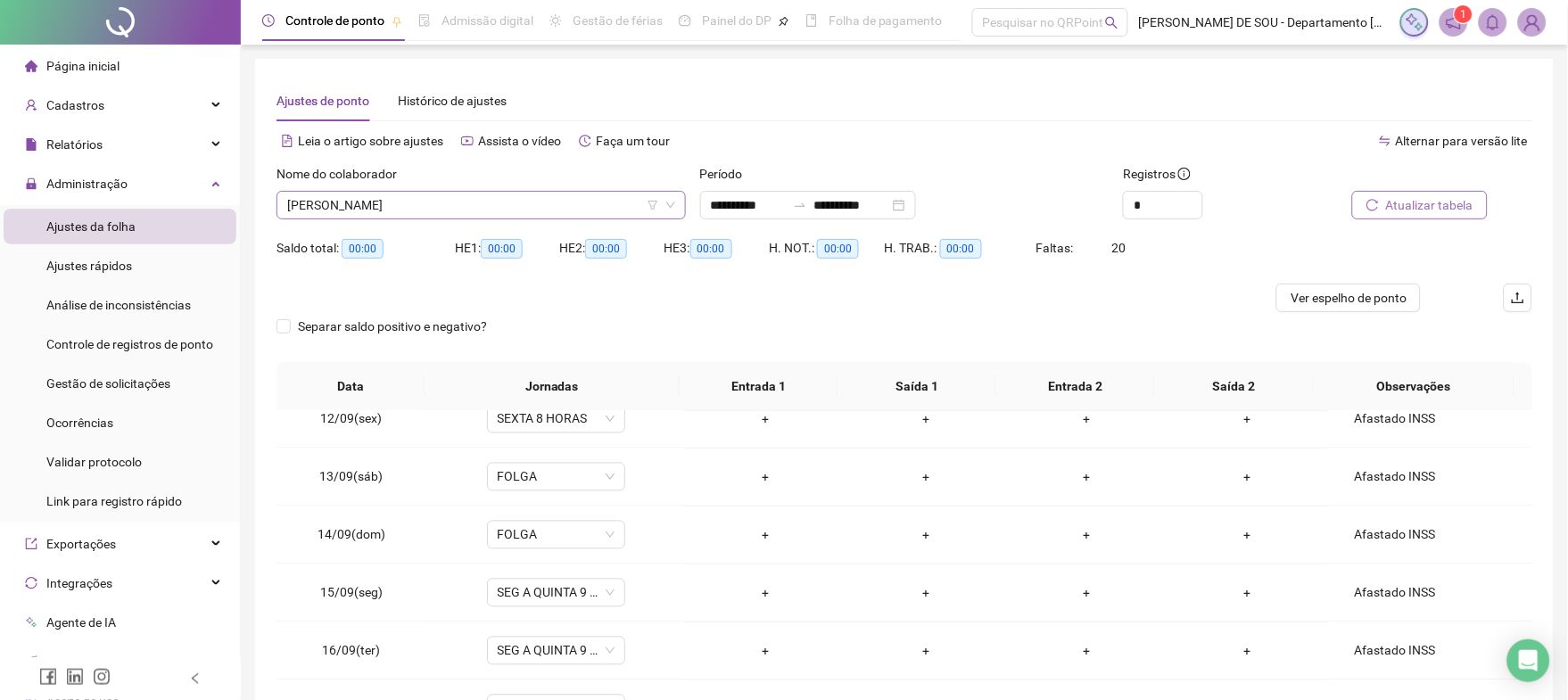
click at [417, 202] on span "[PERSON_NAME]" at bounding box center [481, 205] width 387 height 27
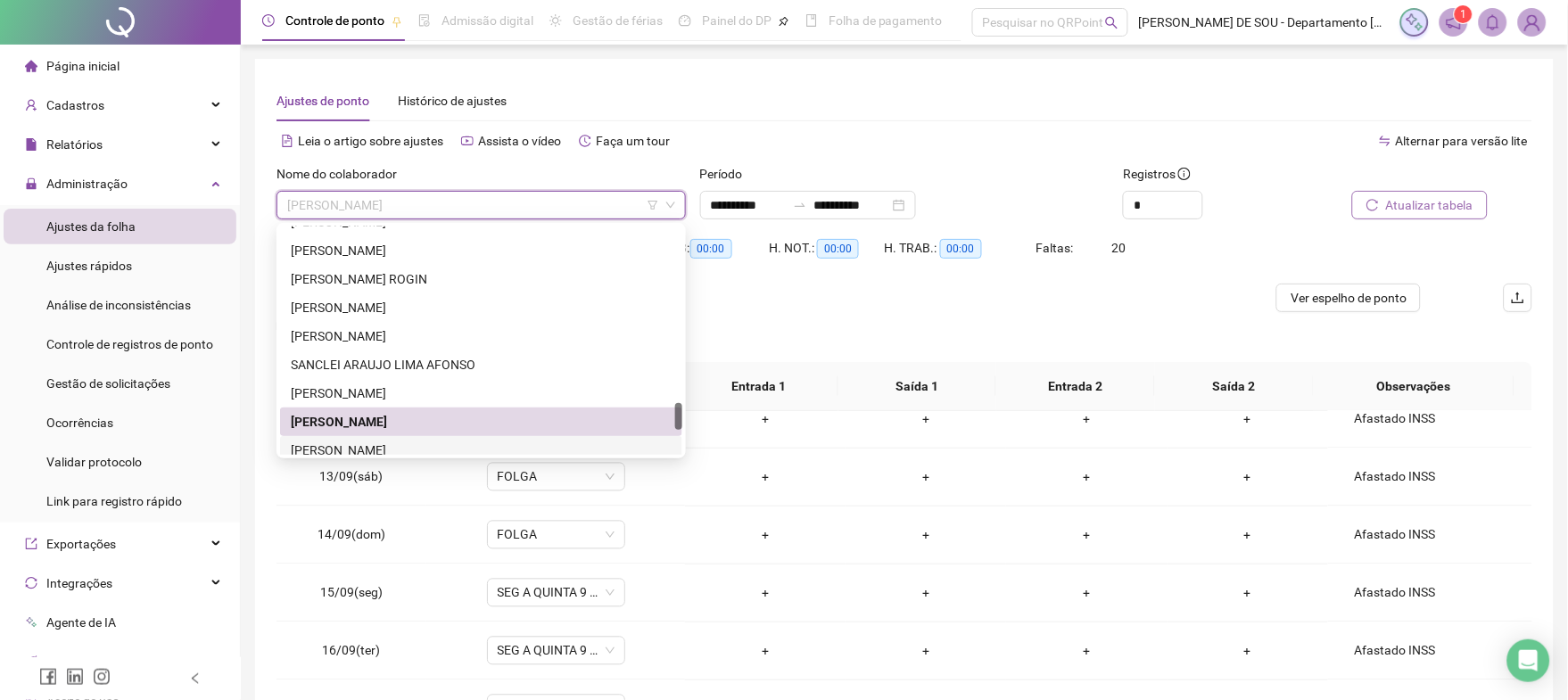
click at [387, 448] on div "[PERSON_NAME]" at bounding box center [481, 450] width 381 height 20
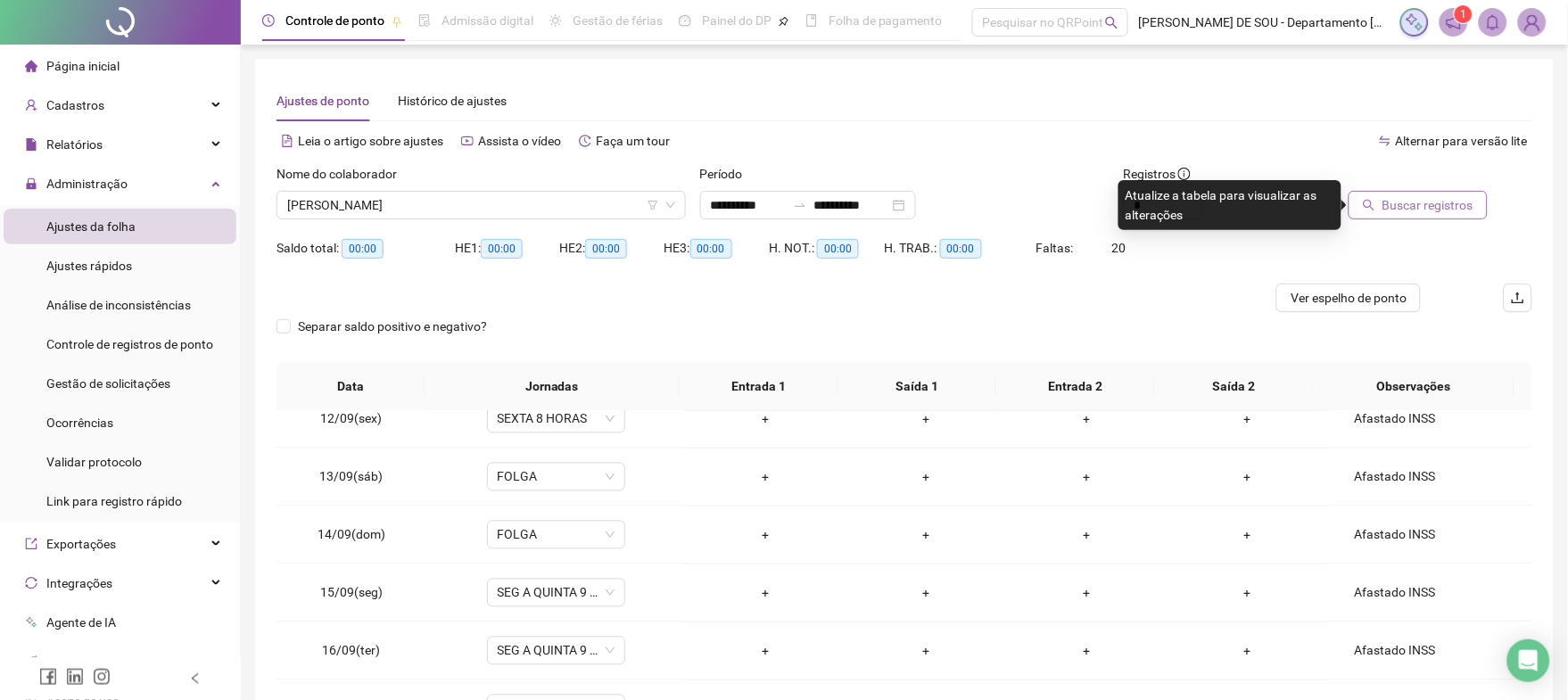
click at [1435, 204] on span "Buscar registros" at bounding box center [1427, 205] width 91 height 20
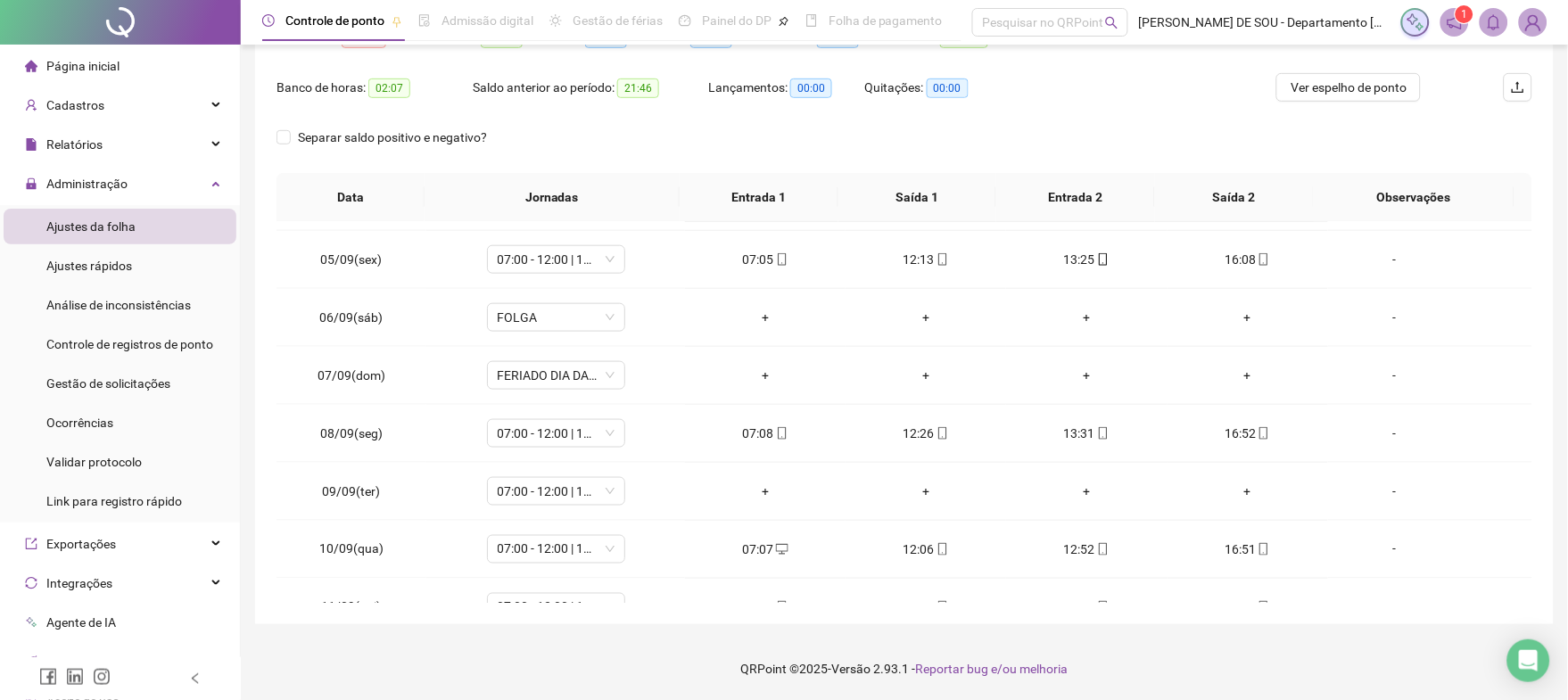
scroll to position [618, 0]
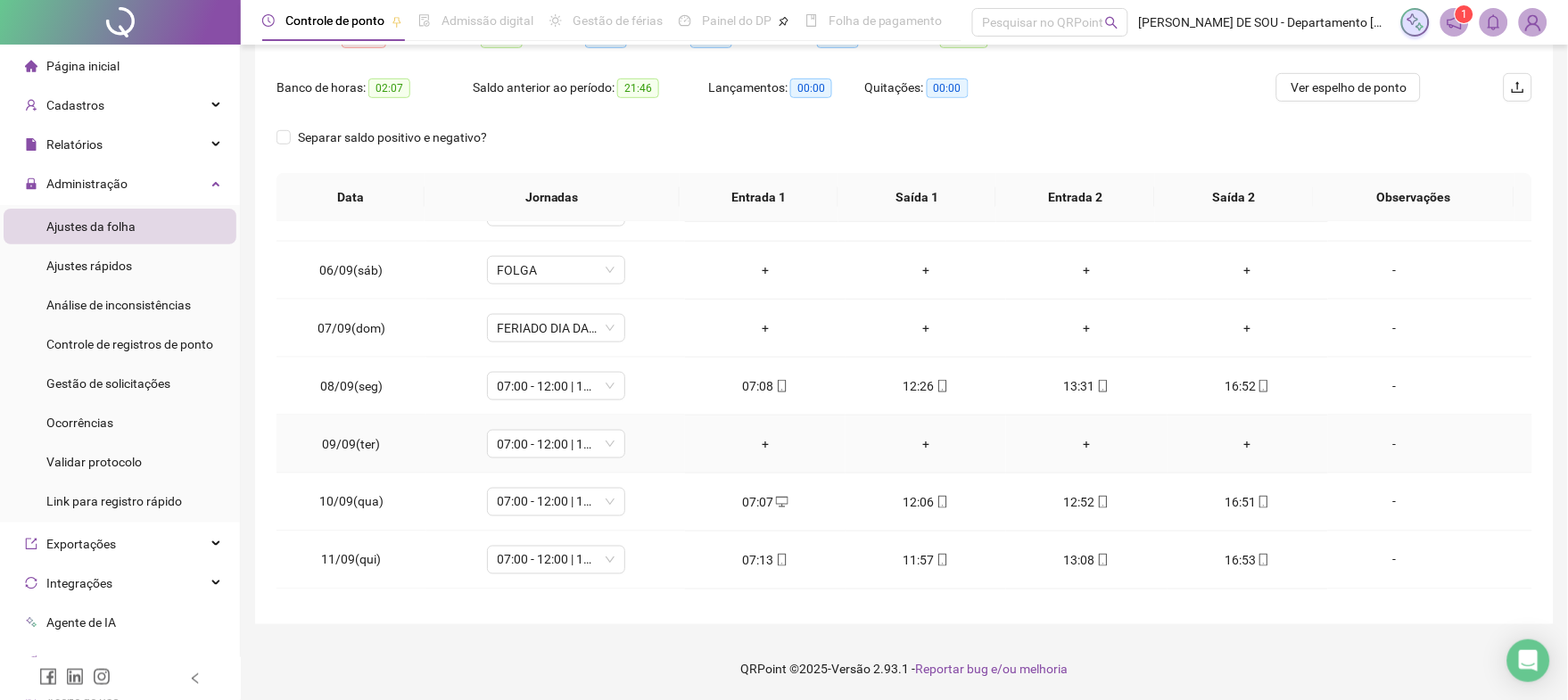
click at [1382, 443] on div "-" at bounding box center [1394, 444] width 105 height 20
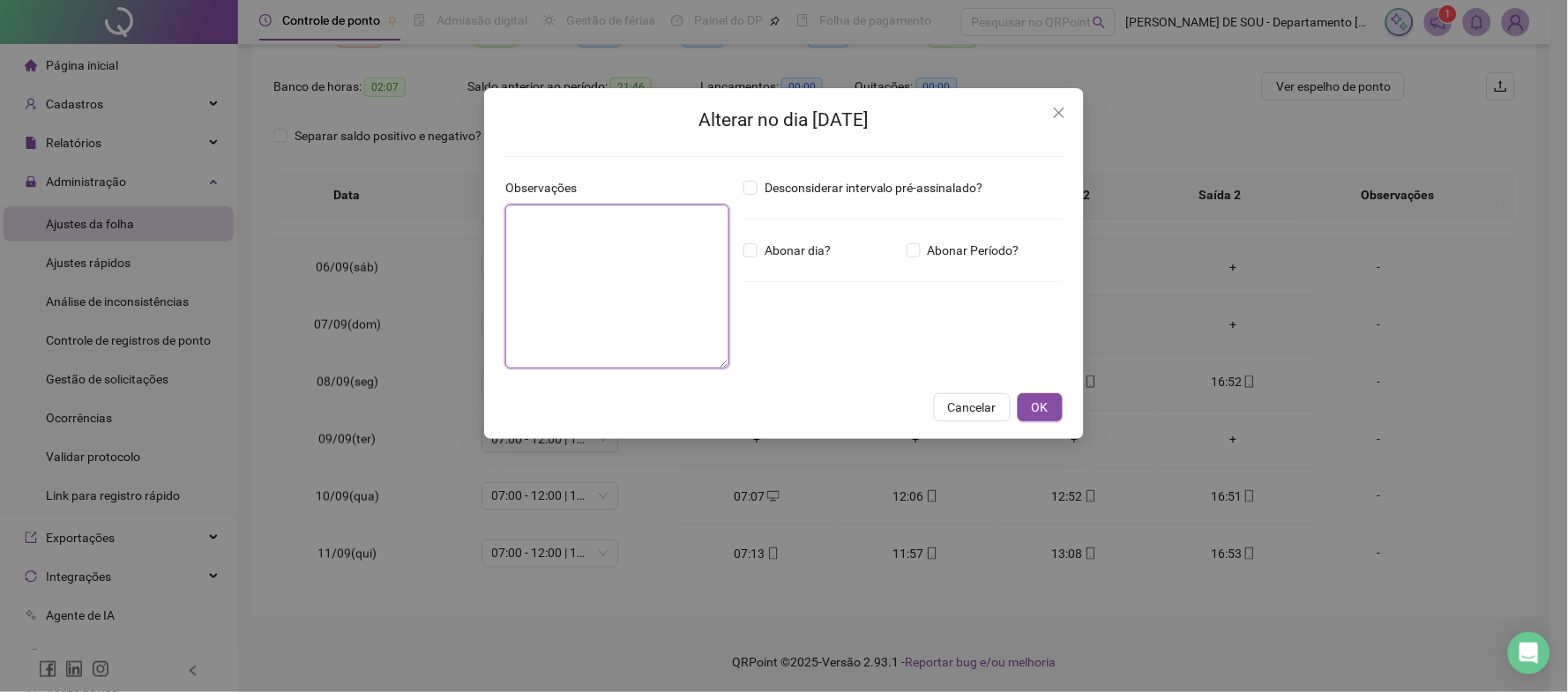
click at [553, 227] on textarea at bounding box center [617, 286] width 224 height 164
type textarea "**********"
click at [1048, 408] on span "OK" at bounding box center [1040, 407] width 17 height 20
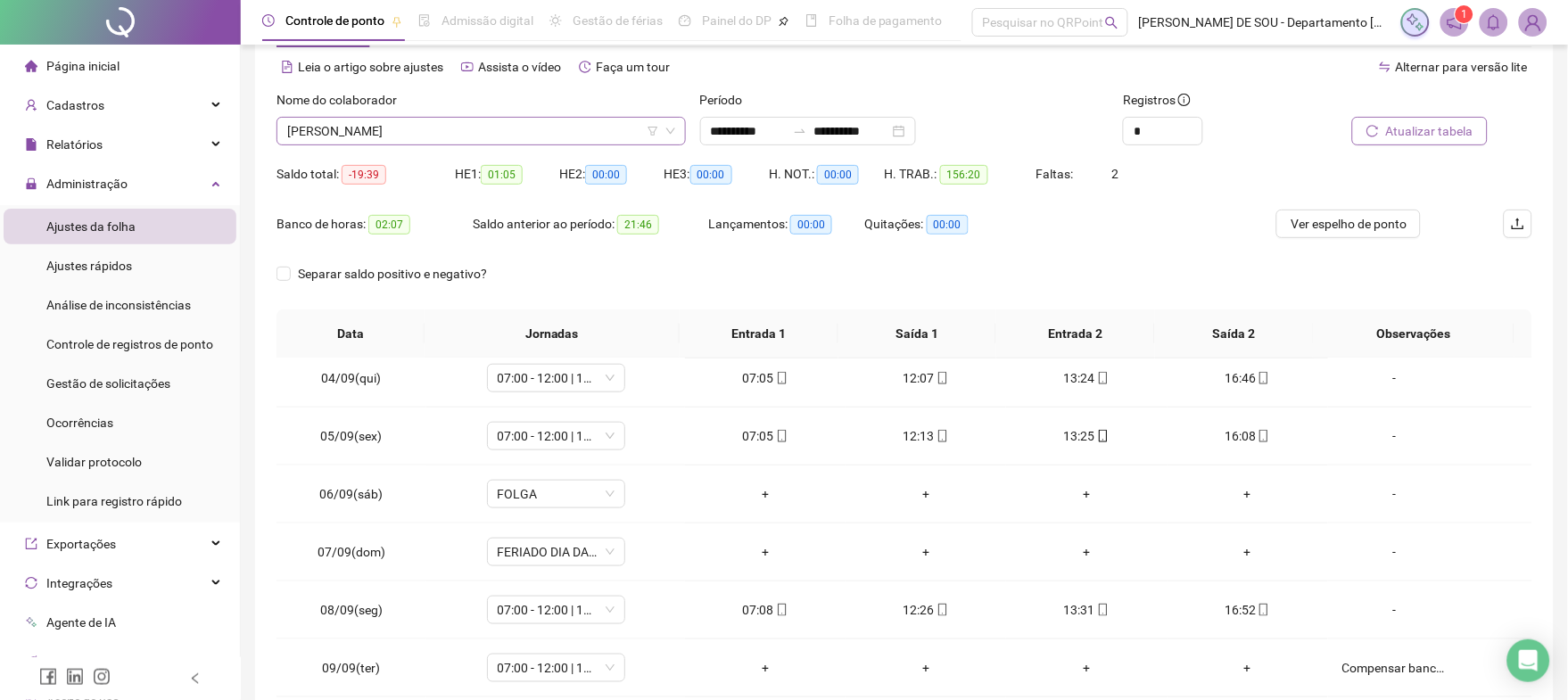
scroll to position [0, 0]
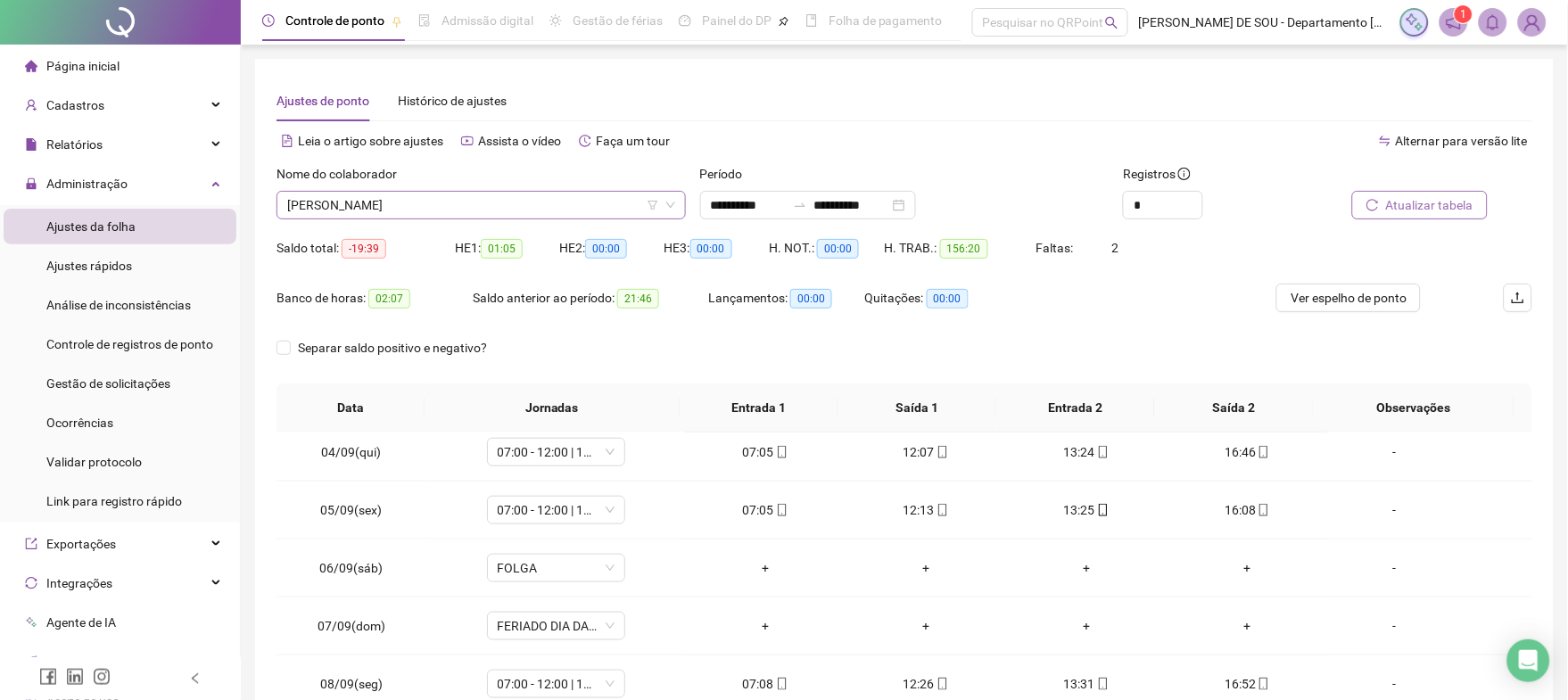
click at [463, 204] on span "[PERSON_NAME]" at bounding box center [481, 205] width 387 height 27
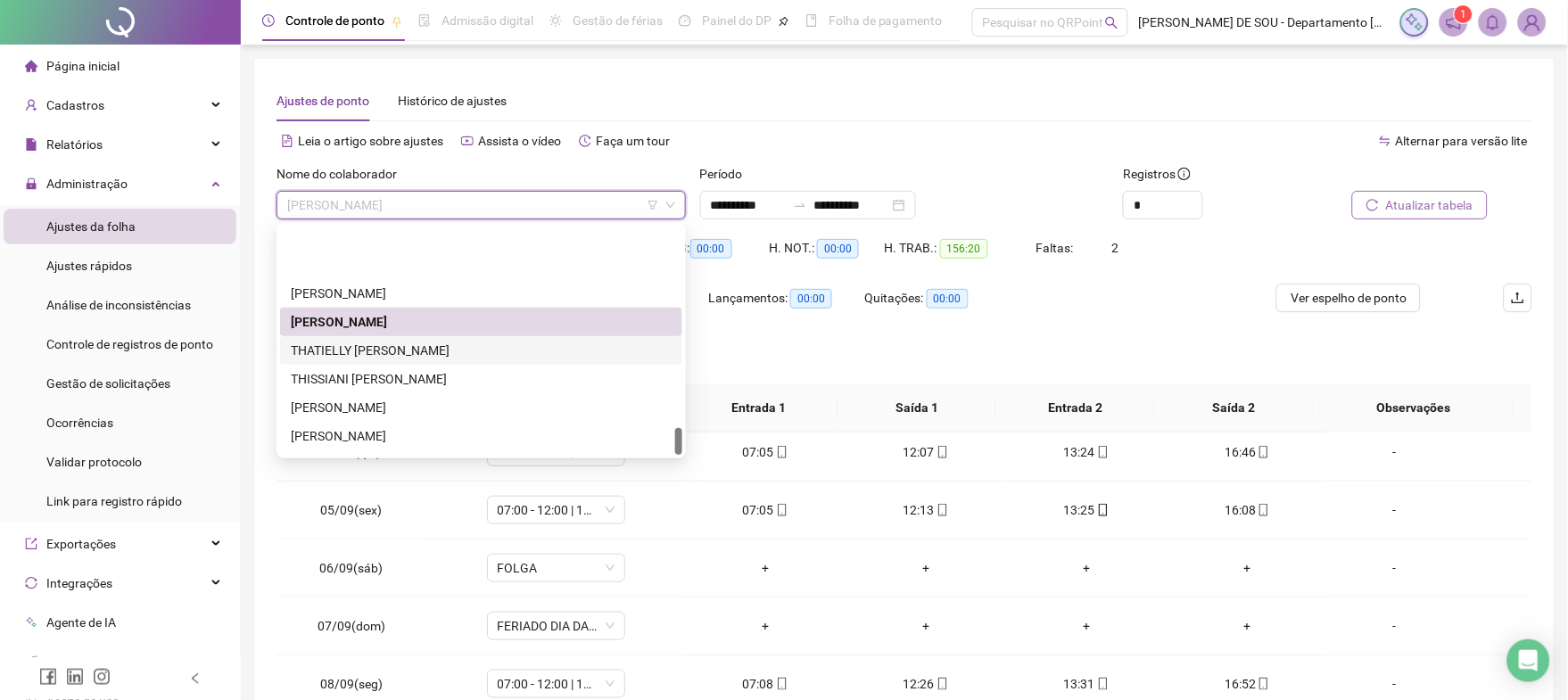
scroll to position [1683, 0]
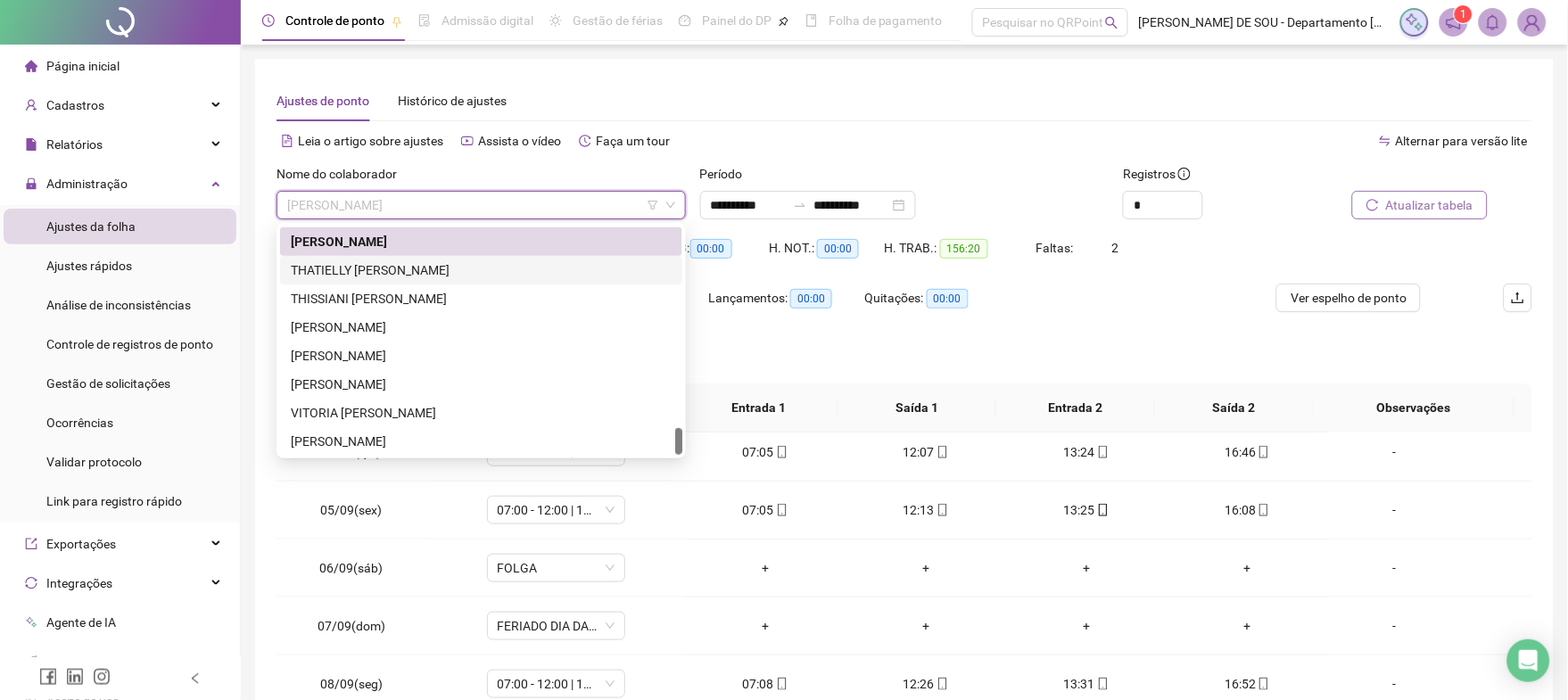
click at [365, 272] on div "THATIELLY [PERSON_NAME]" at bounding box center [481, 270] width 381 height 20
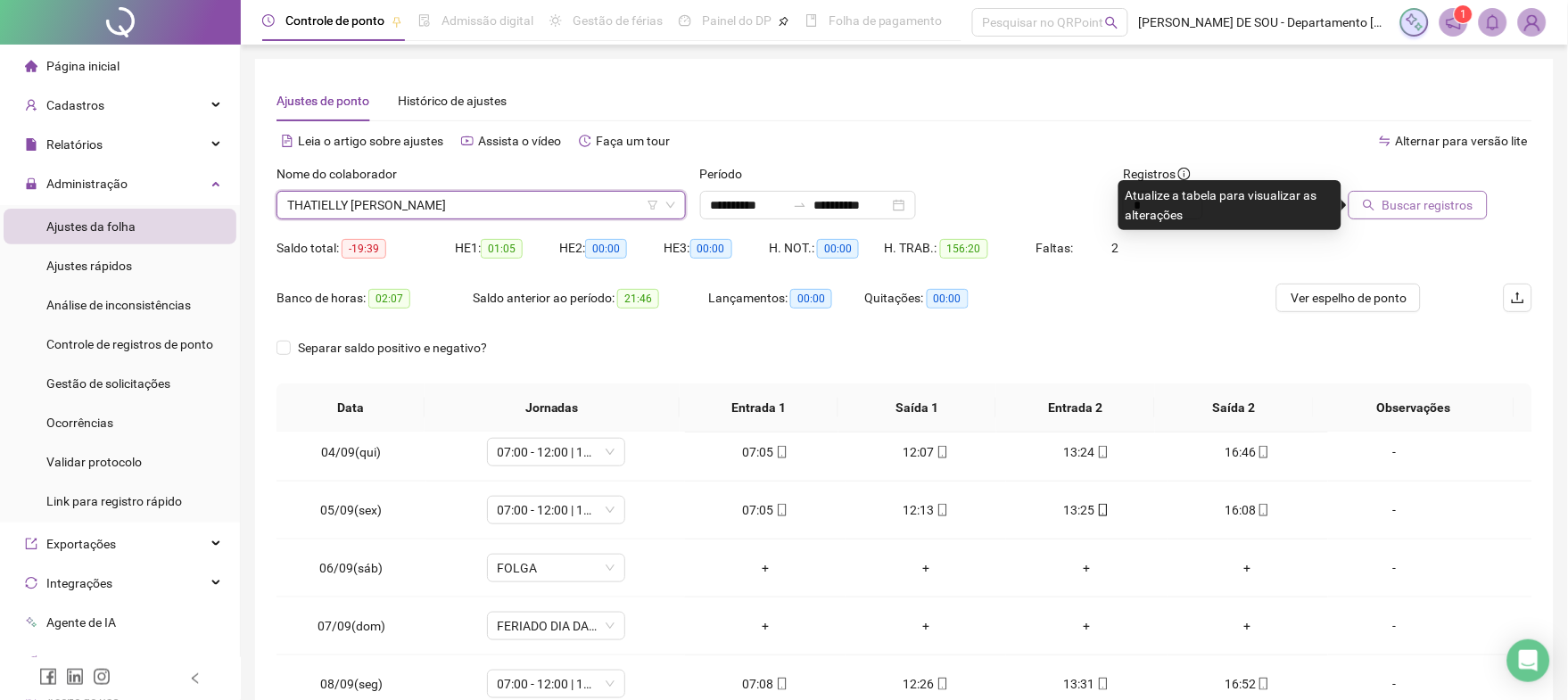
click at [1396, 199] on span "Buscar registros" at bounding box center [1427, 205] width 91 height 20
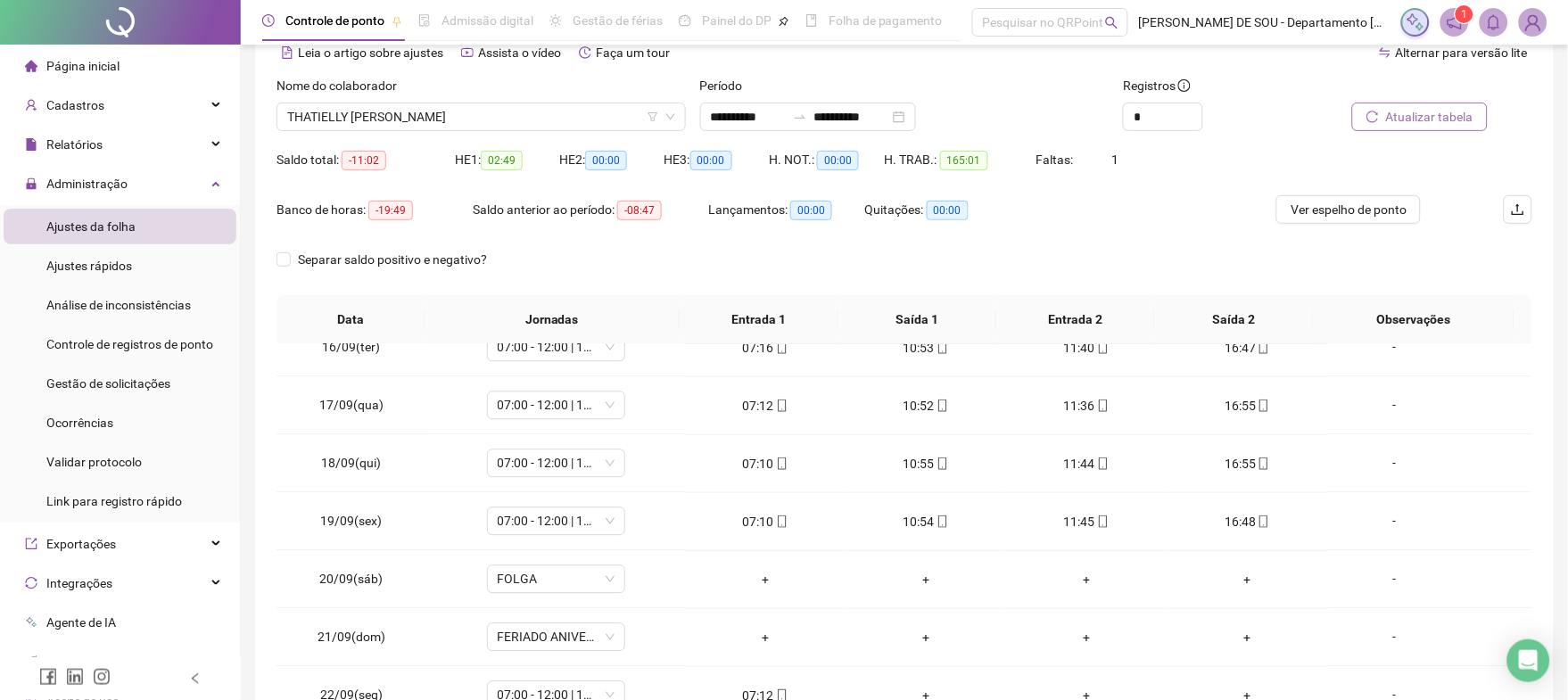
scroll to position [0, 0]
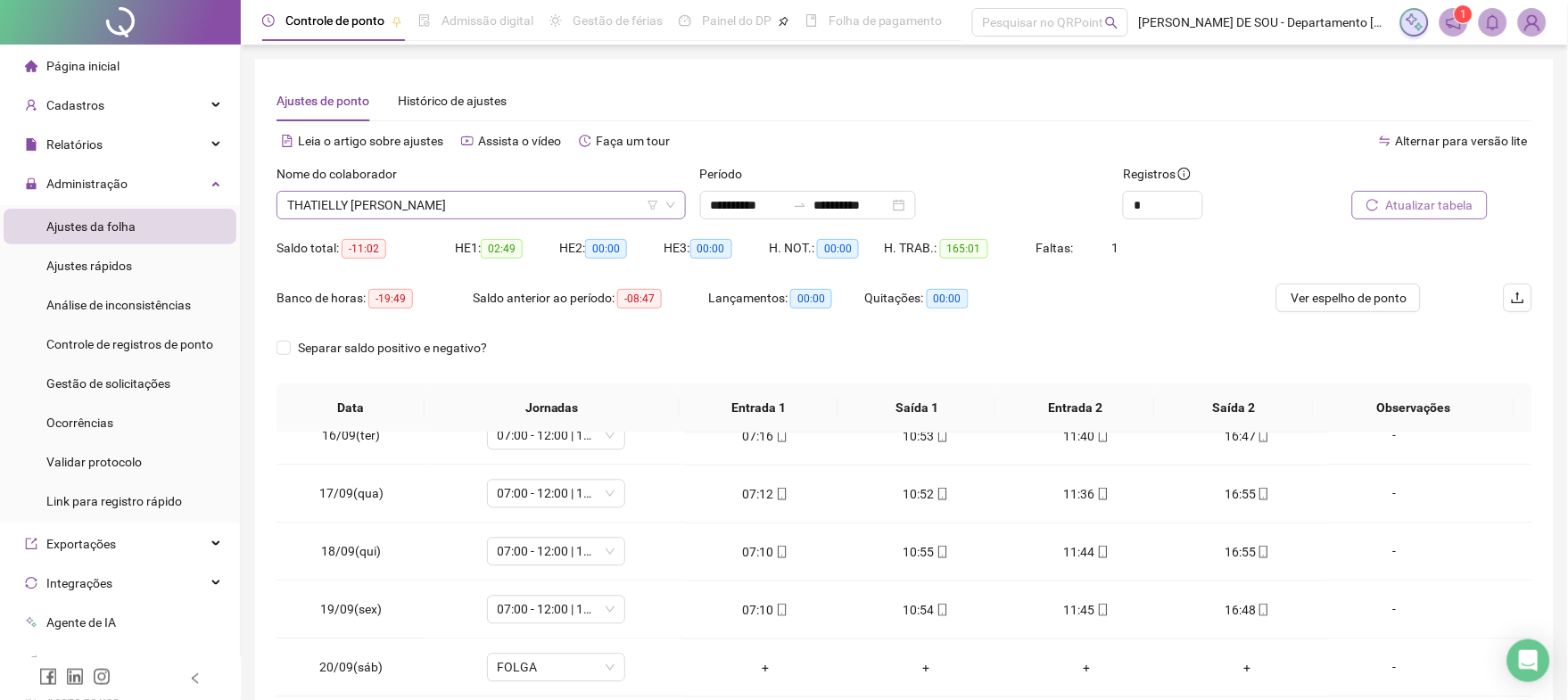
click at [498, 198] on span "THATIELLY [PERSON_NAME]" at bounding box center [481, 205] width 387 height 27
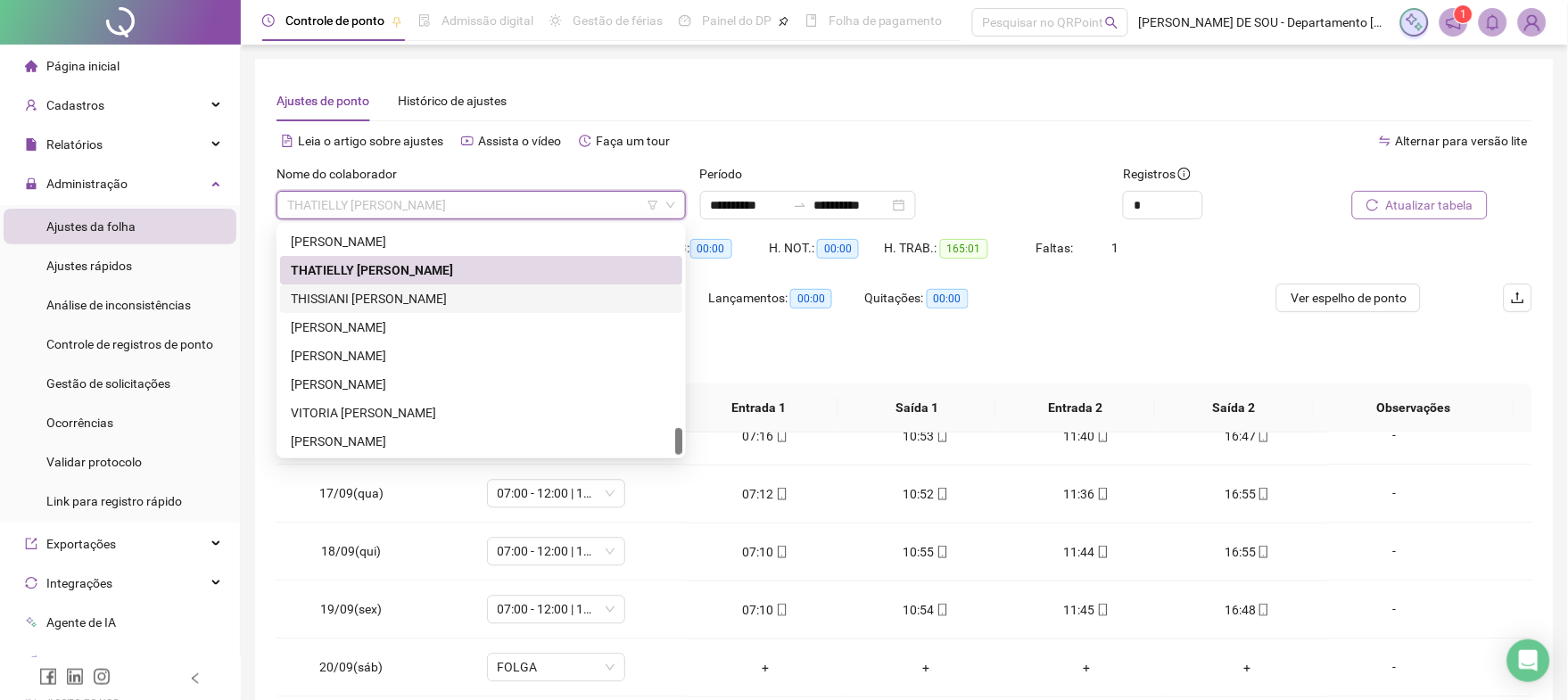
click at [376, 293] on div "THISSIANI [PERSON_NAME]" at bounding box center [481, 298] width 381 height 20
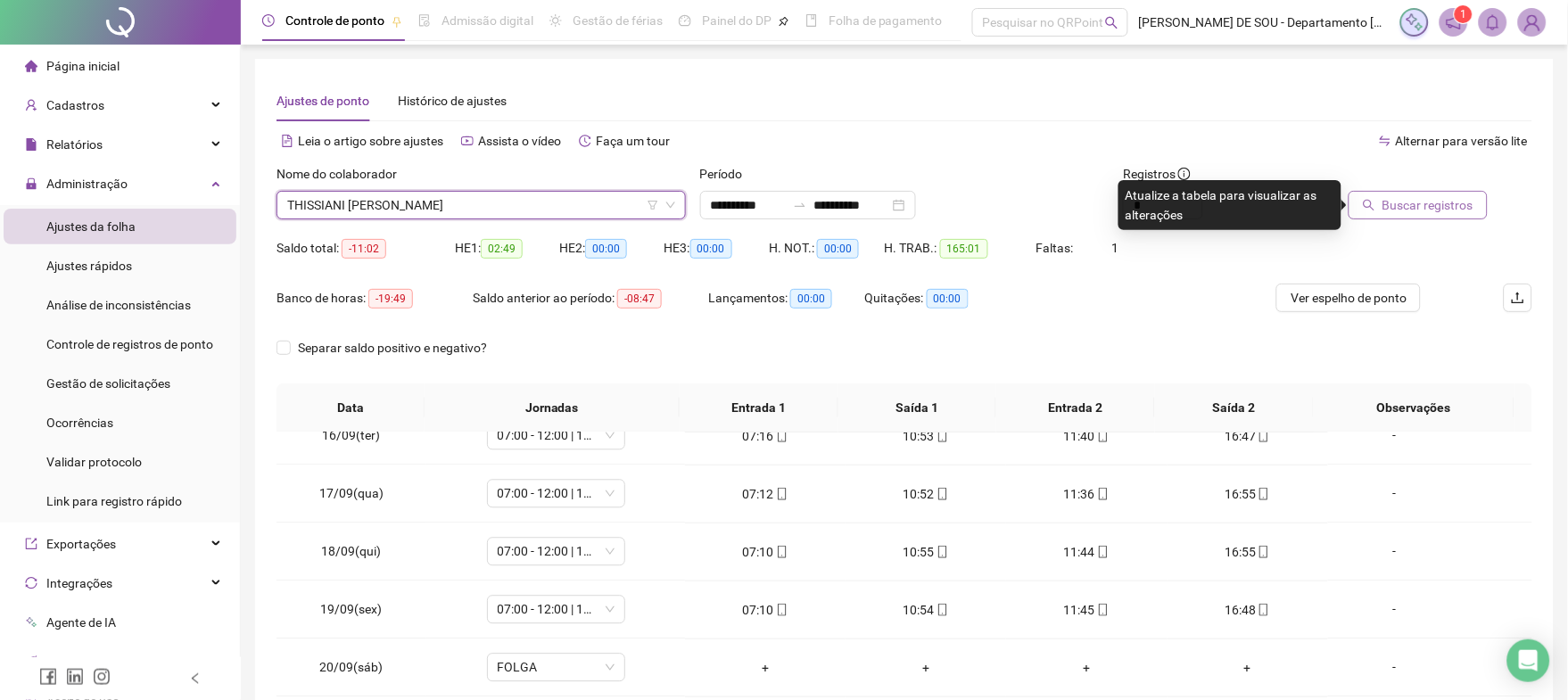
click at [1424, 201] on span "Buscar registros" at bounding box center [1427, 205] width 91 height 20
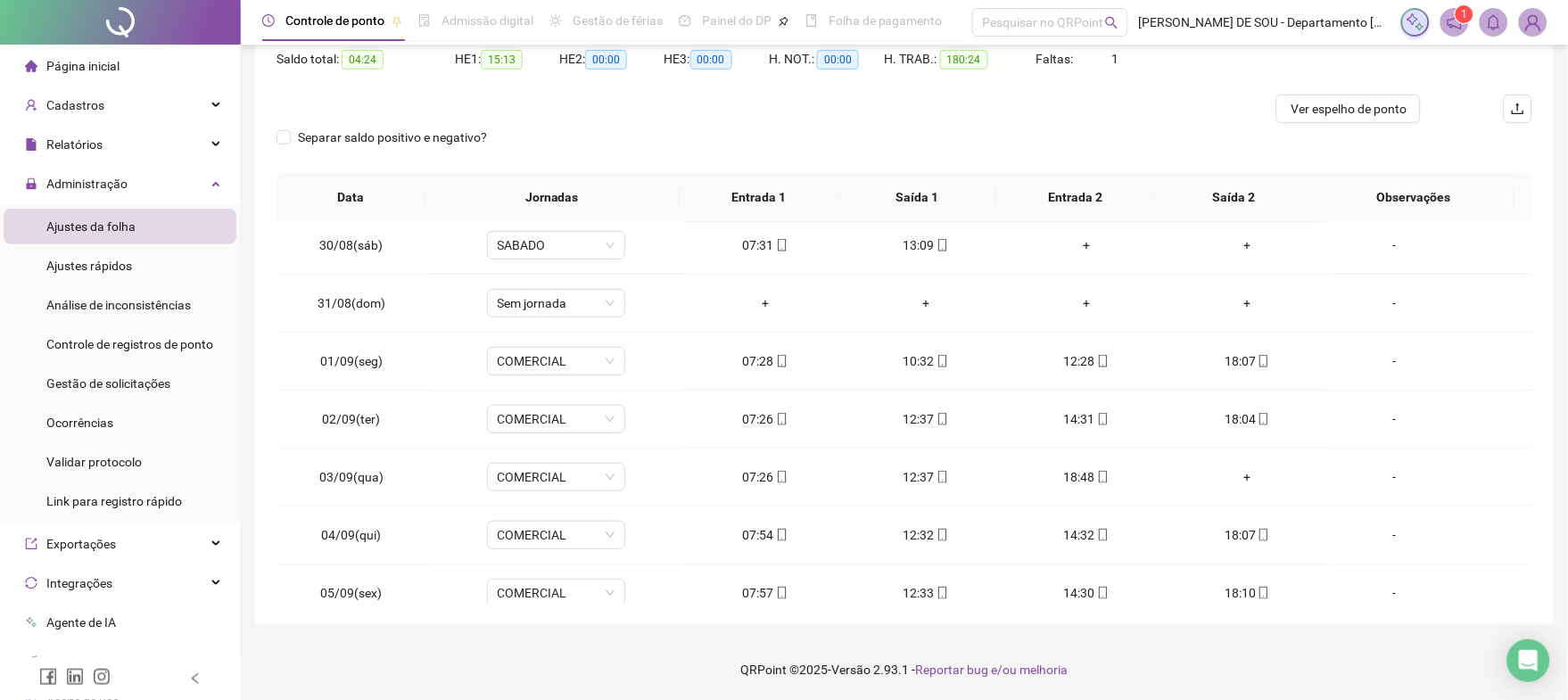
scroll to position [285, 0]
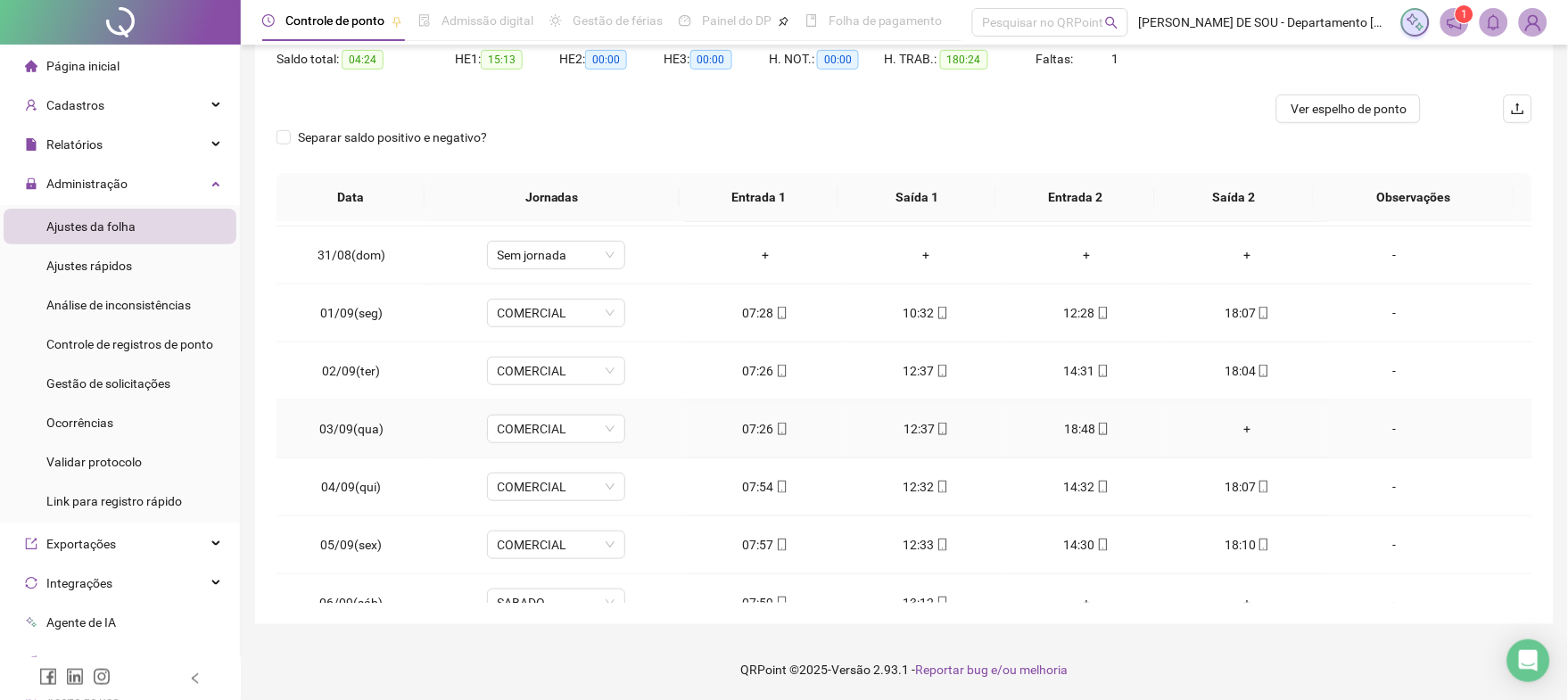
click at [1236, 430] on div "+" at bounding box center [1247, 428] width 132 height 20
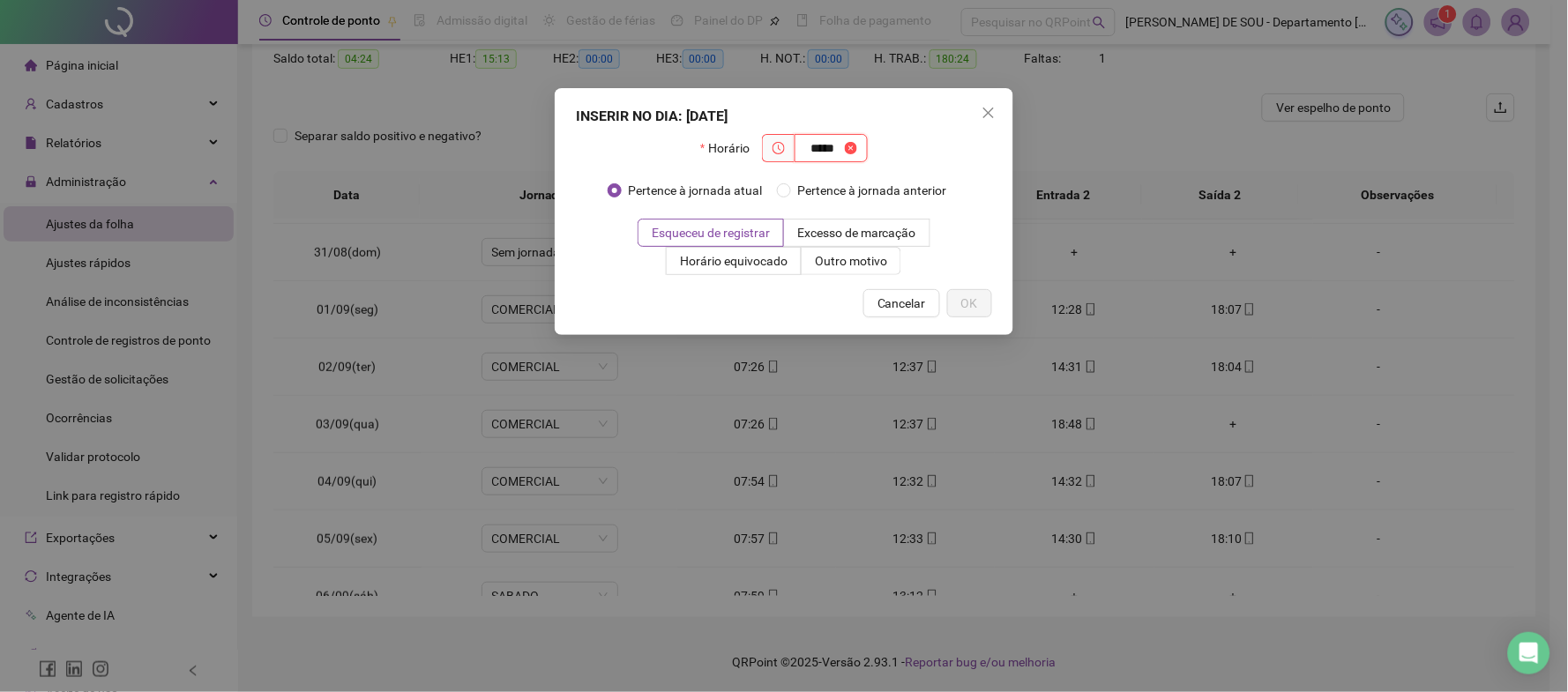
type input "*****"
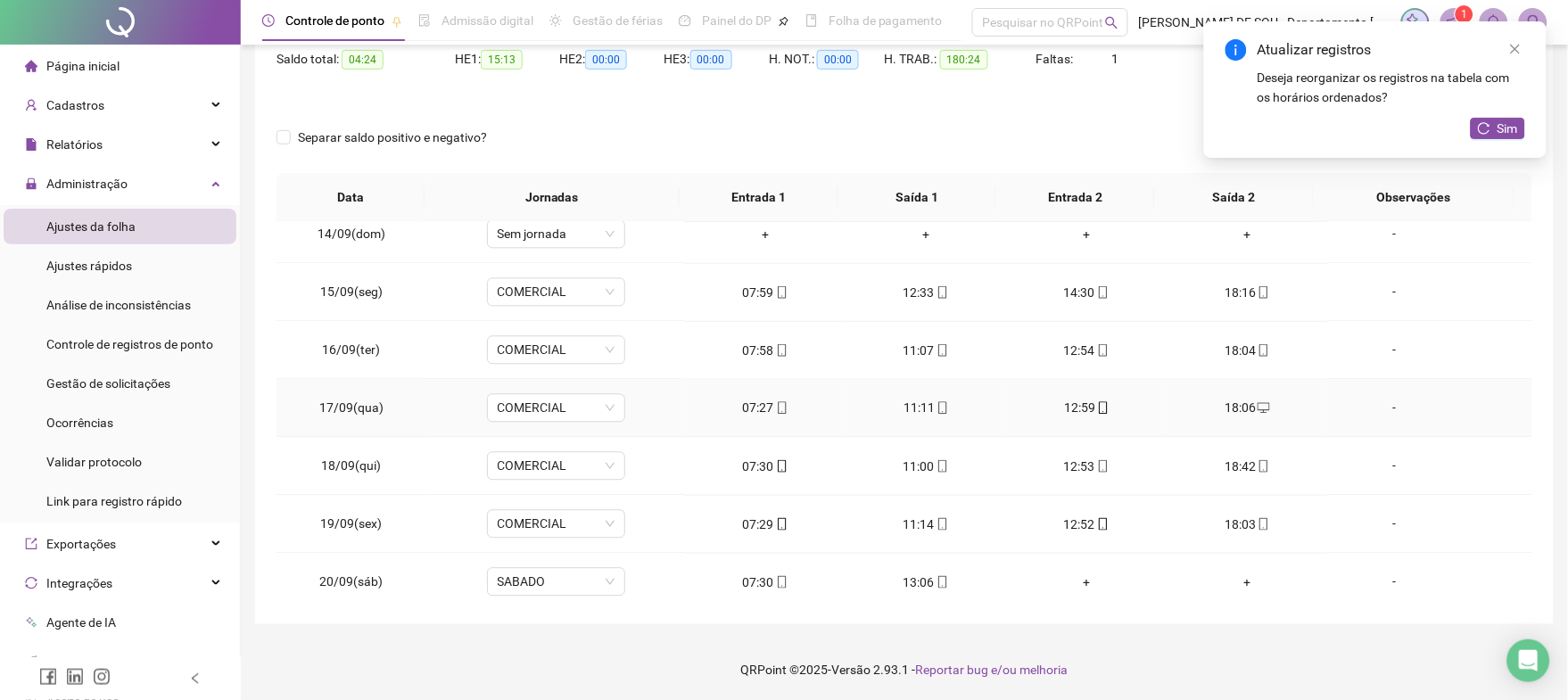
scroll to position [1244, 0]
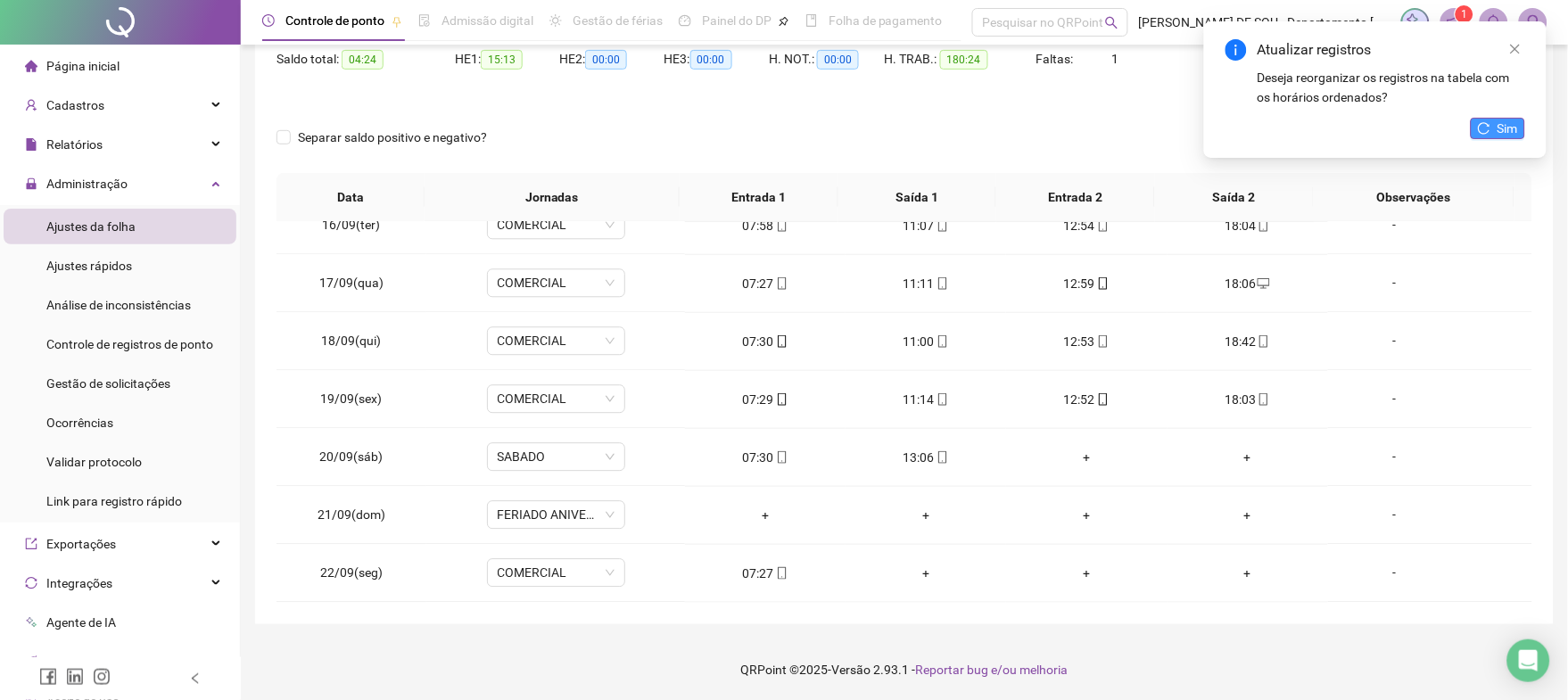
click at [1504, 126] on span "Sim" at bounding box center [1508, 128] width 21 height 20
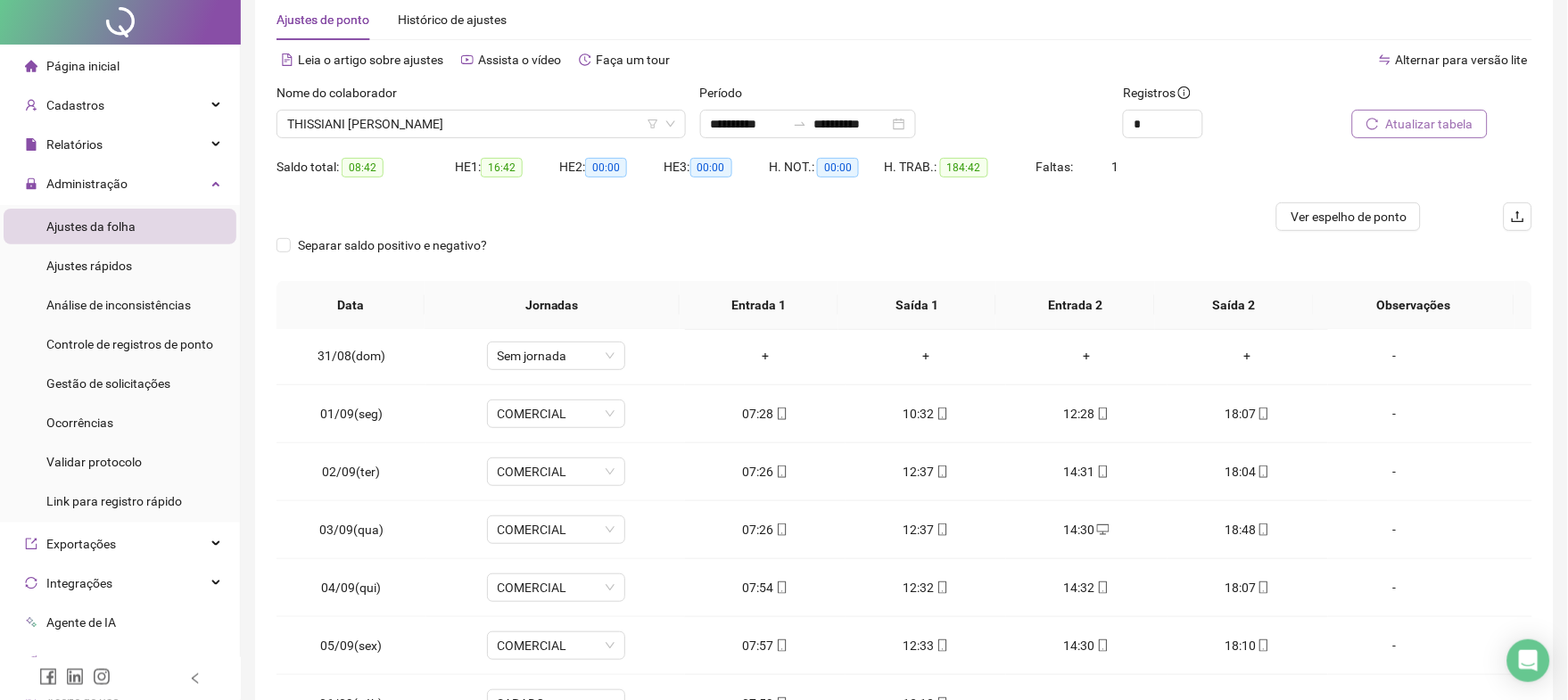
scroll to position [0, 0]
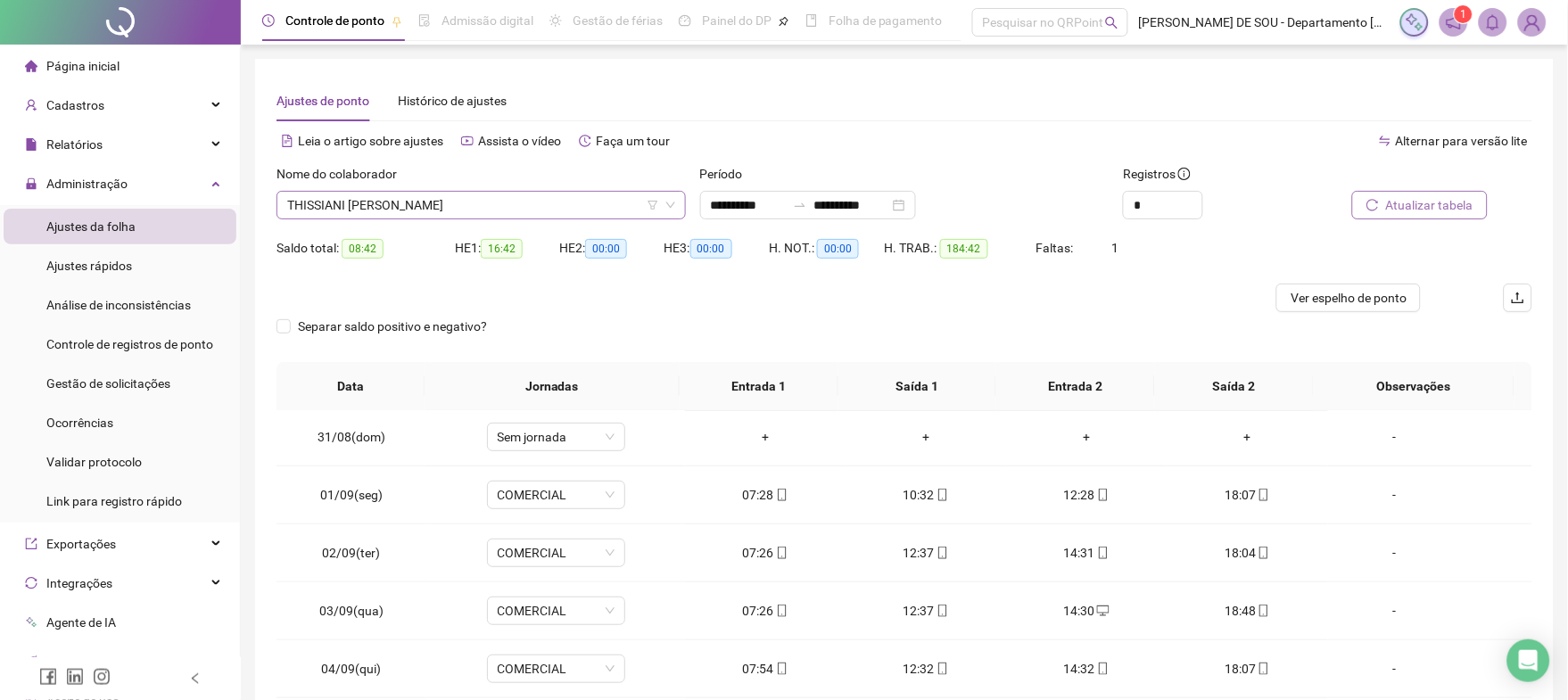
click at [478, 198] on span "THISSIANI [PERSON_NAME]" at bounding box center [481, 205] width 387 height 27
click at [1452, 201] on span "Atualizar tabela" at bounding box center [1429, 205] width 87 height 20
click at [497, 203] on span "THISSIANI [PERSON_NAME]" at bounding box center [481, 205] width 387 height 27
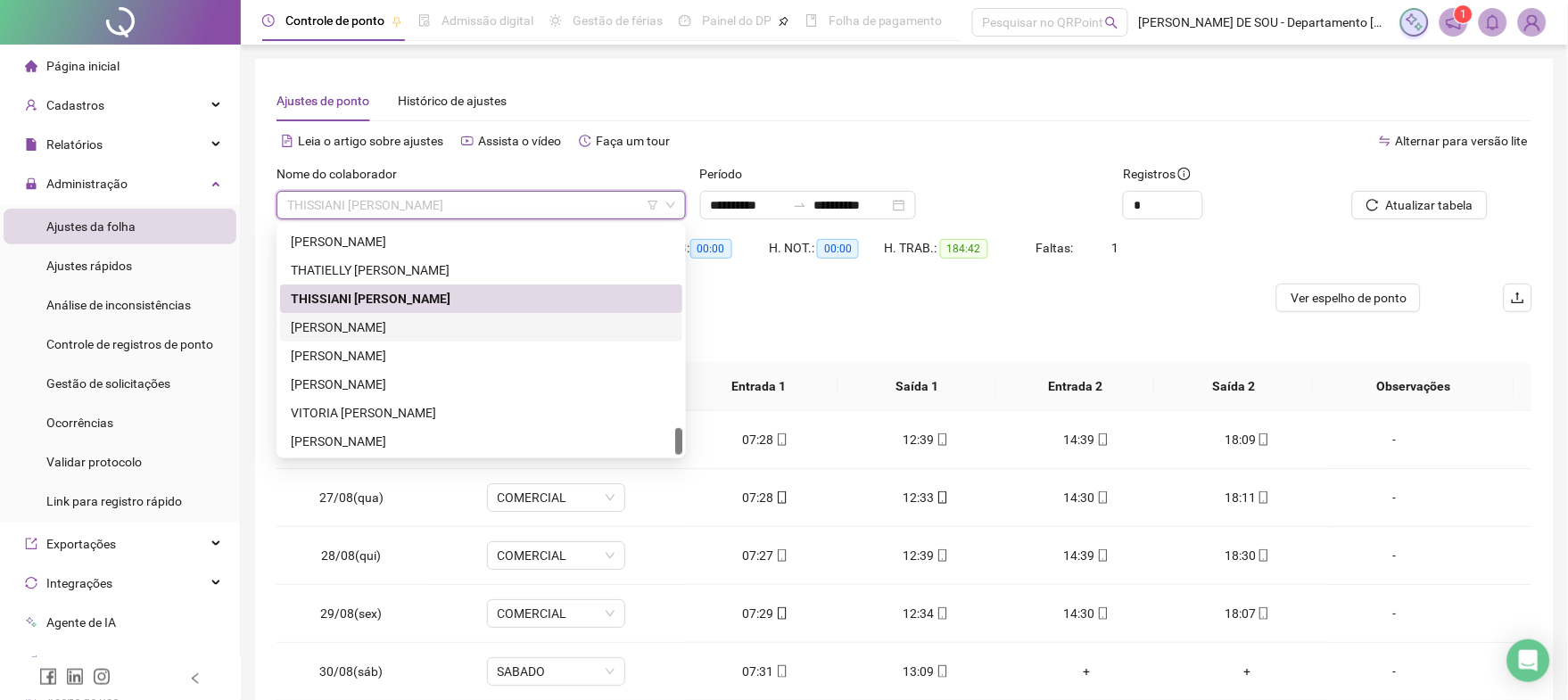
click at [385, 324] on div "[PERSON_NAME]" at bounding box center [481, 327] width 381 height 20
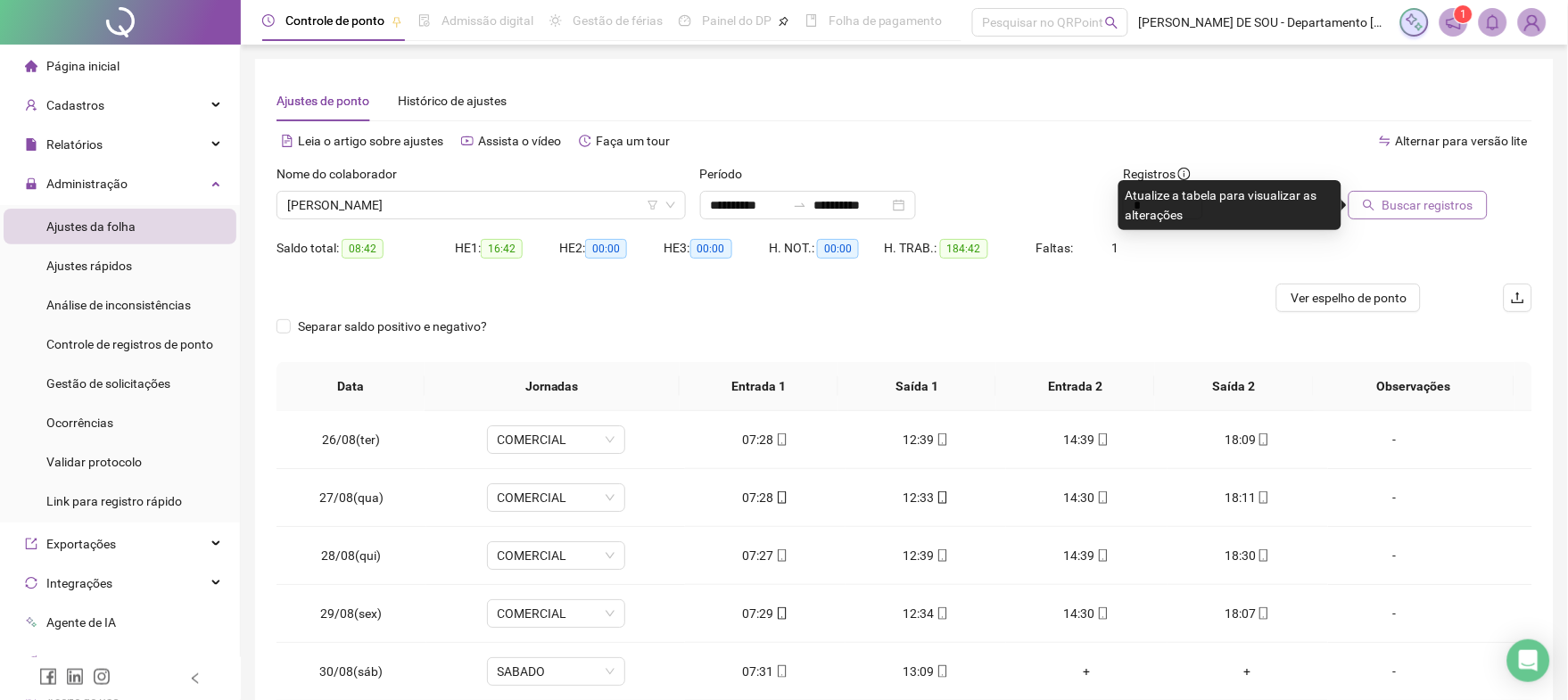
click at [1433, 204] on span "Buscar registros" at bounding box center [1427, 205] width 91 height 20
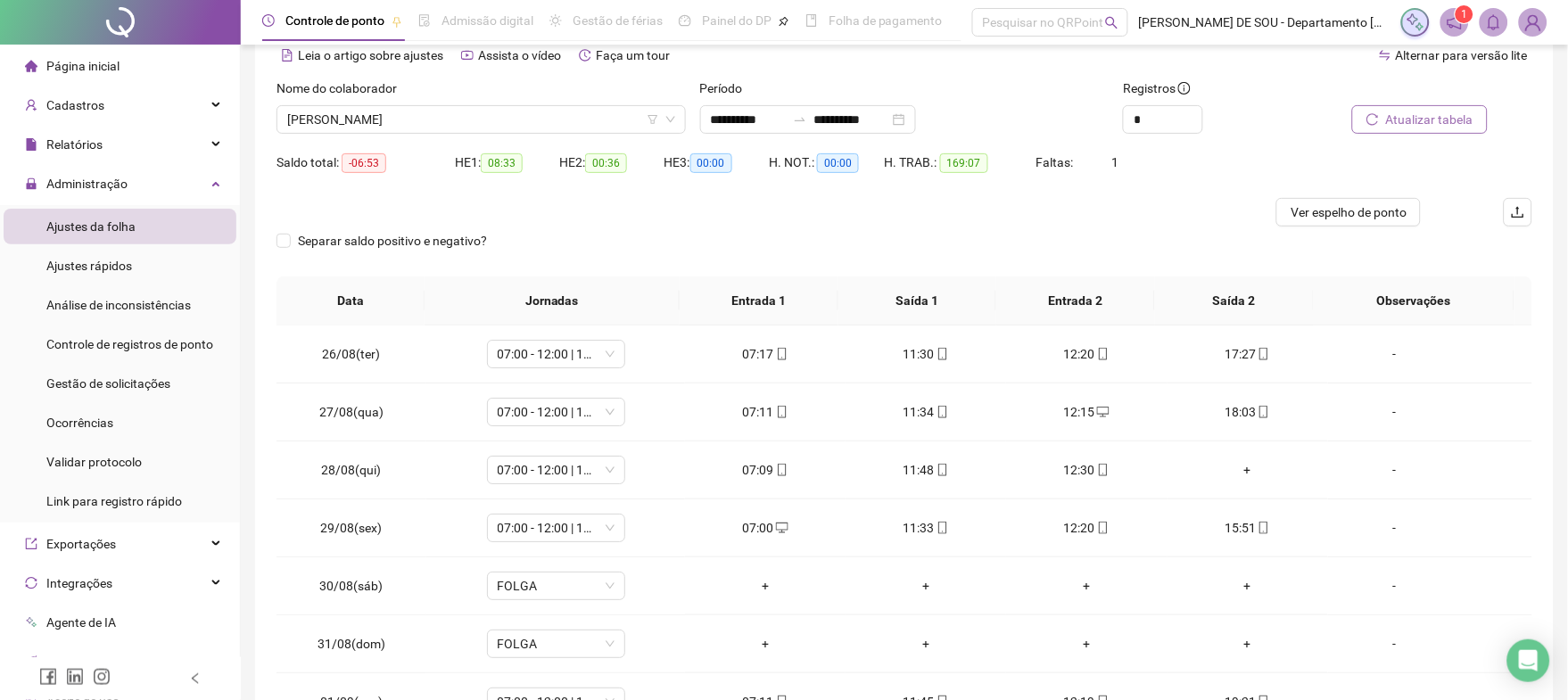
scroll to position [189, 0]
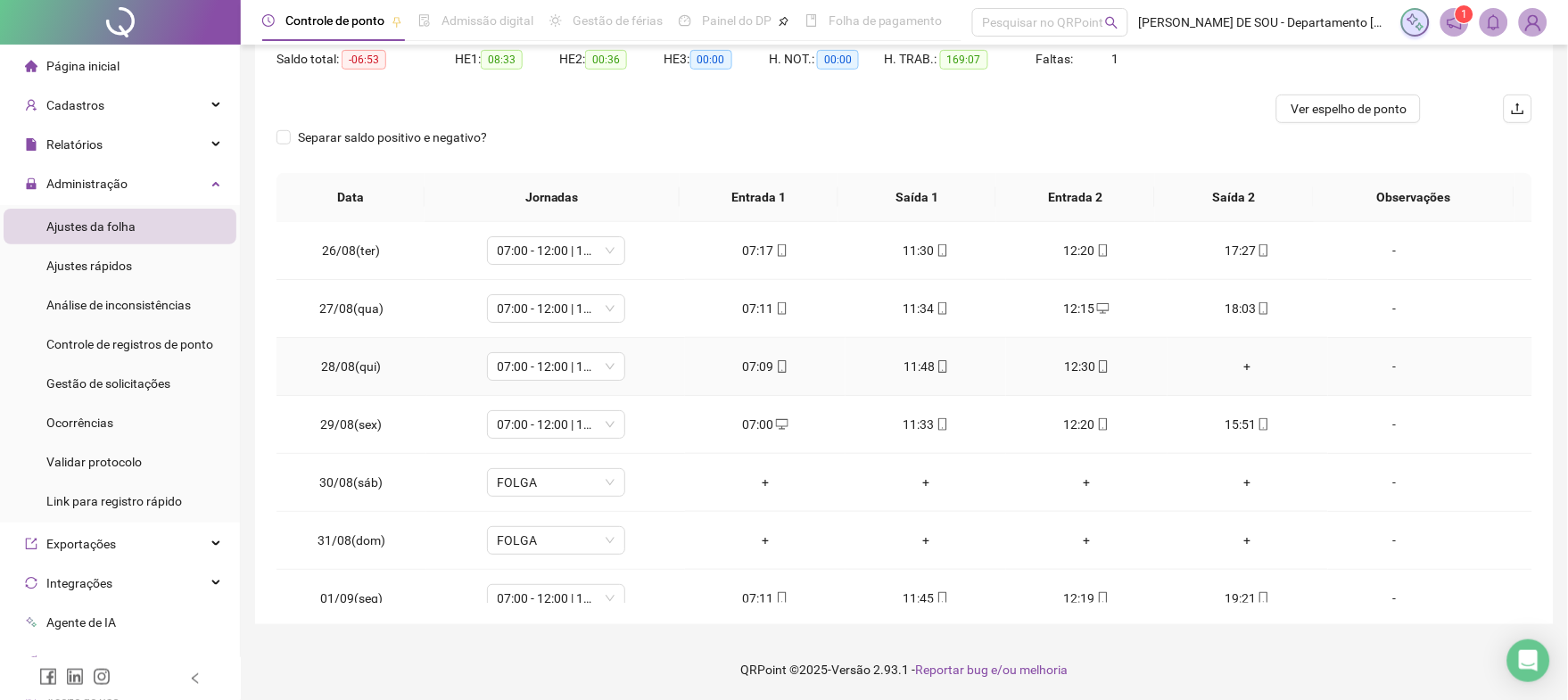
click at [1232, 366] on div "+" at bounding box center [1247, 367] width 132 height 20
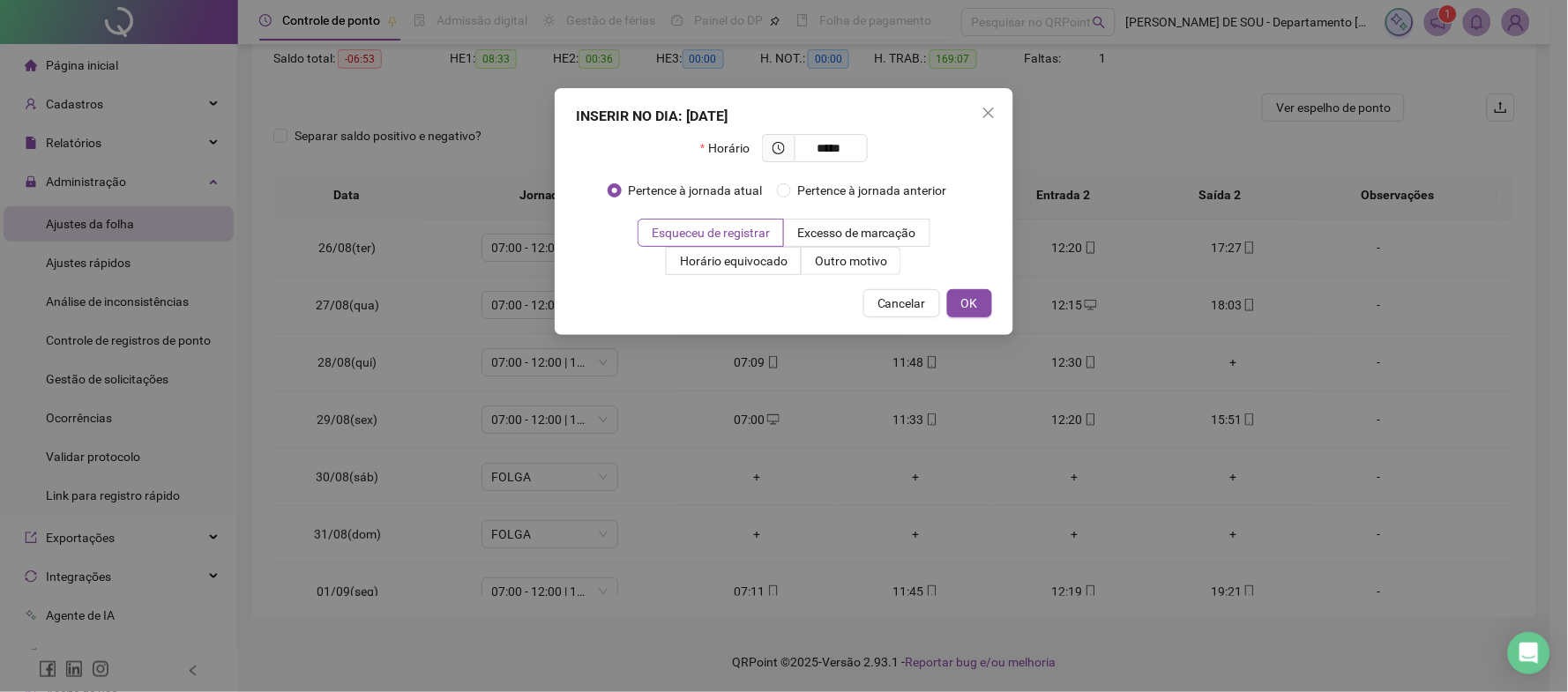
type input "*****"
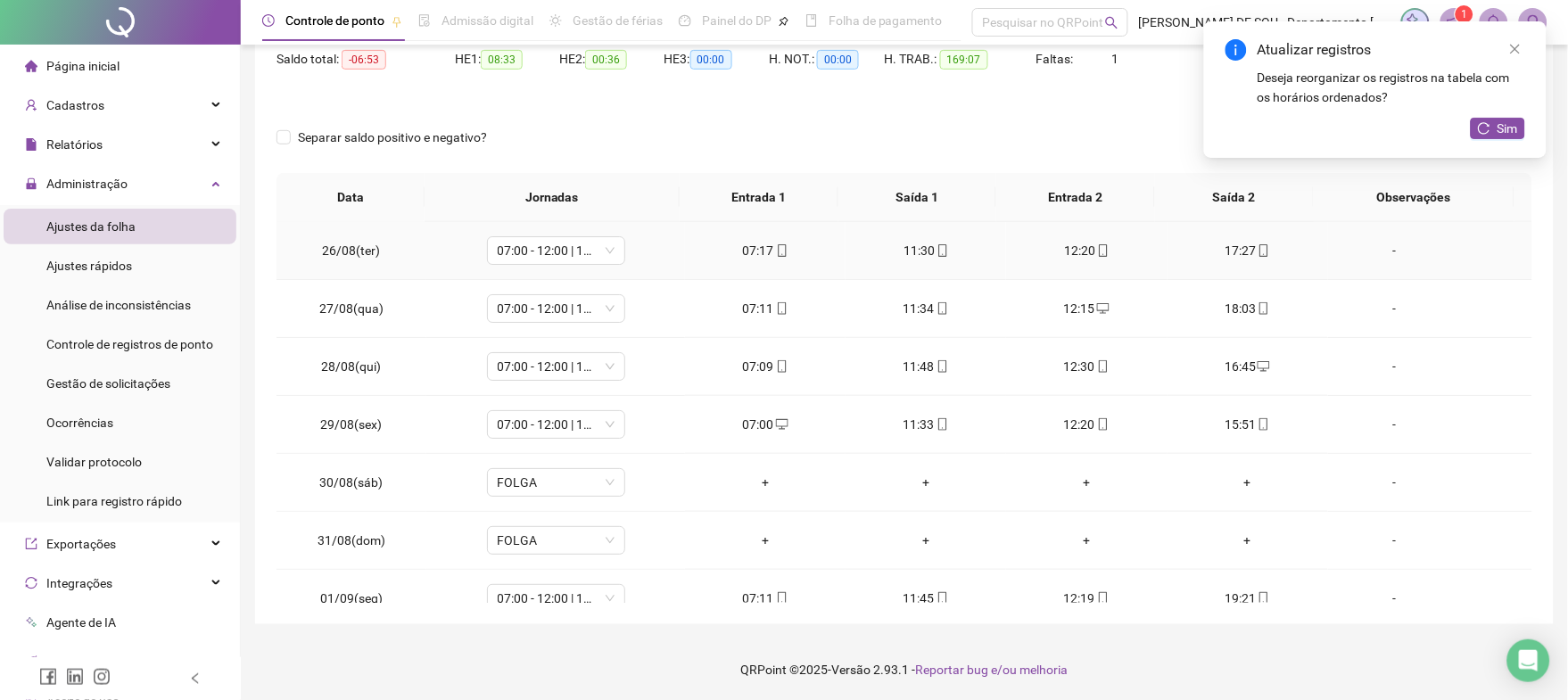
scroll to position [0, 0]
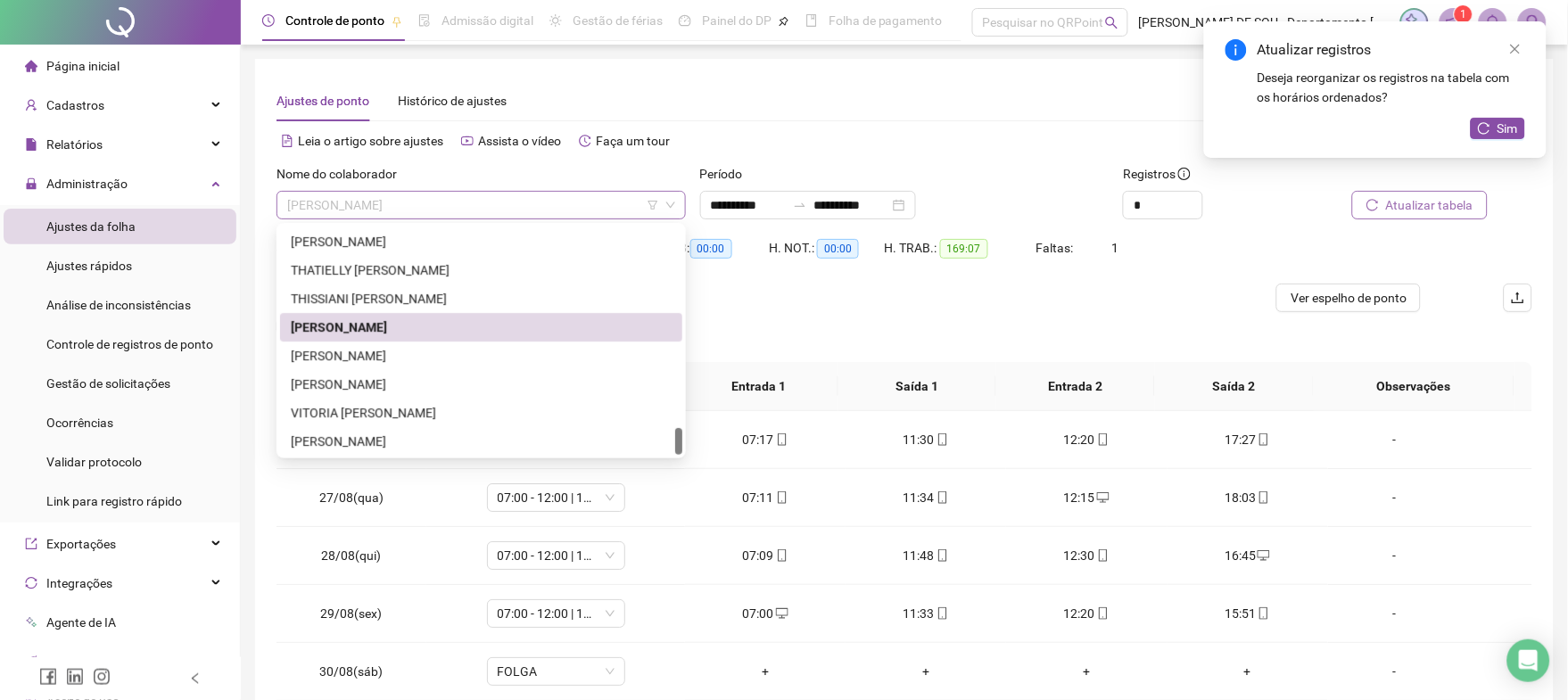
click at [471, 197] on span "[PERSON_NAME]" at bounding box center [481, 205] width 387 height 27
click at [390, 350] on div "[PERSON_NAME]" at bounding box center [481, 355] width 381 height 20
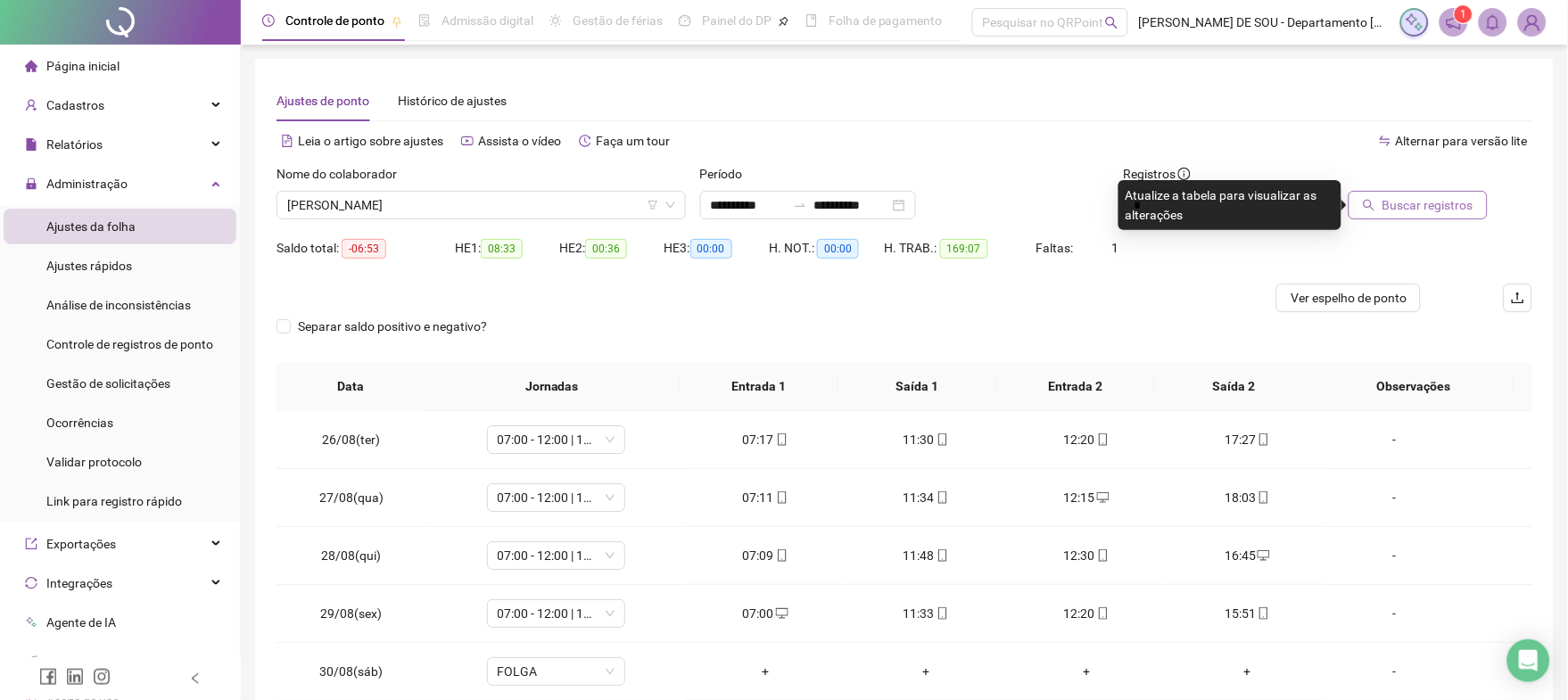
click at [1411, 209] on span "Buscar registros" at bounding box center [1427, 205] width 91 height 20
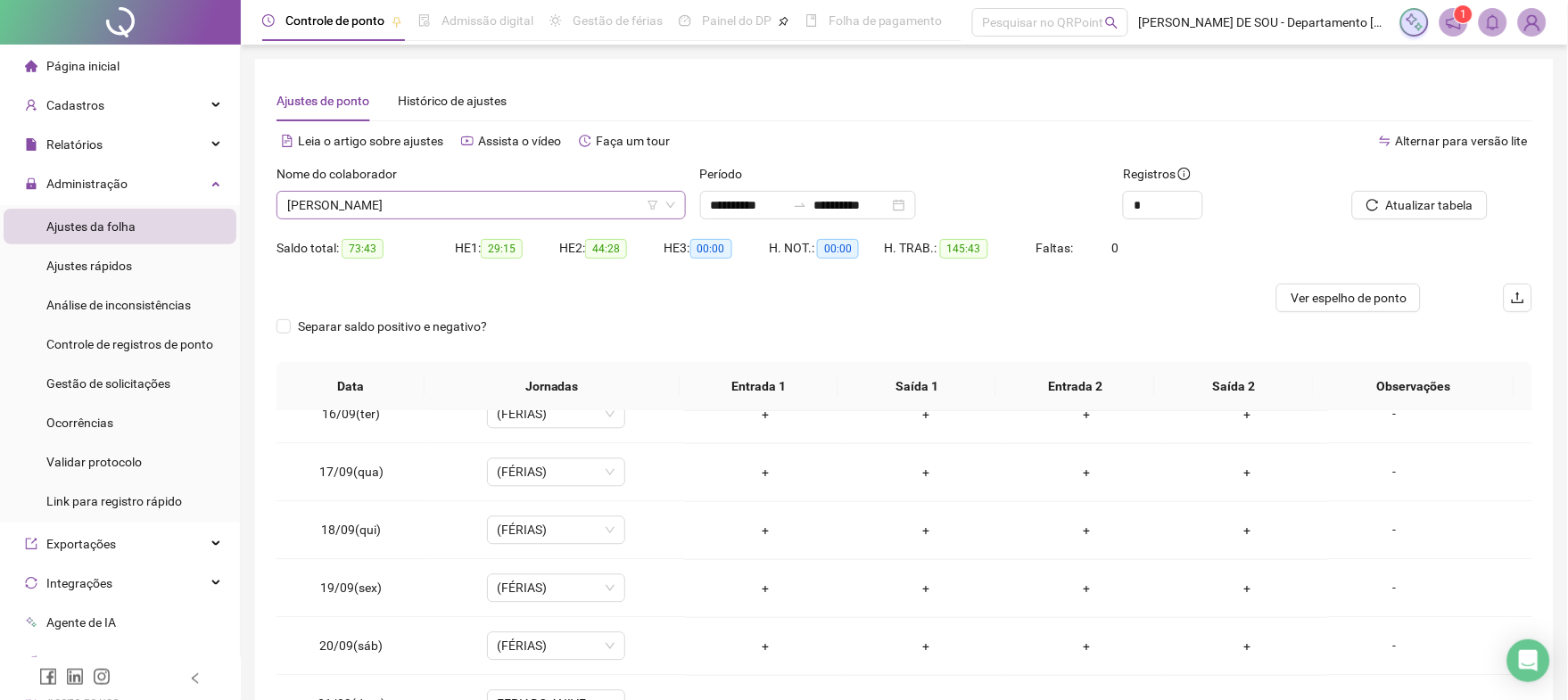
click at [468, 199] on span "[PERSON_NAME]" at bounding box center [481, 205] width 387 height 27
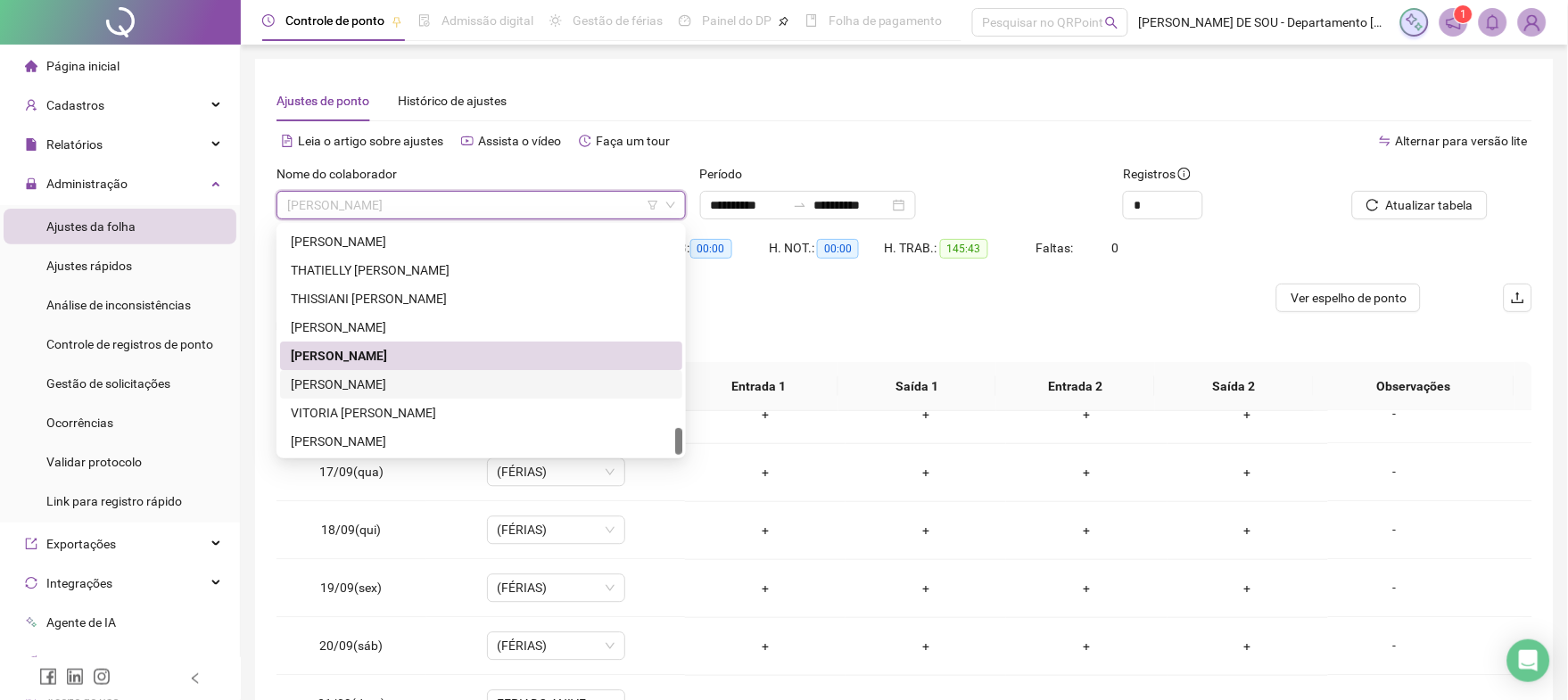
click at [406, 387] on div "[PERSON_NAME]" at bounding box center [481, 384] width 381 height 20
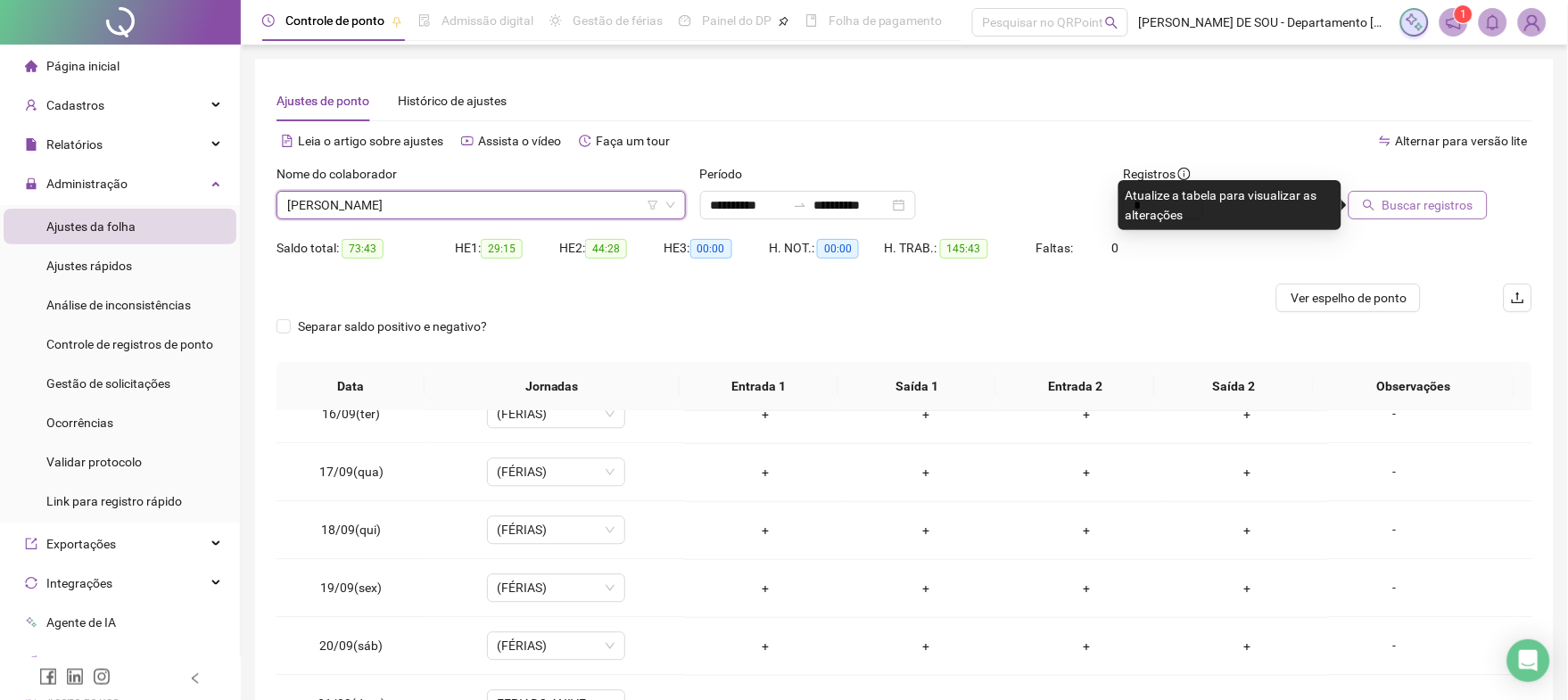
click at [1434, 200] on span "Buscar registros" at bounding box center [1427, 205] width 91 height 20
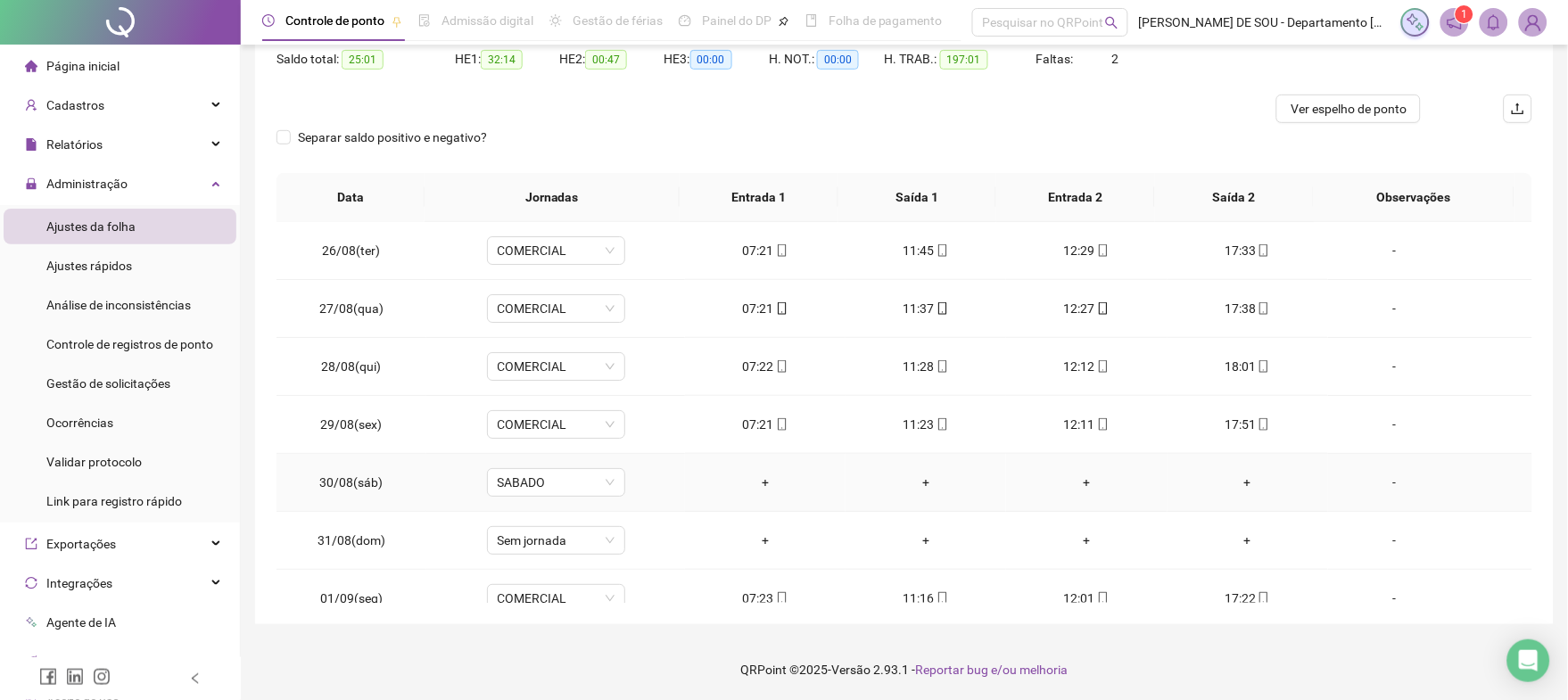
click at [1382, 482] on div "-" at bounding box center [1394, 482] width 105 height 20
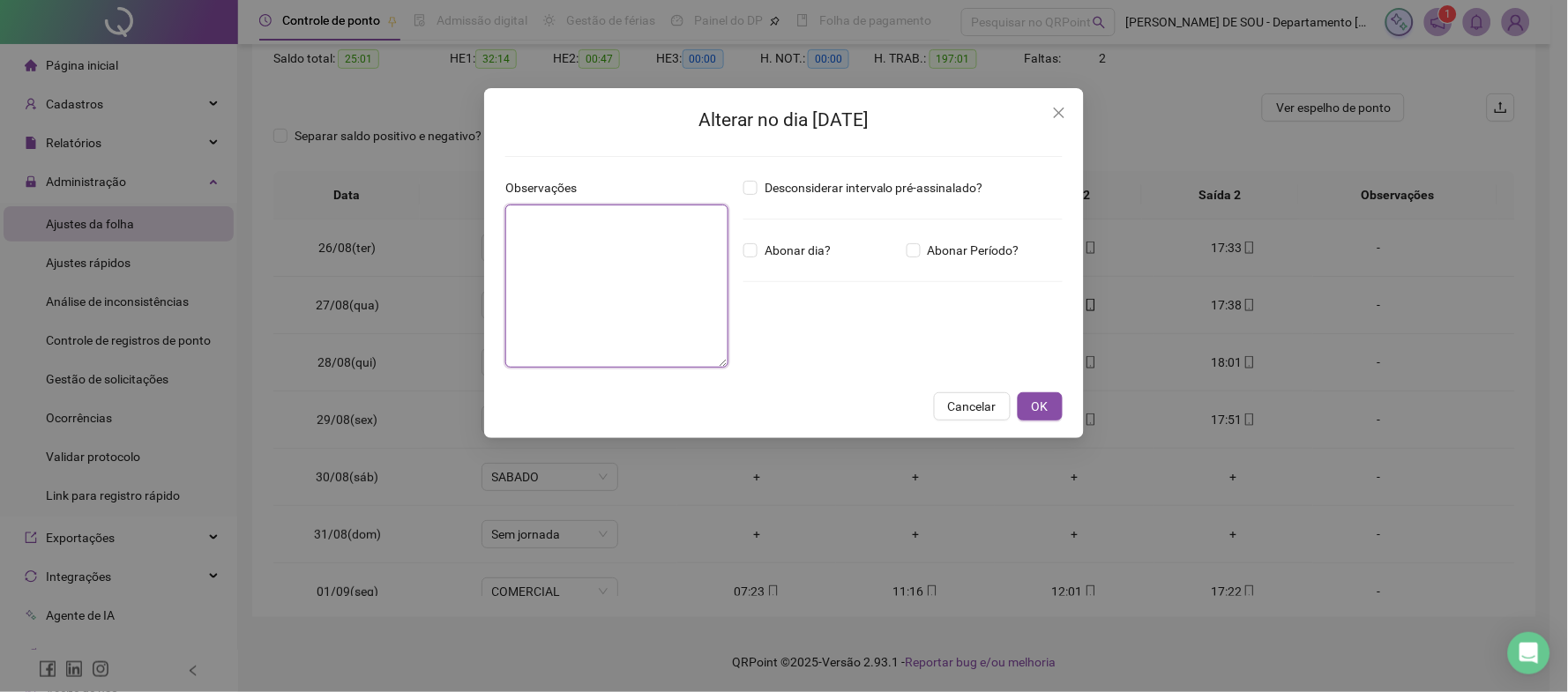
click at [551, 232] on textarea at bounding box center [617, 286] width 223 height 163
type textarea "**********"
click at [1033, 406] on span "OK" at bounding box center [1040, 407] width 17 height 20
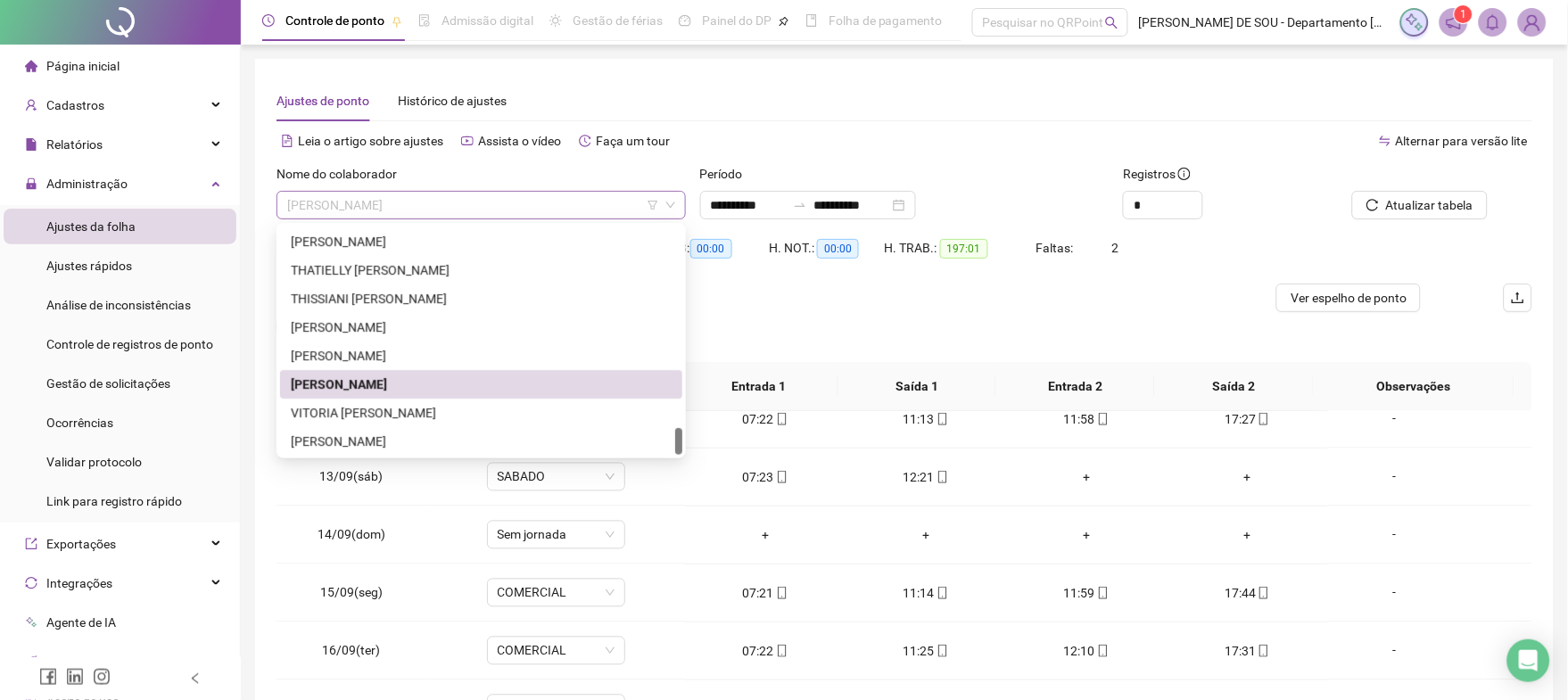
click at [493, 199] on span "[PERSON_NAME]" at bounding box center [481, 205] width 387 height 27
click at [438, 412] on div "VITORIA [PERSON_NAME]" at bounding box center [481, 412] width 381 height 20
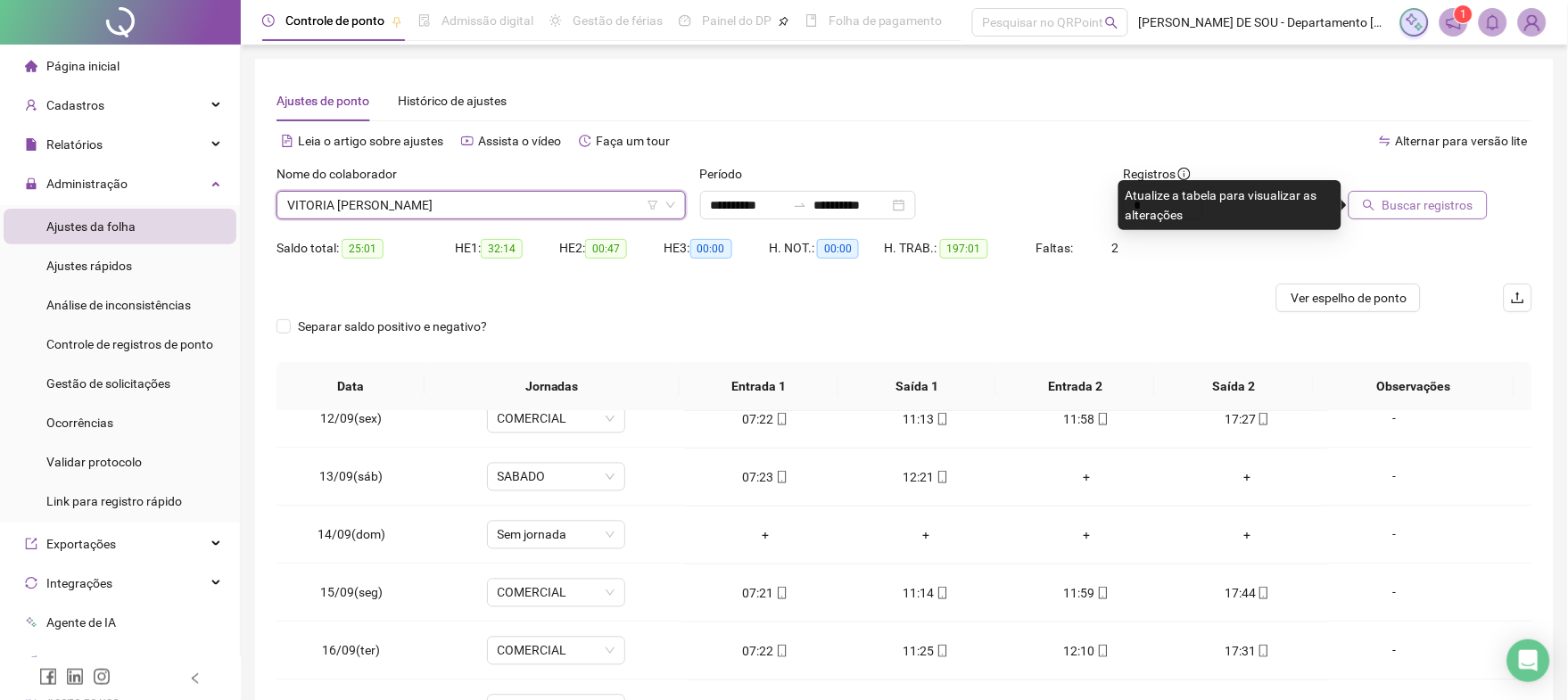
click at [1430, 201] on span "Buscar registros" at bounding box center [1427, 205] width 91 height 20
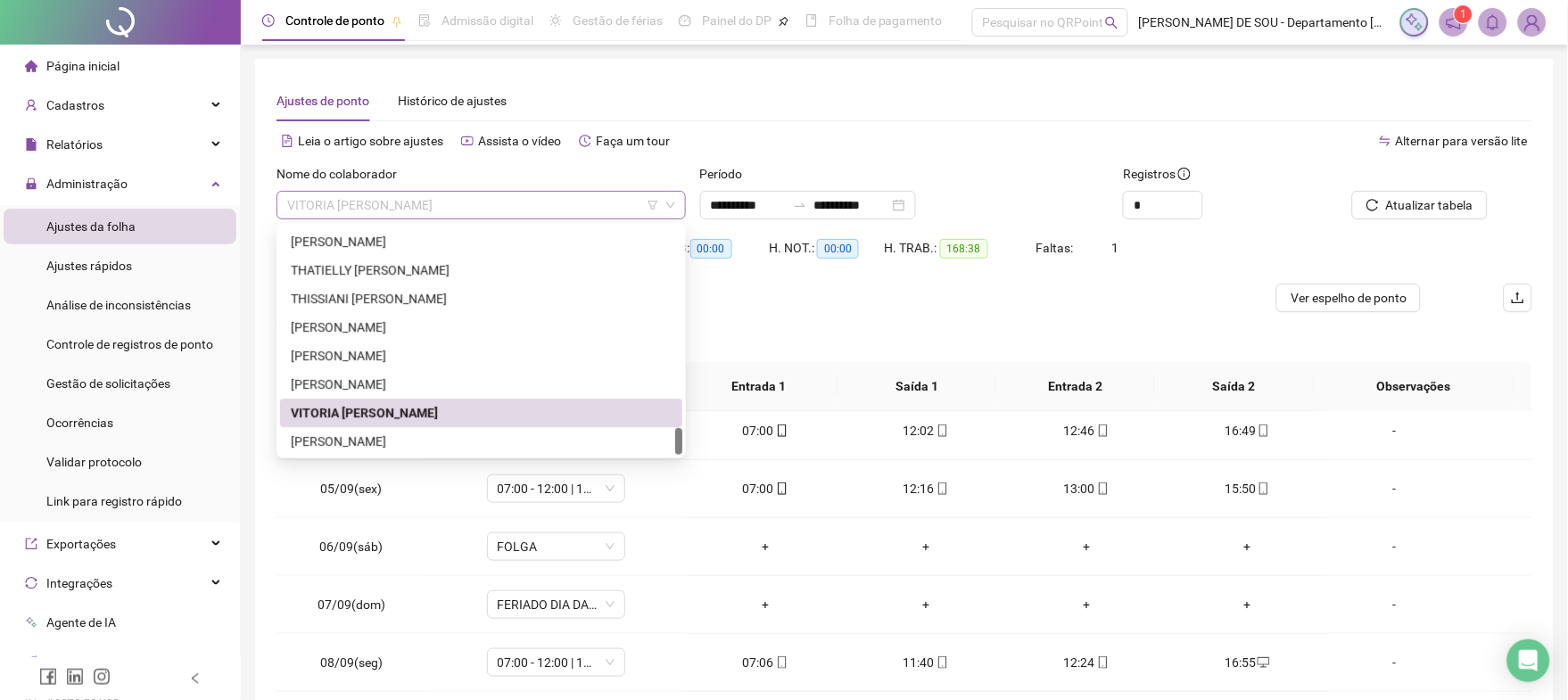
click at [488, 206] on span "VITORIA [PERSON_NAME]" at bounding box center [481, 205] width 387 height 27
drag, startPoint x: 402, startPoint y: 439, endPoint x: 417, endPoint y: 441, distance: 15.1
click at [402, 441] on div "[PERSON_NAME]" at bounding box center [481, 441] width 381 height 20
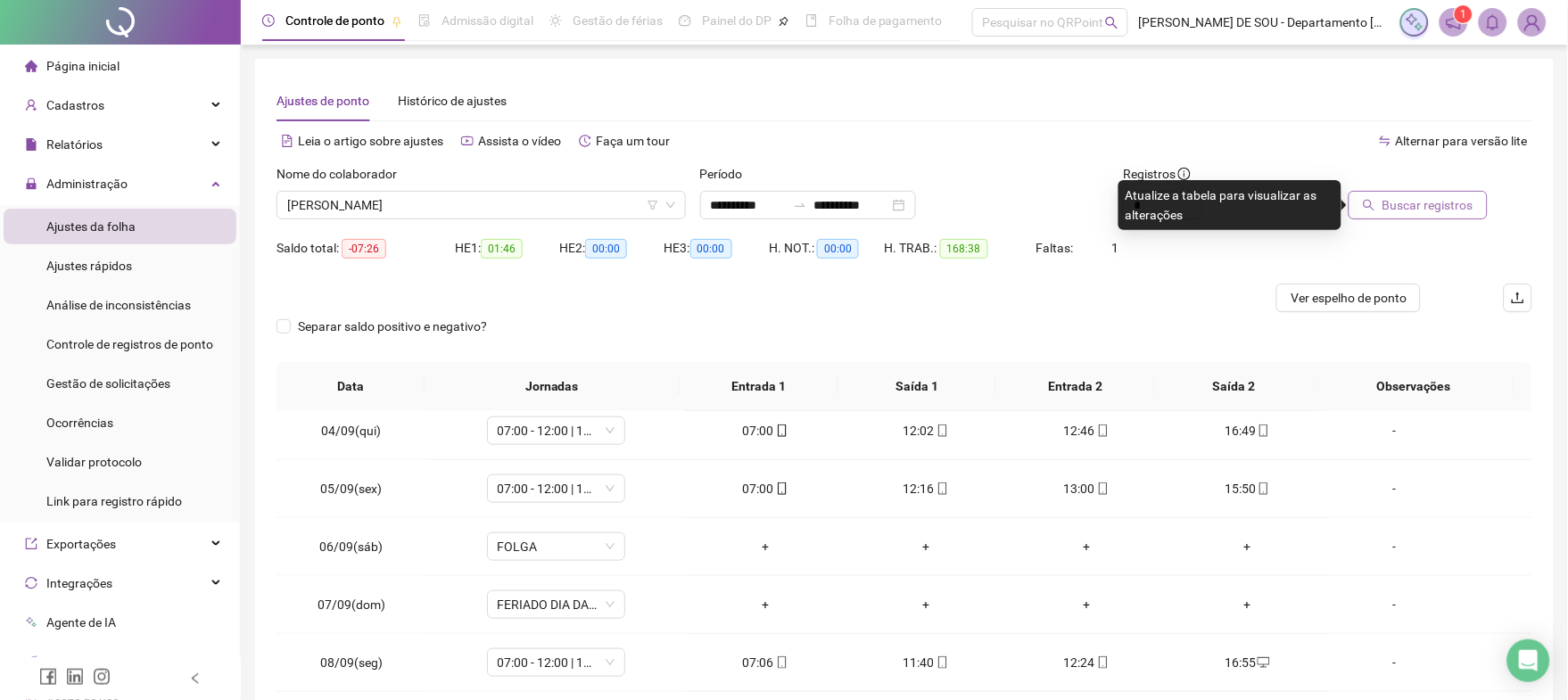
click at [1422, 208] on span "Buscar registros" at bounding box center [1427, 205] width 91 height 20
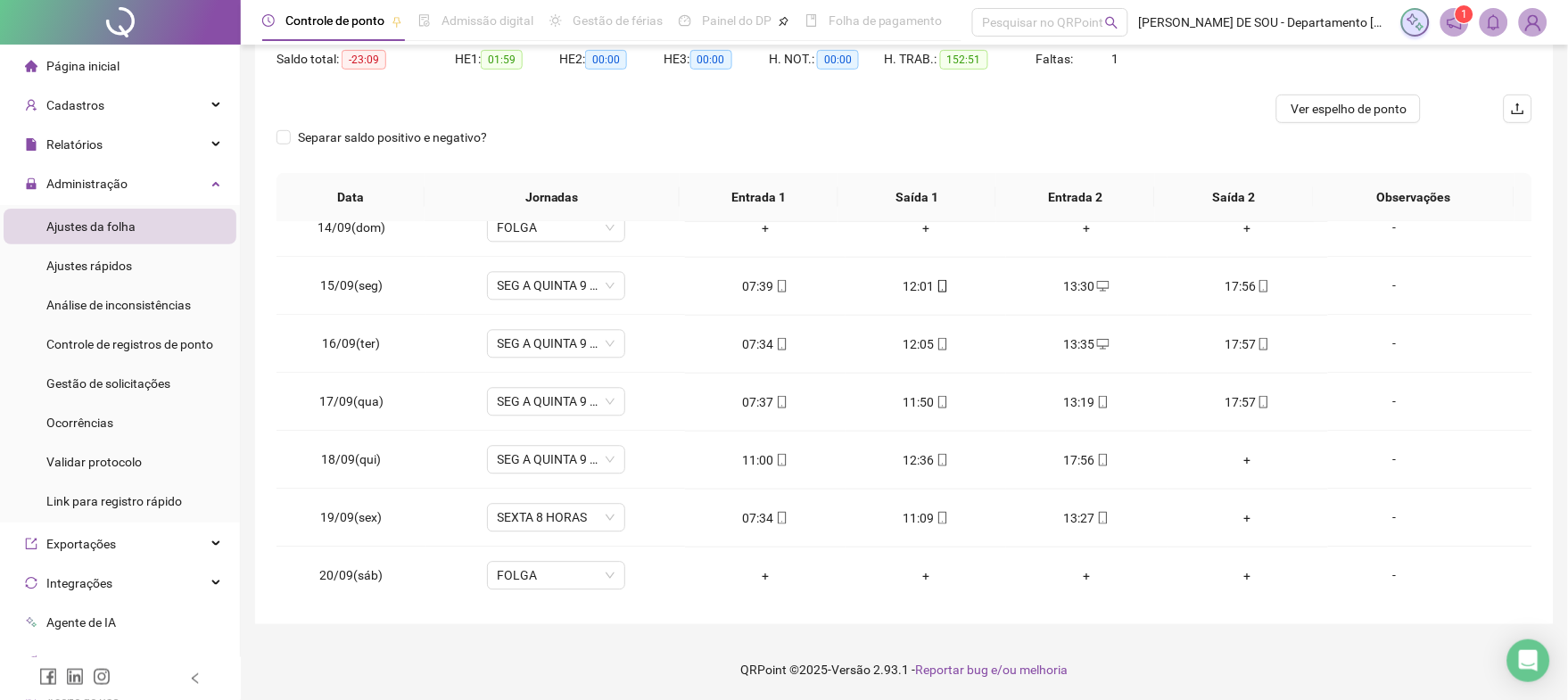
scroll to position [1085, 0]
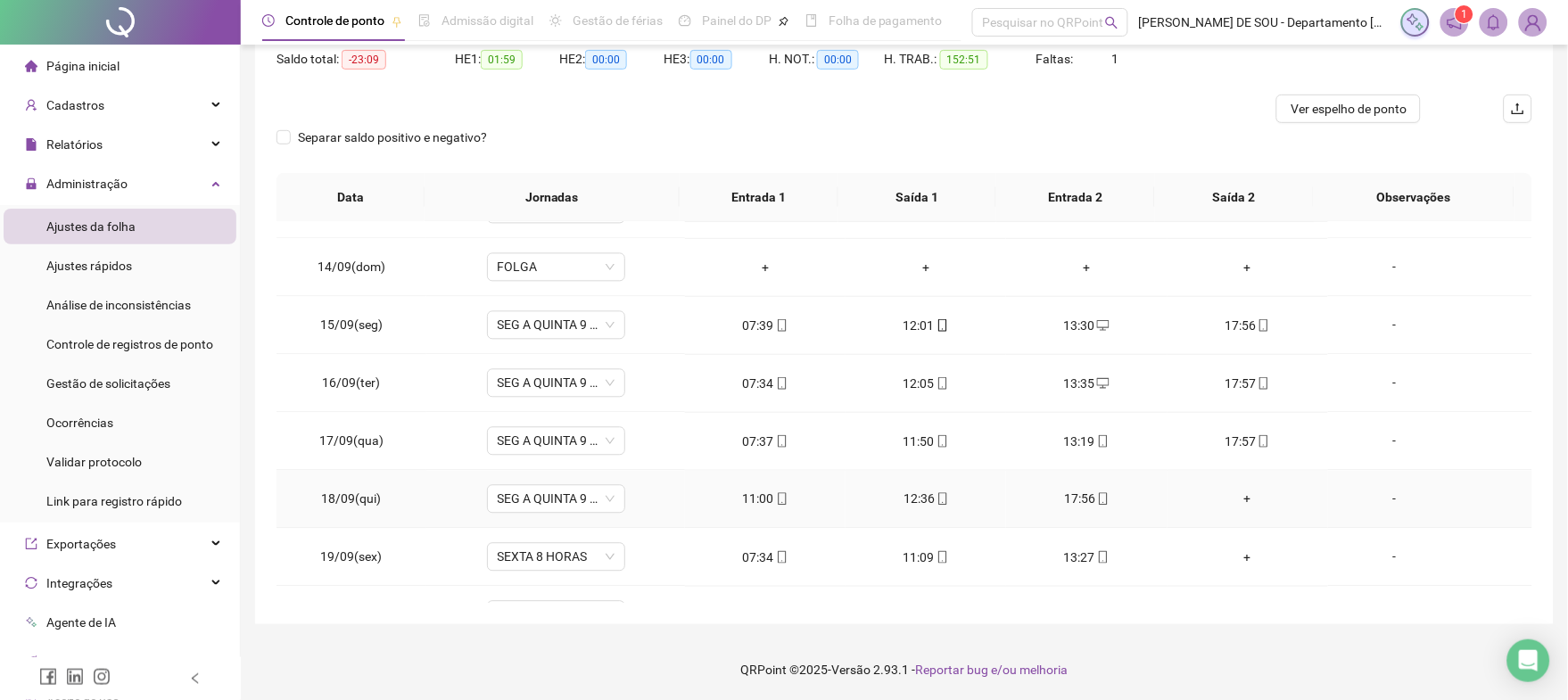
click at [1234, 500] on div "+" at bounding box center [1247, 500] width 132 height 20
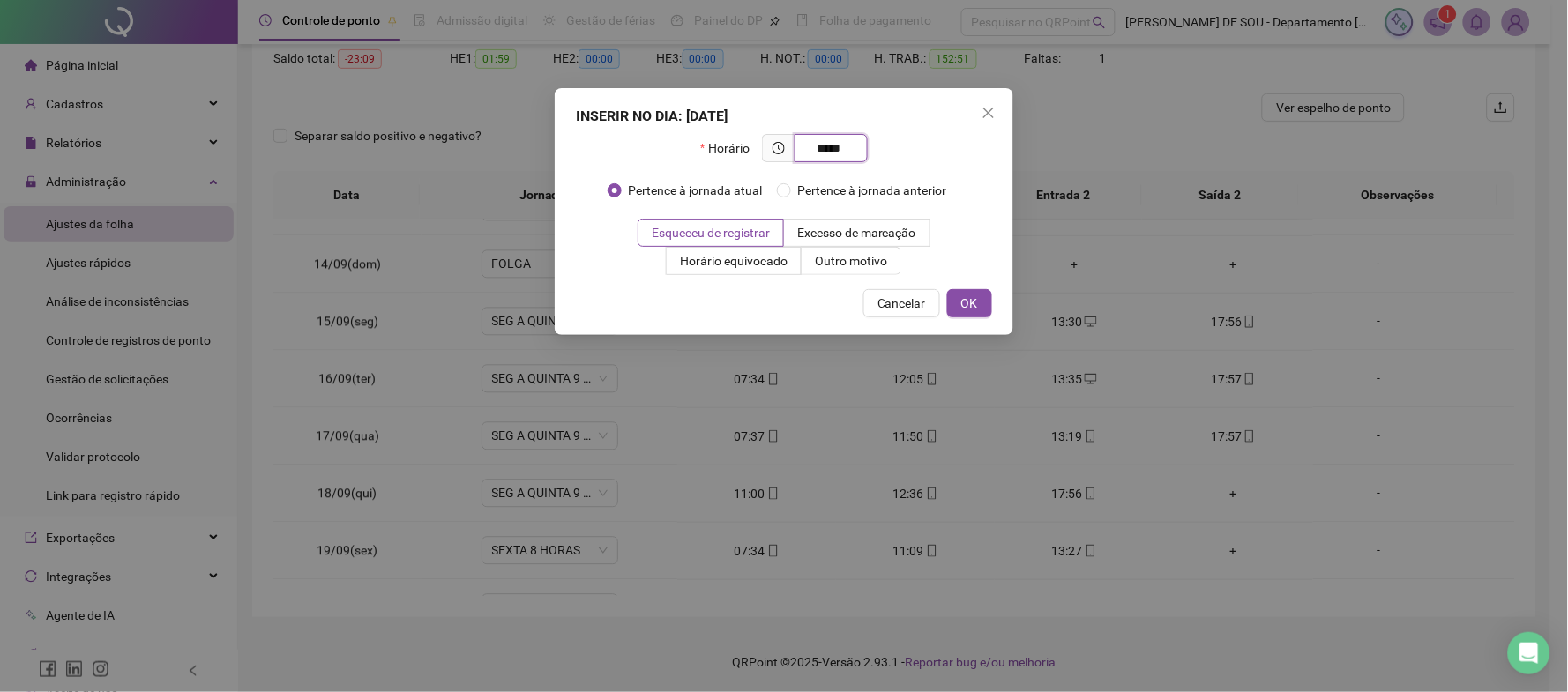
type input "*****"
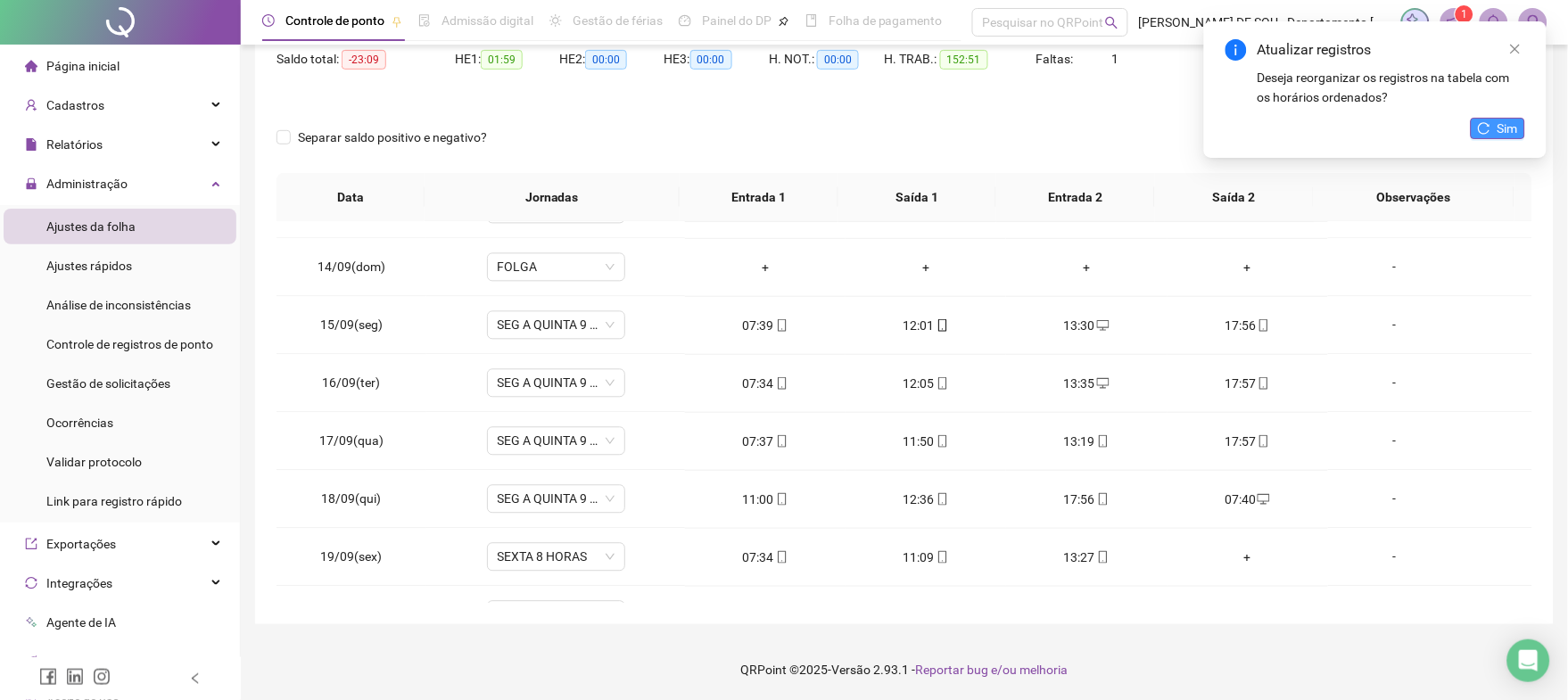
click at [1508, 119] on span "Sim" at bounding box center [1508, 128] width 21 height 20
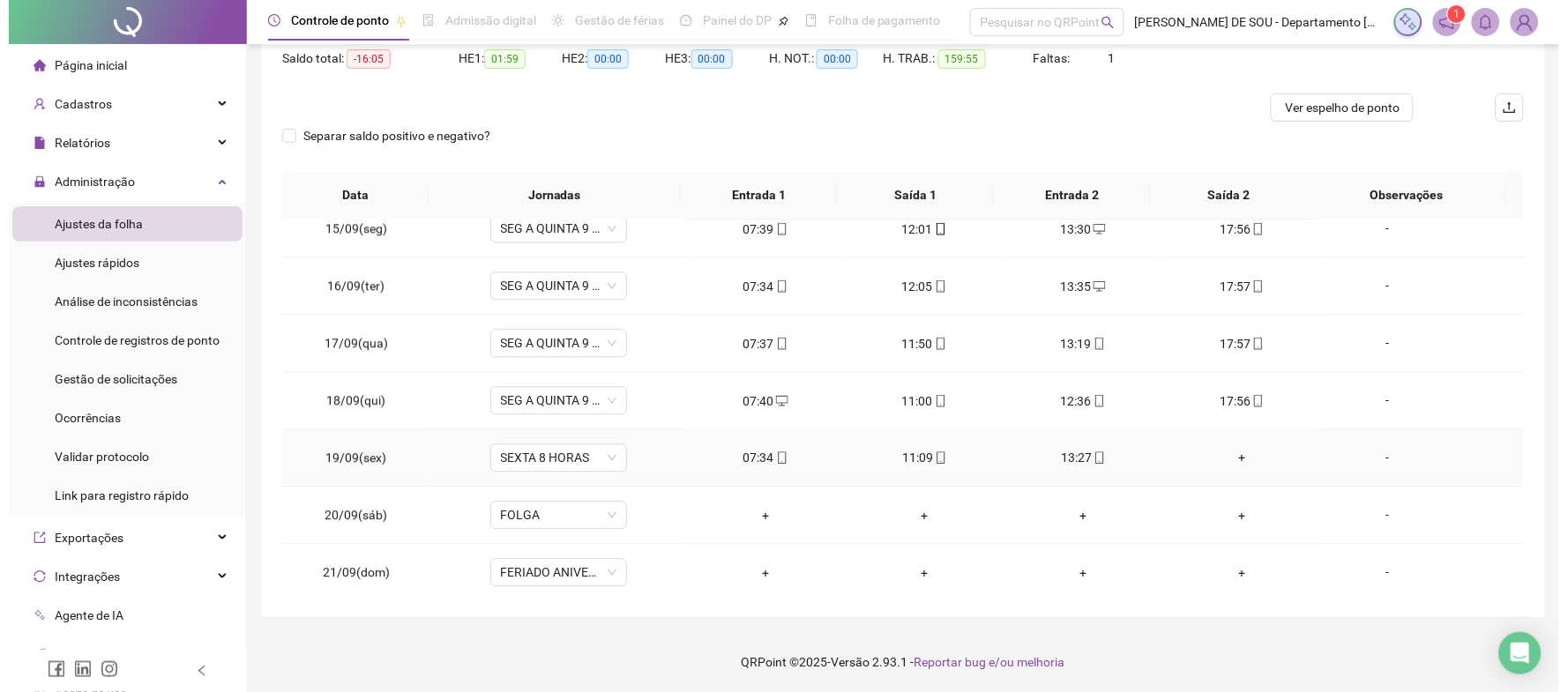
scroll to position [1230, 0]
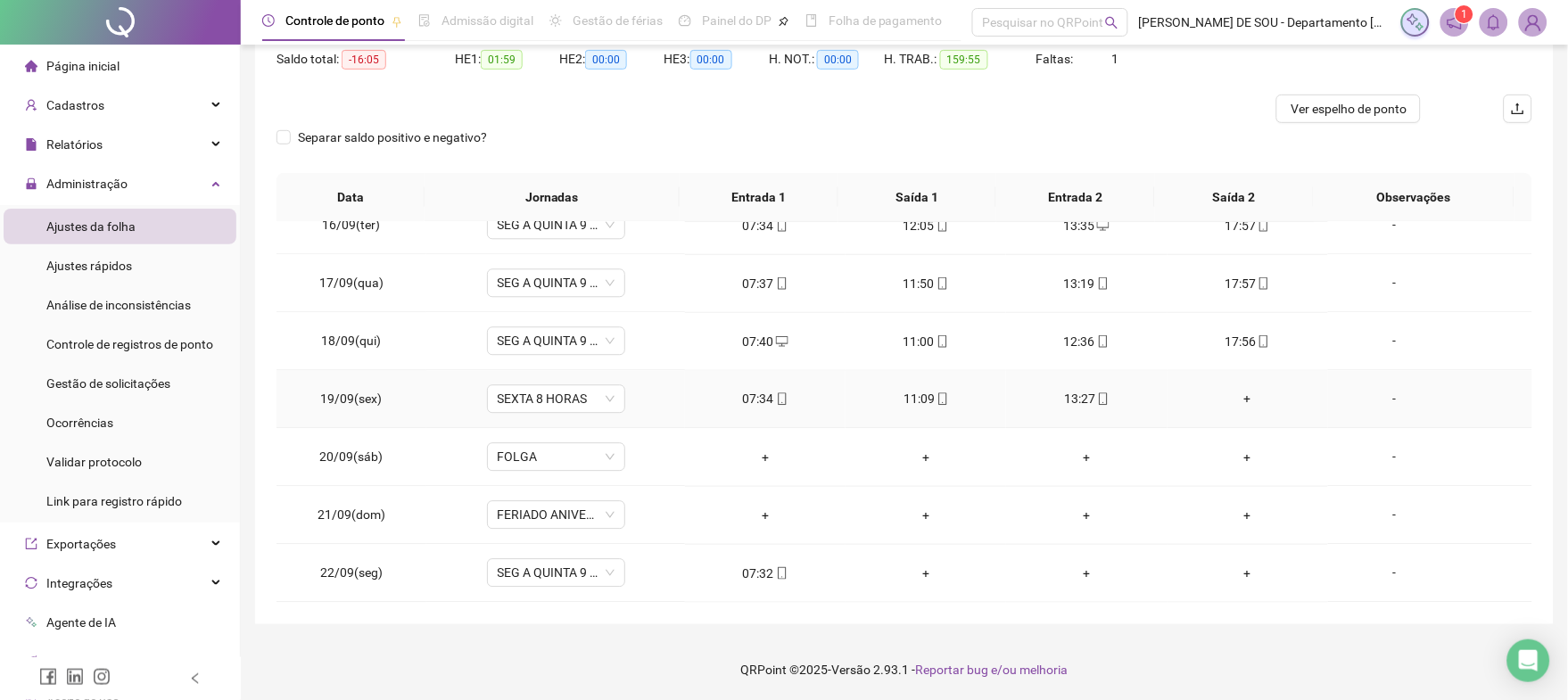
click at [1236, 398] on div "+" at bounding box center [1247, 399] width 132 height 20
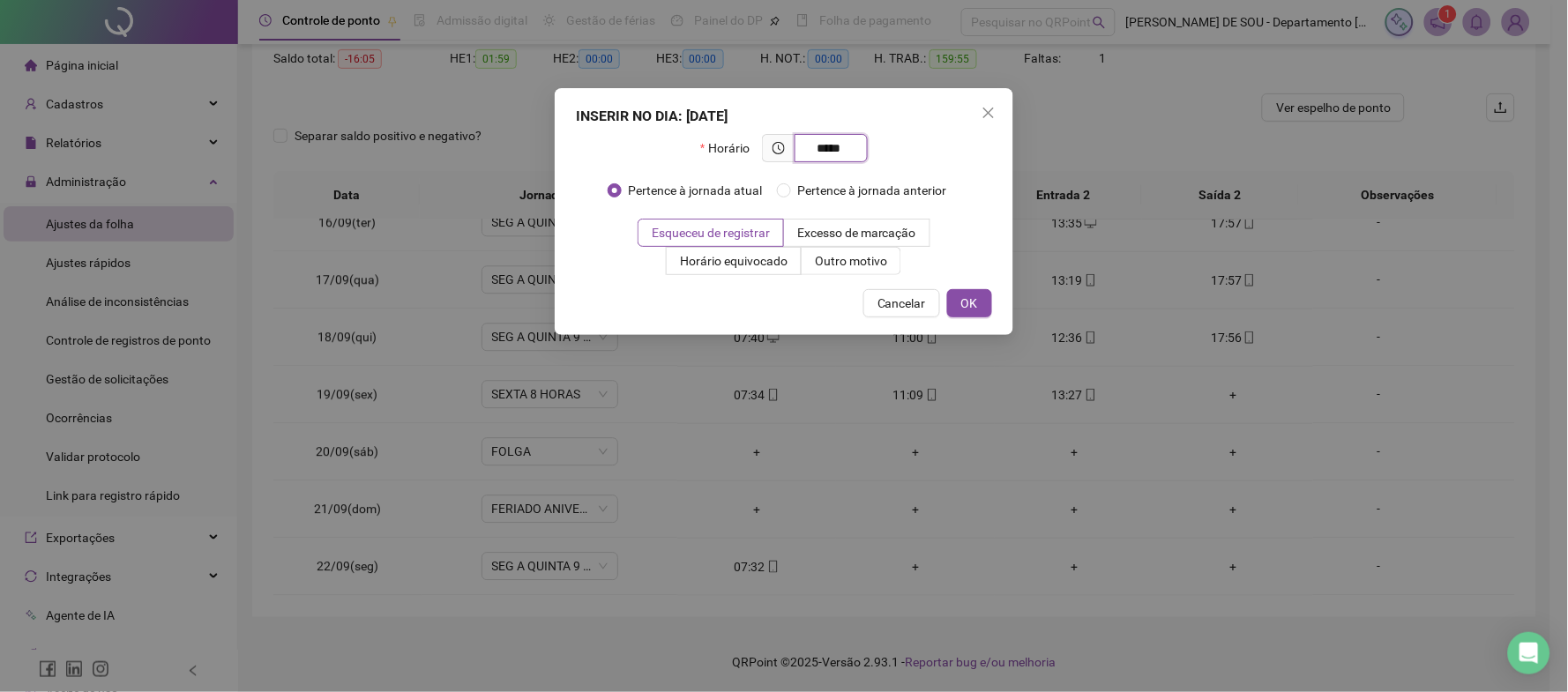
type input "*****"
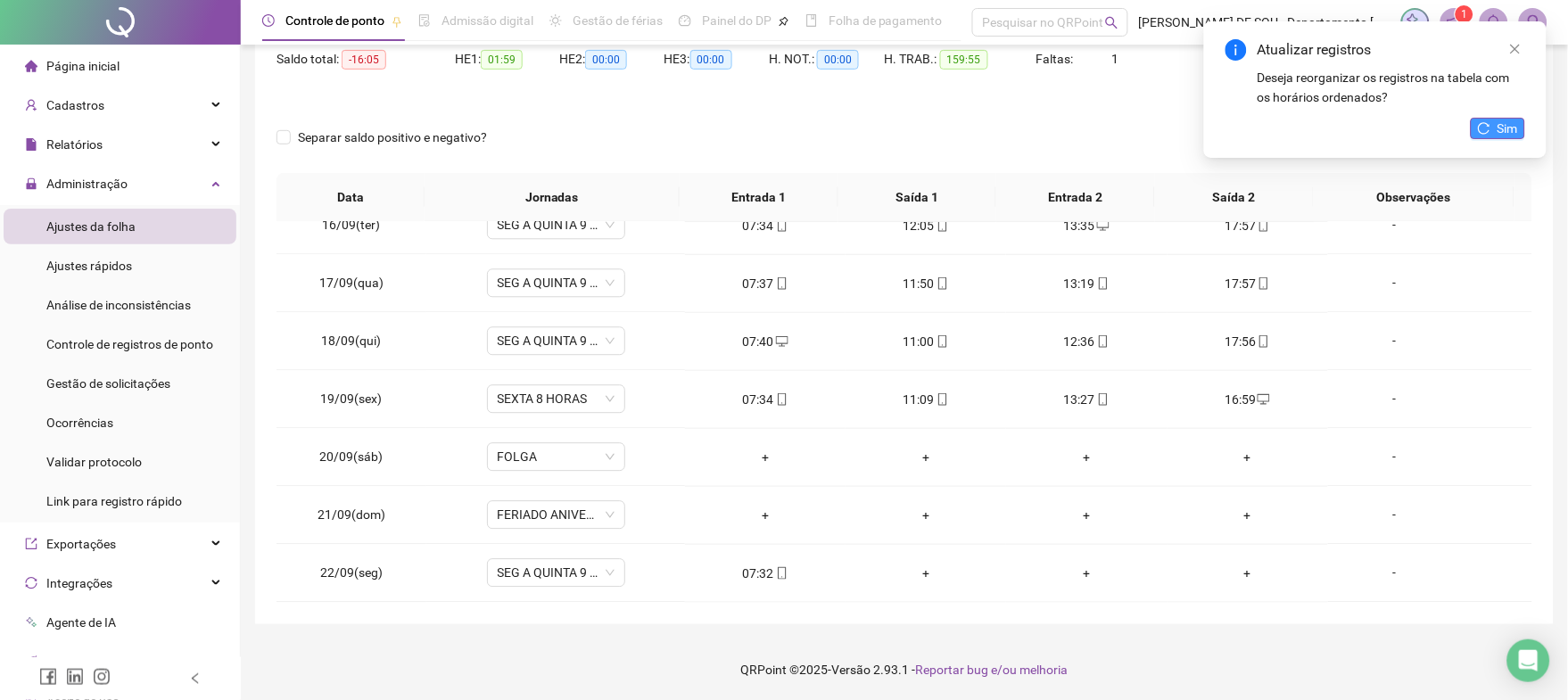
click at [1506, 124] on span "Sim" at bounding box center [1508, 128] width 21 height 20
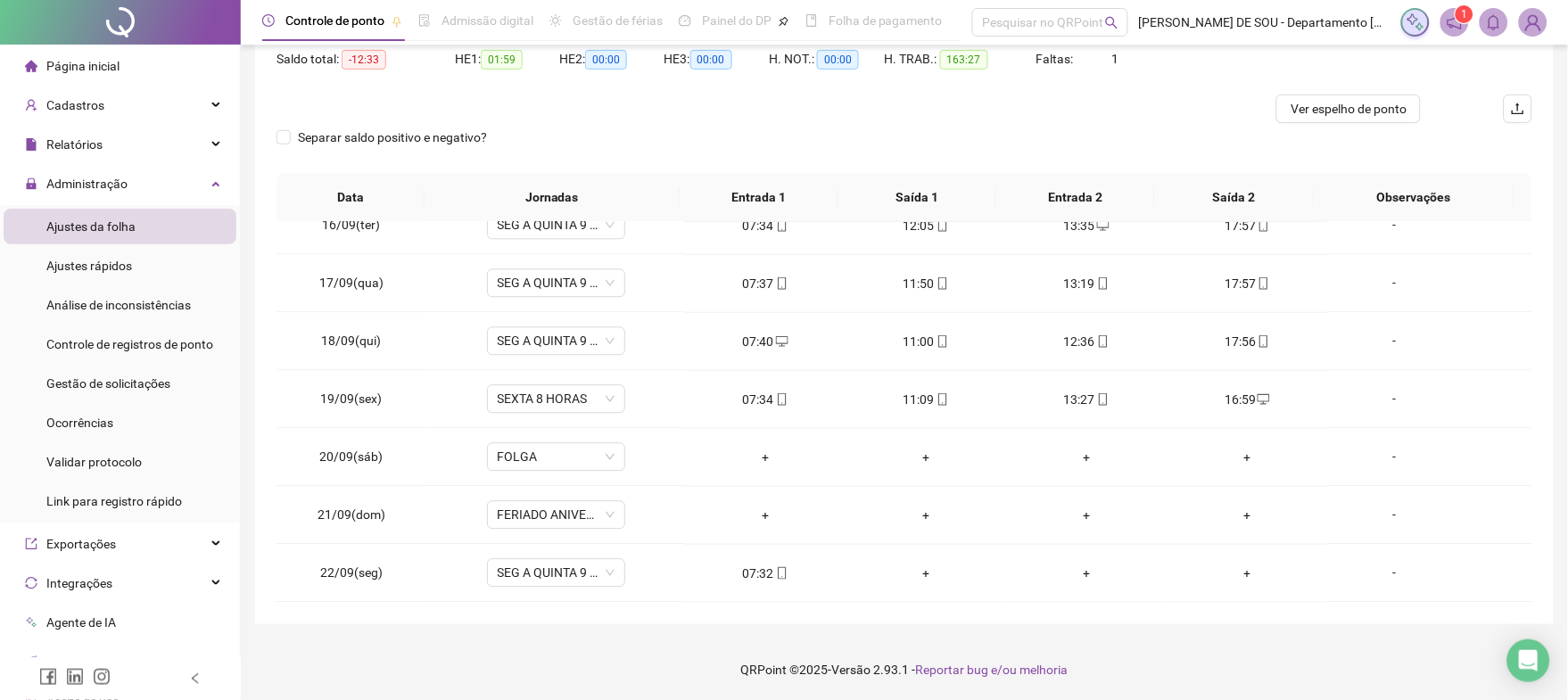
click at [1538, 18] on img at bounding box center [1533, 22] width 27 height 27
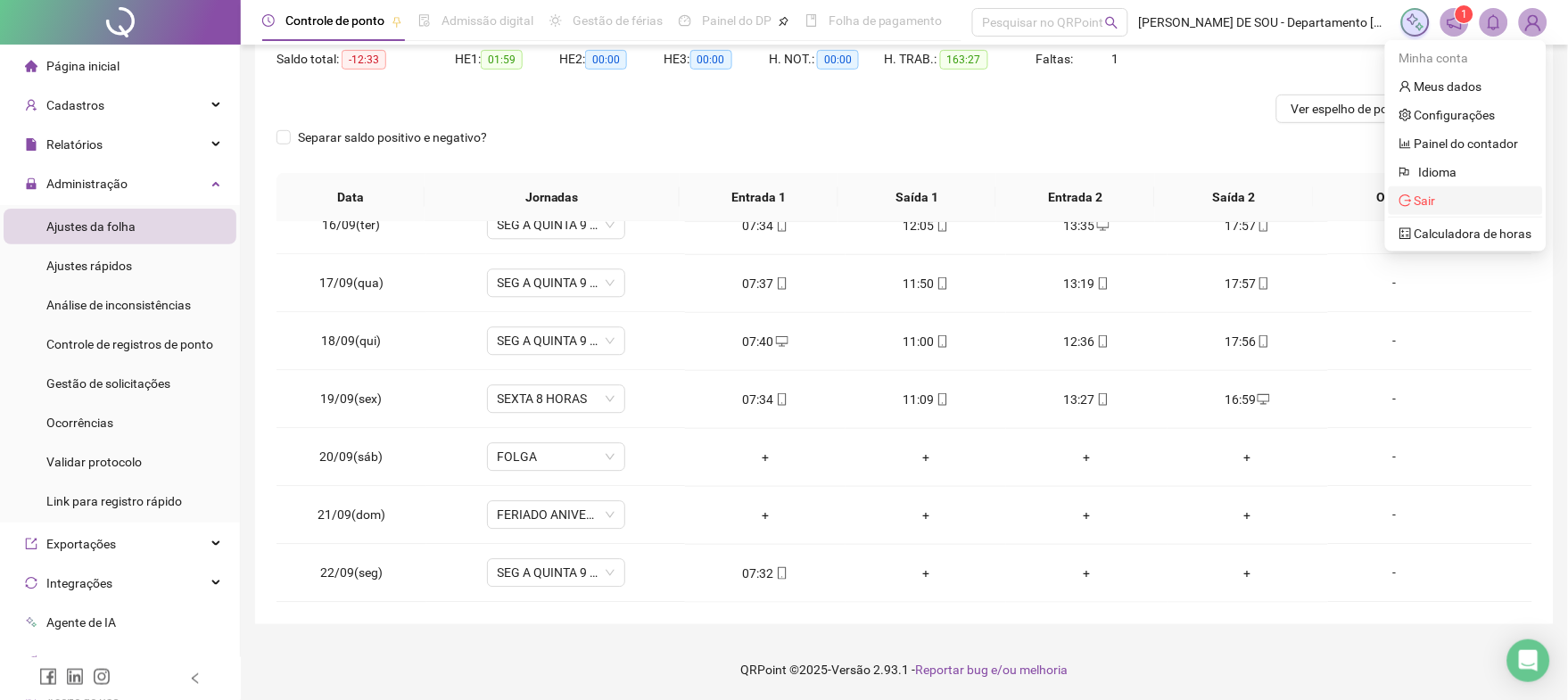
click at [1426, 194] on span "Sair" at bounding box center [1425, 200] width 22 height 14
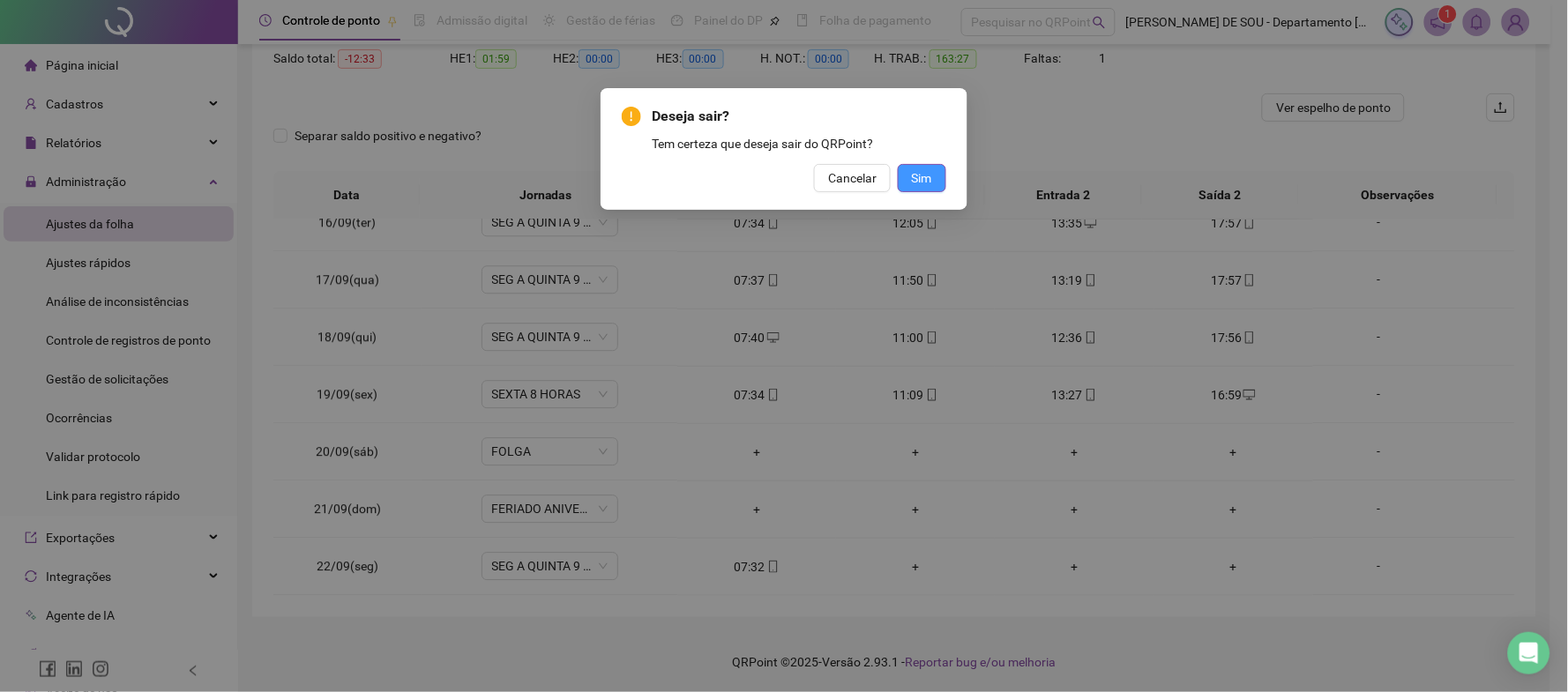
click at [924, 180] on span "Sim" at bounding box center [922, 177] width 21 height 20
